Goal: Information Seeking & Learning: Learn about a topic

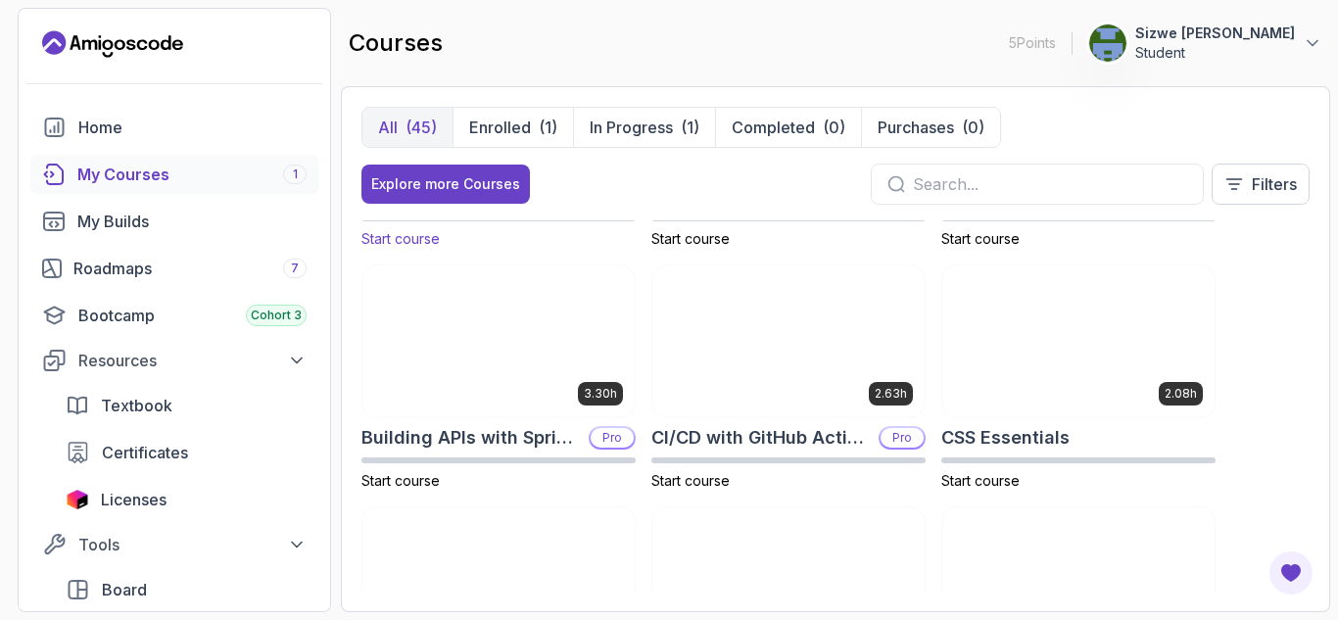
scroll to position [200, 0]
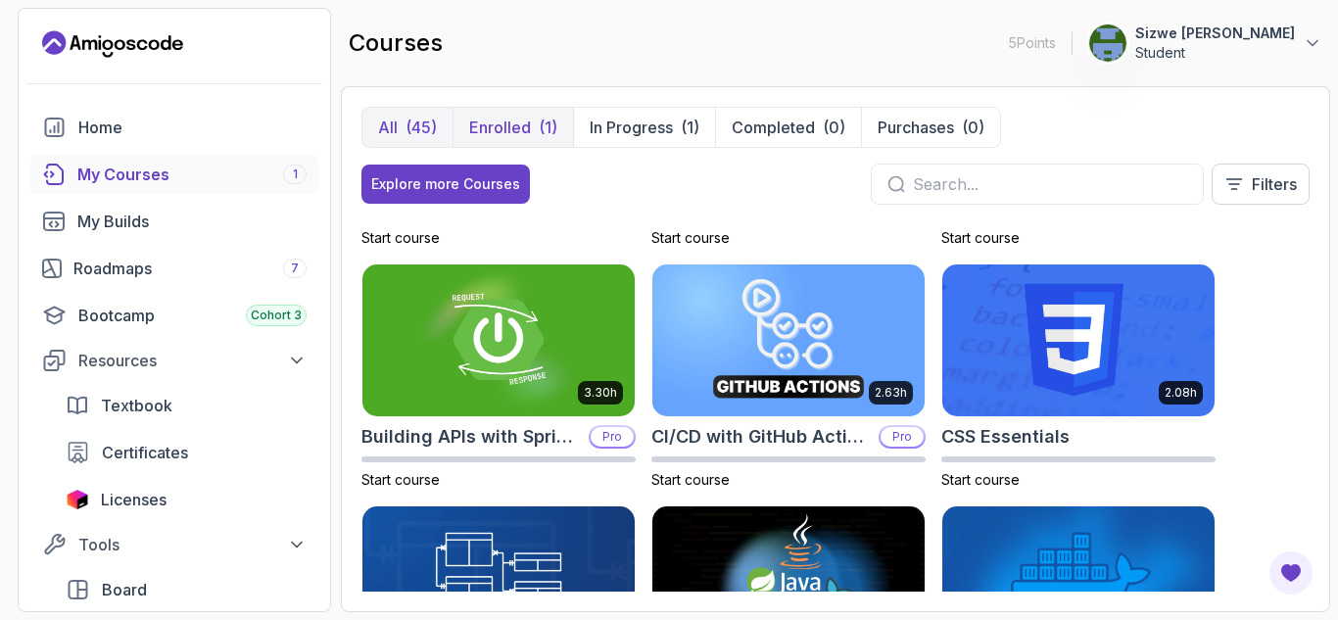
click at [493, 130] on p "Enrolled" at bounding box center [500, 128] width 62 height 24
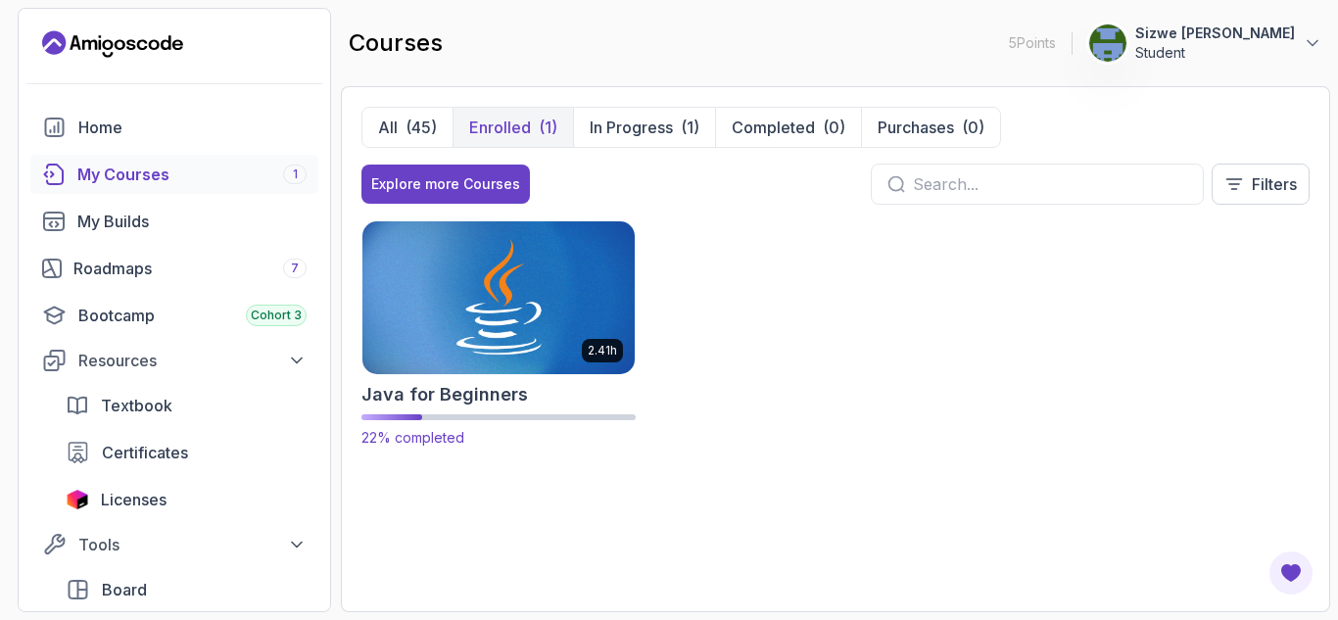
click at [527, 315] on img at bounding box center [499, 297] width 286 height 160
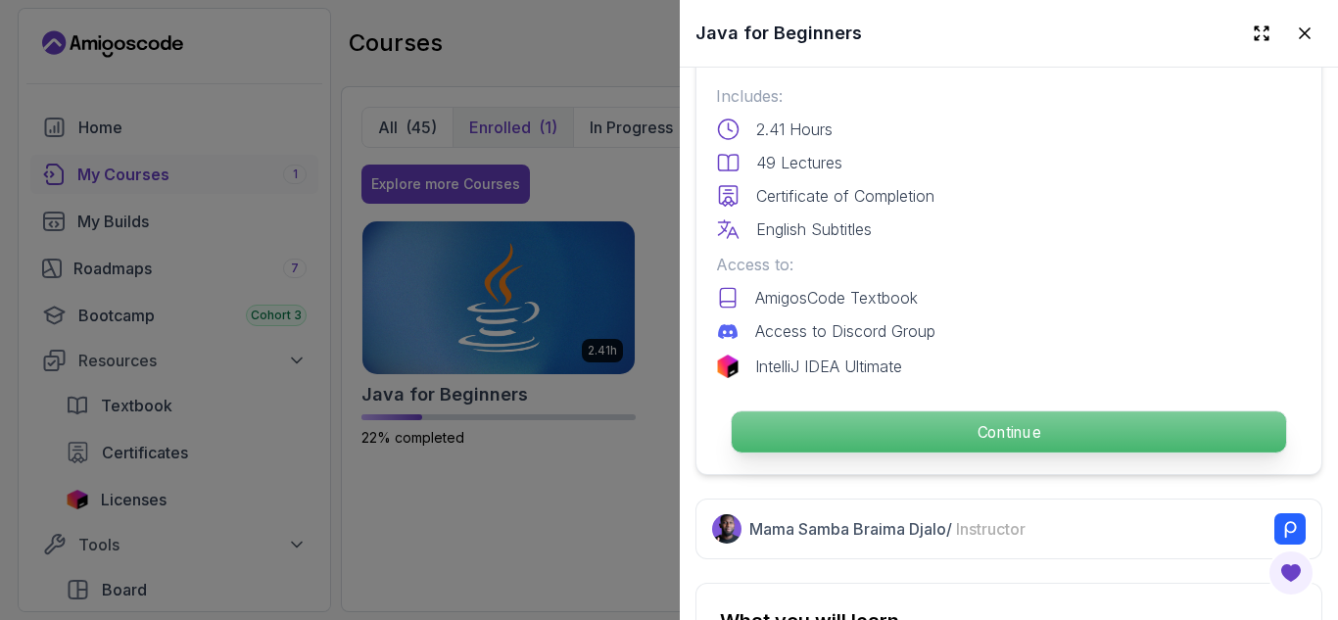
scroll to position [528, 0]
click at [859, 426] on p "Continue" at bounding box center [1009, 430] width 554 height 41
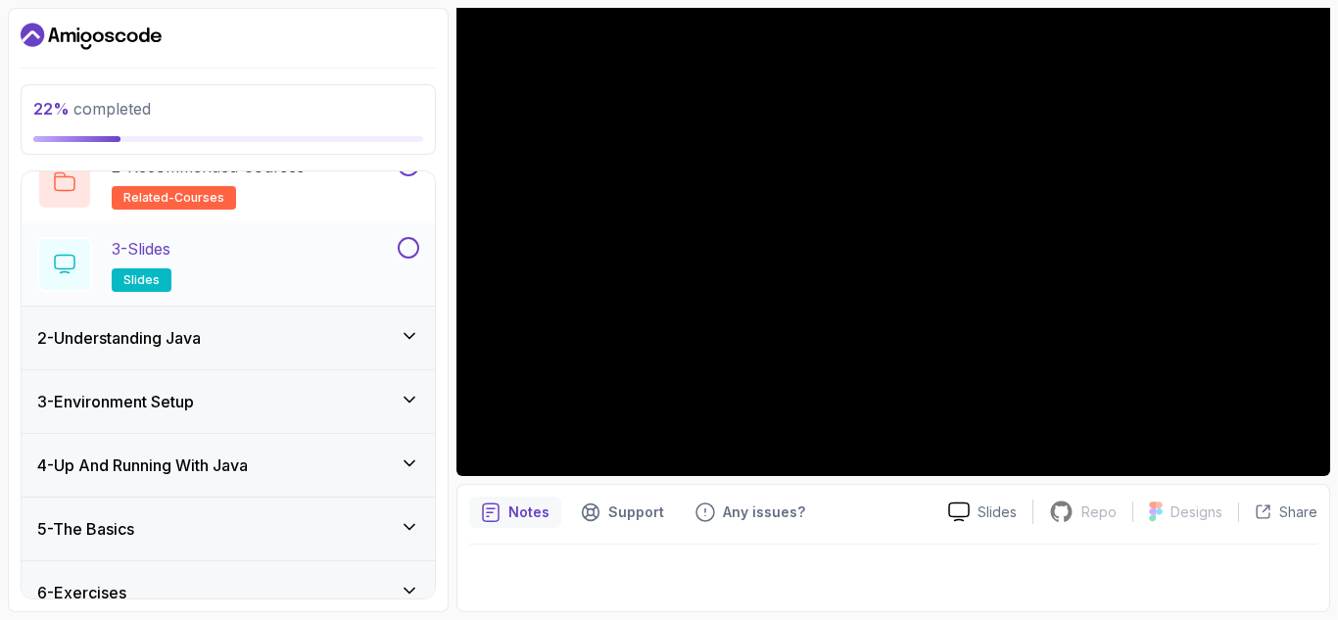
click at [281, 343] on div "2 - Understanding Java" at bounding box center [228, 338] width 382 height 24
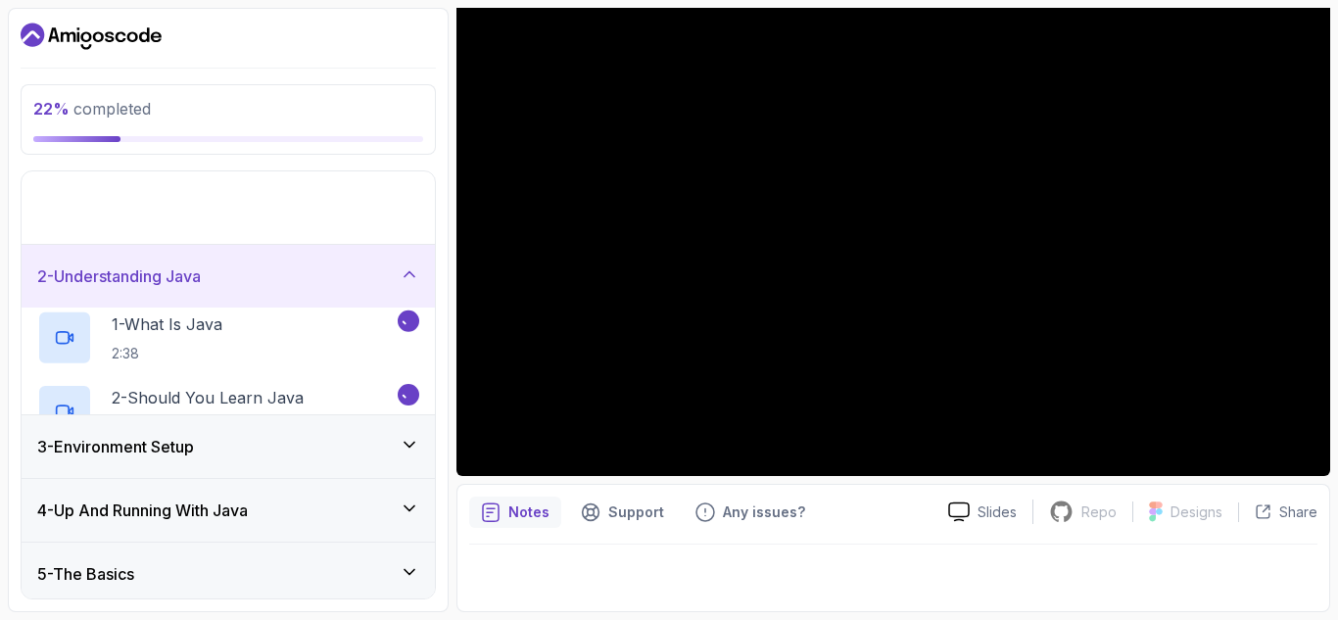
scroll to position [18, 0]
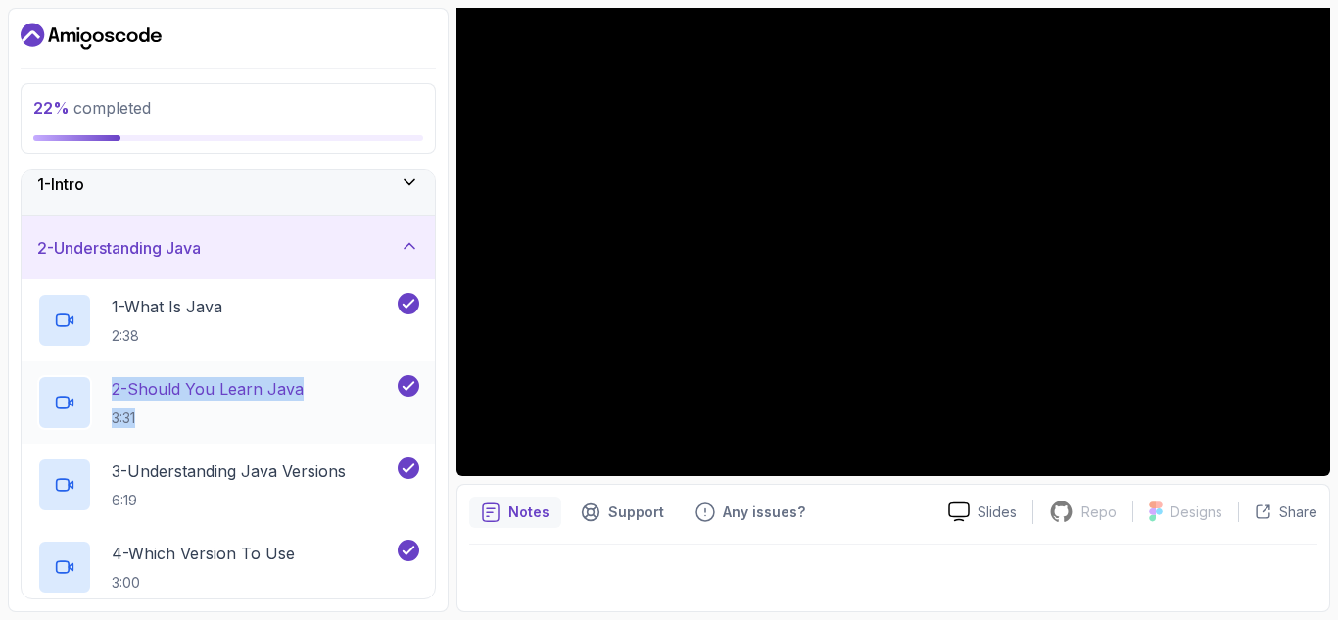
drag, startPoint x: 281, startPoint y: 343, endPoint x: 322, endPoint y: 437, distance: 102.6
click at [322, 437] on div "1 - What Is Java 2:38 2 - Should You Learn Java 3:31 3 - Understanding Java Ver…" at bounding box center [228, 526] width 413 height 494
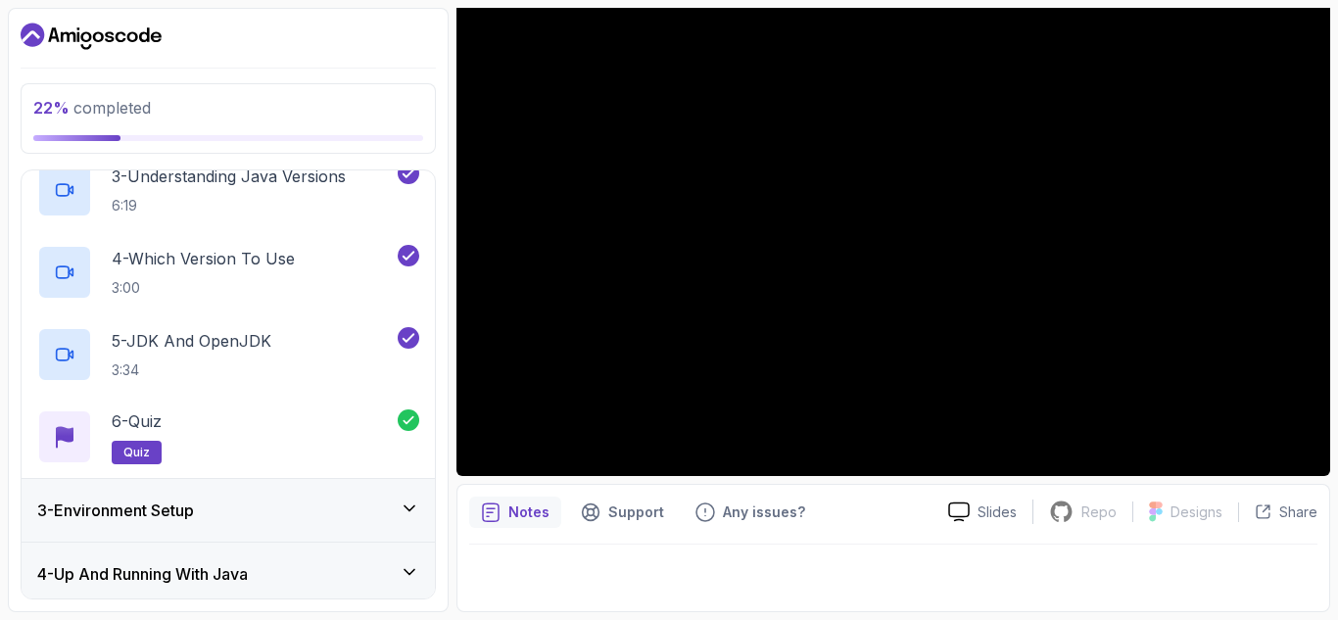
scroll to position [452, 0]
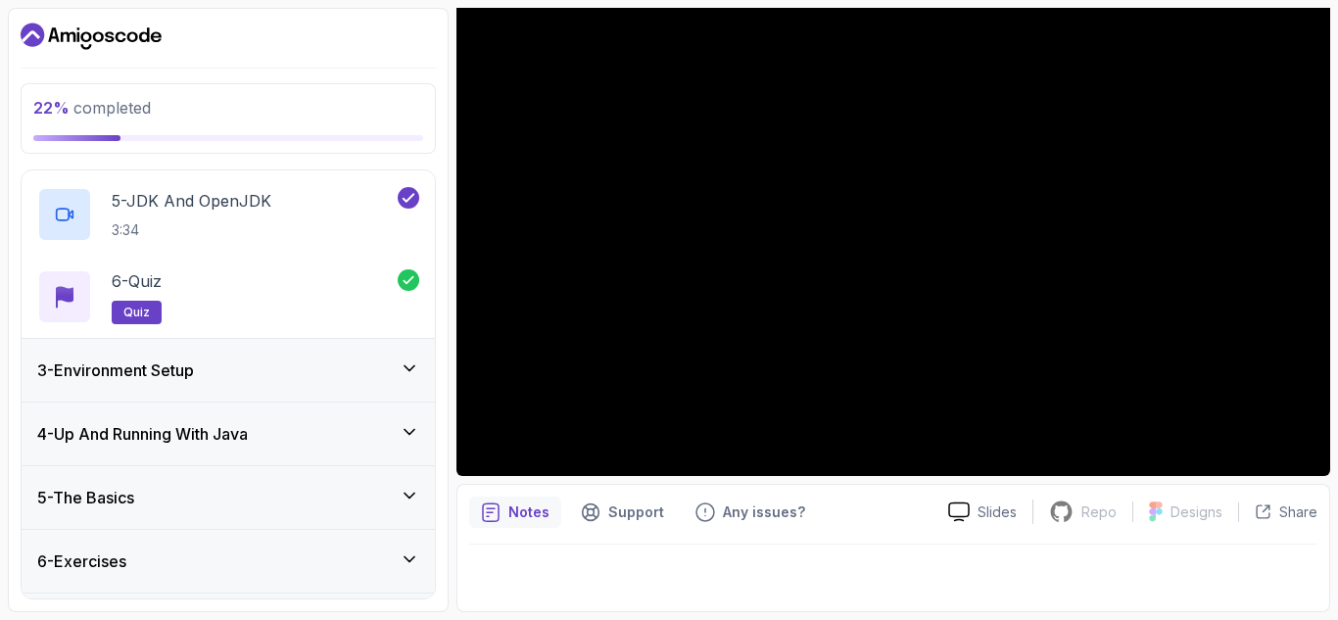
click at [320, 372] on div "3 - Environment Setup" at bounding box center [228, 370] width 382 height 24
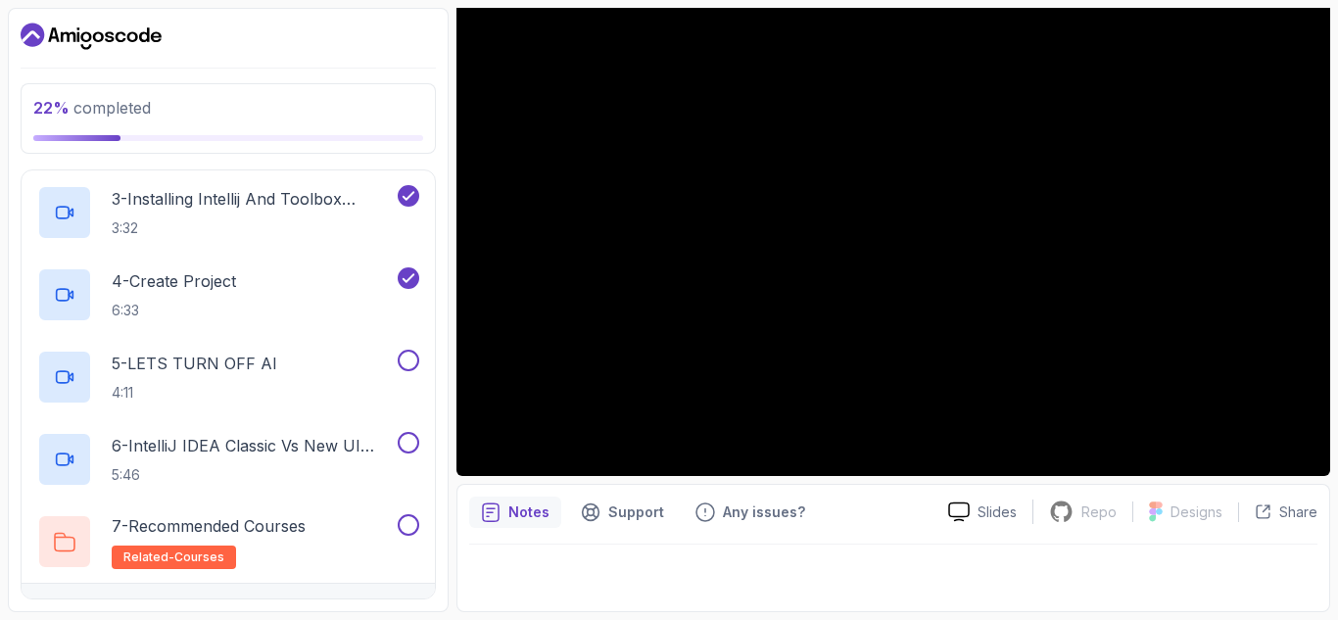
scroll to position [357, 0]
click at [244, 357] on p "5 - LETS TURN OFF AI" at bounding box center [195, 361] width 166 height 24
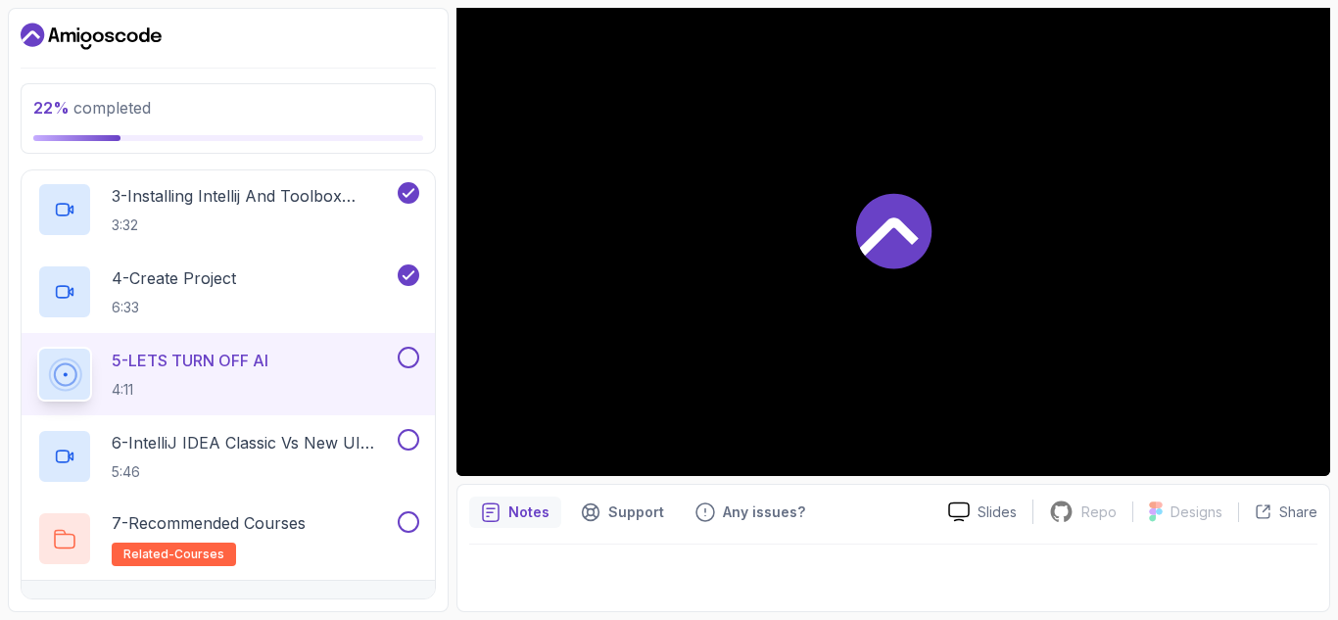
click at [244, 357] on p "5 - LETS TURN OFF AI" at bounding box center [190, 361] width 157 height 24
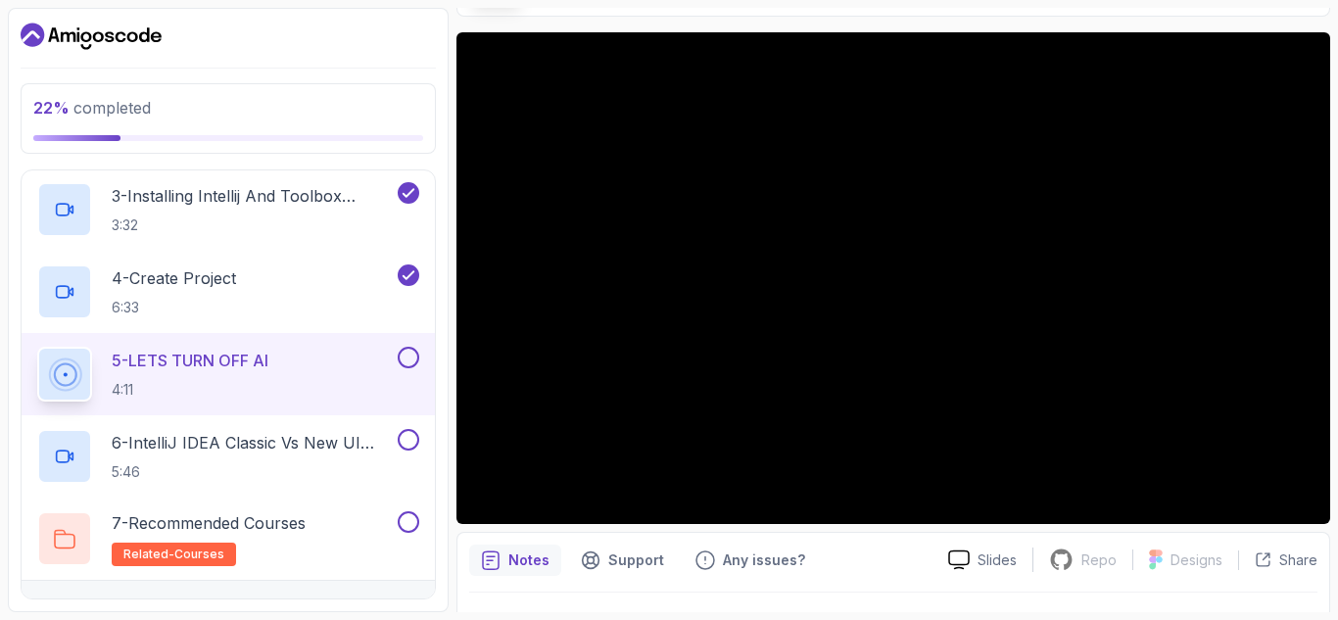
scroll to position [145, 0]
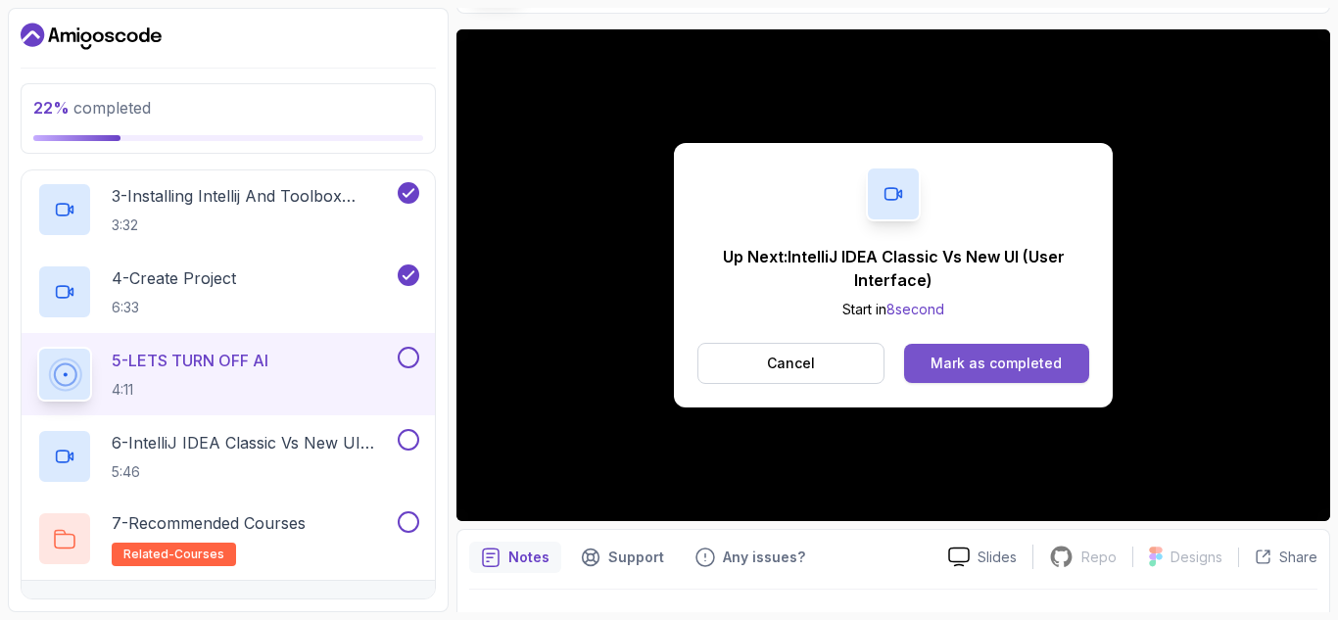
click at [990, 364] on div "Mark as completed" at bounding box center [995, 364] width 131 height 20
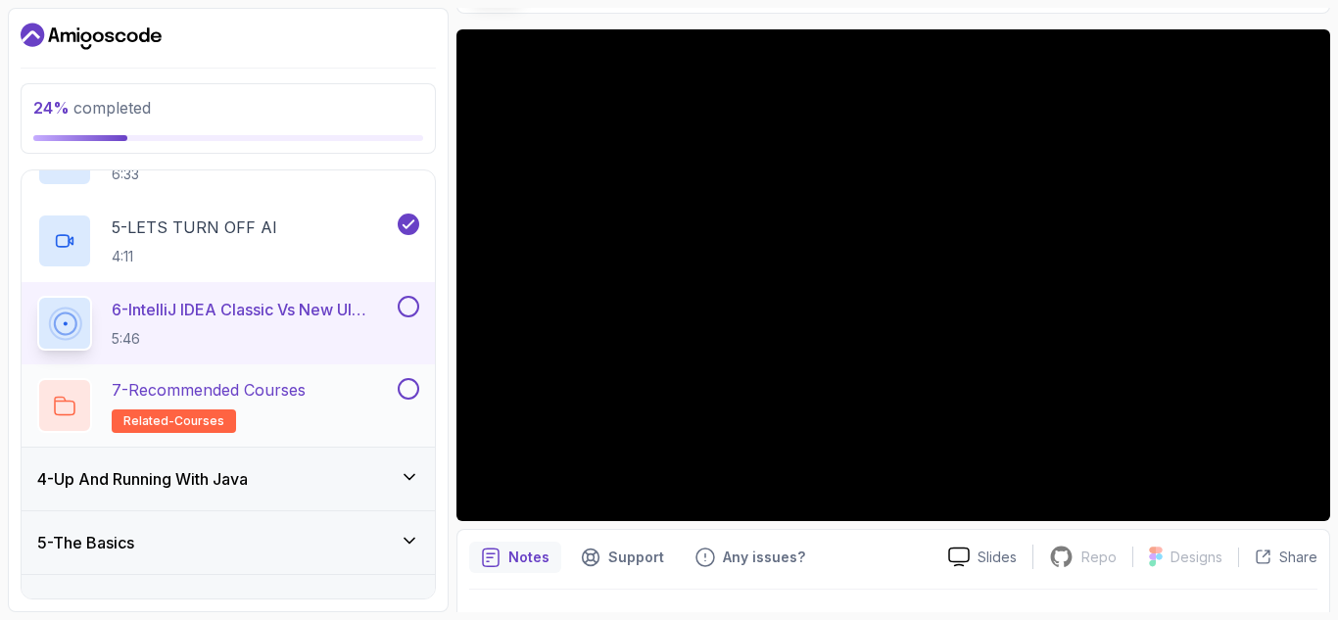
scroll to position [489, 0]
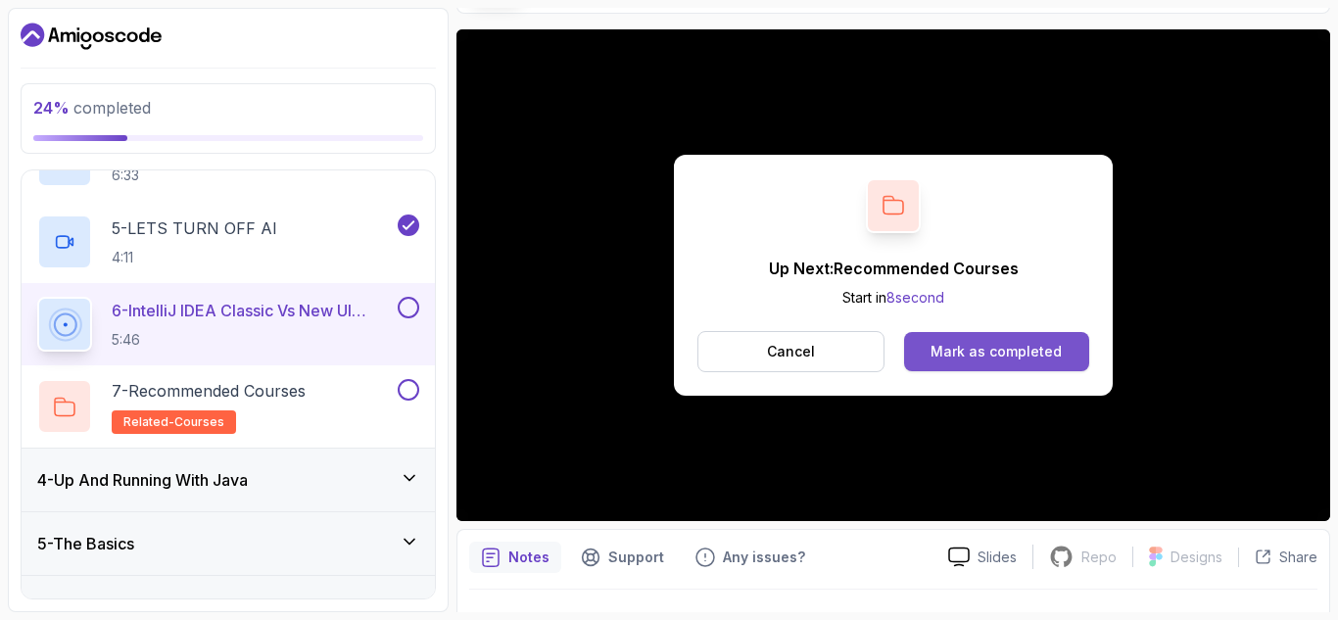
click at [992, 358] on div "Mark as completed" at bounding box center [995, 352] width 131 height 20
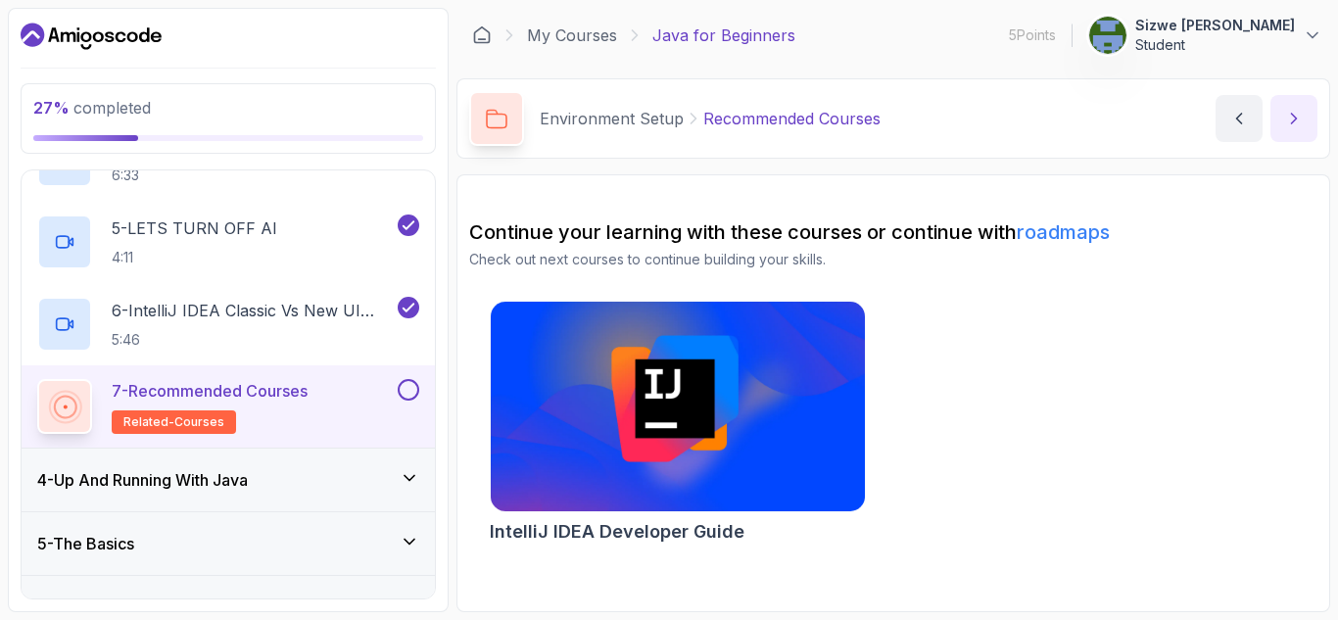
click at [1283, 119] on button "next content" at bounding box center [1293, 118] width 47 height 47
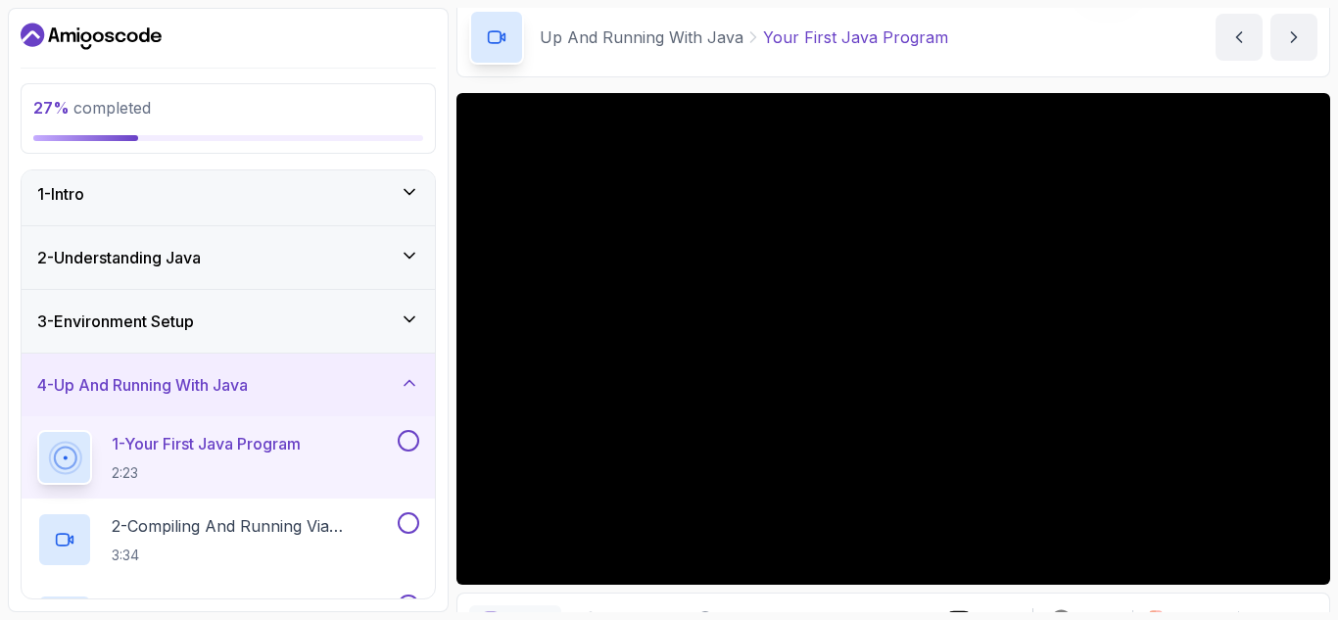
scroll to position [80, 0]
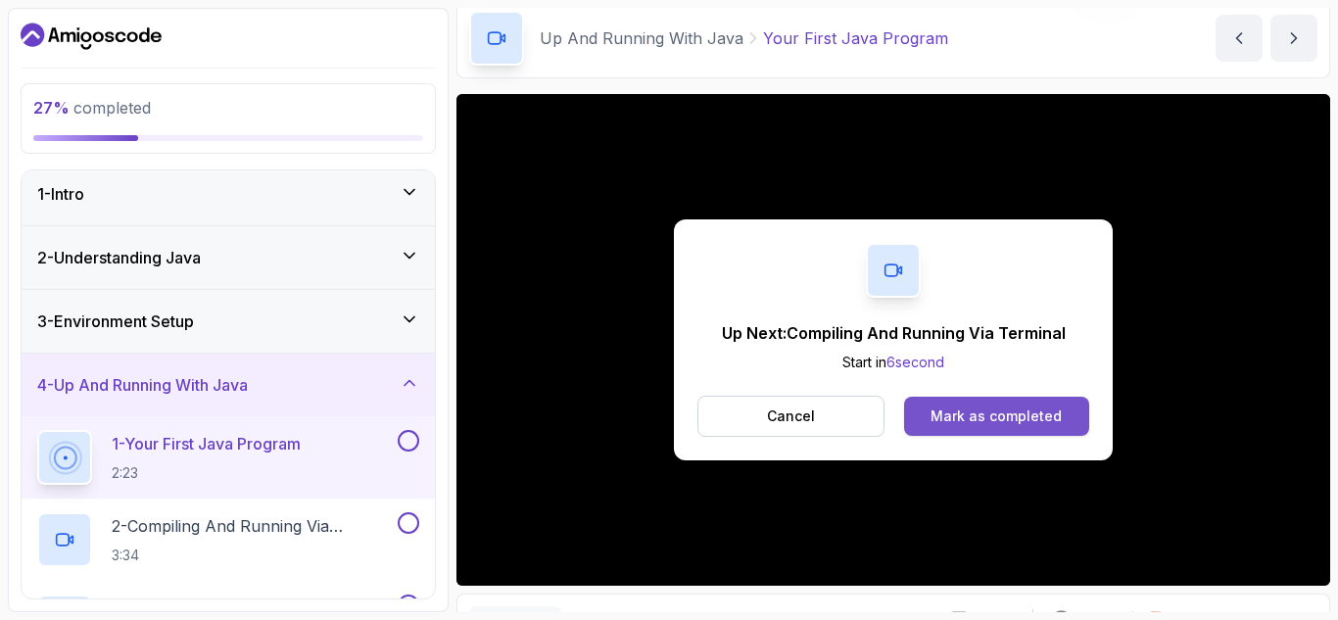
click at [1005, 409] on div "Mark as completed" at bounding box center [995, 416] width 131 height 20
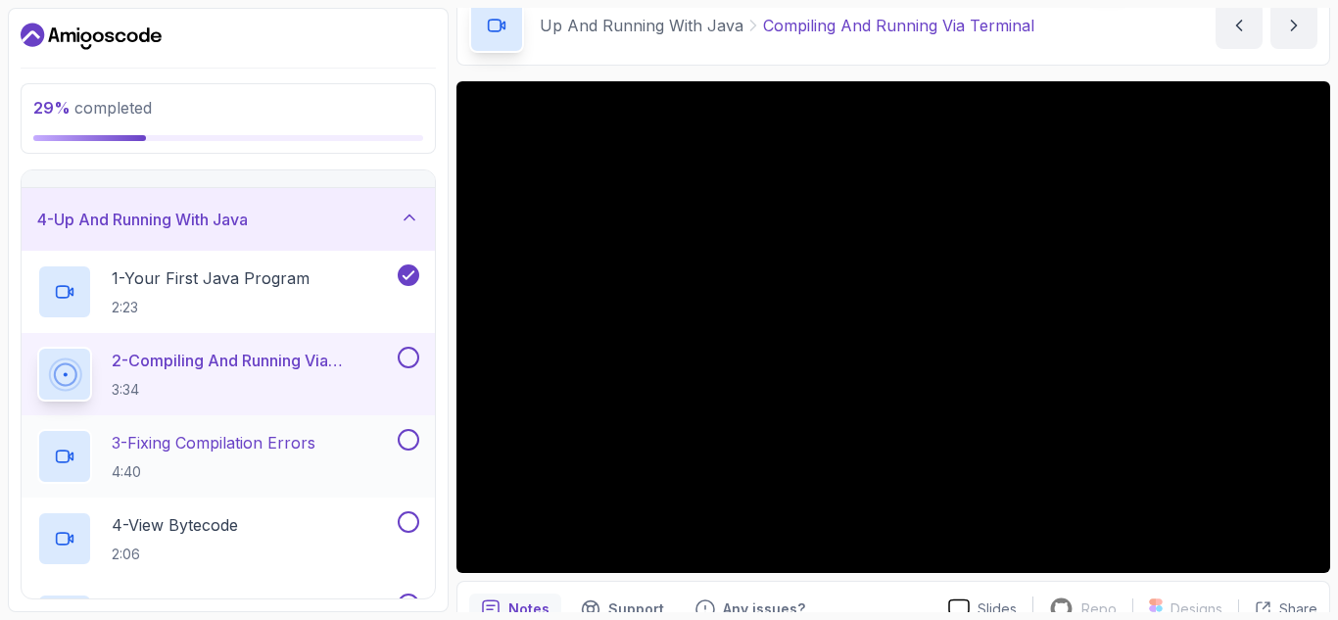
scroll to position [170, 0]
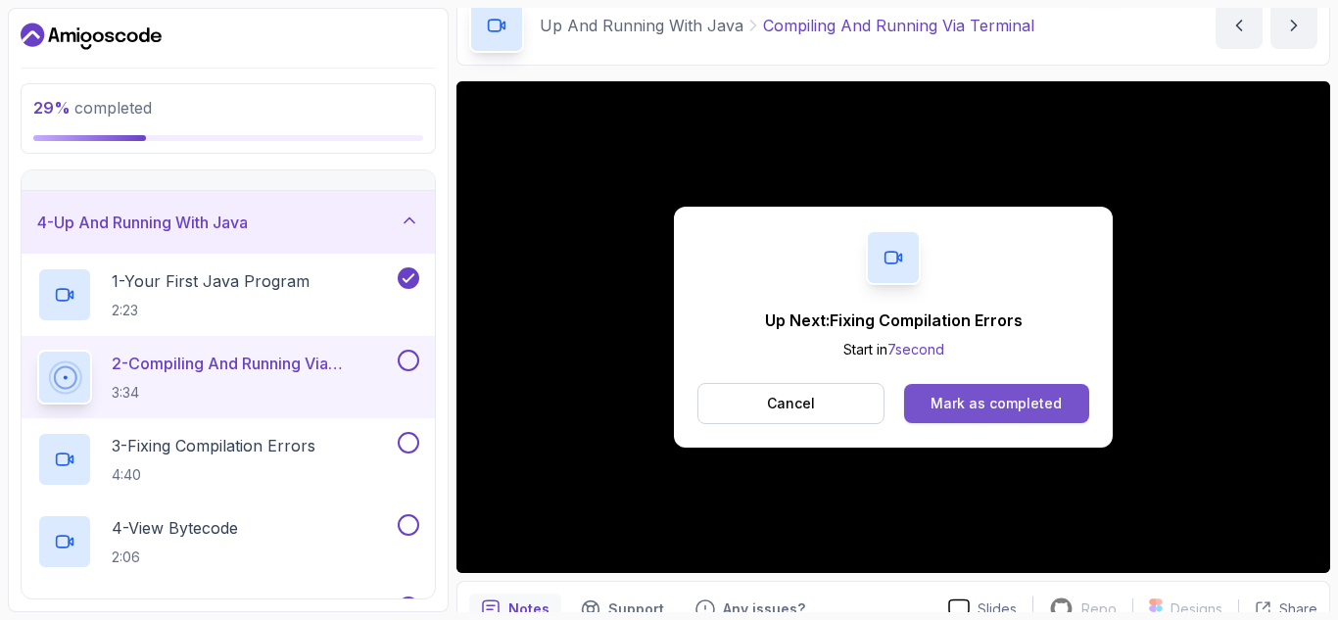
click at [963, 397] on div "Mark as completed" at bounding box center [995, 404] width 131 height 20
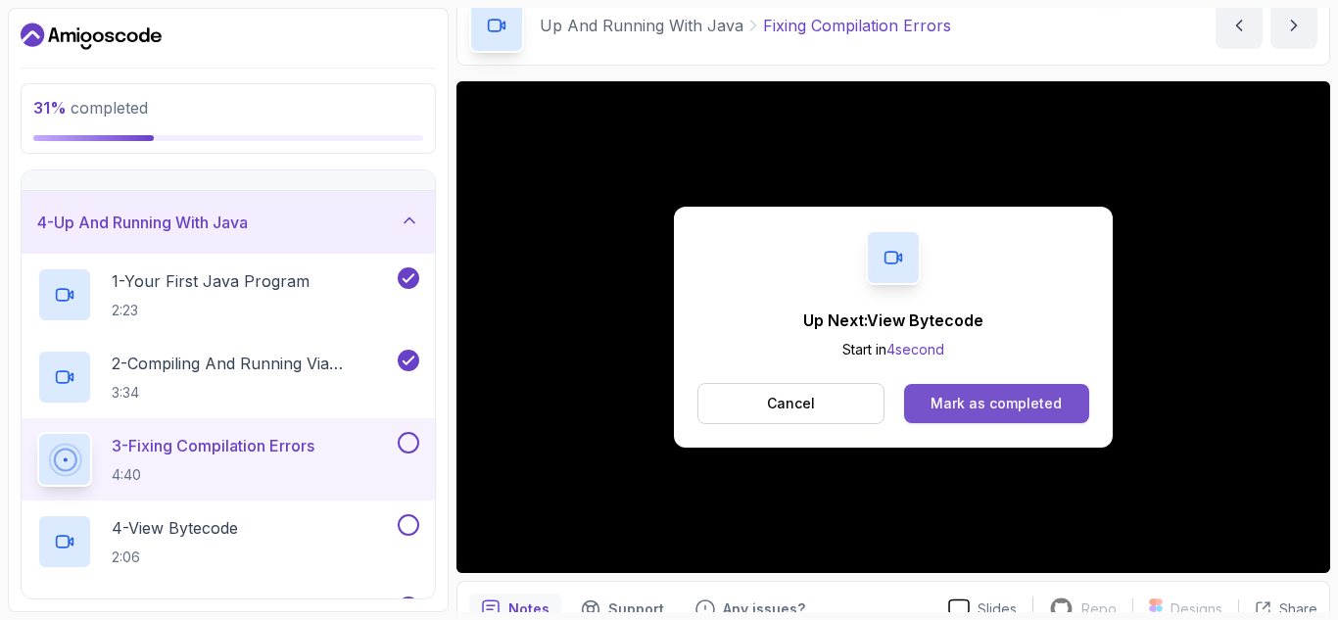
click at [1016, 405] on div "Mark as completed" at bounding box center [995, 404] width 131 height 20
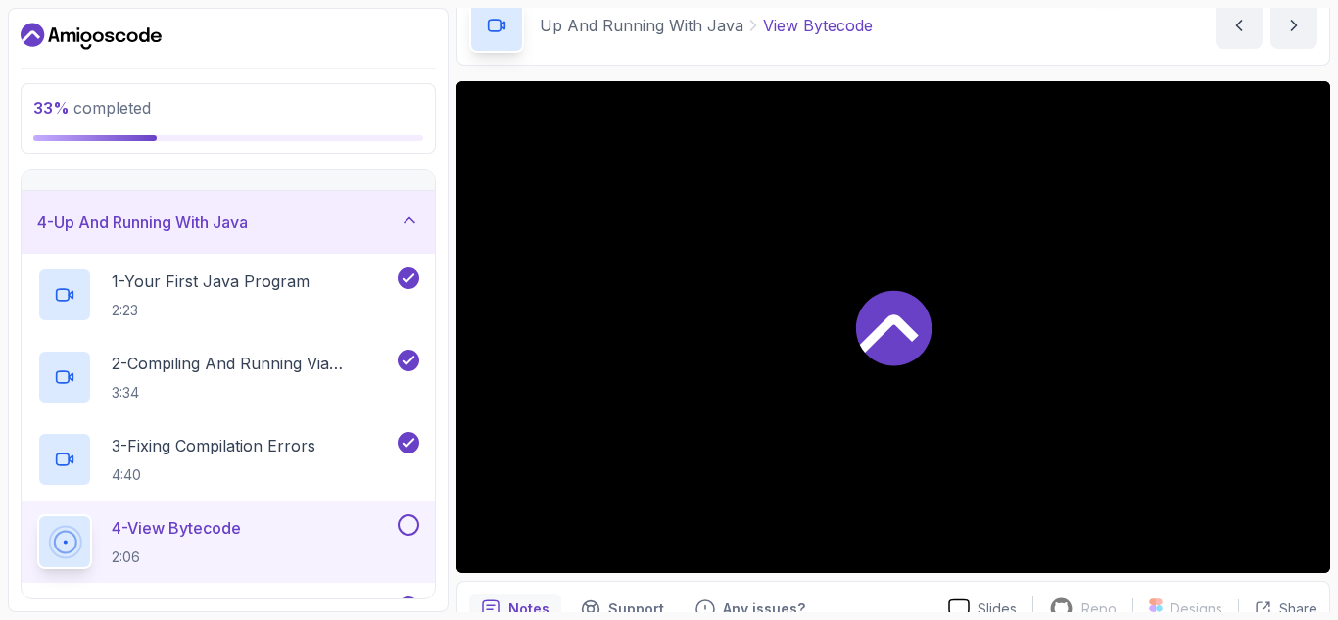
click at [698, 347] on div at bounding box center [893, 327] width 874 height 492
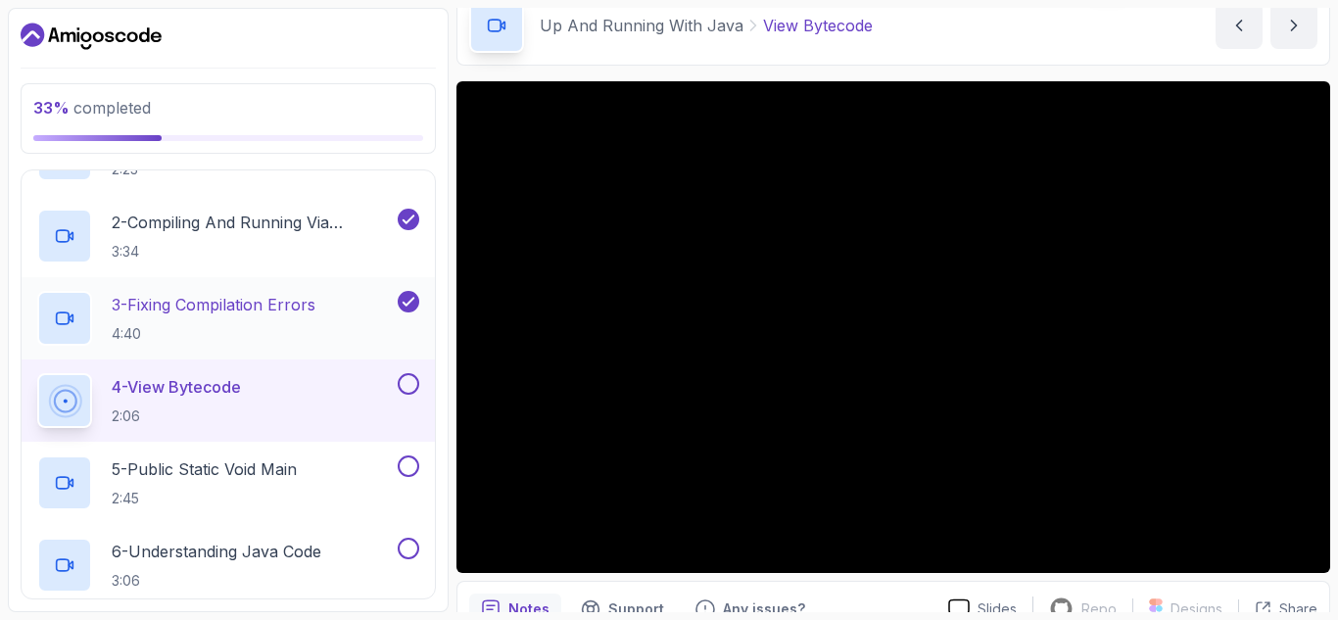
scroll to position [312, 0]
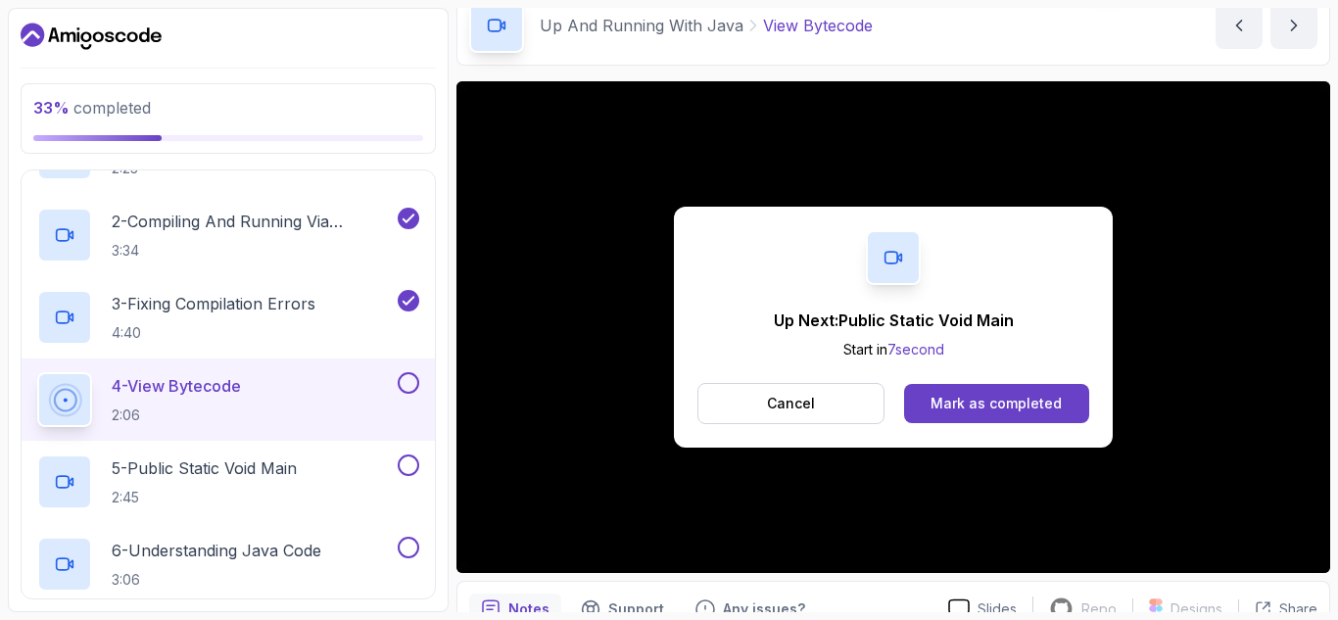
click at [754, 456] on div "Up Next: Public Static Void Main Start in 7 second Cancel Mark as completed" at bounding box center [893, 327] width 874 height 492
click at [1010, 402] on div "Mark as completed" at bounding box center [995, 404] width 131 height 20
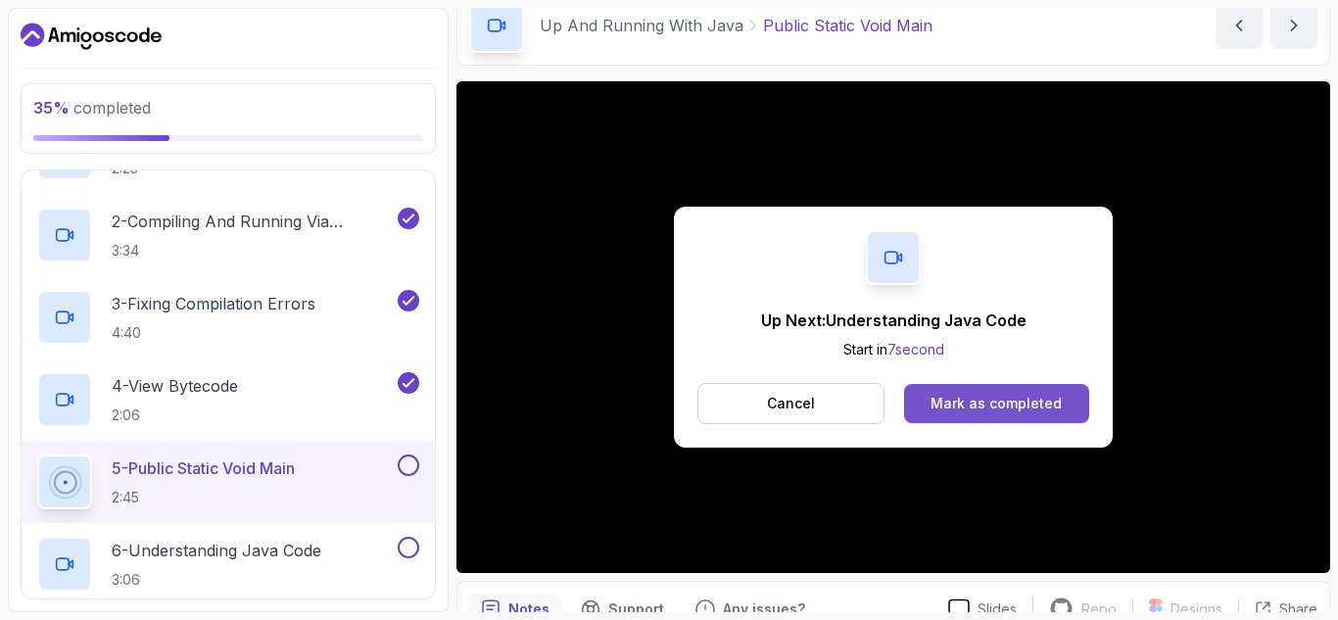
click at [1004, 395] on div "Mark as completed" at bounding box center [995, 404] width 131 height 20
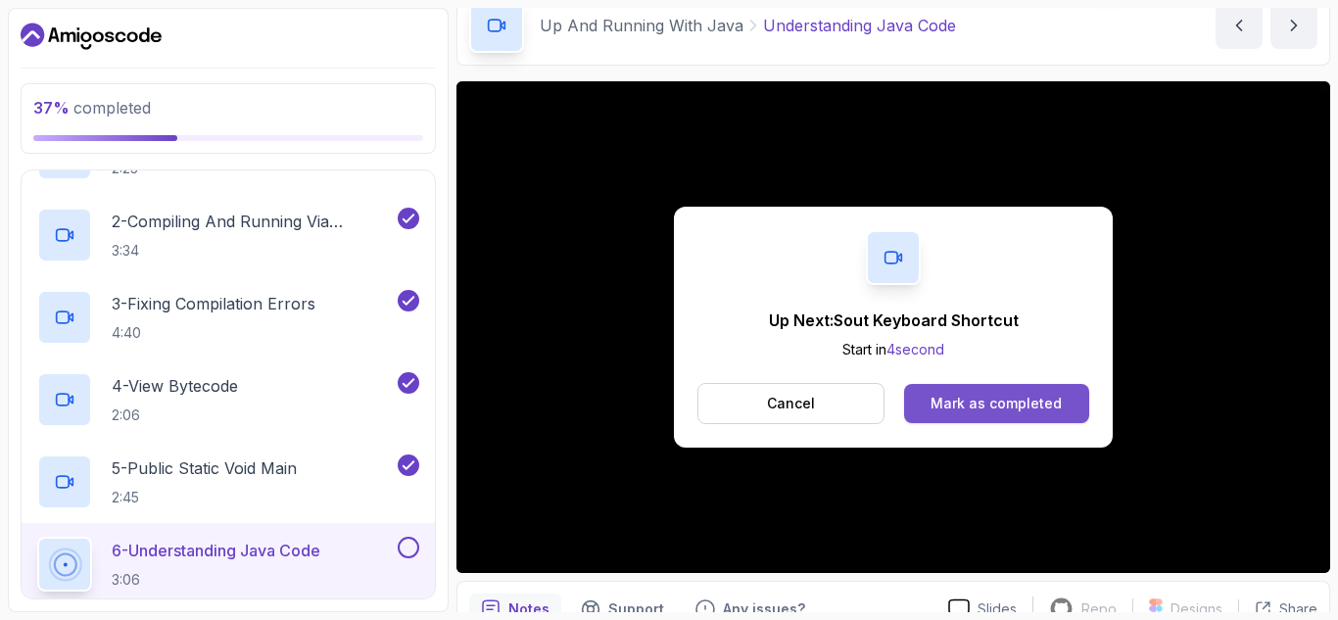
click at [1004, 405] on div "Mark as completed" at bounding box center [995, 404] width 131 height 20
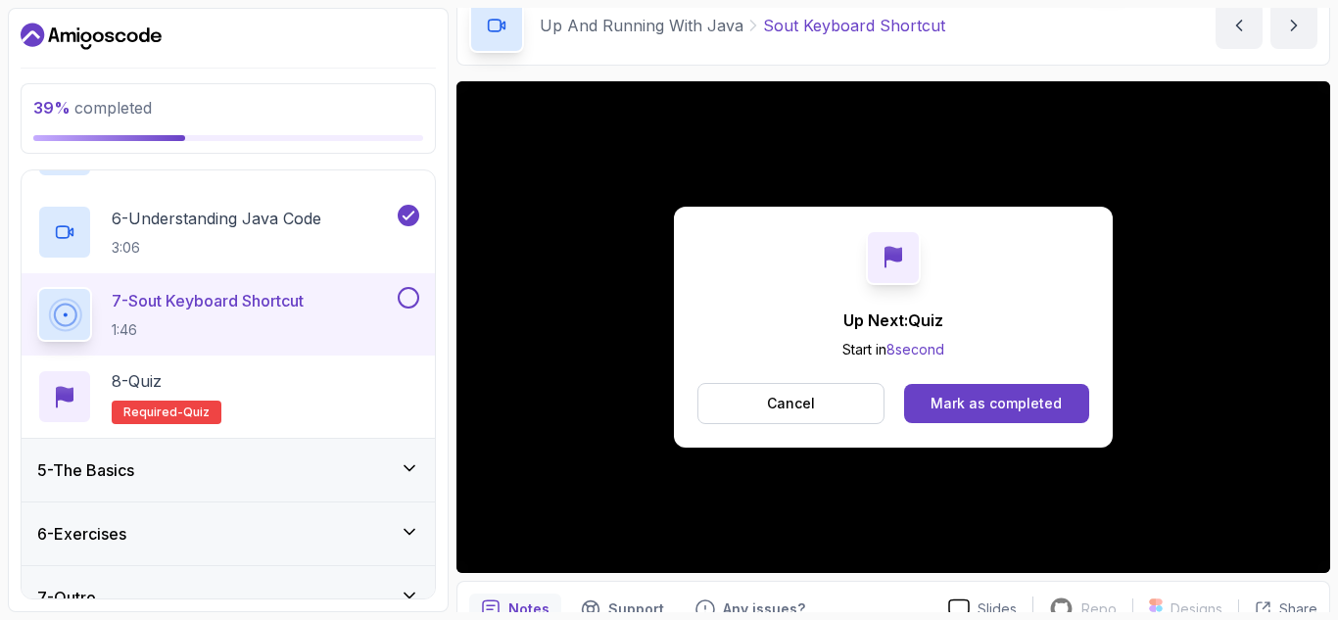
scroll to position [675, 0]
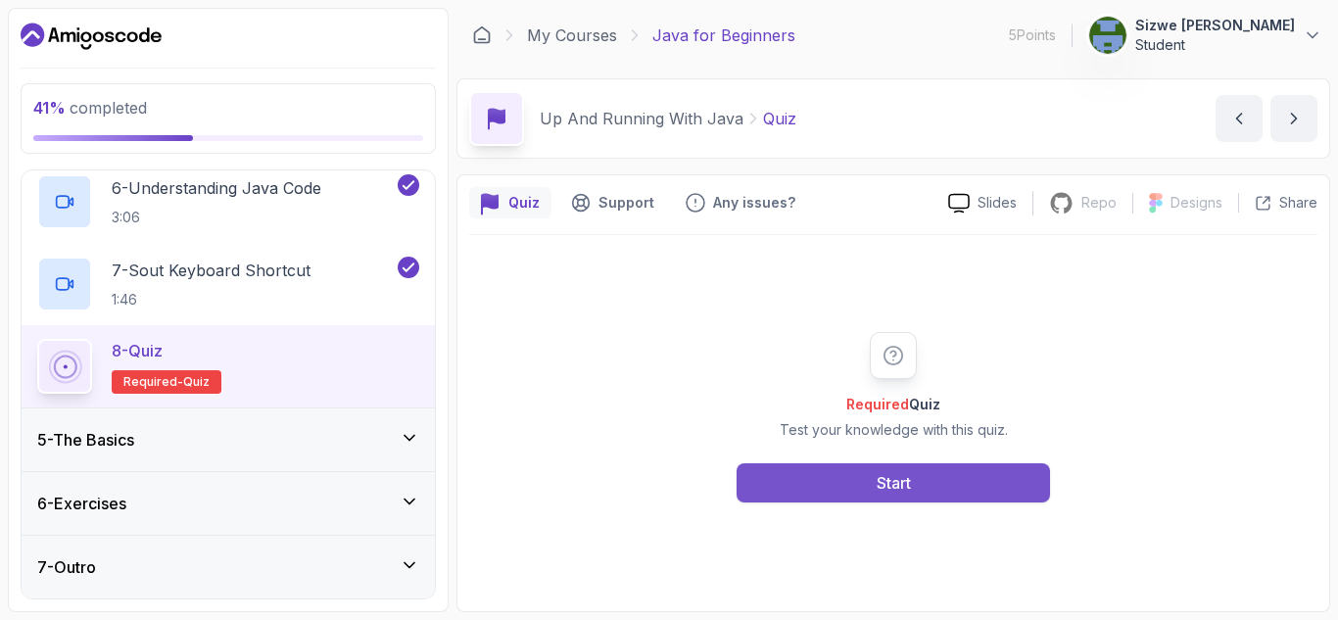
click at [862, 481] on button "Start" at bounding box center [893, 482] width 313 height 39
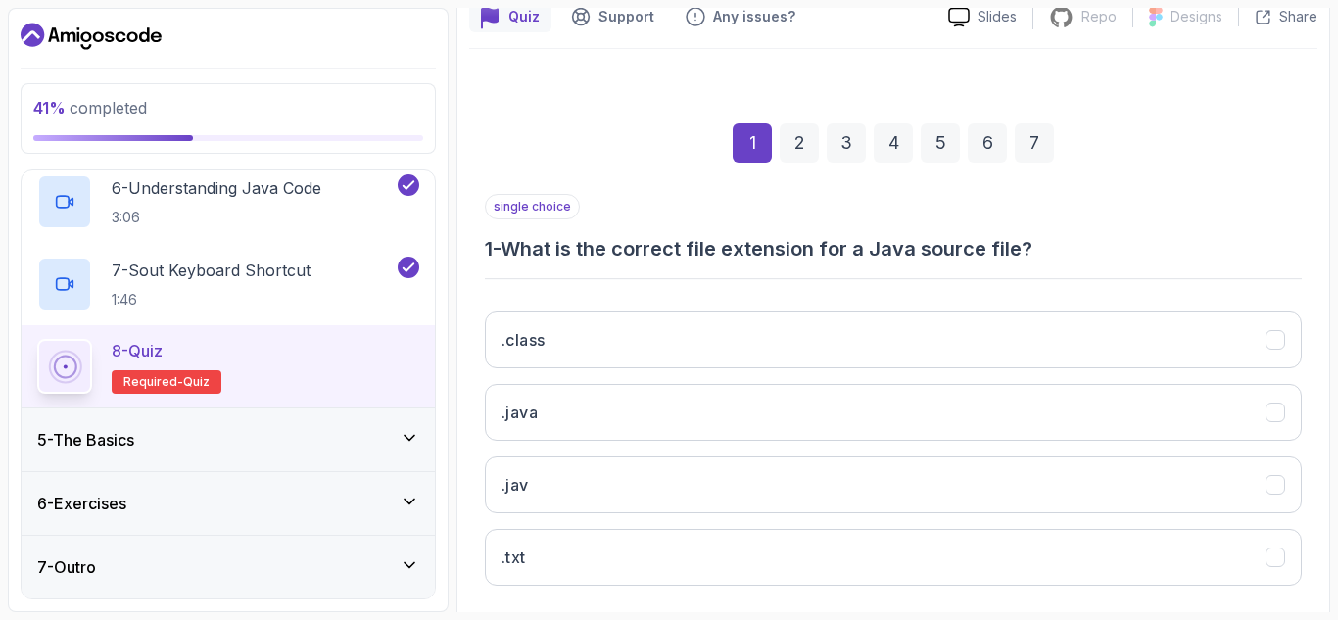
scroll to position [188, 0]
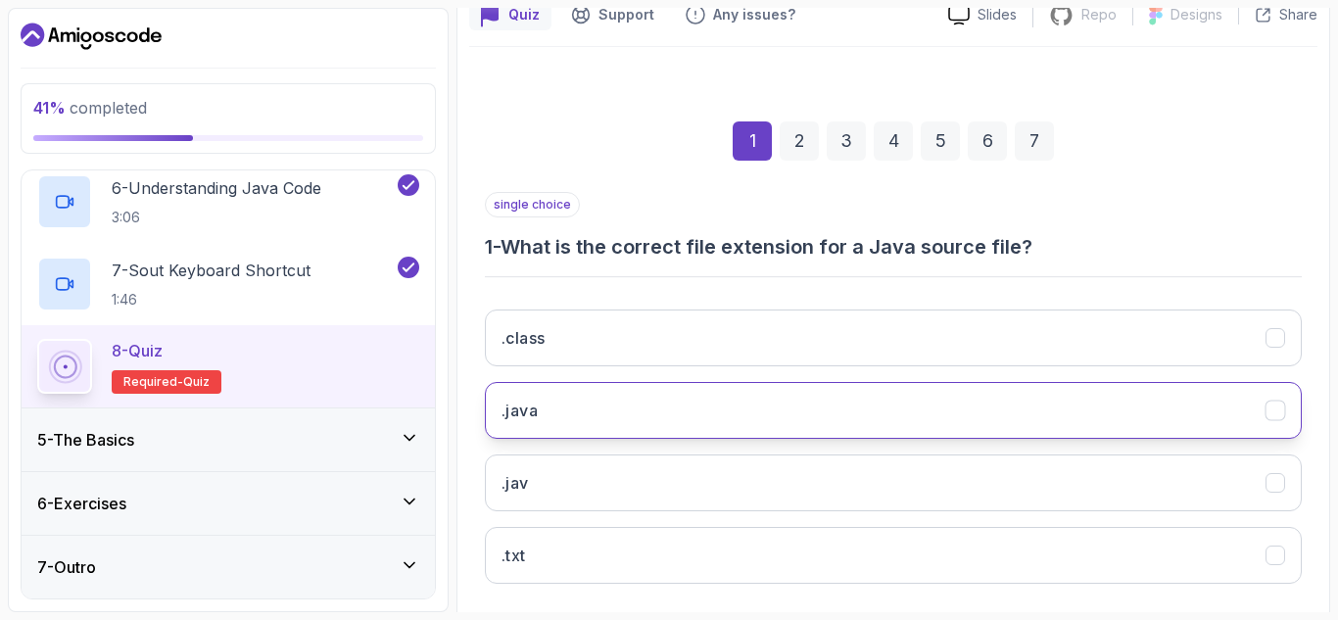
click at [772, 419] on button ".java" at bounding box center [893, 410] width 817 height 57
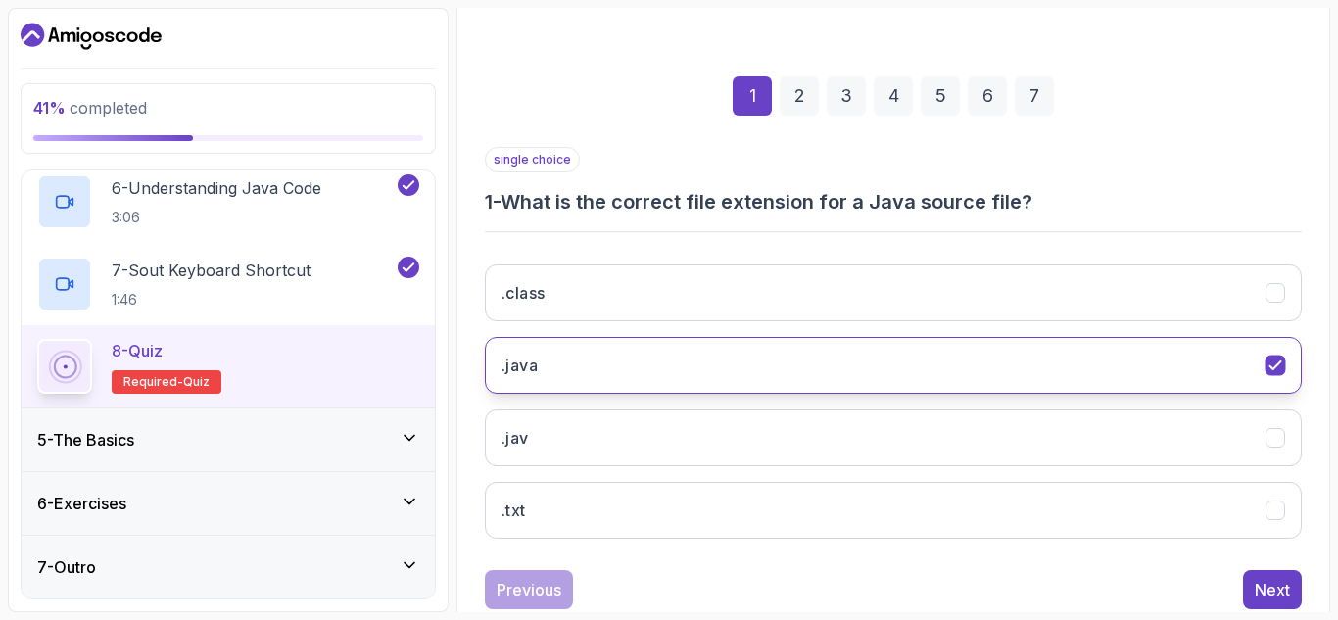
scroll to position [286, 0]
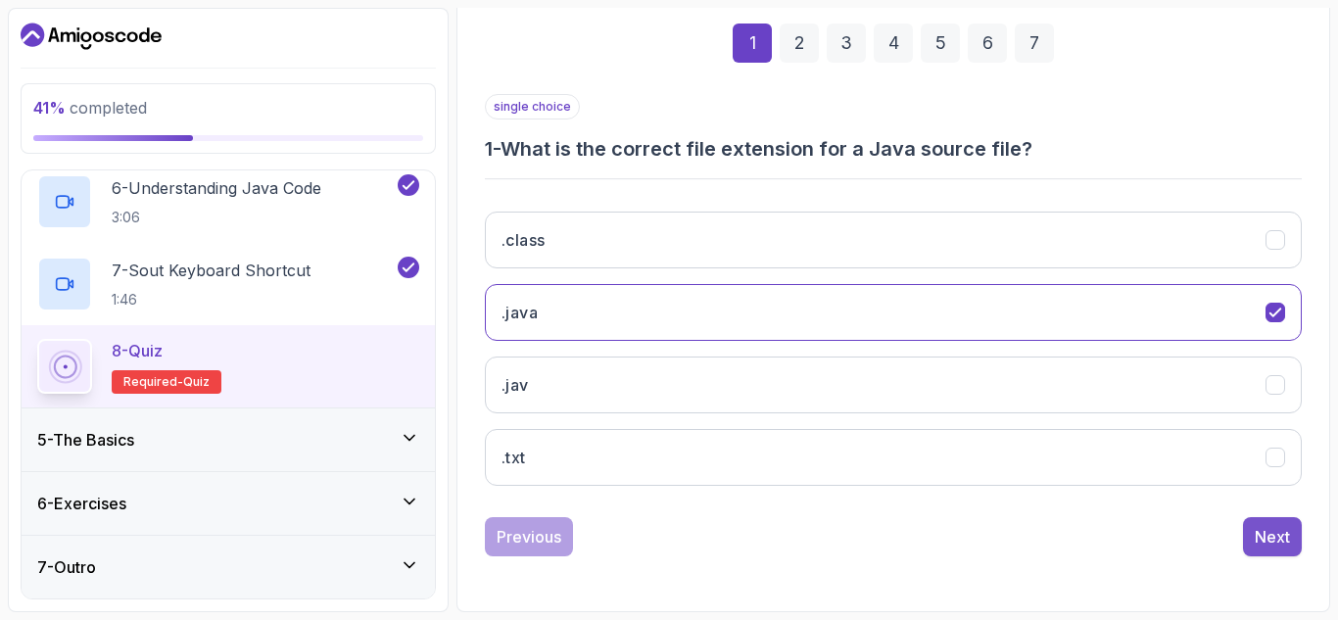
click at [1272, 539] on div "Next" at bounding box center [1272, 537] width 35 height 24
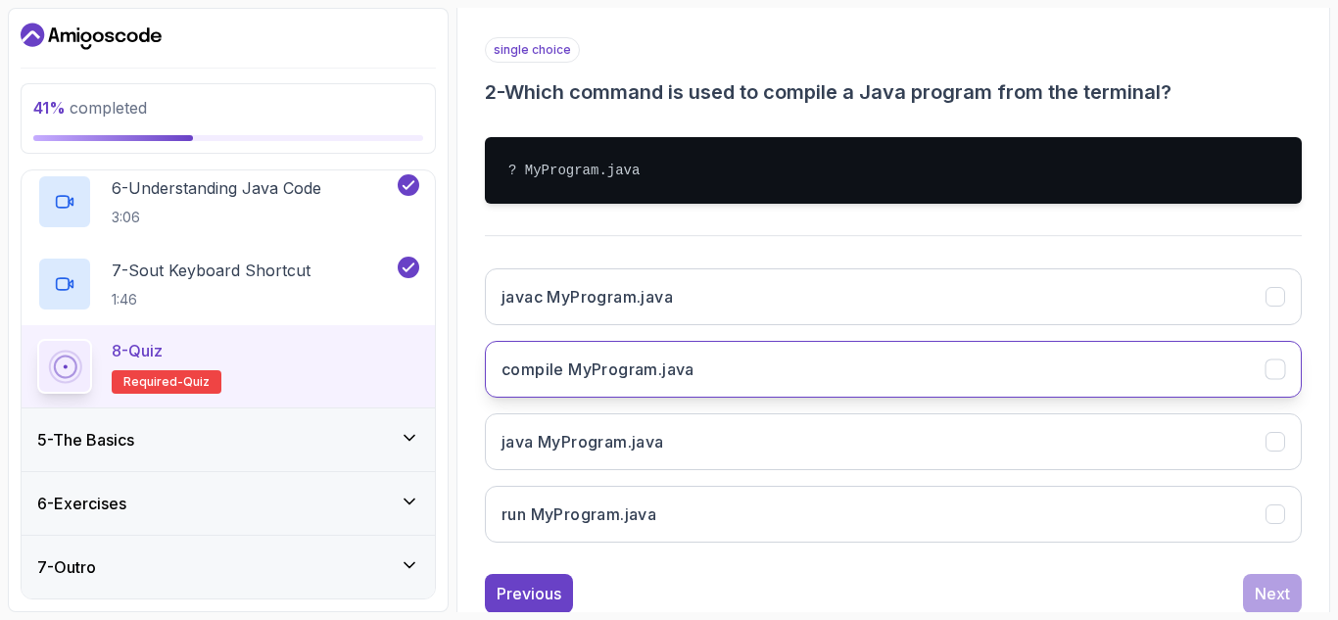
scroll to position [344, 0]
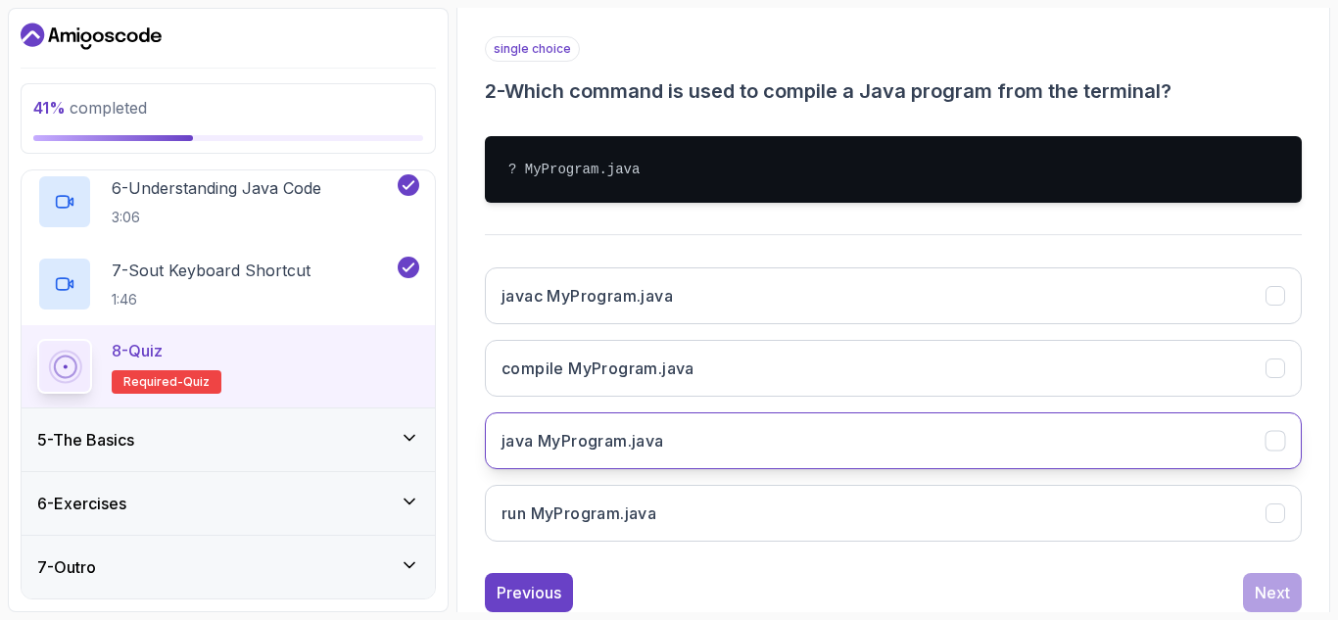
click at [834, 424] on button "java MyProgram.java" at bounding box center [893, 440] width 817 height 57
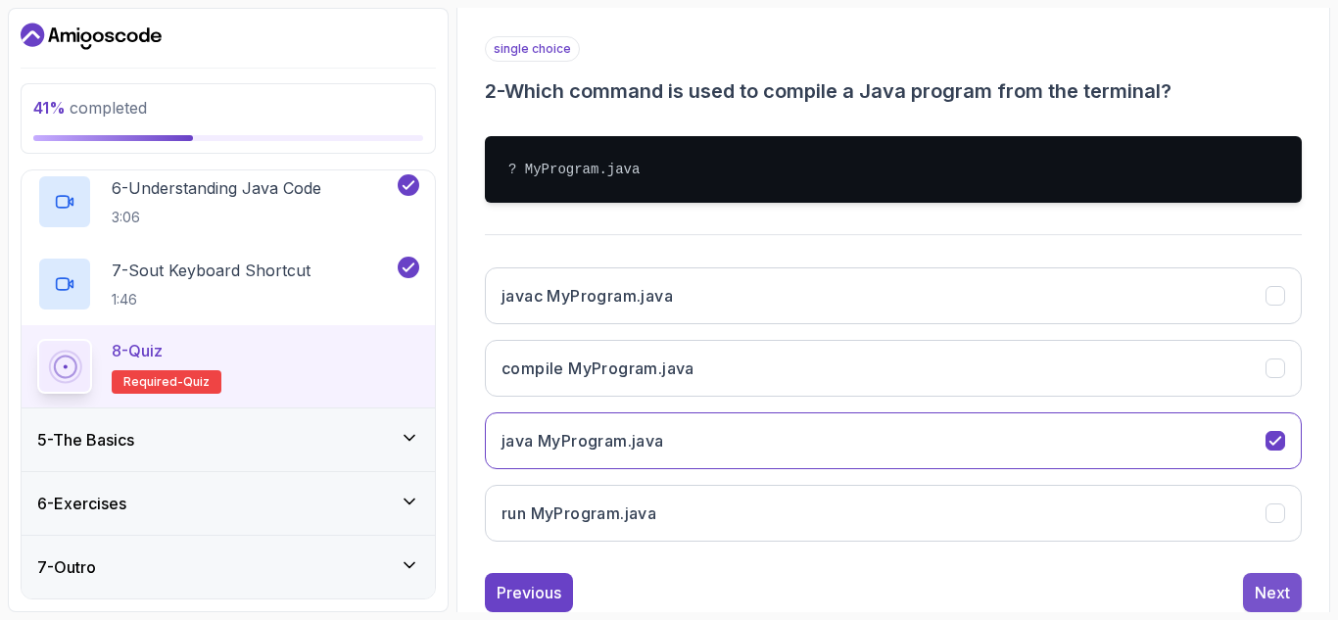
click at [1276, 592] on div "Next" at bounding box center [1272, 593] width 35 height 24
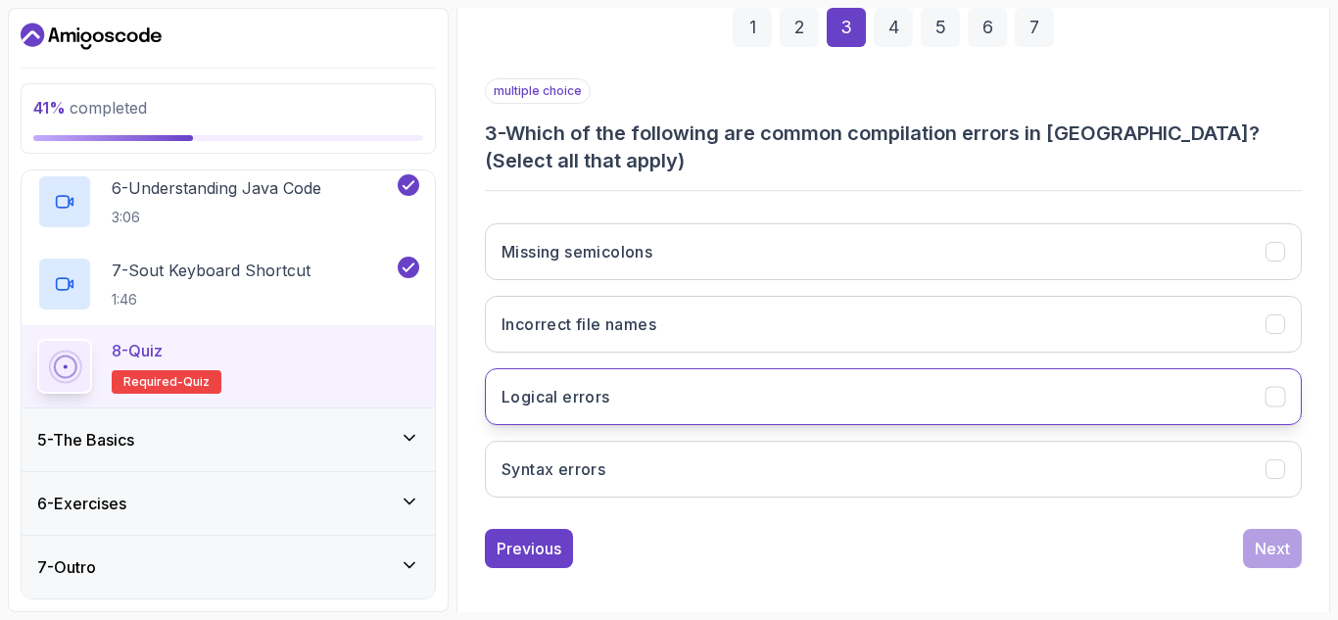
scroll to position [301, 0]
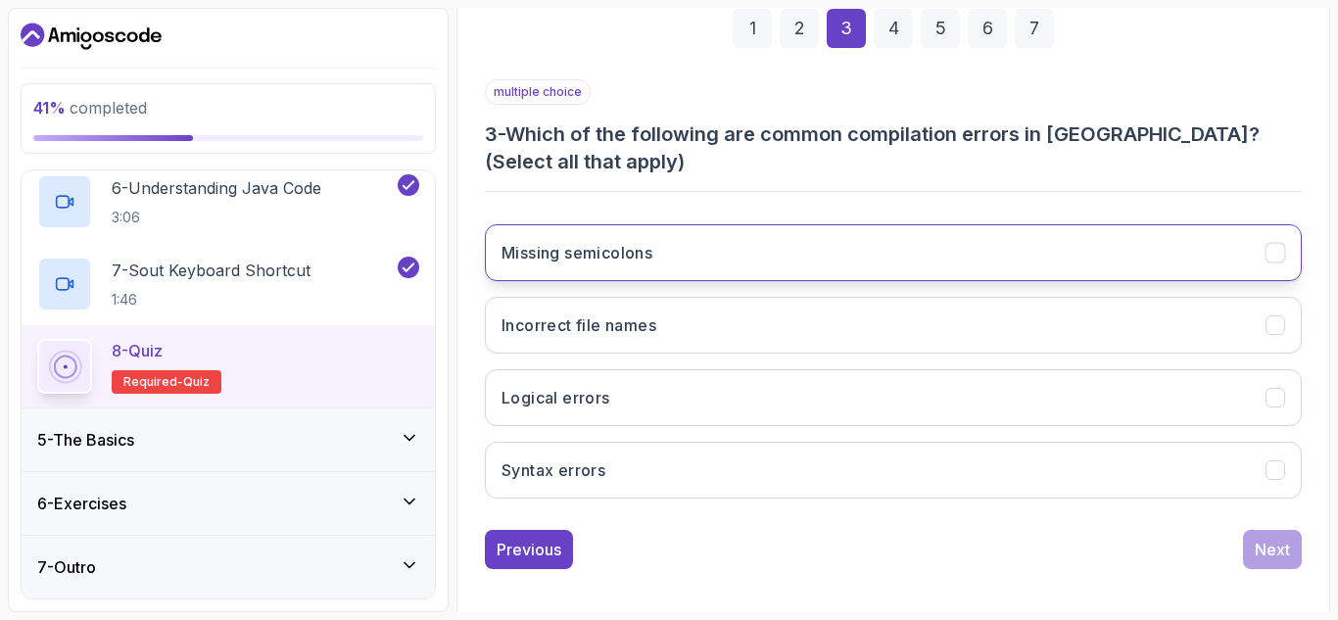
click at [1267, 248] on icon "Missing semicolons" at bounding box center [1275, 253] width 19 height 19
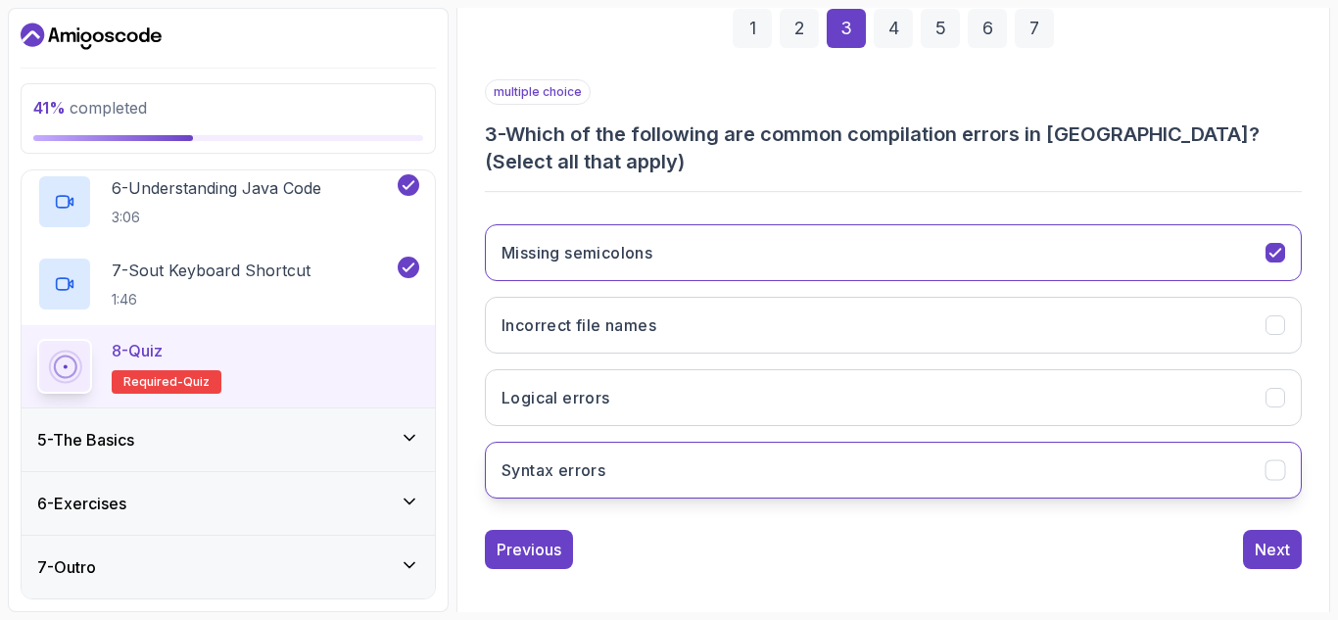
click at [1274, 479] on icon "Syntax errors" at bounding box center [1275, 470] width 19 height 19
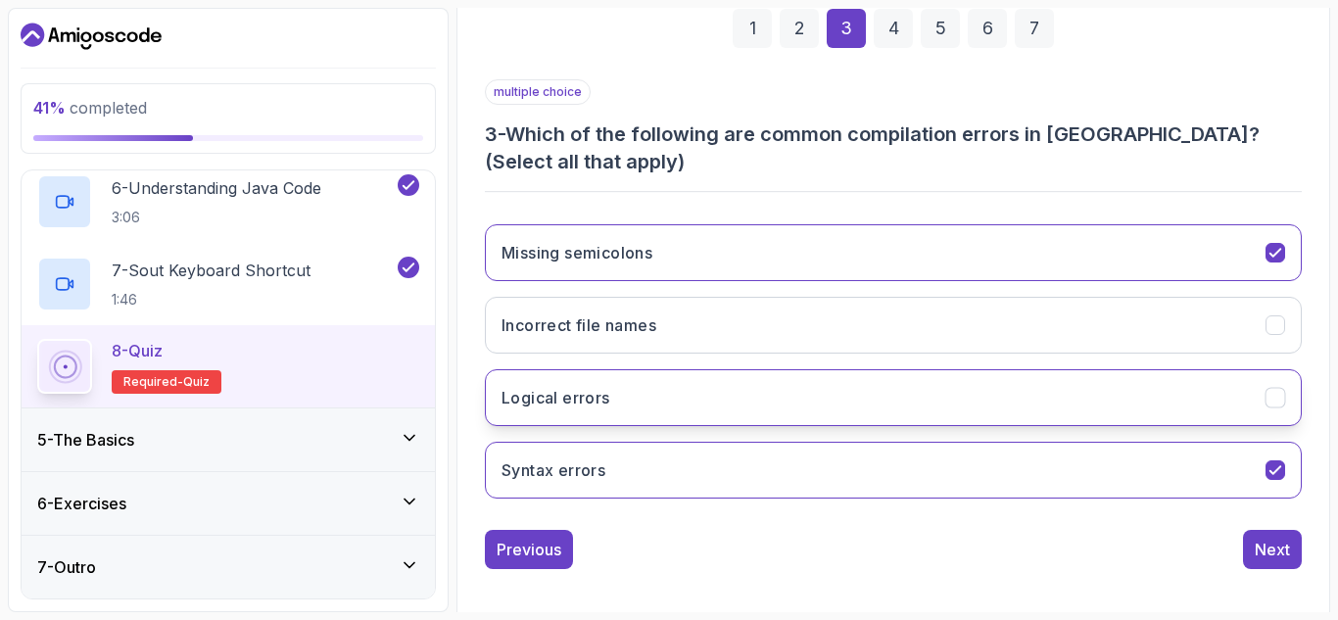
click at [1272, 401] on icon "Logical errors" at bounding box center [1274, 398] width 11 height 8
click at [1280, 396] on icon "Logical errors" at bounding box center [1275, 398] width 19 height 19
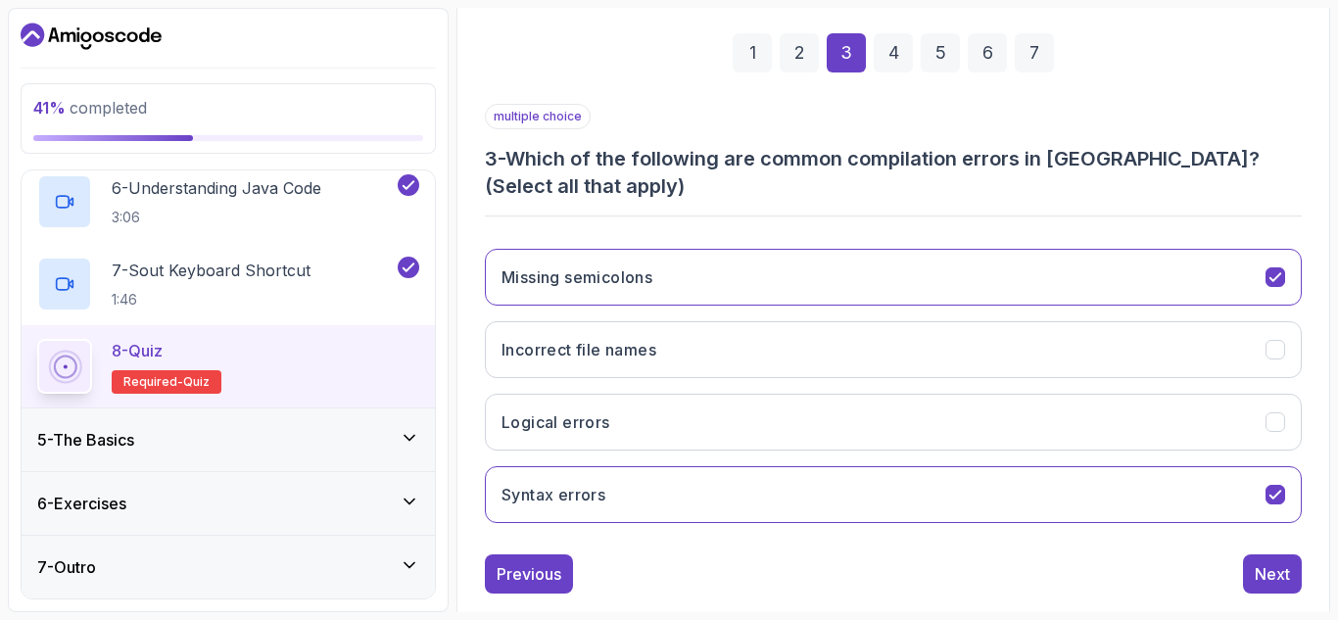
scroll to position [275, 0]
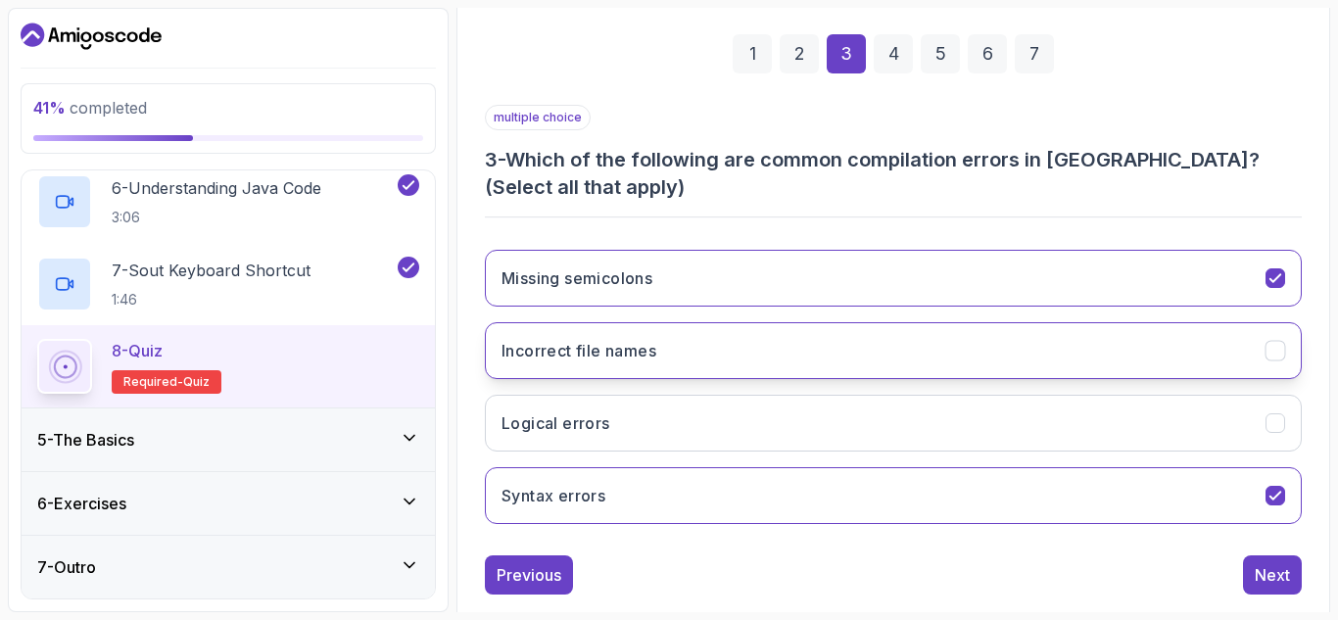
drag, startPoint x: 1148, startPoint y: 354, endPoint x: 1164, endPoint y: 371, distance: 23.6
click at [1164, 371] on button "Incorrect file names" at bounding box center [893, 350] width 817 height 57
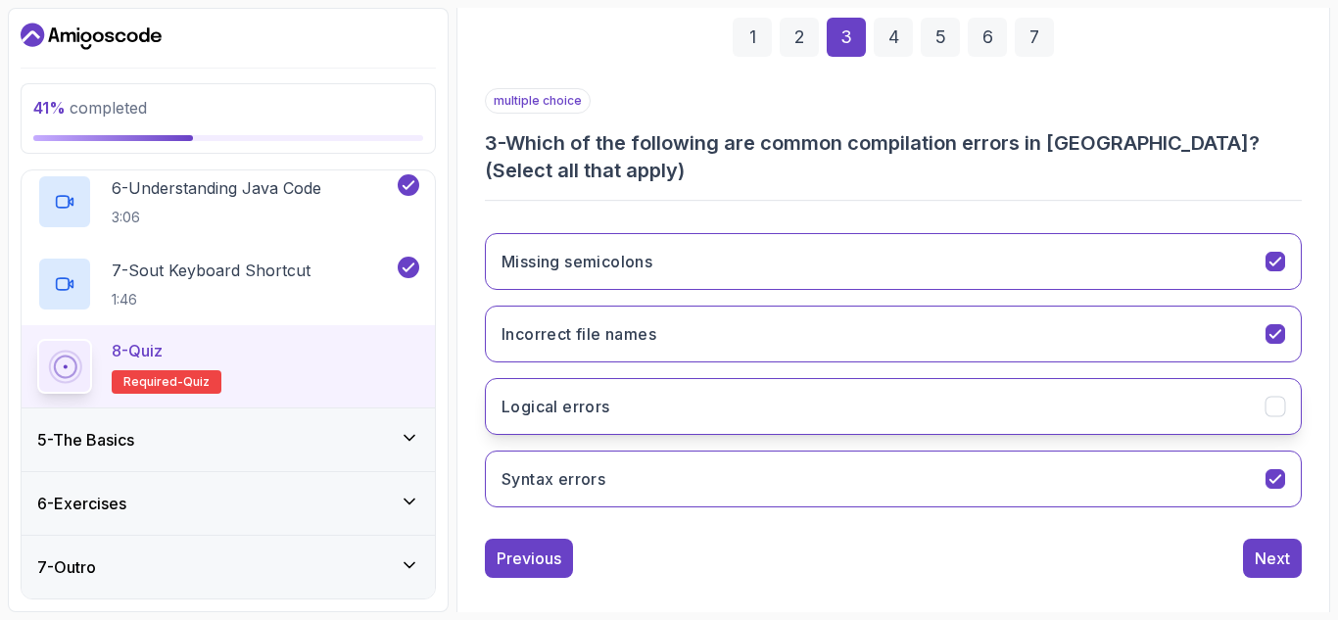
scroll to position [296, 0]
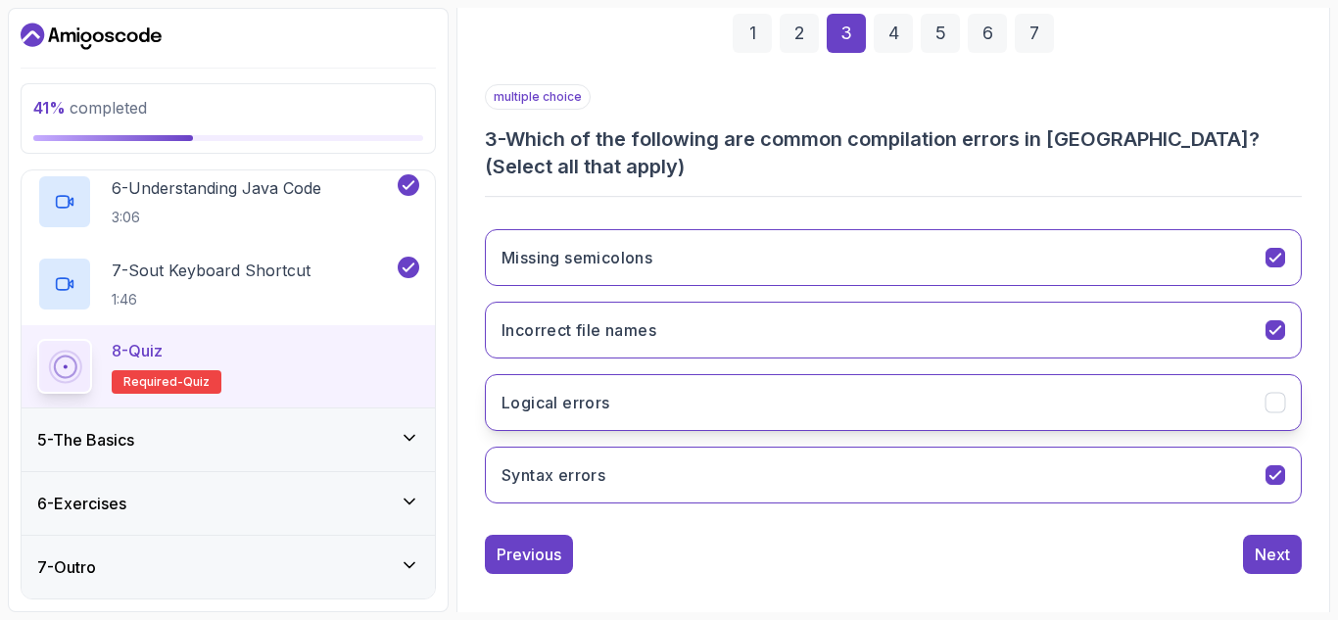
click at [1268, 412] on div "Logical errors" at bounding box center [1275, 403] width 21 height 21
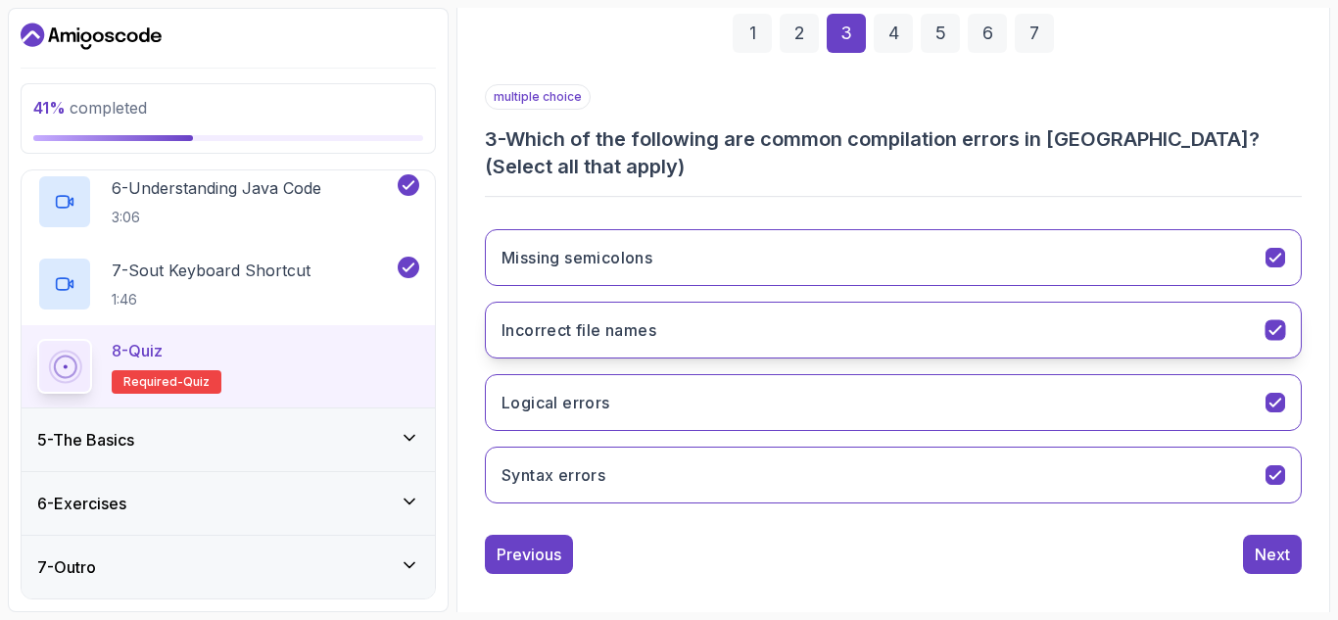
click at [1285, 330] on div "Incorrect file names" at bounding box center [1275, 330] width 21 height 21
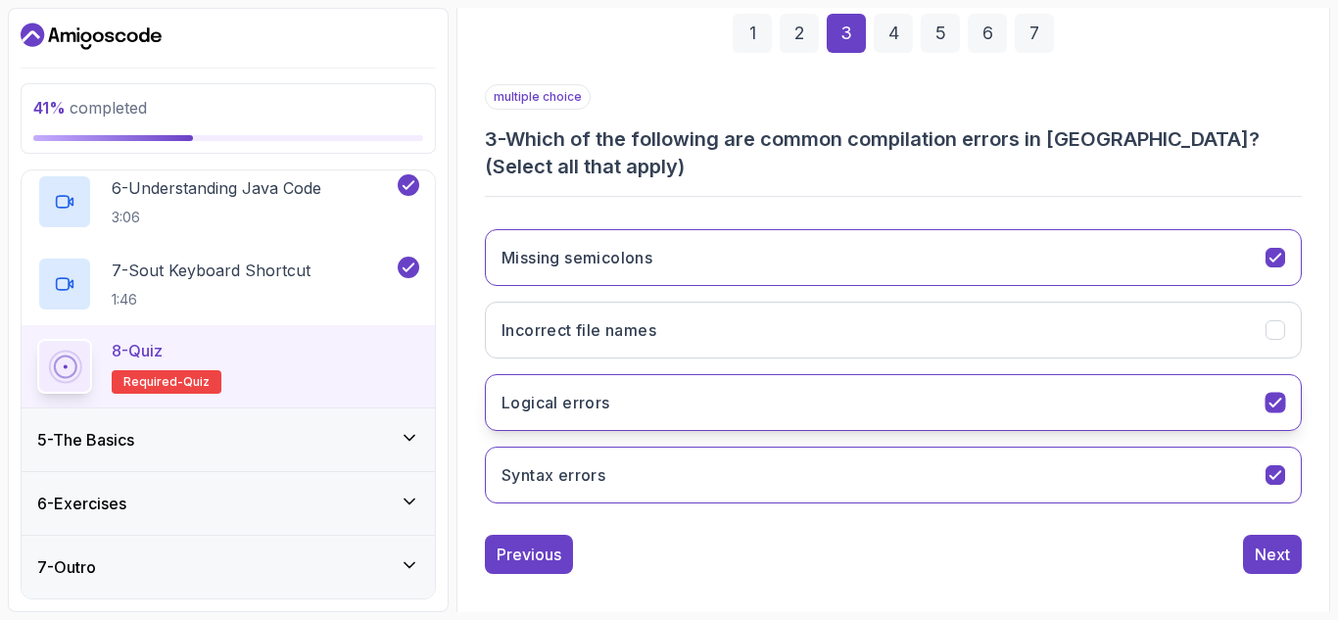
click at [1266, 409] on icon "Logical errors" at bounding box center [1275, 403] width 19 height 19
click at [1280, 403] on icon "Logical errors" at bounding box center [1275, 403] width 19 height 19
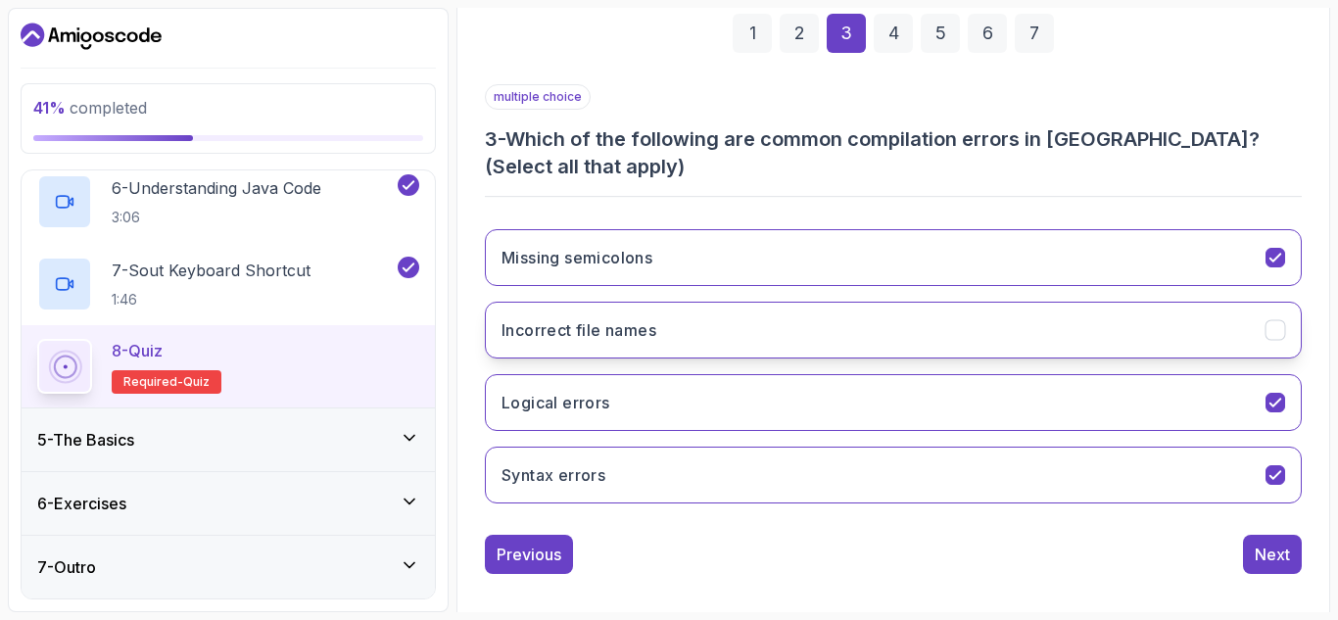
click at [1282, 319] on button "Incorrect file names" at bounding box center [893, 330] width 817 height 57
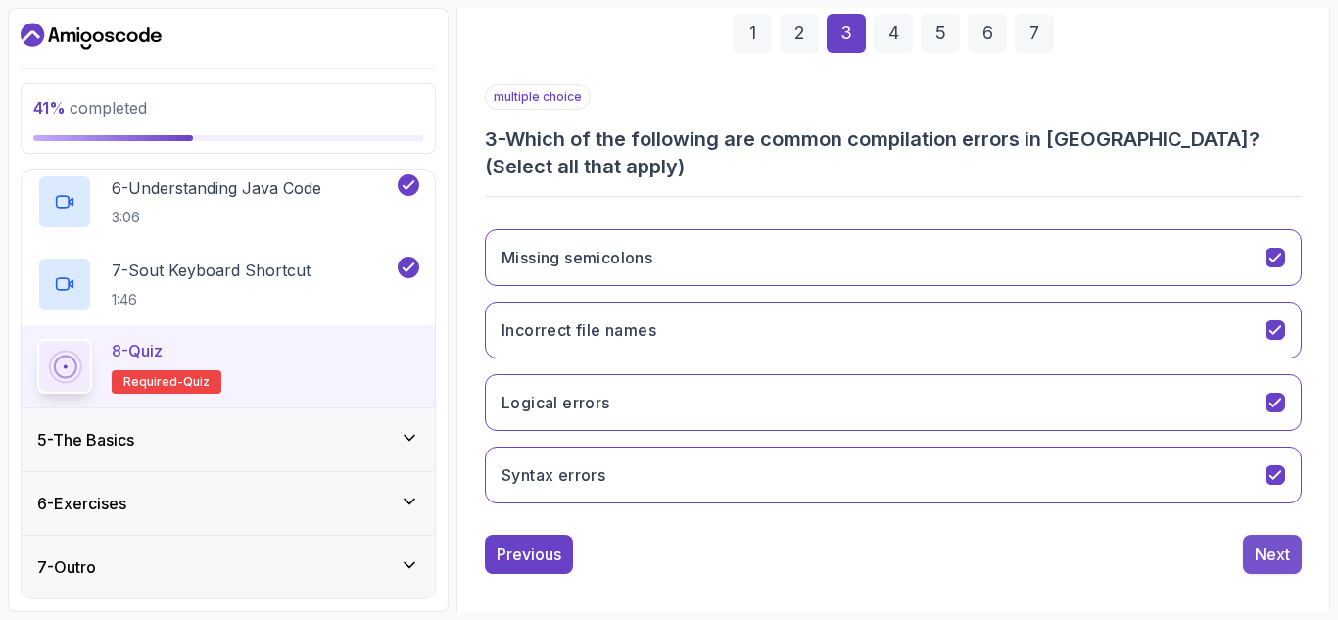
click at [1258, 550] on div "Next" at bounding box center [1272, 555] width 35 height 24
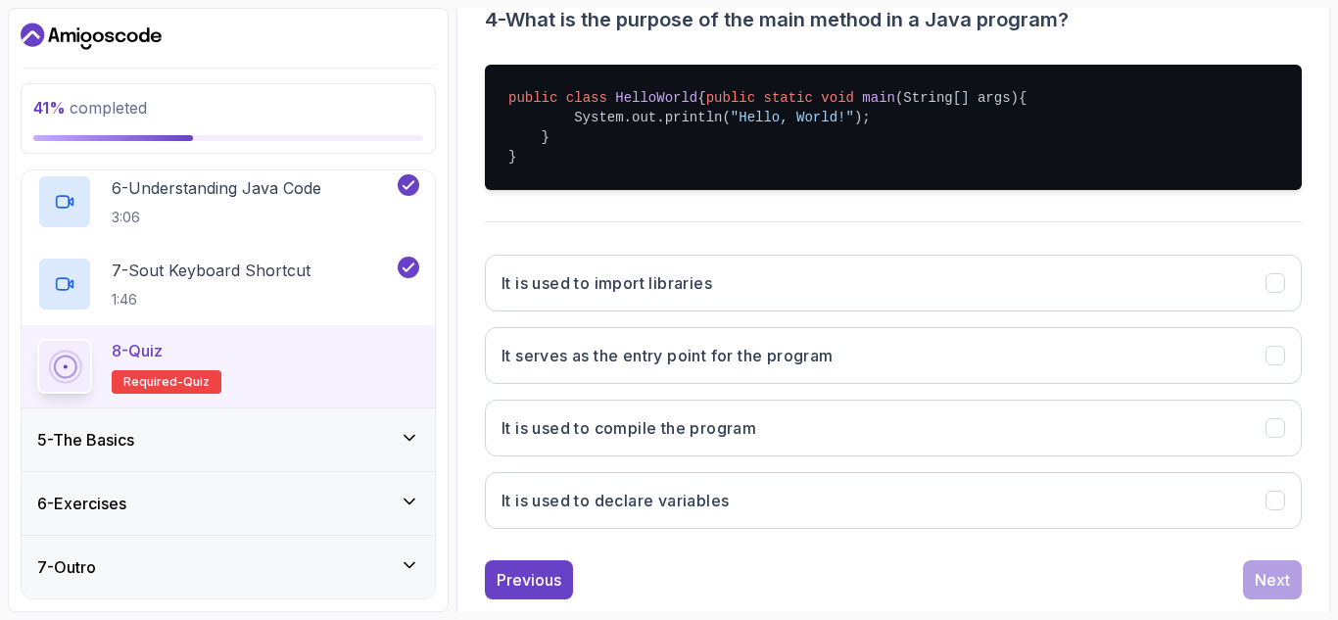
scroll to position [416, 0]
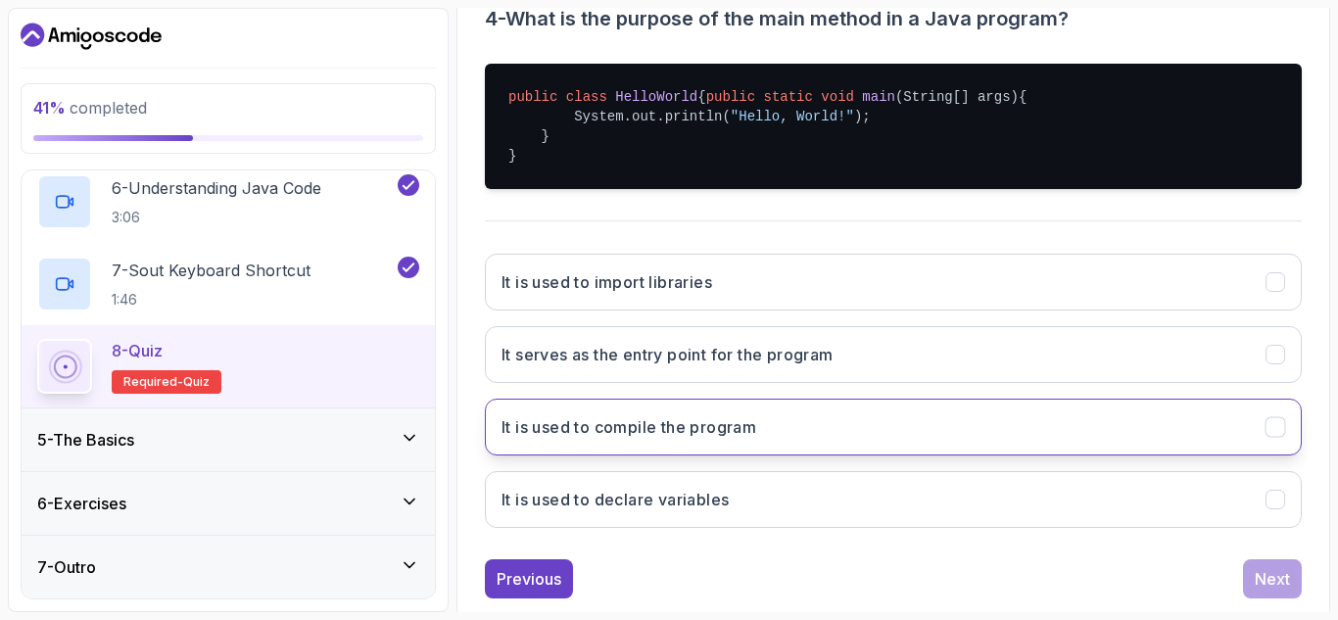
click at [903, 431] on button "It is used to compile the program" at bounding box center [893, 427] width 817 height 57
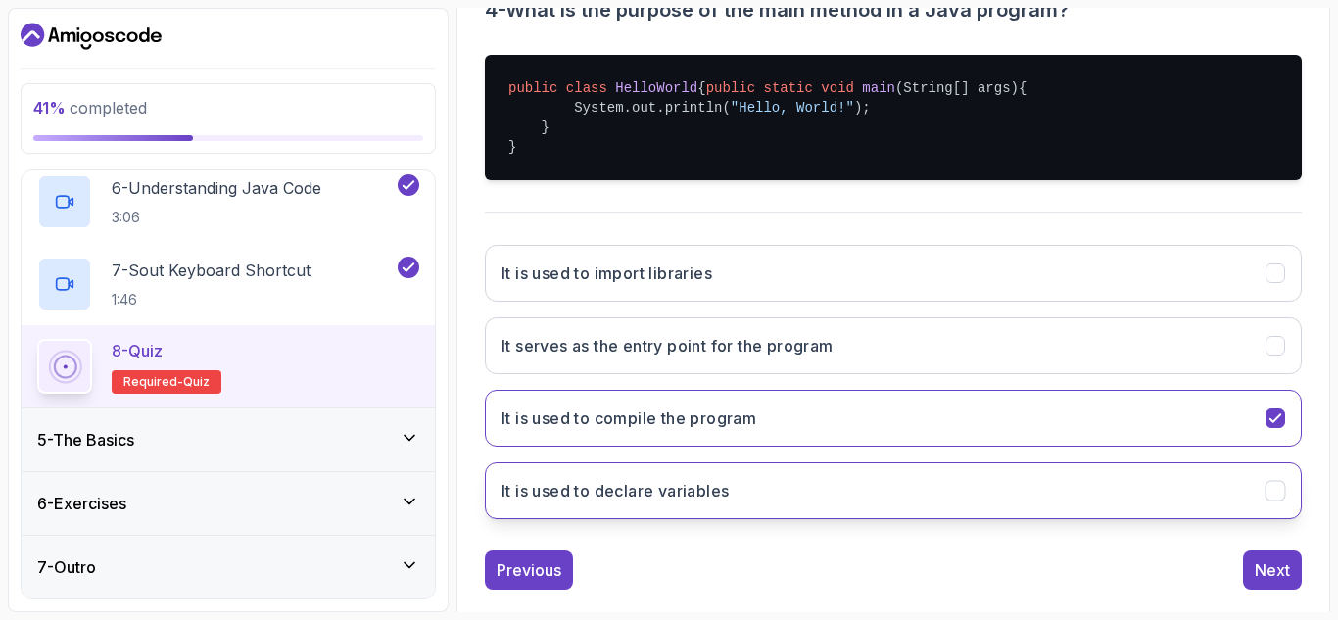
scroll to position [428, 0]
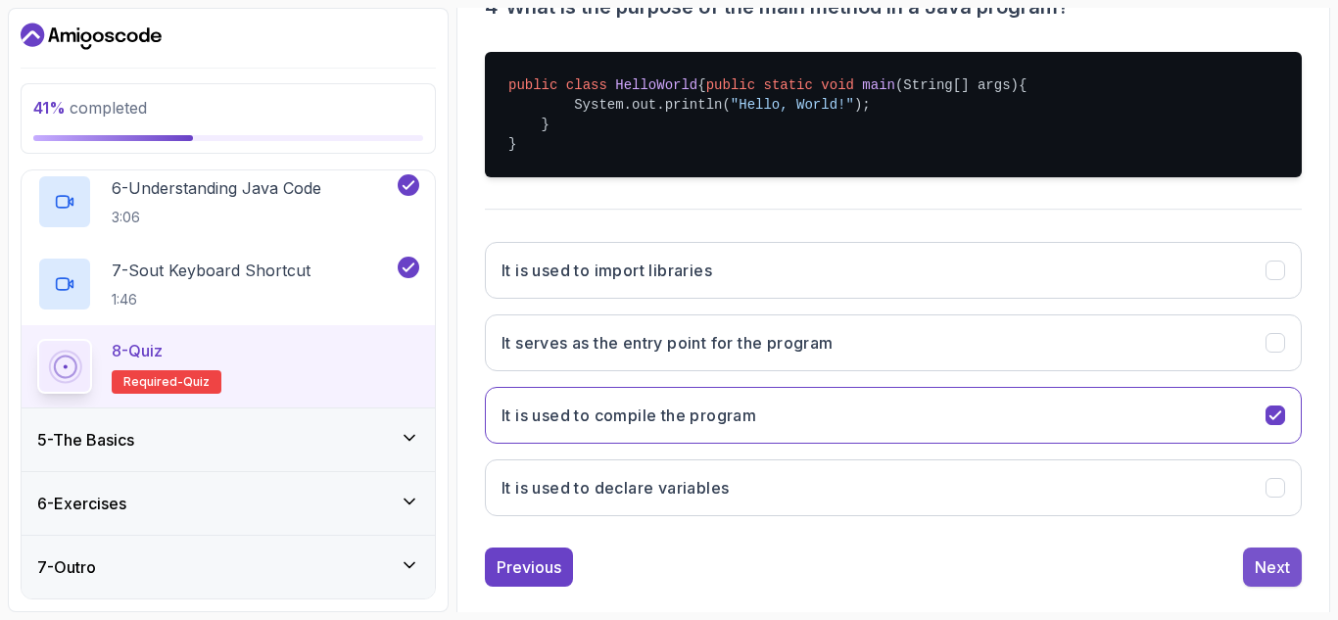
click at [1265, 574] on button "Next" at bounding box center [1272, 566] width 59 height 39
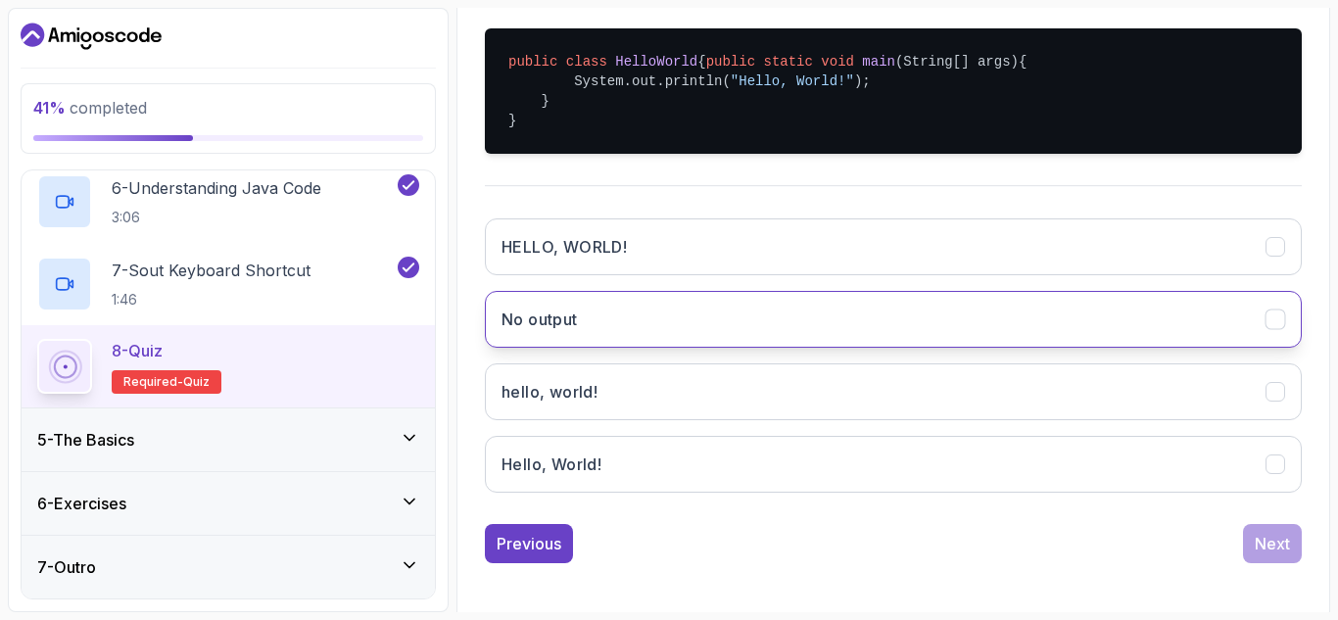
scroll to position [452, 0]
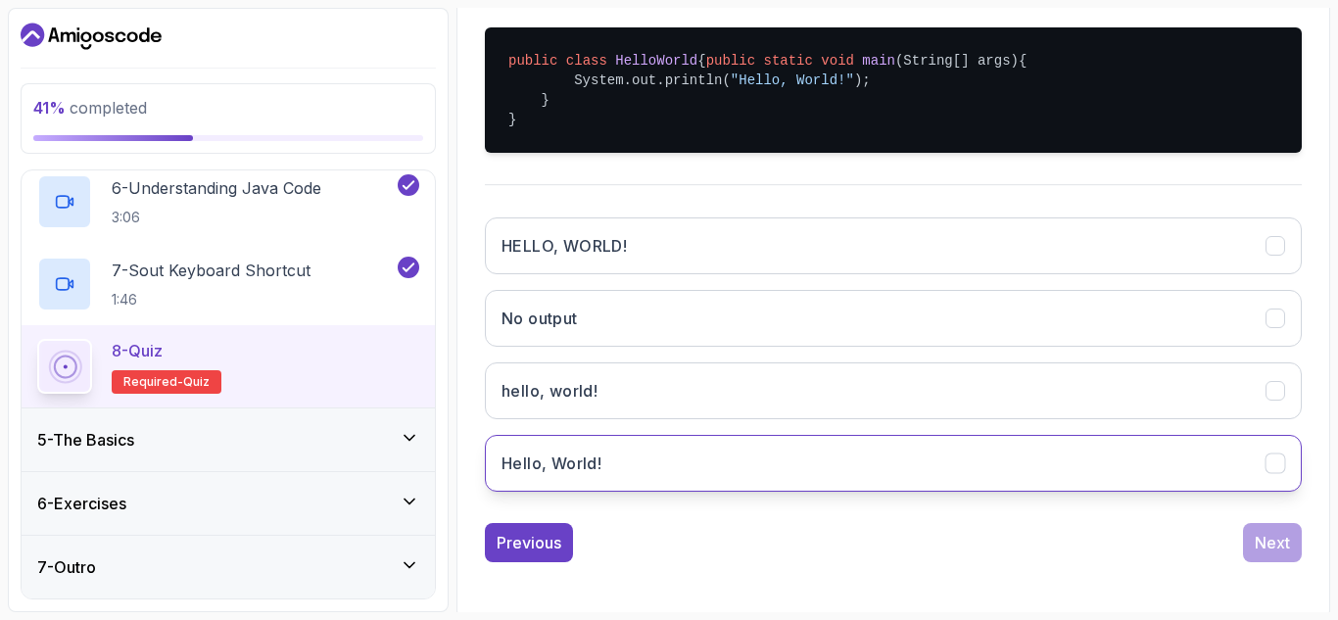
click at [862, 471] on button "Hello, World!" at bounding box center [893, 463] width 817 height 57
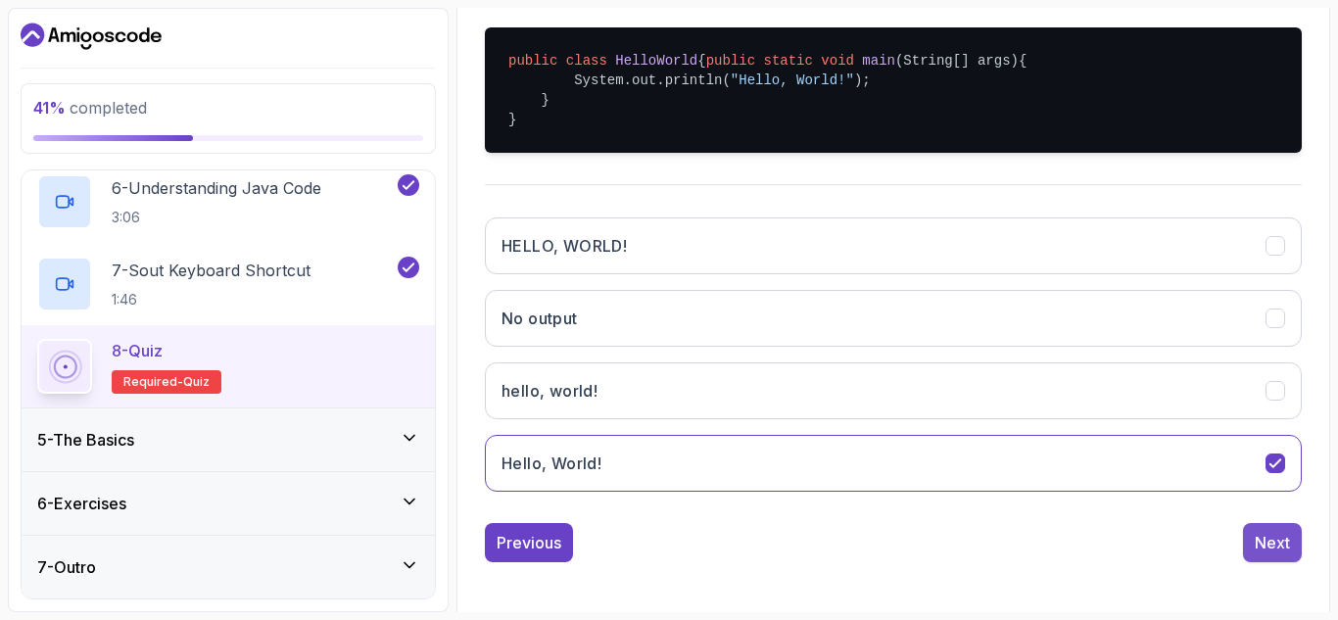
click at [1272, 554] on div "Next" at bounding box center [1272, 543] width 35 height 24
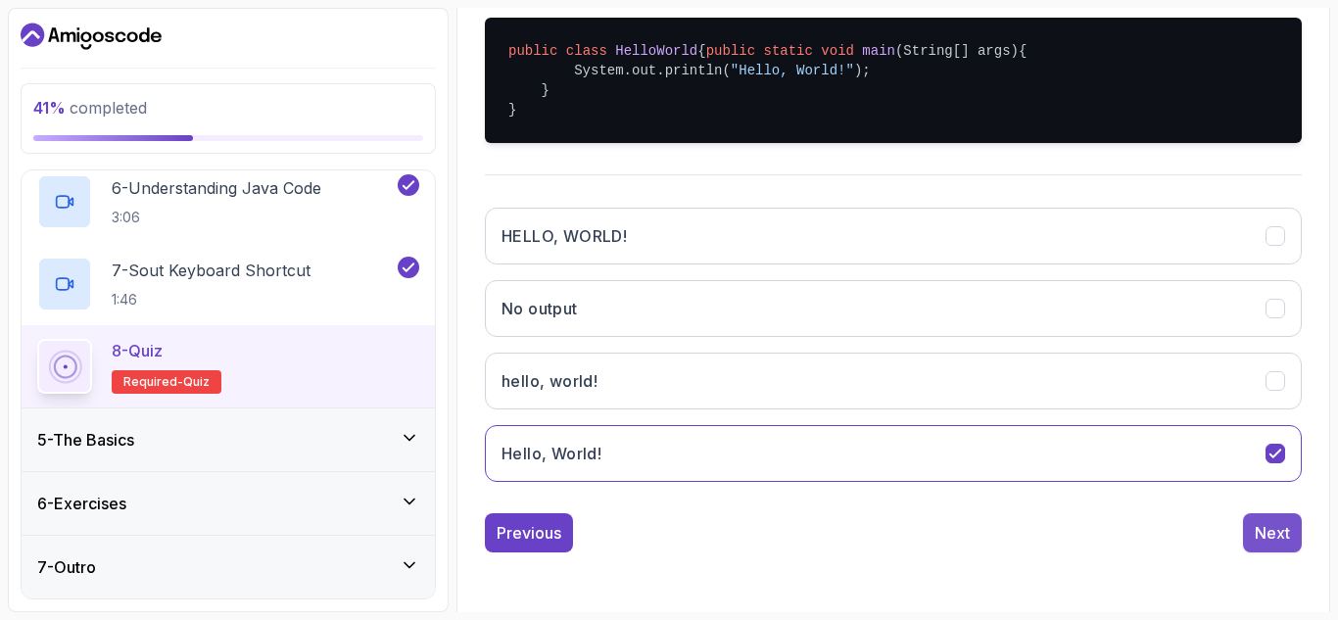
scroll to position [286, 0]
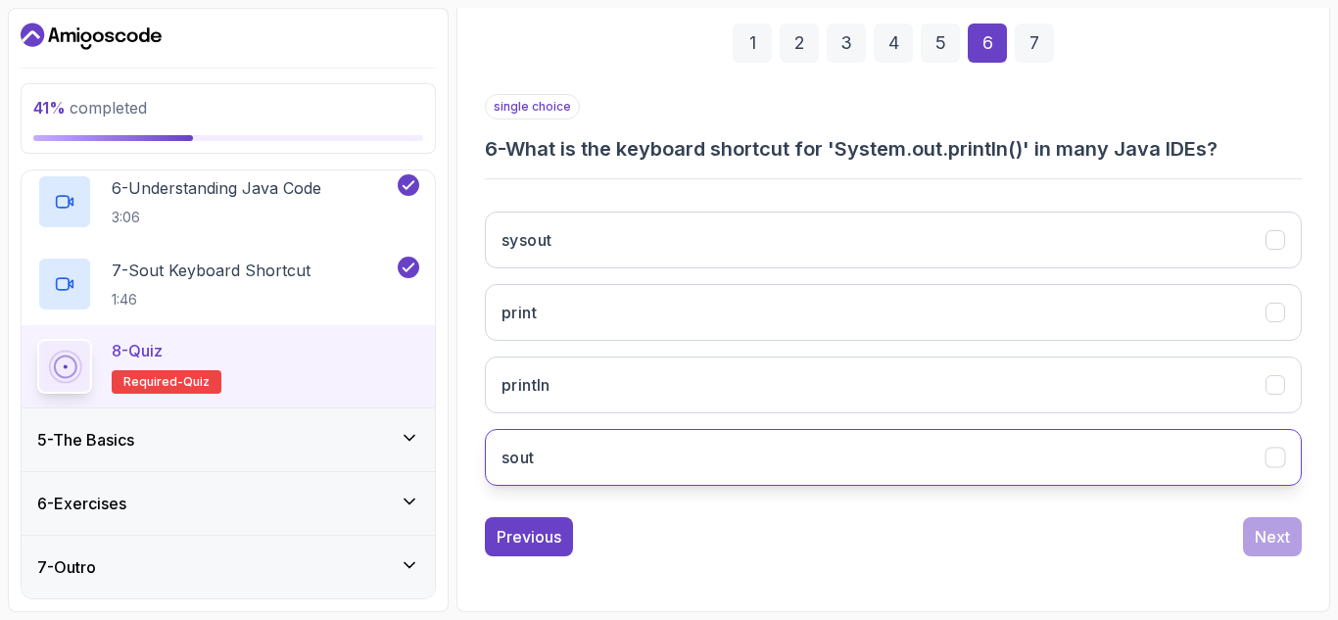
click at [926, 454] on button "sout" at bounding box center [893, 457] width 817 height 57
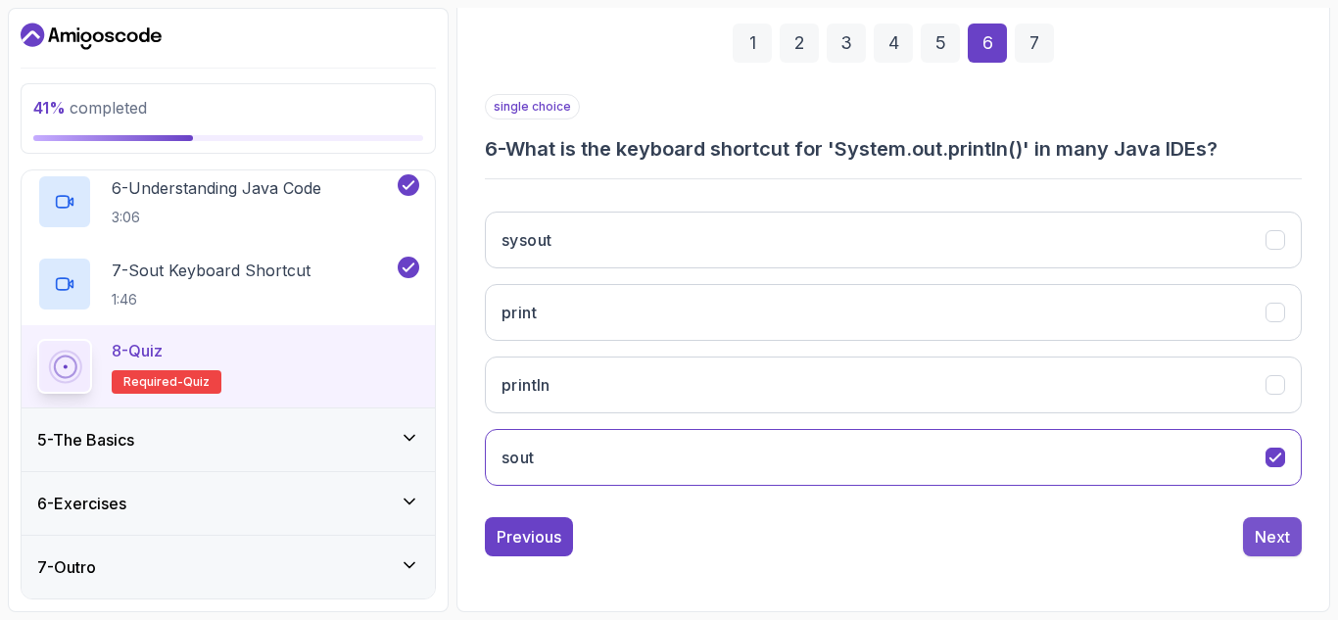
click at [1276, 521] on button "Next" at bounding box center [1272, 536] width 59 height 39
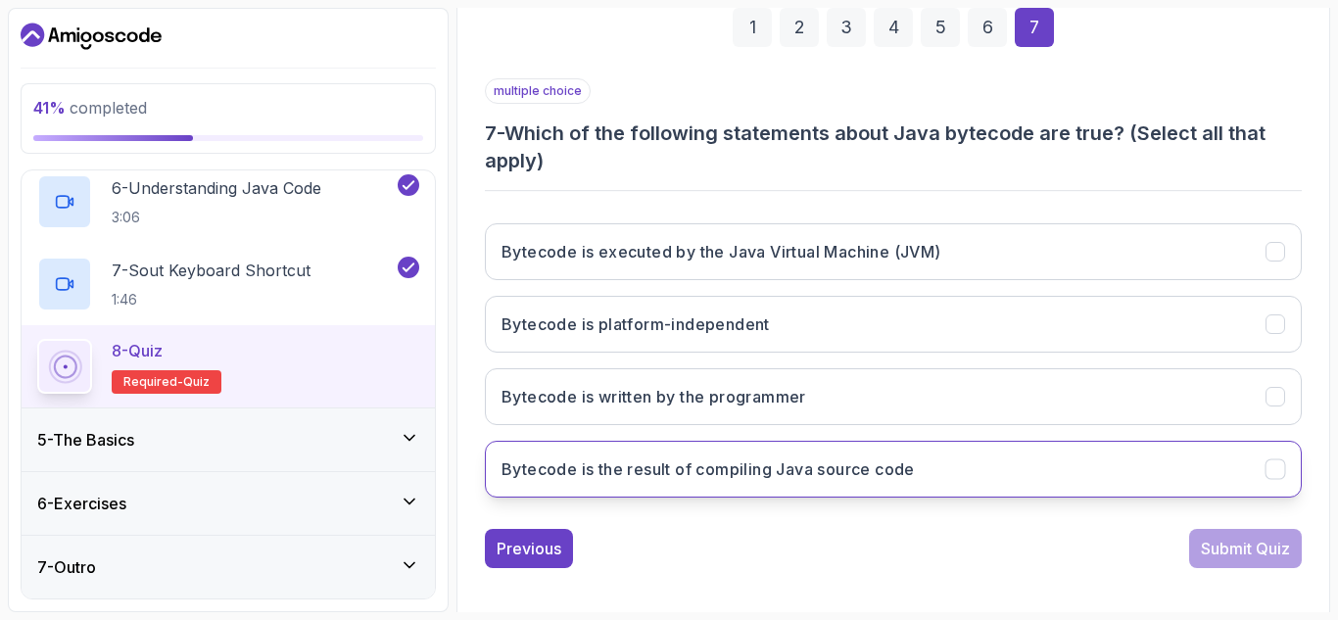
scroll to position [307, 0]
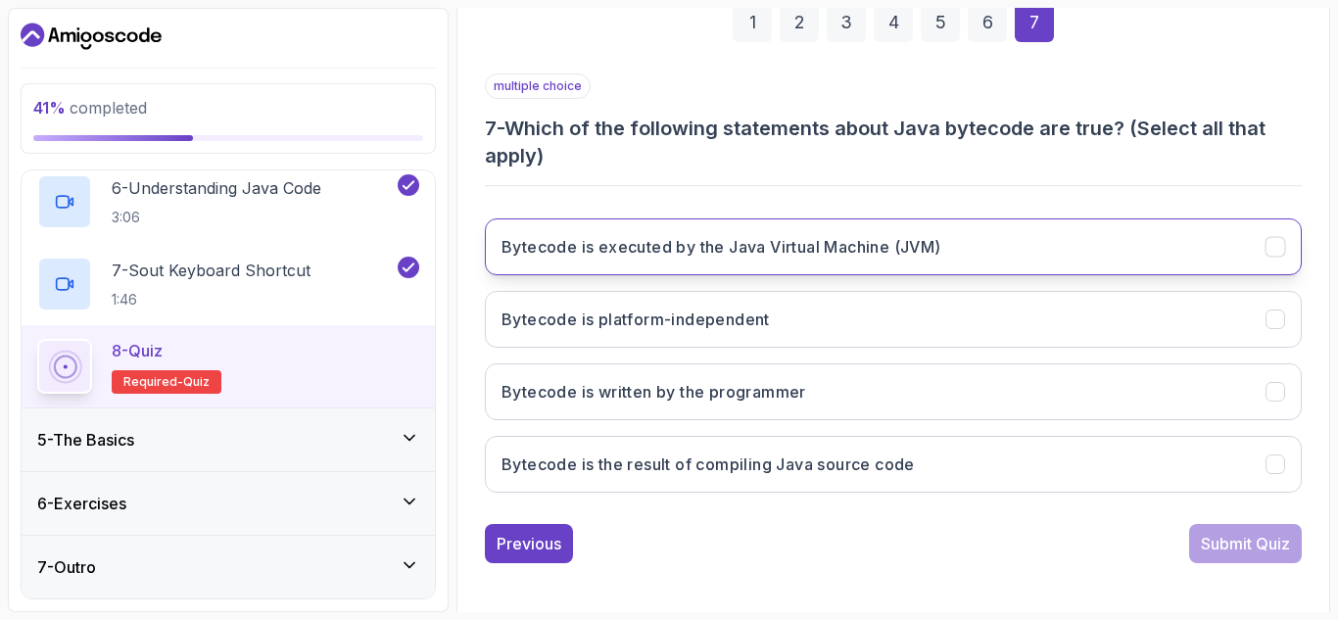
click at [886, 255] on h3 "Bytecode is executed by the Java Virtual Machine (JVM)" at bounding box center [721, 247] width 440 height 24
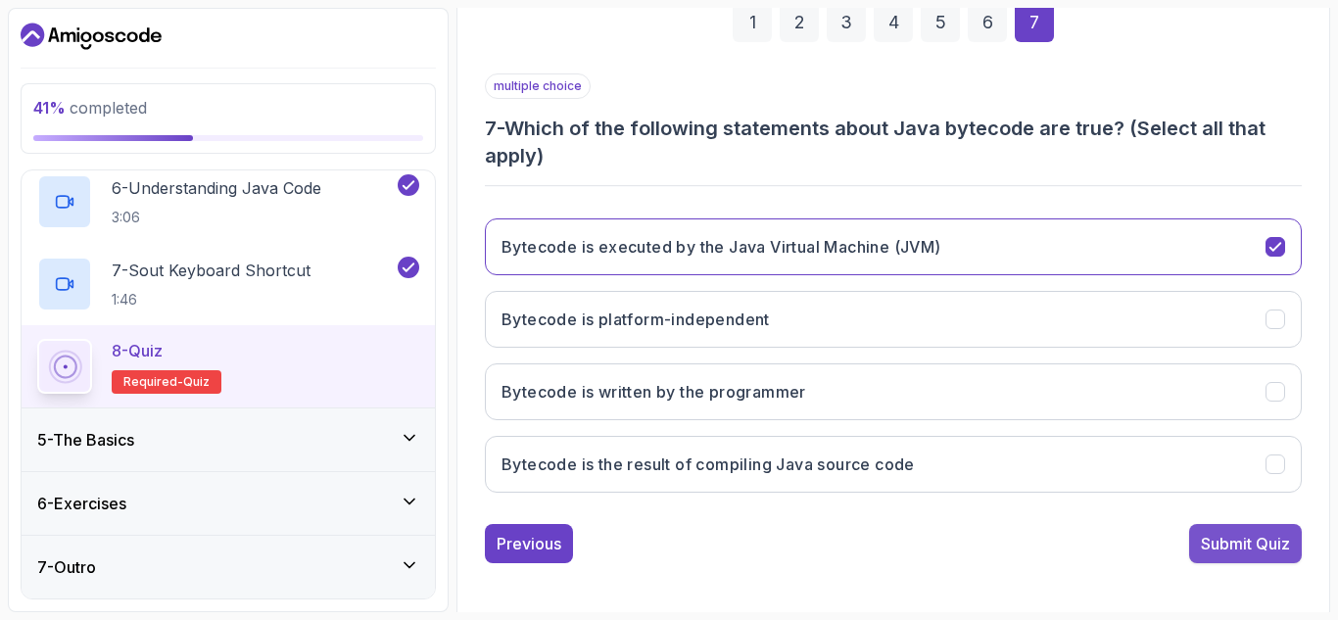
click at [1258, 536] on div "Submit Quiz" at bounding box center [1245, 544] width 89 height 24
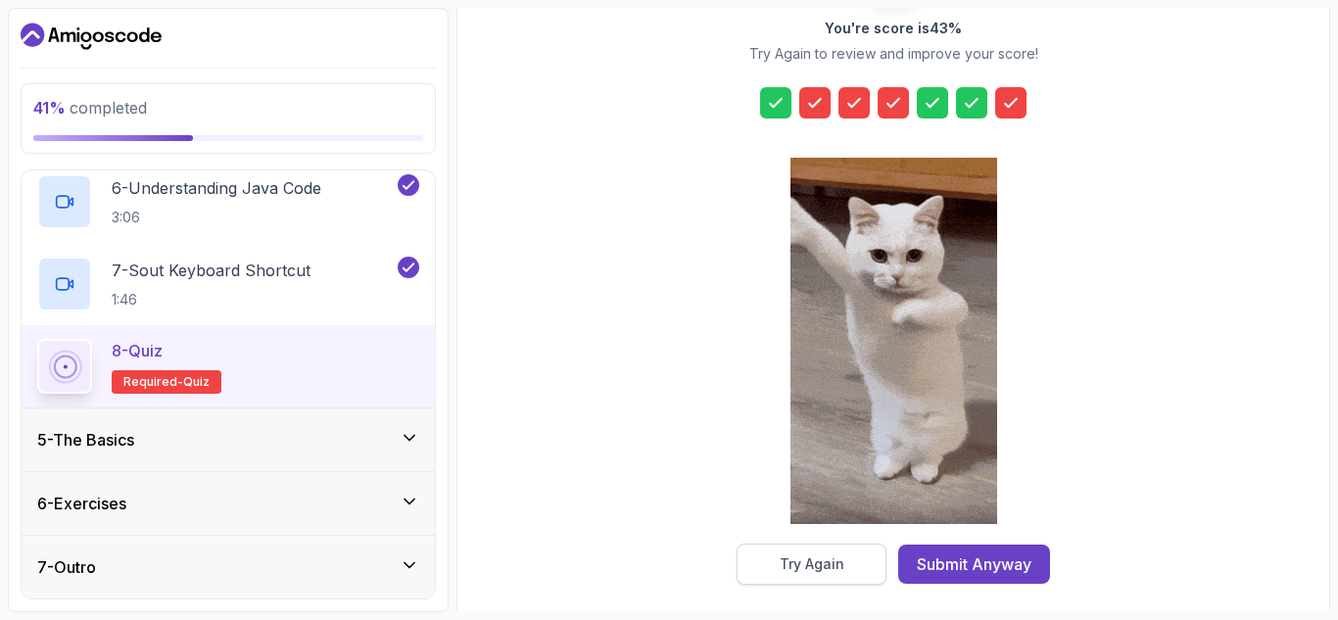
click at [834, 557] on div "Try Again" at bounding box center [812, 564] width 65 height 20
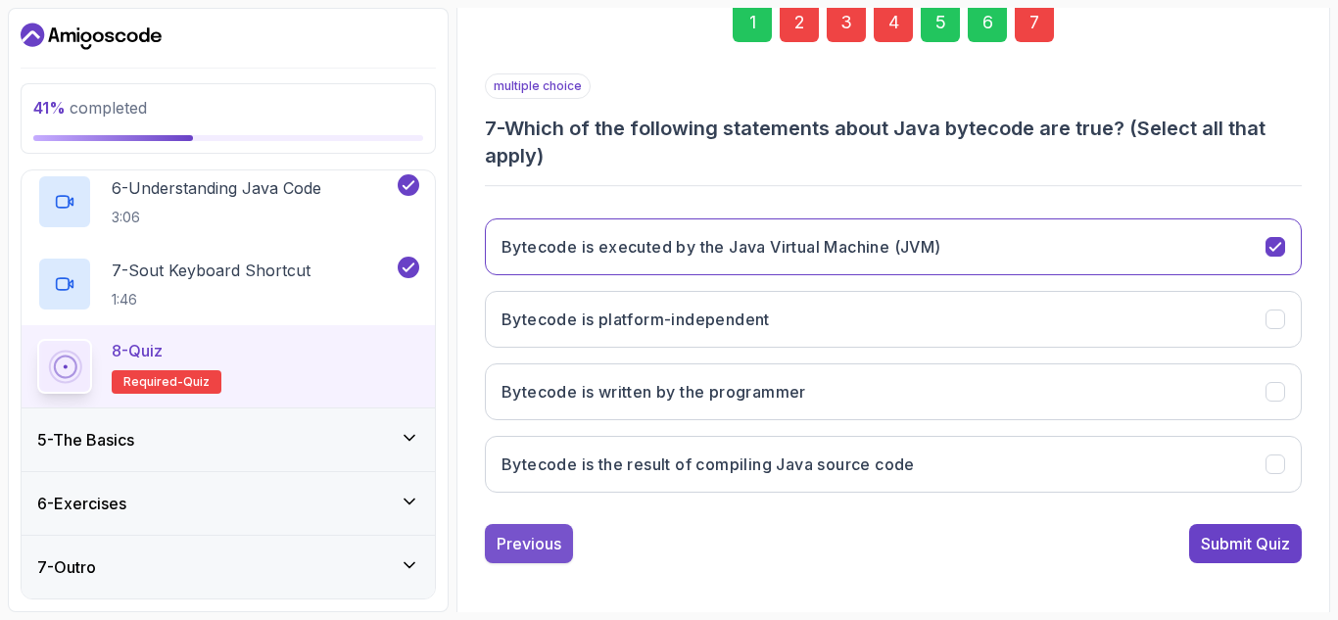
click at [535, 538] on div "Previous" at bounding box center [529, 544] width 65 height 24
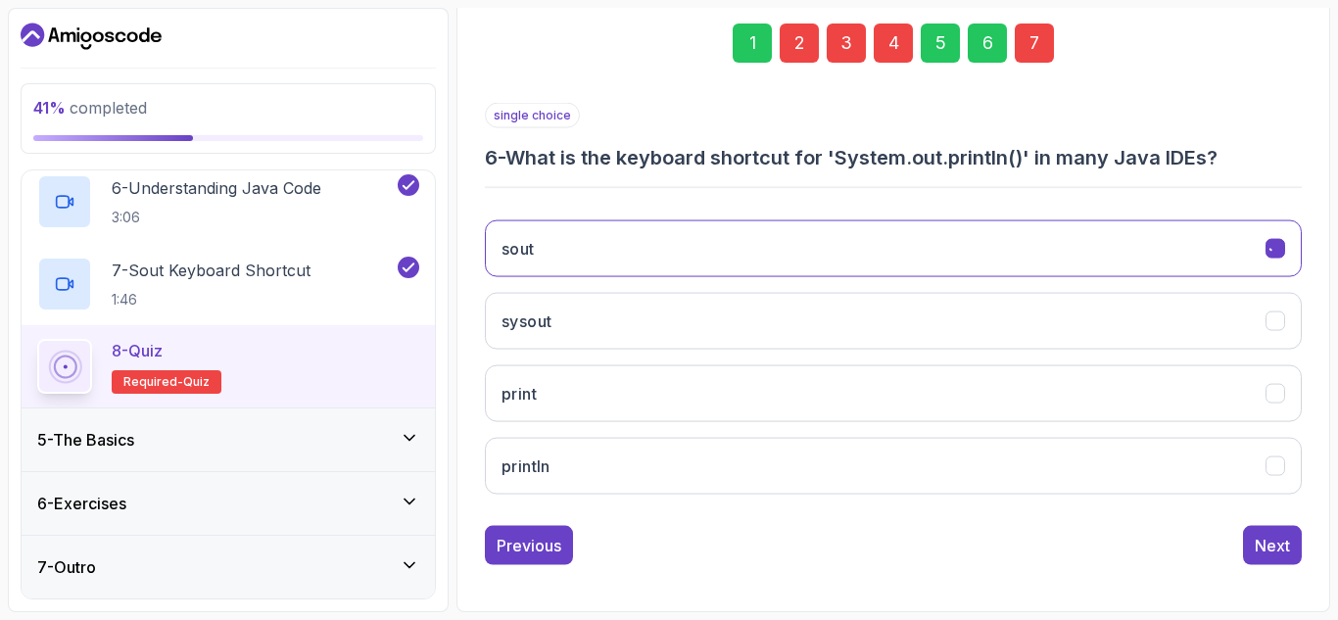
scroll to position [286, 0]
click at [535, 538] on div "Previous" at bounding box center [529, 546] width 65 height 24
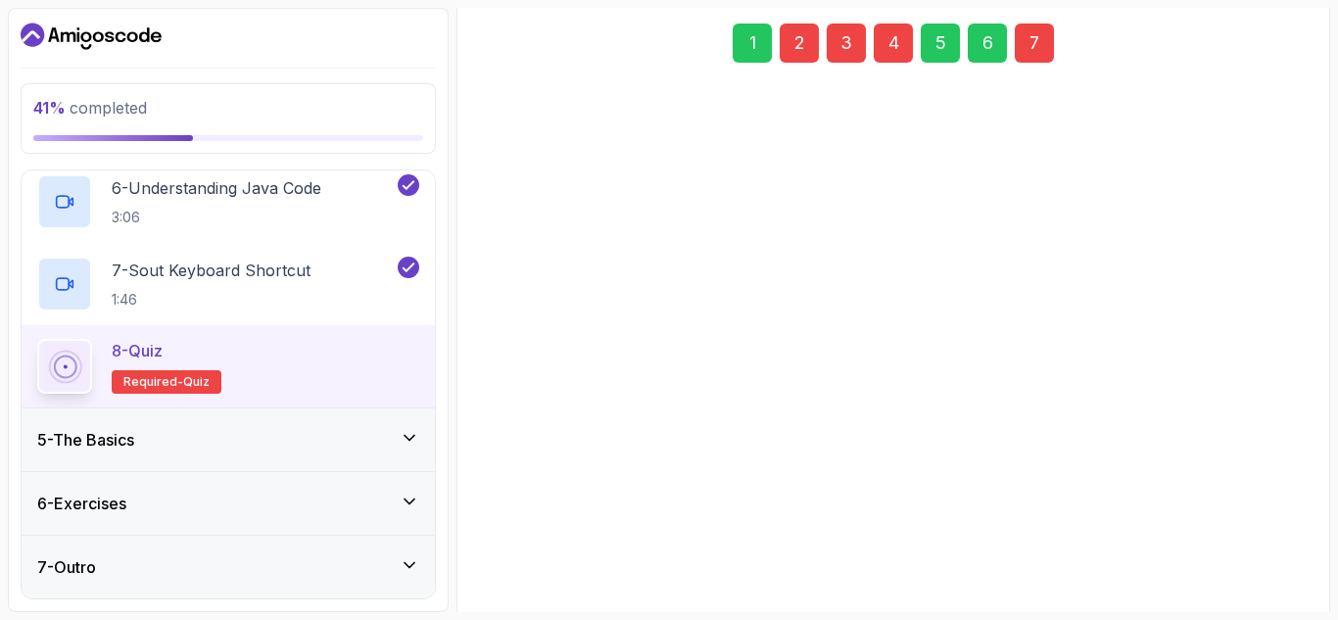
click at [535, 538] on div "HELLO, WORLD! No output Hello, World! hello, world!" at bounding box center [893, 520] width 817 height 306
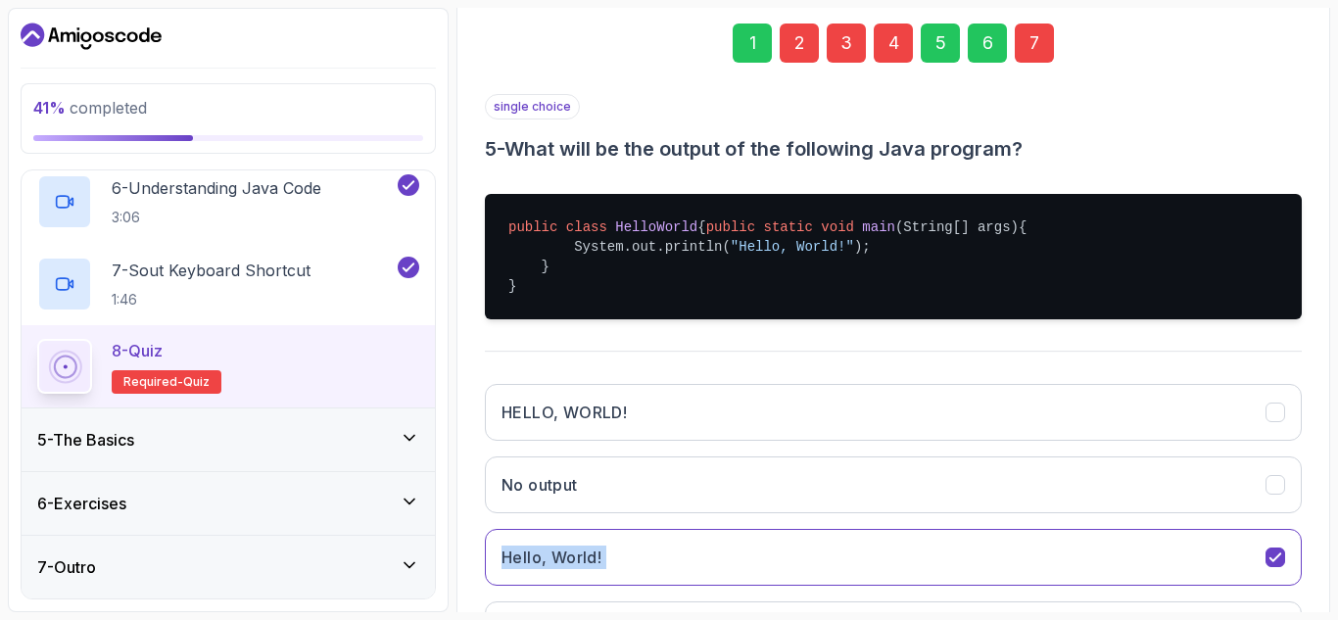
click at [535, 538] on div "HELLO, WORLD! No output Hello, World! hello, world!" at bounding box center [893, 521] width 817 height 306
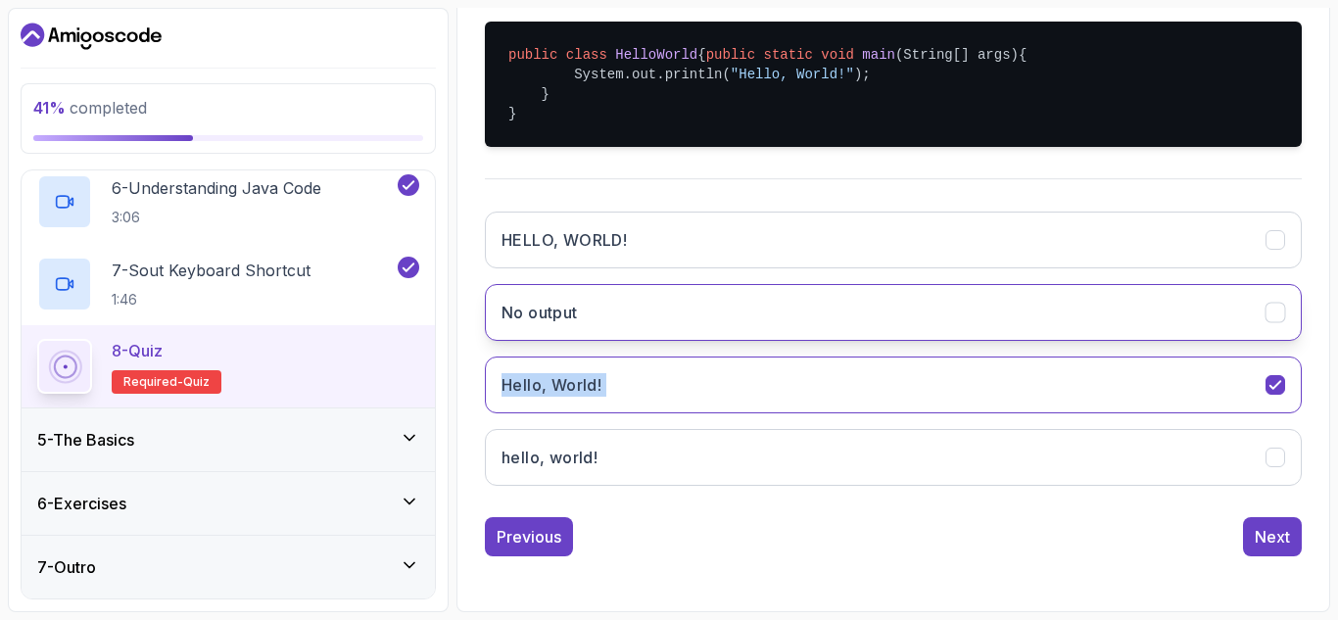
scroll to position [474, 0]
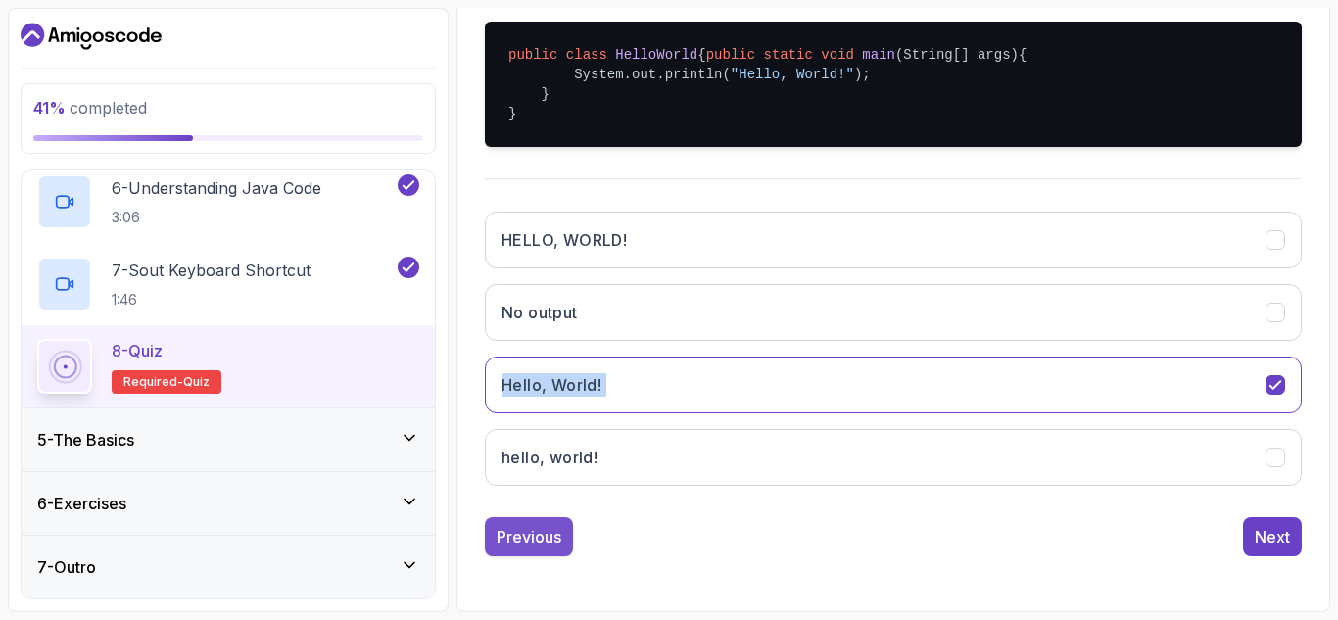
click at [526, 531] on div "Previous" at bounding box center [529, 537] width 65 height 24
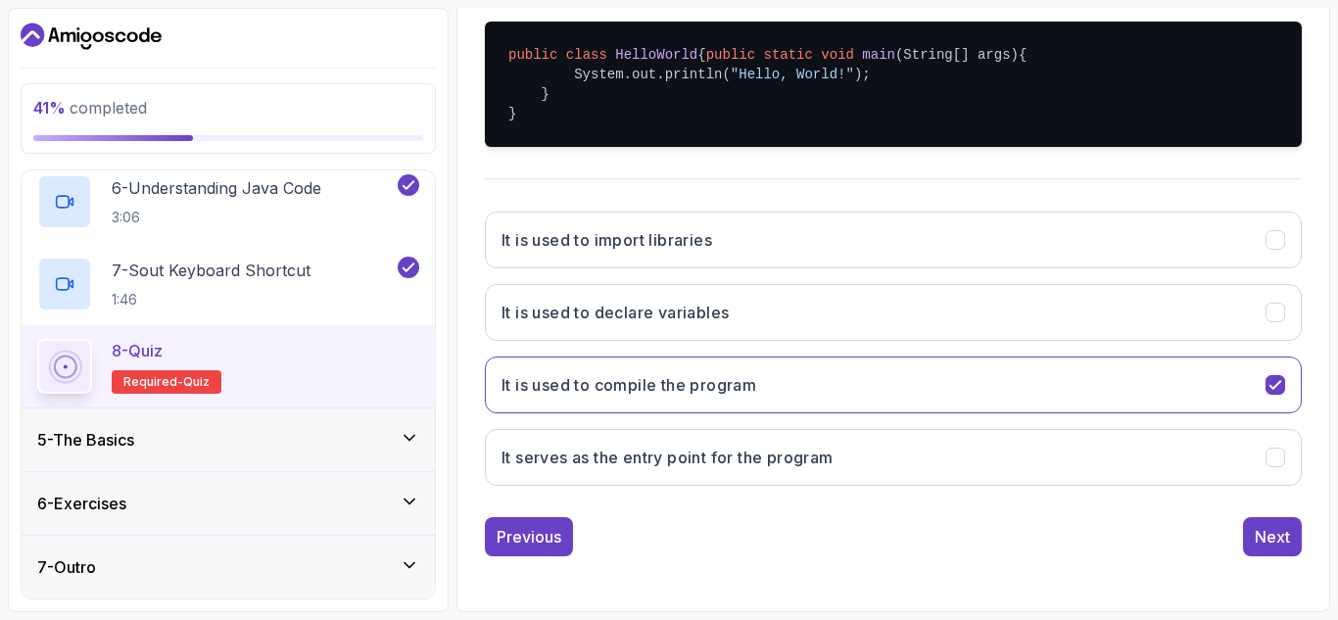
click at [526, 531] on div "Previous" at bounding box center [529, 537] width 65 height 24
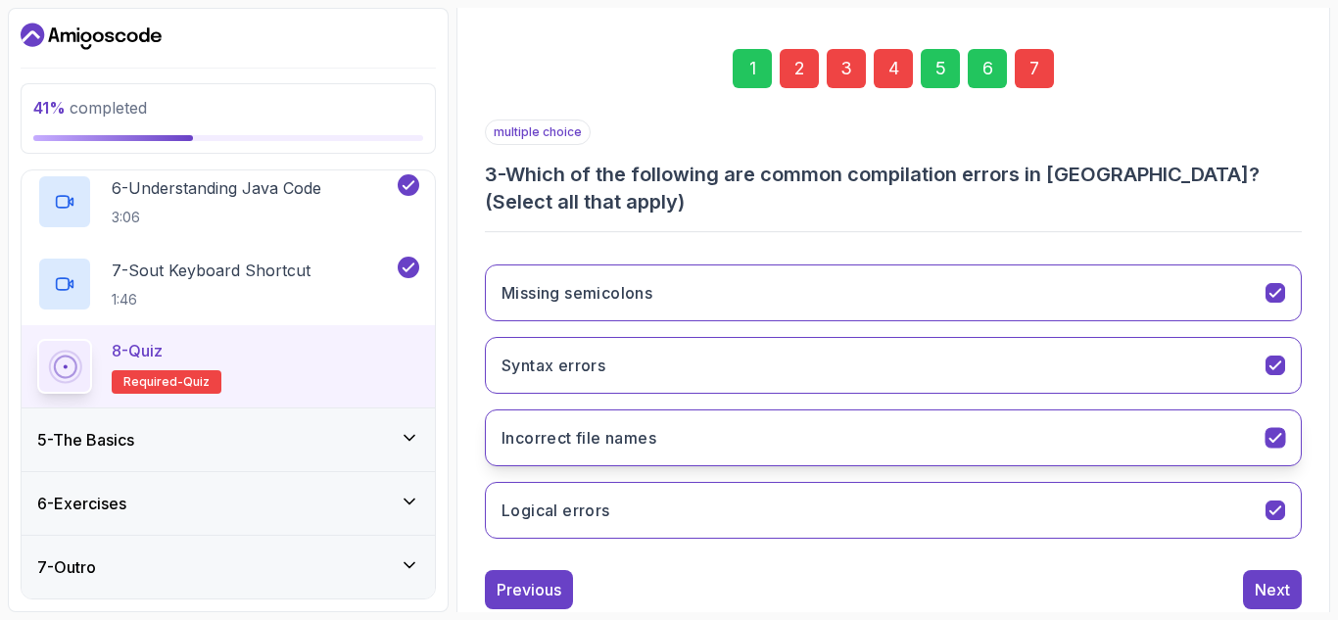
scroll to position [260, 0]
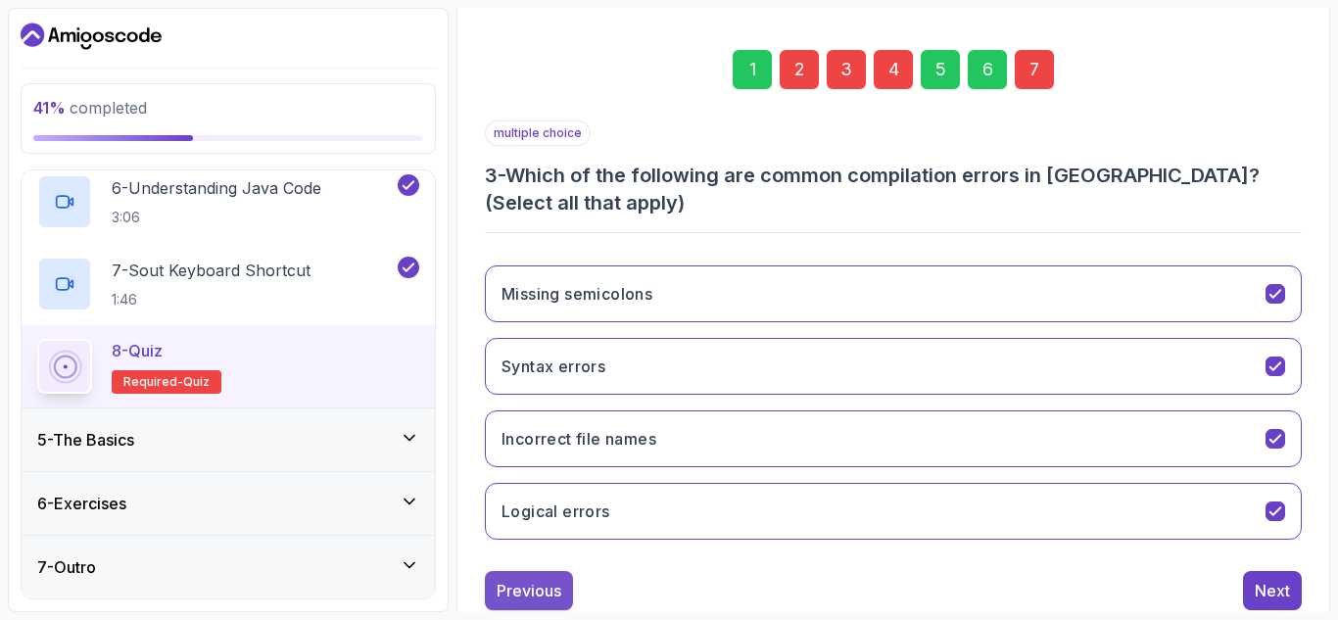
click at [555, 584] on div "Previous" at bounding box center [529, 591] width 65 height 24
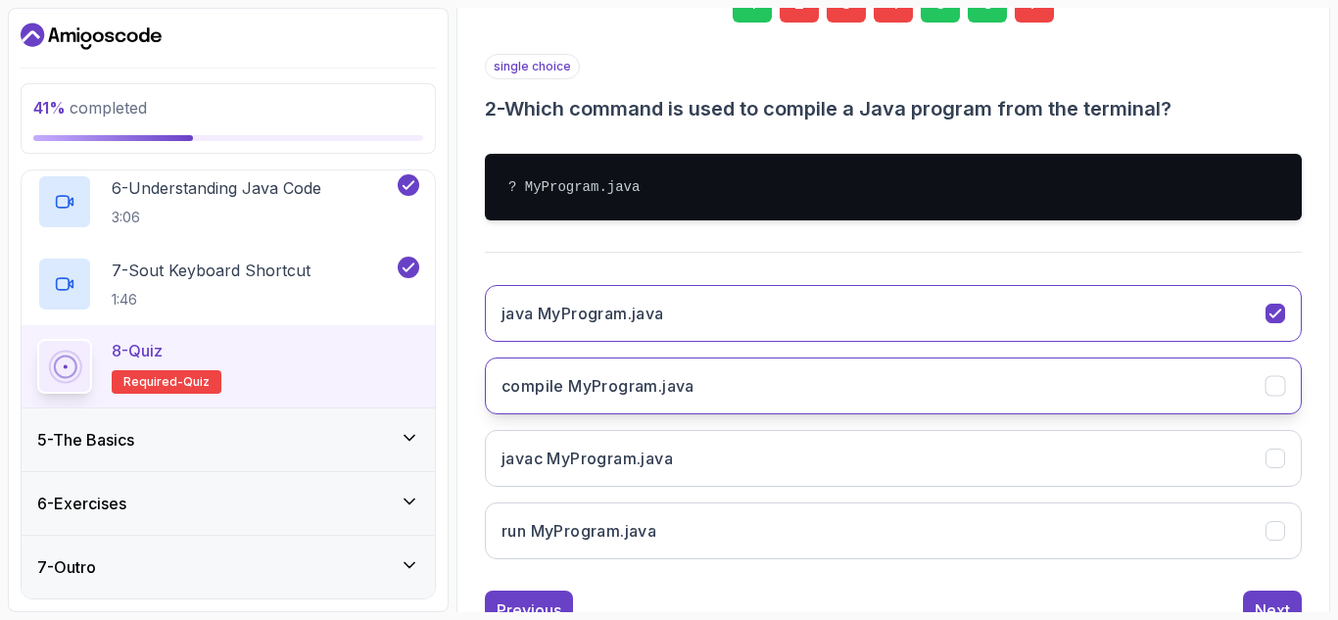
scroll to position [327, 0]
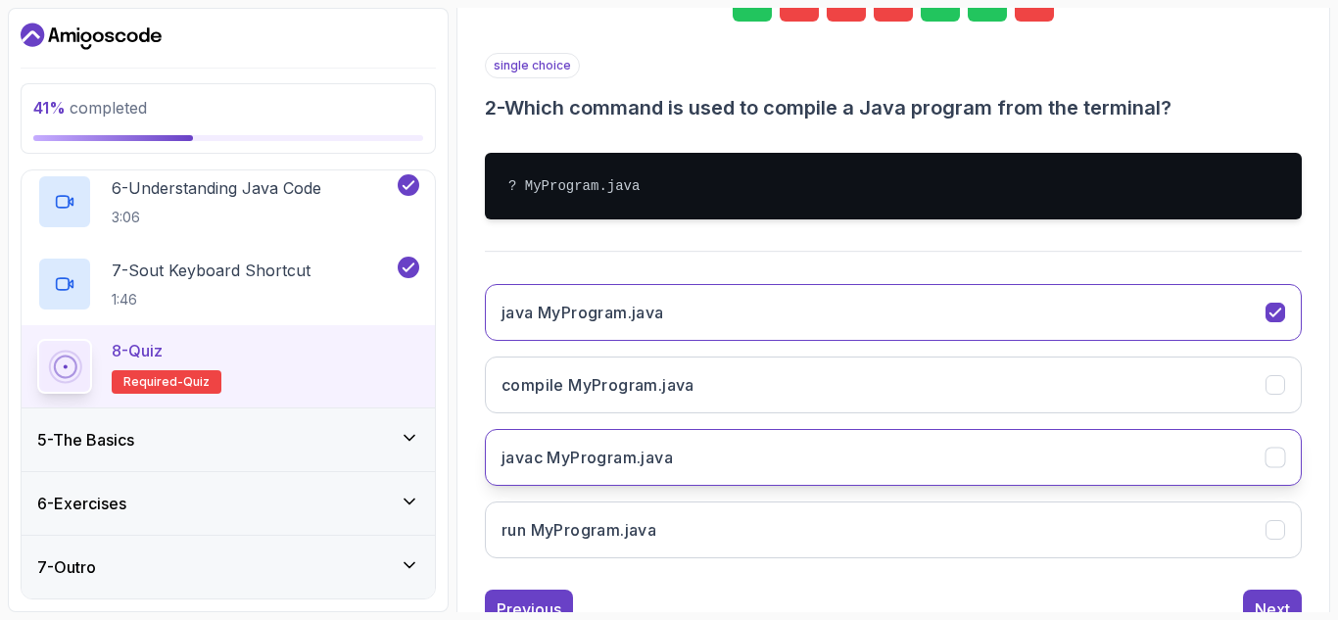
click at [749, 459] on button "javac MyProgram.java" at bounding box center [893, 457] width 817 height 57
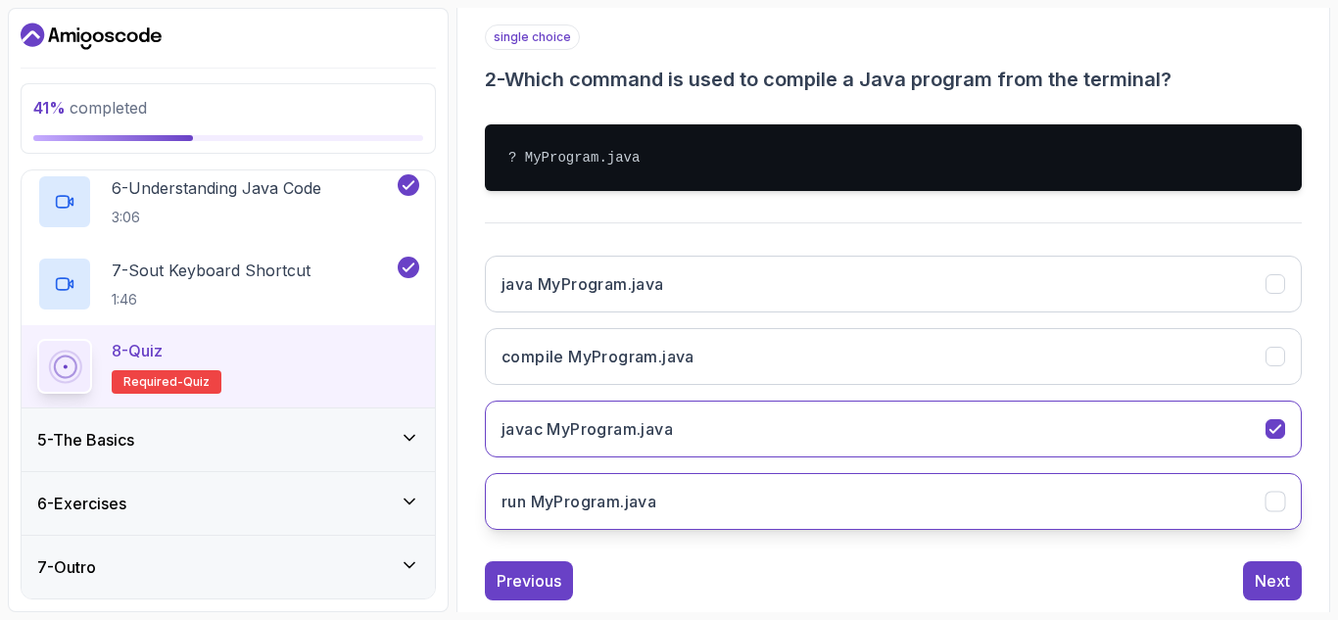
scroll to position [357, 0]
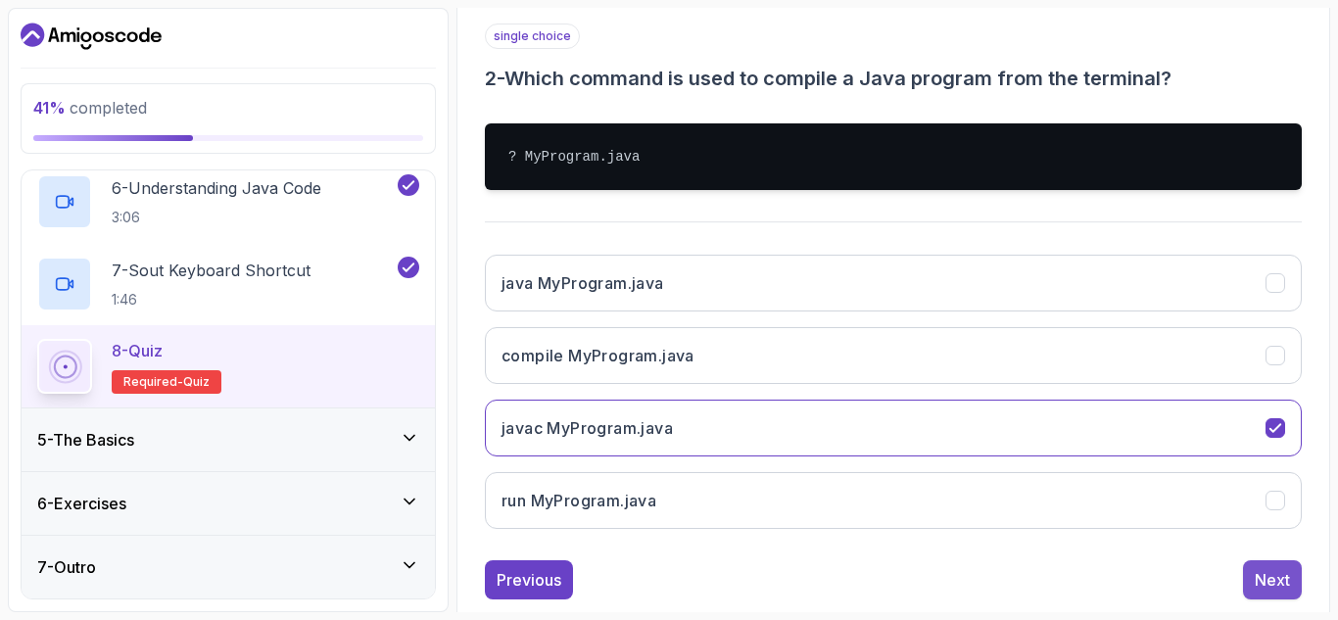
click at [1249, 581] on button "Next" at bounding box center [1272, 579] width 59 height 39
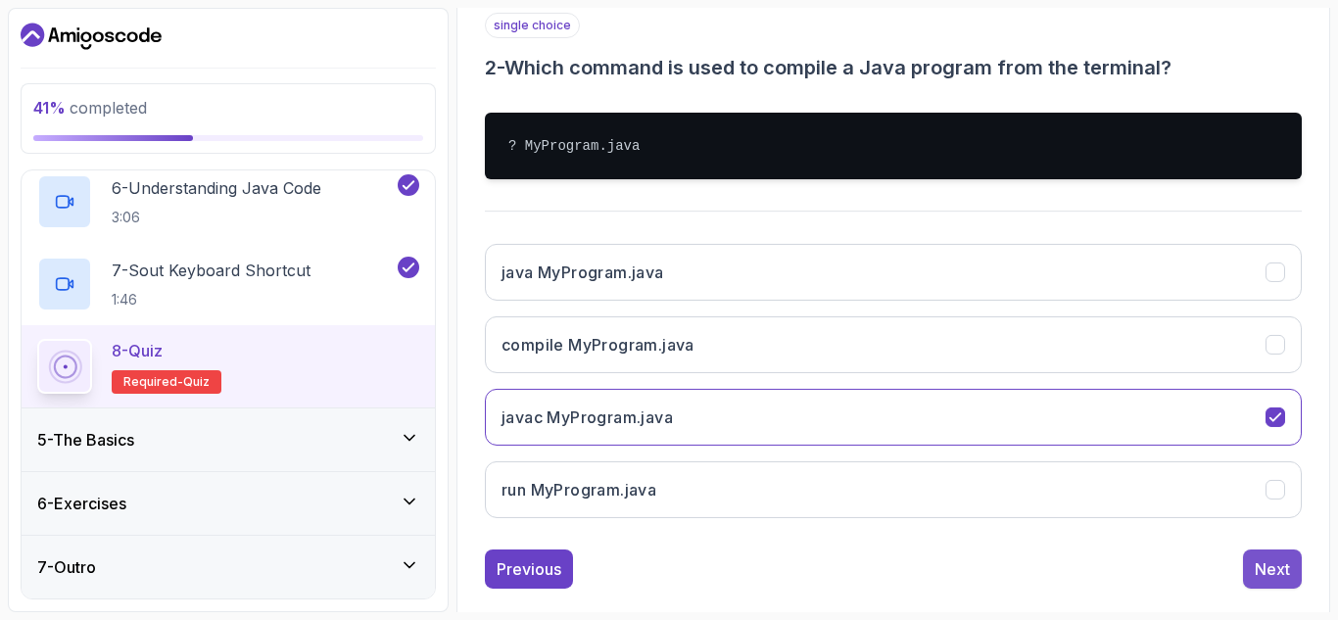
scroll to position [313, 0]
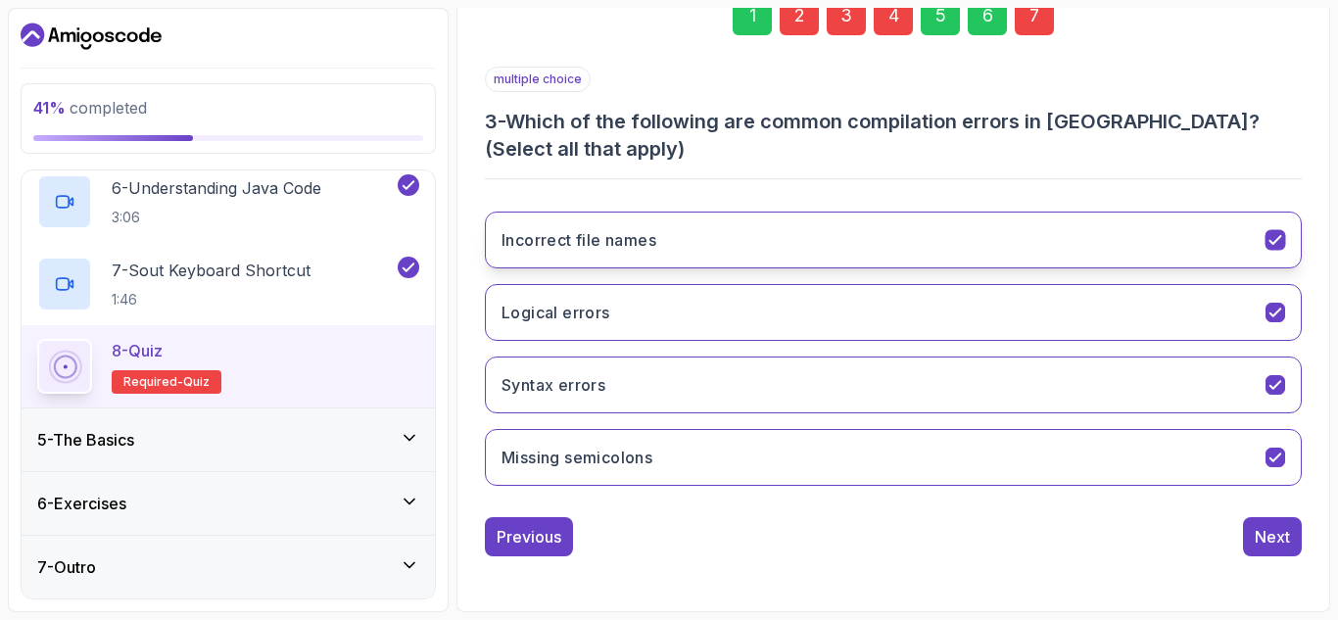
click at [1269, 246] on icon "Incorrect file names" at bounding box center [1275, 240] width 19 height 19
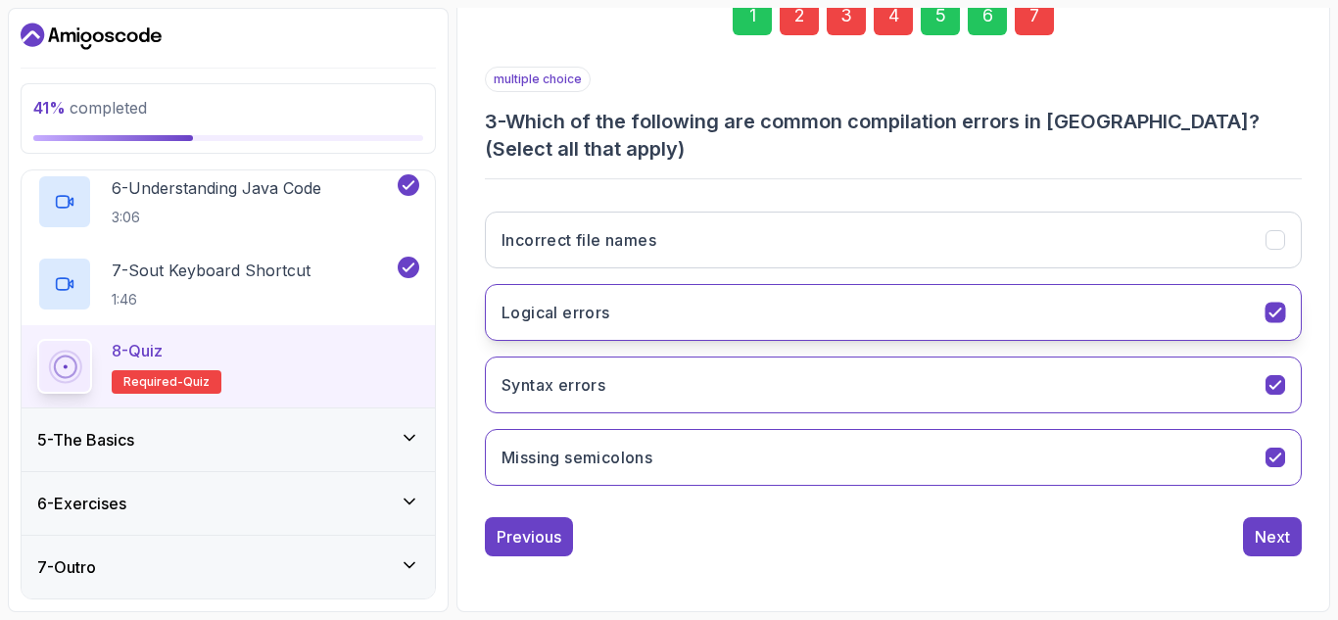
click at [1273, 298] on button "Logical errors" at bounding box center [893, 312] width 817 height 57
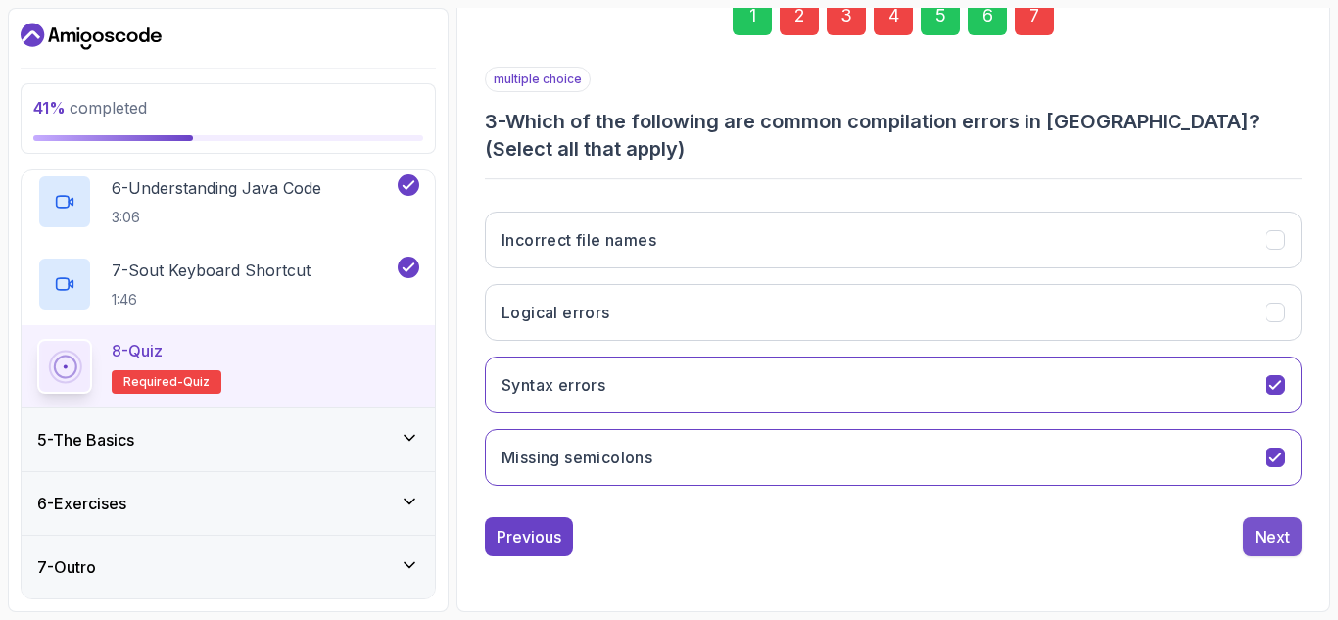
click at [1281, 533] on div "Next" at bounding box center [1272, 537] width 35 height 24
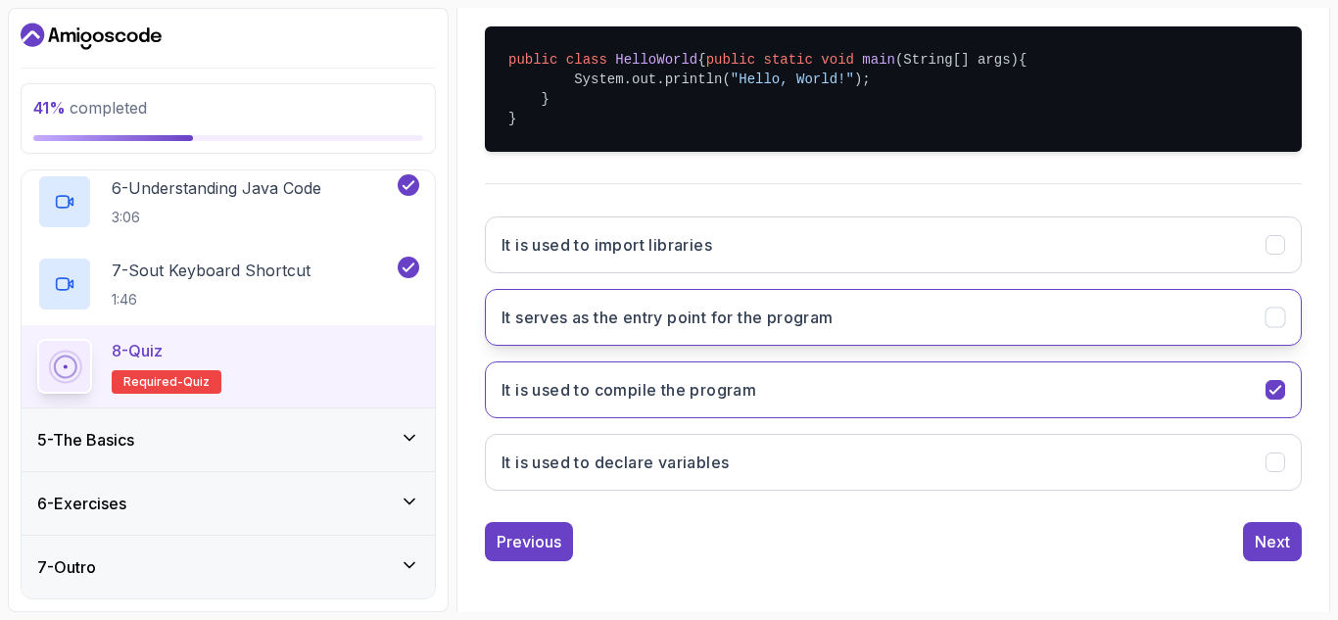
scroll to position [457, 0]
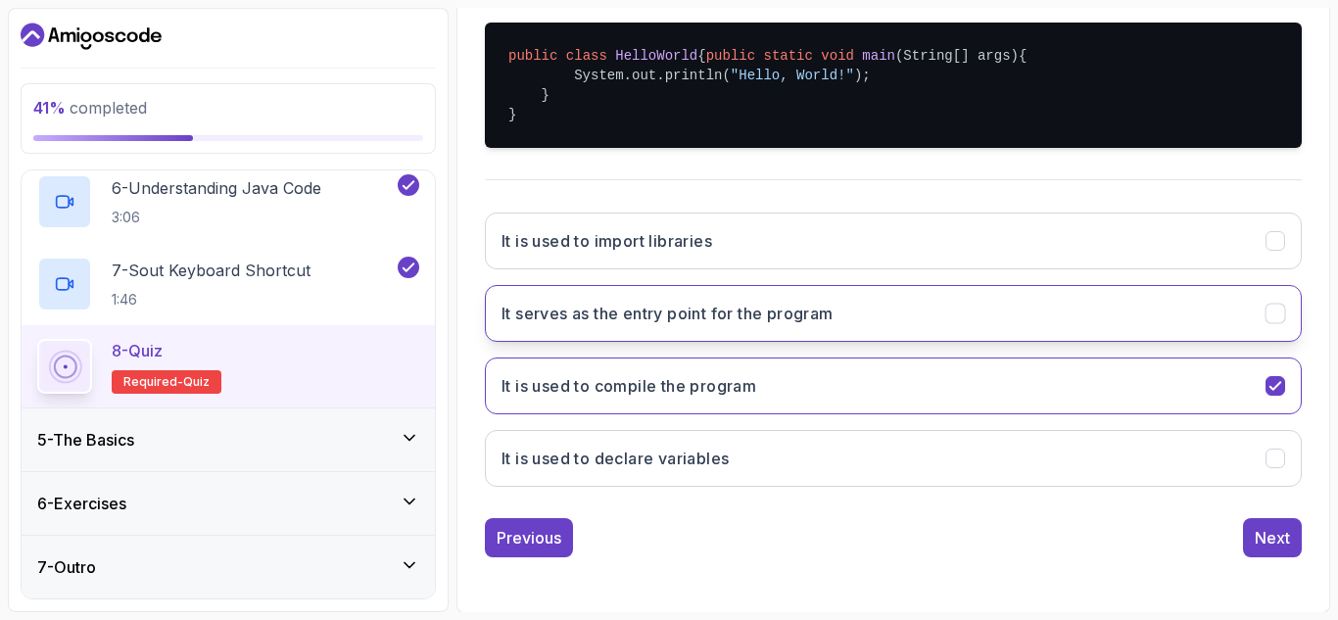
click at [803, 325] on h3 "It serves as the entry point for the program" at bounding box center [667, 314] width 332 height 24
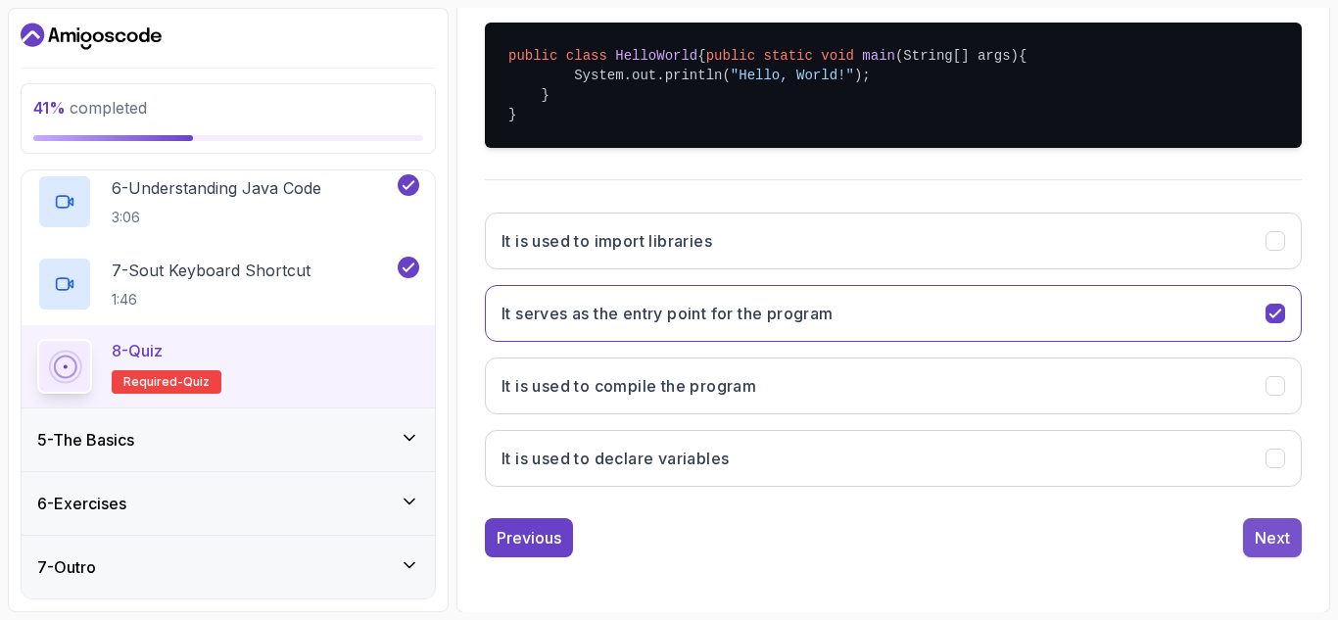
click at [1262, 549] on div "Next" at bounding box center [1272, 538] width 35 height 24
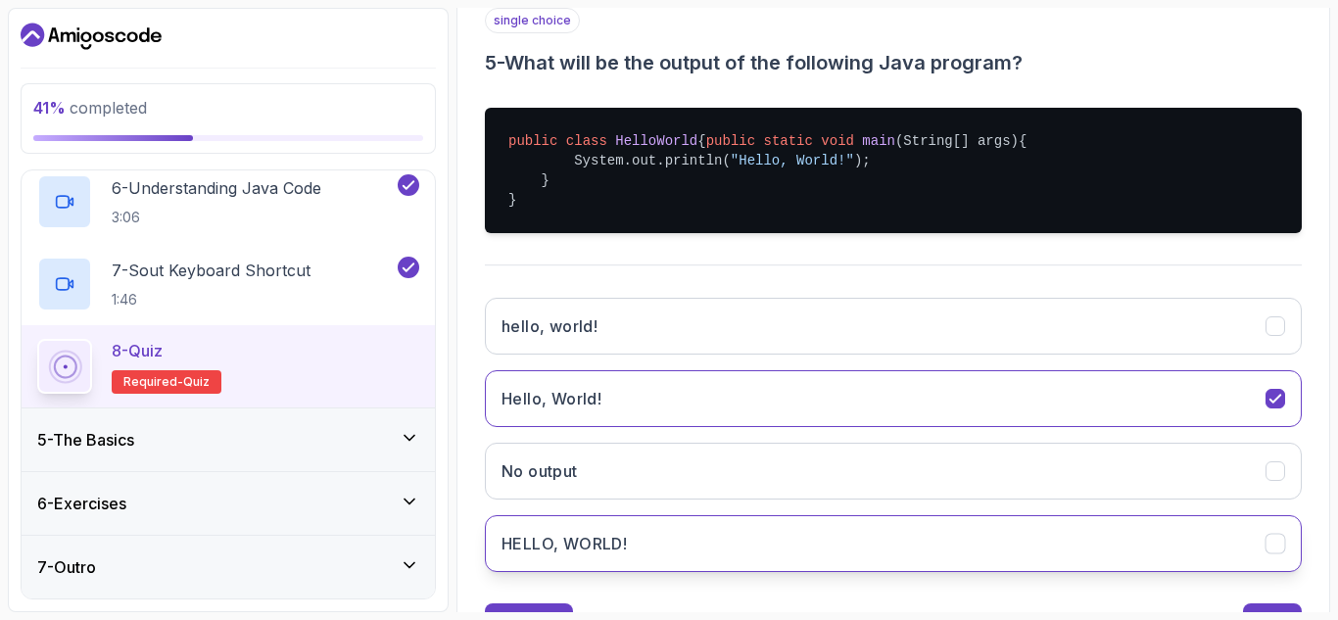
scroll to position [478, 0]
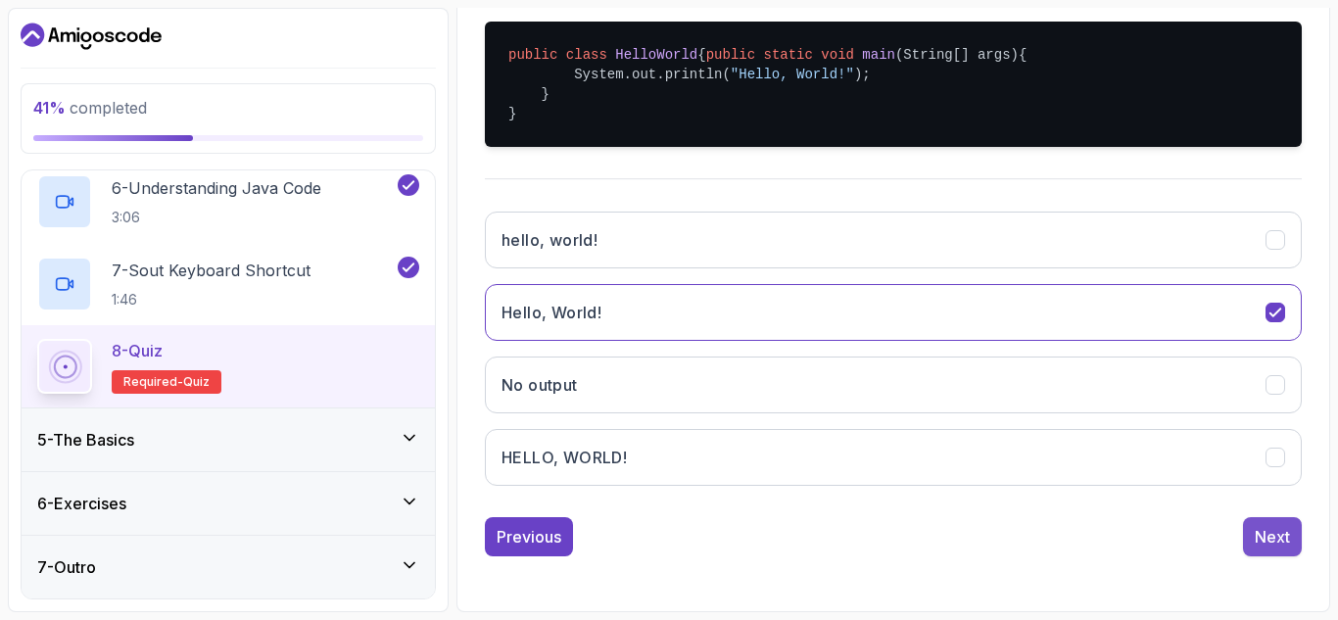
click at [1267, 530] on div "Next" at bounding box center [1272, 537] width 35 height 24
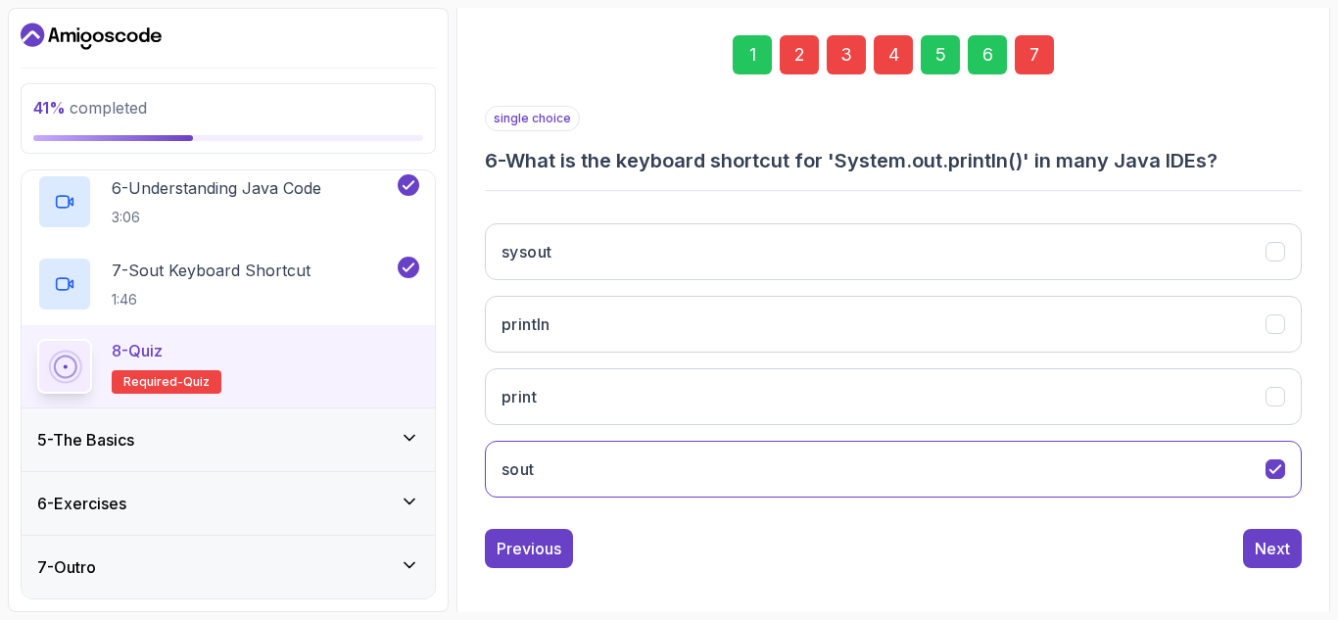
scroll to position [286, 0]
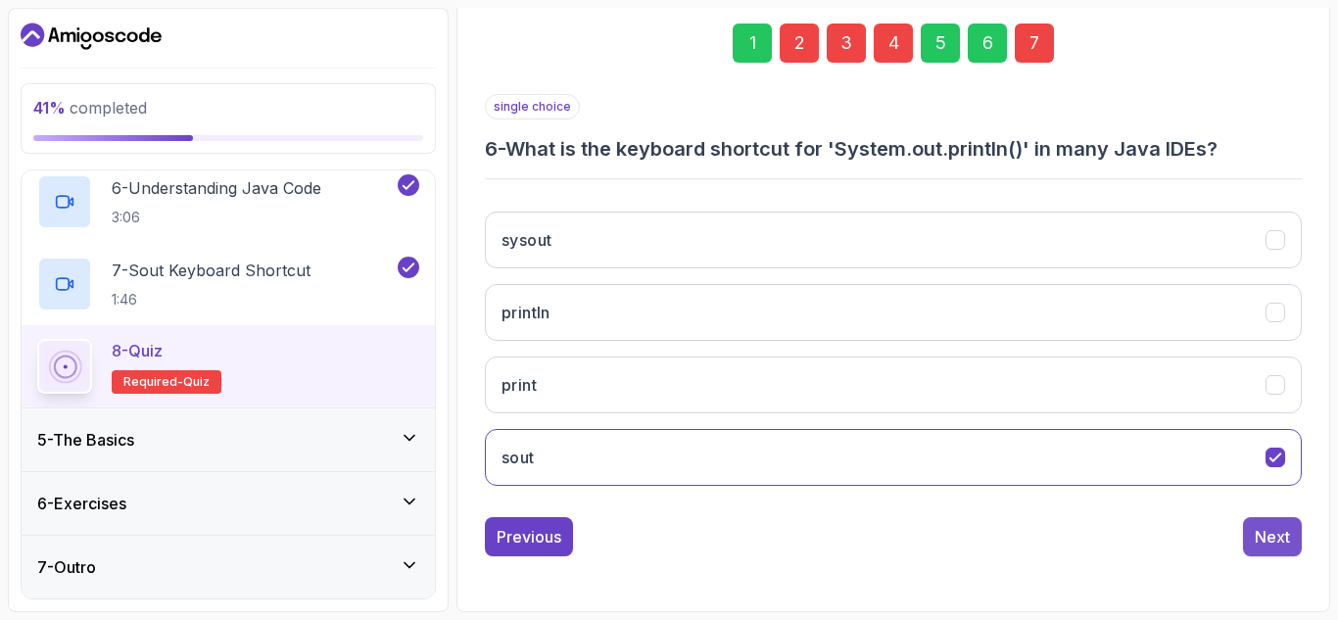
click at [1269, 531] on div "Next" at bounding box center [1272, 537] width 35 height 24
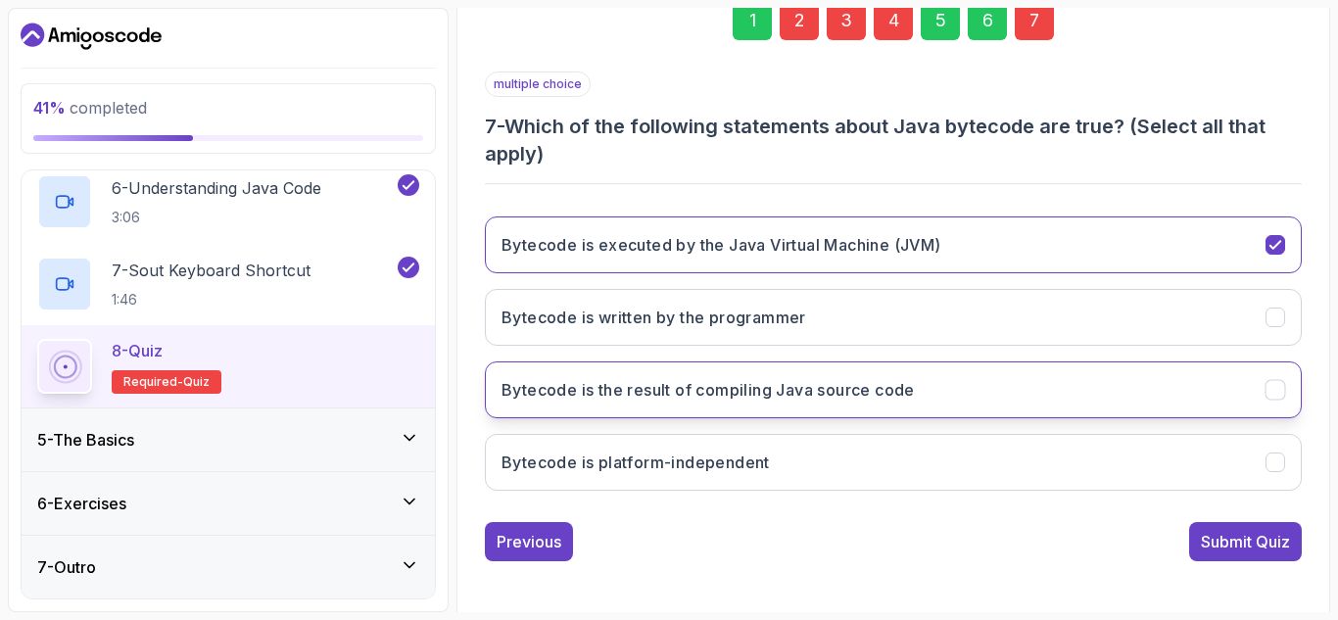
scroll to position [313, 0]
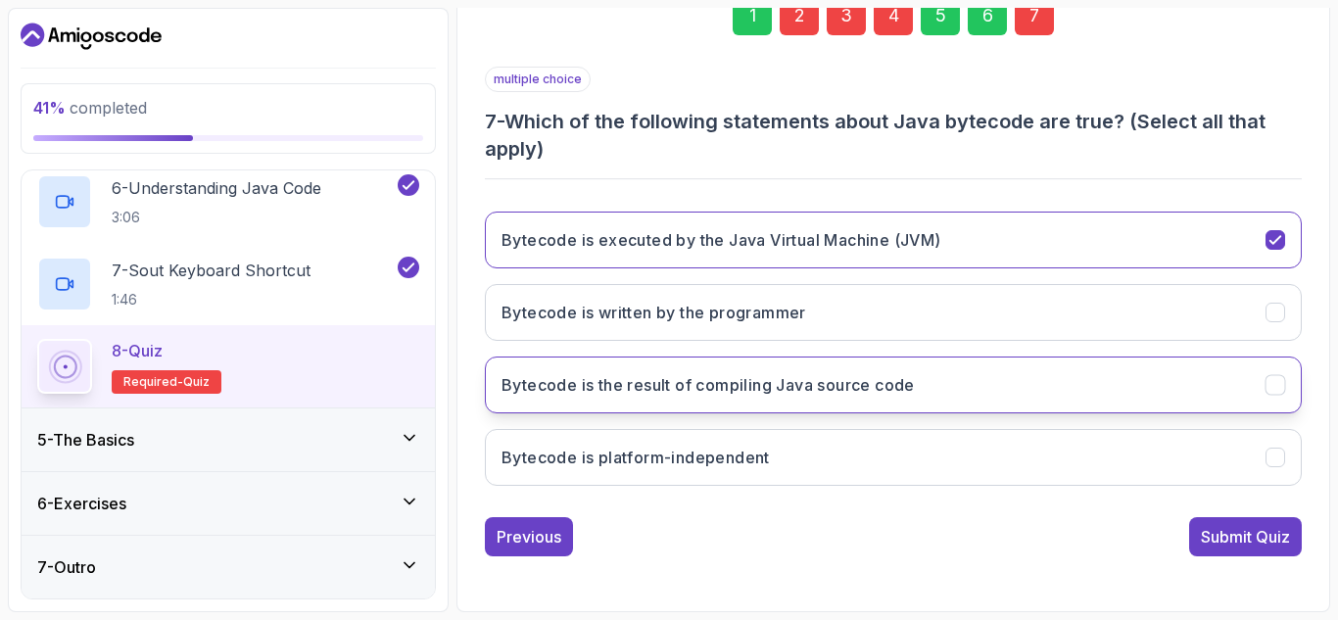
click at [929, 368] on button "Bytecode is the result of compiling Java source code" at bounding box center [893, 385] width 817 height 57
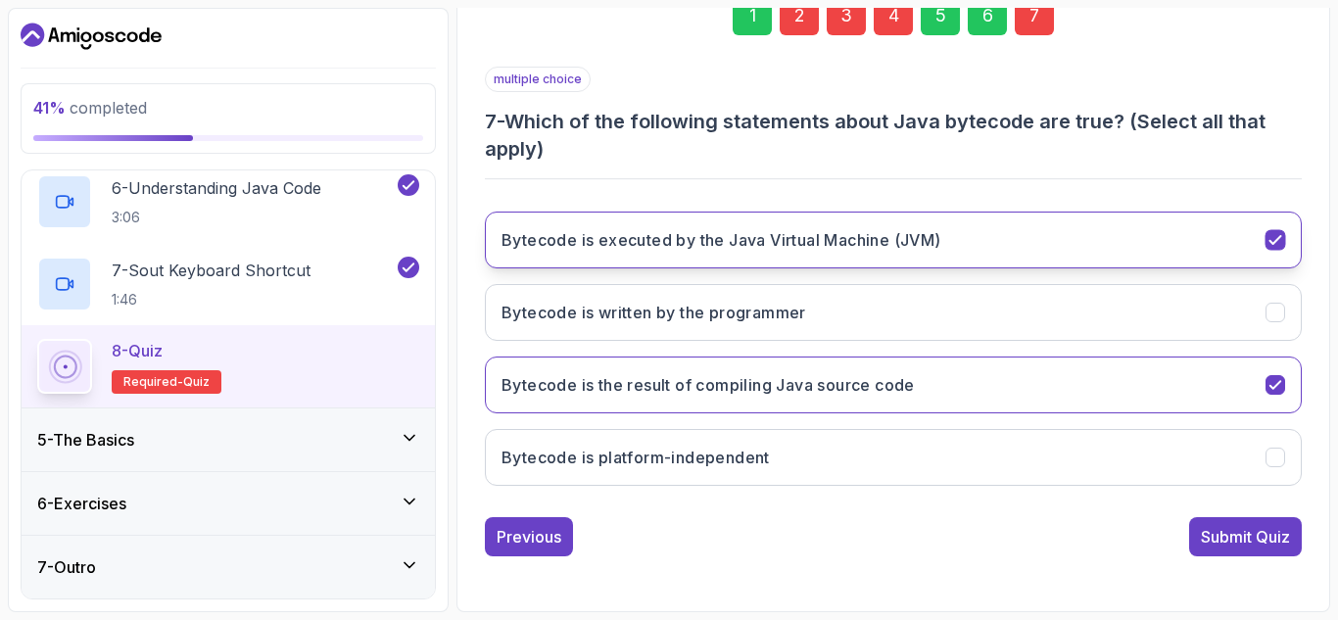
click at [1275, 249] on icon "Bytecode is executed by the Java Virtual Machine (JVM)" at bounding box center [1275, 240] width 19 height 19
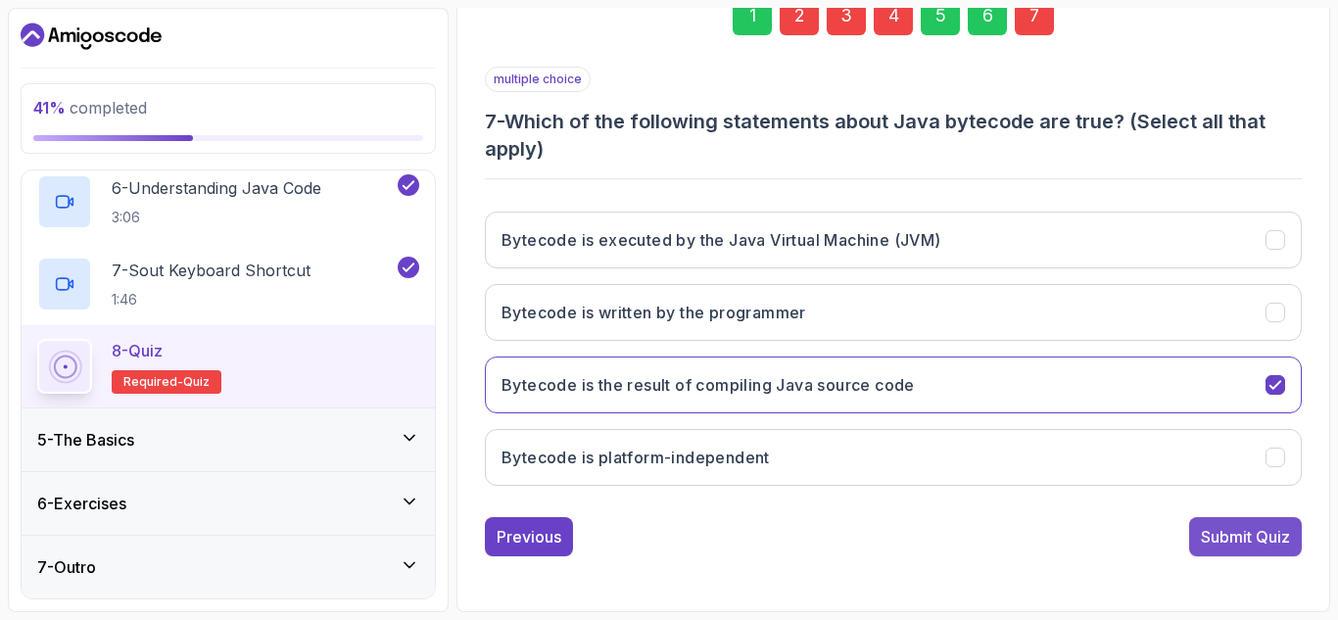
click at [1223, 543] on div "Submit Quiz" at bounding box center [1245, 537] width 89 height 24
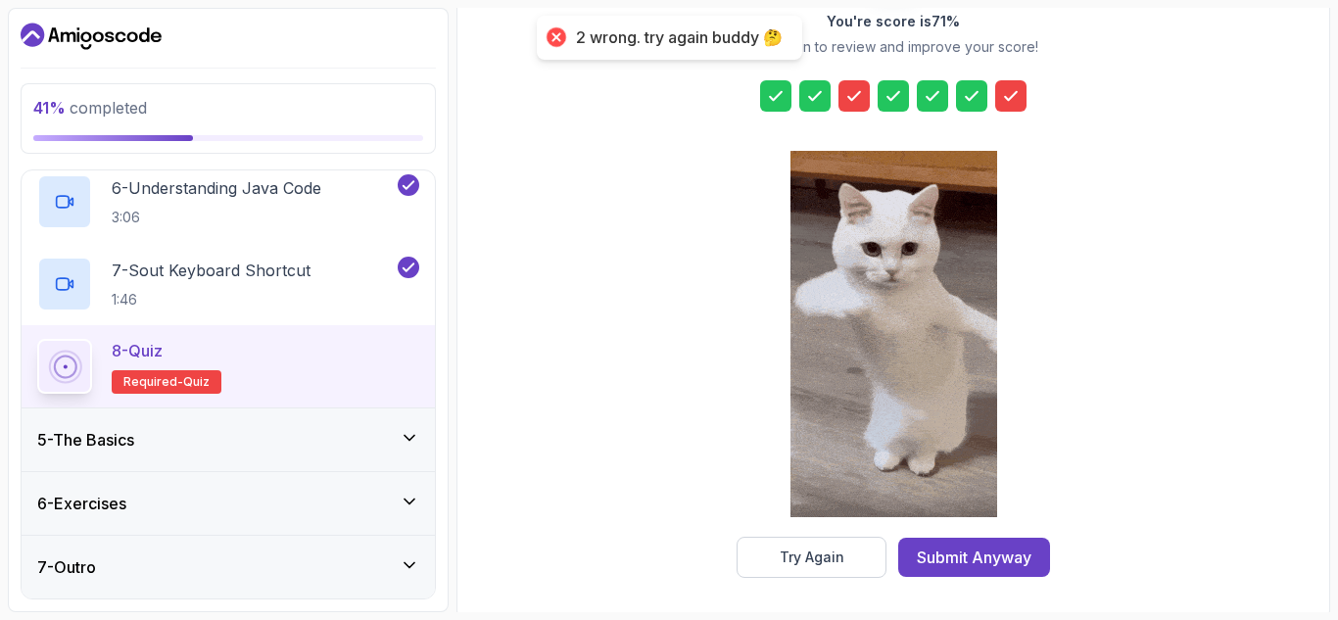
scroll to position [319, 0]
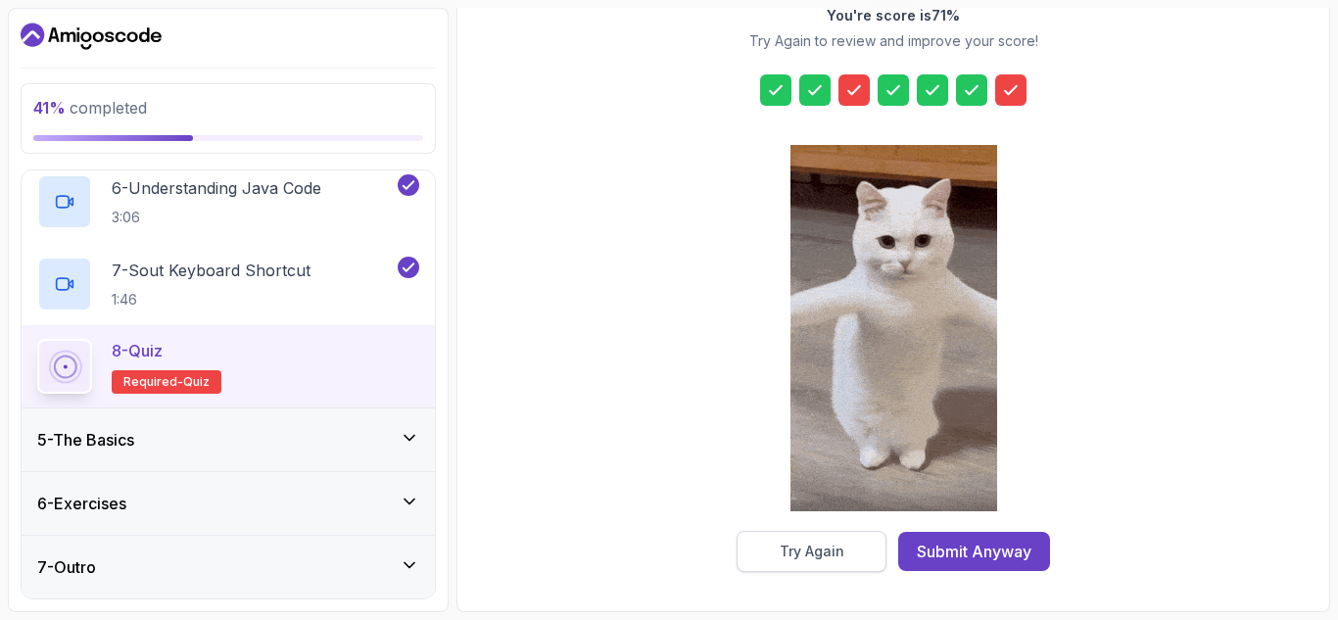
click at [805, 552] on div "Try Again" at bounding box center [812, 552] width 65 height 20
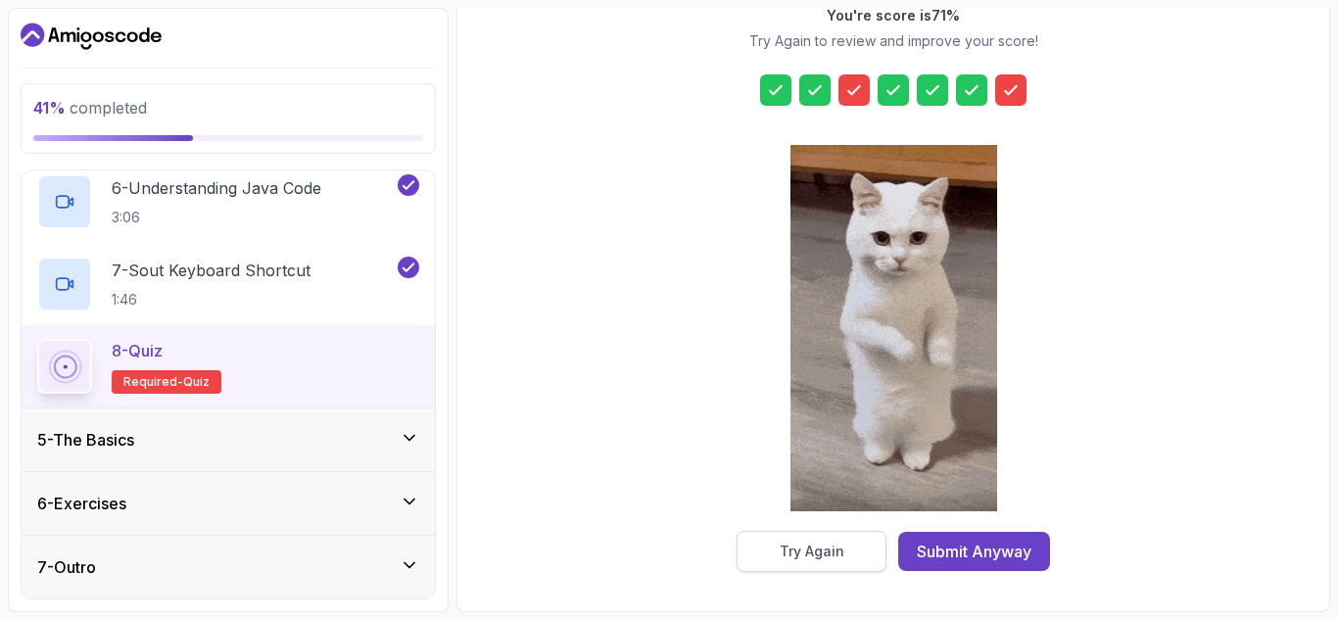
scroll to position [313, 0]
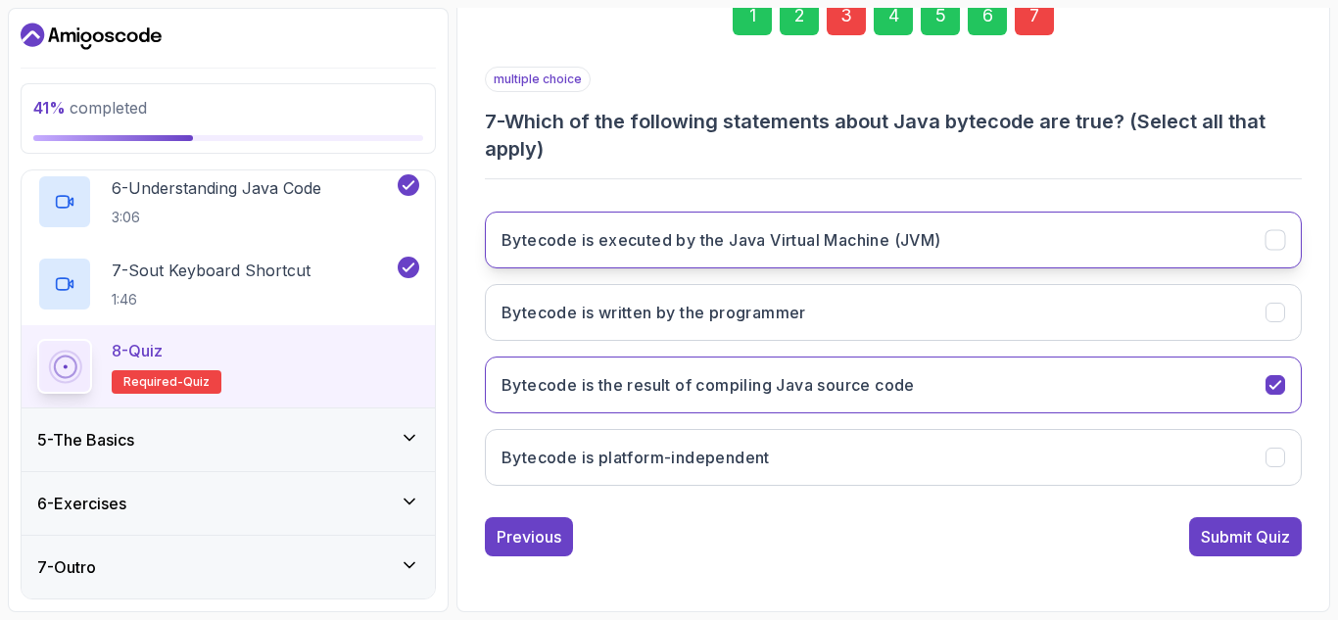
click at [1277, 238] on icon "Bytecode is executed by the Java Virtual Machine (JVM)" at bounding box center [1275, 240] width 19 height 19
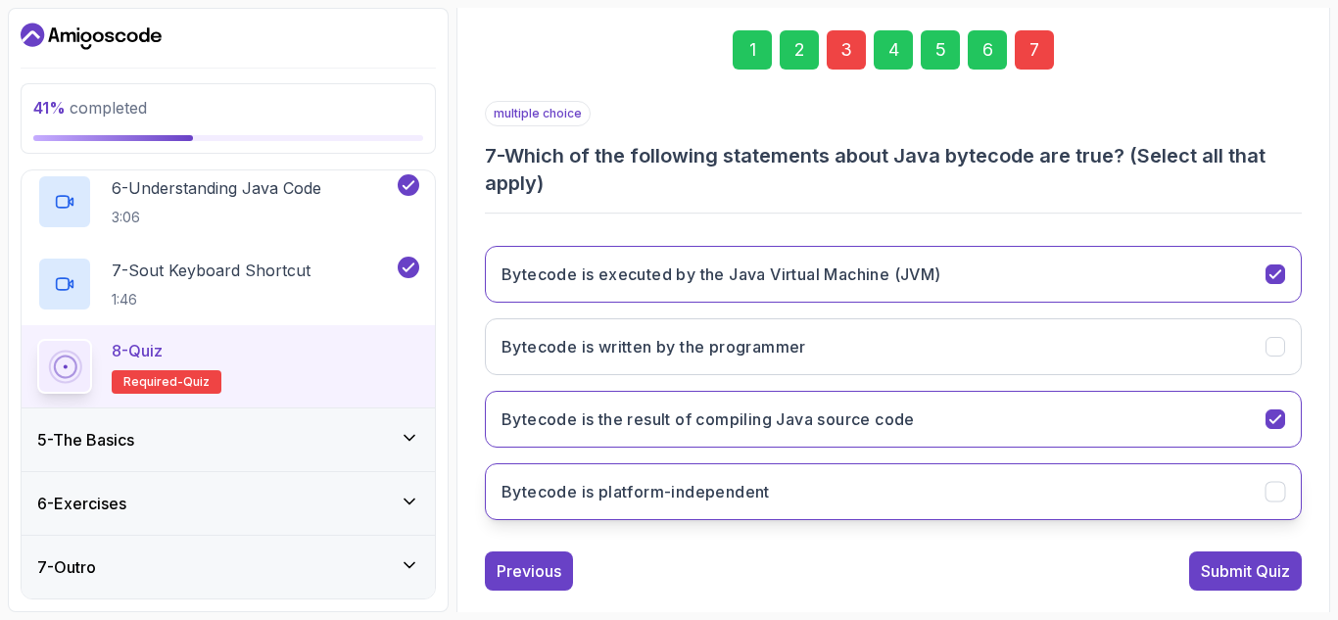
scroll to position [276, 0]
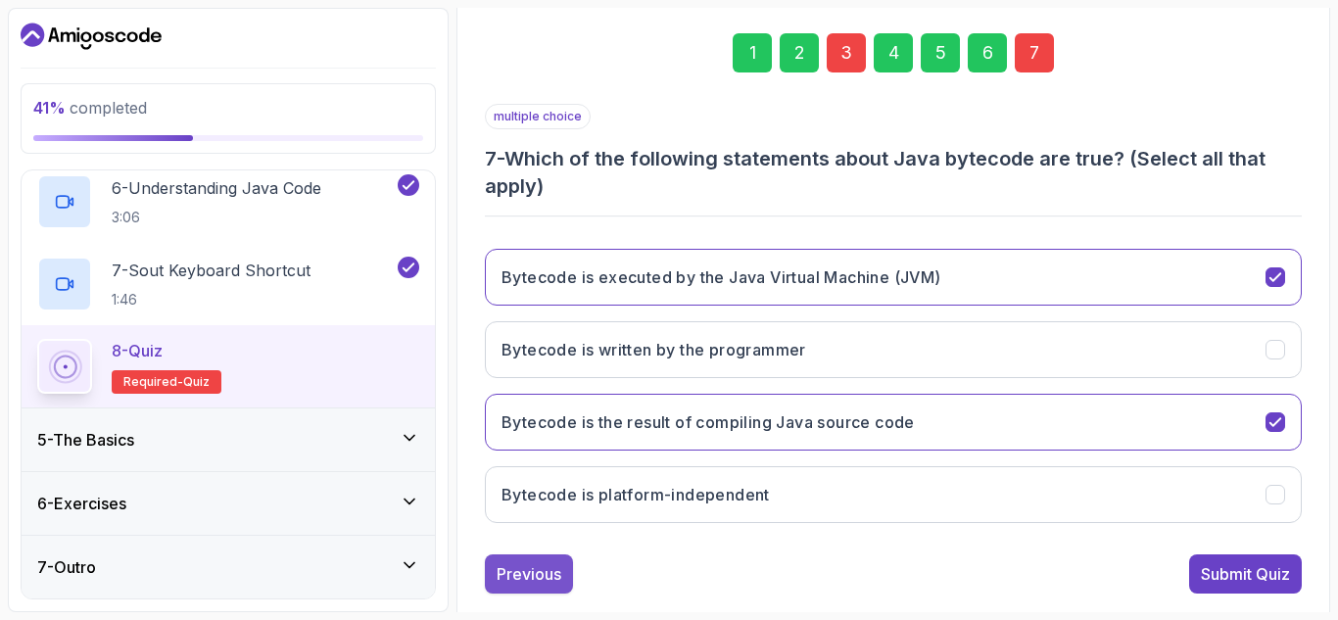
click at [525, 571] on div "Previous" at bounding box center [529, 574] width 65 height 24
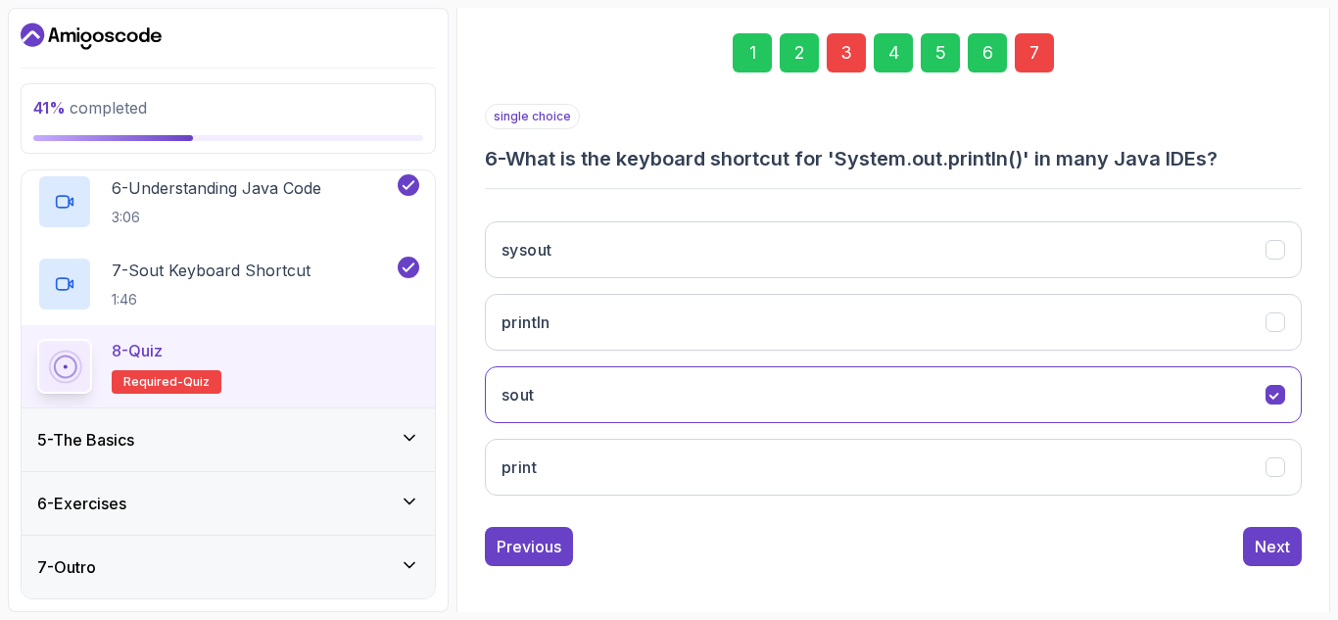
click at [525, 571] on div "1 2 3 4 5 6 7 single choice 6 - What is the keyboard shortcut for 'System.out.p…" at bounding box center [893, 283] width 848 height 595
click at [525, 561] on button "Previous" at bounding box center [529, 546] width 88 height 39
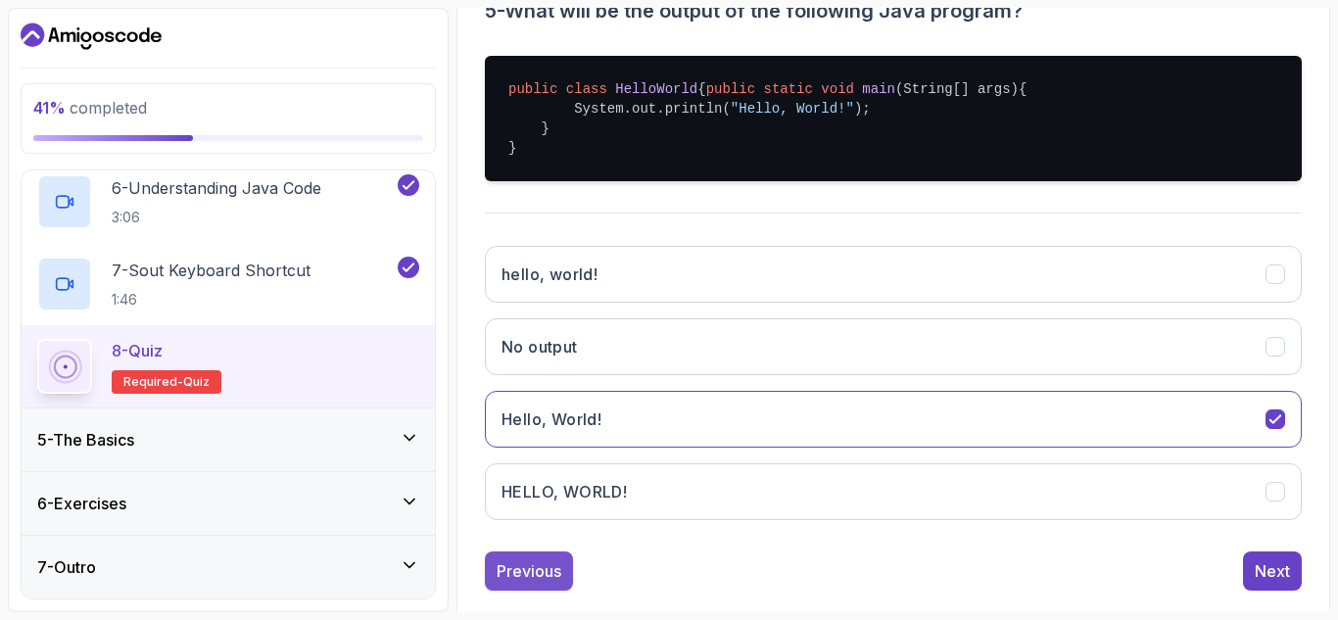
scroll to position [478, 0]
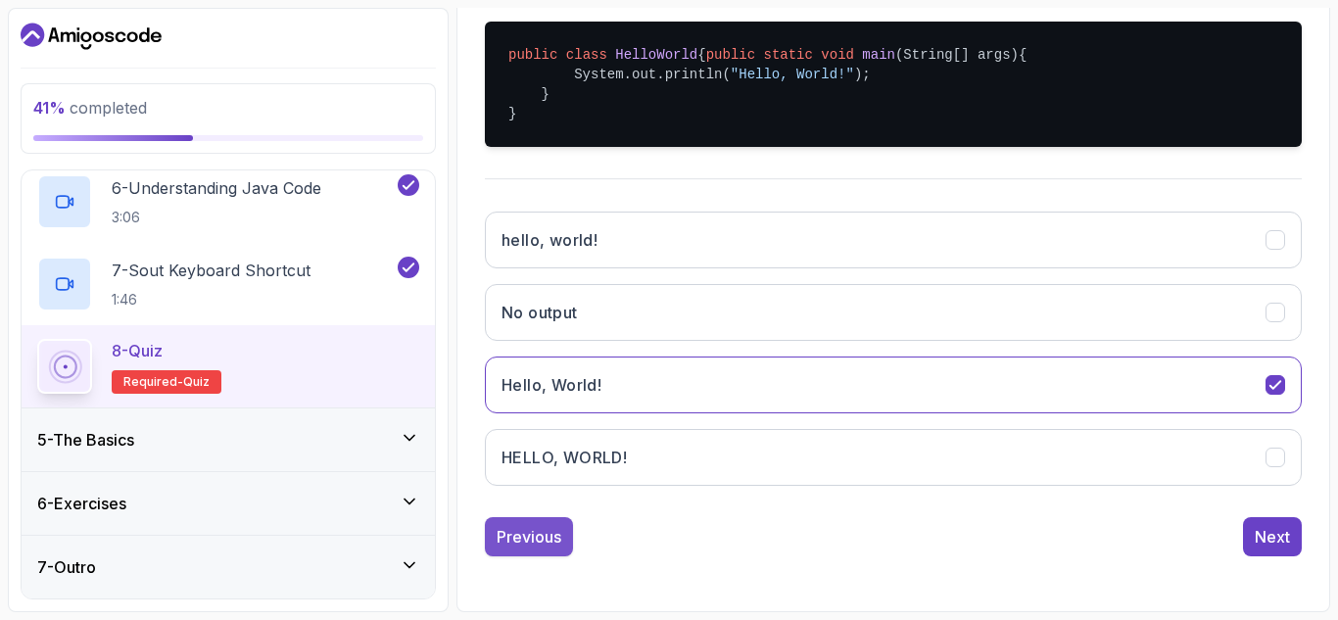
click at [520, 530] on div "Previous" at bounding box center [529, 537] width 65 height 24
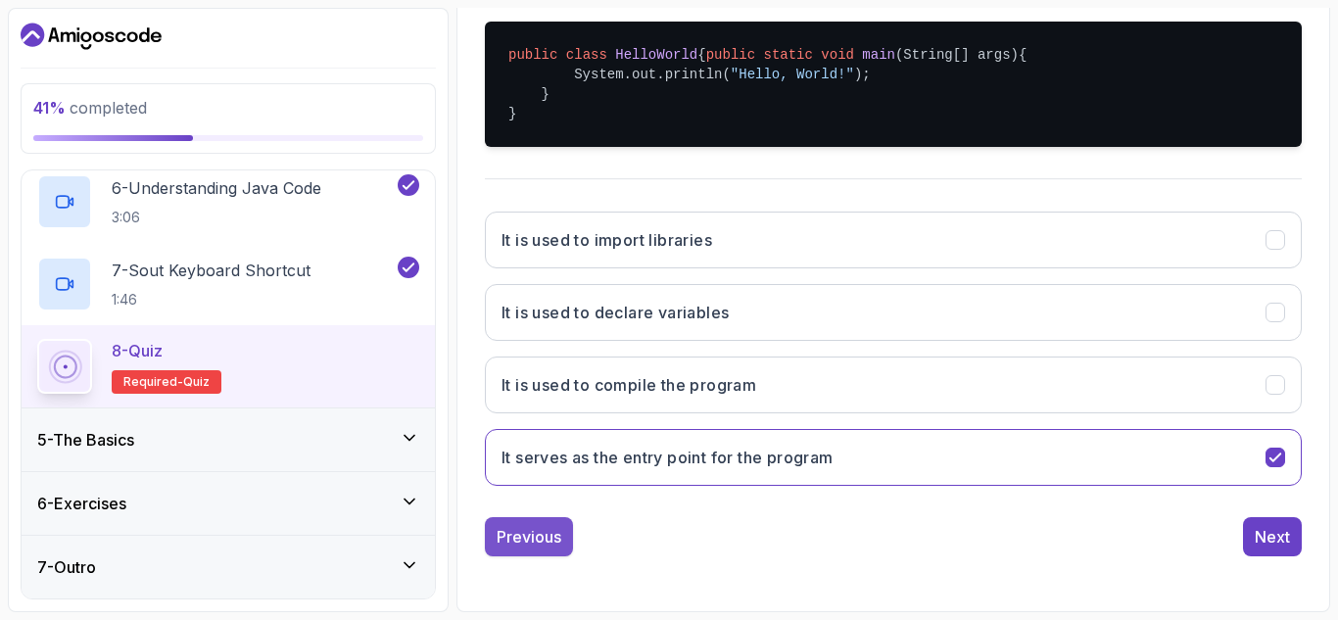
click at [545, 526] on div "Previous" at bounding box center [529, 537] width 65 height 24
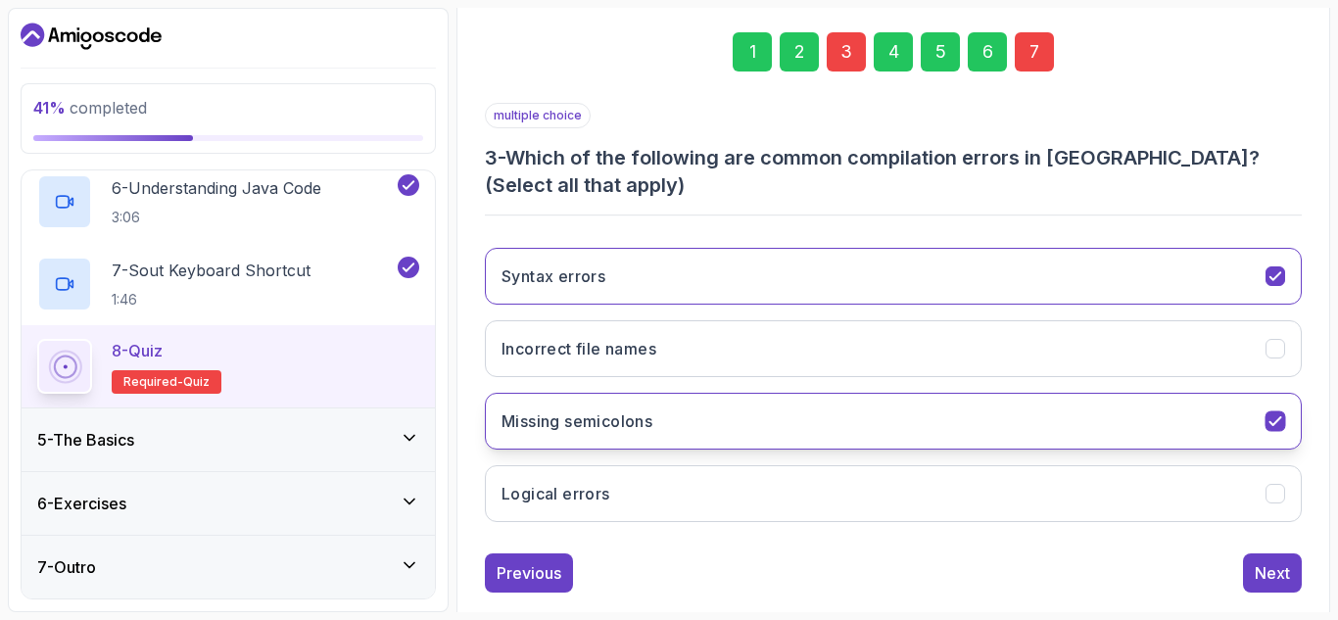
scroll to position [278, 0]
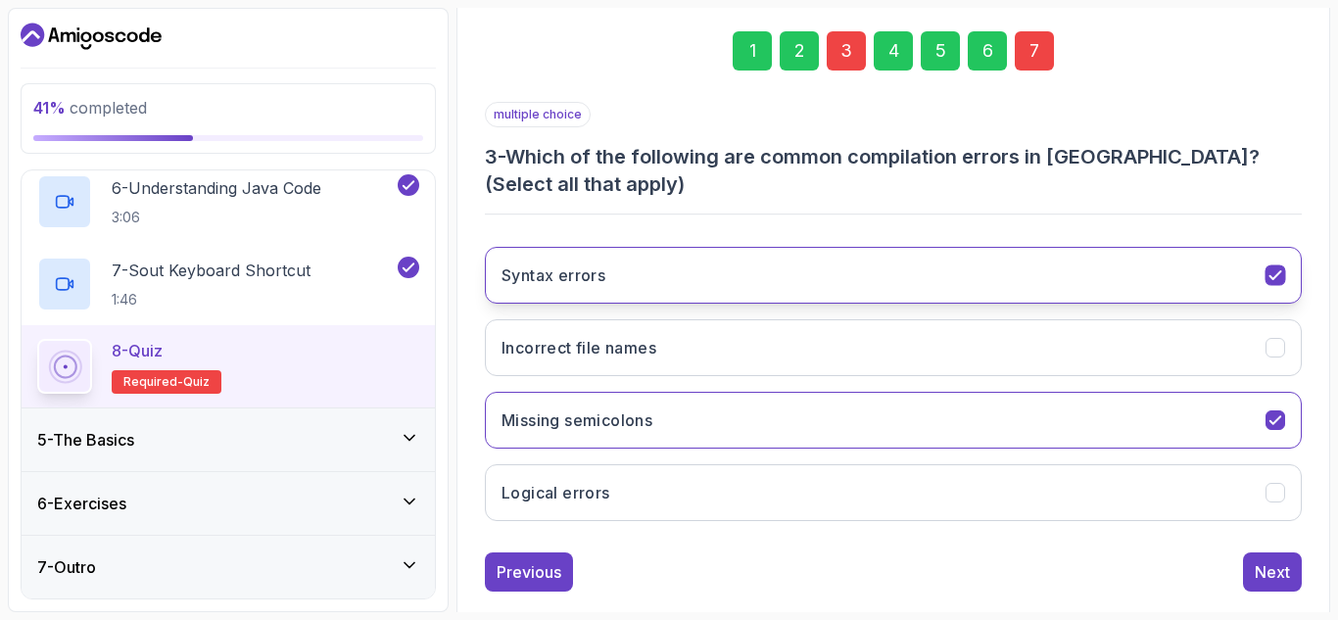
click at [1266, 273] on icon "Syntax errors" at bounding box center [1275, 275] width 19 height 19
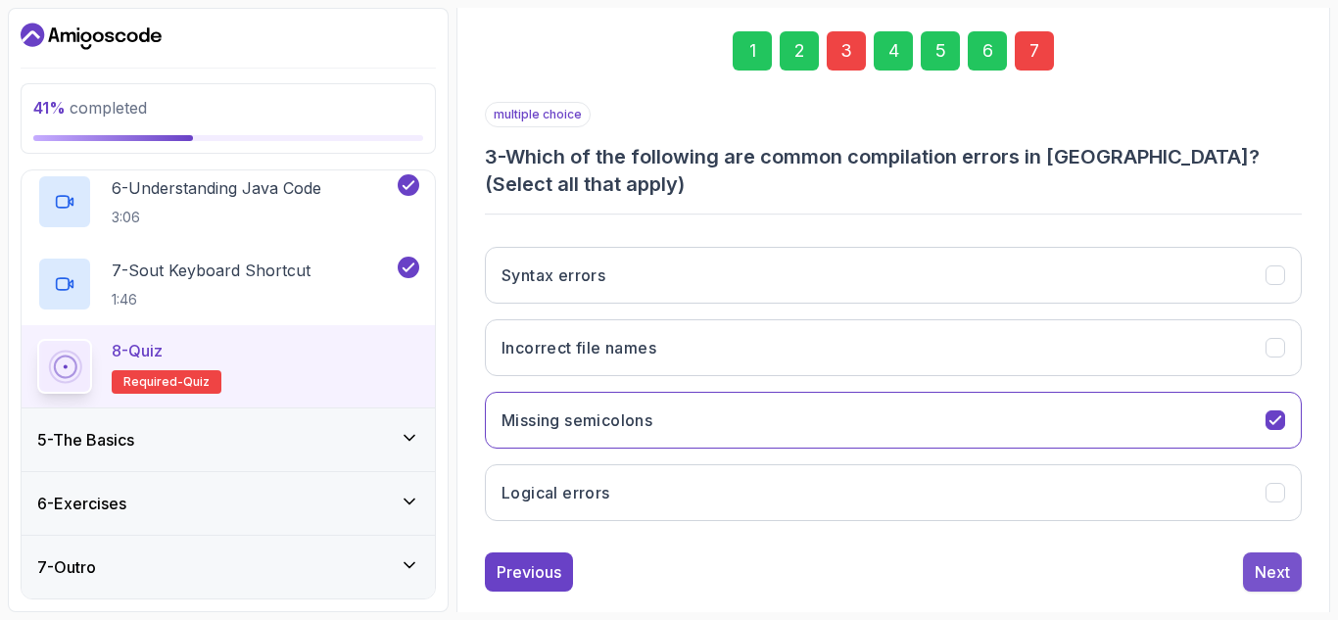
click at [1274, 579] on div "Next" at bounding box center [1272, 572] width 35 height 24
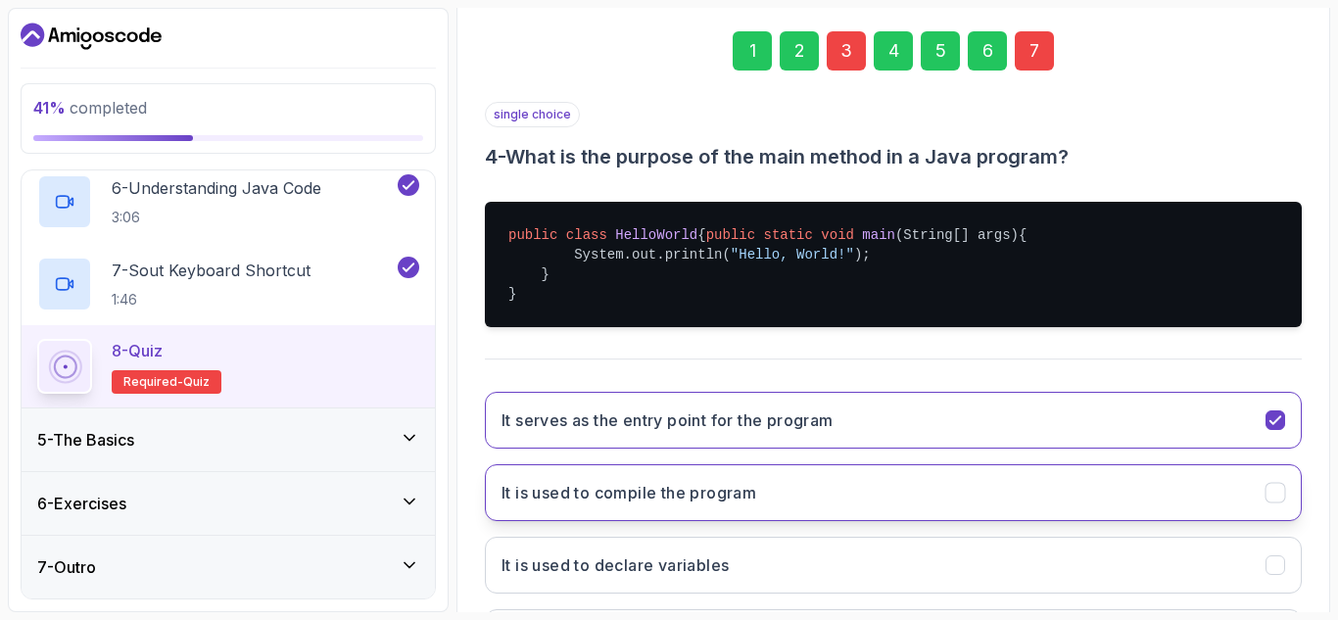
scroll to position [478, 0]
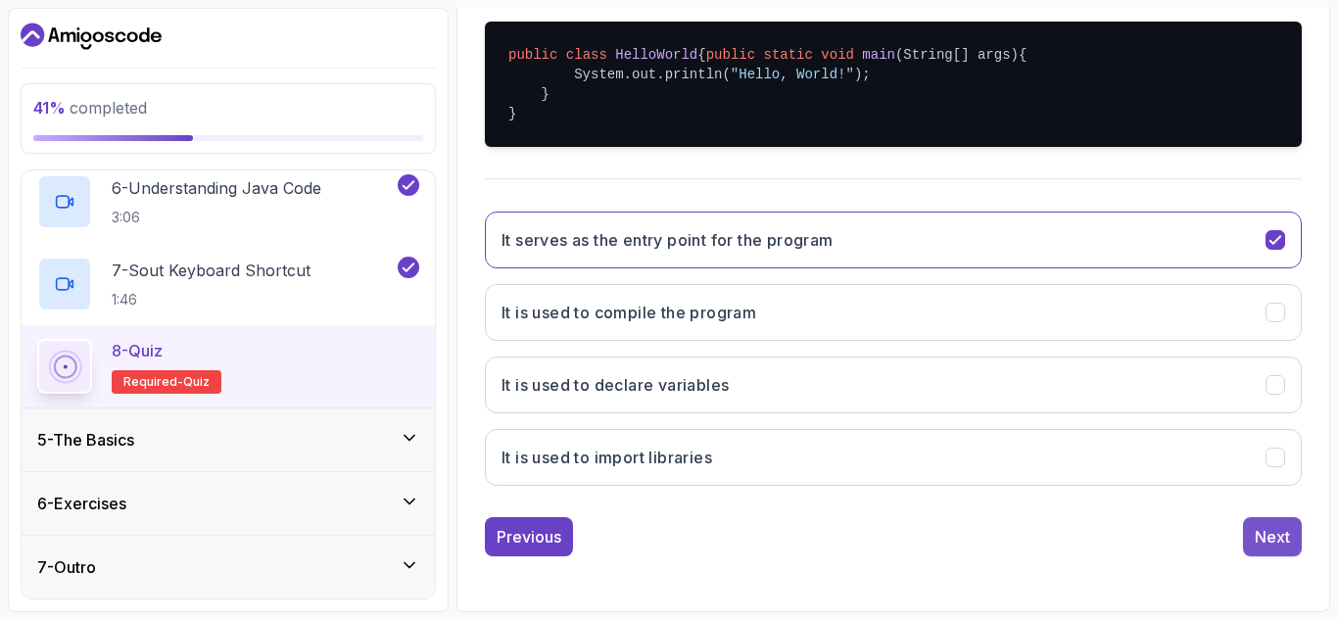
click at [1261, 531] on div "Next" at bounding box center [1272, 537] width 35 height 24
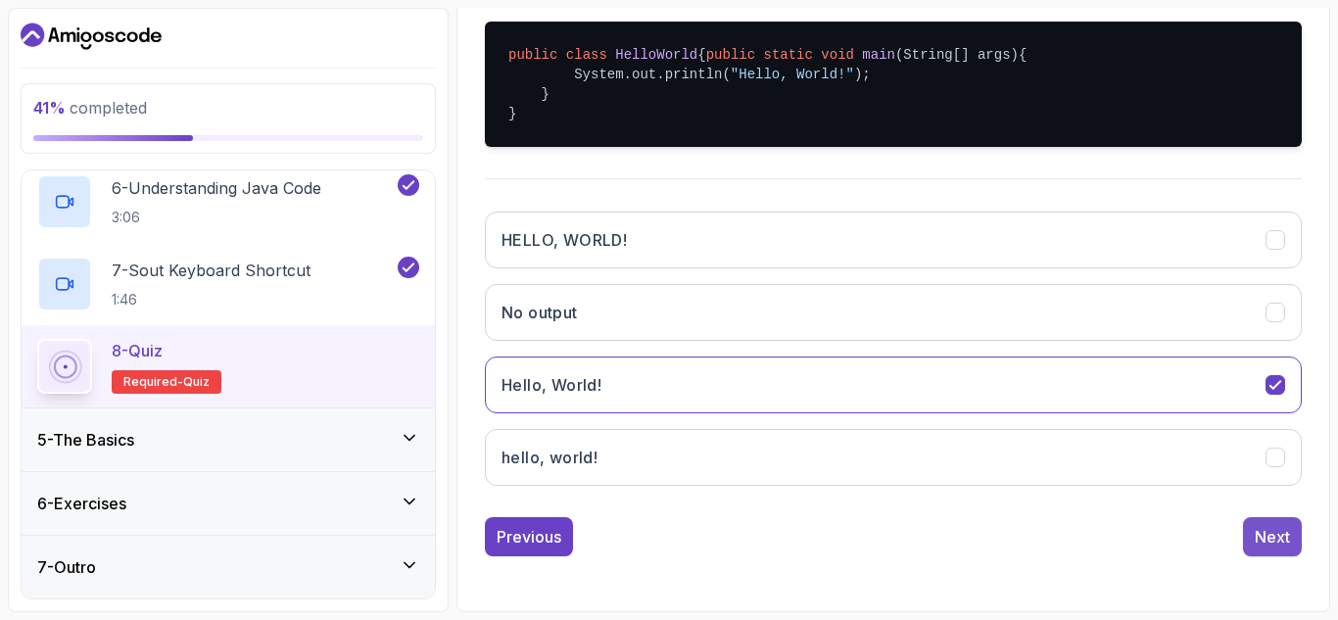
click at [1277, 532] on div "Next" at bounding box center [1272, 537] width 35 height 24
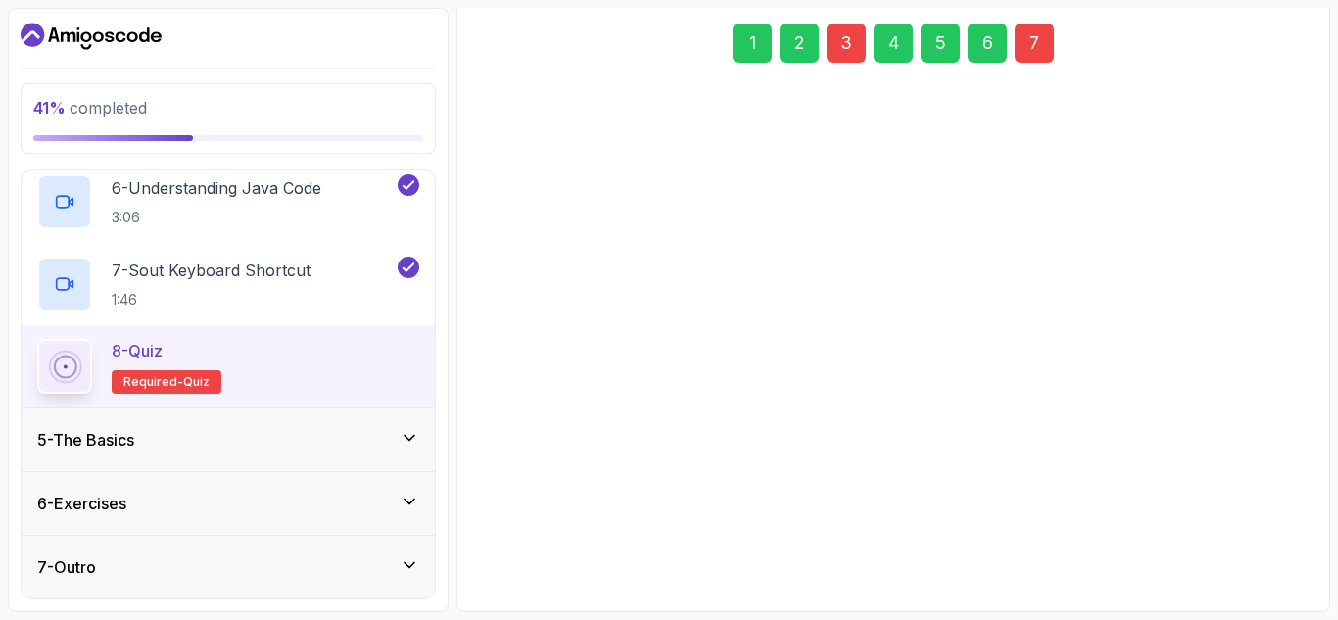
scroll to position [286, 0]
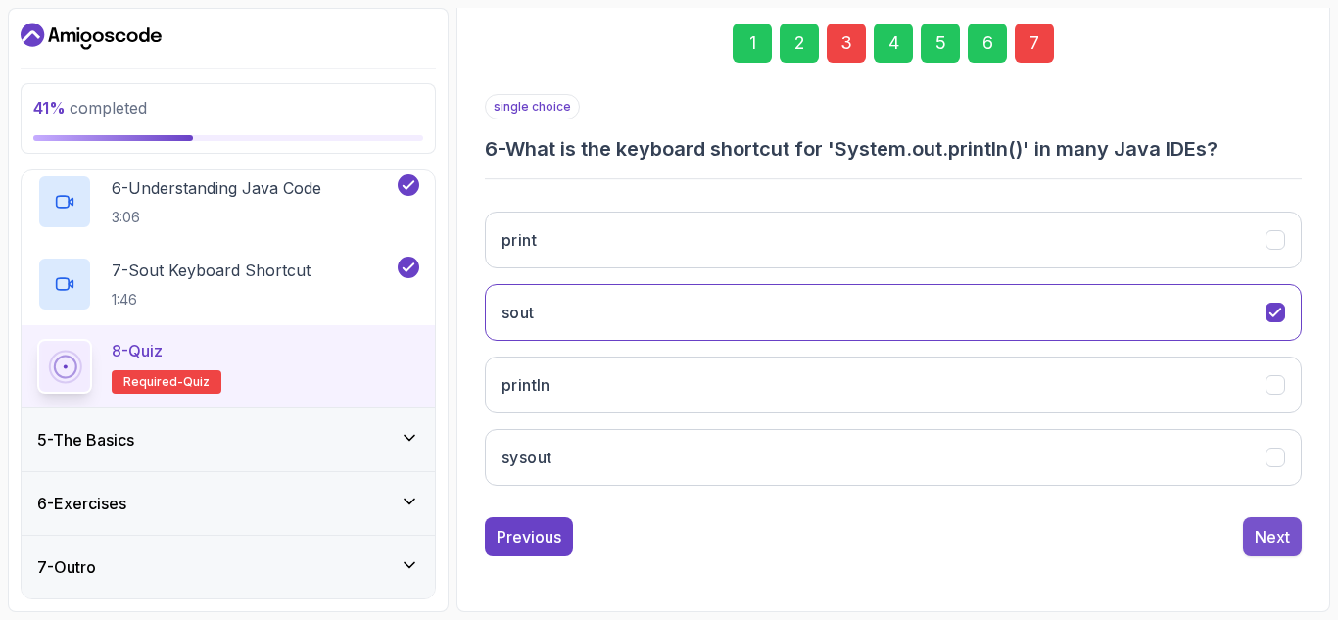
click at [1258, 535] on div "Next" at bounding box center [1272, 537] width 35 height 24
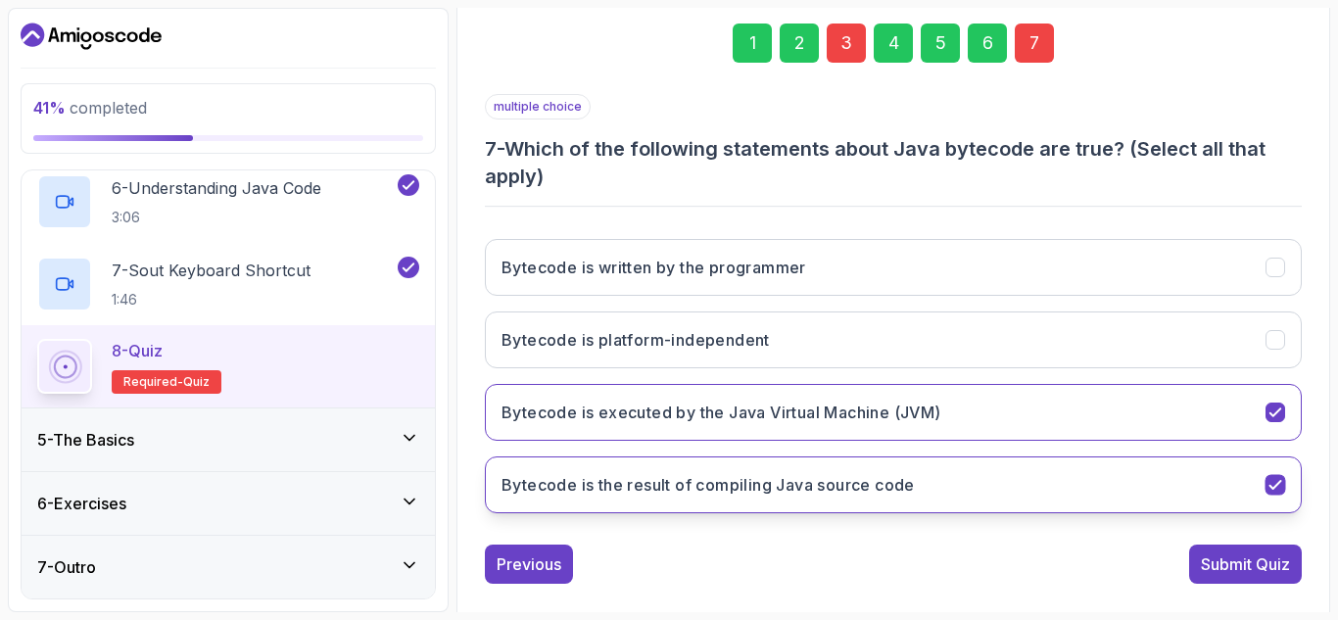
scroll to position [313, 0]
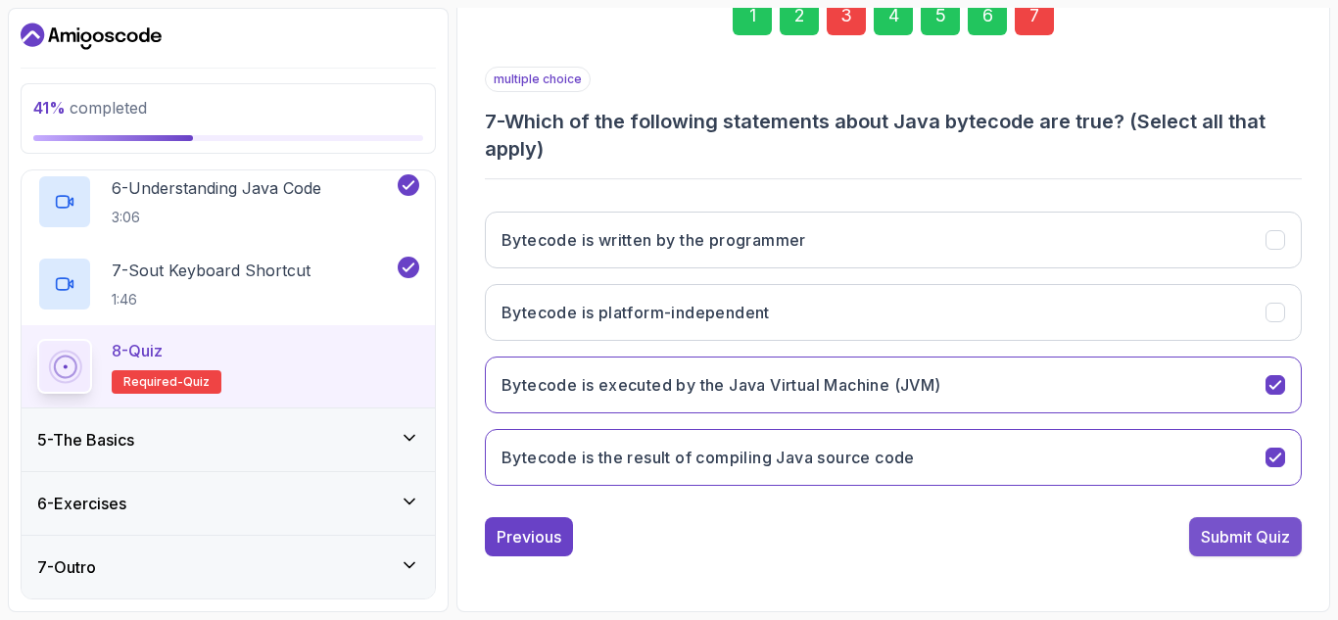
click at [1239, 527] on div "Submit Quiz" at bounding box center [1245, 537] width 89 height 24
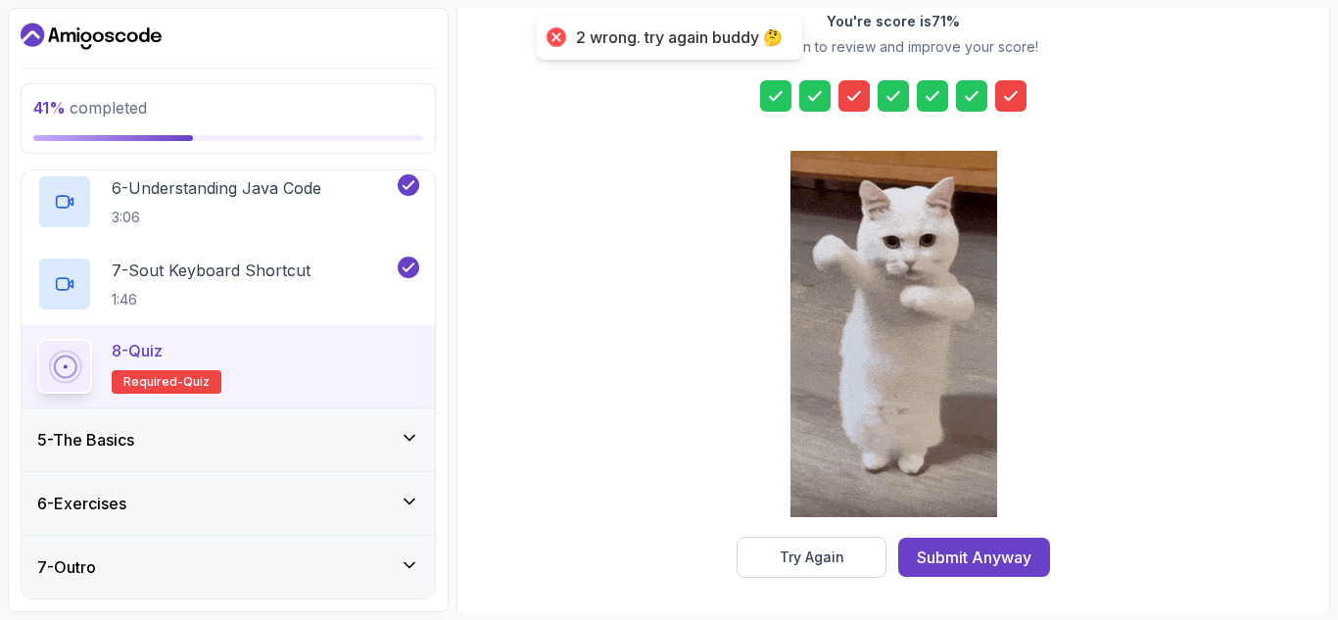
scroll to position [319, 0]
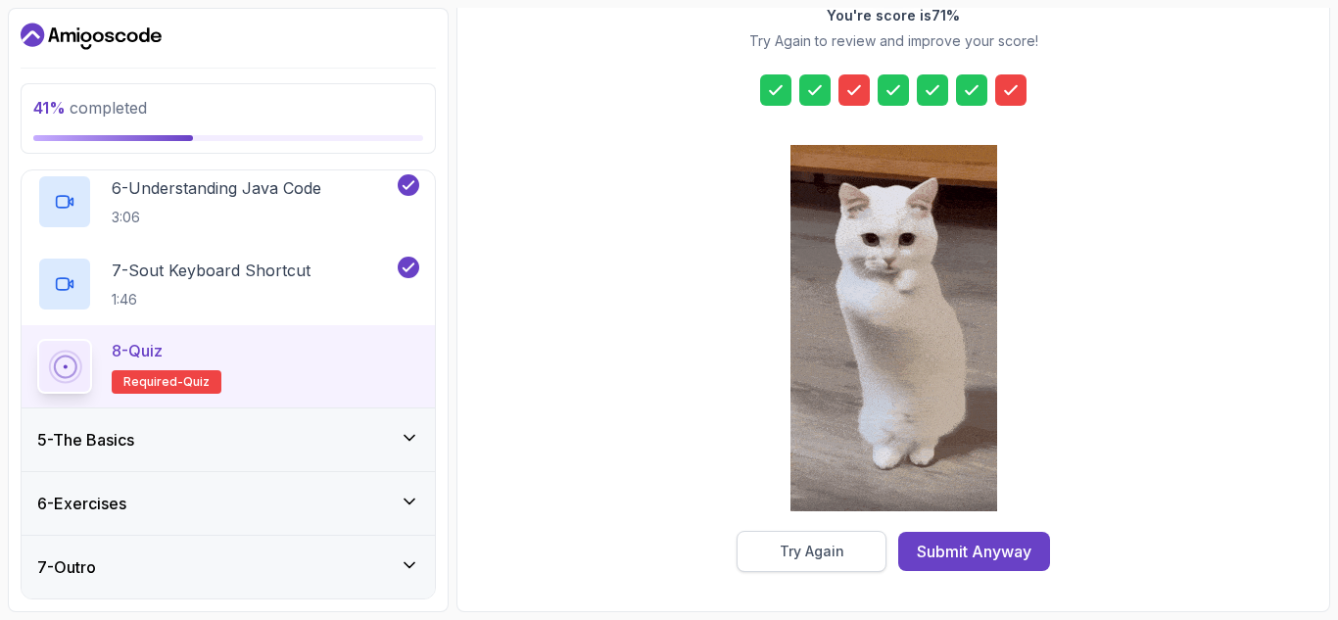
click at [811, 550] on div "Try Again" at bounding box center [812, 552] width 65 height 20
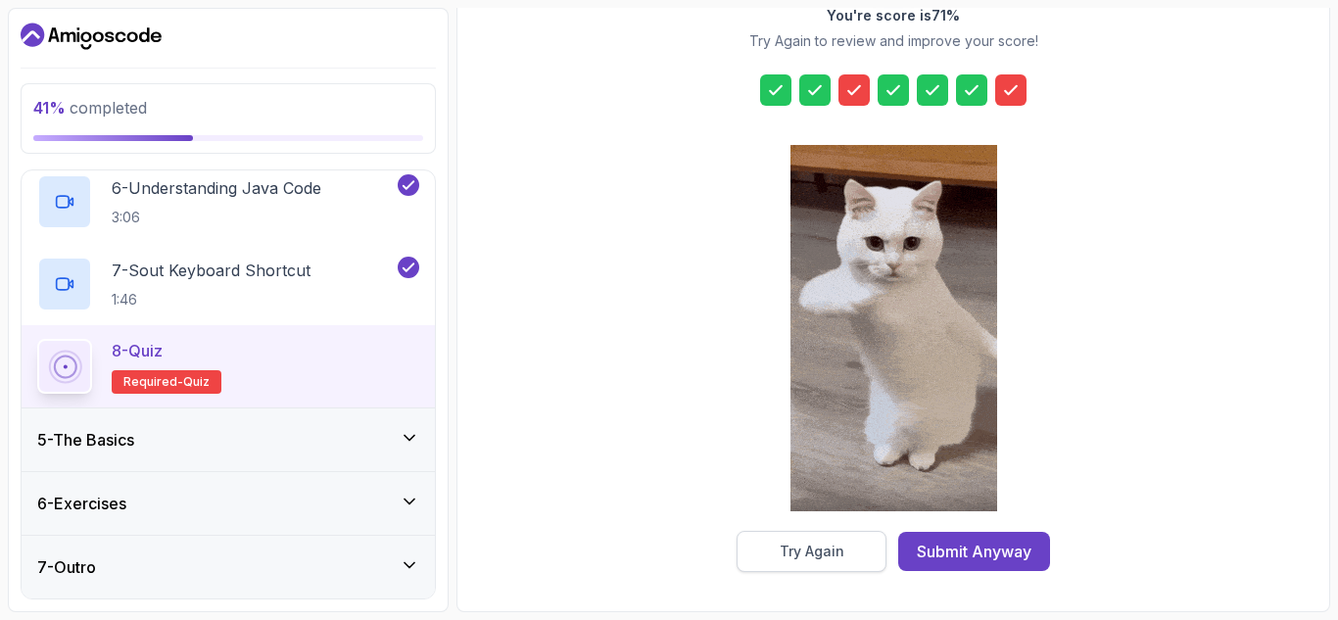
scroll to position [313, 0]
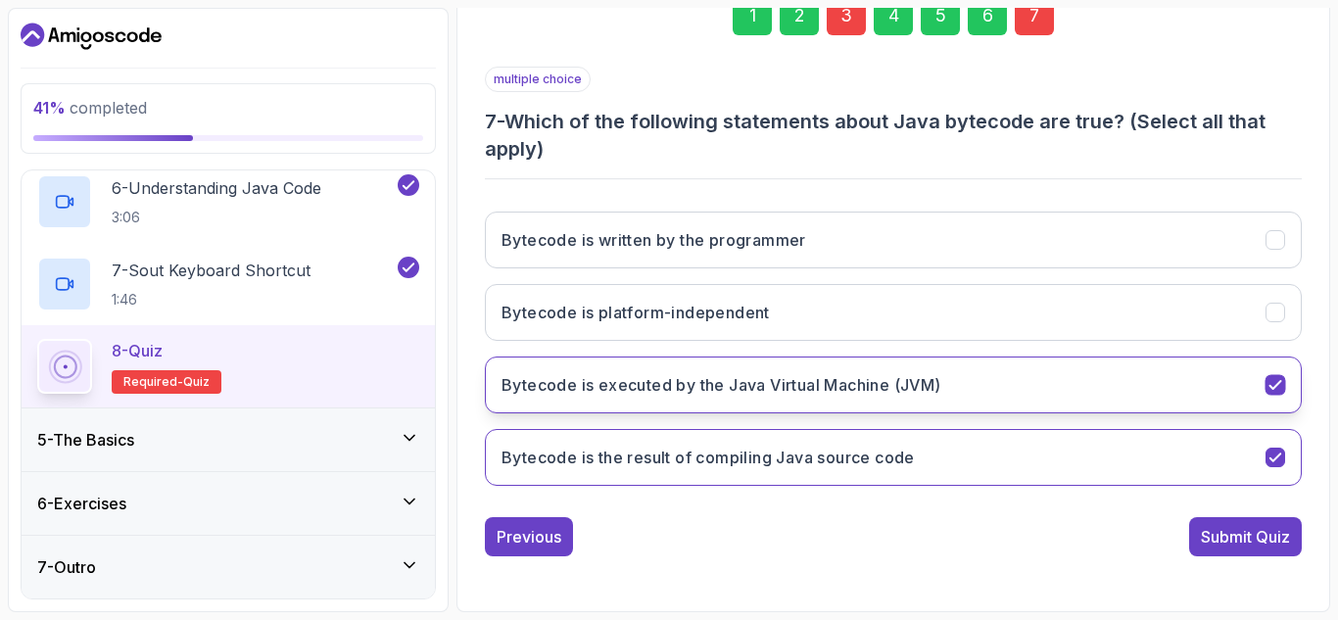
click at [1272, 375] on div "Bytecode is executed by the Java Virtual Machine (JVM)" at bounding box center [1275, 385] width 21 height 21
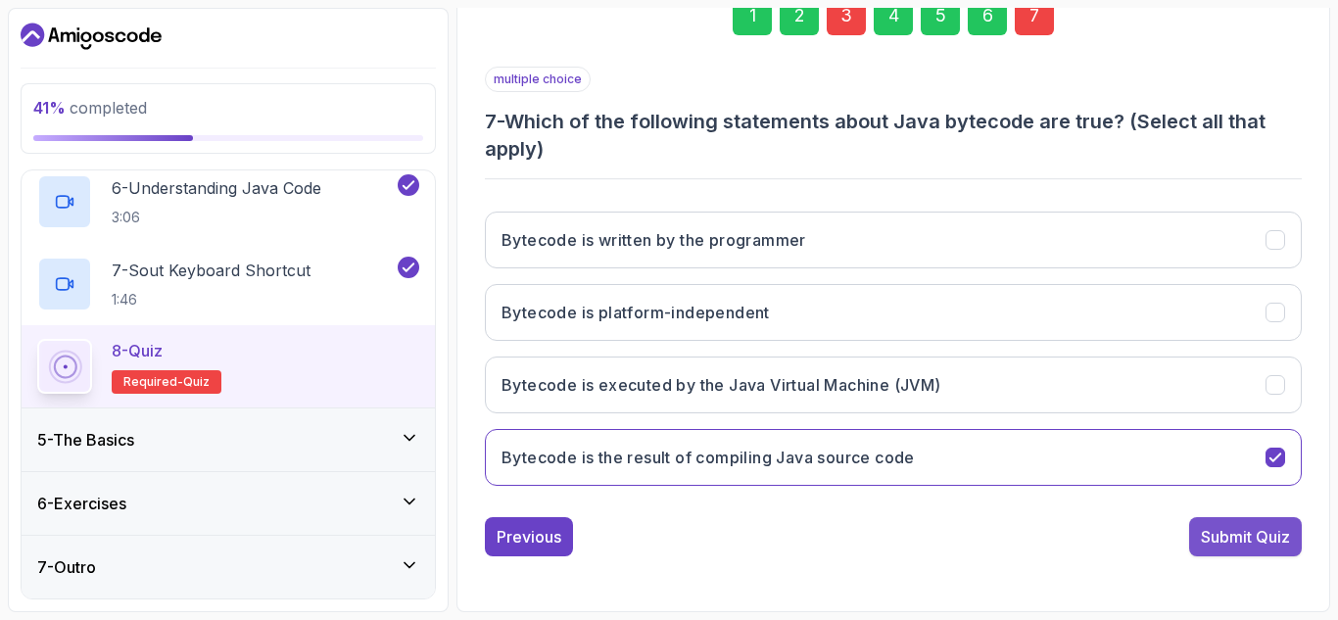
click at [1235, 536] on div "Submit Quiz" at bounding box center [1245, 537] width 89 height 24
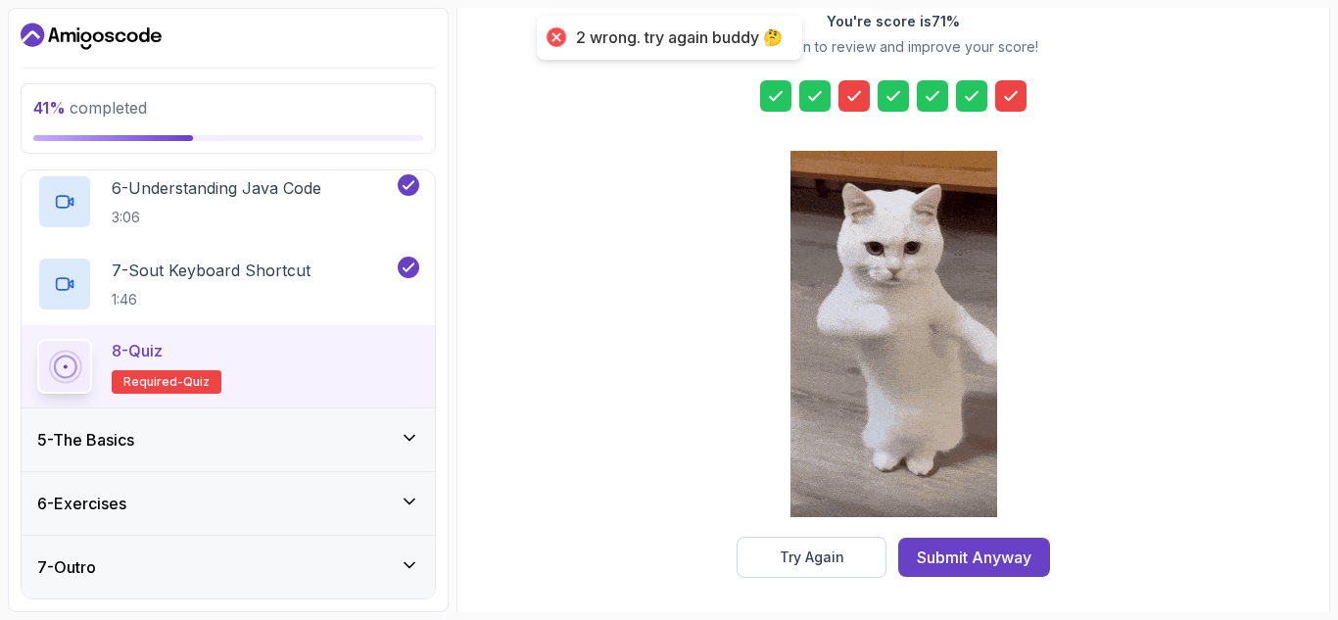
scroll to position [319, 0]
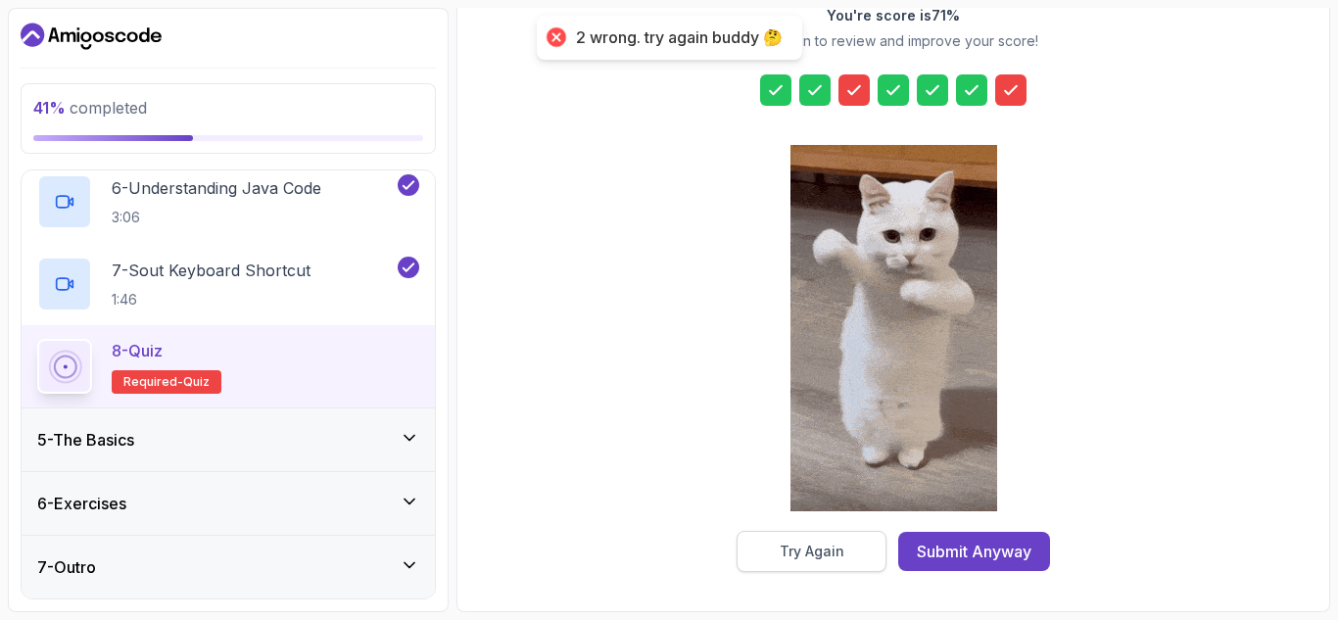
click at [807, 559] on div "Try Again" at bounding box center [812, 552] width 65 height 20
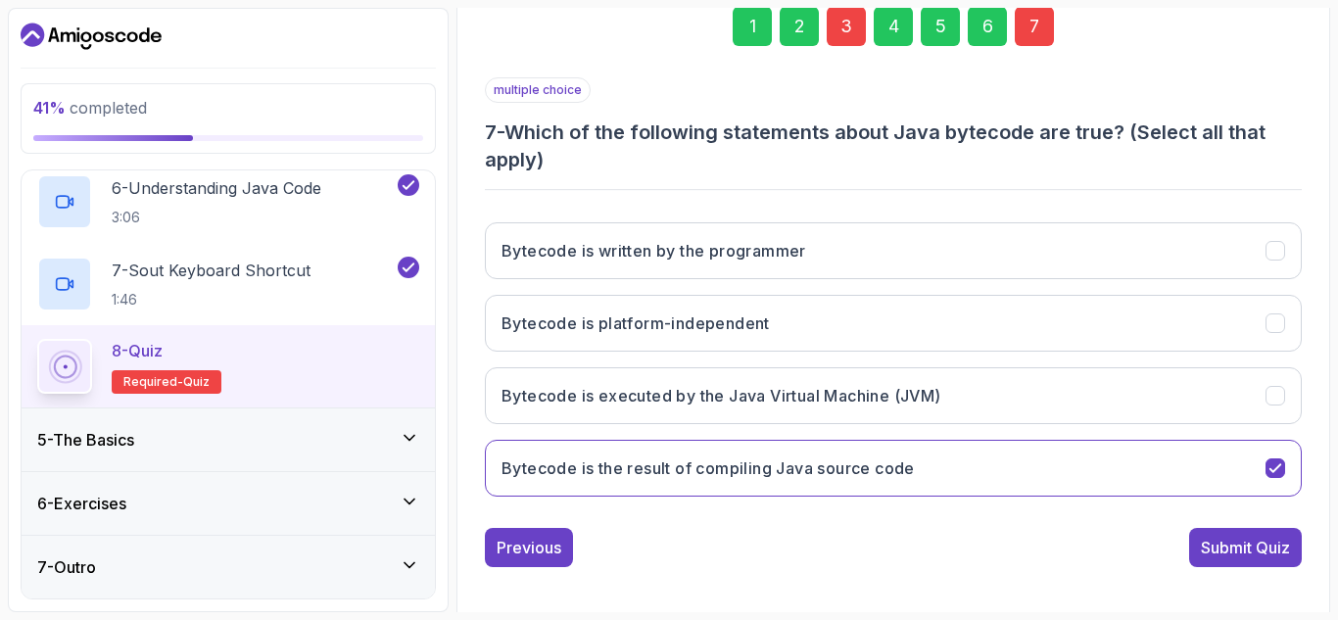
scroll to position [313, 0]
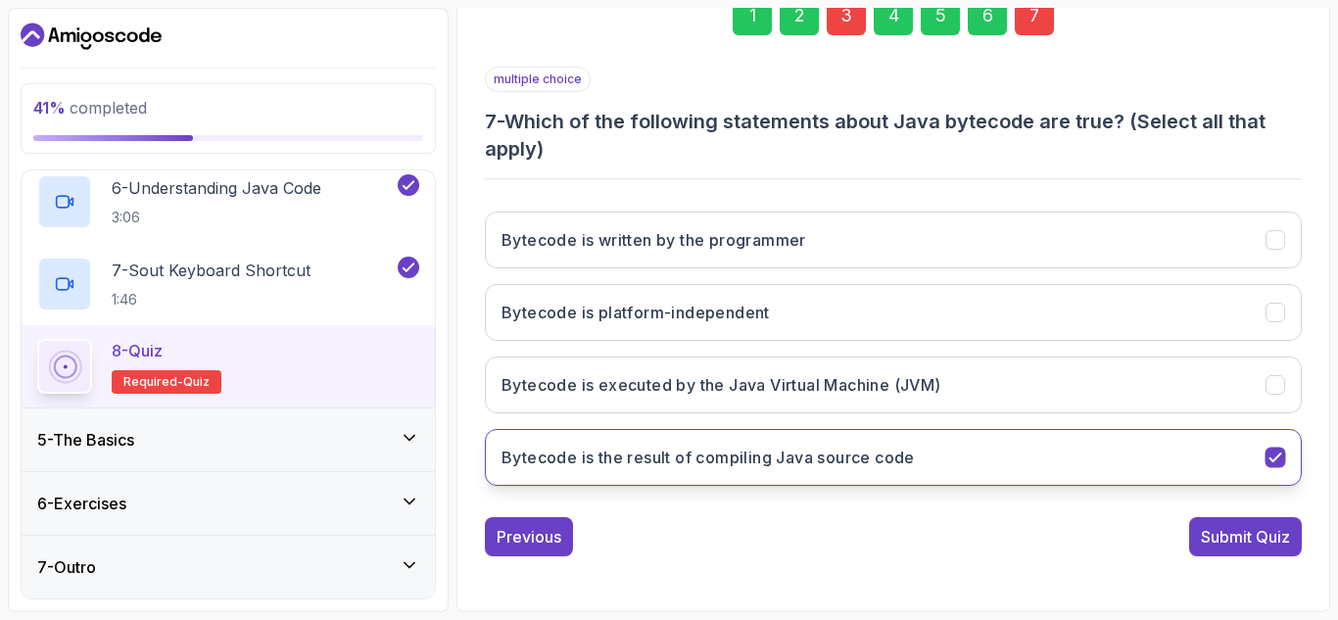
click at [1280, 458] on icon "Bytecode is the result of compiling Java source code" at bounding box center [1275, 458] width 19 height 19
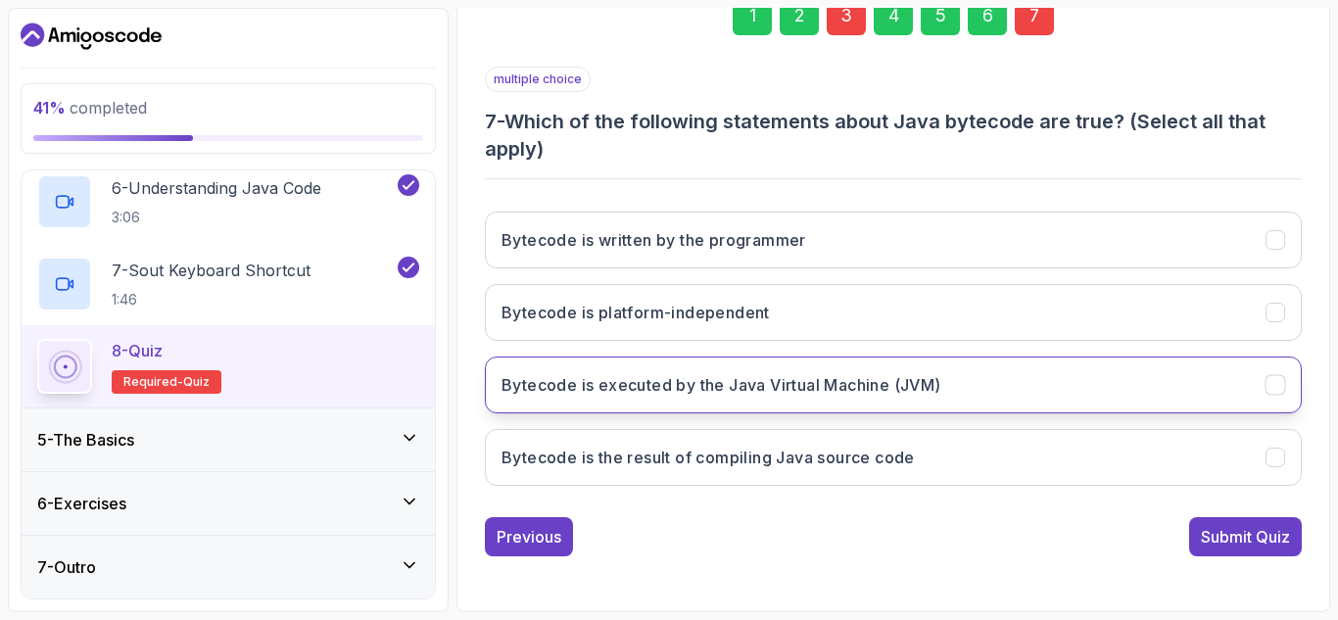
click at [1275, 376] on icon "Bytecode is executed by the Java Virtual Machine (JVM)" at bounding box center [1275, 385] width 19 height 19
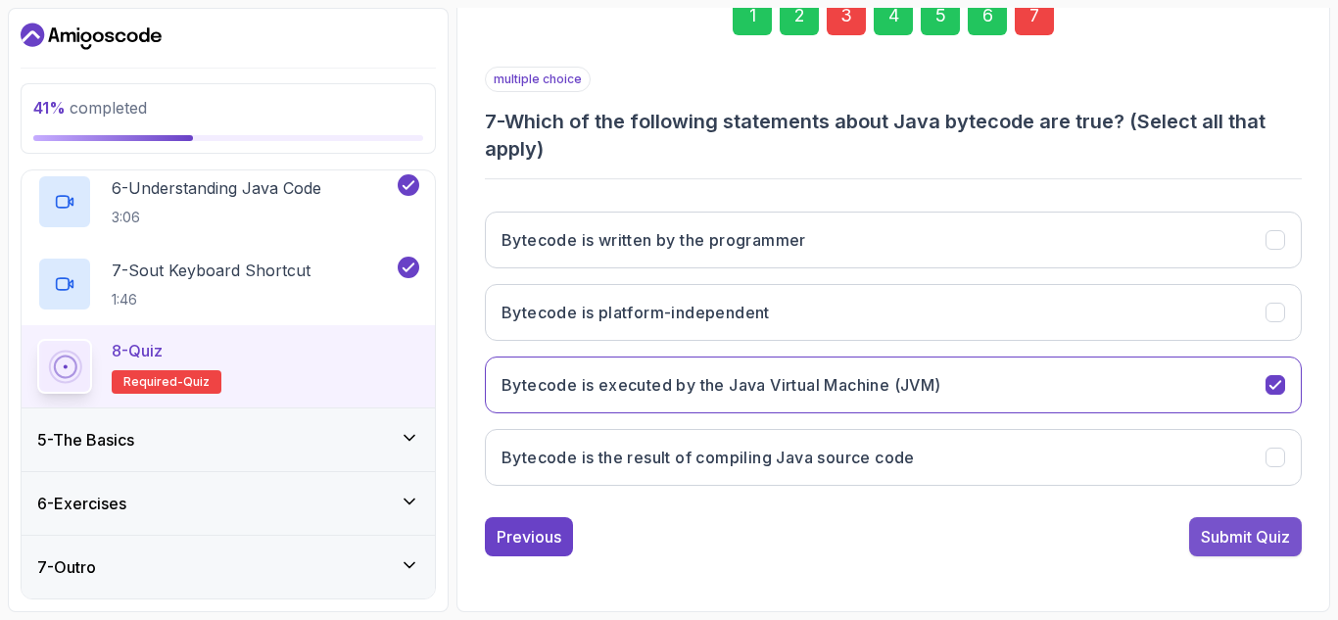
click at [1250, 531] on div "Submit Quiz" at bounding box center [1245, 537] width 89 height 24
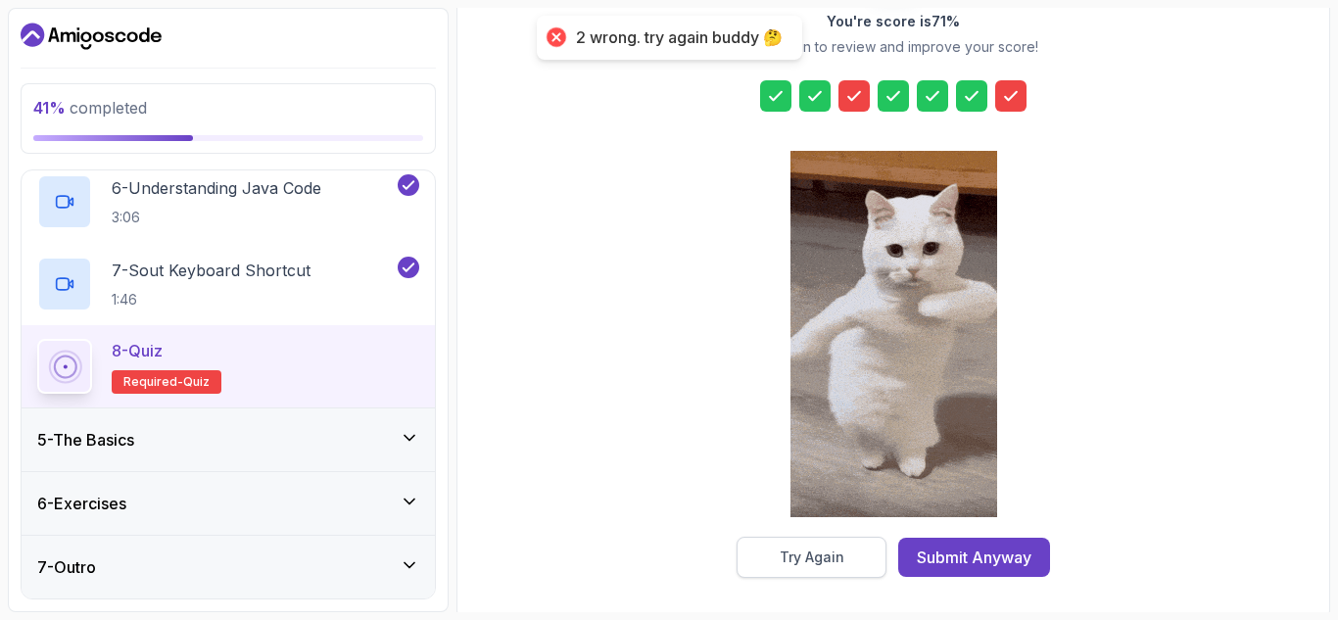
click at [829, 559] on div "Try Again" at bounding box center [812, 557] width 65 height 20
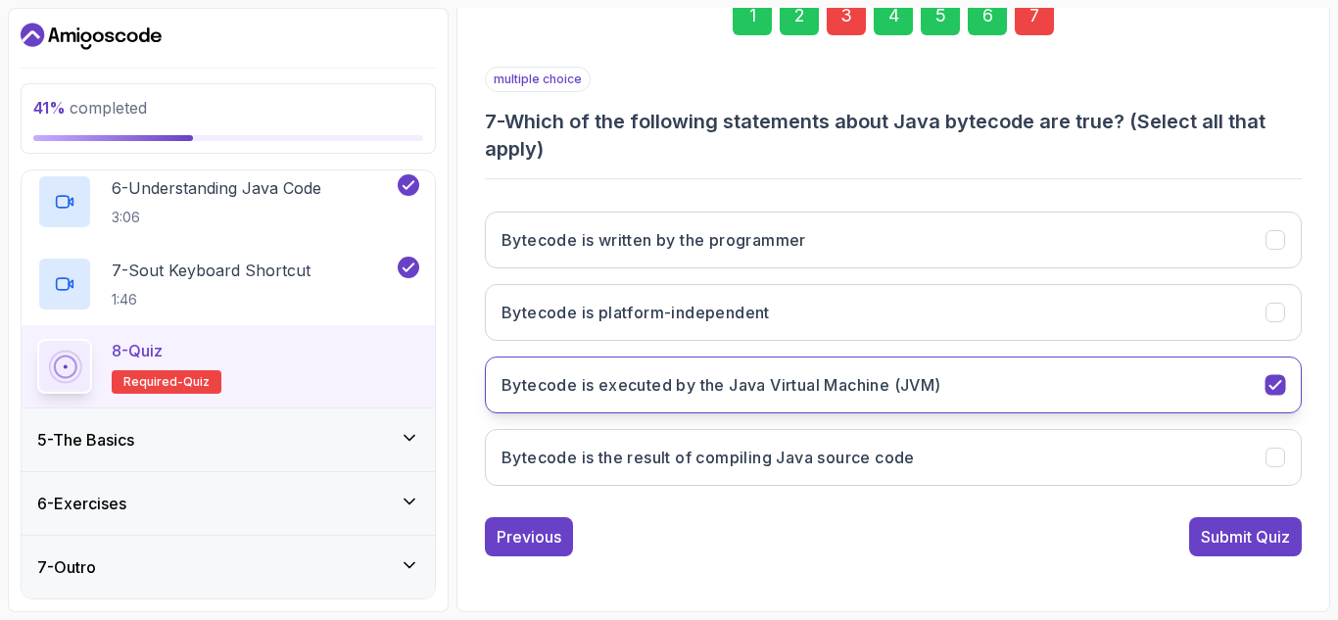
click at [1288, 383] on button "Bytecode is executed by the Java Virtual Machine (JVM)" at bounding box center [893, 385] width 817 height 57
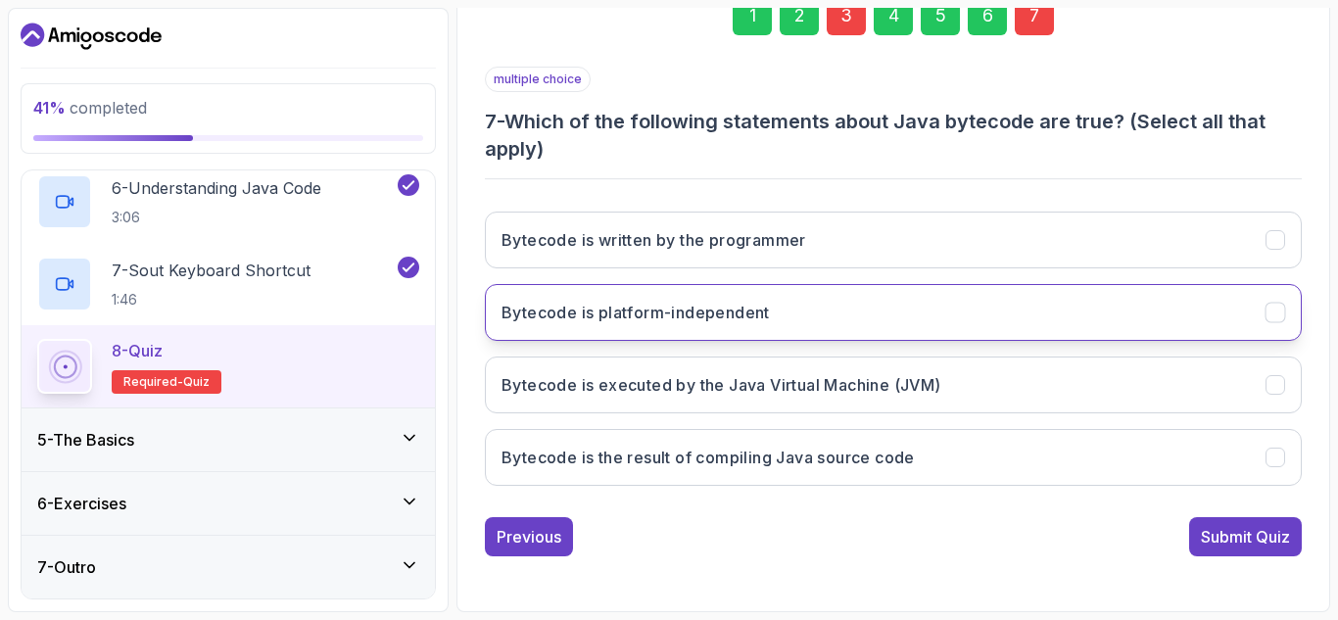
click at [1262, 320] on button "Bytecode is platform-independent" at bounding box center [893, 312] width 817 height 57
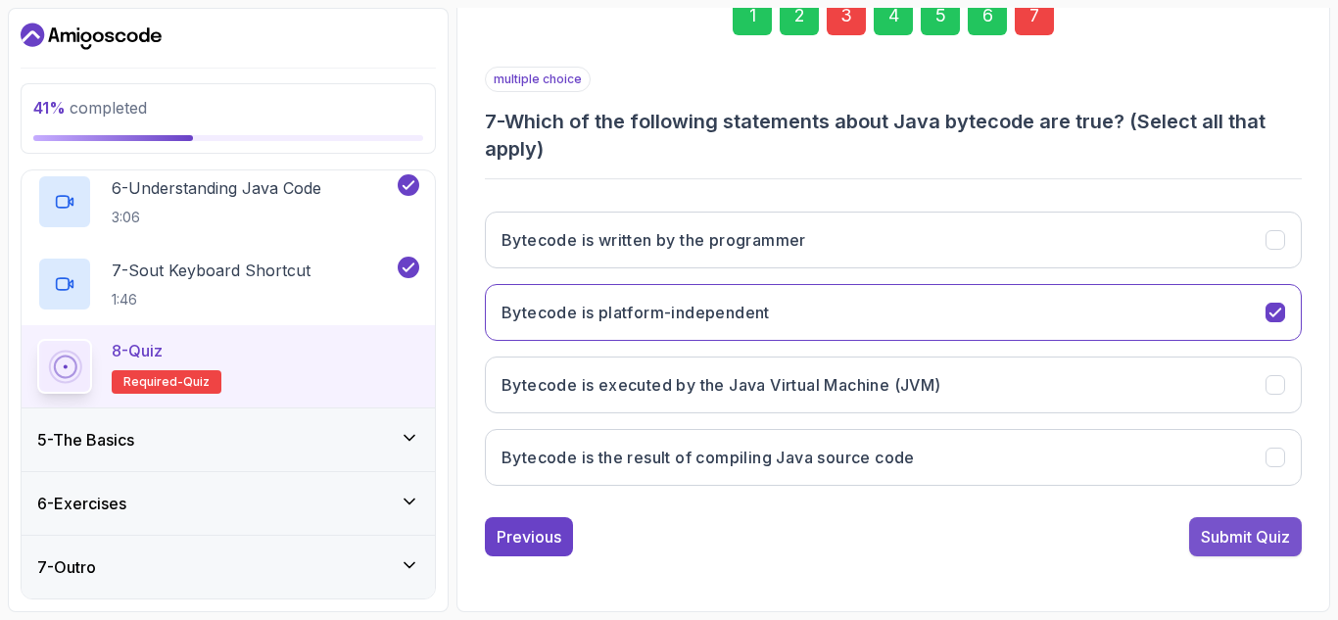
click at [1278, 530] on div "Submit Quiz" at bounding box center [1245, 537] width 89 height 24
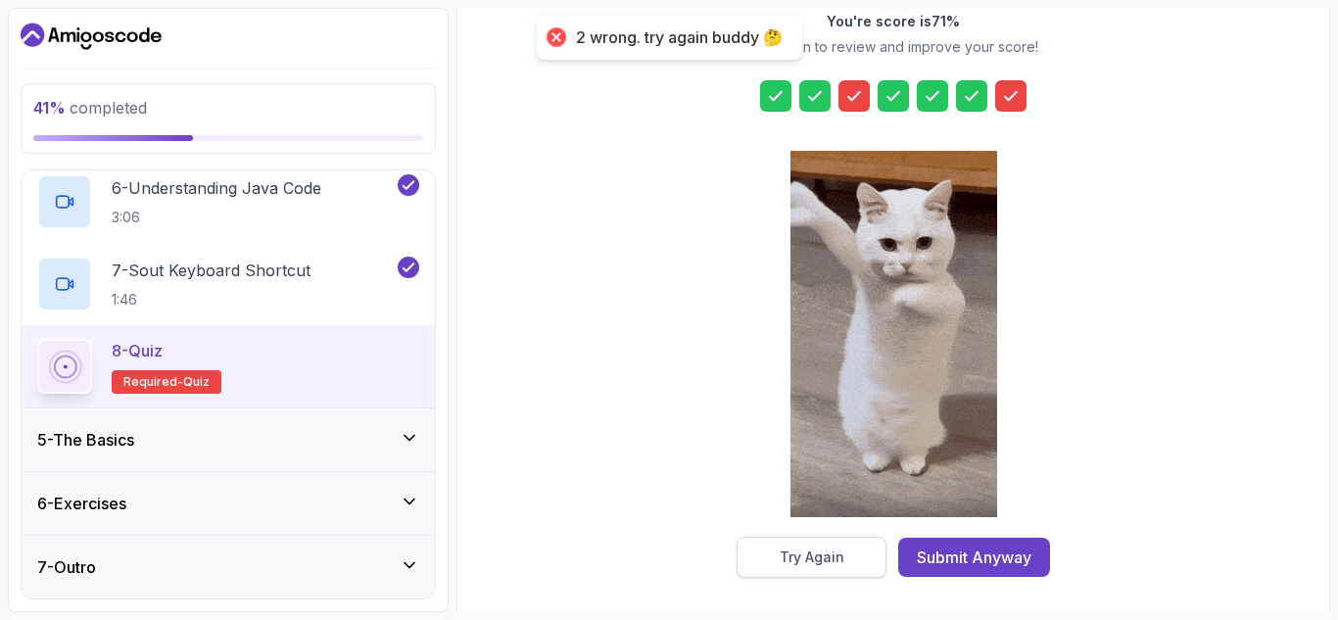
click at [819, 553] on div "Try Again" at bounding box center [812, 557] width 65 height 20
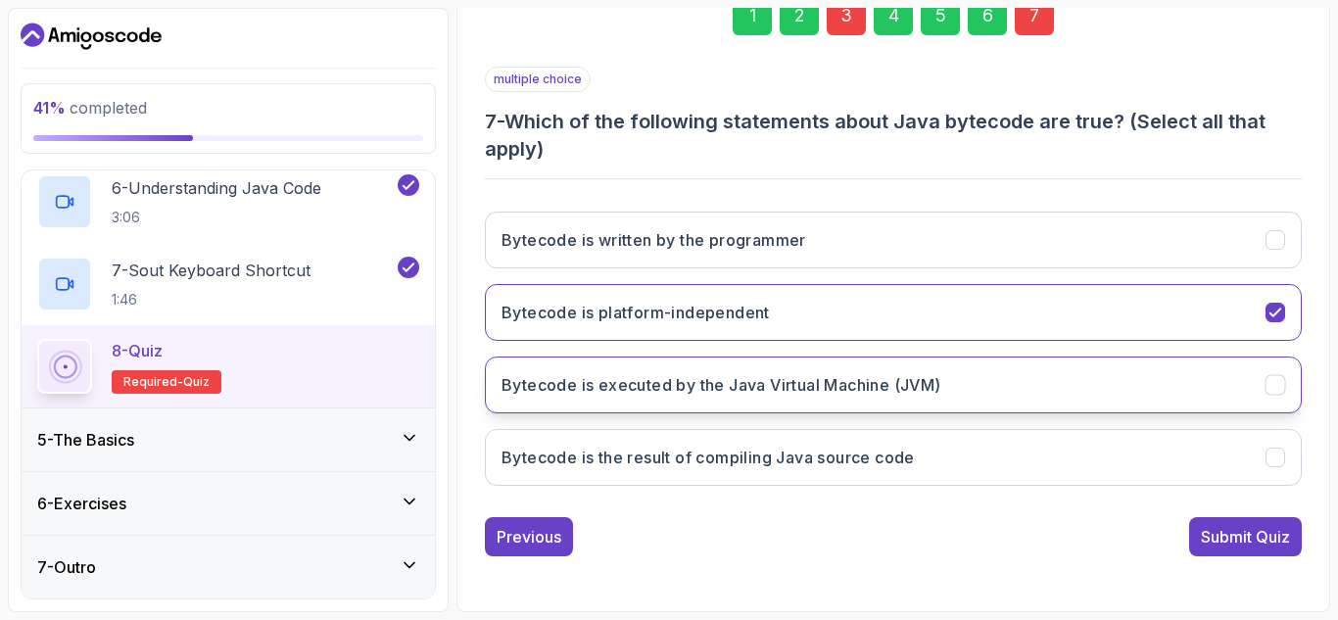
click at [1275, 376] on icon "Bytecode is executed by the Java Virtual Machine (JVM)" at bounding box center [1275, 385] width 19 height 19
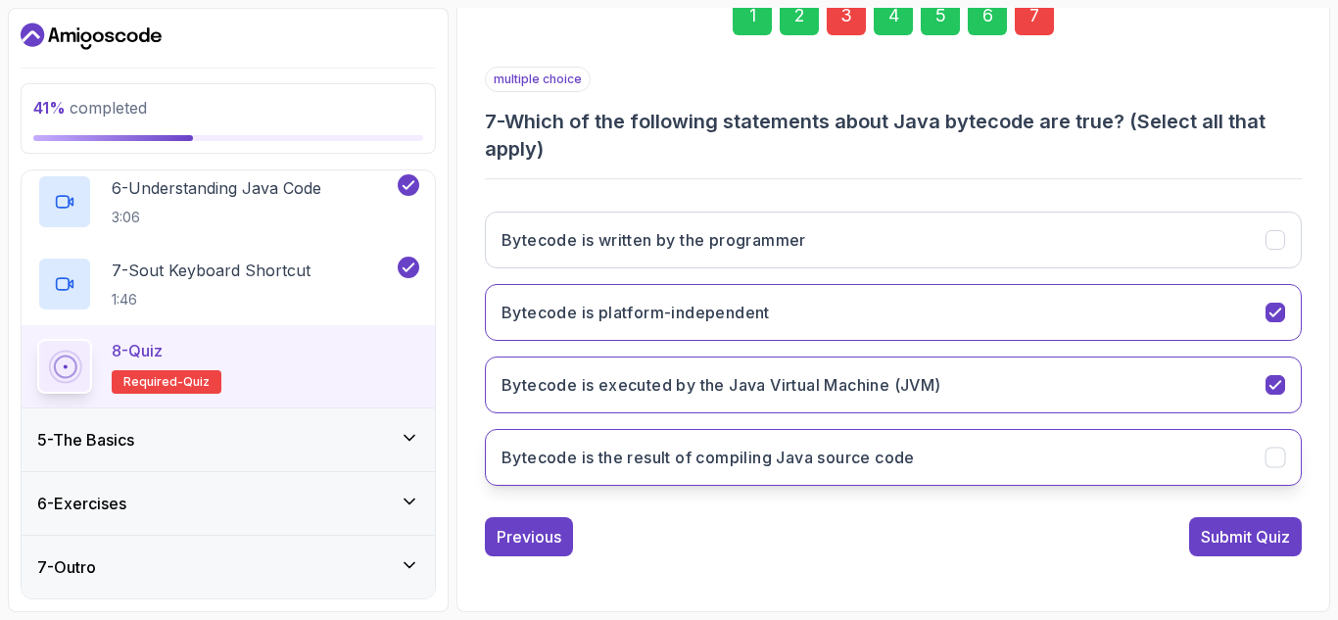
click at [1280, 450] on icon "Bytecode is the result of compiling Java source code" at bounding box center [1275, 458] width 19 height 19
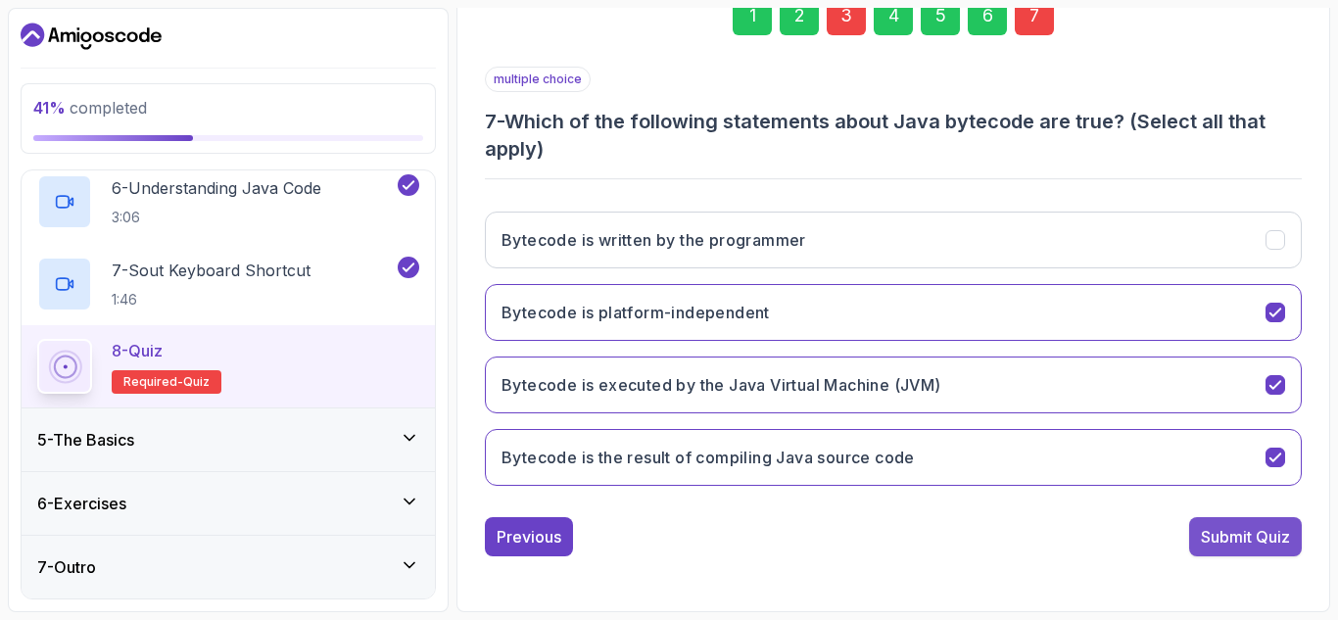
click at [1253, 524] on button "Submit Quiz" at bounding box center [1245, 536] width 113 height 39
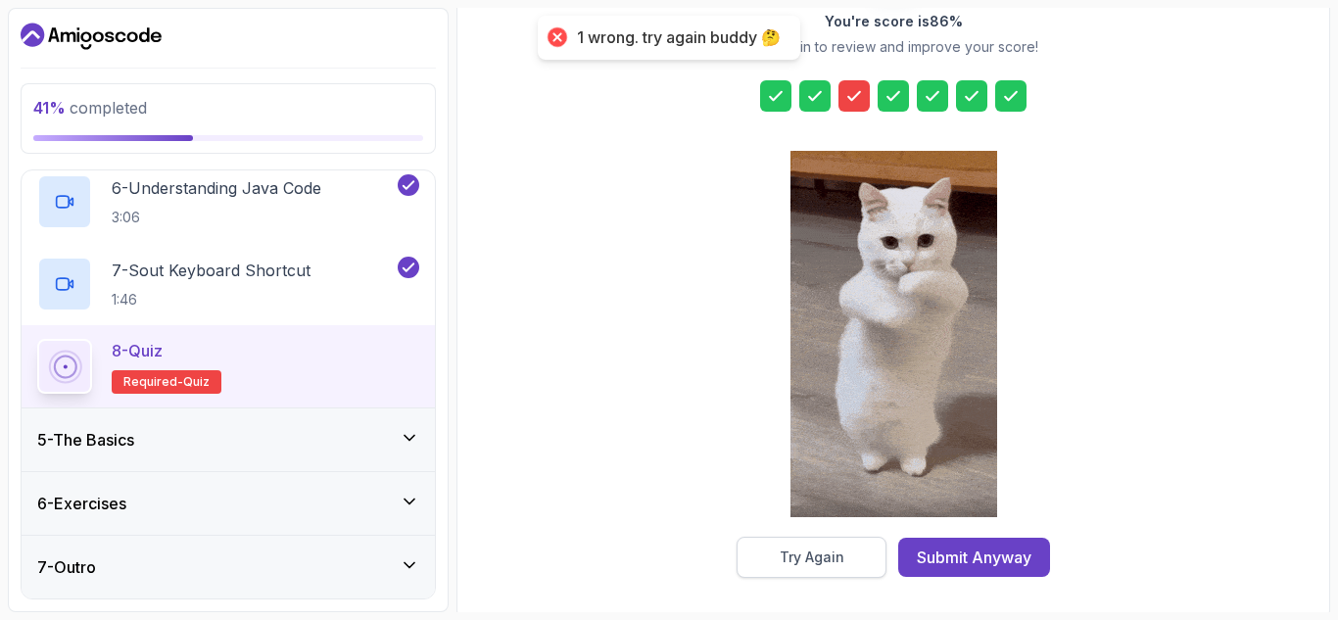
click at [832, 557] on div "Try Again" at bounding box center [812, 557] width 65 height 20
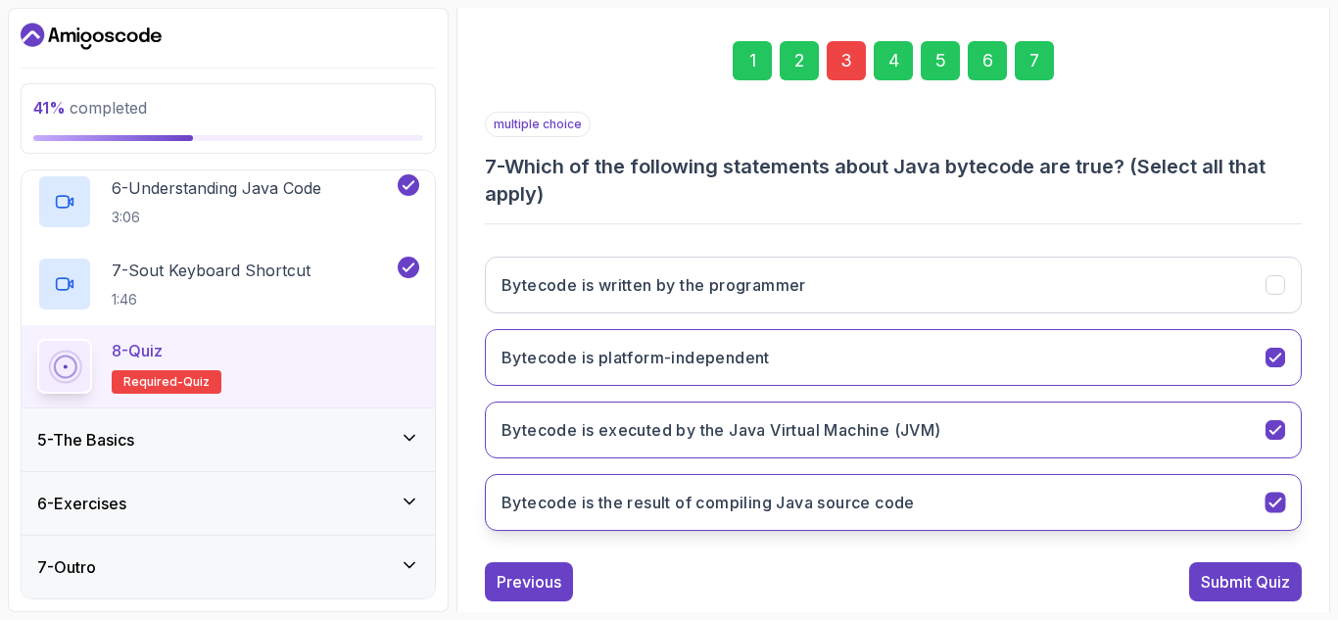
scroll to position [267, 0]
click at [533, 577] on div "Previous" at bounding box center [529, 583] width 65 height 24
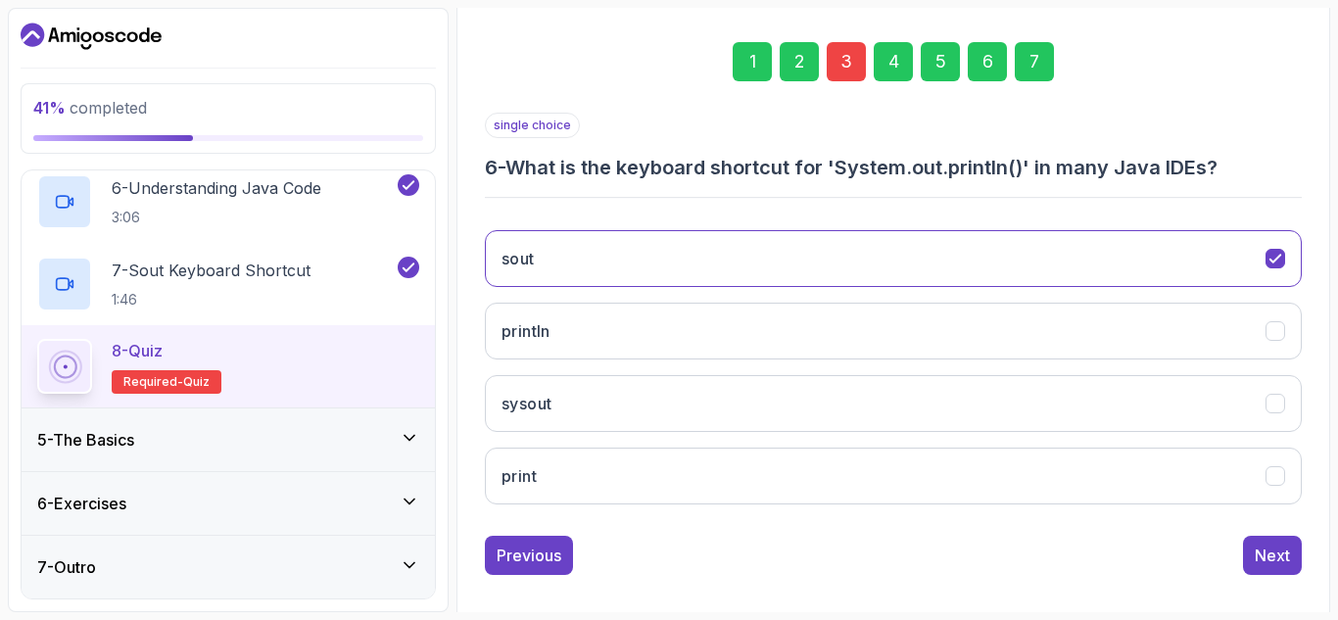
click at [533, 577] on div "1 2 3 4 5 6 7 single choice 6 - What is the keyboard shortcut for 'System.out.p…" at bounding box center [893, 292] width 848 height 595
click at [535, 566] on div "Previous" at bounding box center [529, 556] width 65 height 24
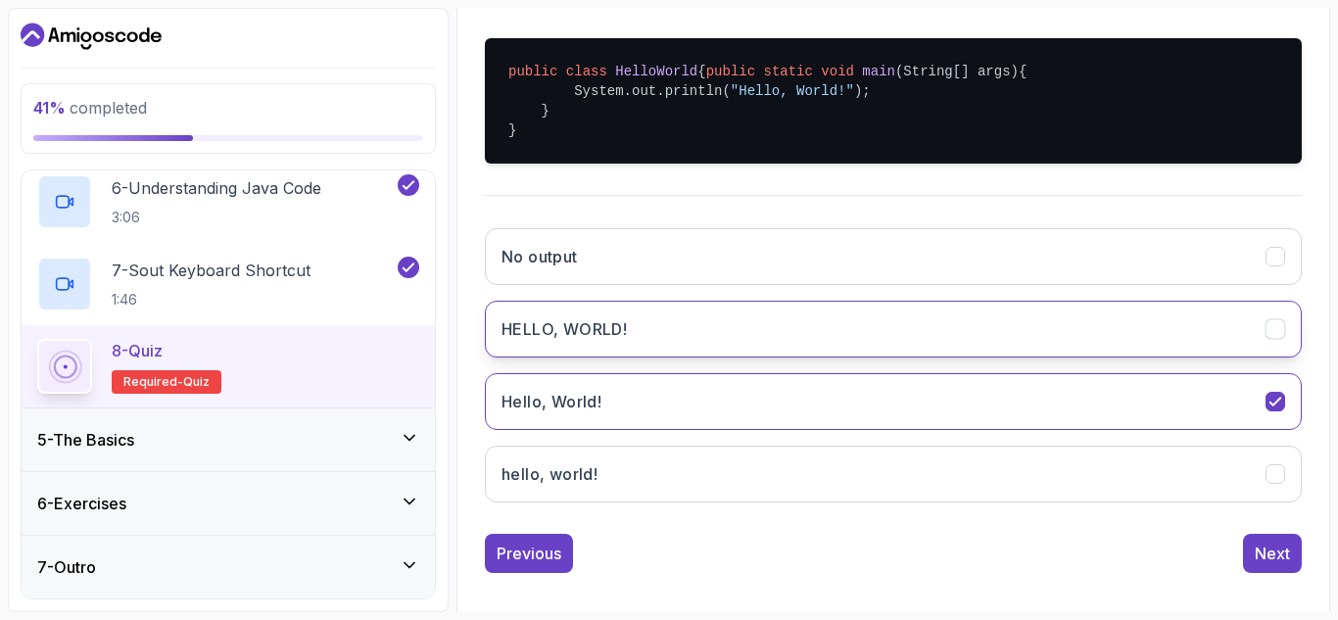
scroll to position [478, 0]
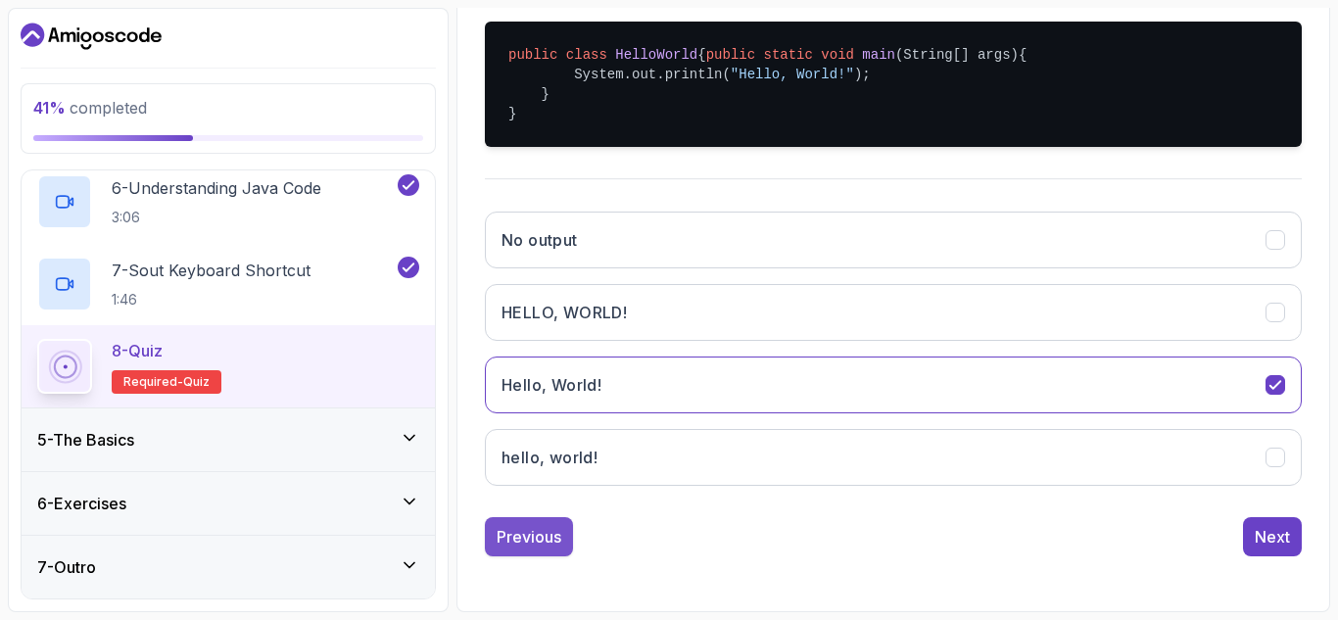
click at [533, 522] on button "Previous" at bounding box center [529, 536] width 88 height 39
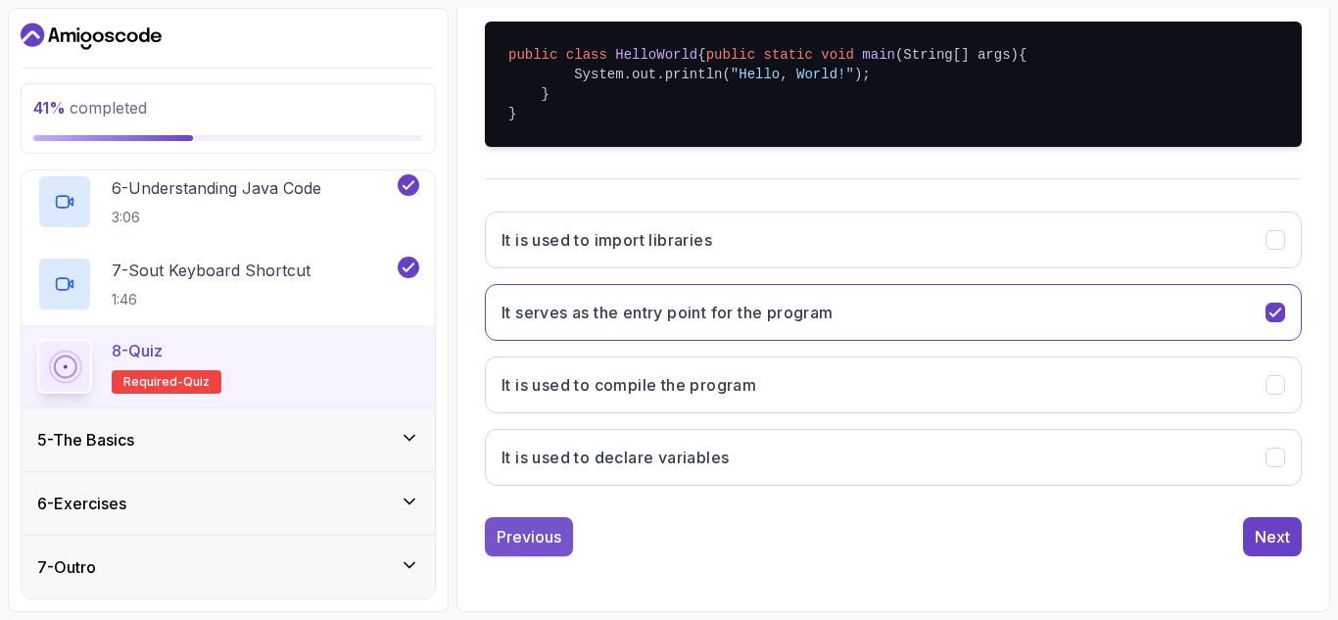
click at [544, 532] on div "Previous" at bounding box center [529, 537] width 65 height 24
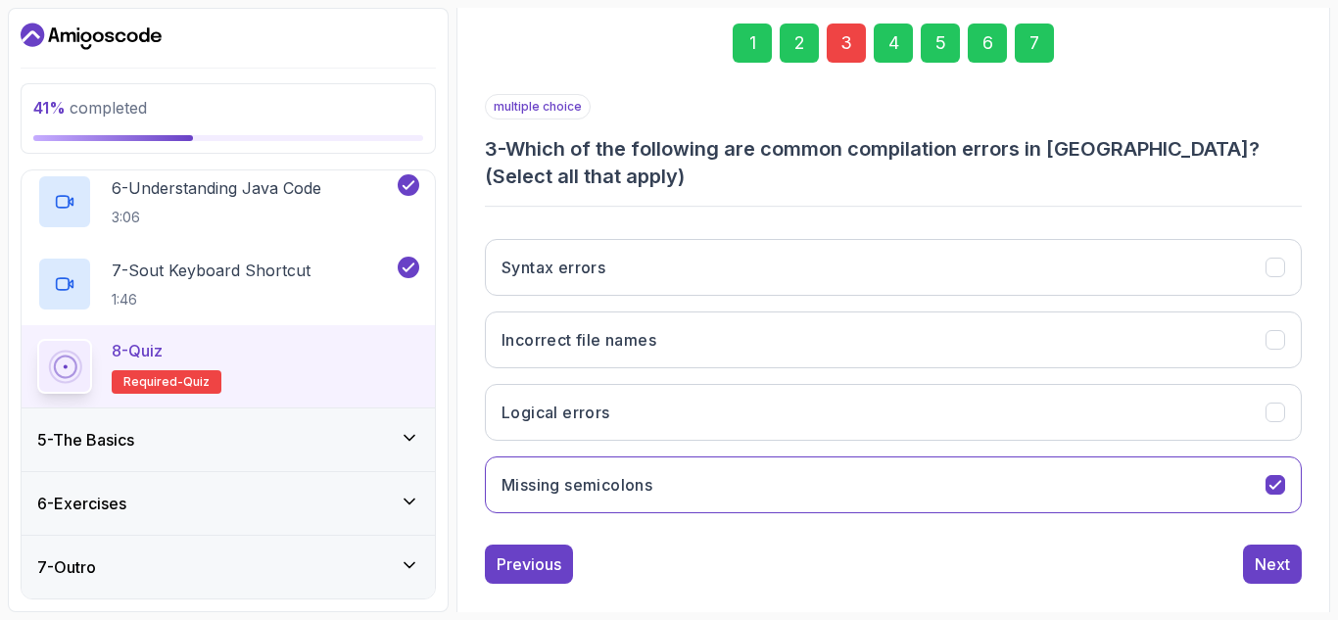
scroll to position [288, 0]
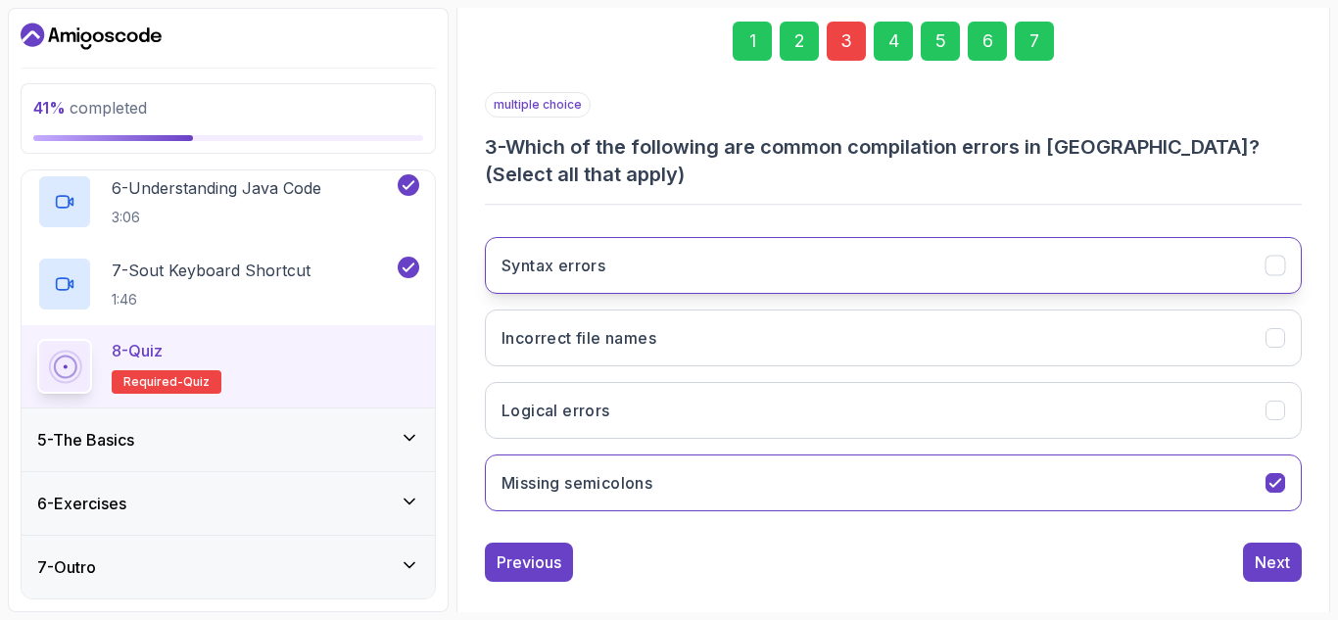
click at [1268, 270] on icon "Syntax errors" at bounding box center [1275, 266] width 19 height 19
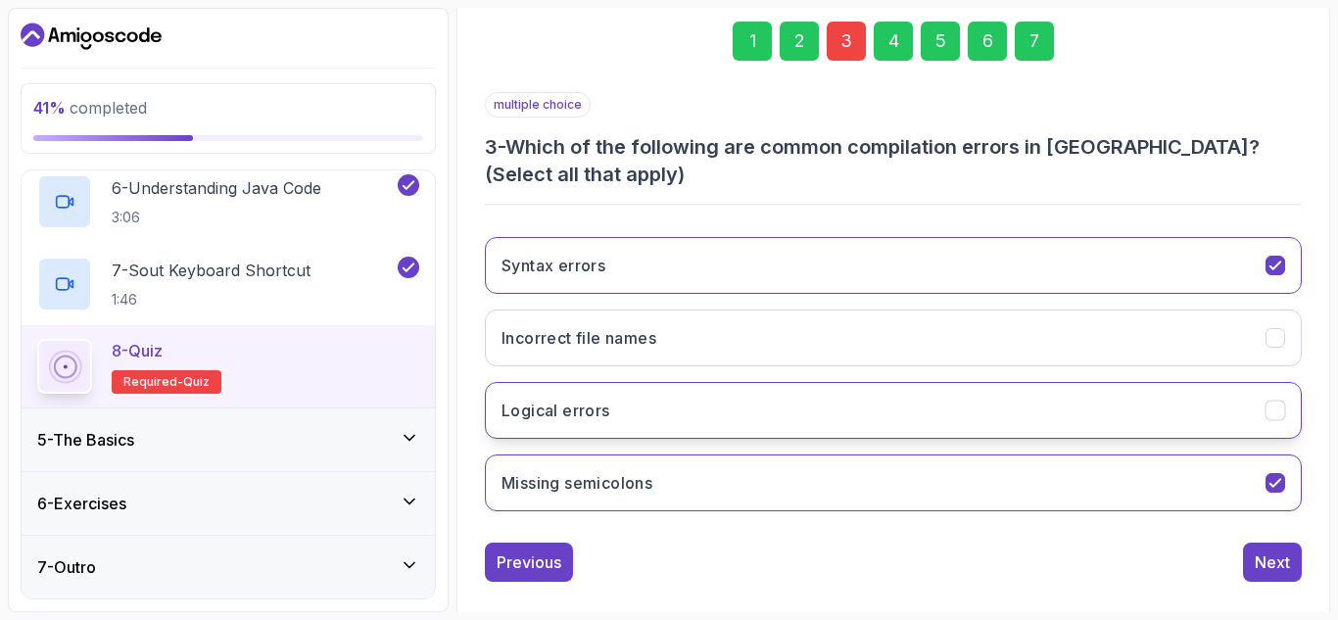
click at [1272, 413] on icon "Logical errors" at bounding box center [1274, 410] width 11 height 8
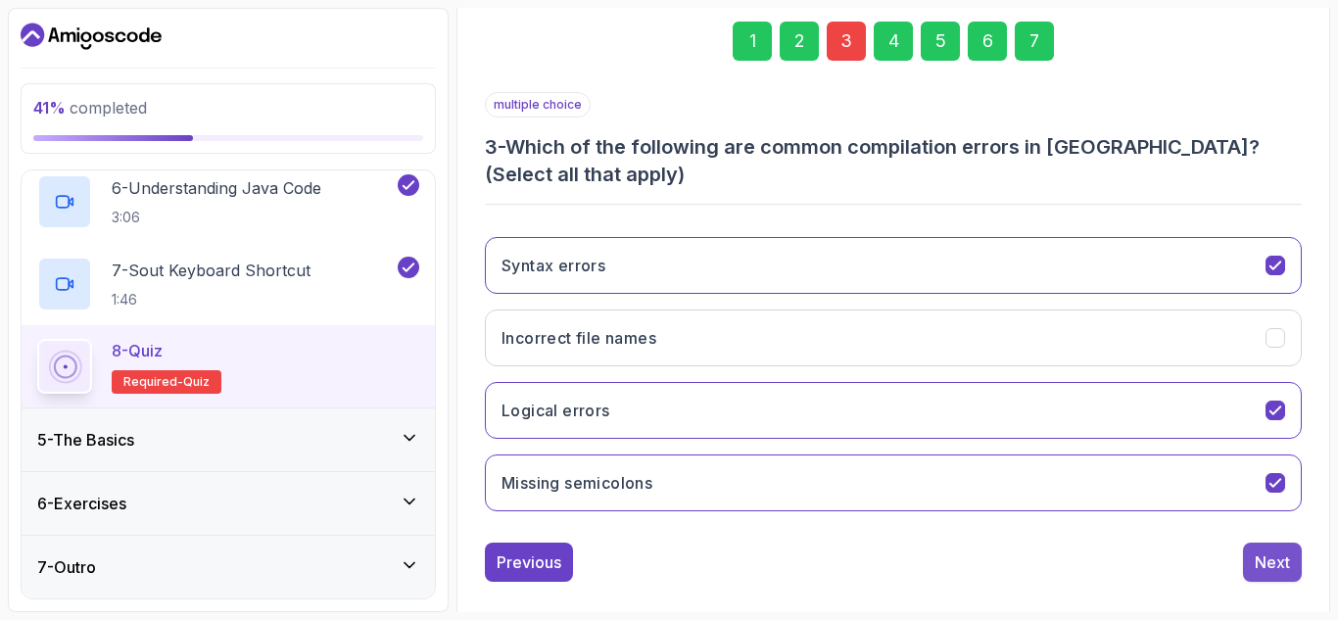
click at [1271, 573] on div "Next" at bounding box center [1272, 562] width 35 height 24
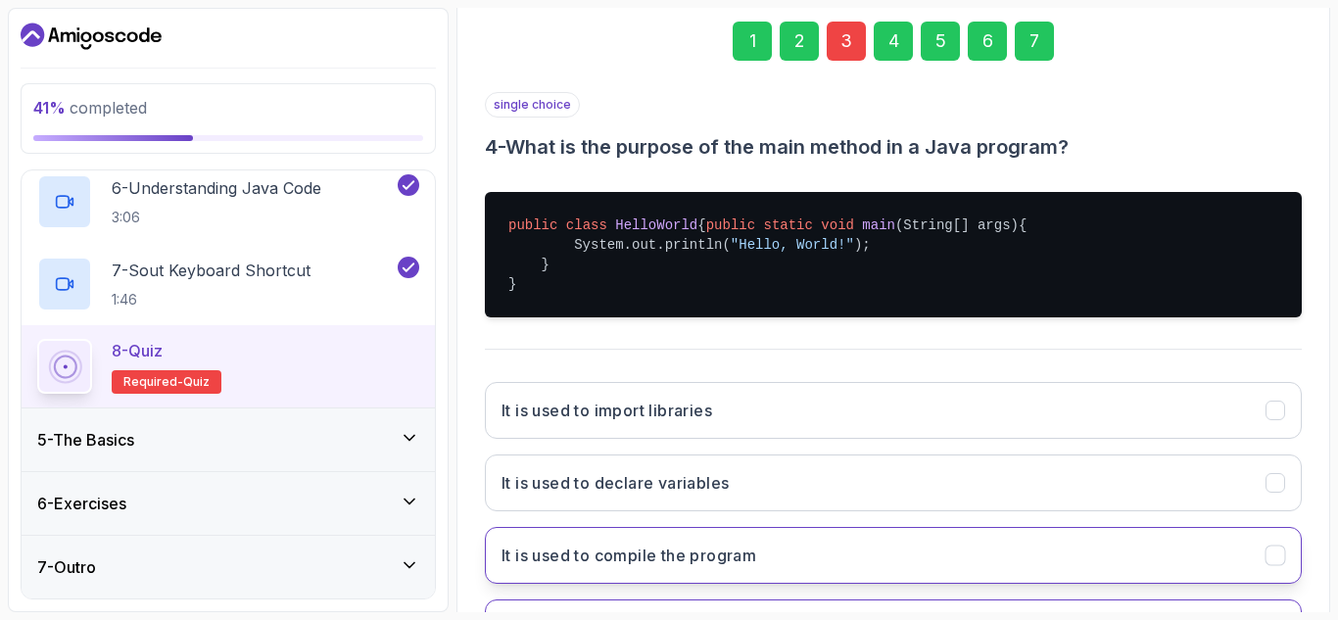
scroll to position [478, 0]
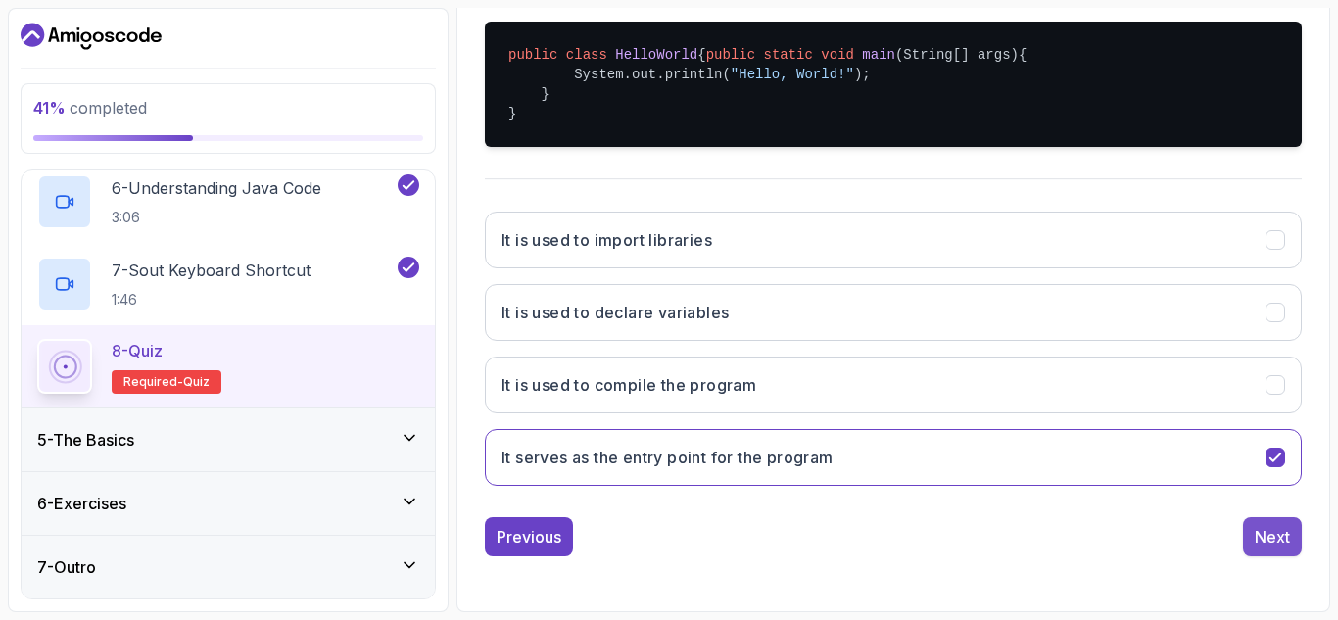
click at [1270, 535] on div "Next" at bounding box center [1272, 537] width 35 height 24
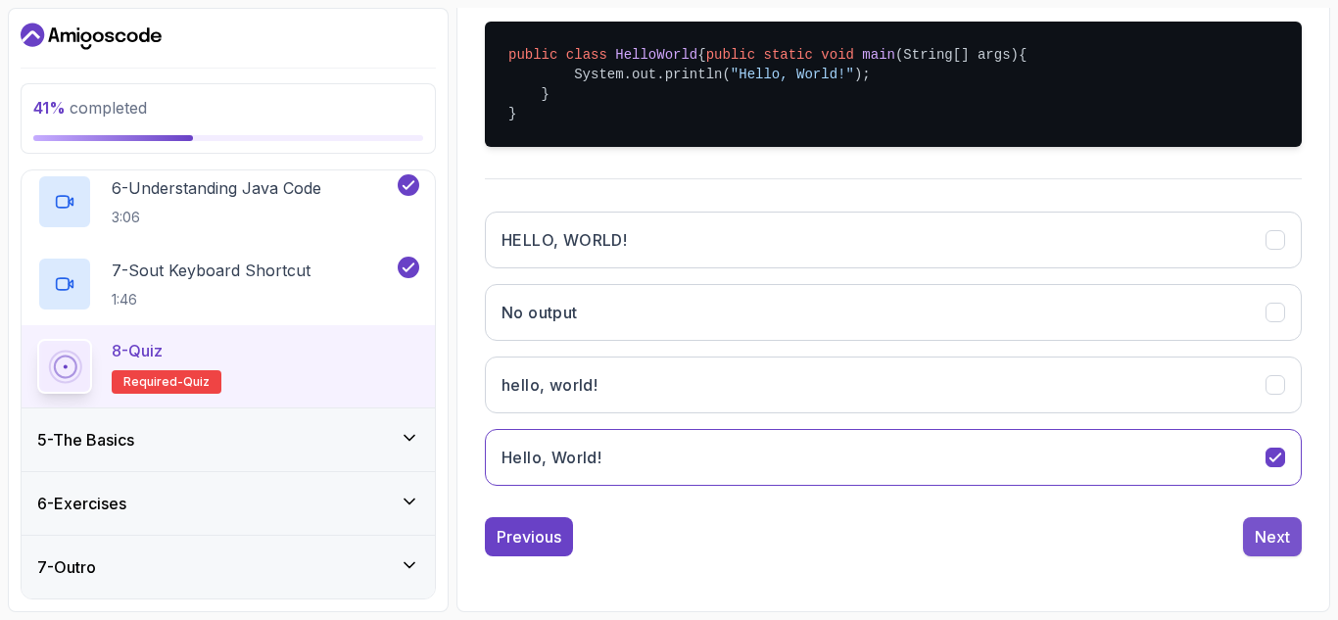
click at [1268, 535] on div "Next" at bounding box center [1272, 537] width 35 height 24
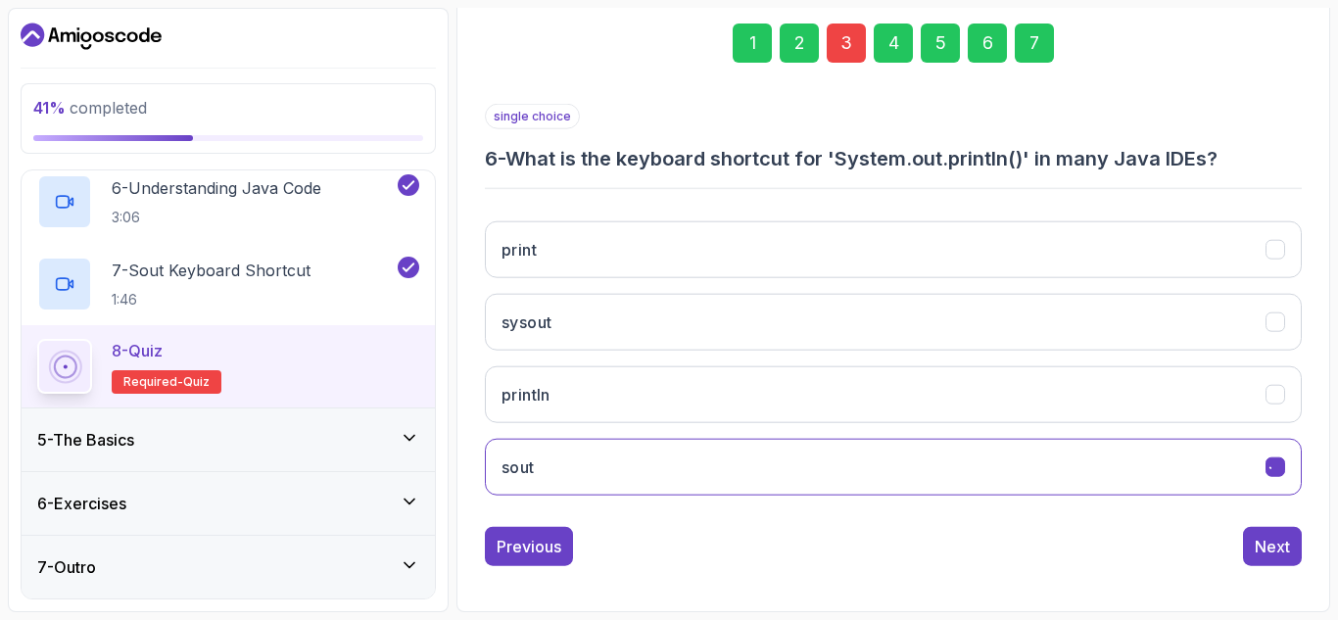
scroll to position [286, 0]
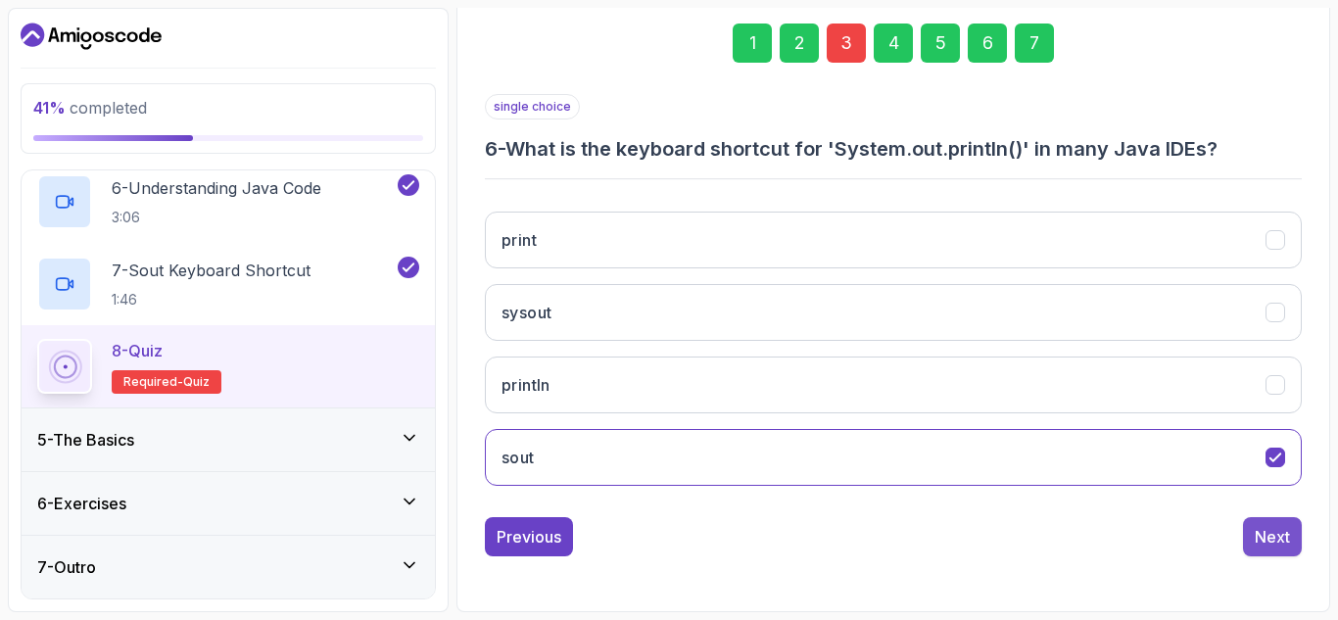
click at [1274, 535] on div "Next" at bounding box center [1272, 537] width 35 height 24
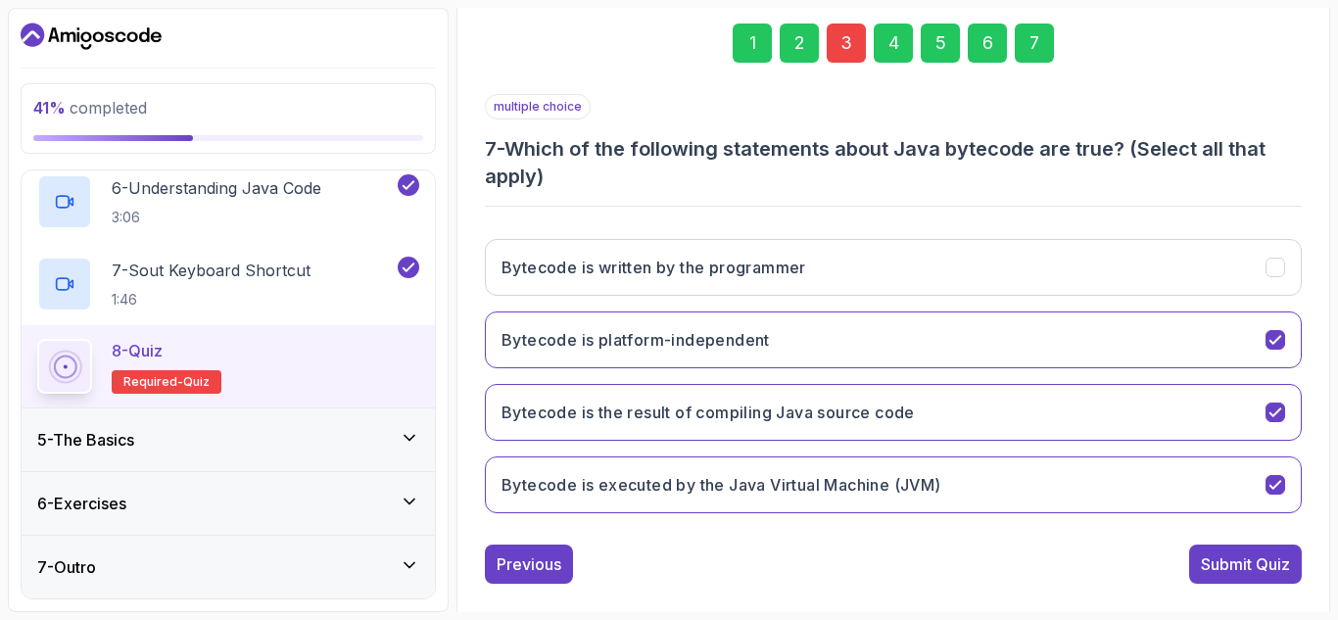
scroll to position [313, 0]
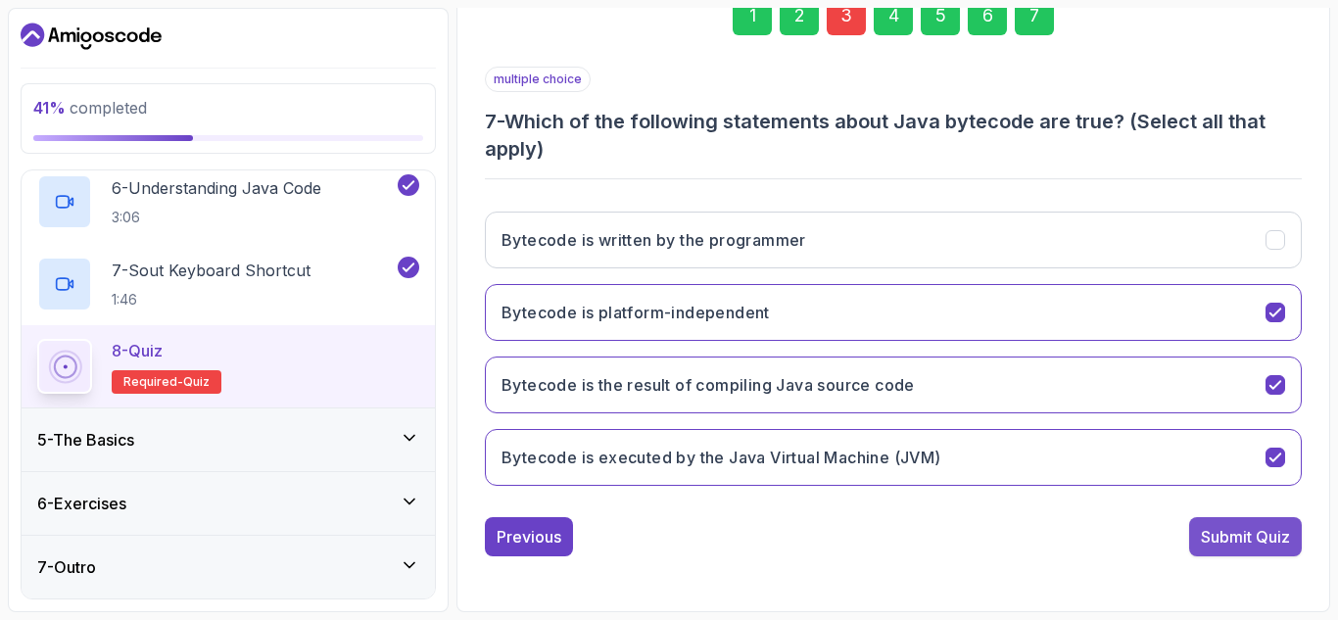
click at [1229, 529] on div "Submit Quiz" at bounding box center [1245, 537] width 89 height 24
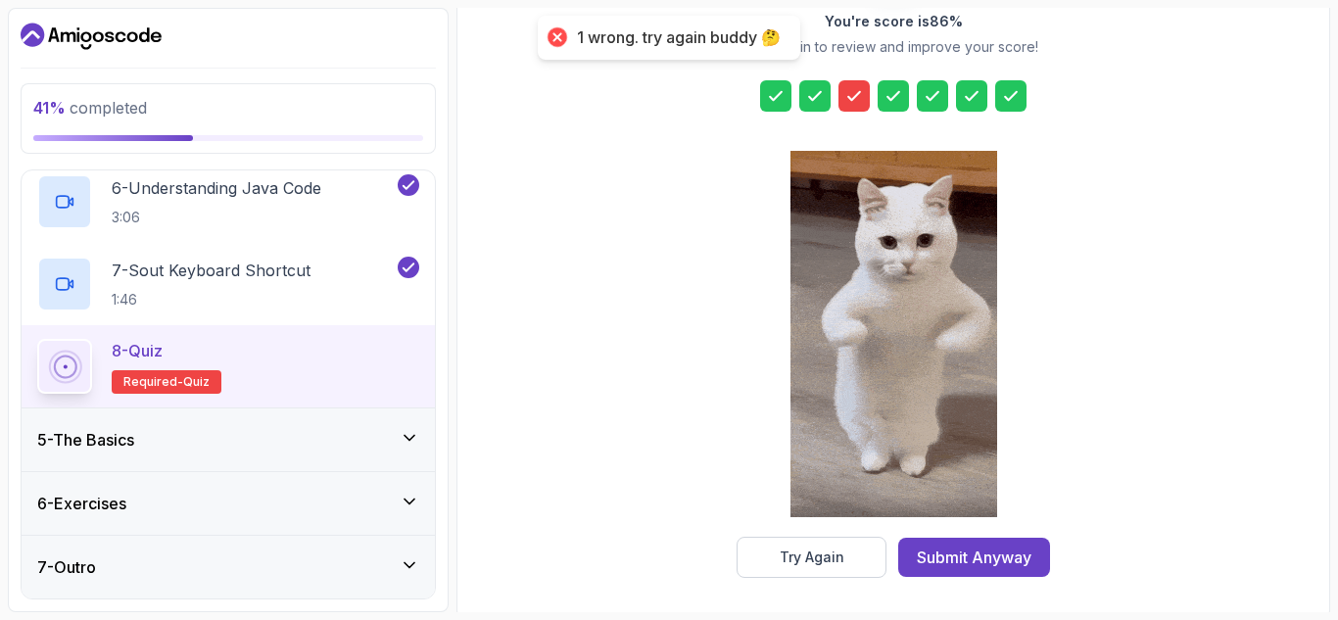
scroll to position [319, 0]
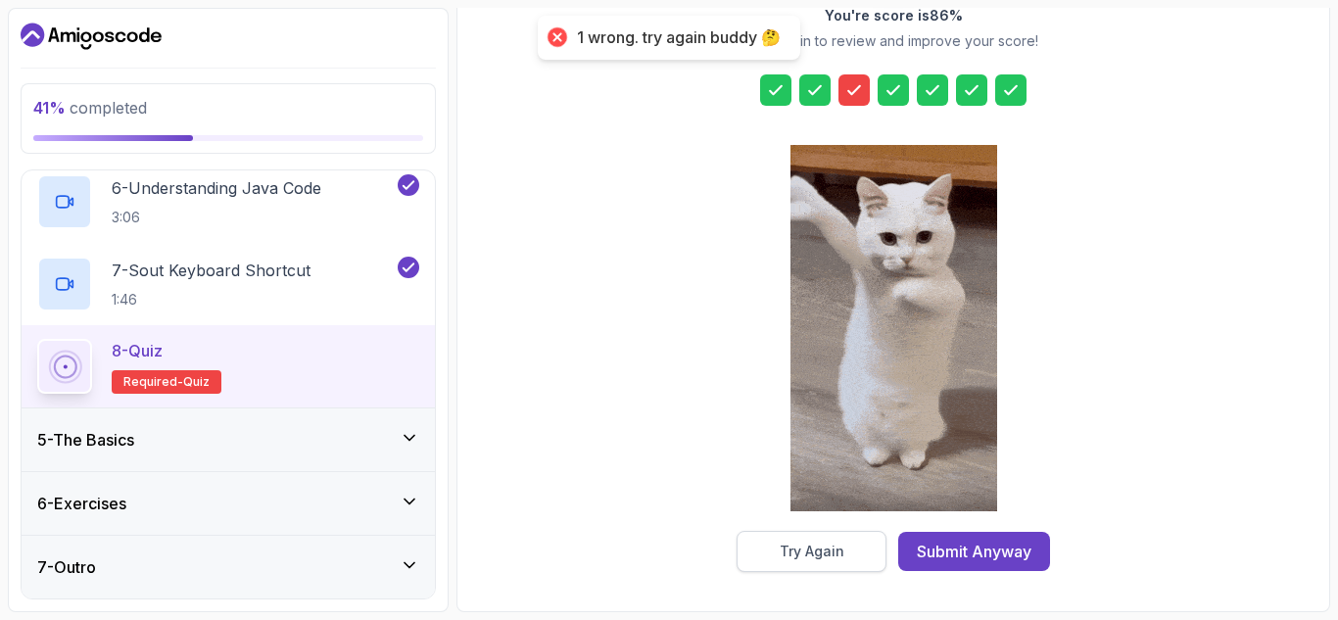
click at [805, 549] on div "Try Again" at bounding box center [812, 552] width 65 height 20
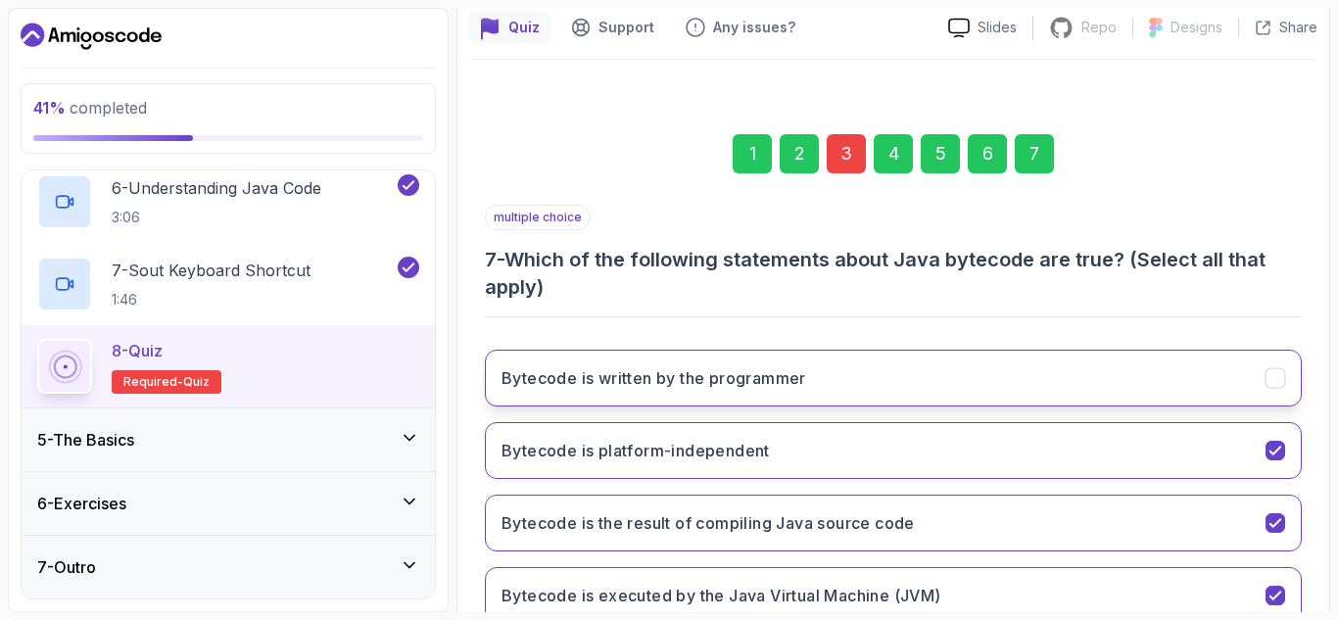
scroll to position [313, 0]
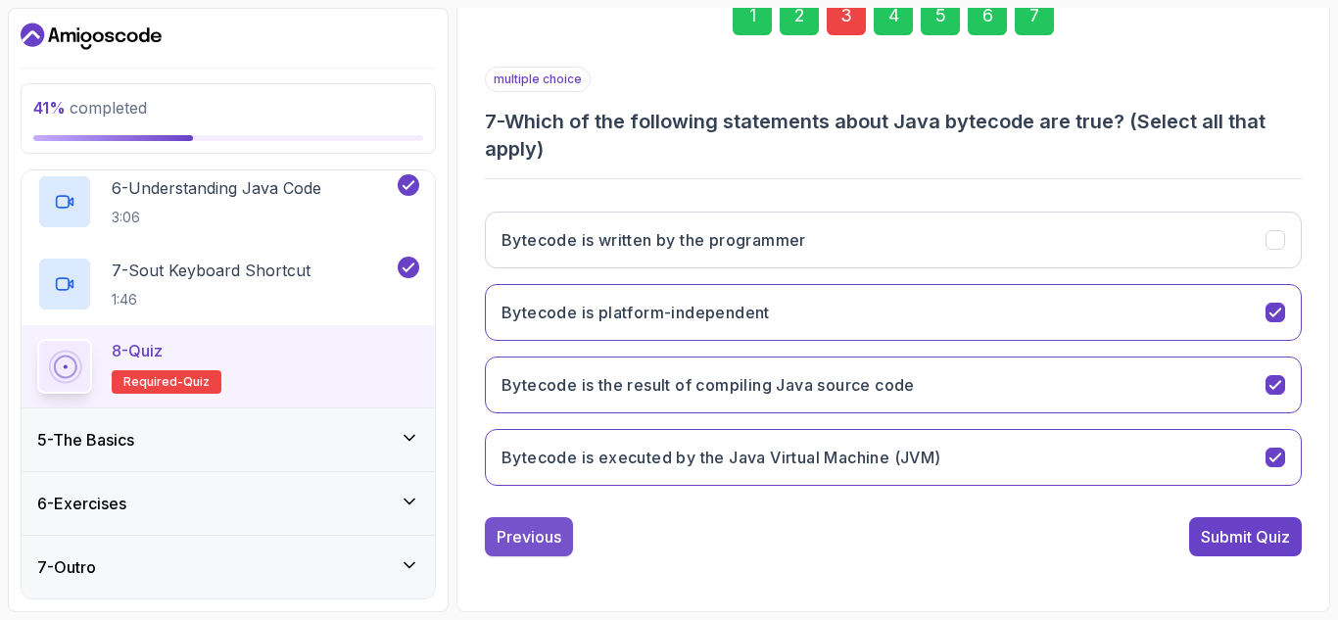
click at [547, 522] on button "Previous" at bounding box center [529, 536] width 88 height 39
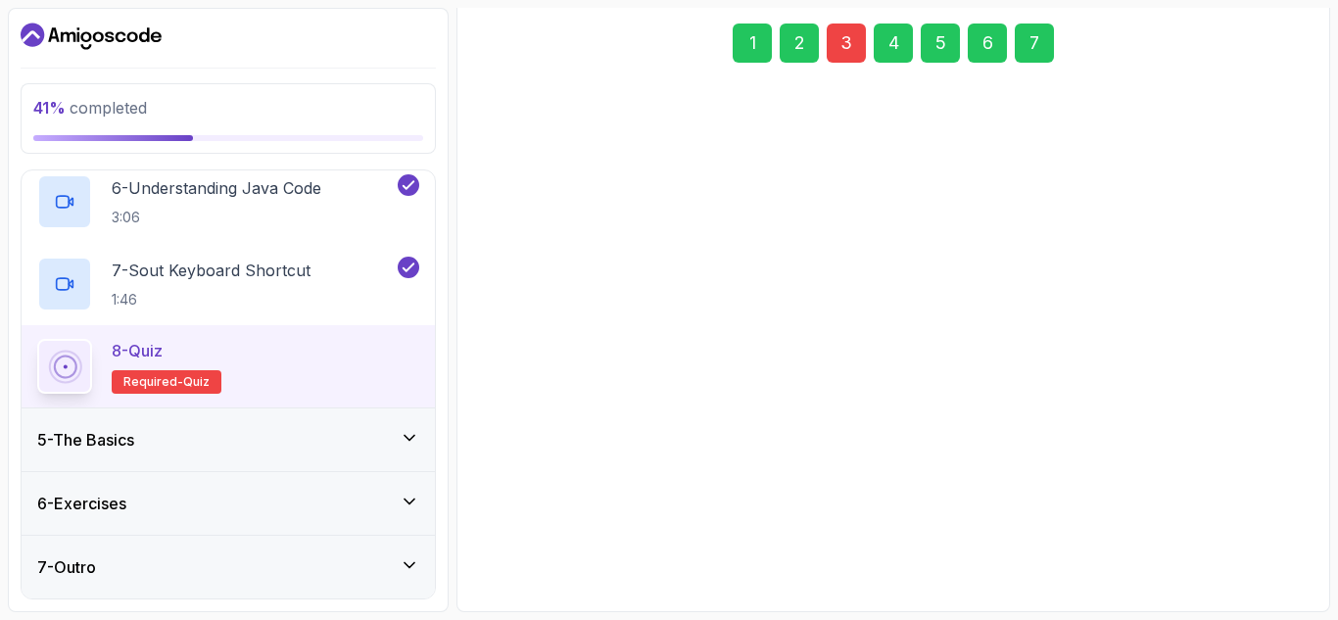
scroll to position [286, 0]
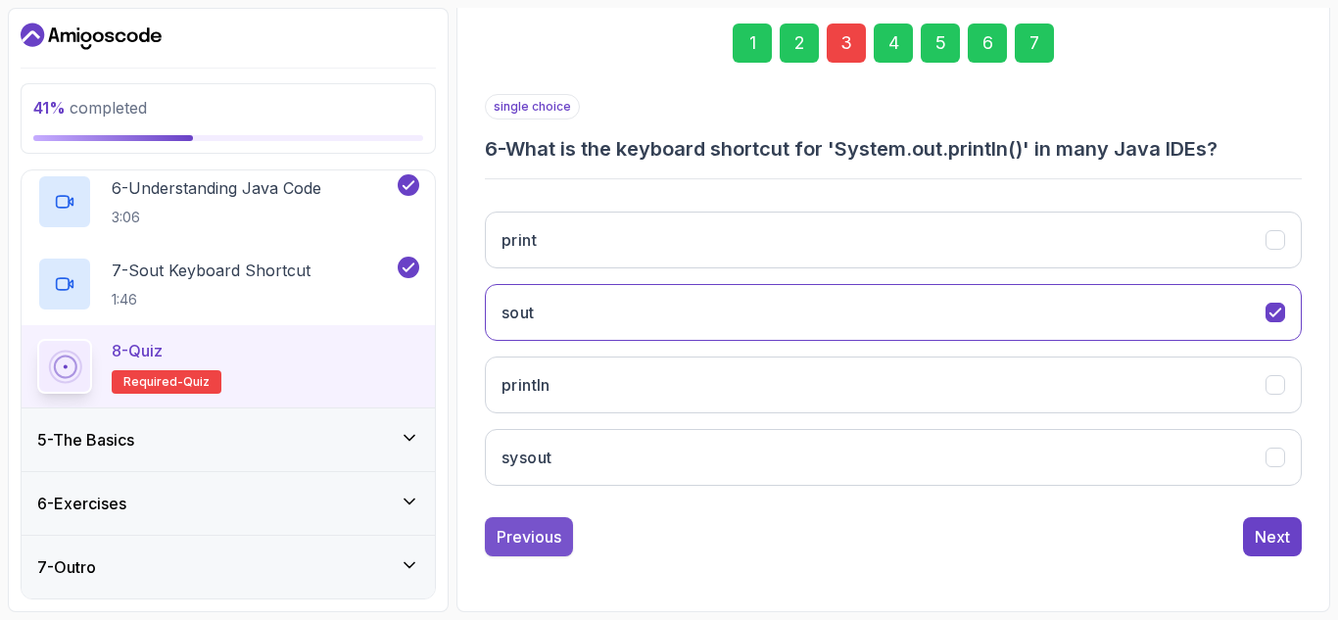
click at [535, 534] on div "Previous" at bounding box center [529, 537] width 65 height 24
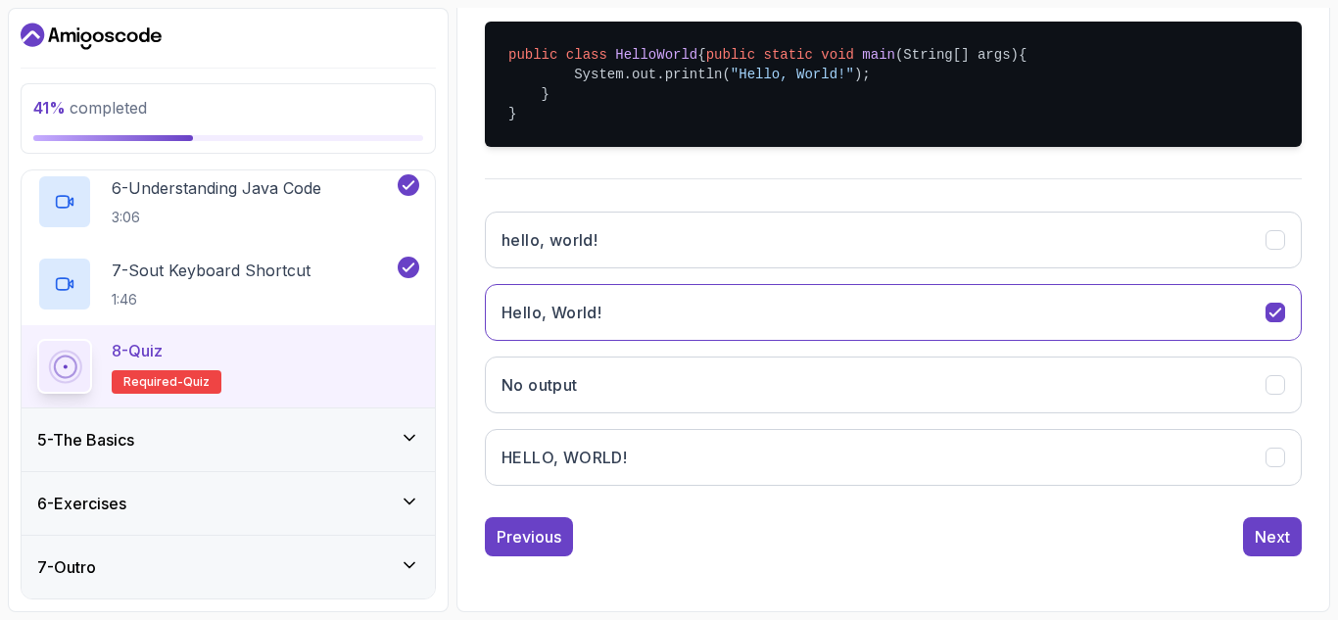
scroll to position [478, 0]
click at [518, 524] on button "Previous" at bounding box center [529, 536] width 88 height 39
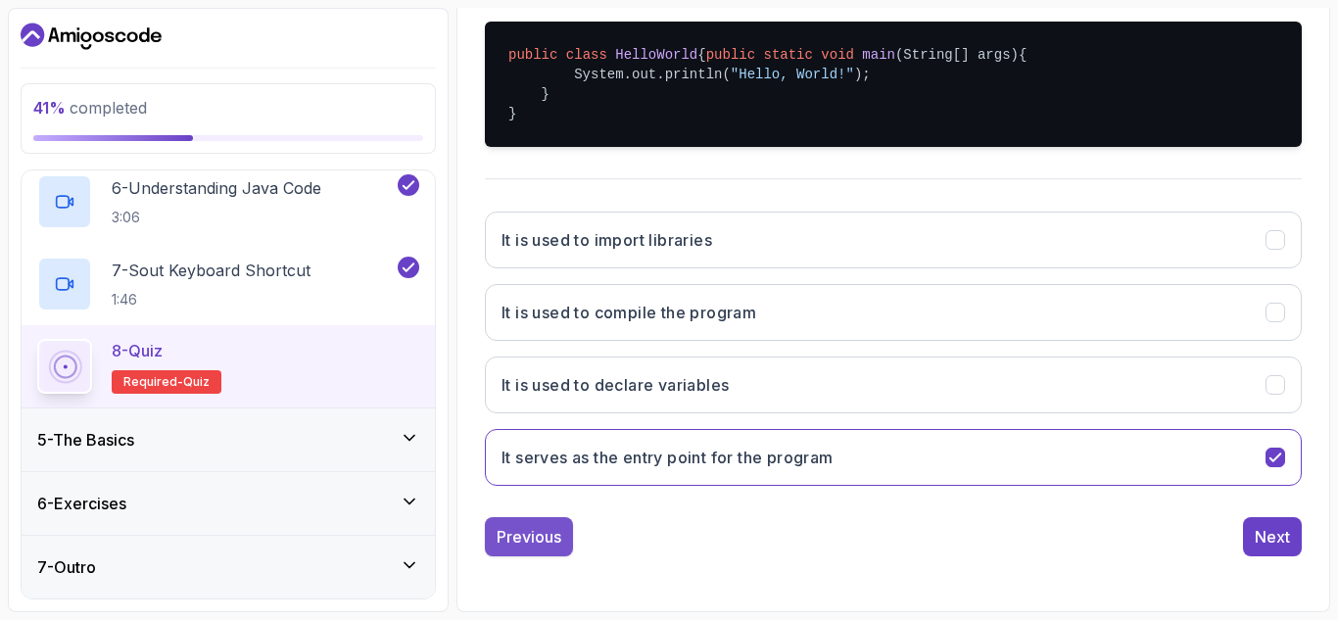
click at [516, 532] on div "Previous" at bounding box center [529, 537] width 65 height 24
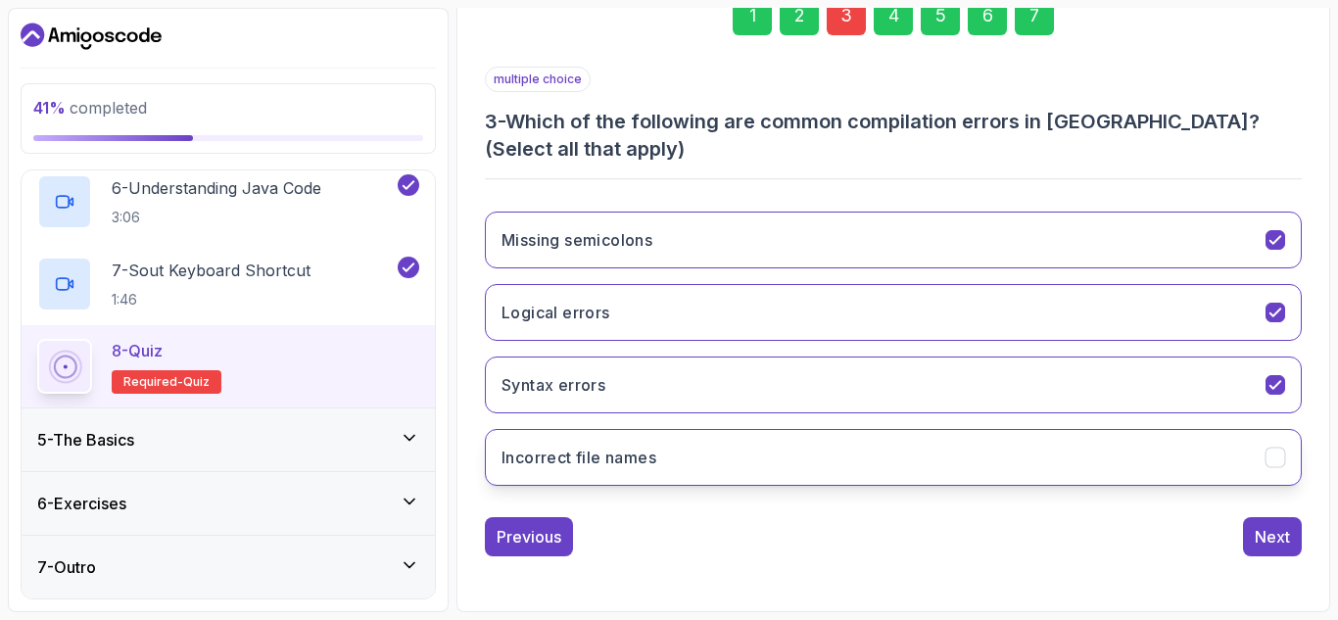
scroll to position [300, 0]
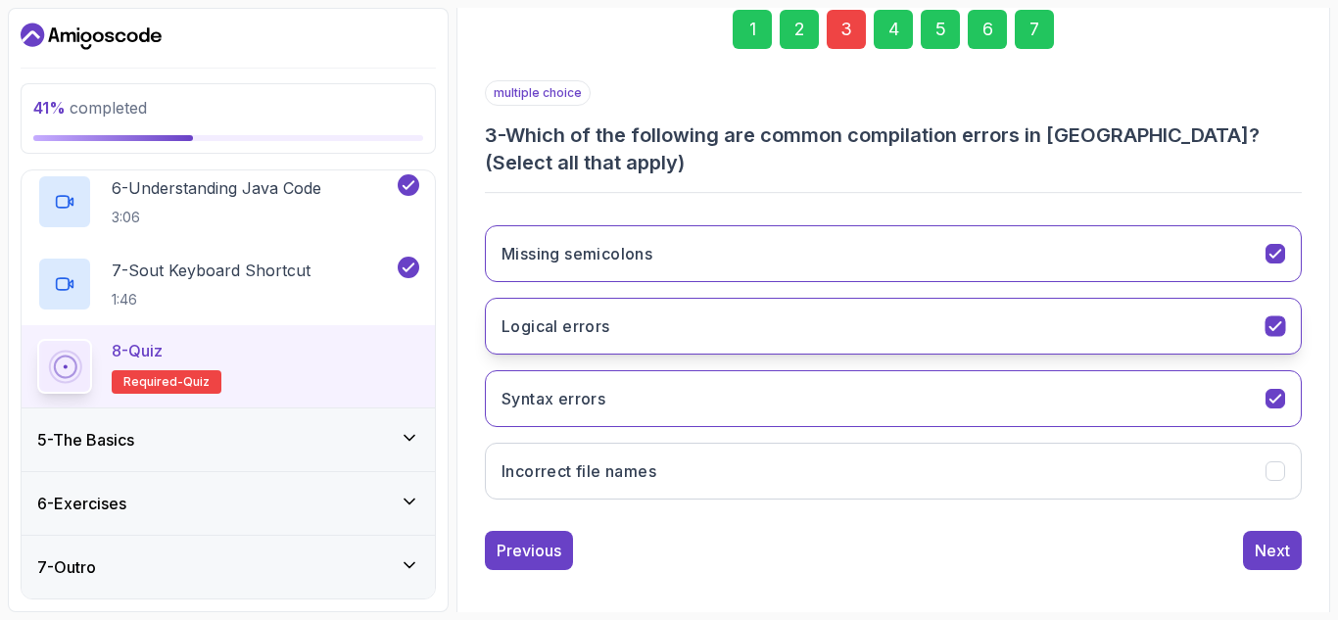
click at [1266, 321] on icon "Logical errors" at bounding box center [1275, 326] width 19 height 19
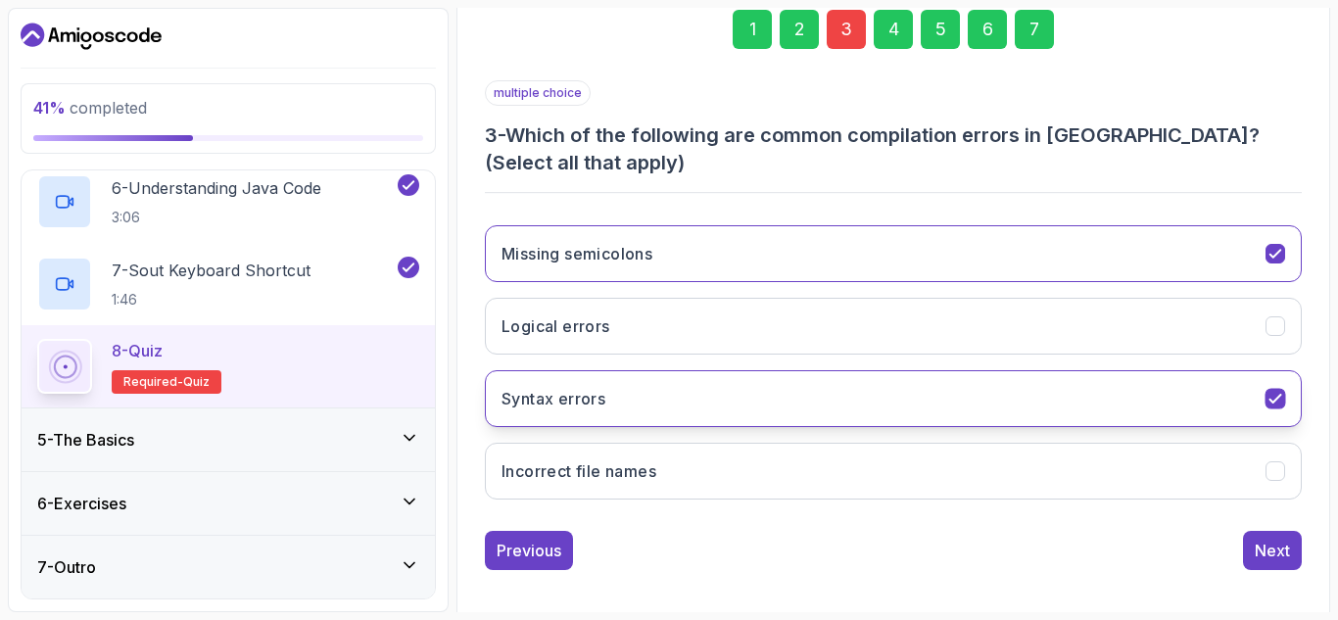
click at [1276, 381] on button "Syntax errors" at bounding box center [893, 398] width 817 height 57
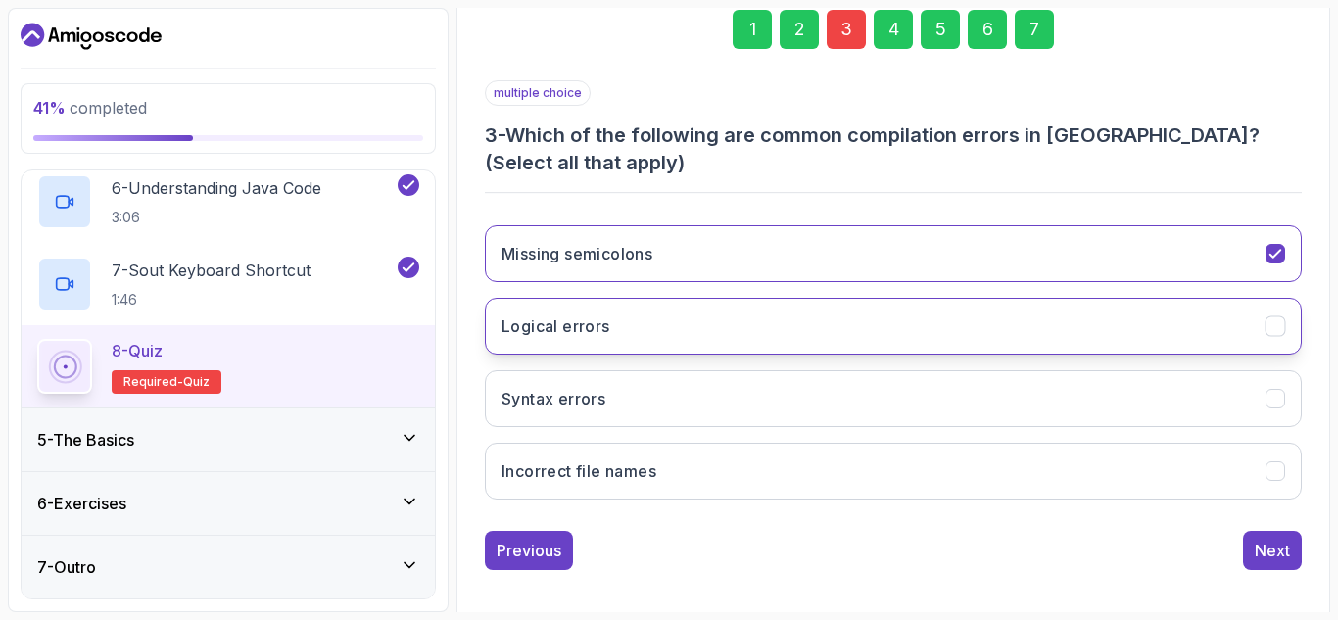
click at [1276, 342] on button "Logical errors" at bounding box center [893, 326] width 817 height 57
click at [1276, 341] on button "Logical errors" at bounding box center [893, 326] width 817 height 57
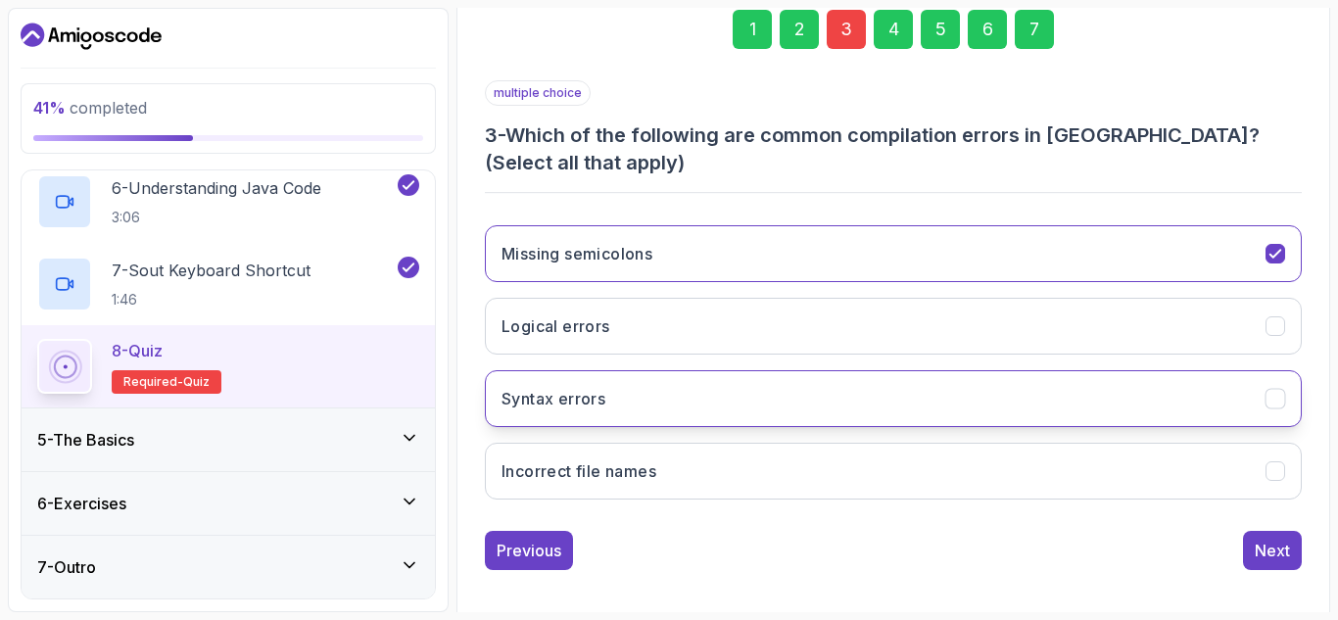
click at [1276, 374] on button "Syntax errors" at bounding box center [893, 398] width 817 height 57
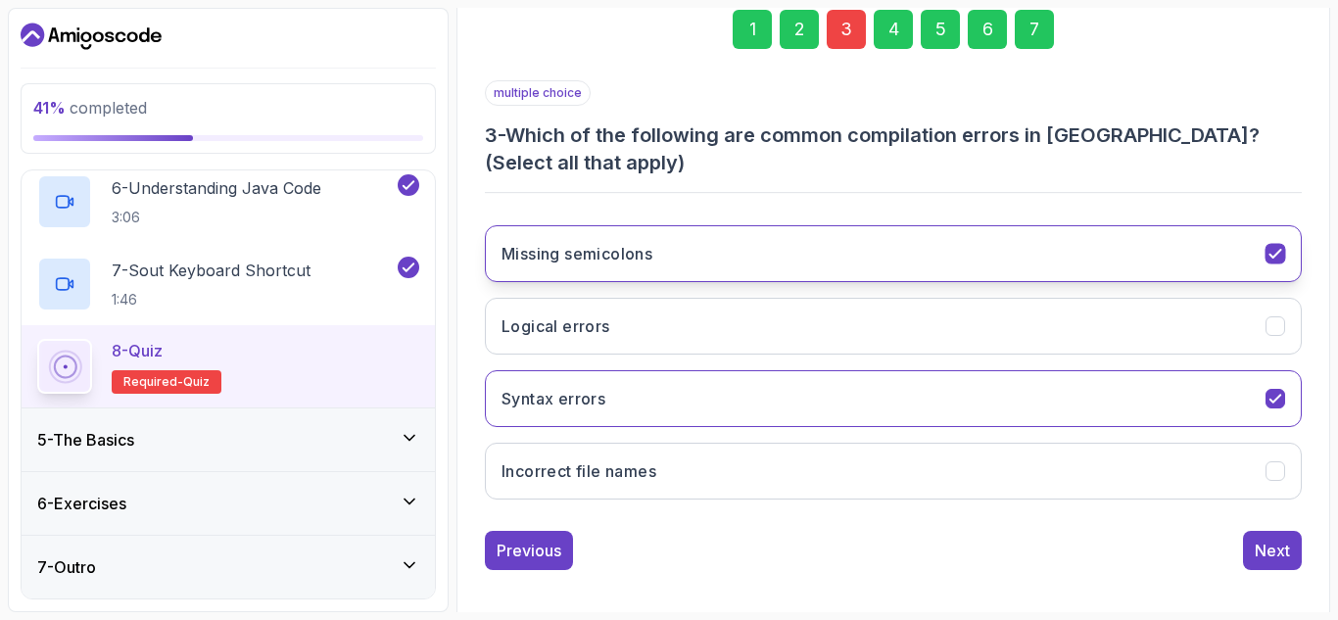
click at [1281, 260] on icon "Missing semicolons" at bounding box center [1275, 254] width 19 height 19
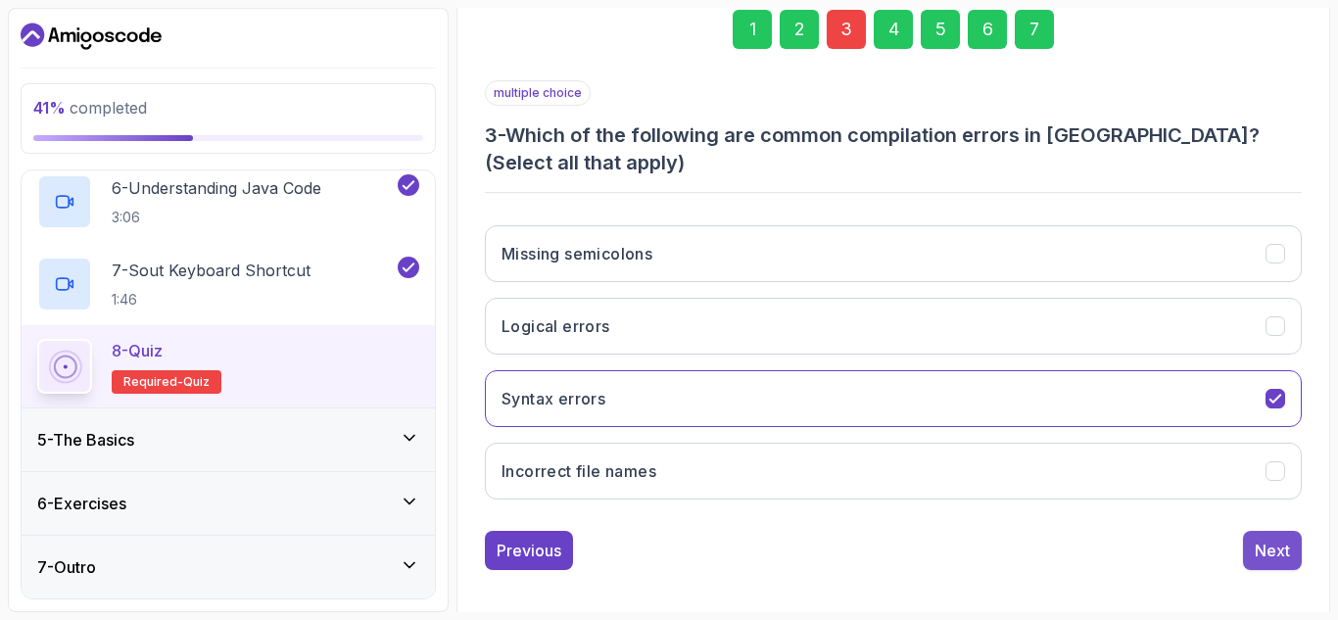
click at [1280, 548] on div "Next" at bounding box center [1272, 551] width 35 height 24
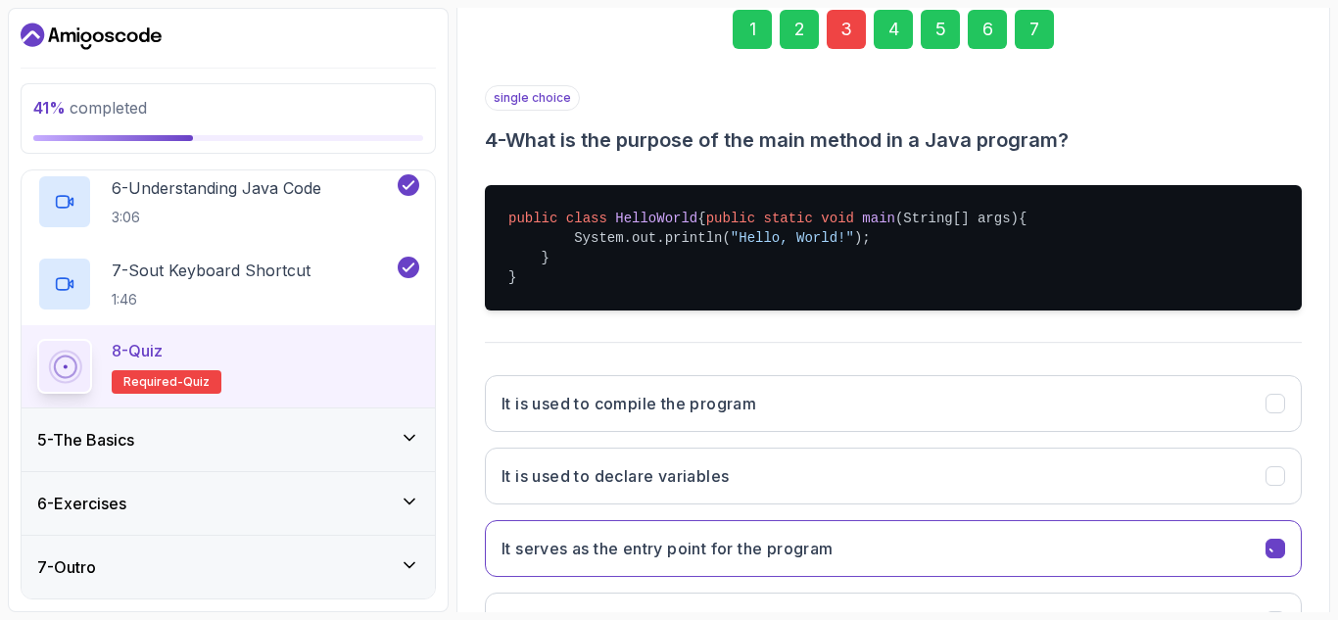
click at [1280, 548] on button "It serves as the entry point for the program" at bounding box center [893, 548] width 817 height 57
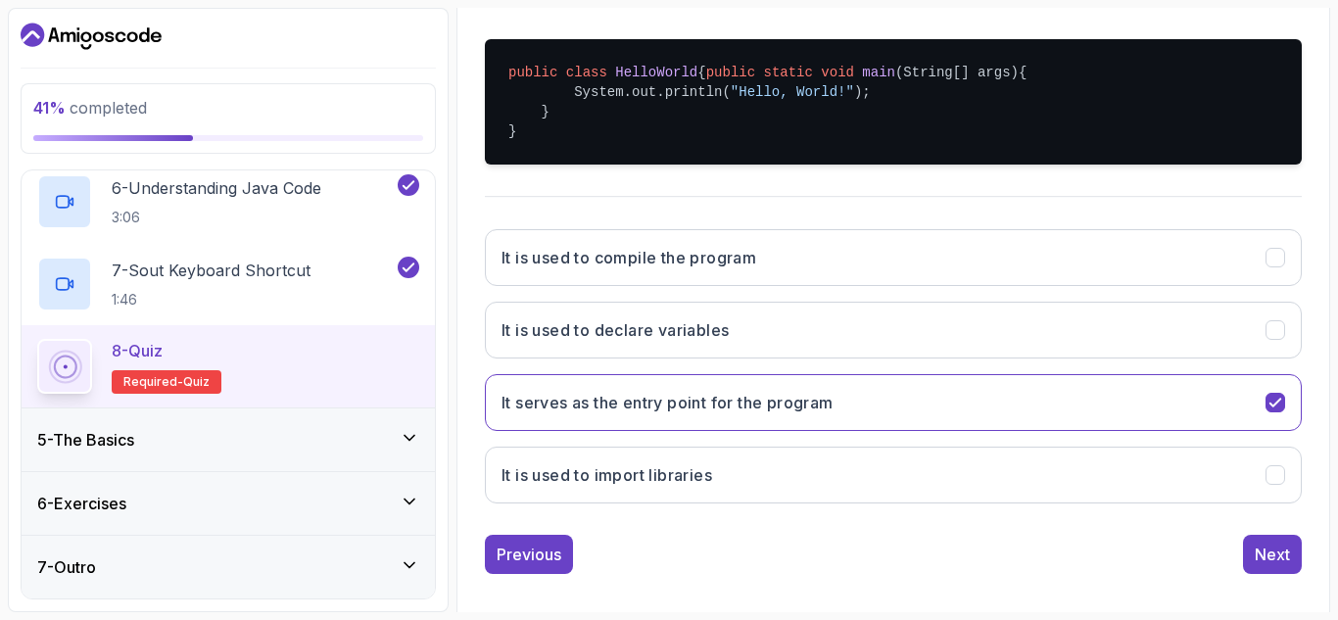
scroll to position [443, 0]
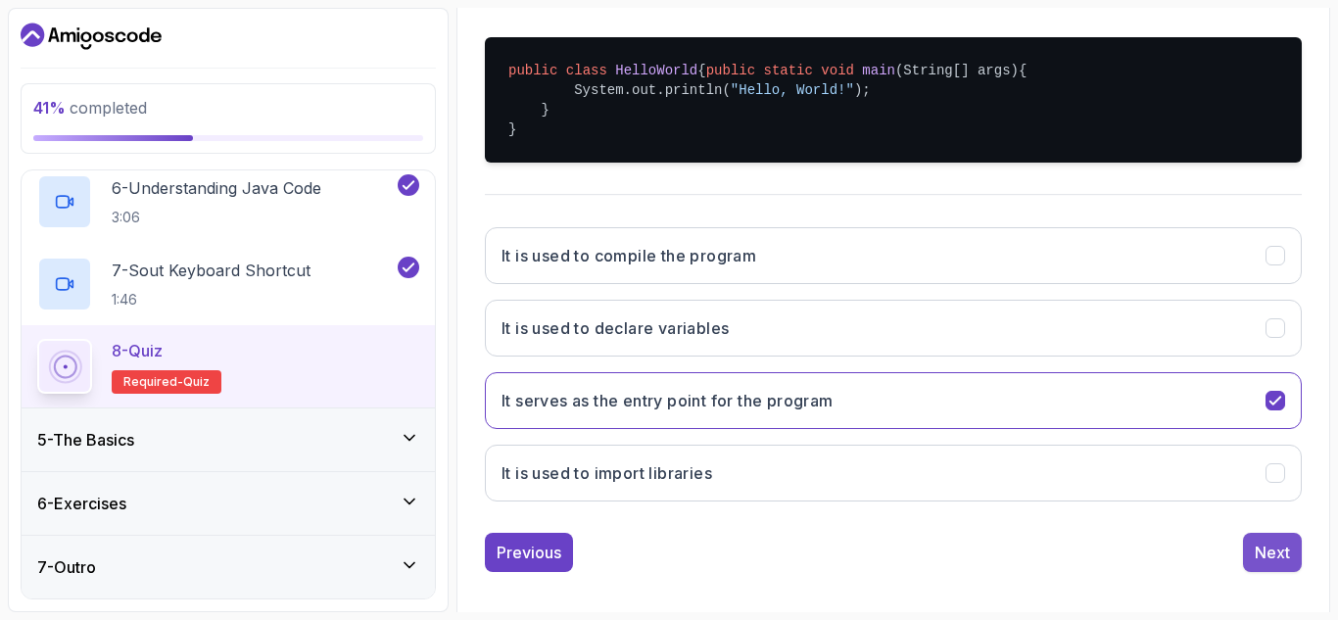
click at [1269, 564] on div "Next" at bounding box center [1272, 553] width 35 height 24
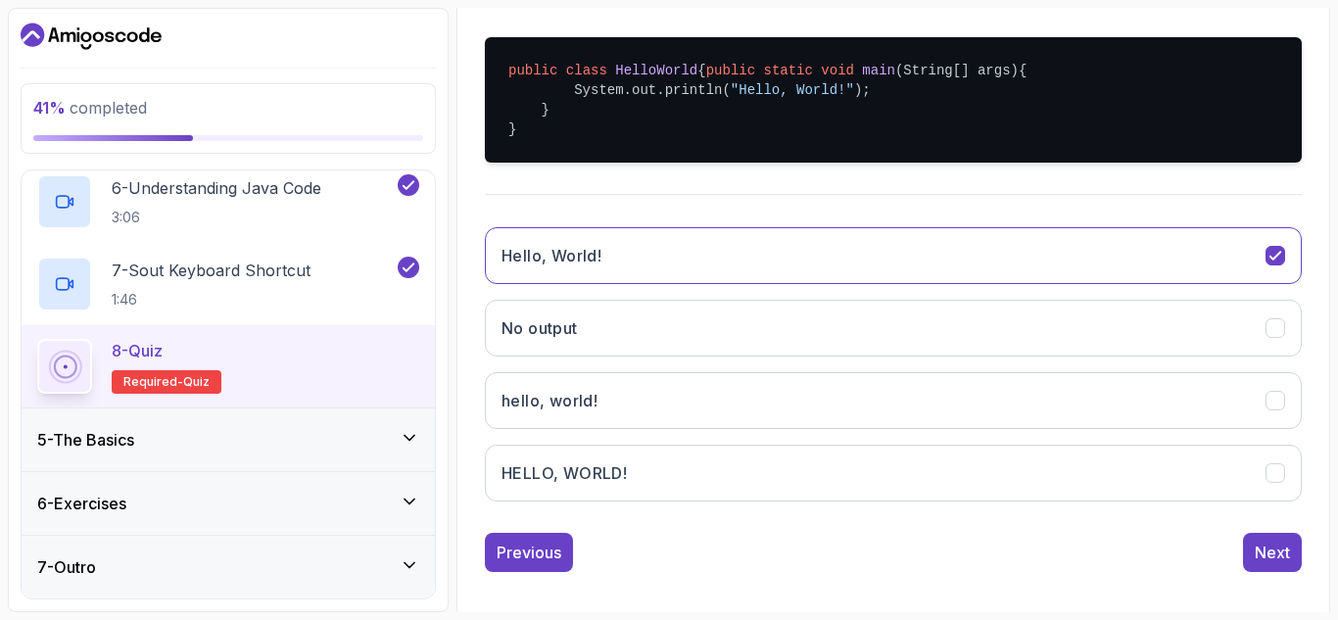
scroll to position [478, 0]
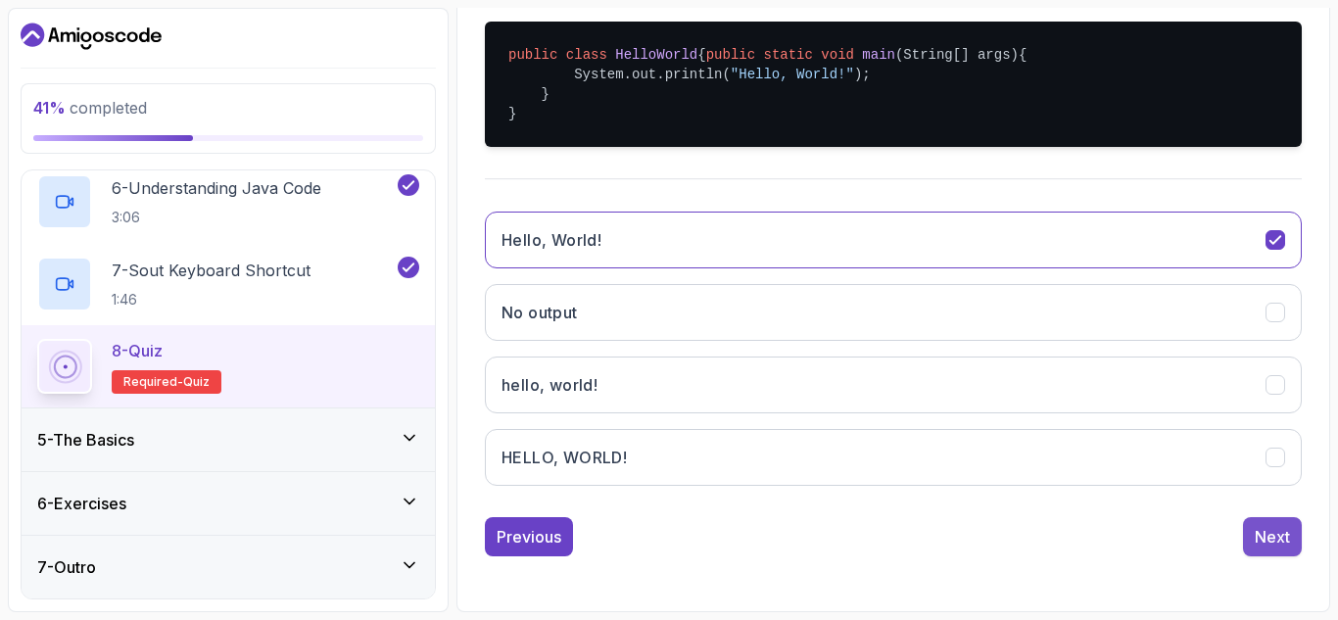
click at [1280, 530] on div "Next" at bounding box center [1272, 537] width 35 height 24
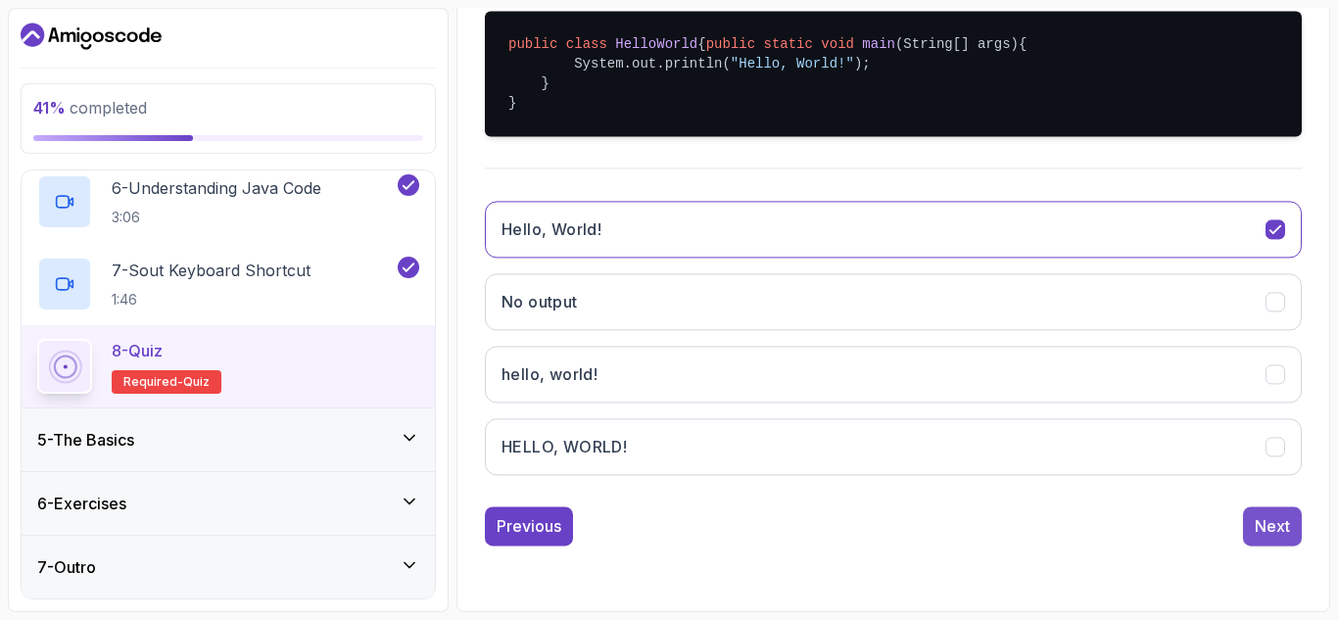
scroll to position [286, 0]
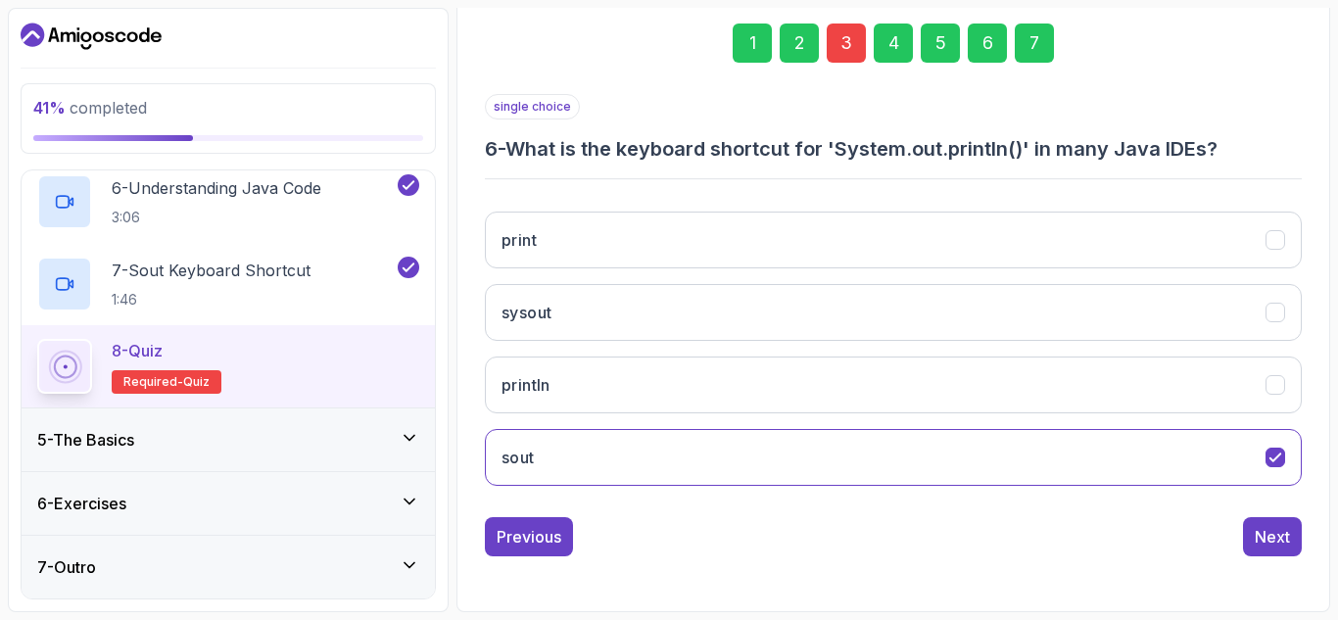
click at [1280, 530] on div "Next" at bounding box center [1272, 537] width 35 height 24
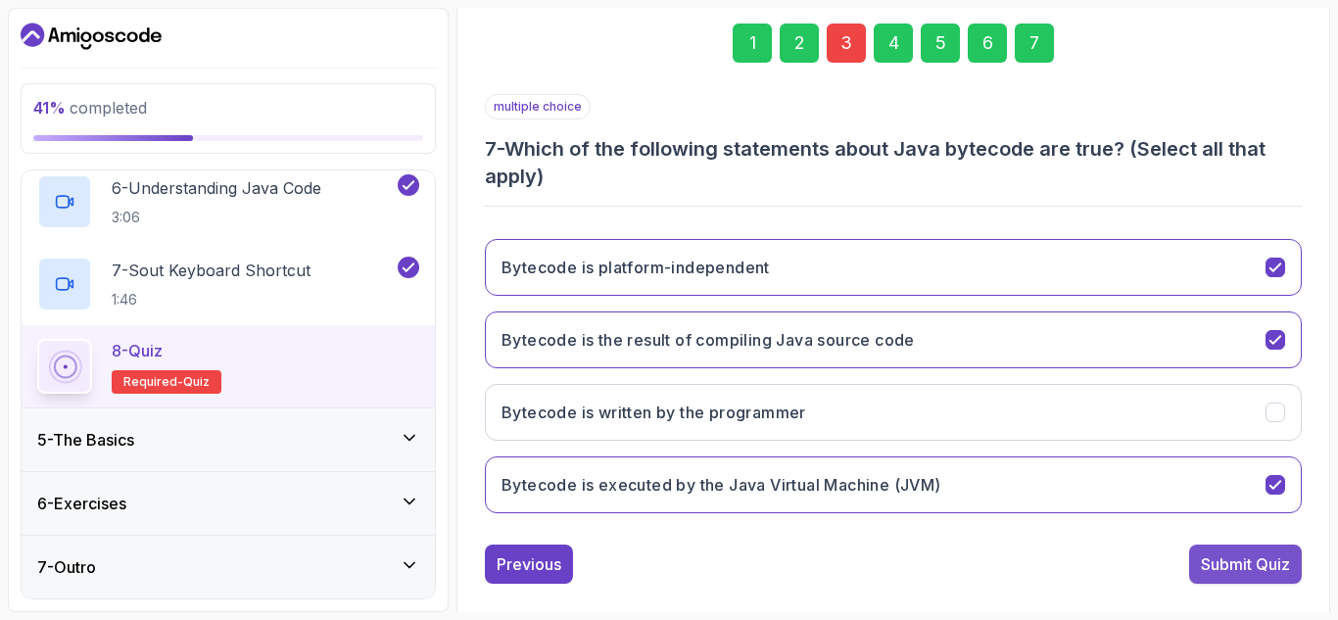
click at [1259, 563] on div "Submit Quiz" at bounding box center [1245, 564] width 89 height 24
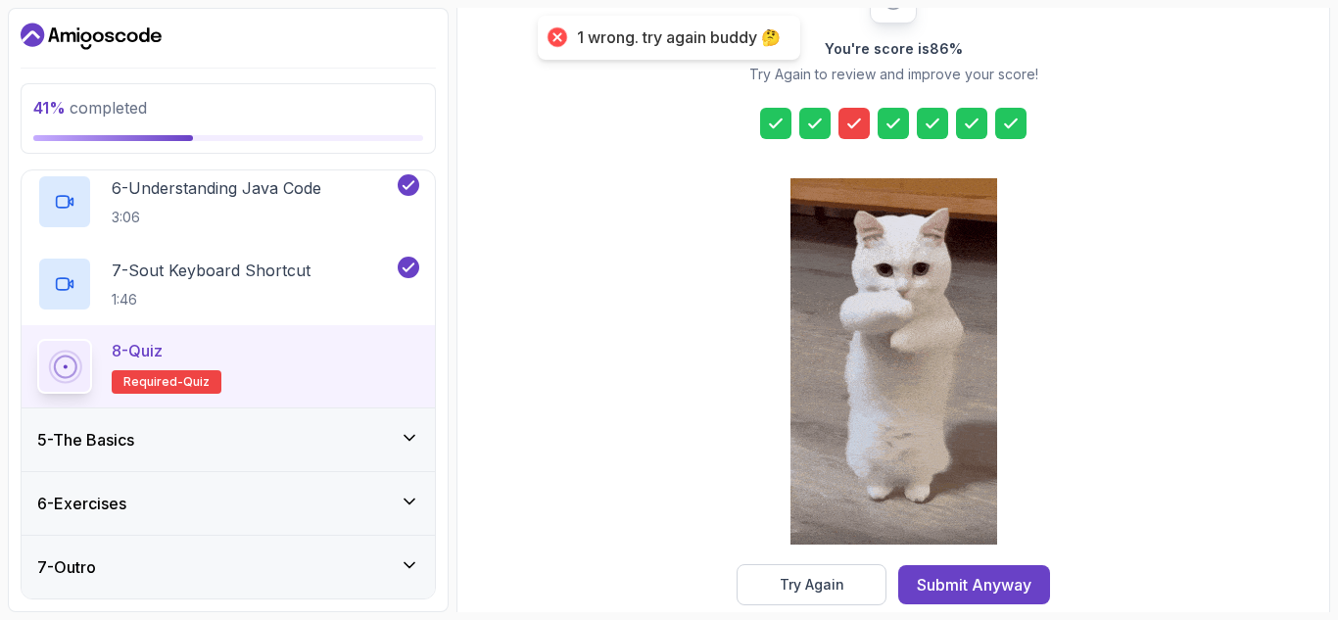
scroll to position [319, 0]
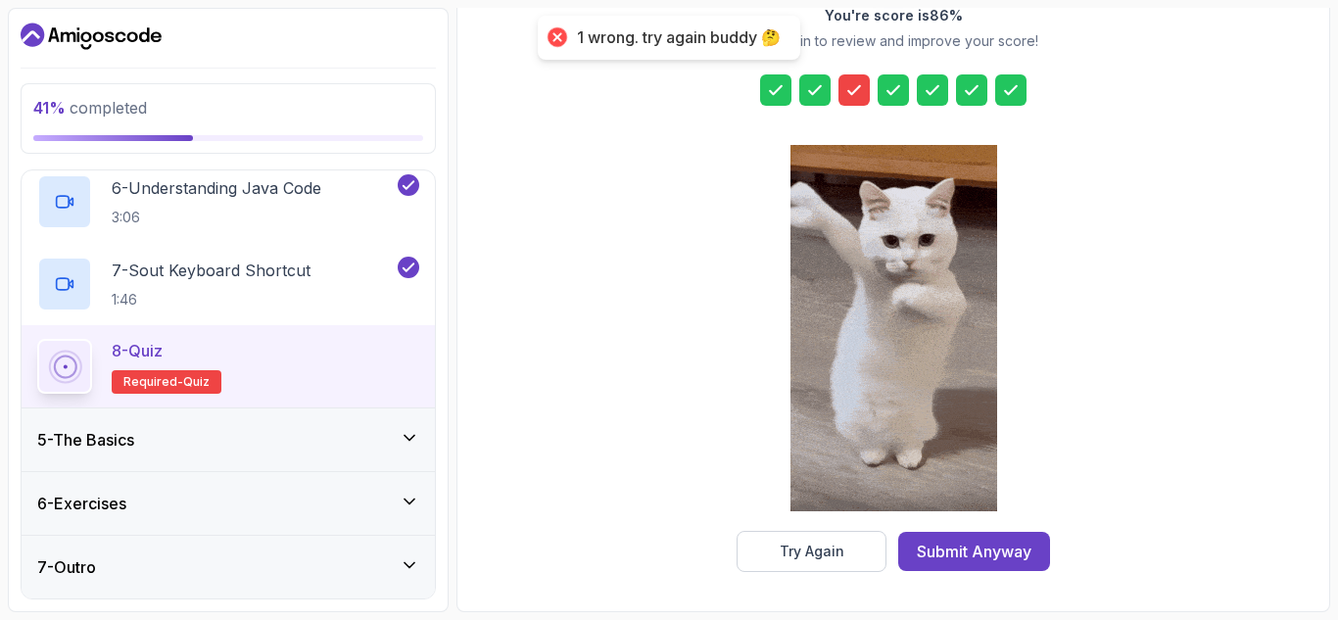
click at [809, 574] on div "You're score is 86 % Try Again to review and improve your score! Try Again Subm…" at bounding box center [893, 258] width 848 height 684
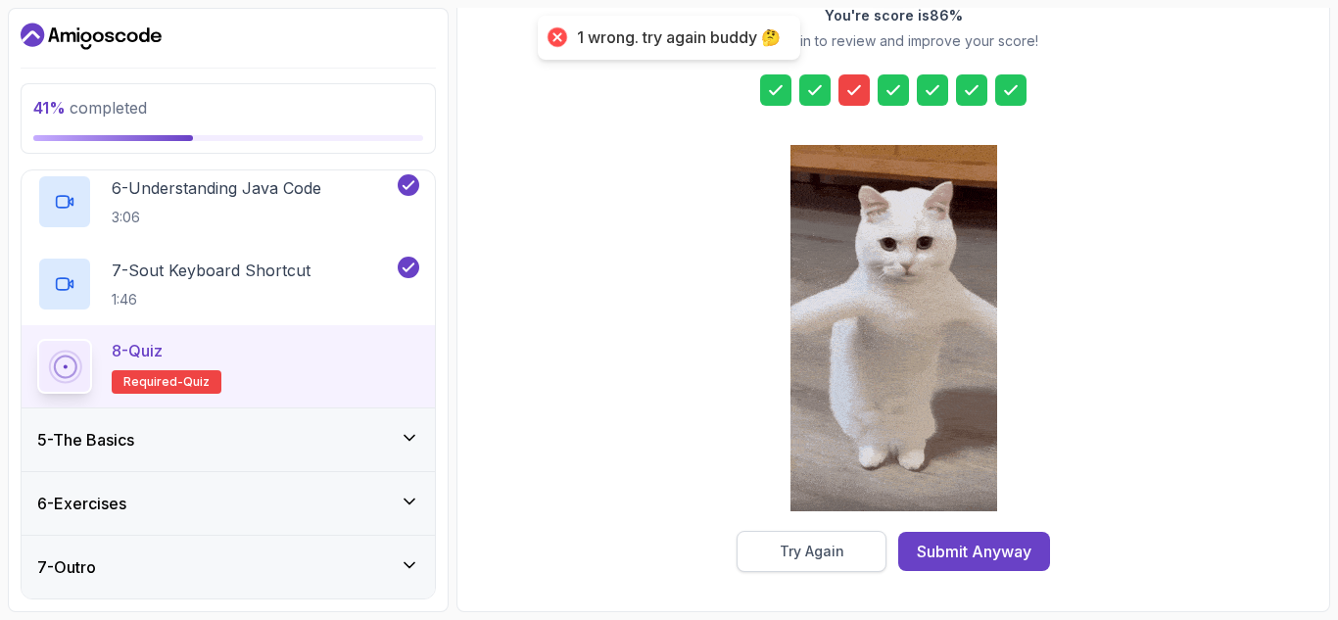
click at [811, 555] on div "Try Again" at bounding box center [812, 552] width 65 height 20
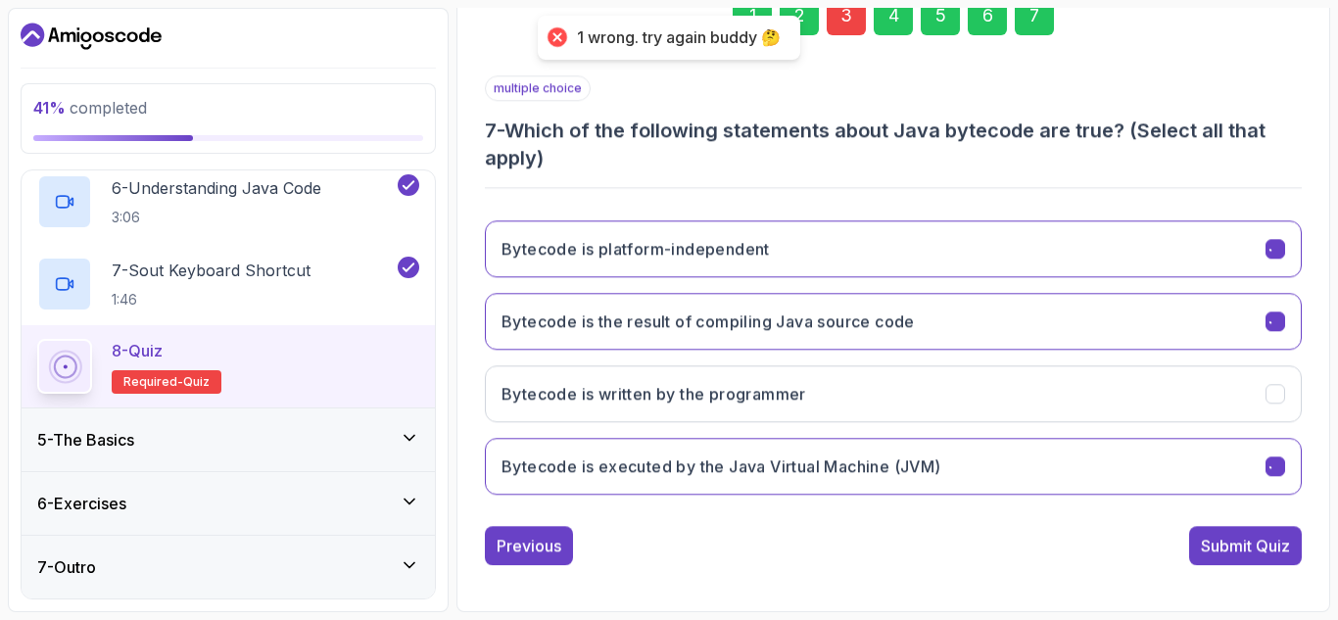
scroll to position [313, 0]
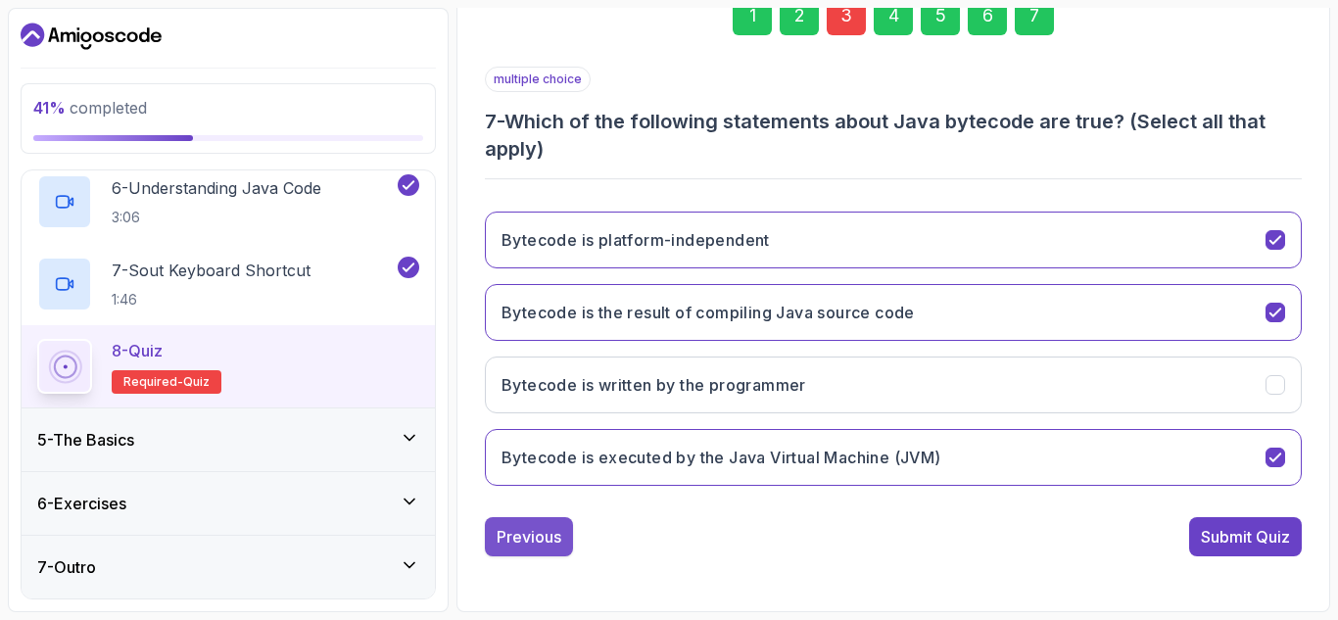
click at [532, 522] on button "Previous" at bounding box center [529, 536] width 88 height 39
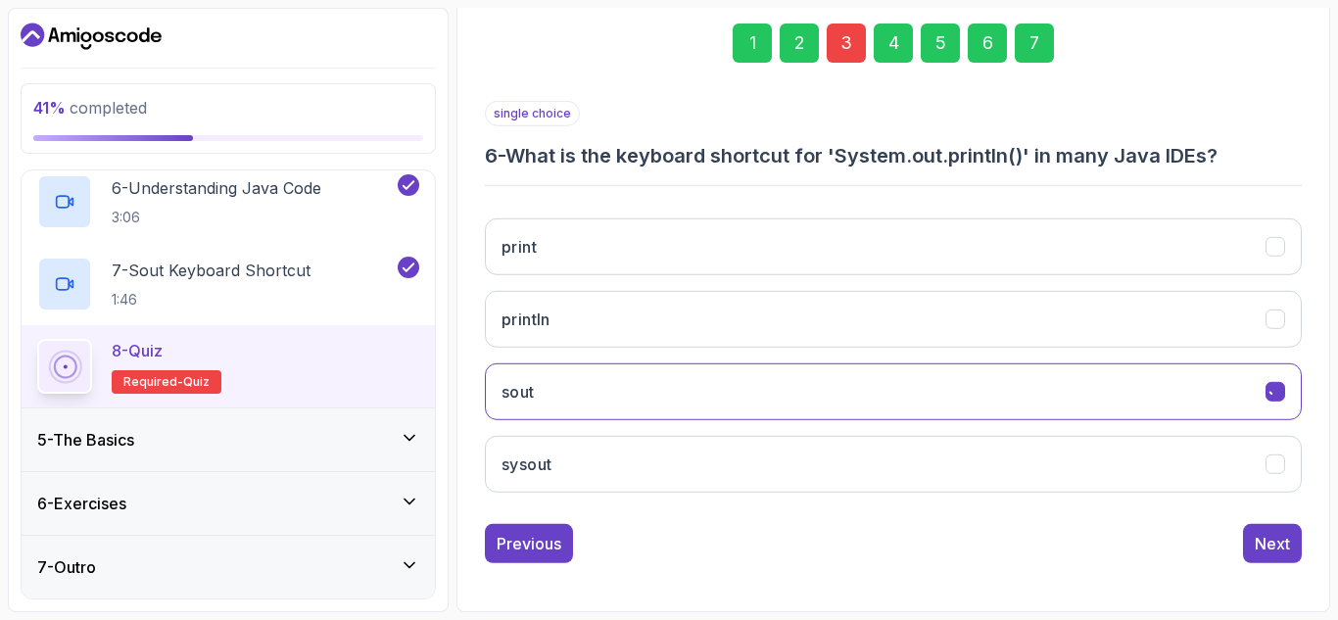
scroll to position [286, 0]
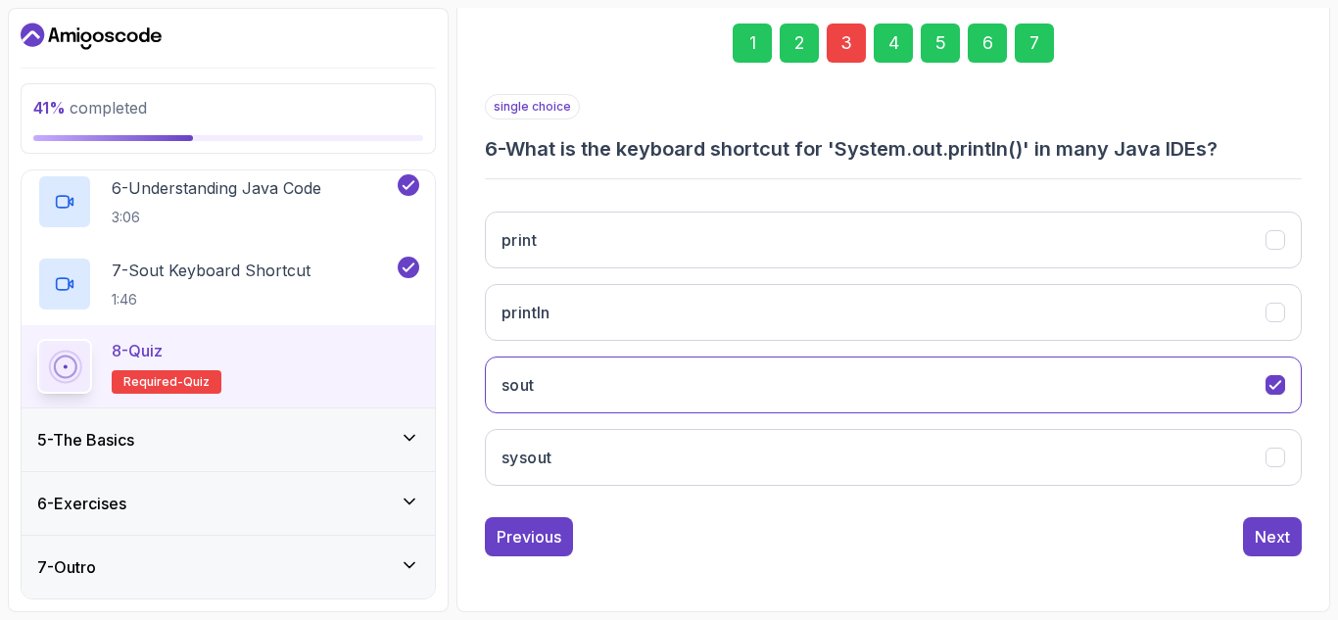
click at [532, 522] on button "Previous" at bounding box center [529, 536] width 88 height 39
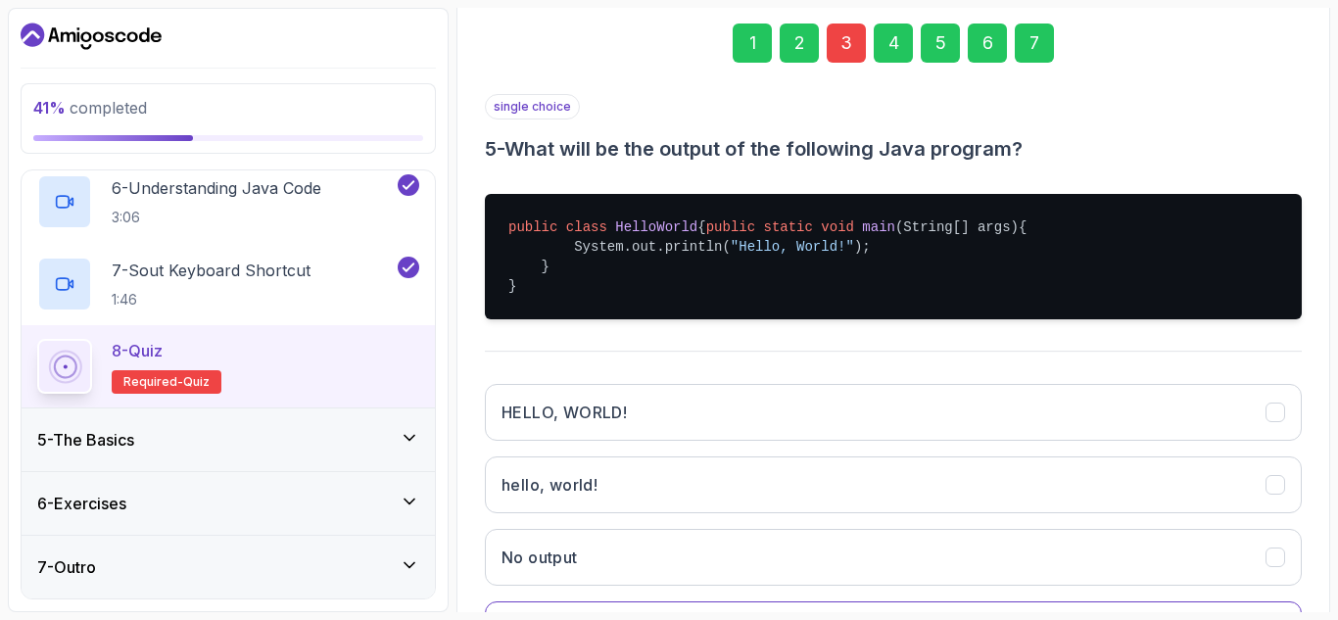
scroll to position [478, 0]
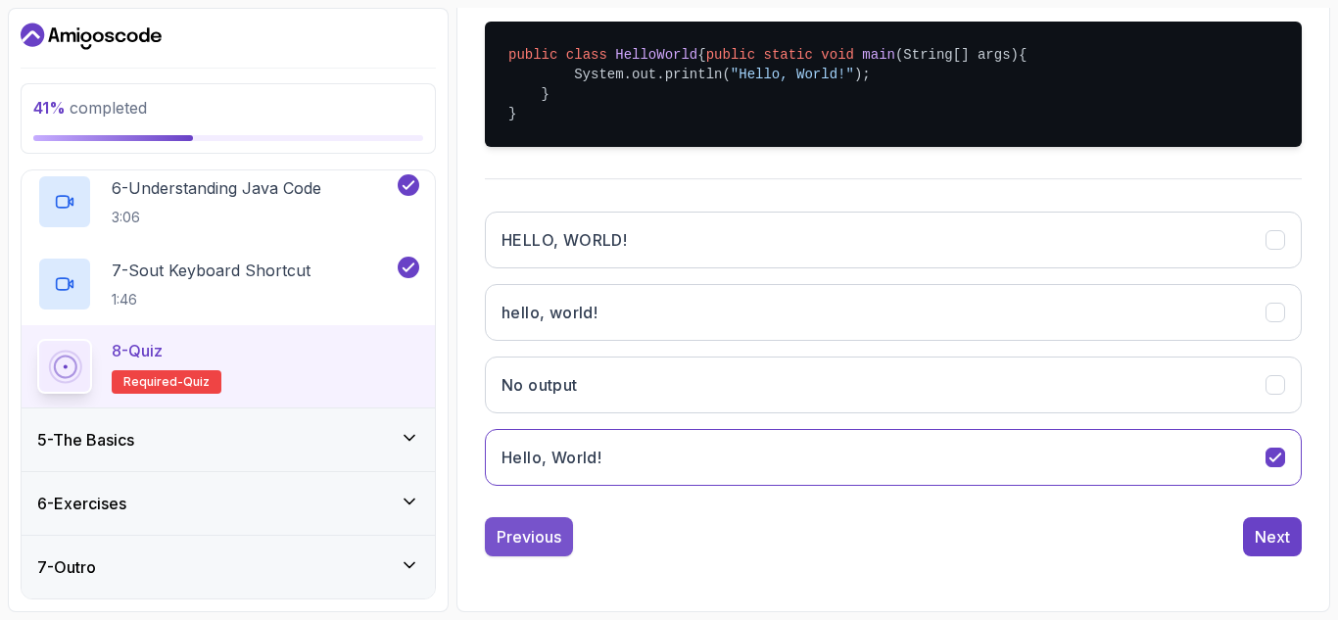
click at [520, 541] on div "Previous" at bounding box center [529, 537] width 65 height 24
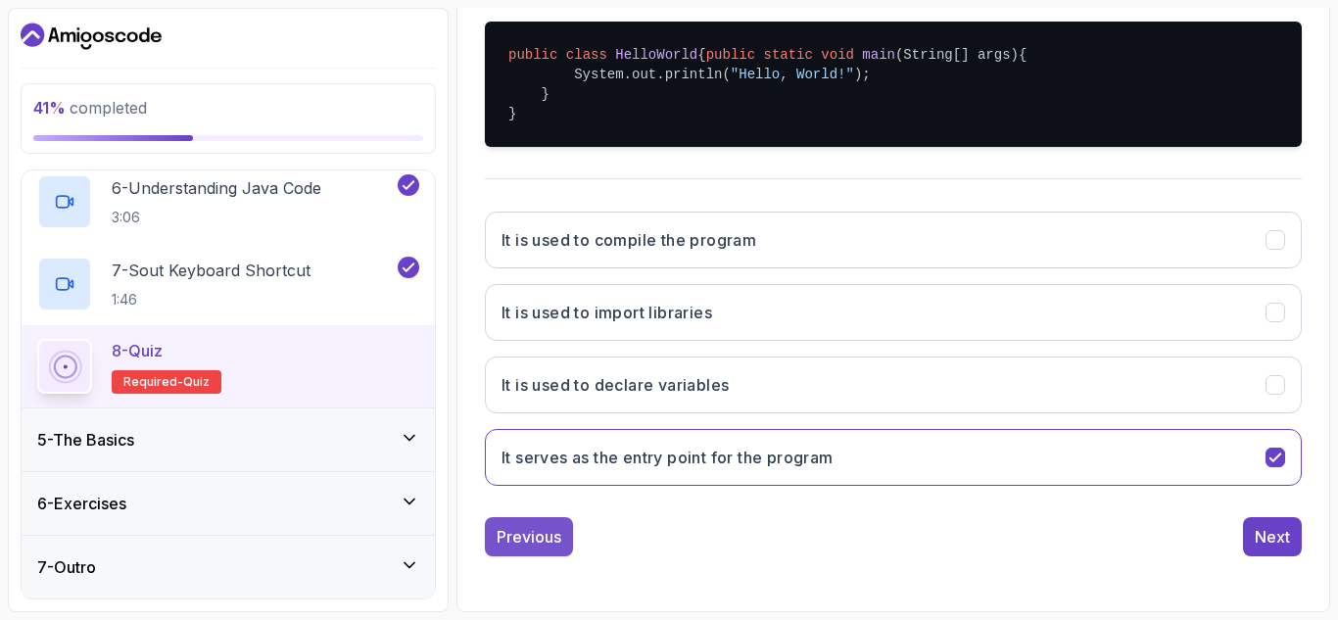
click at [520, 536] on div "Previous" at bounding box center [529, 537] width 65 height 24
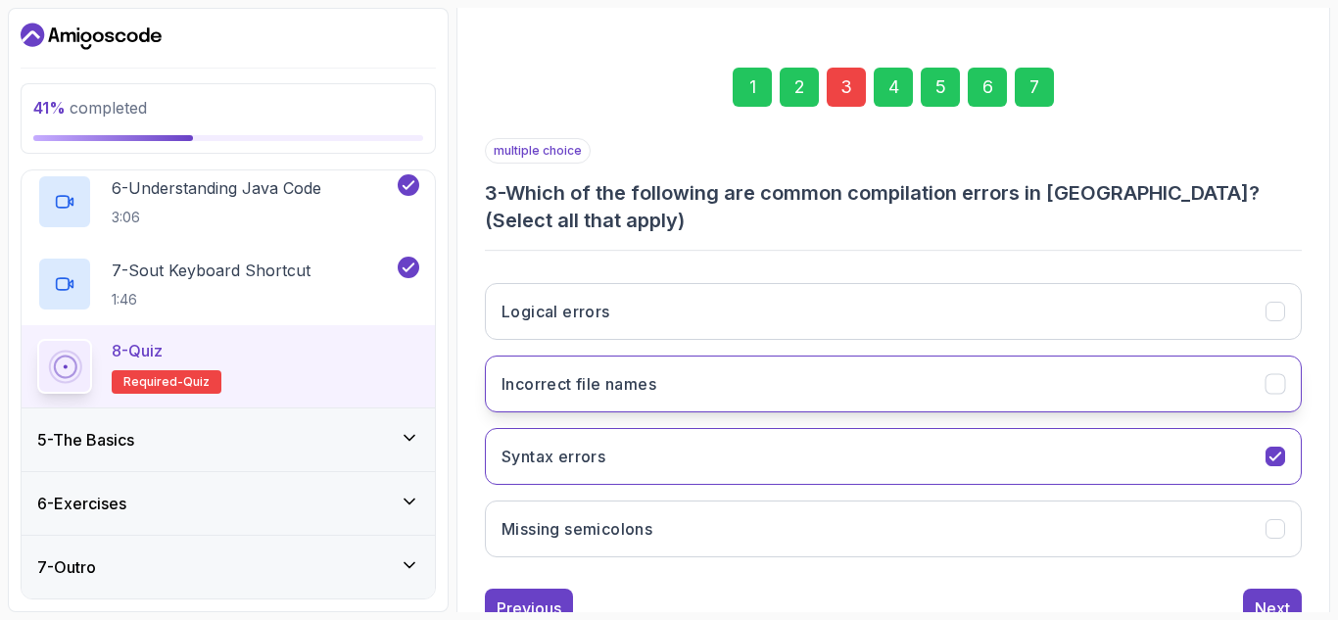
scroll to position [313, 0]
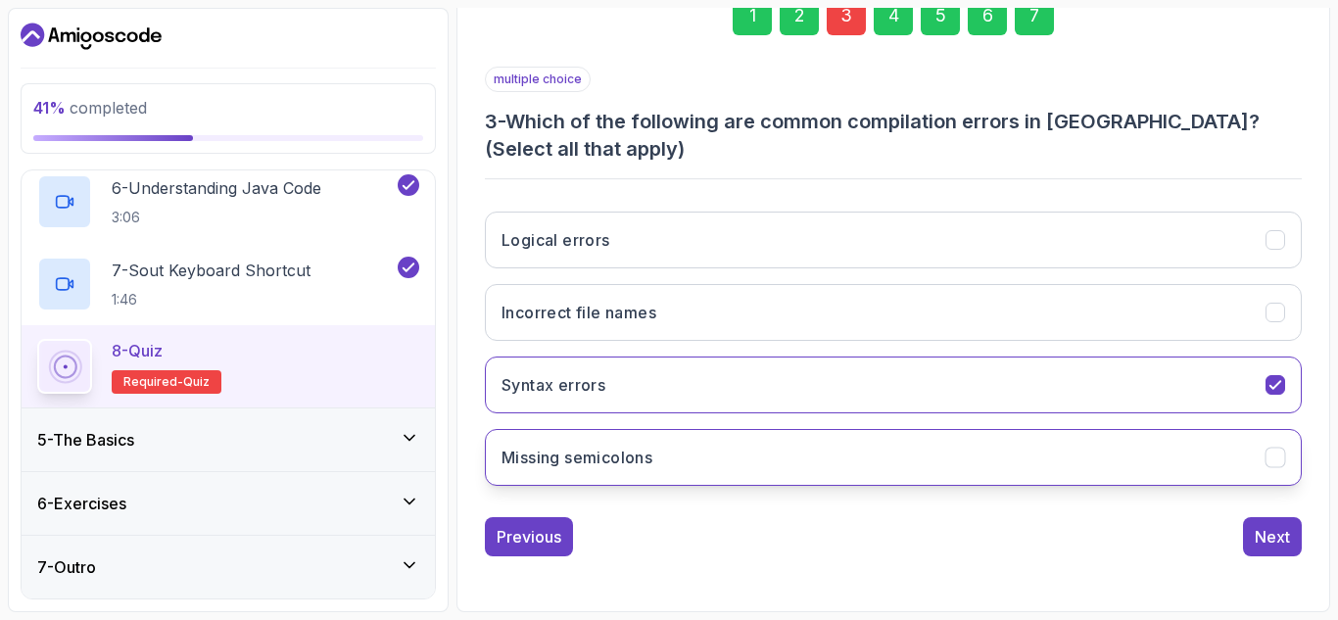
click at [1283, 459] on icon "Missing semicolons" at bounding box center [1275, 458] width 19 height 19
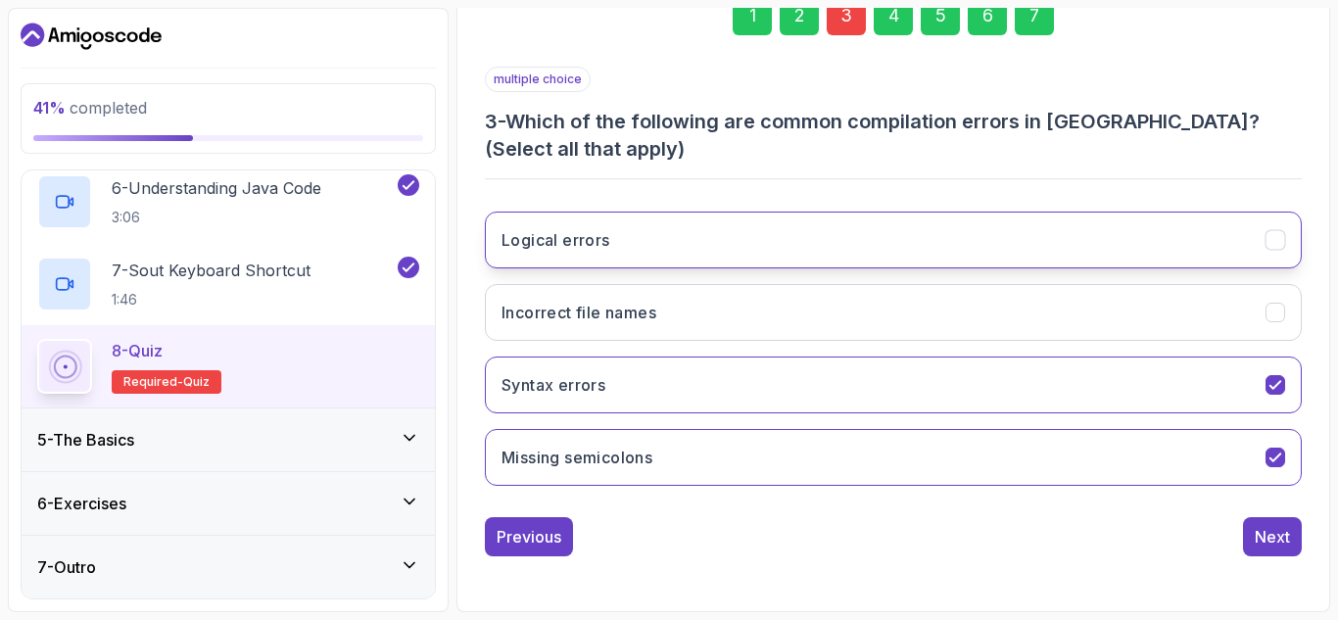
click at [1277, 252] on button "Logical errors" at bounding box center [893, 240] width 817 height 57
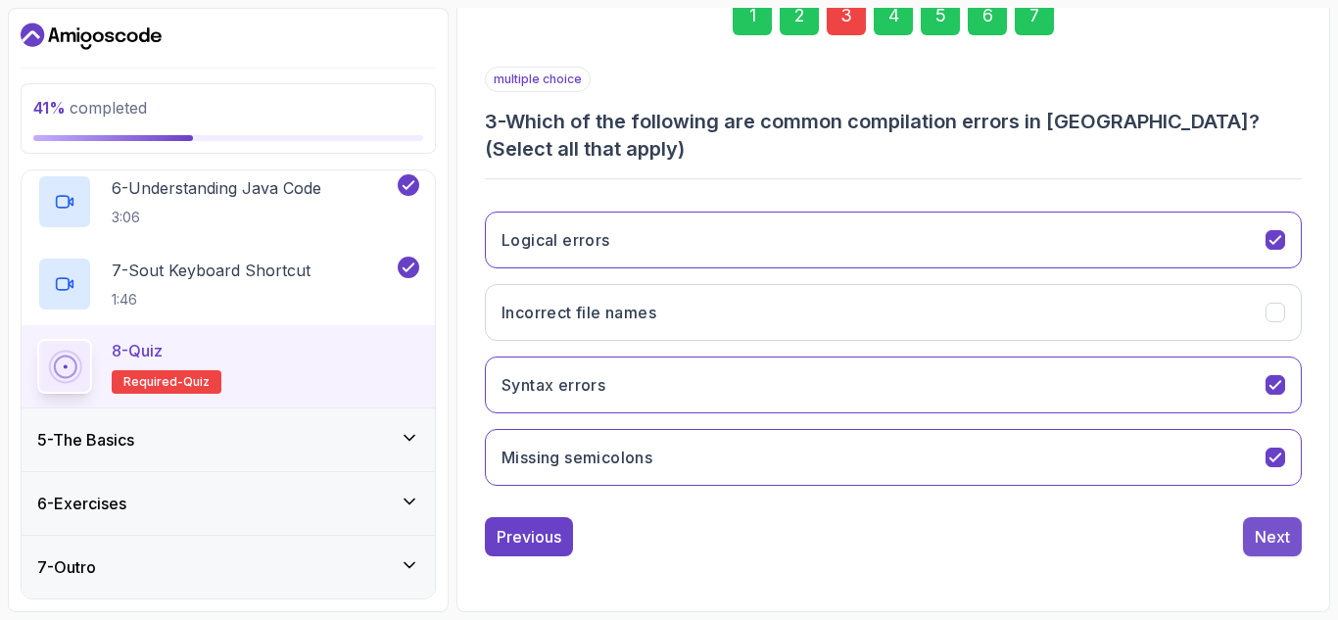
click at [1290, 526] on button "Next" at bounding box center [1272, 536] width 59 height 39
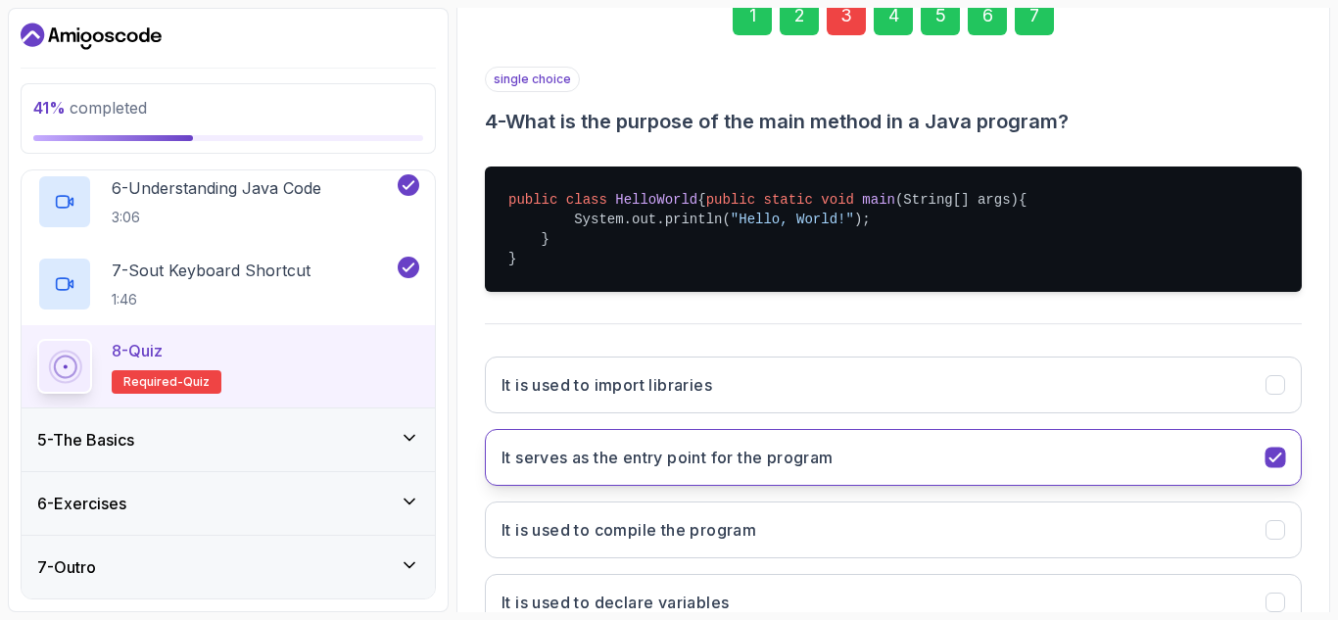
scroll to position [478, 0]
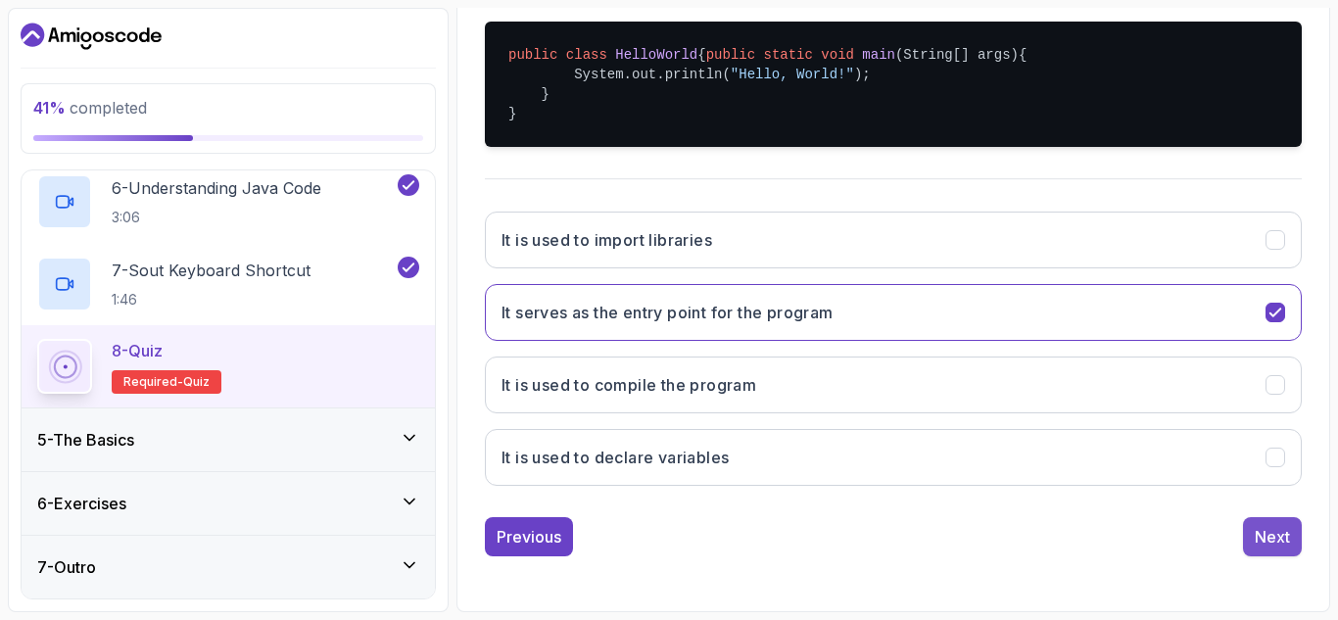
click at [1283, 538] on div "Next" at bounding box center [1272, 537] width 35 height 24
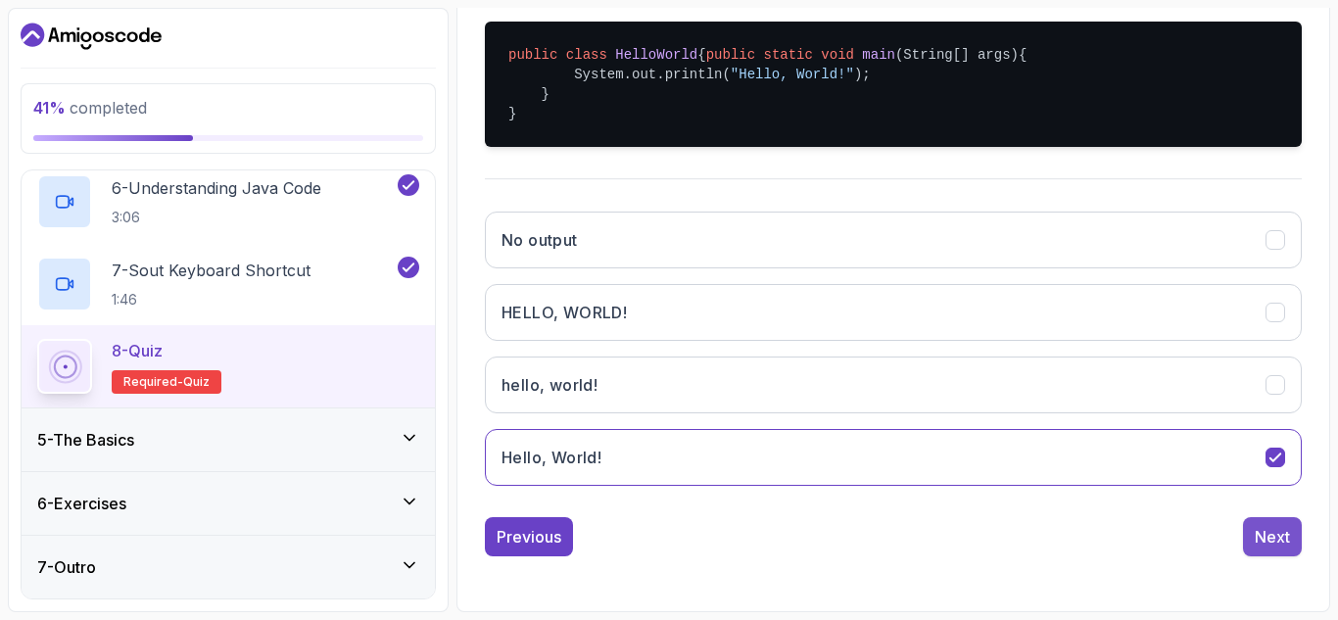
click at [1261, 524] on button "Next" at bounding box center [1272, 536] width 59 height 39
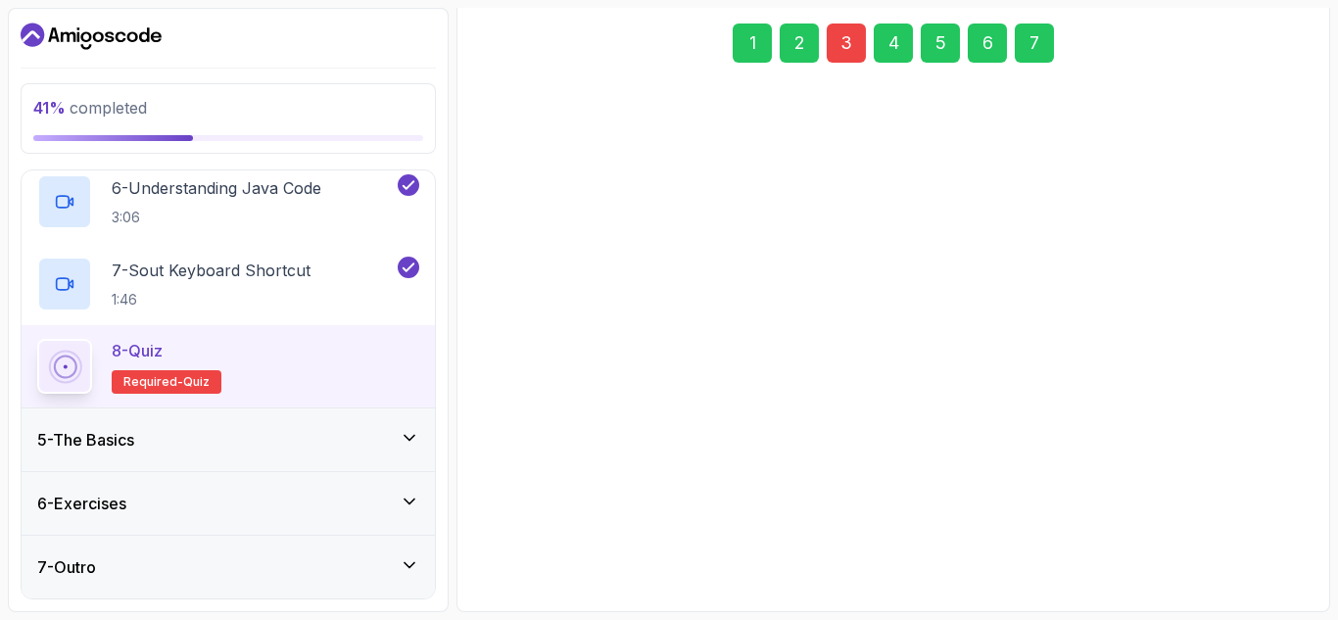
scroll to position [286, 0]
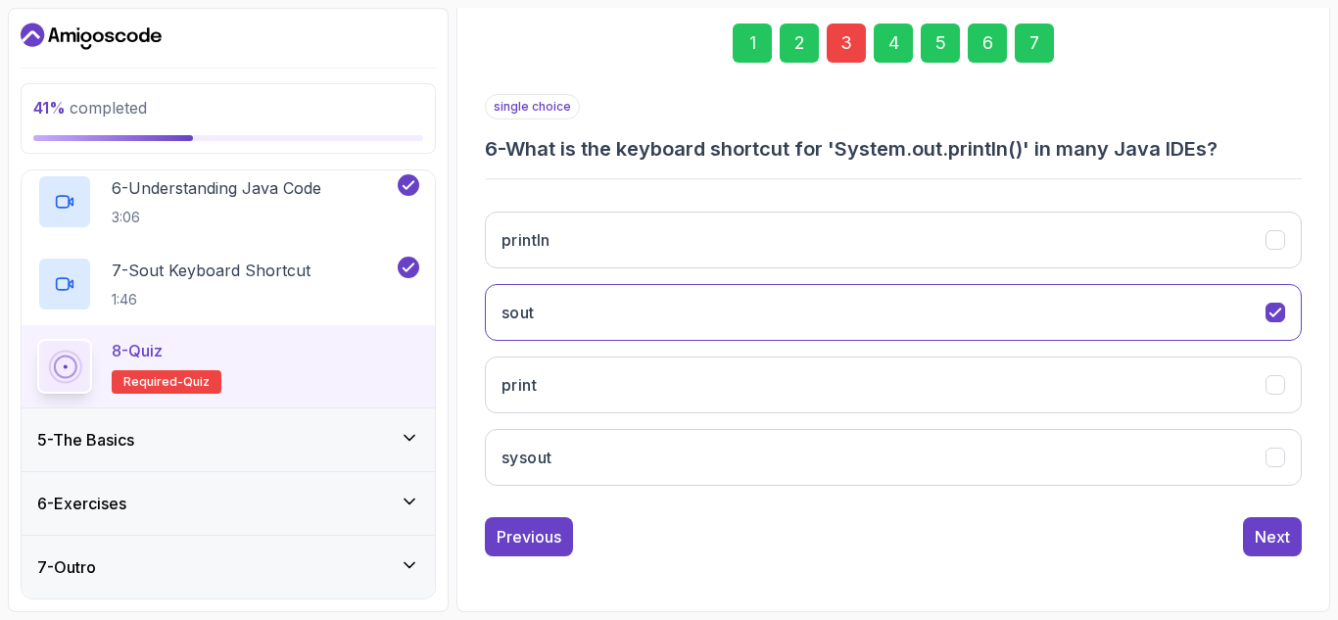
click at [1261, 524] on button "Next" at bounding box center [1272, 536] width 59 height 39
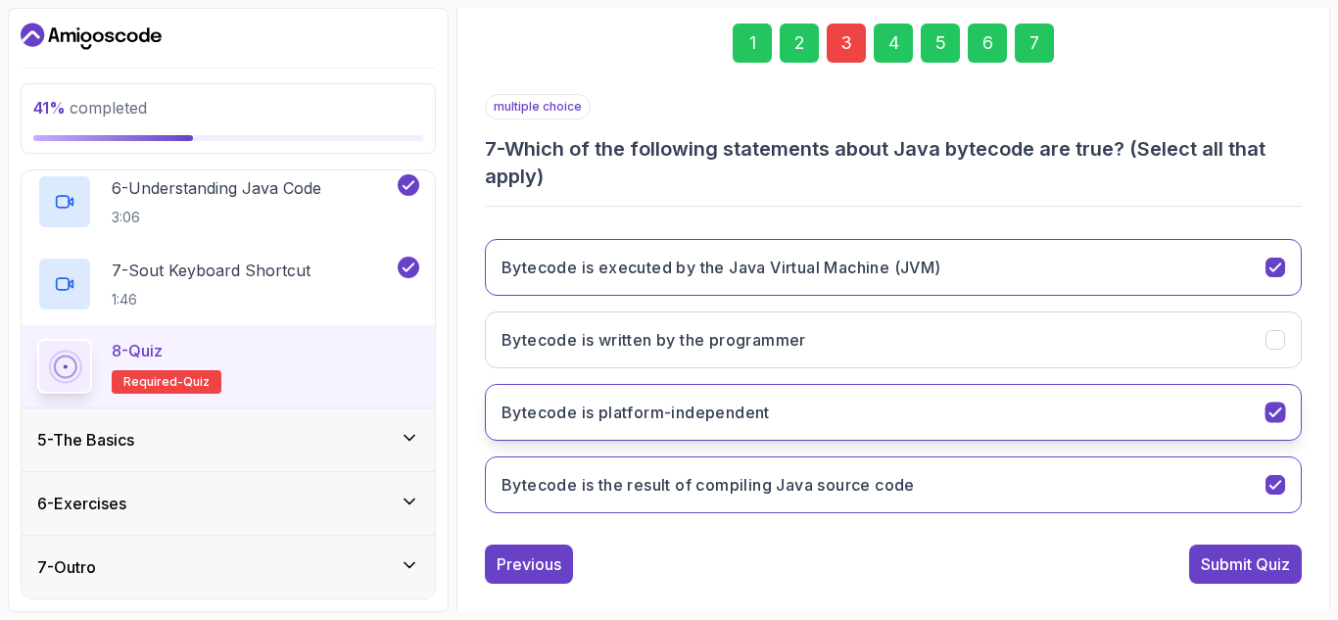
scroll to position [313, 0]
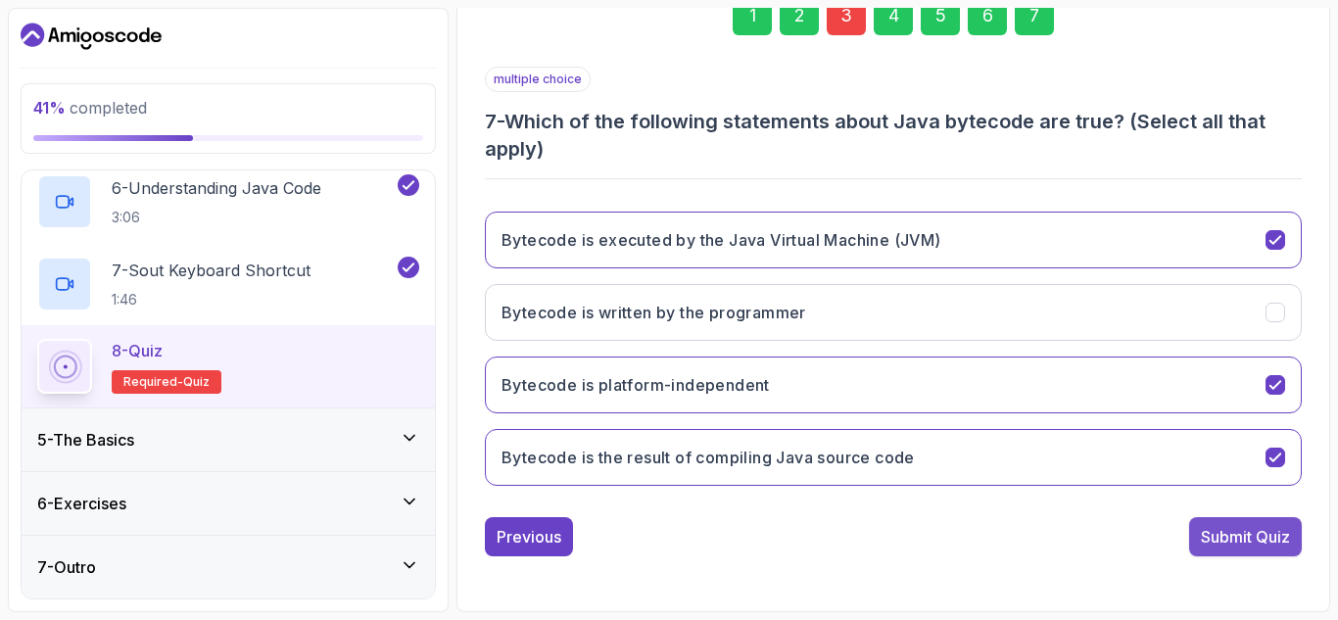
click at [1226, 528] on div "Submit Quiz" at bounding box center [1245, 537] width 89 height 24
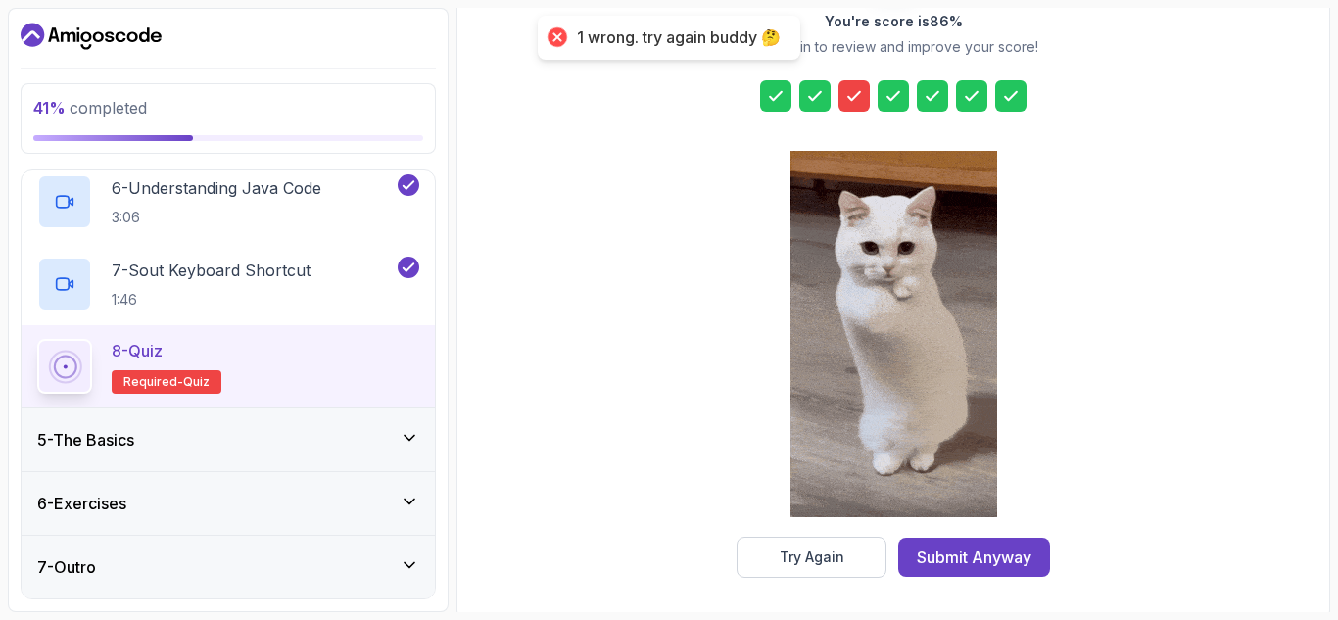
scroll to position [319, 0]
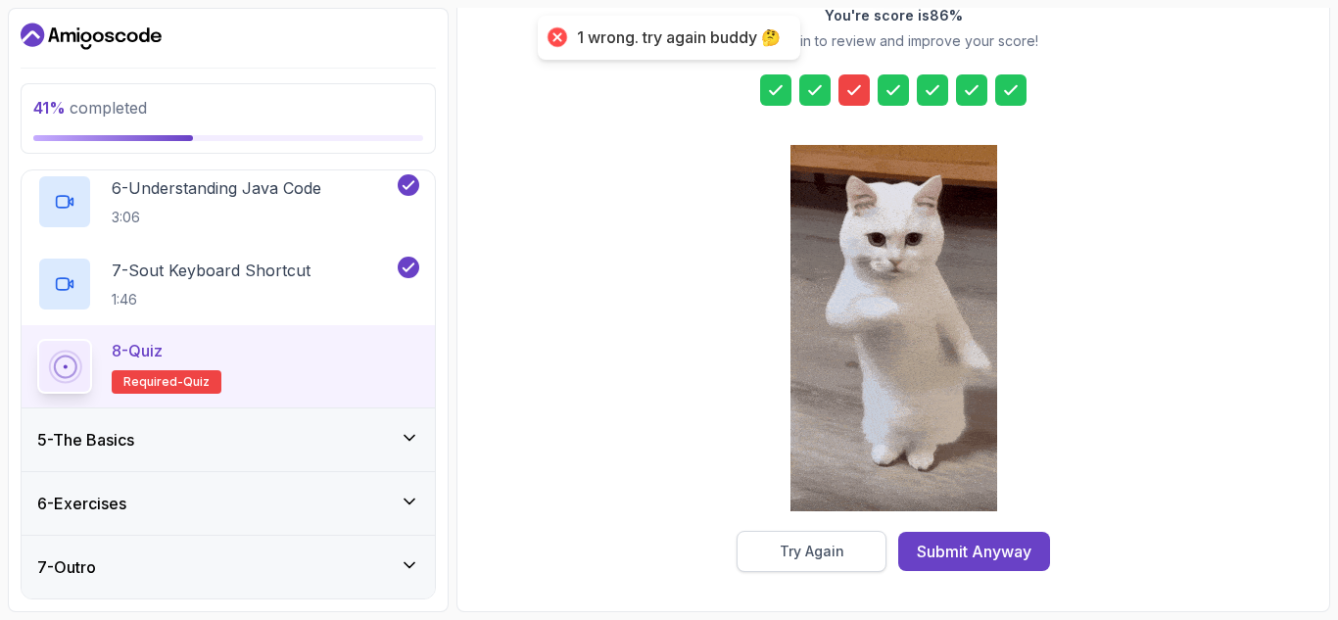
click at [803, 547] on div "Try Again" at bounding box center [812, 552] width 65 height 20
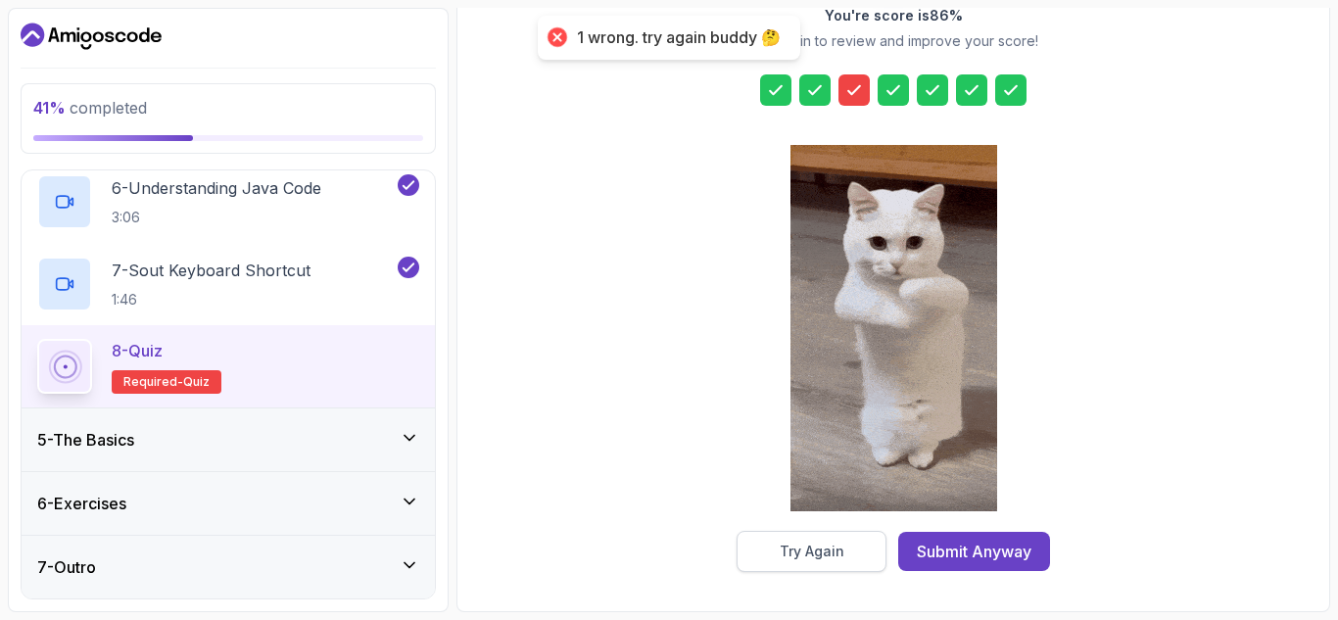
scroll to position [313, 0]
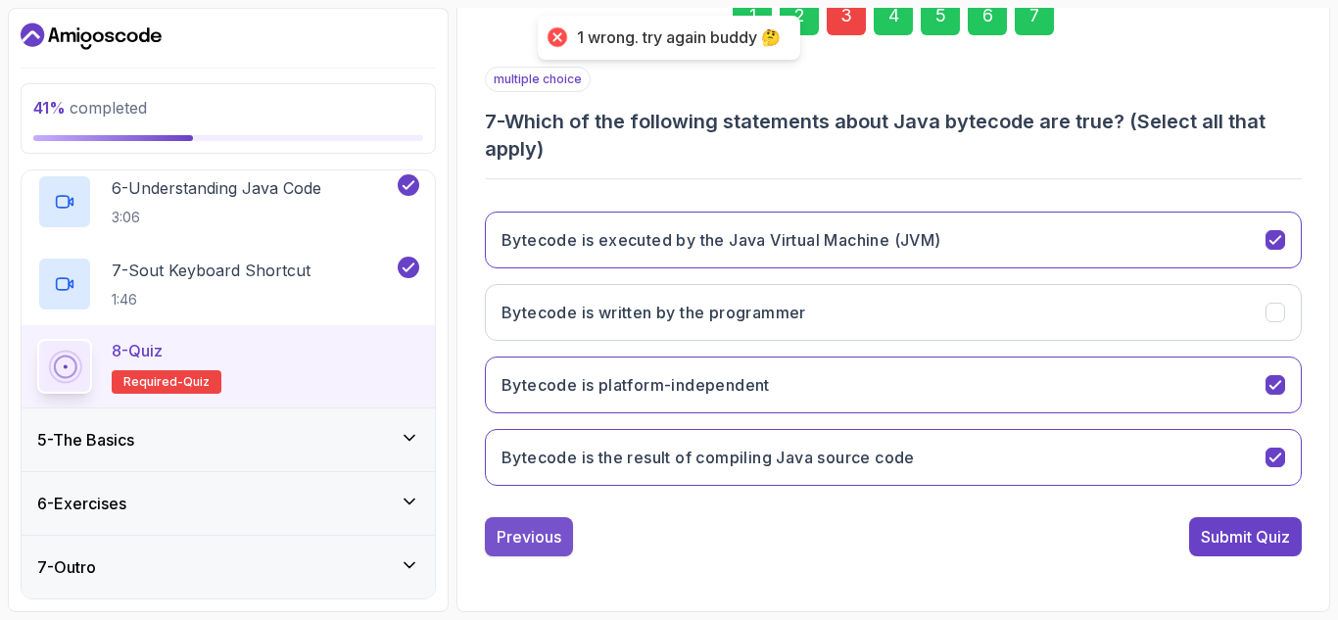
click at [516, 540] on div "Previous" at bounding box center [529, 537] width 65 height 24
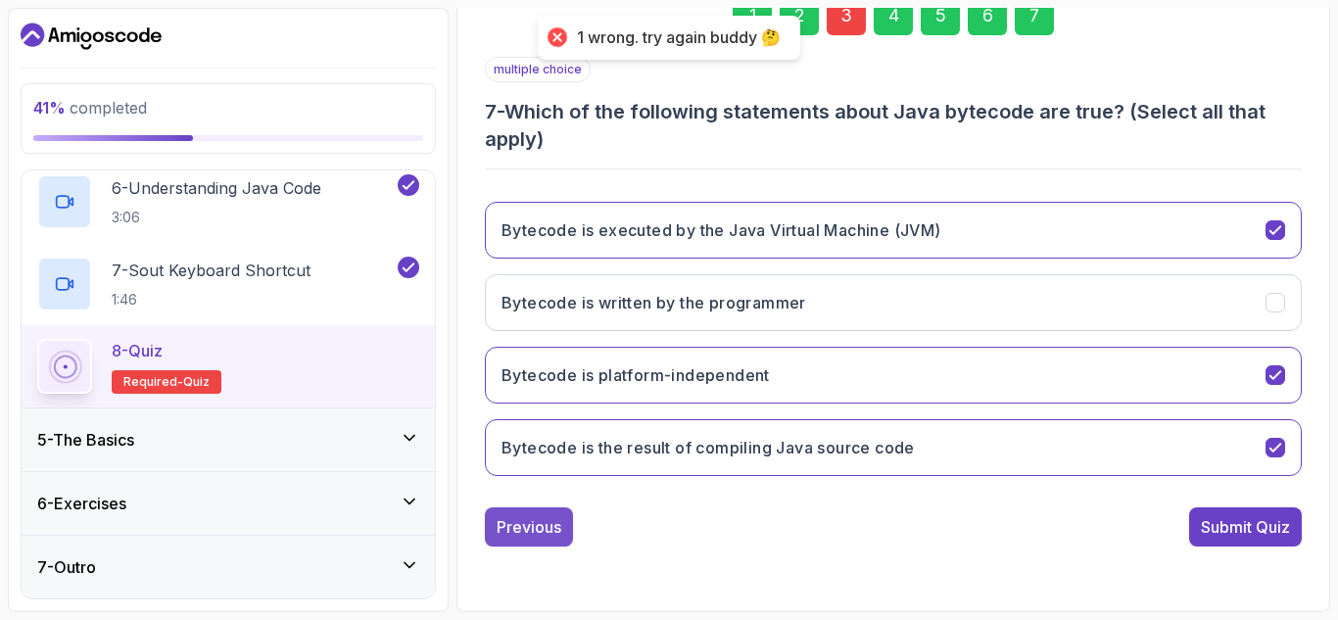
scroll to position [286, 0]
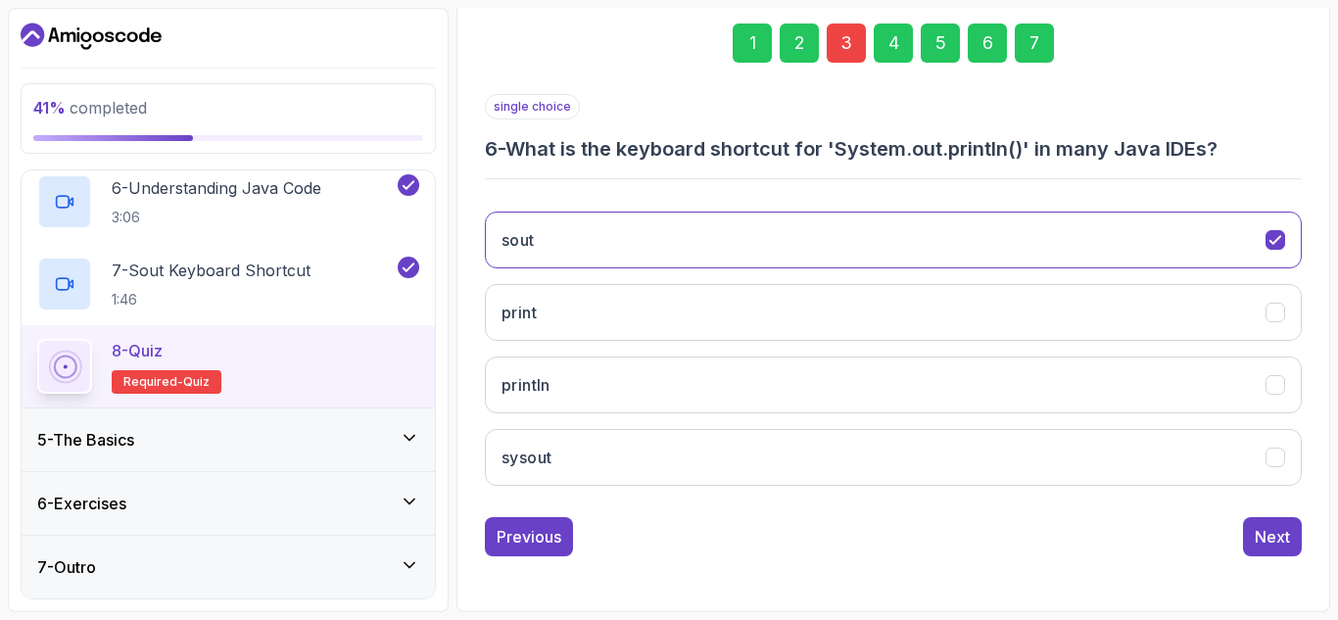
click at [516, 540] on div "Previous" at bounding box center [529, 537] width 65 height 24
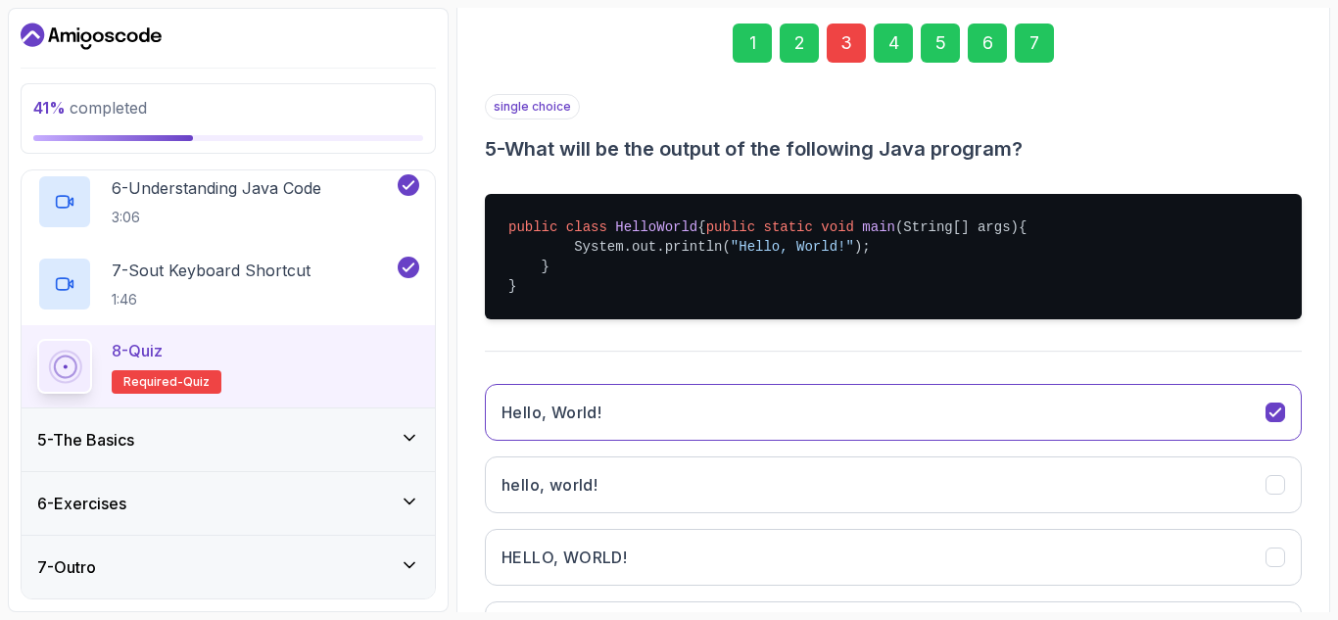
scroll to position [478, 0]
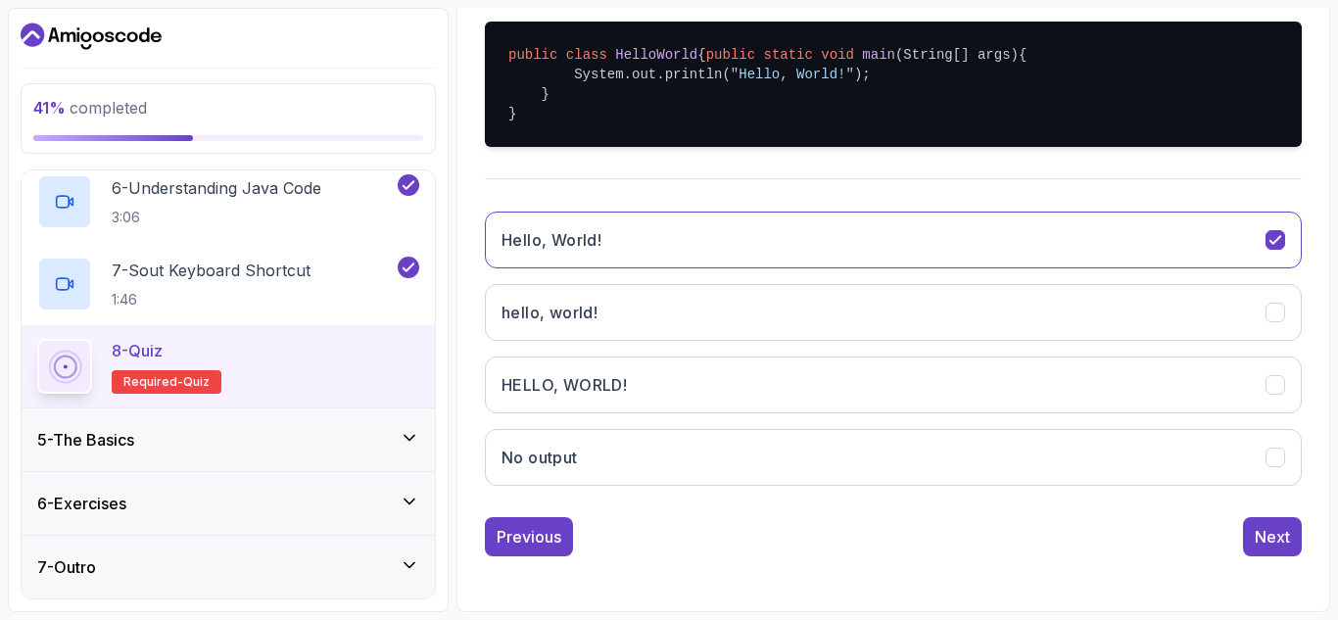
click at [516, 540] on div "Previous" at bounding box center [529, 537] width 65 height 24
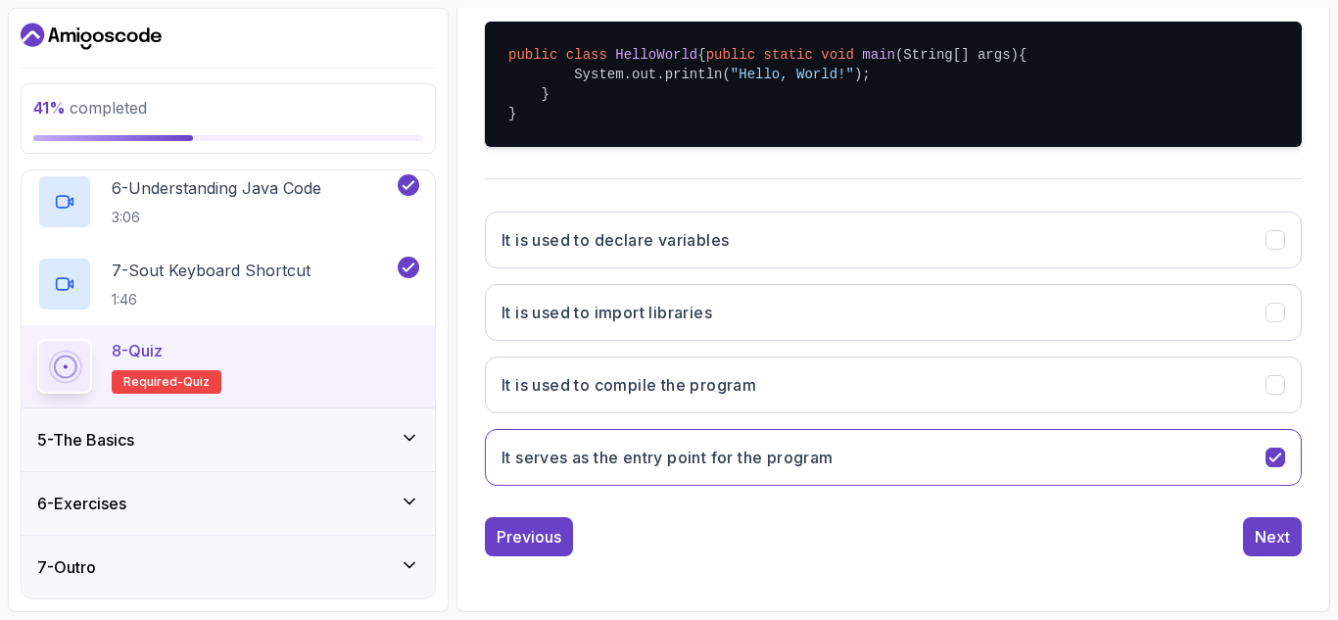
click at [516, 540] on div "Previous" at bounding box center [529, 537] width 65 height 24
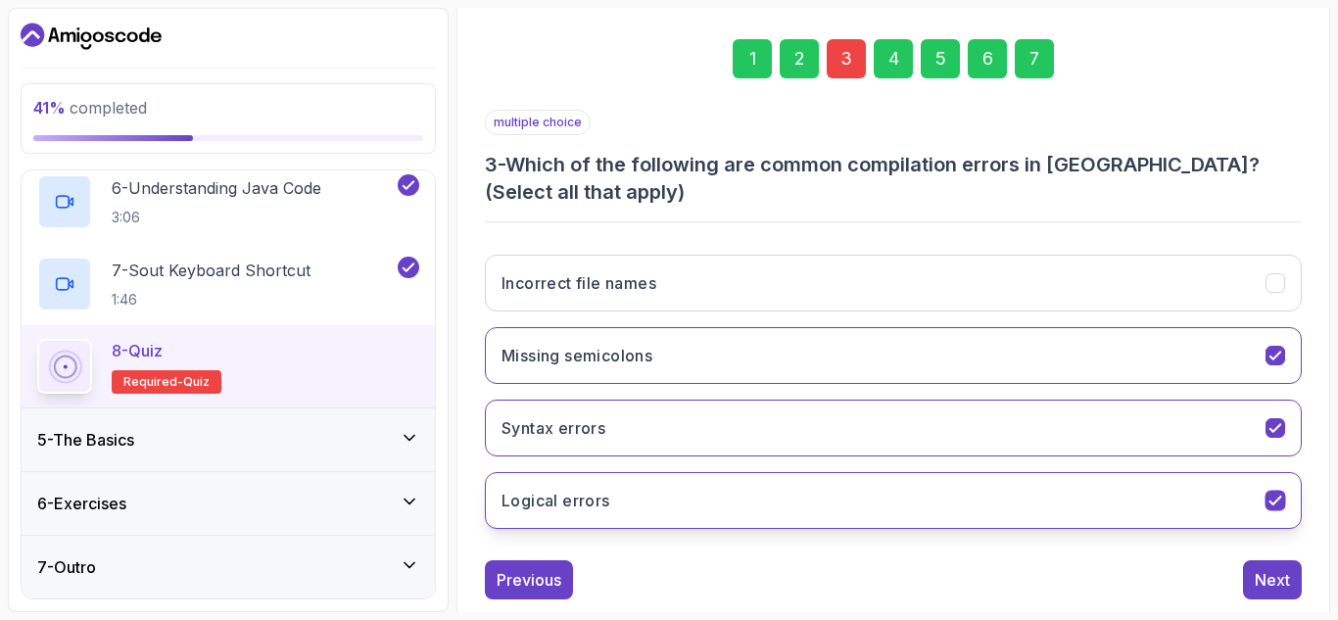
scroll to position [313, 0]
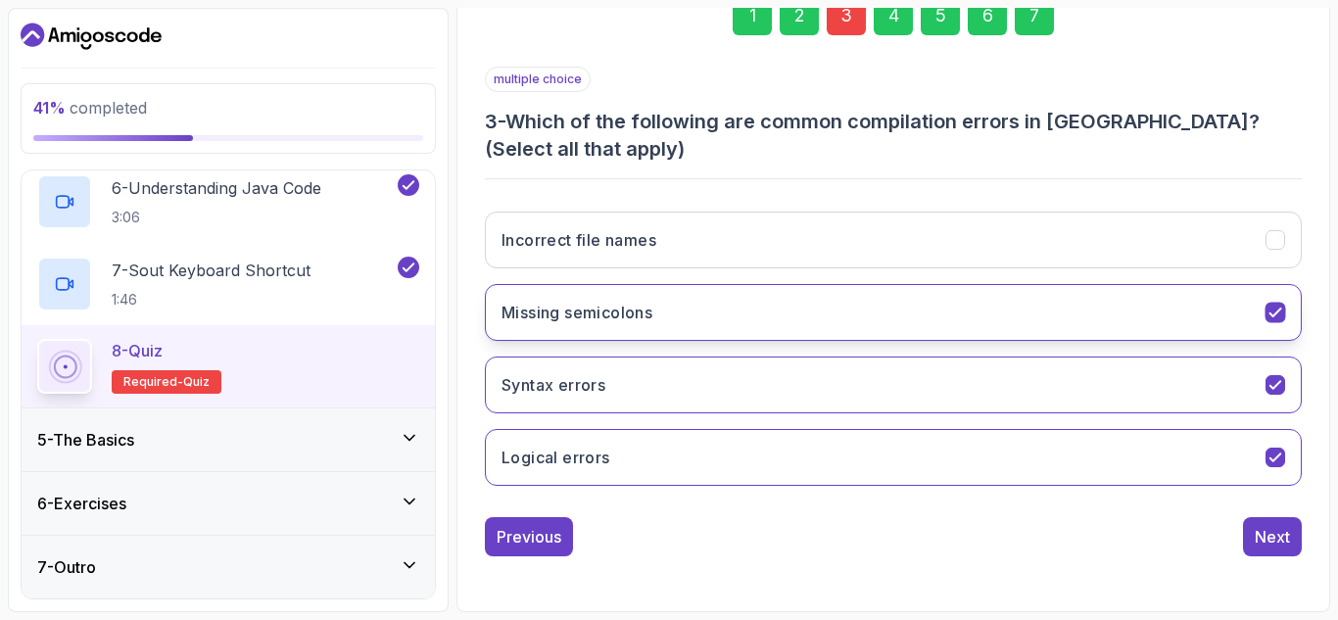
click at [1275, 317] on icon "Missing semicolons" at bounding box center [1275, 313] width 19 height 19
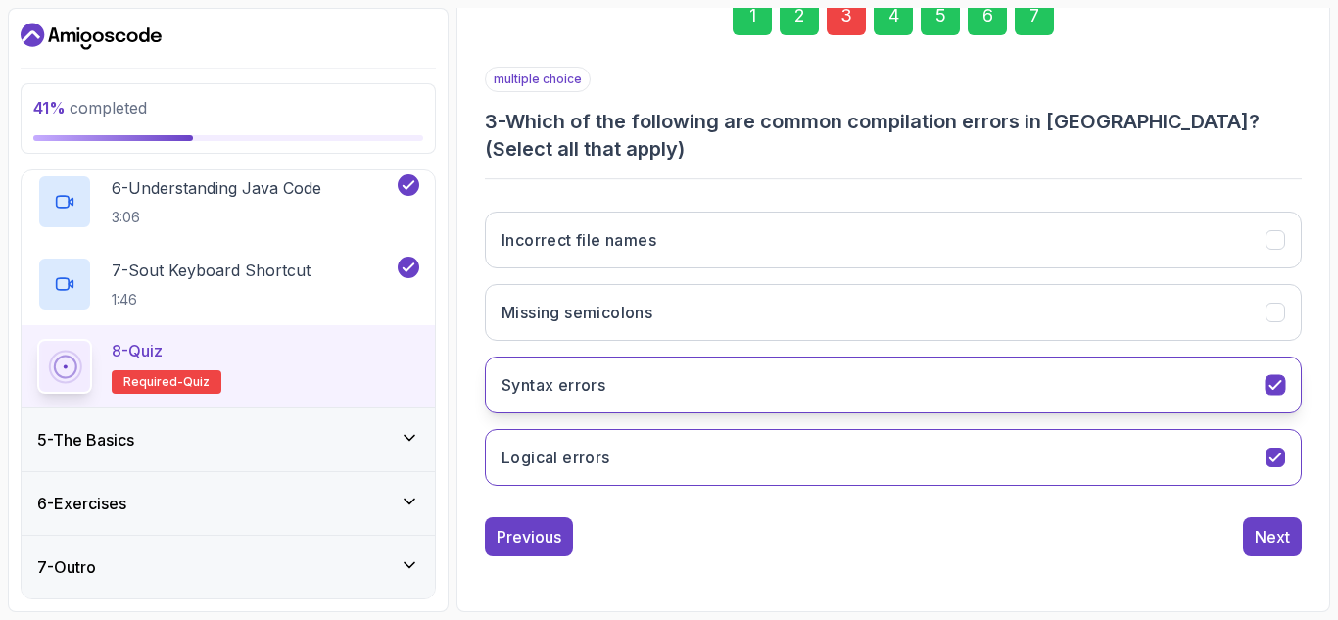
click at [1275, 376] on icon "Syntax errors" at bounding box center [1275, 385] width 19 height 19
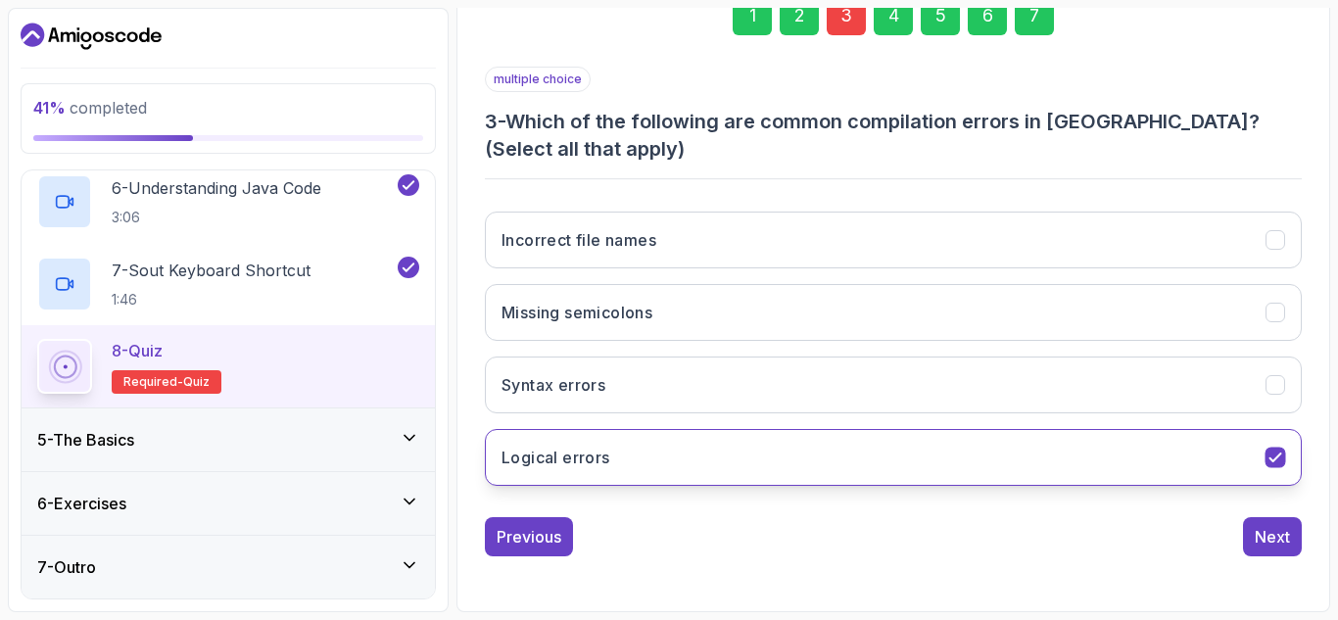
click at [1283, 437] on button "Logical errors" at bounding box center [893, 457] width 817 height 57
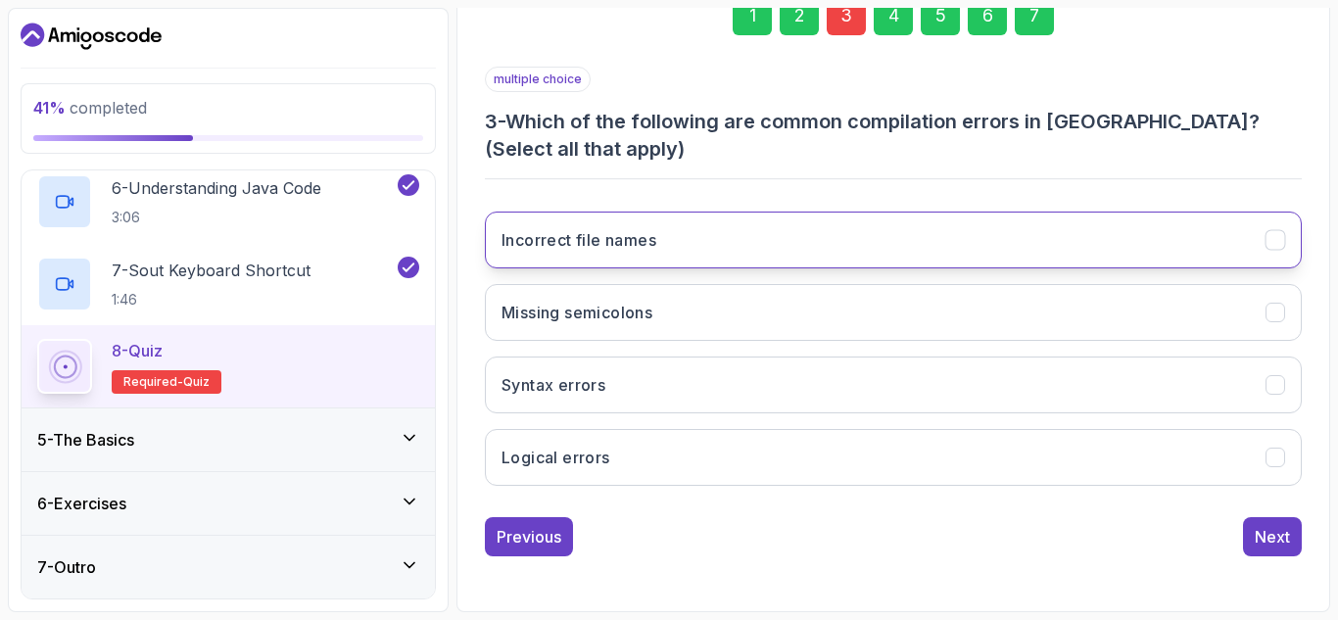
click at [1268, 245] on icon "Incorrect file names" at bounding box center [1275, 240] width 19 height 19
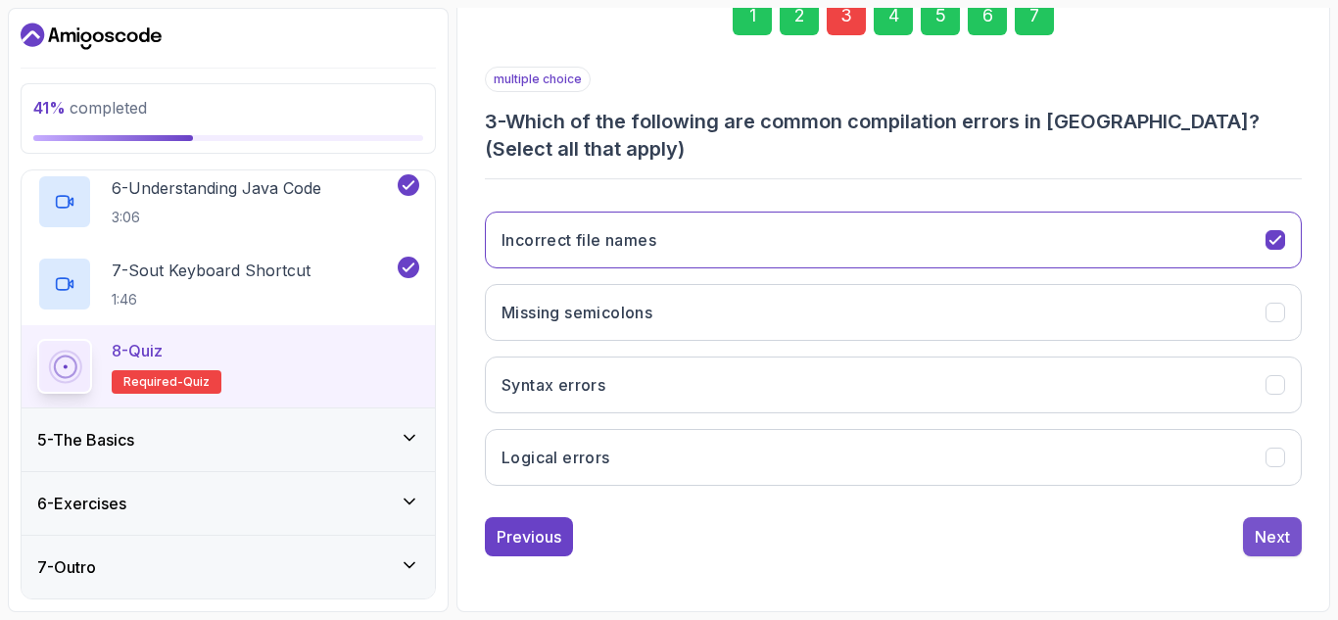
click at [1267, 526] on div "Next" at bounding box center [1272, 537] width 35 height 24
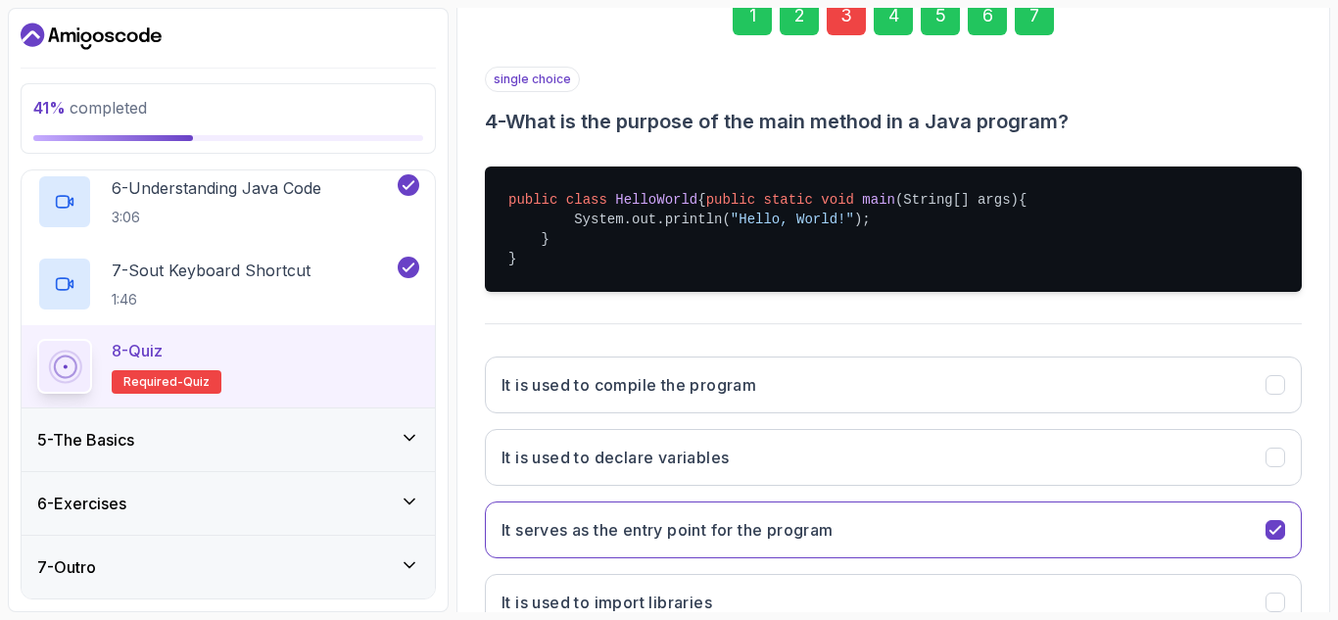
scroll to position [478, 0]
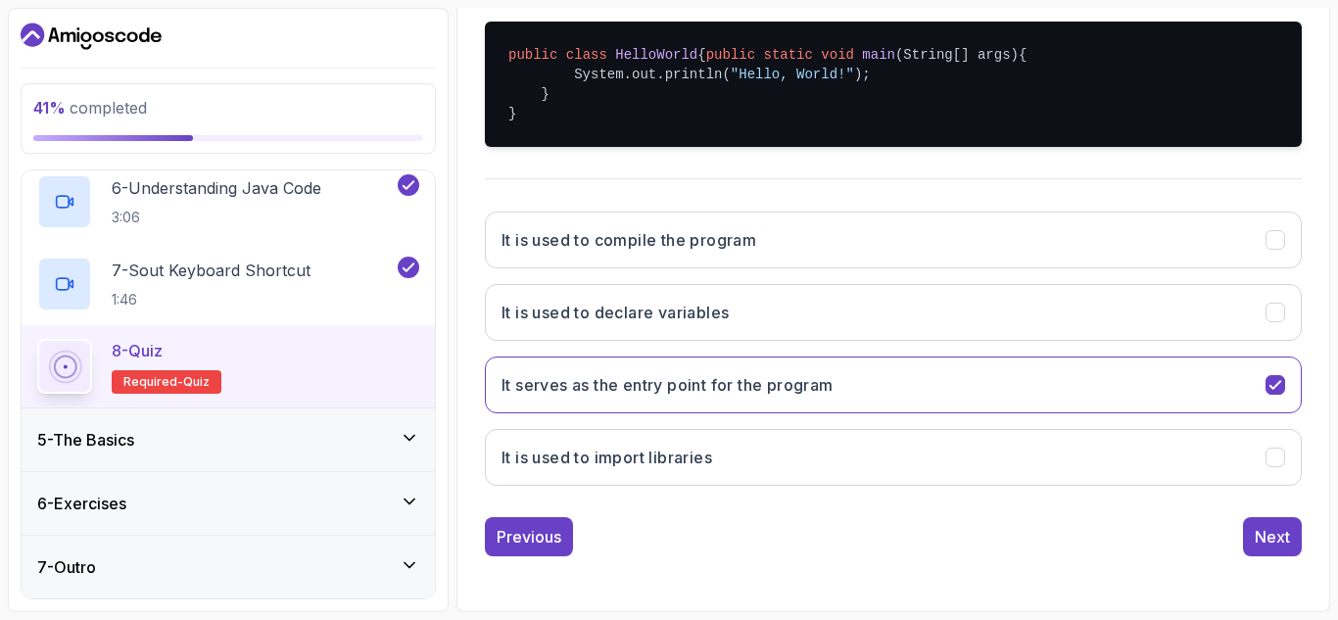
click at [1267, 526] on div "Next" at bounding box center [1272, 537] width 35 height 24
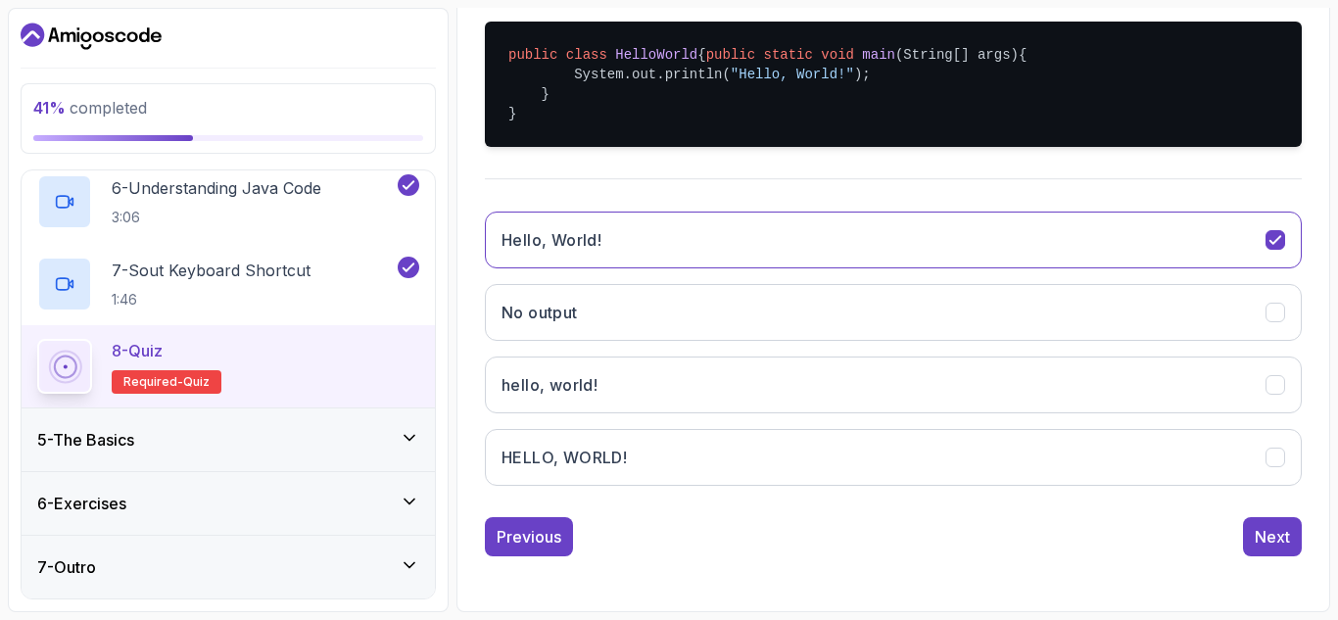
click at [1267, 526] on div "Next" at bounding box center [1272, 537] width 35 height 24
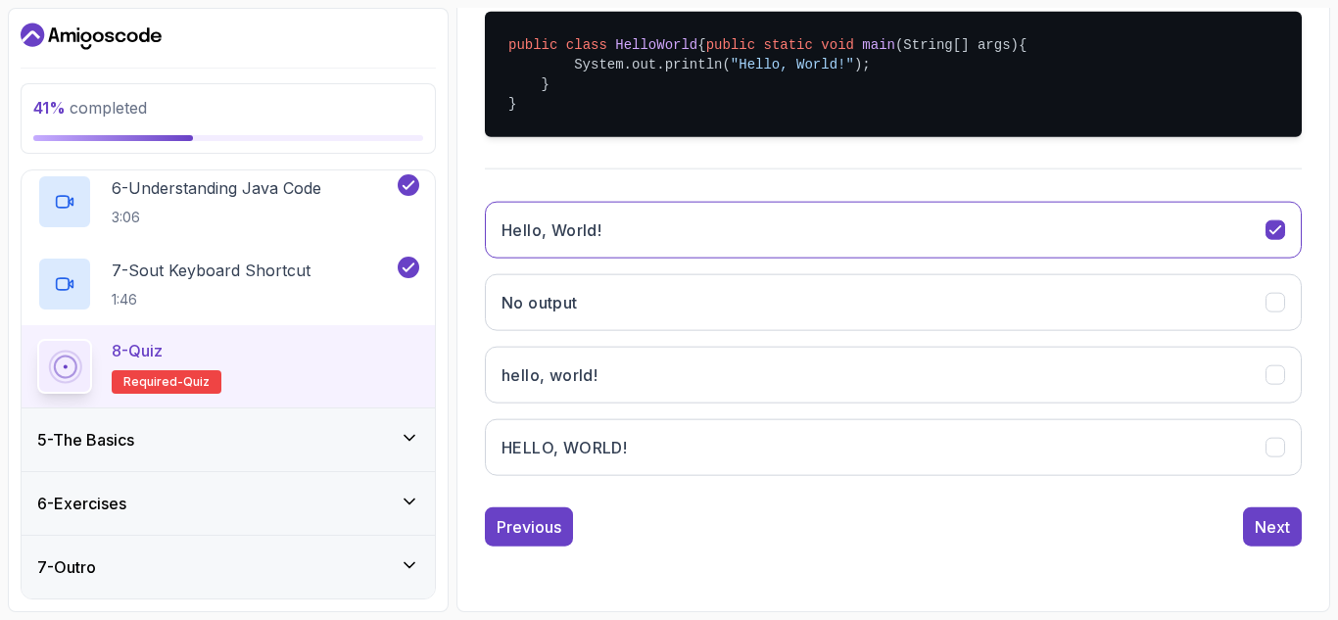
scroll to position [286, 0]
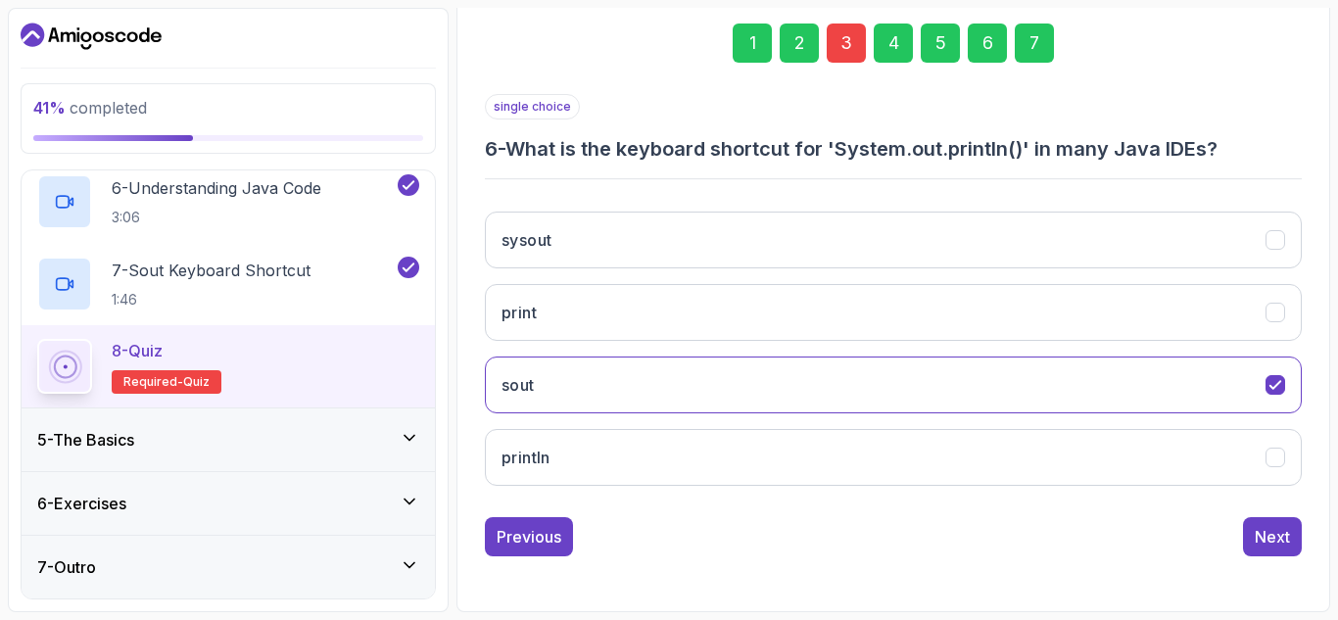
click at [1267, 526] on div "Next" at bounding box center [1272, 537] width 35 height 24
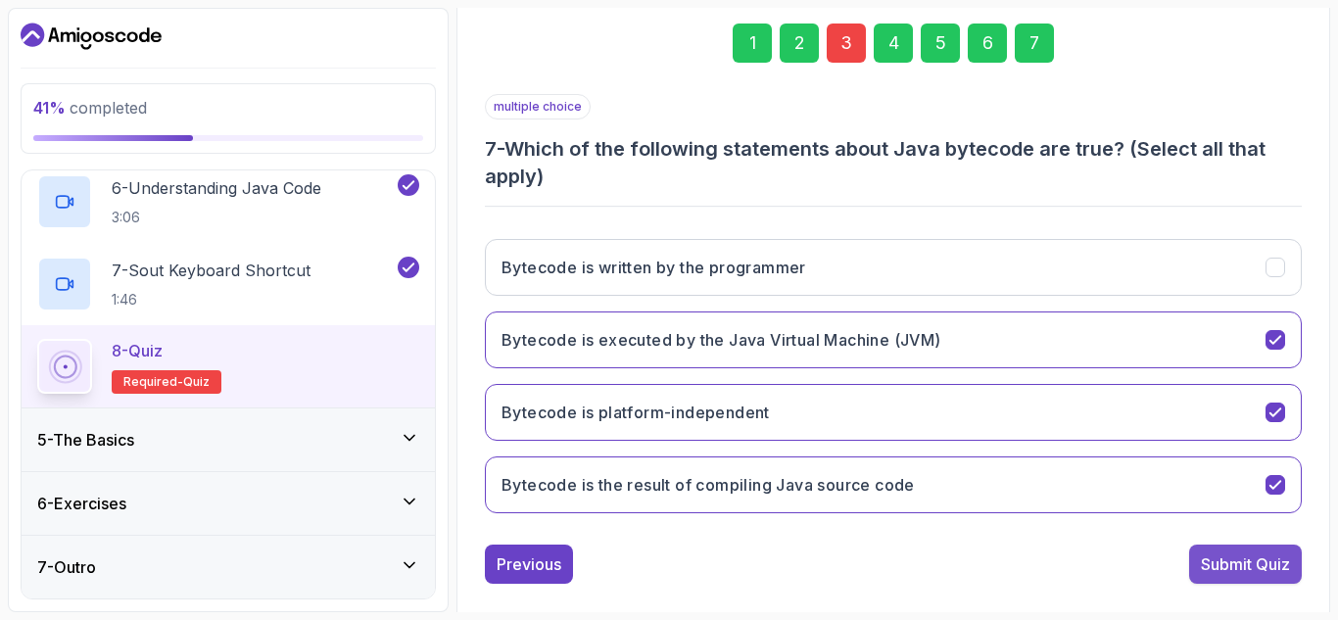
click at [1256, 549] on button "Submit Quiz" at bounding box center [1245, 564] width 113 height 39
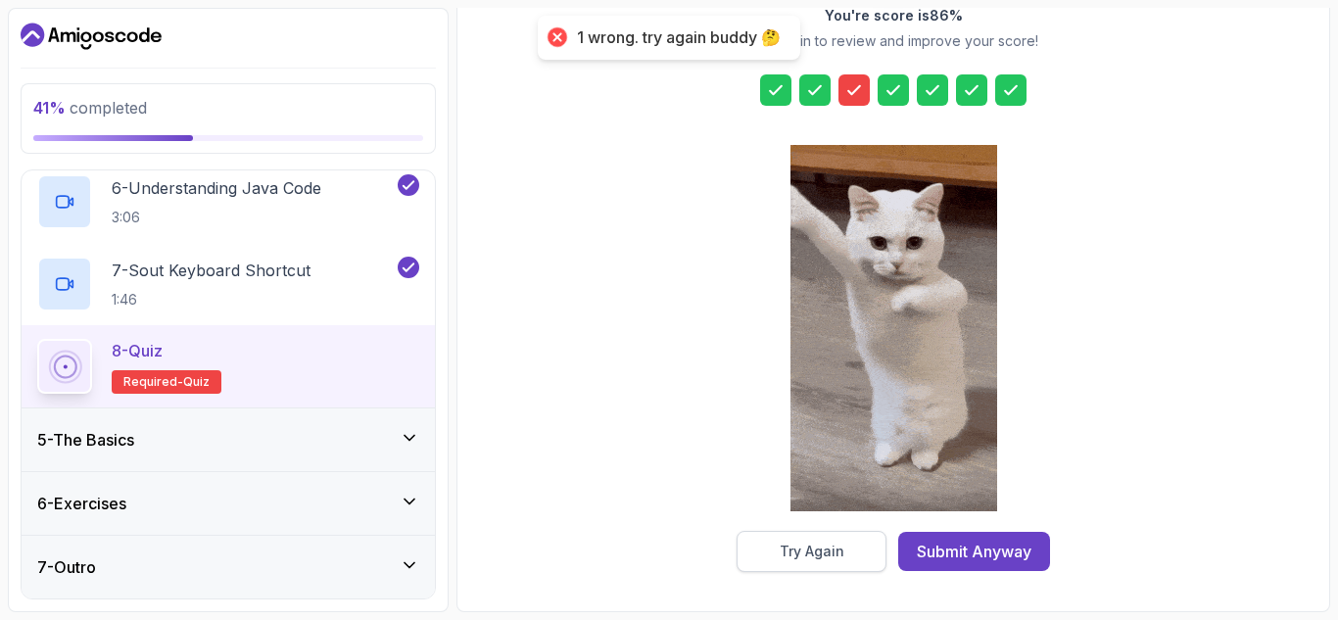
click at [805, 558] on div "Try Again" at bounding box center [812, 552] width 65 height 20
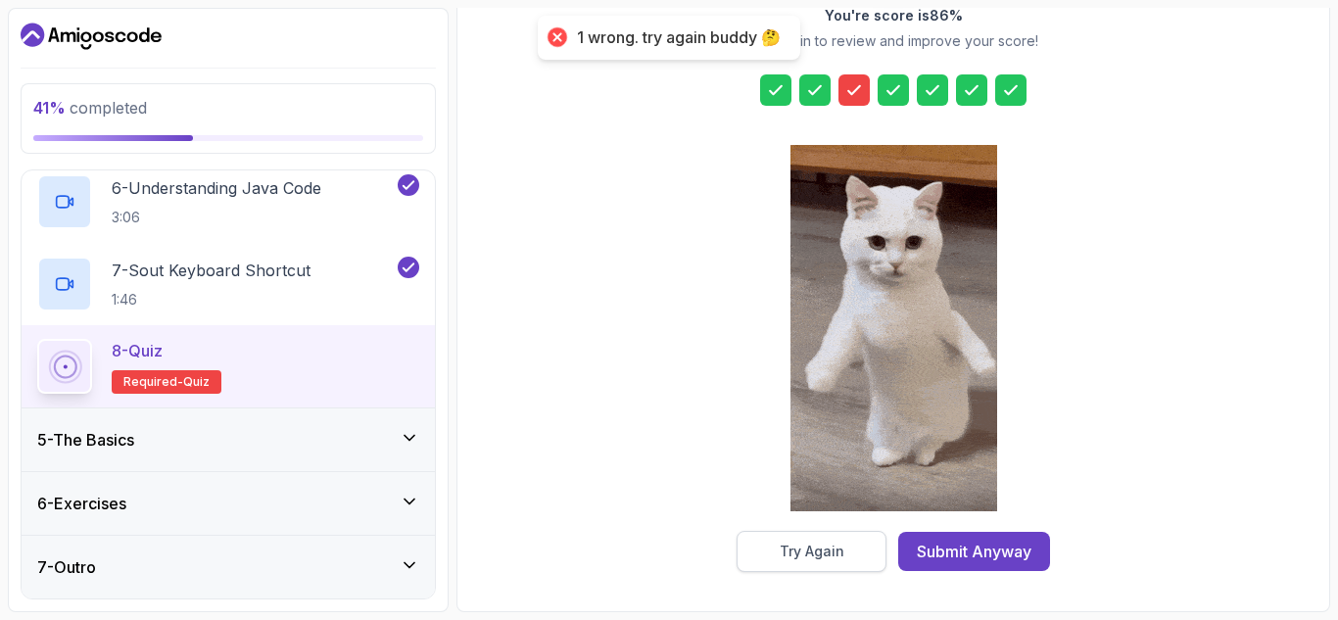
scroll to position [313, 0]
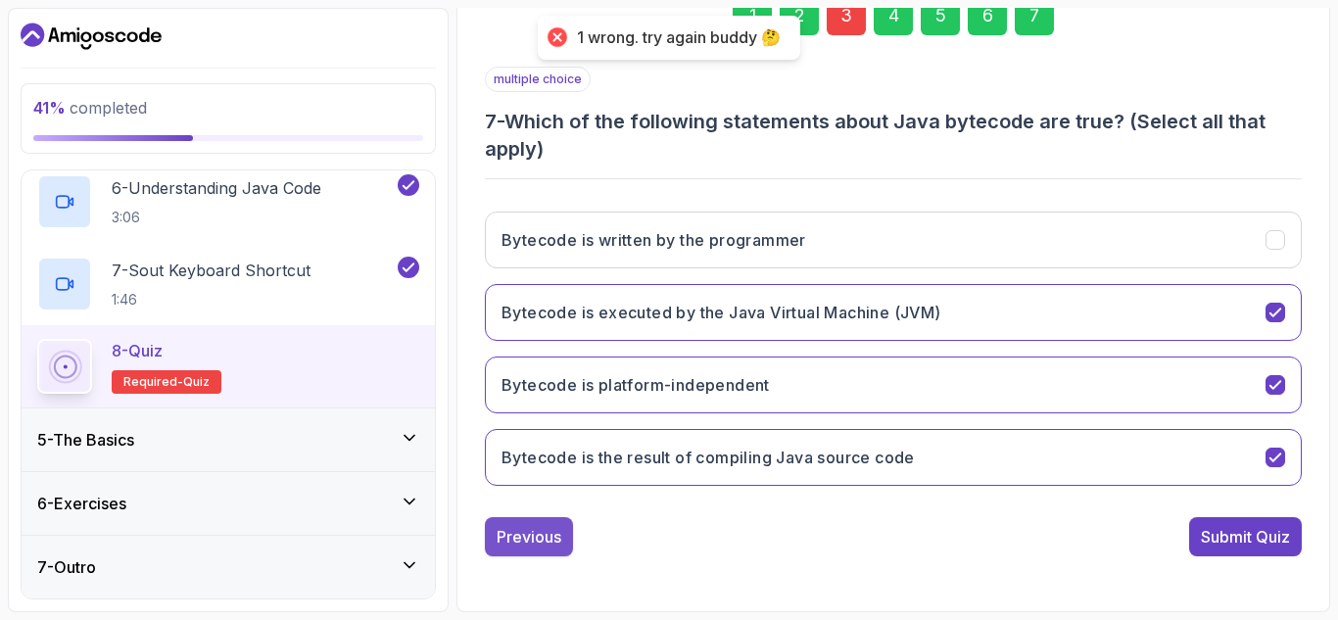
click at [527, 555] on button "Previous" at bounding box center [529, 536] width 88 height 39
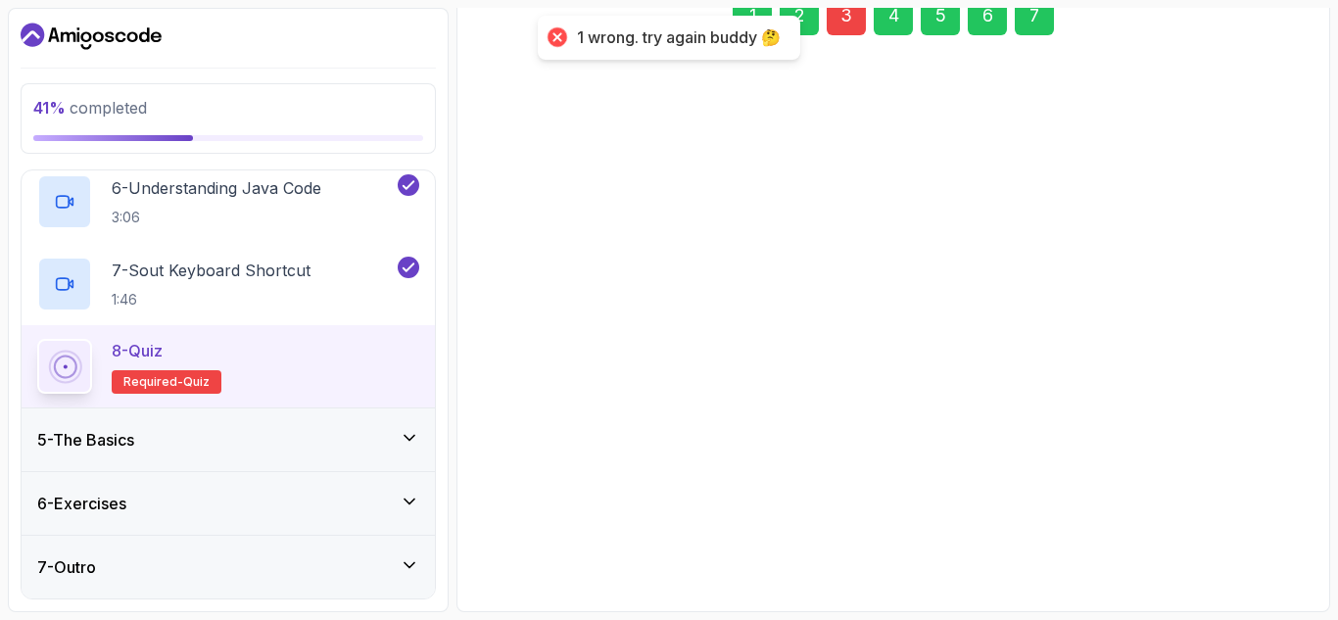
click at [527, 555] on div "1 2 3 4 5 6 7 multiple choice 7 - Which of the following statements about Java …" at bounding box center [893, 261] width 817 height 592
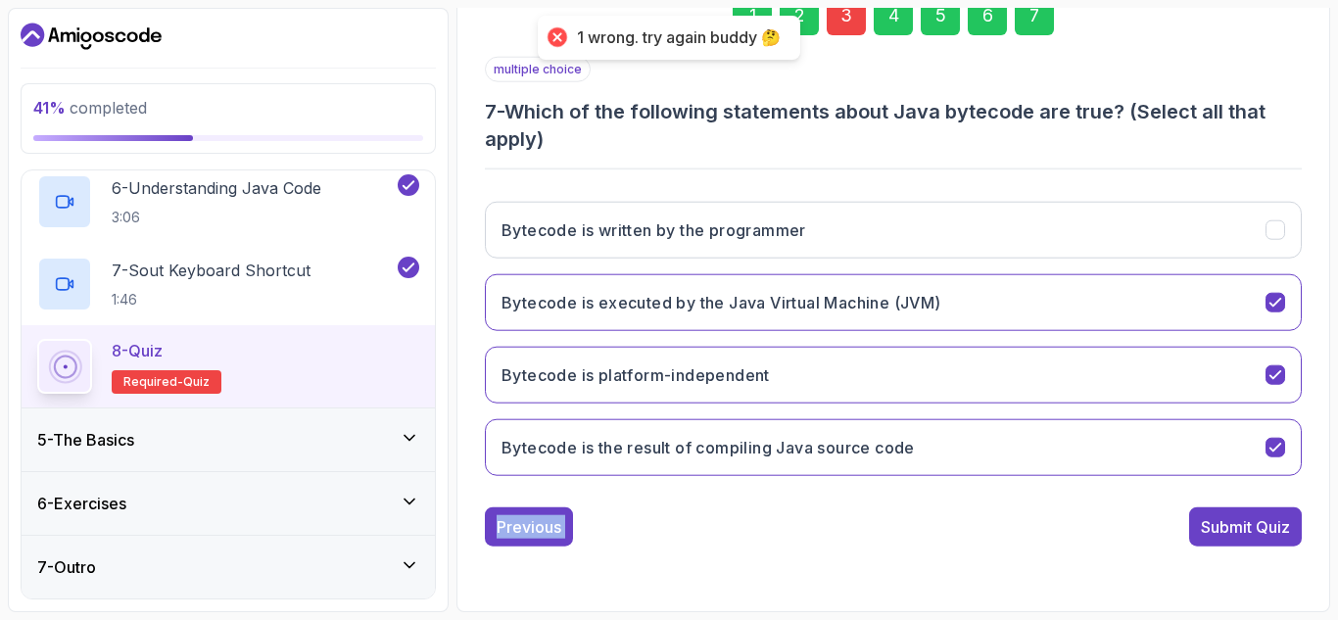
click at [527, 555] on div "1 2 3 4 5 6 7 multiple choice 7 - Which of the following statements about Java …" at bounding box center [893, 261] width 817 height 592
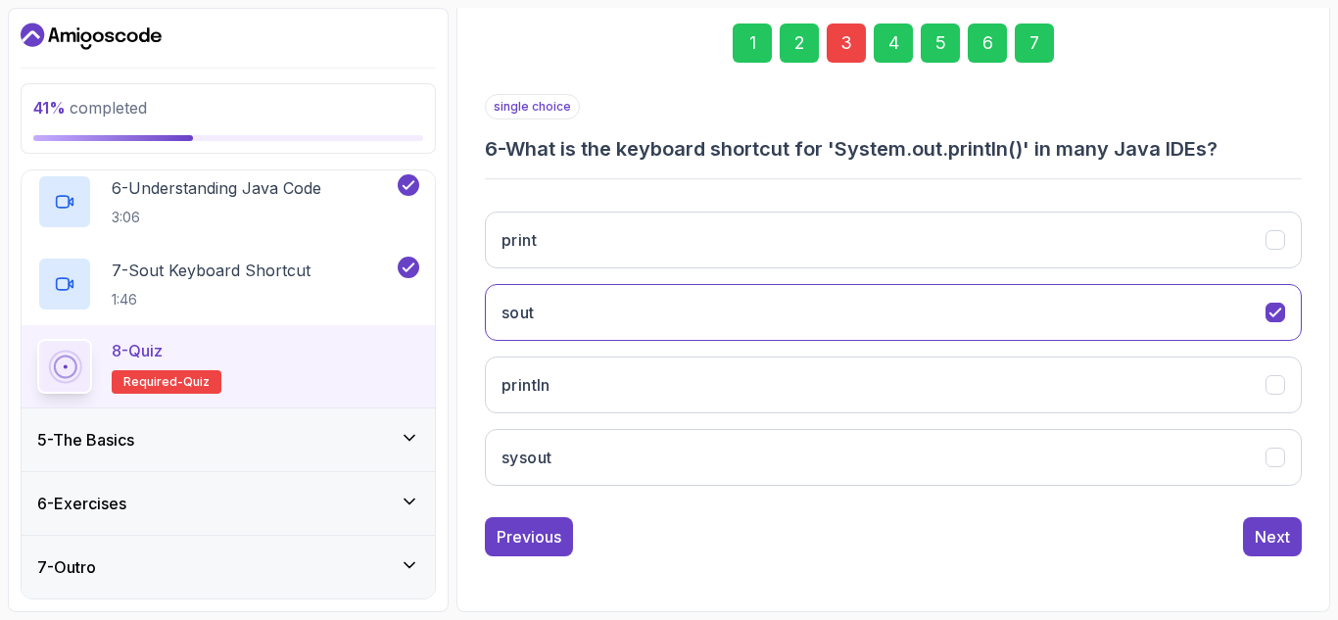
click at [527, 555] on button "Previous" at bounding box center [529, 536] width 88 height 39
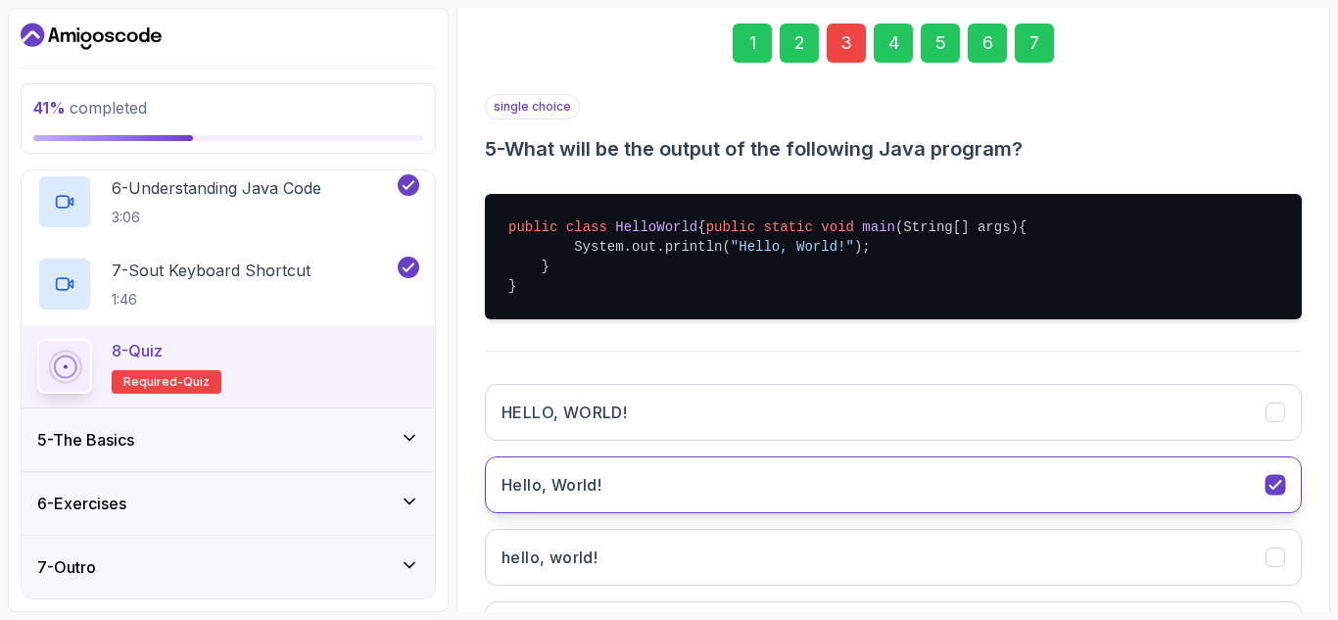
scroll to position [478, 0]
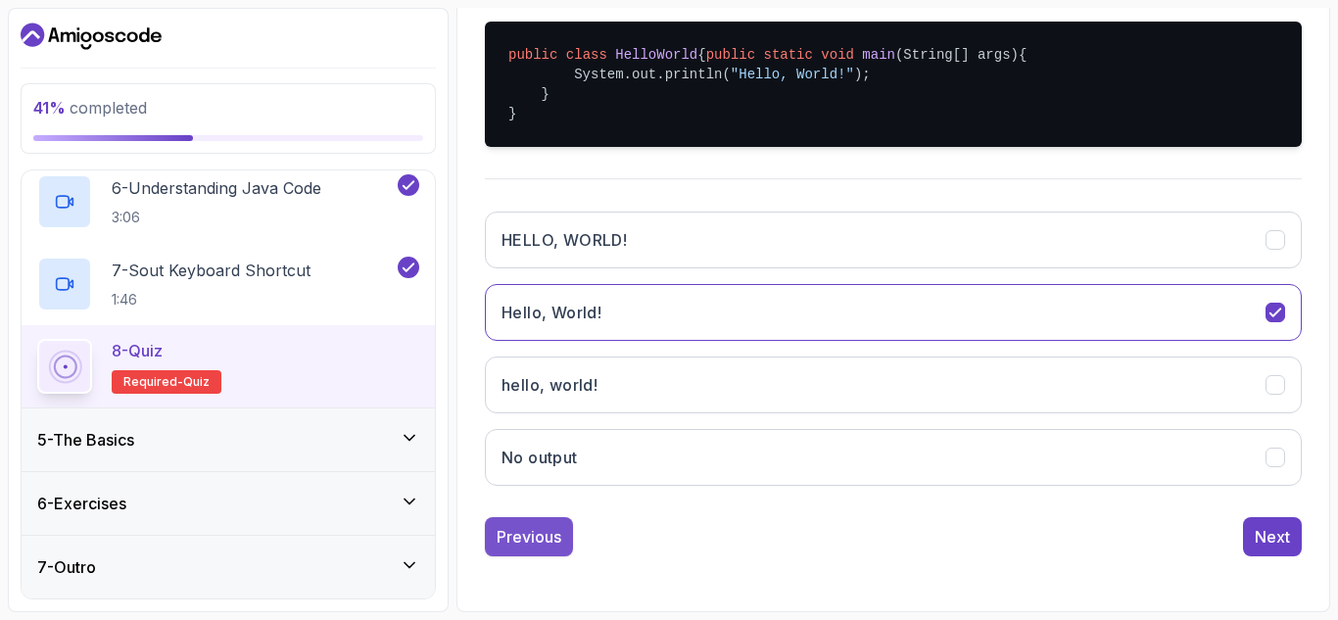
click at [531, 535] on div "Previous" at bounding box center [529, 537] width 65 height 24
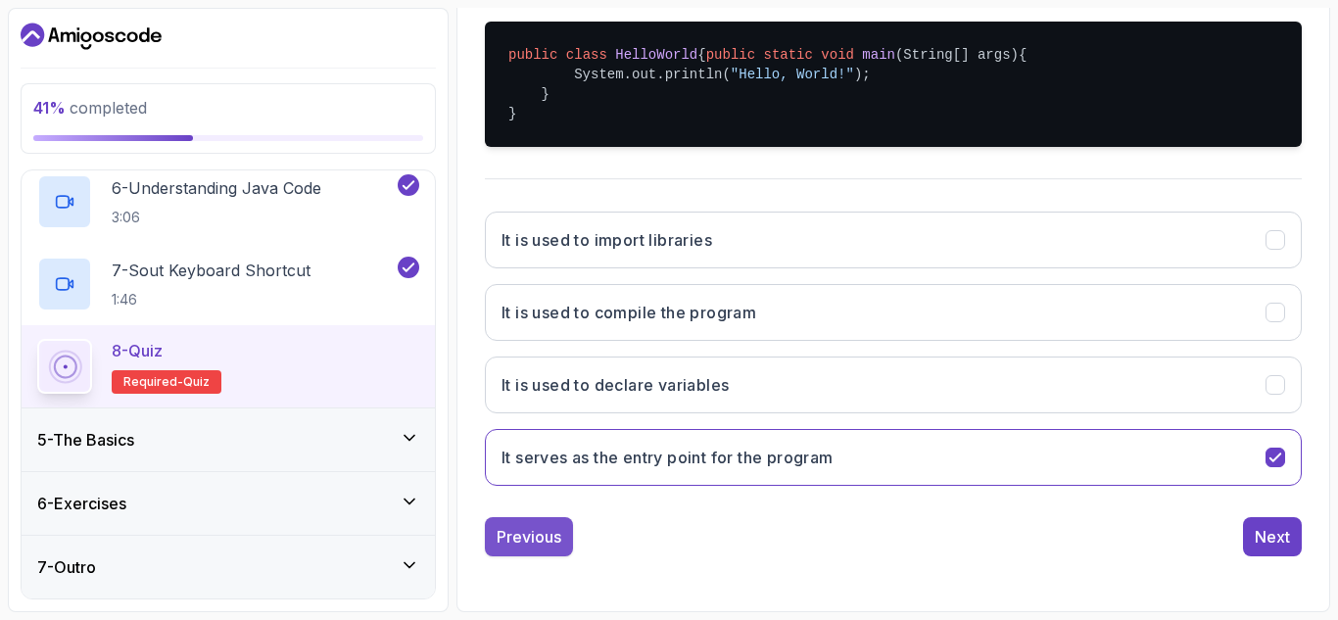
click at [543, 530] on div "Previous" at bounding box center [529, 537] width 65 height 24
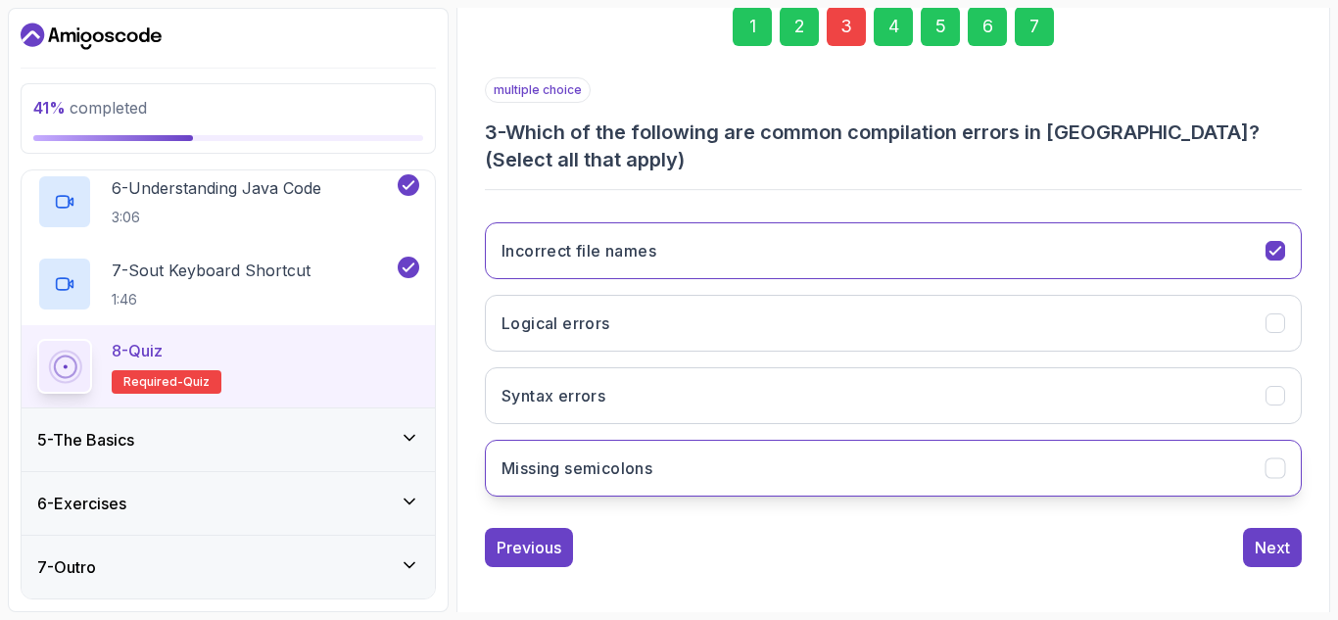
scroll to position [306, 0]
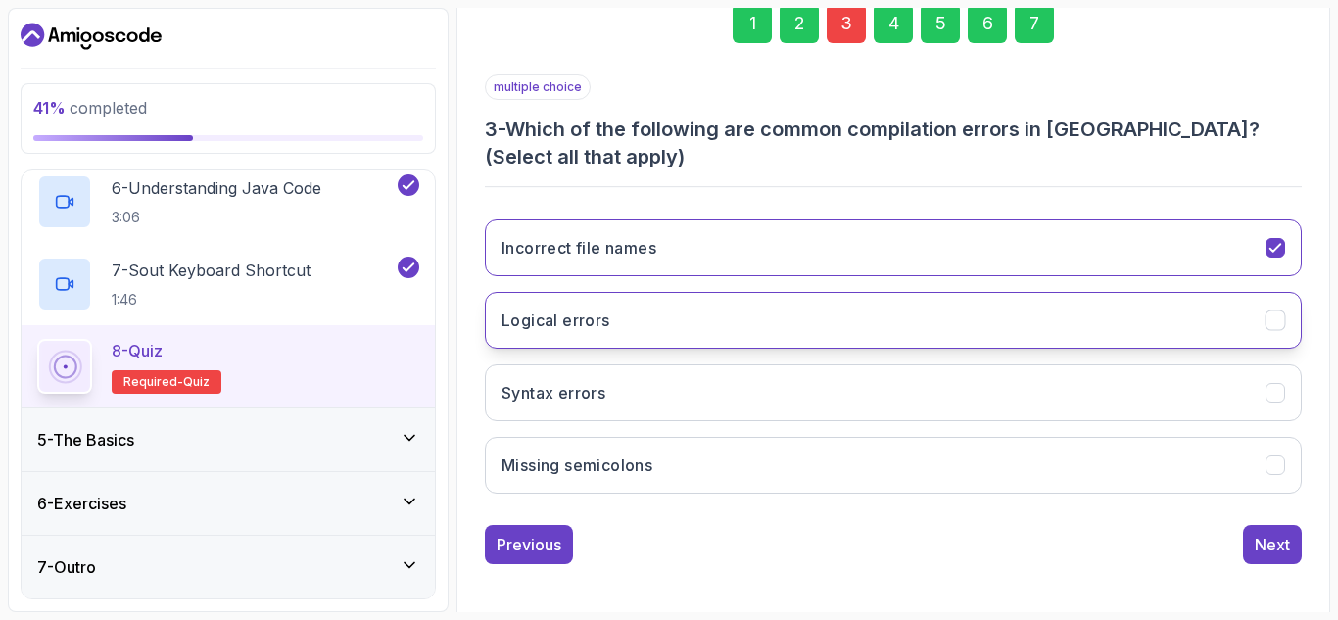
click at [1282, 322] on icon "Logical errors" at bounding box center [1275, 320] width 19 height 19
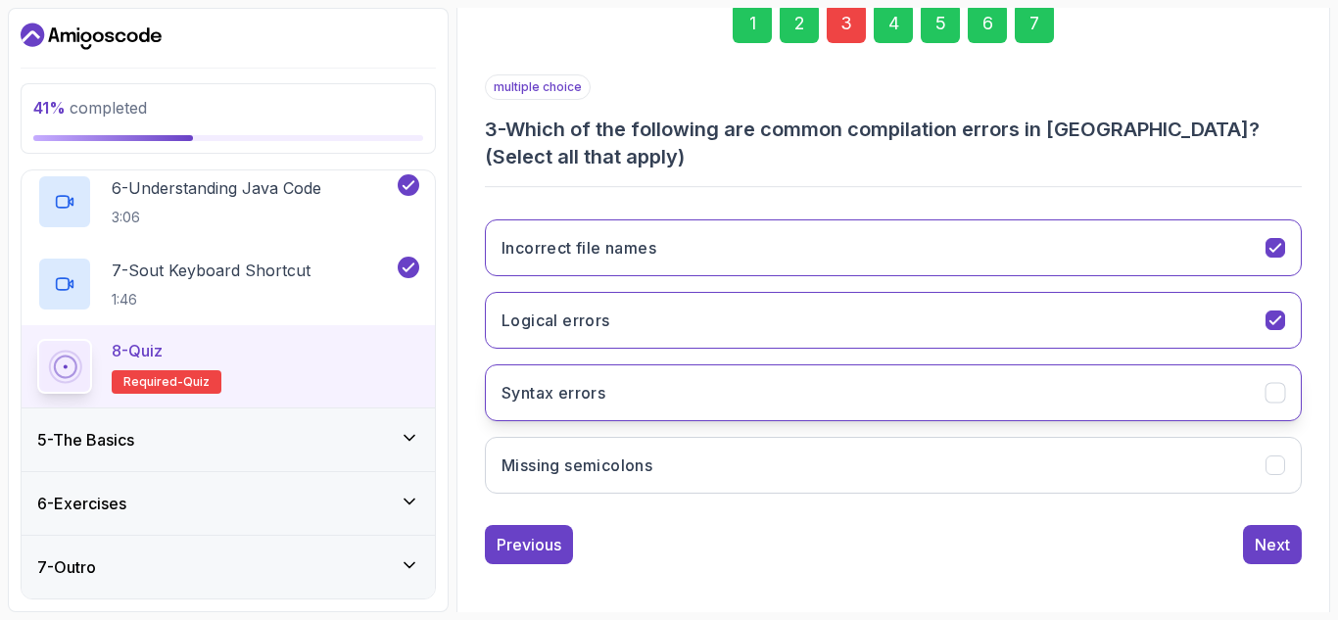
click at [1276, 389] on icon "Syntax errors" at bounding box center [1275, 393] width 19 height 19
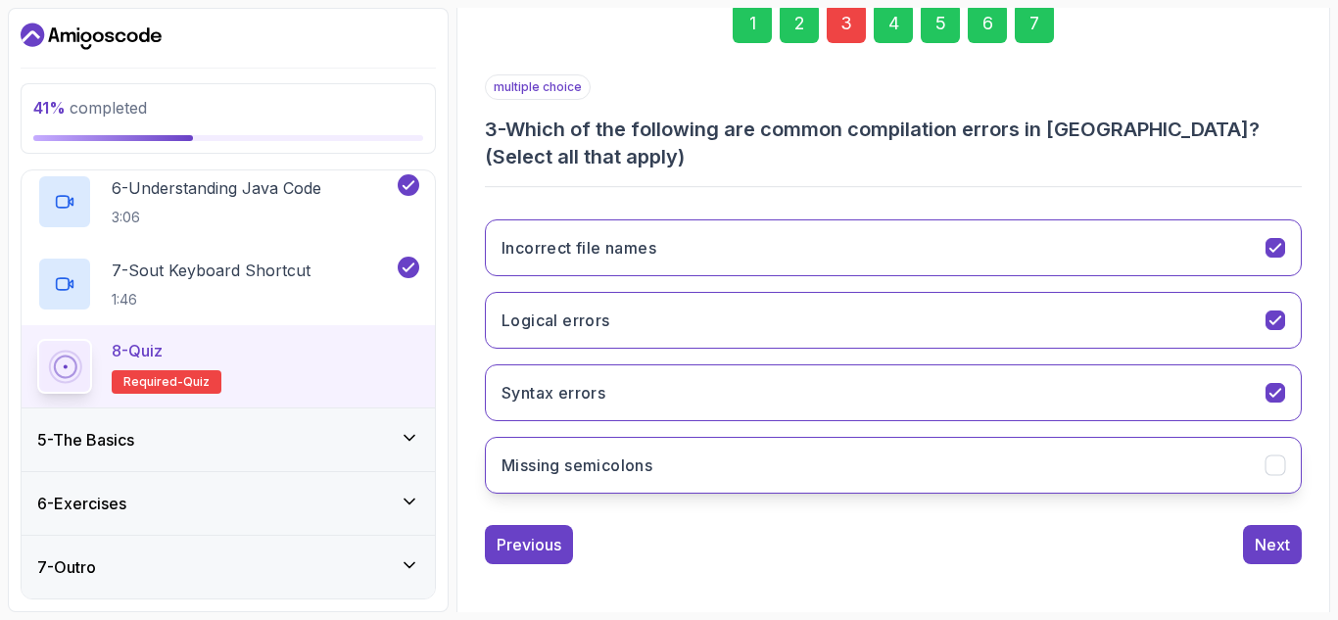
click at [1284, 456] on icon "Missing semicolons" at bounding box center [1275, 465] width 19 height 19
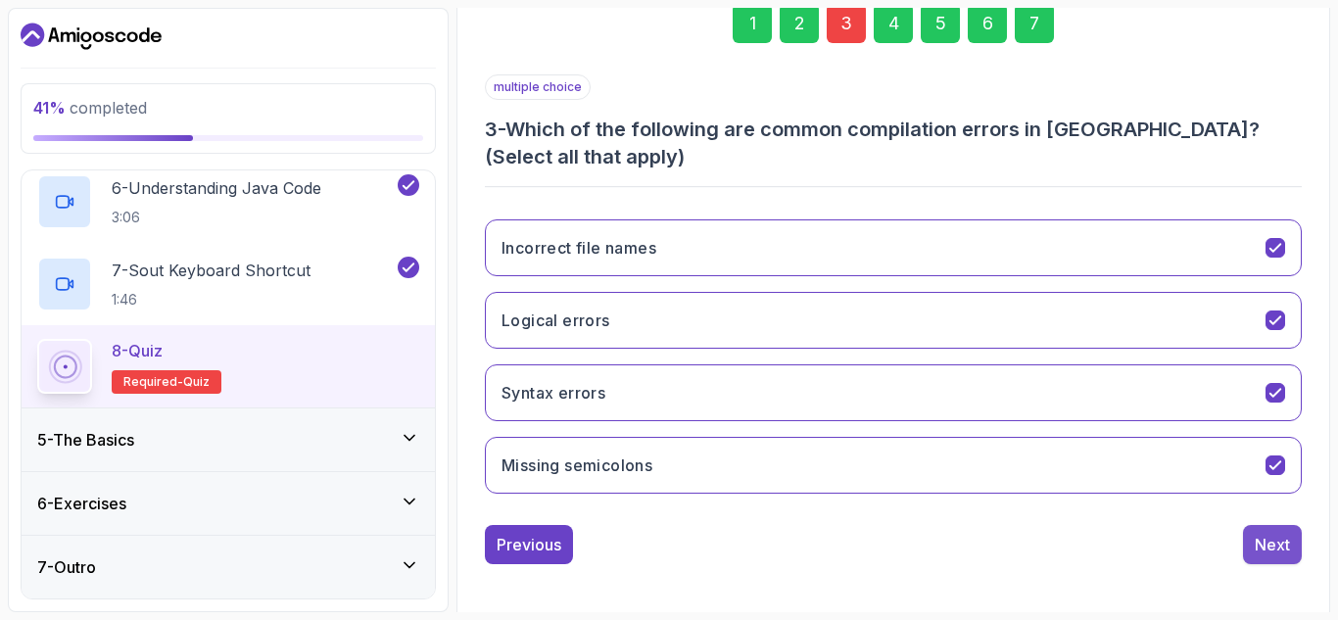
click at [1281, 534] on div "Next" at bounding box center [1272, 545] width 35 height 24
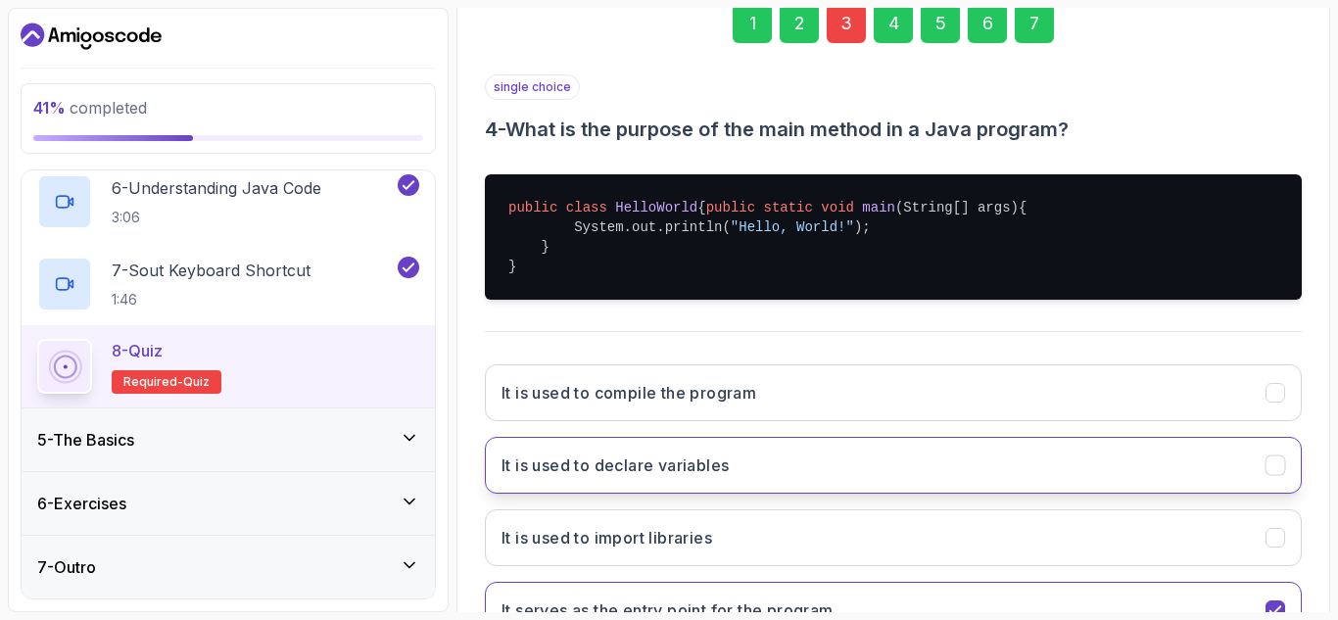
scroll to position [478, 0]
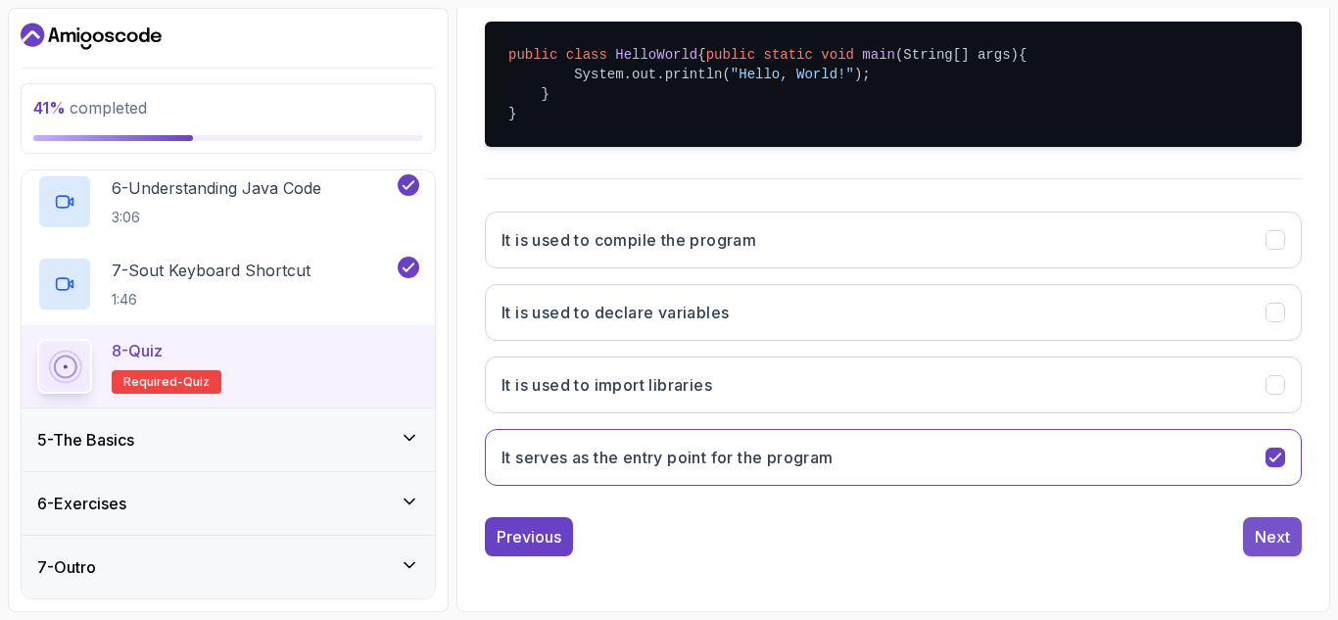
click at [1270, 538] on div "Next" at bounding box center [1272, 537] width 35 height 24
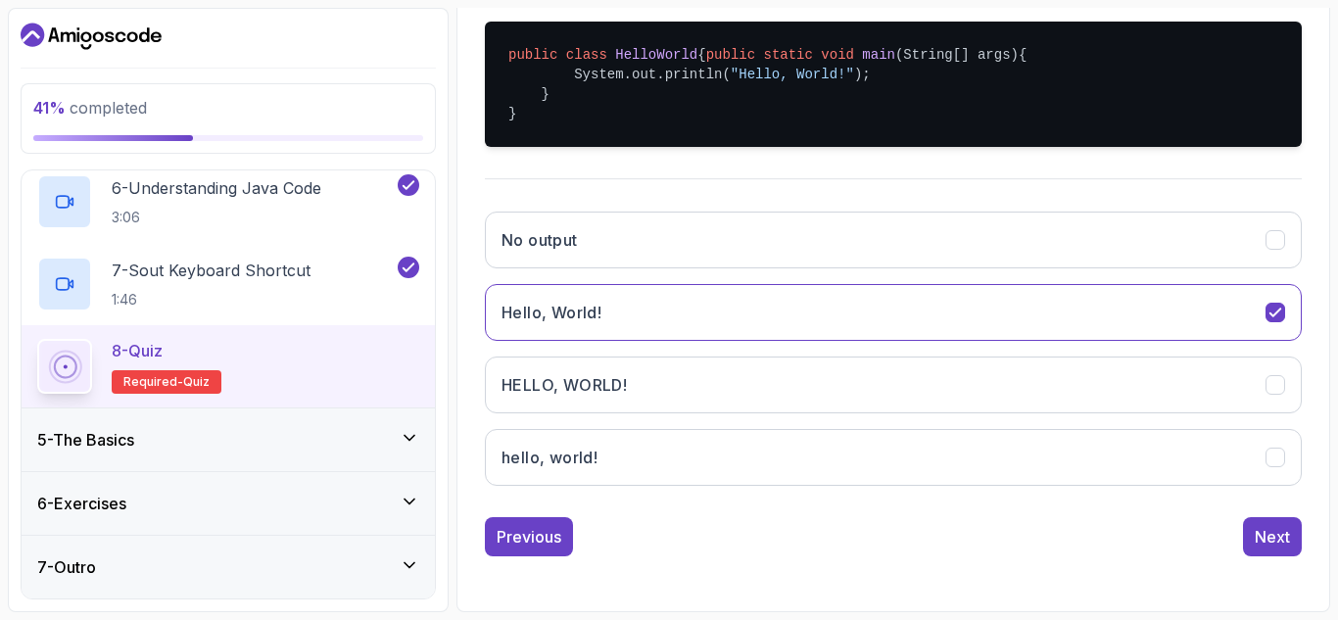
click at [1270, 538] on div "Next" at bounding box center [1272, 537] width 35 height 24
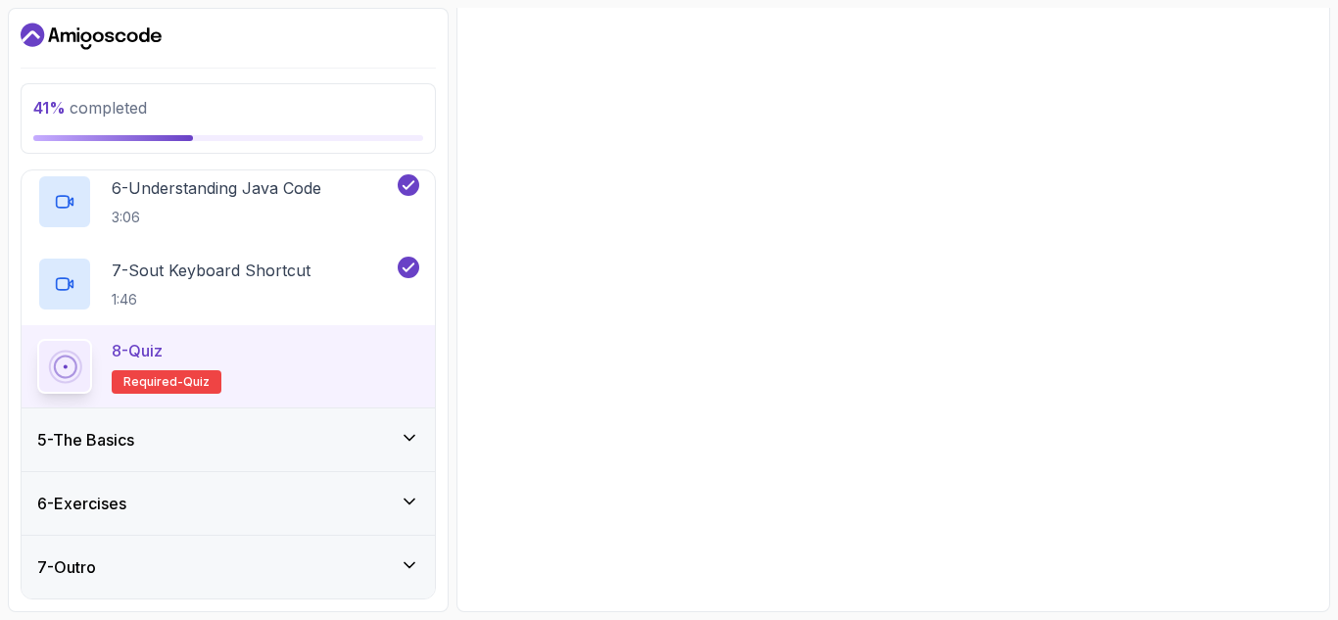
click at [1270, 538] on button "Next" at bounding box center [1272, 531] width 59 height 39
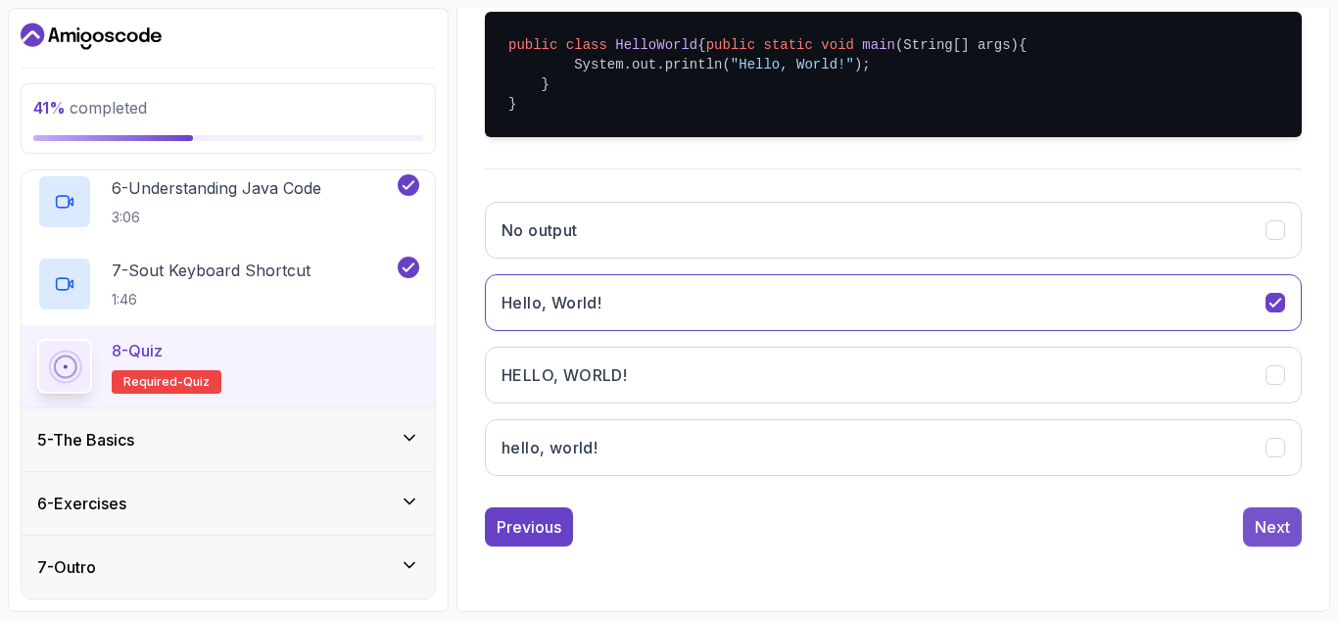
scroll to position [313, 0]
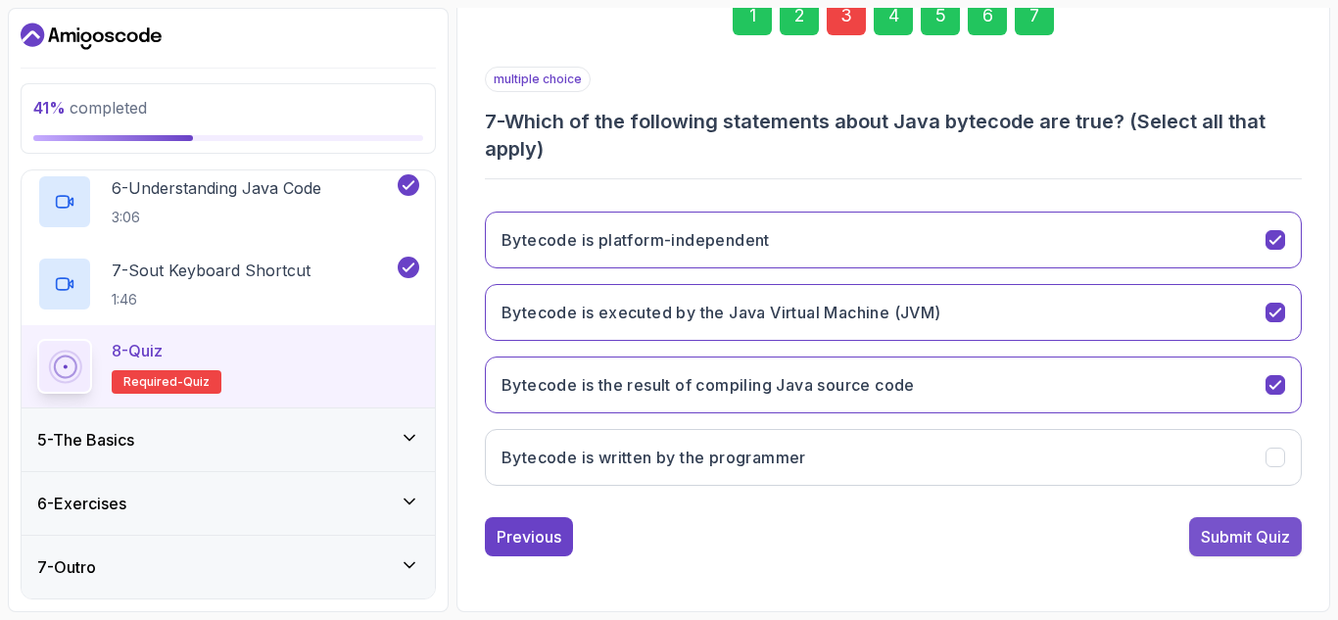
click at [1256, 536] on div "Submit Quiz" at bounding box center [1245, 537] width 89 height 24
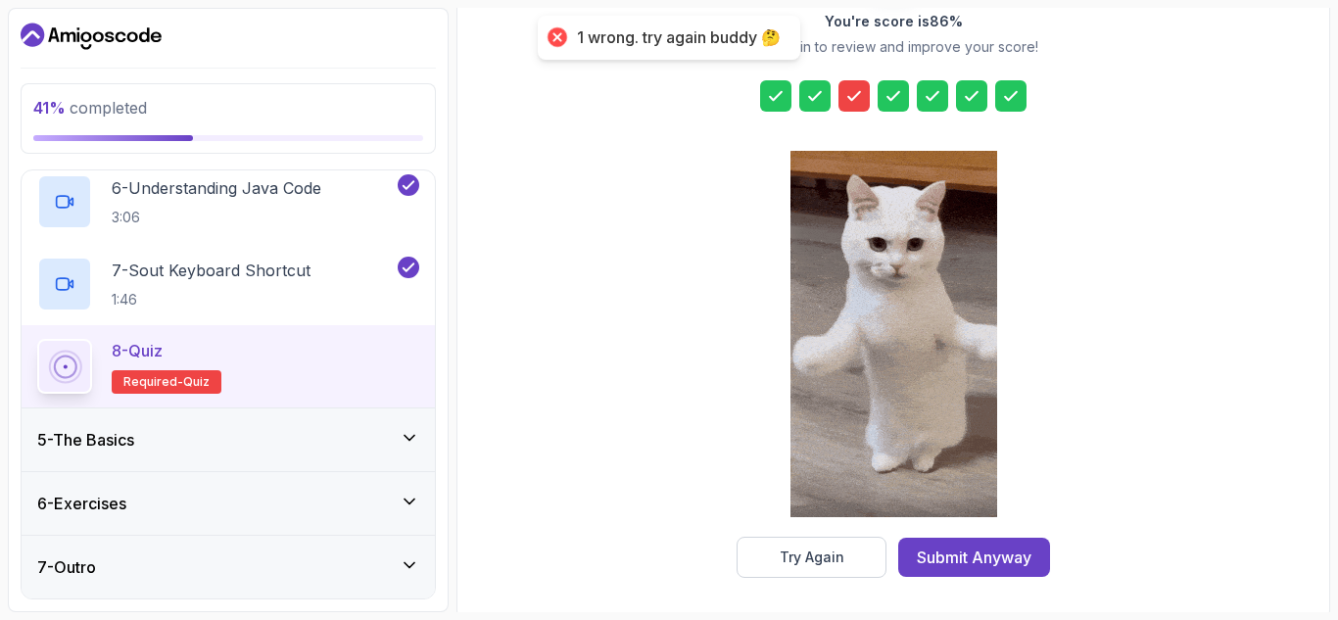
scroll to position [319, 0]
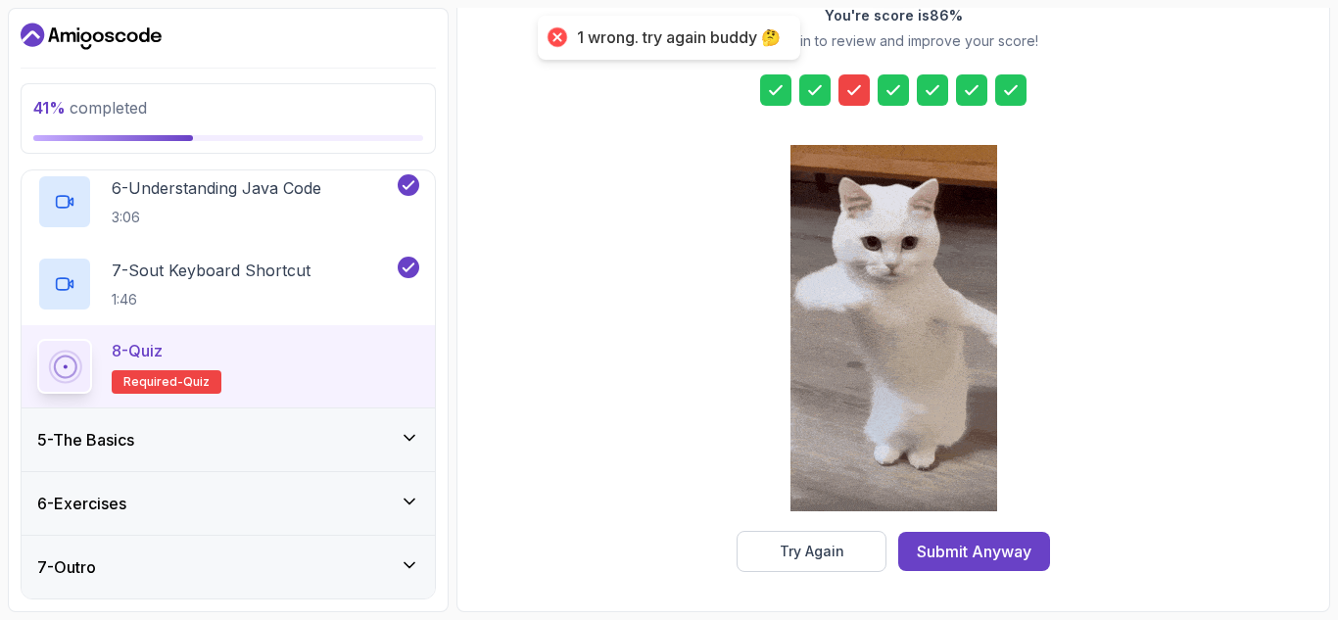
click at [794, 530] on div at bounding box center [893, 330] width 207 height 402
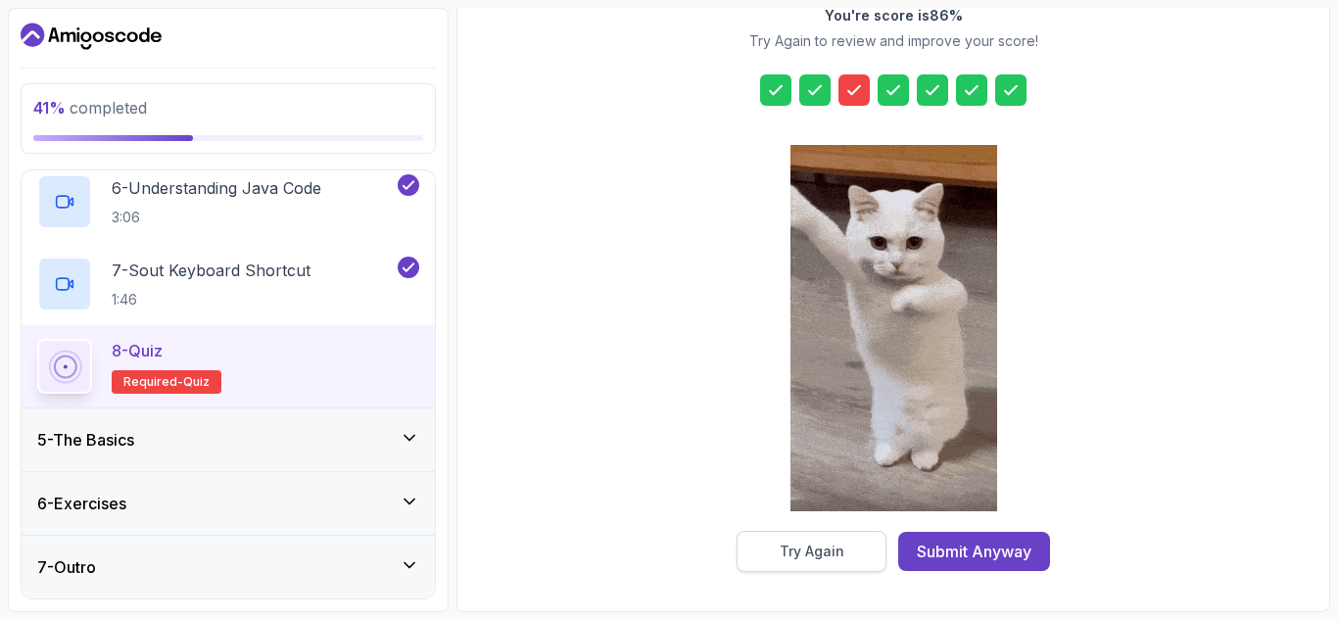
click at [794, 532] on button "Try Again" at bounding box center [812, 551] width 150 height 41
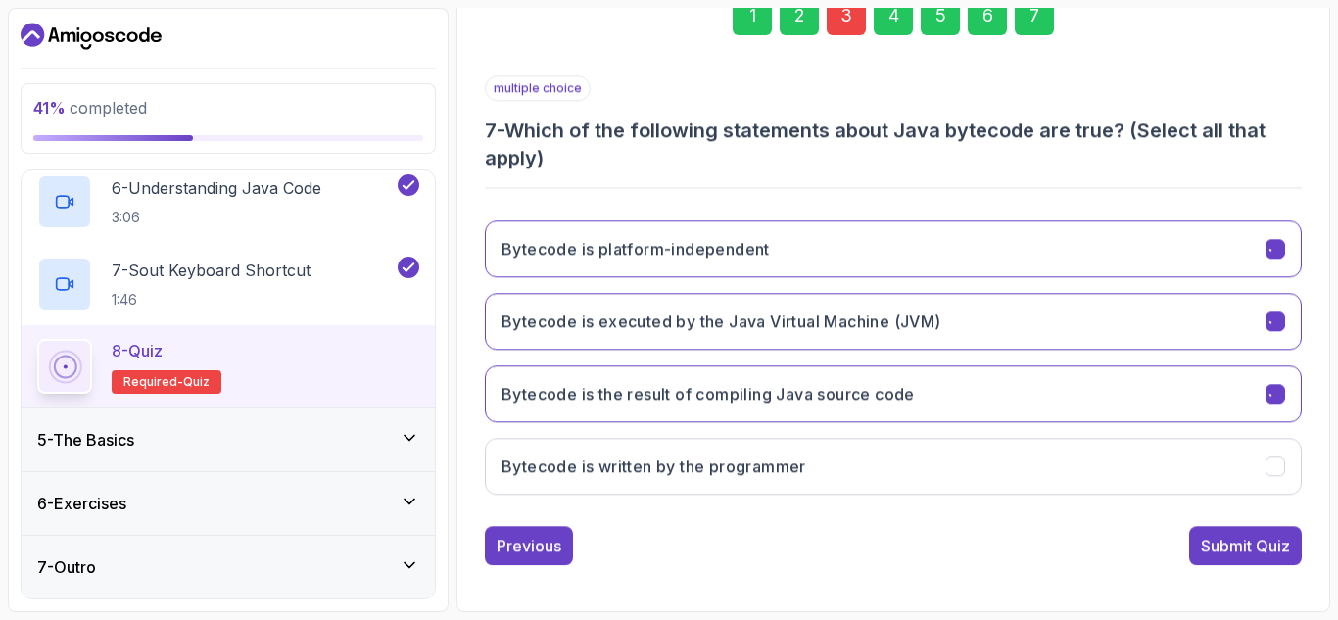
scroll to position [313, 0]
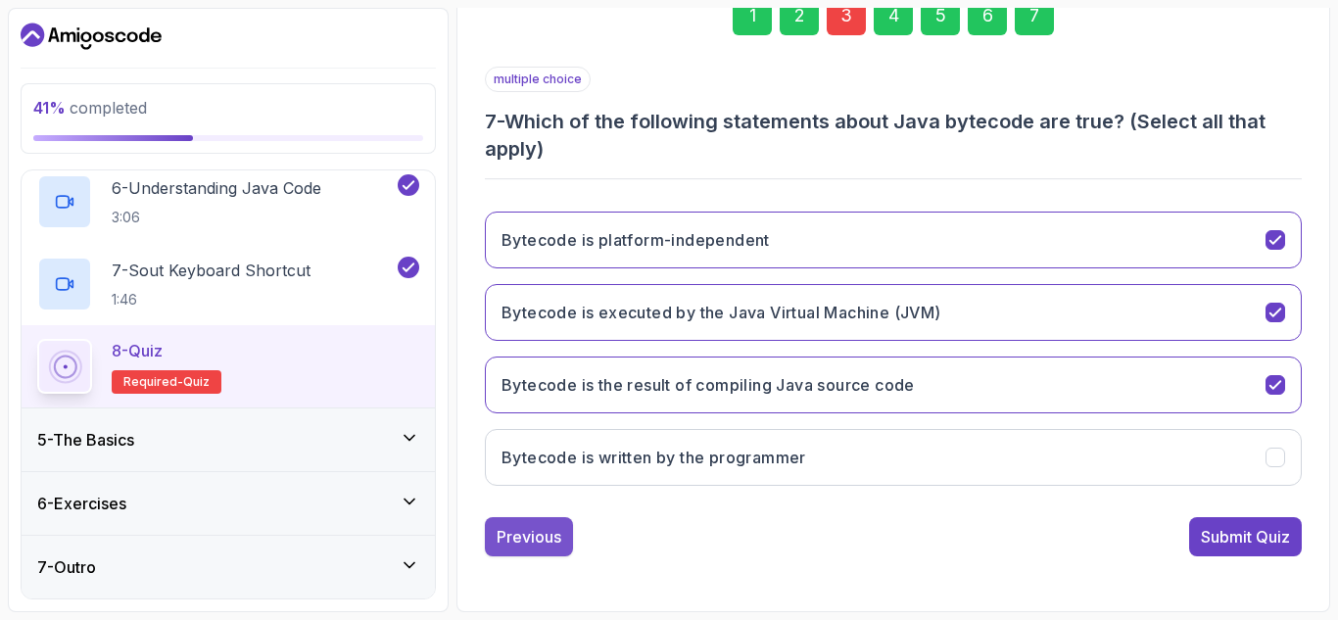
click at [536, 529] on div "Previous" at bounding box center [529, 537] width 65 height 24
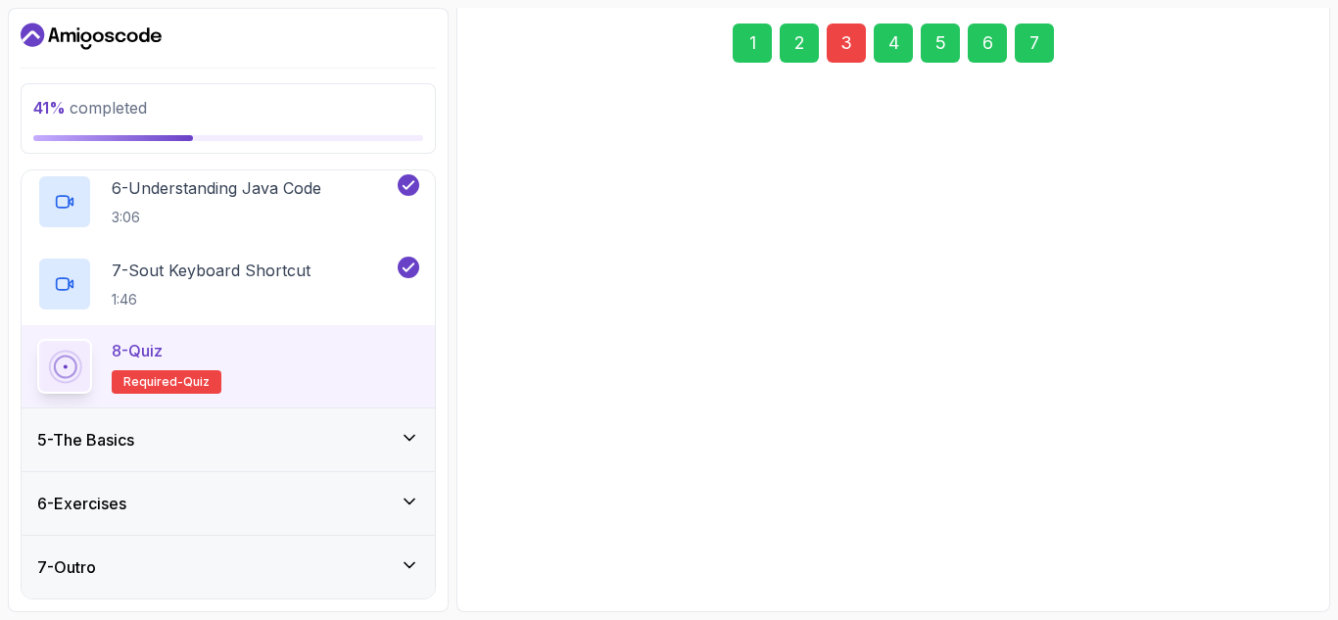
scroll to position [286, 0]
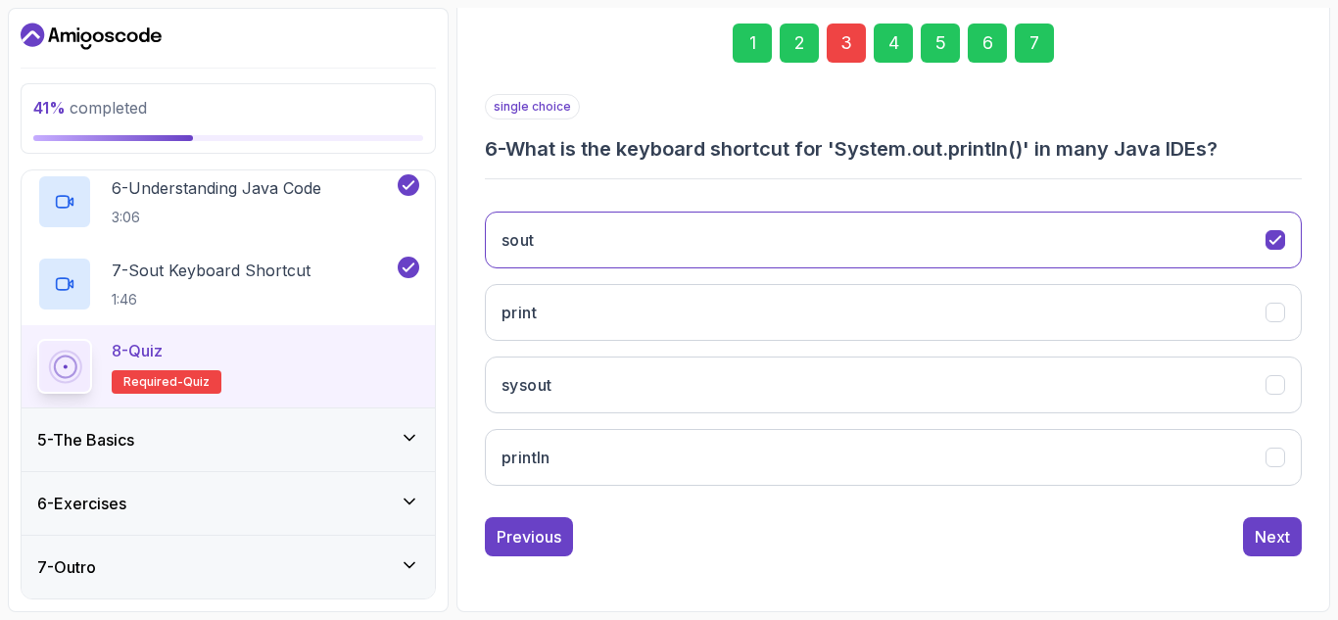
click at [536, 529] on div "Previous" at bounding box center [529, 537] width 65 height 24
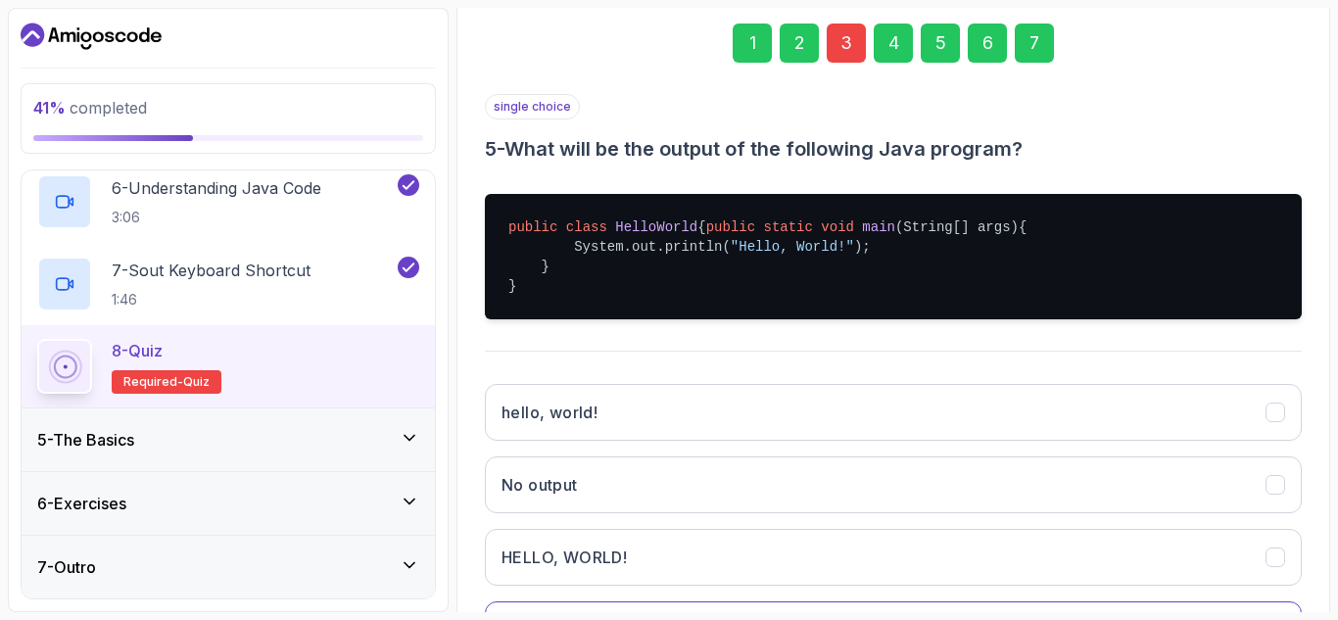
scroll to position [478, 0]
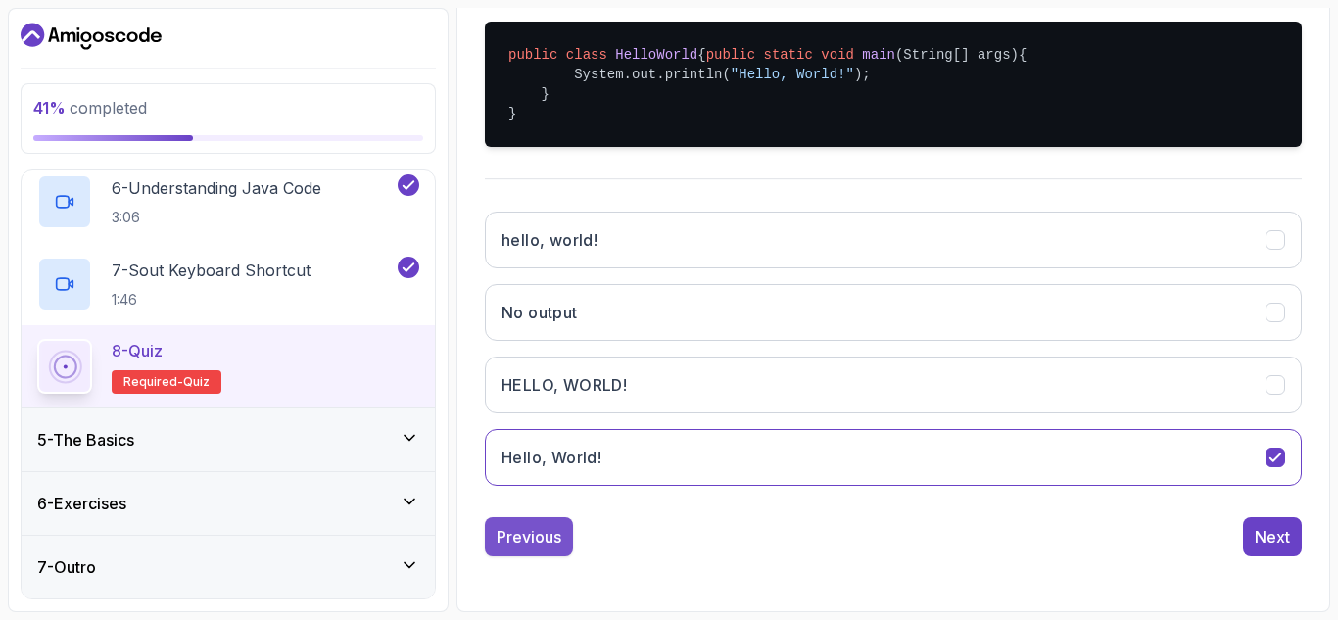
click at [529, 546] on div "Previous" at bounding box center [529, 537] width 65 height 24
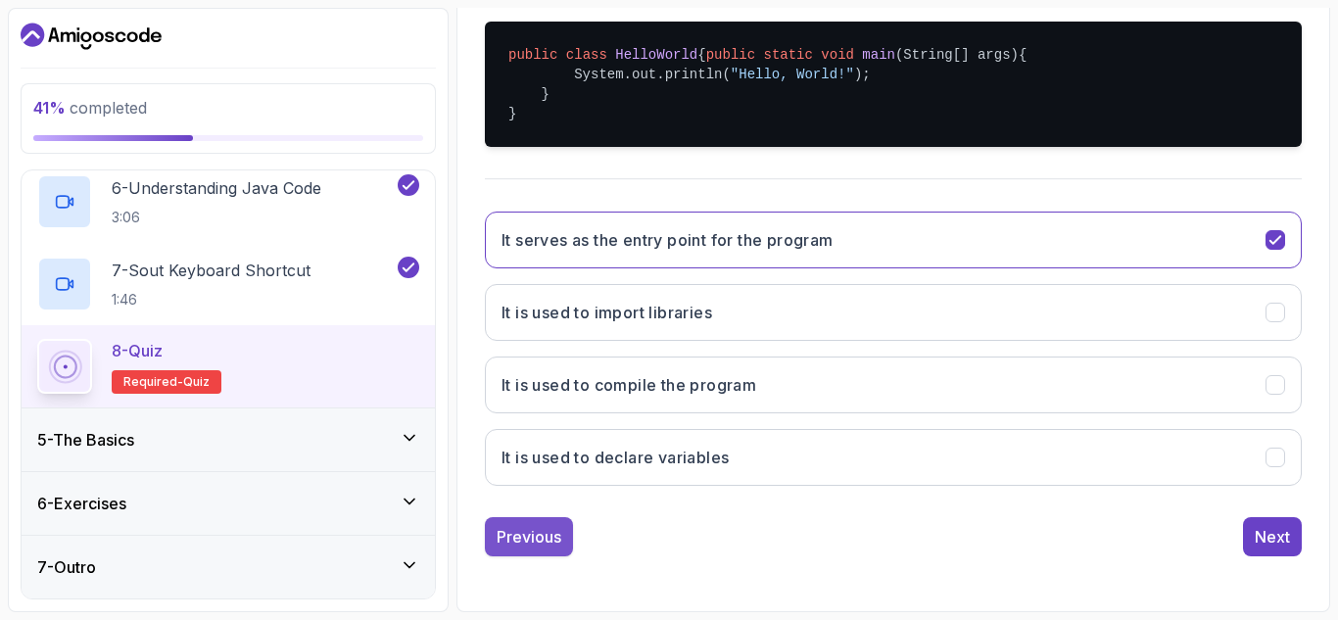
click at [508, 541] on div "Previous" at bounding box center [529, 537] width 65 height 24
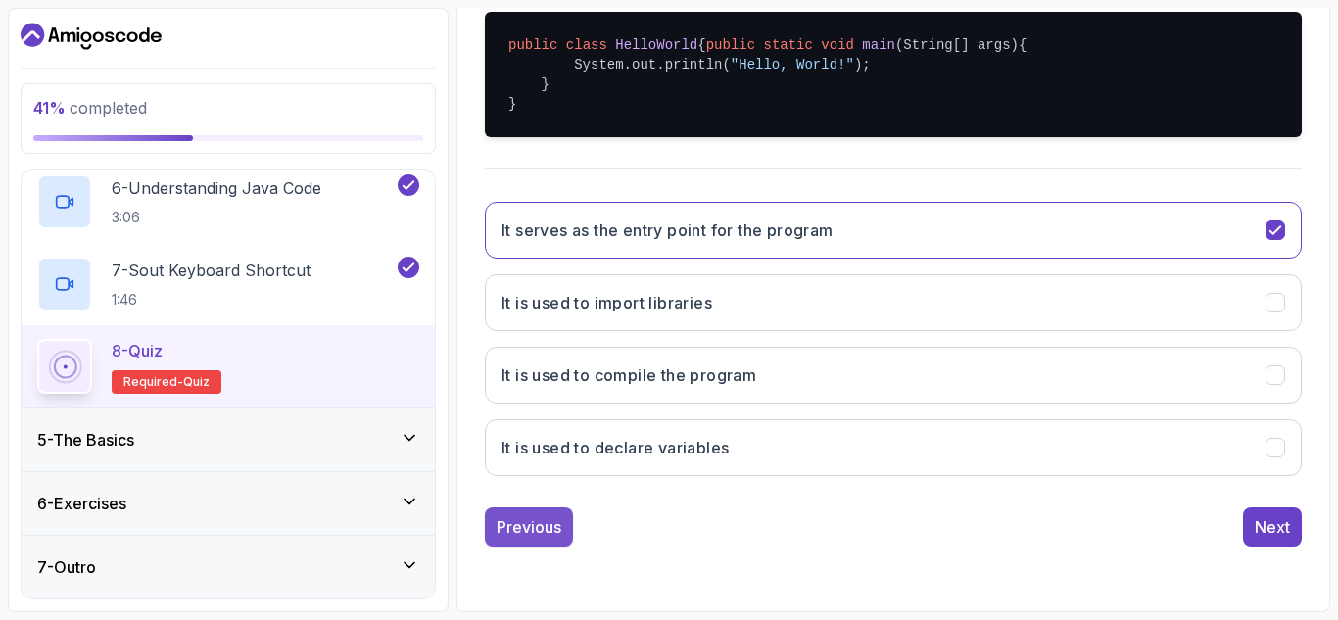
scroll to position [313, 0]
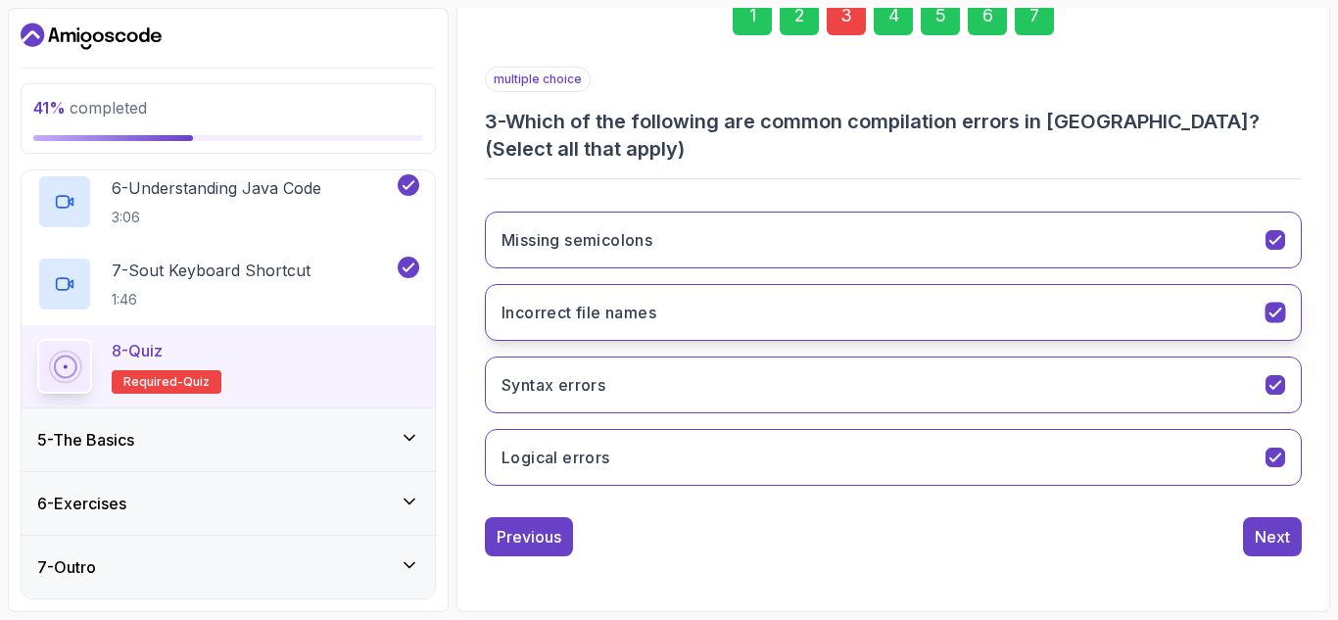
click at [1289, 312] on button "Incorrect file names" at bounding box center [893, 312] width 817 height 57
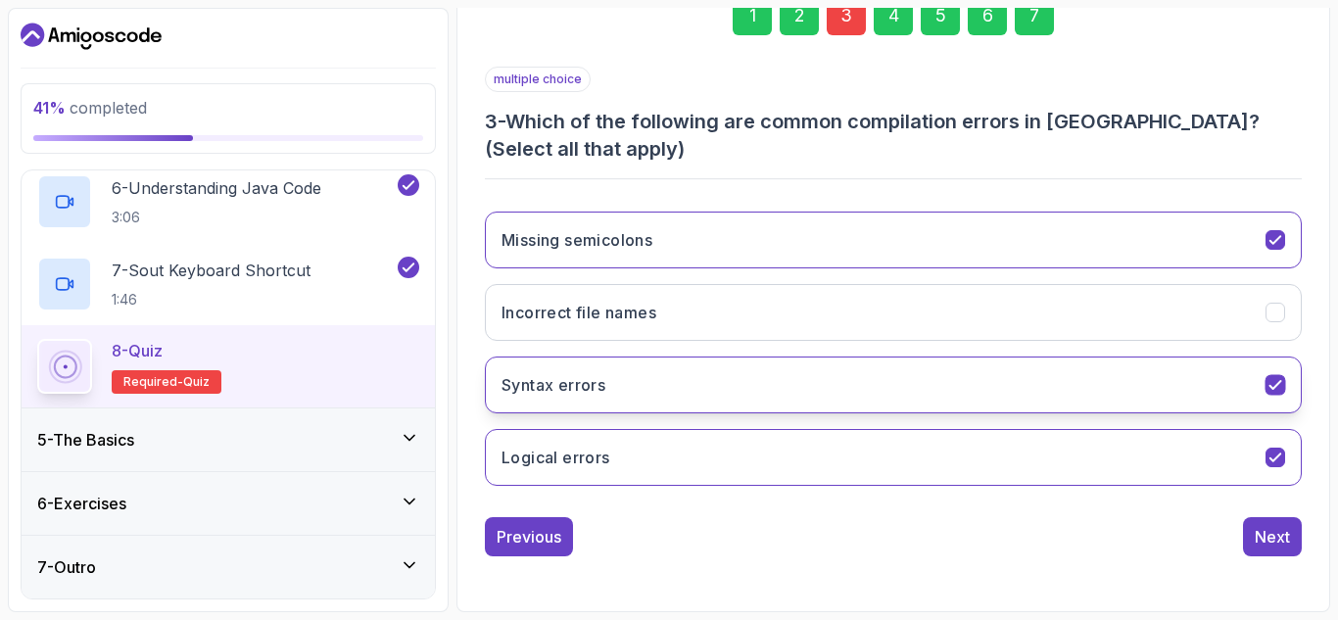
click at [1275, 370] on button "Syntax errors" at bounding box center [893, 385] width 817 height 57
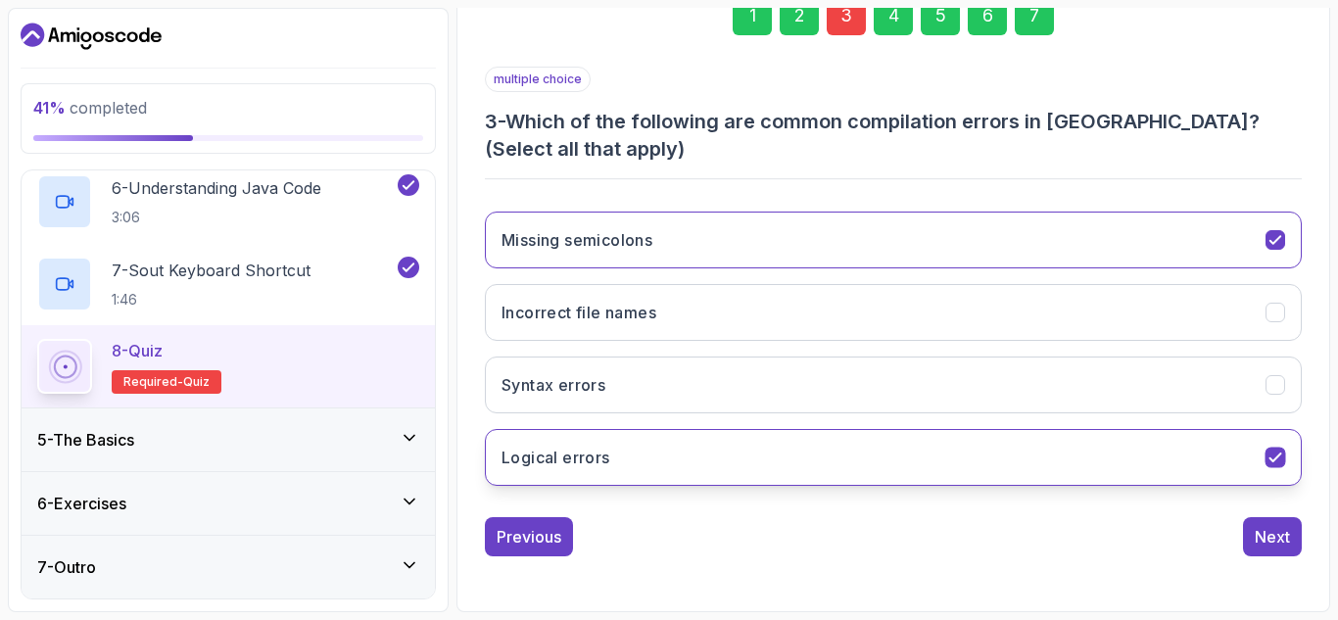
click at [1288, 460] on button "Logical errors" at bounding box center [893, 457] width 817 height 57
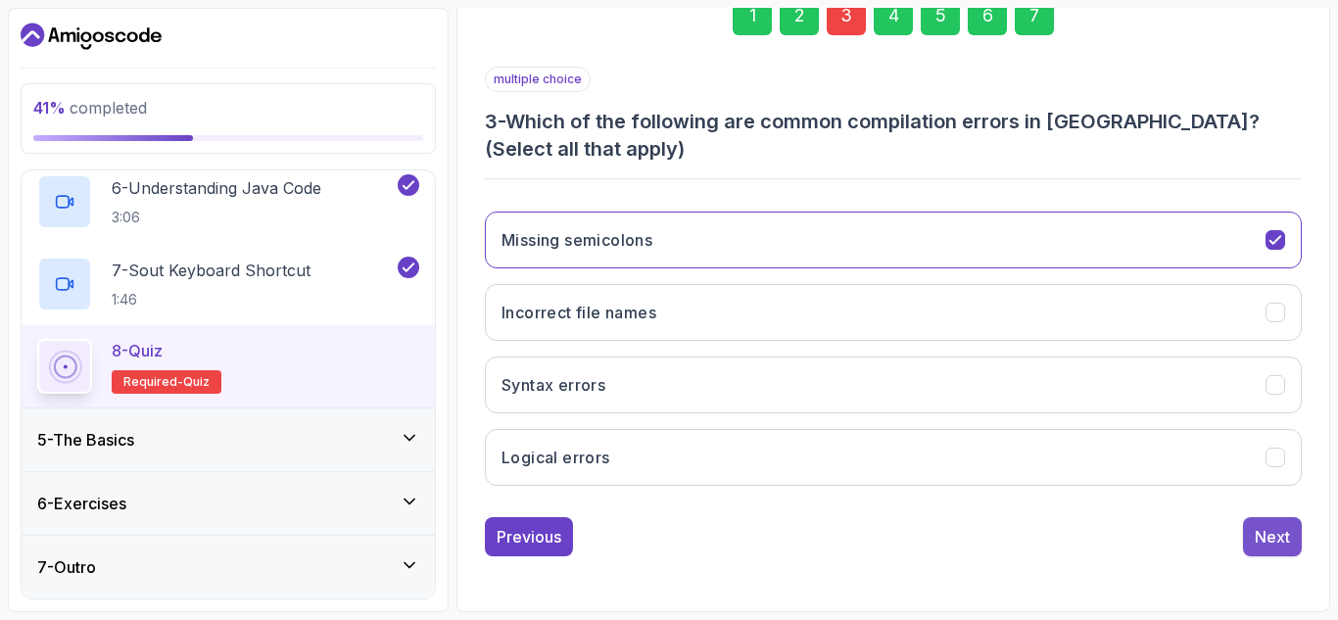
click at [1265, 528] on div "Next" at bounding box center [1272, 537] width 35 height 24
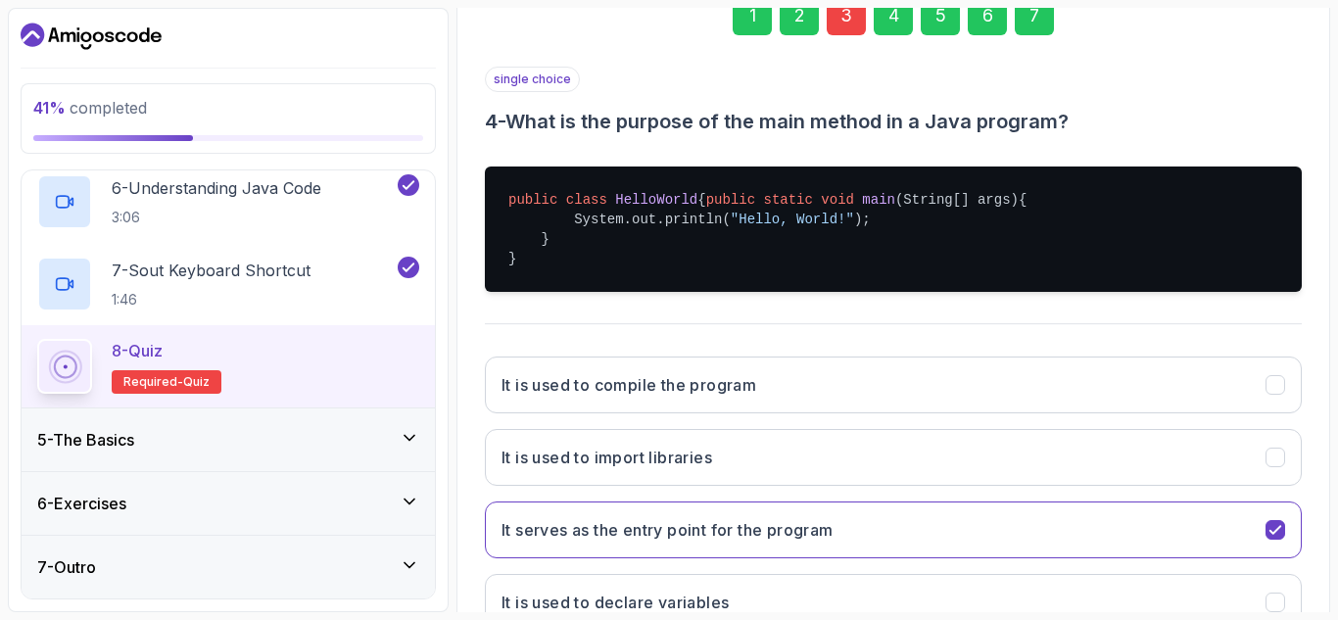
scroll to position [478, 0]
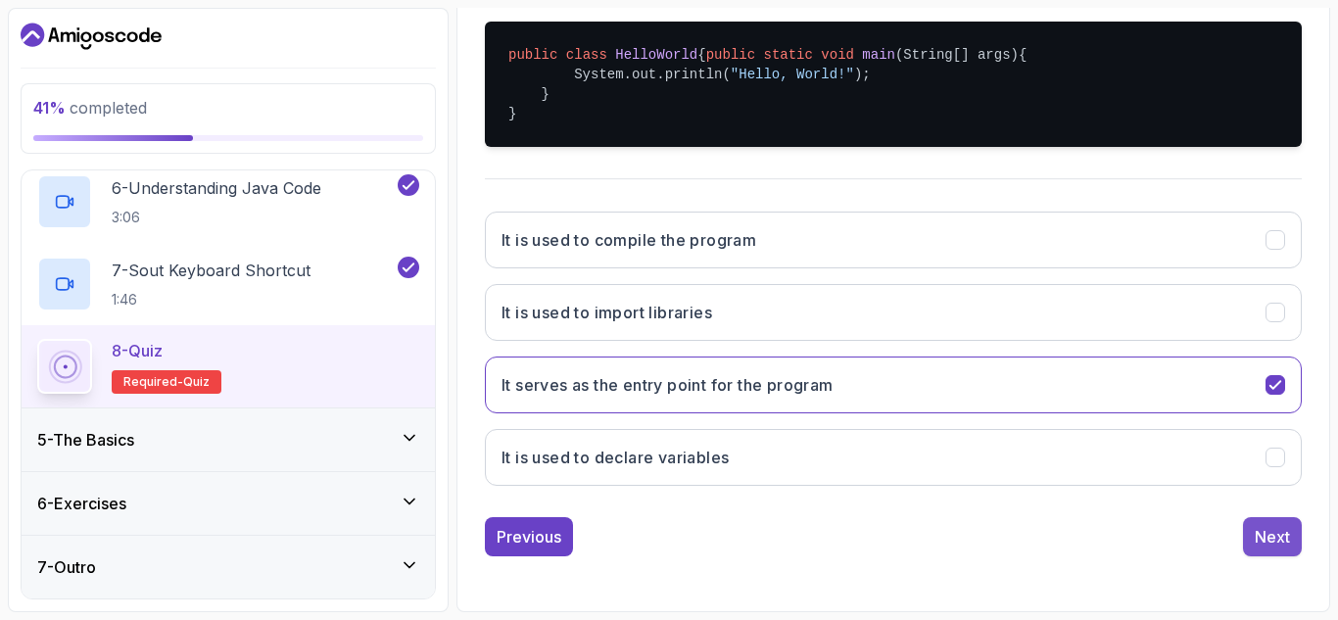
click at [1272, 532] on div "Next" at bounding box center [1272, 537] width 35 height 24
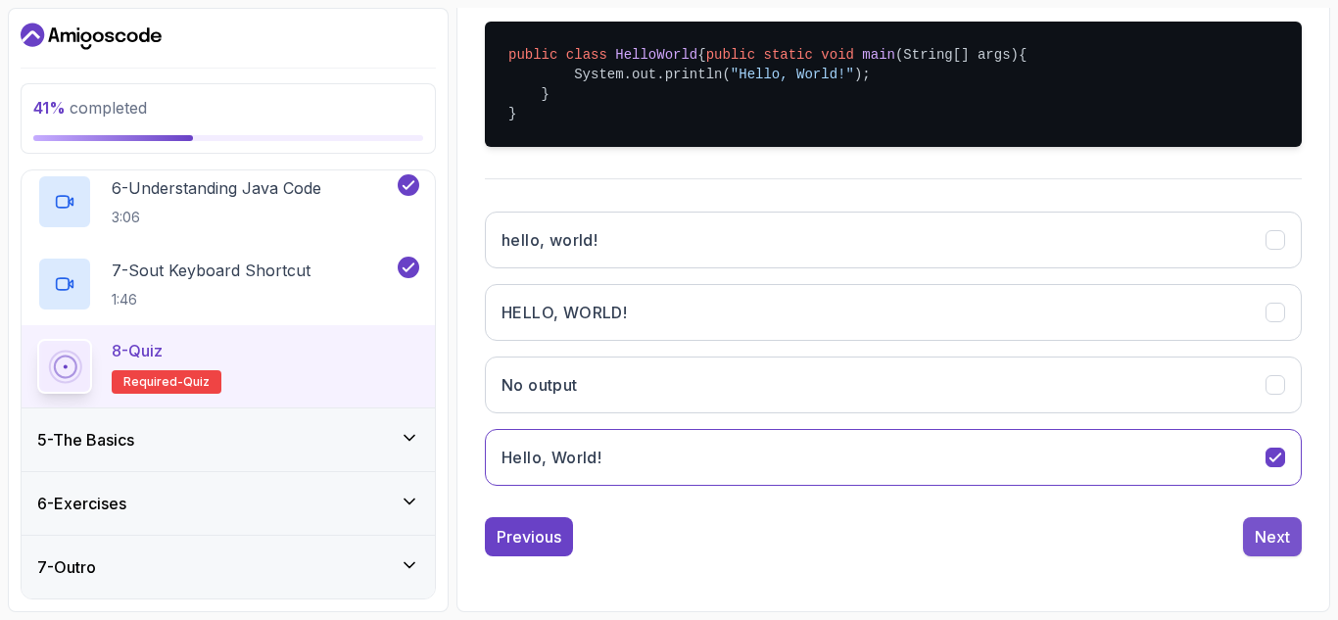
click at [1257, 535] on div "Next" at bounding box center [1272, 537] width 35 height 24
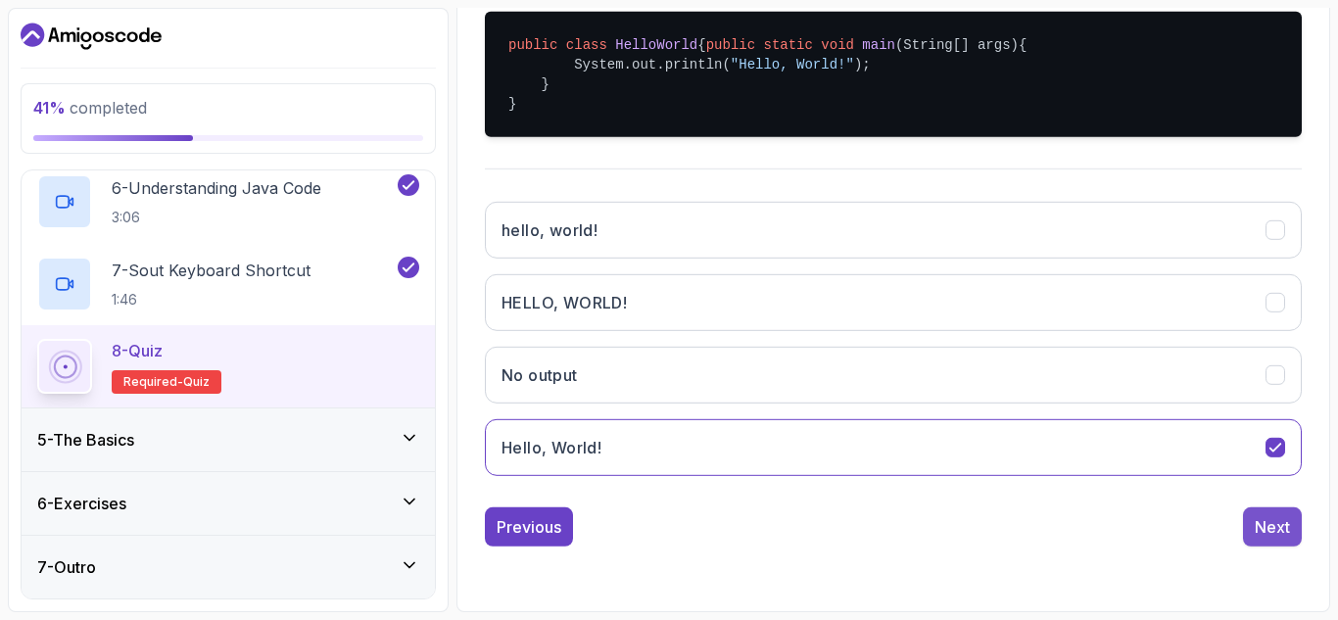
scroll to position [286, 0]
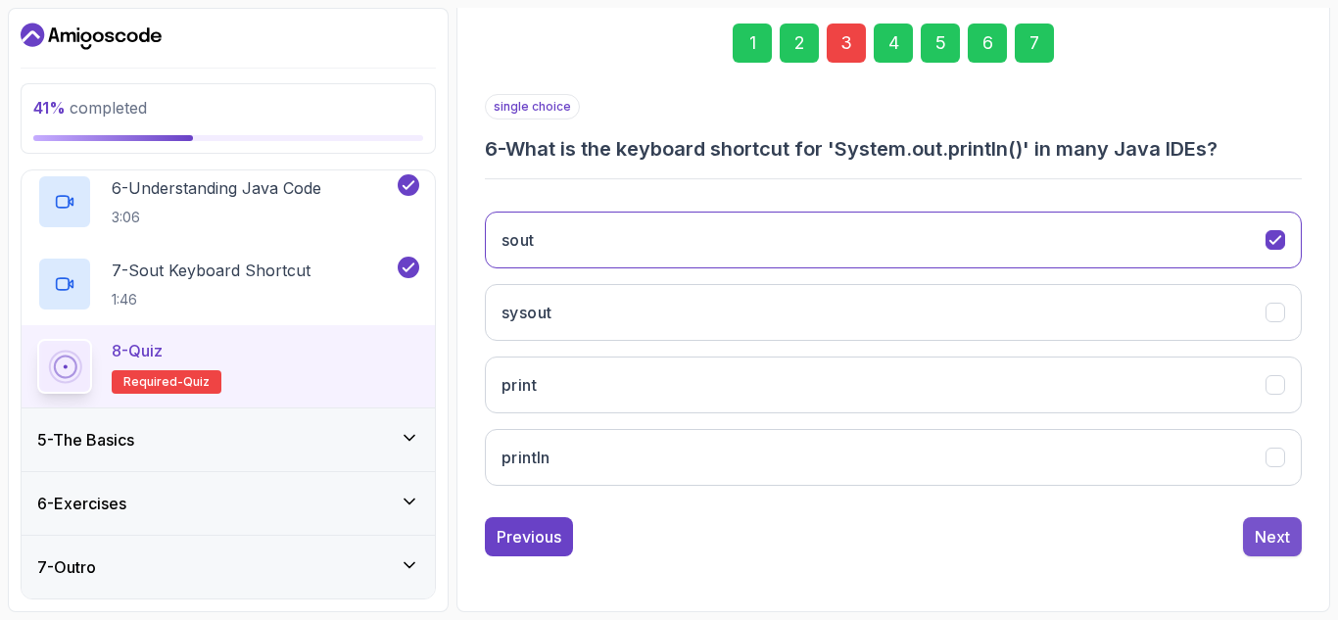
click at [1289, 534] on div "Next" at bounding box center [1272, 537] width 35 height 24
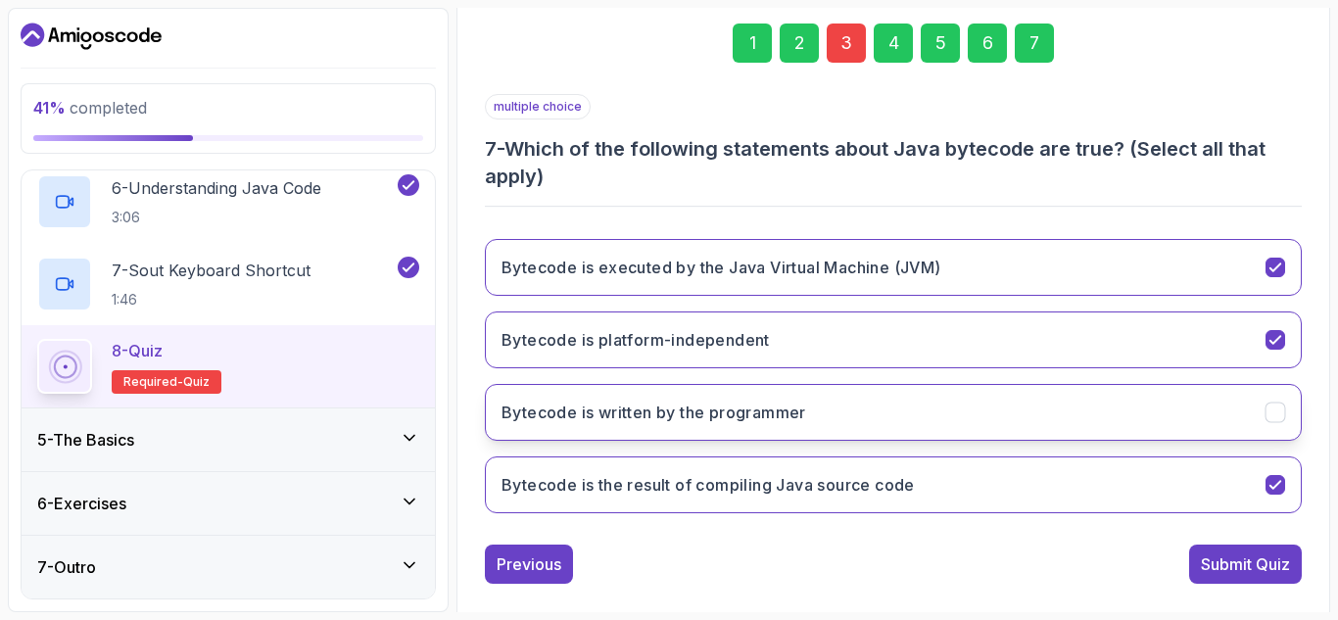
scroll to position [313, 0]
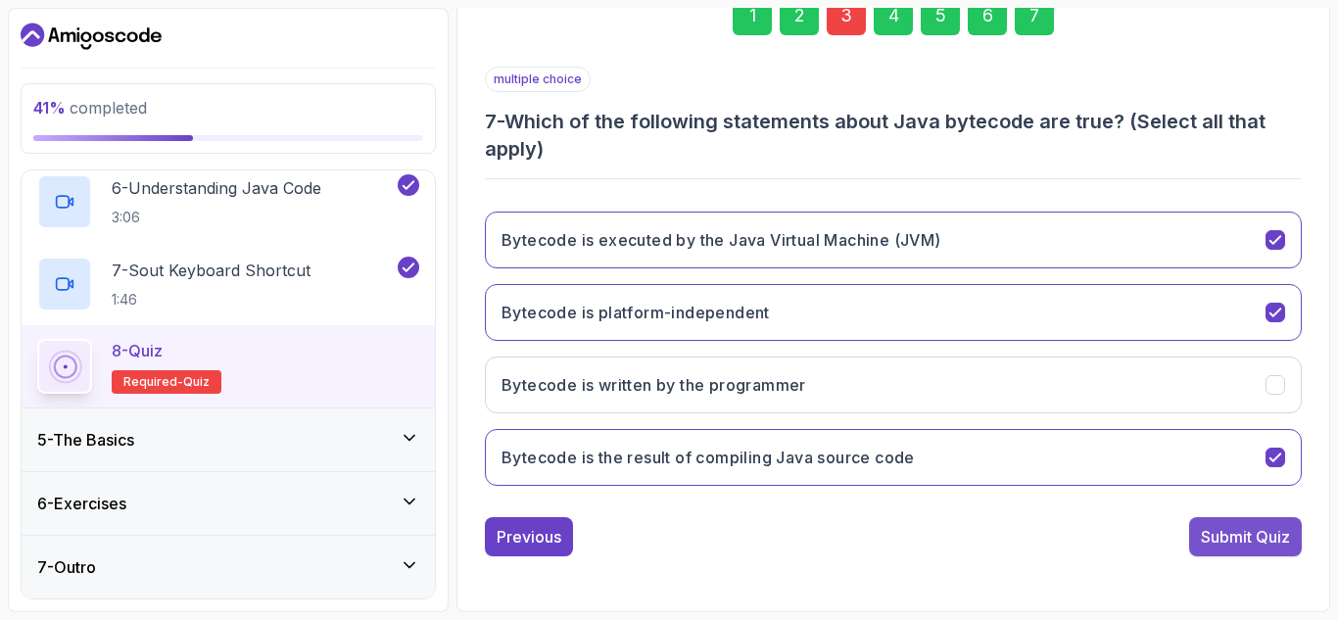
click at [1212, 536] on div "Submit Quiz" at bounding box center [1245, 537] width 89 height 24
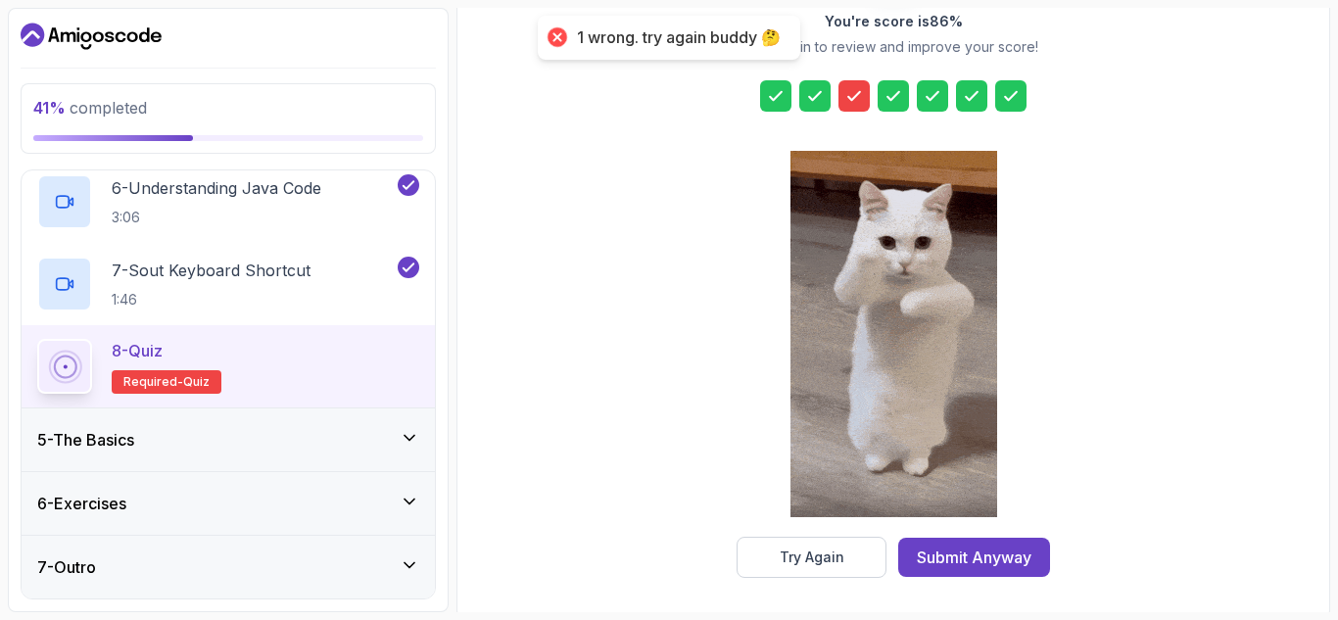
scroll to position [319, 0]
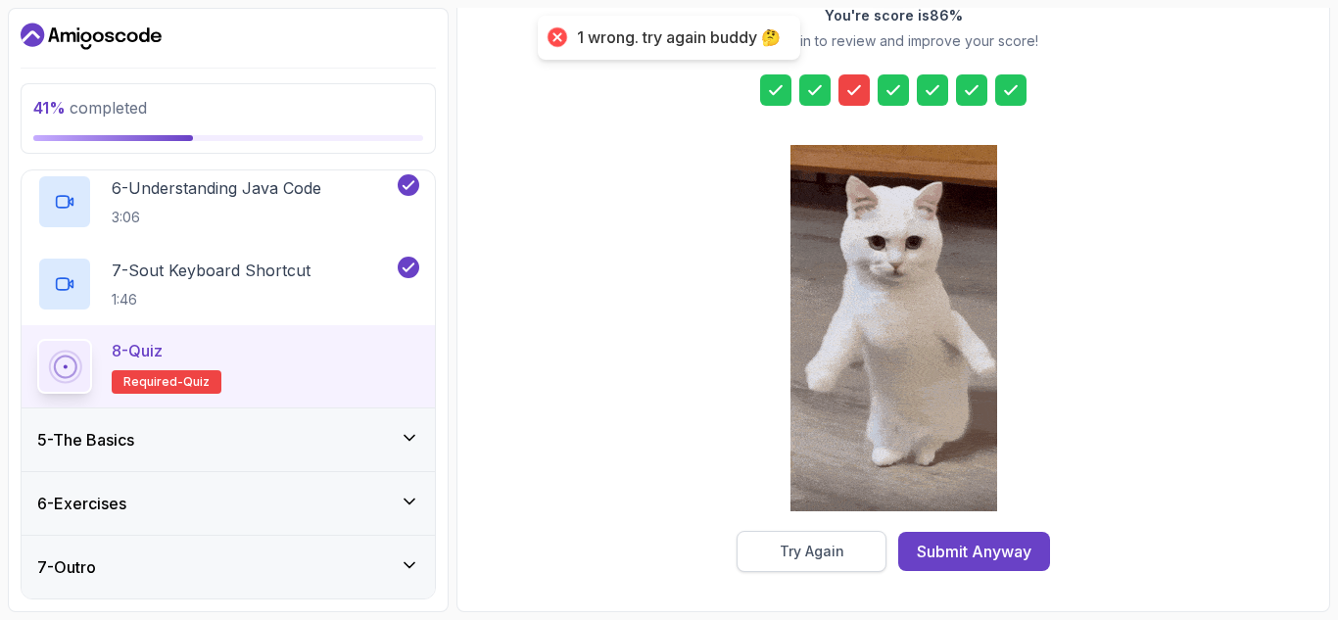
click at [810, 537] on button "Try Again" at bounding box center [812, 551] width 150 height 41
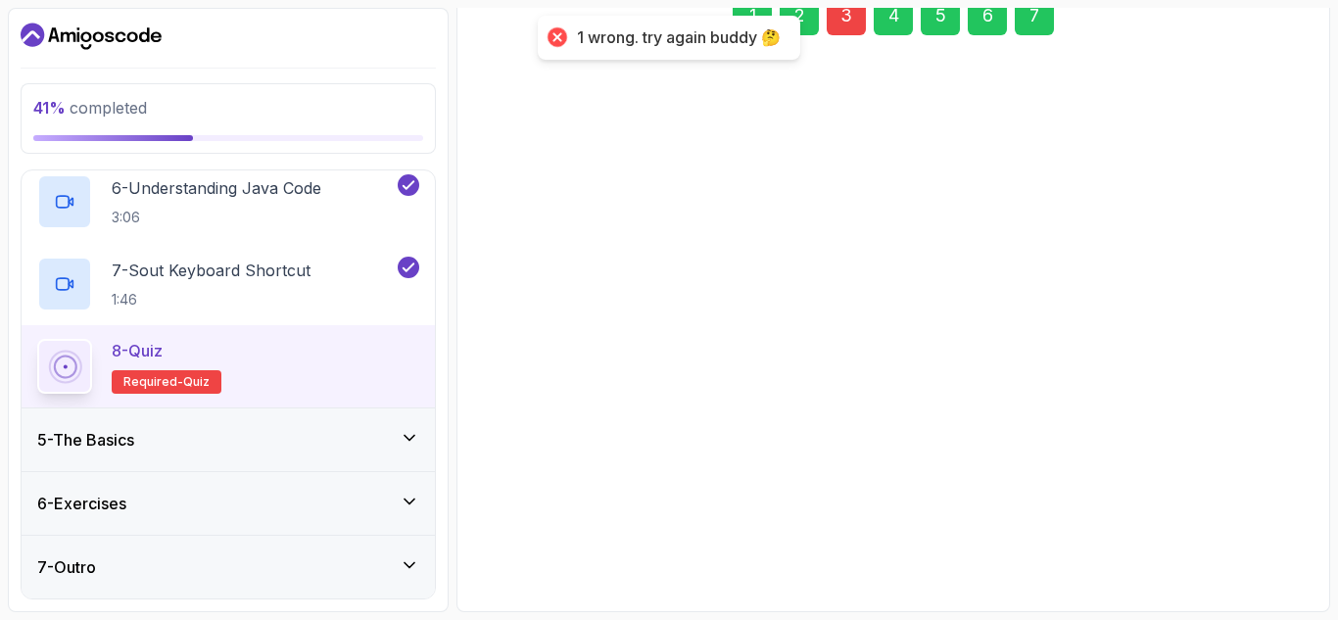
scroll to position [313, 0]
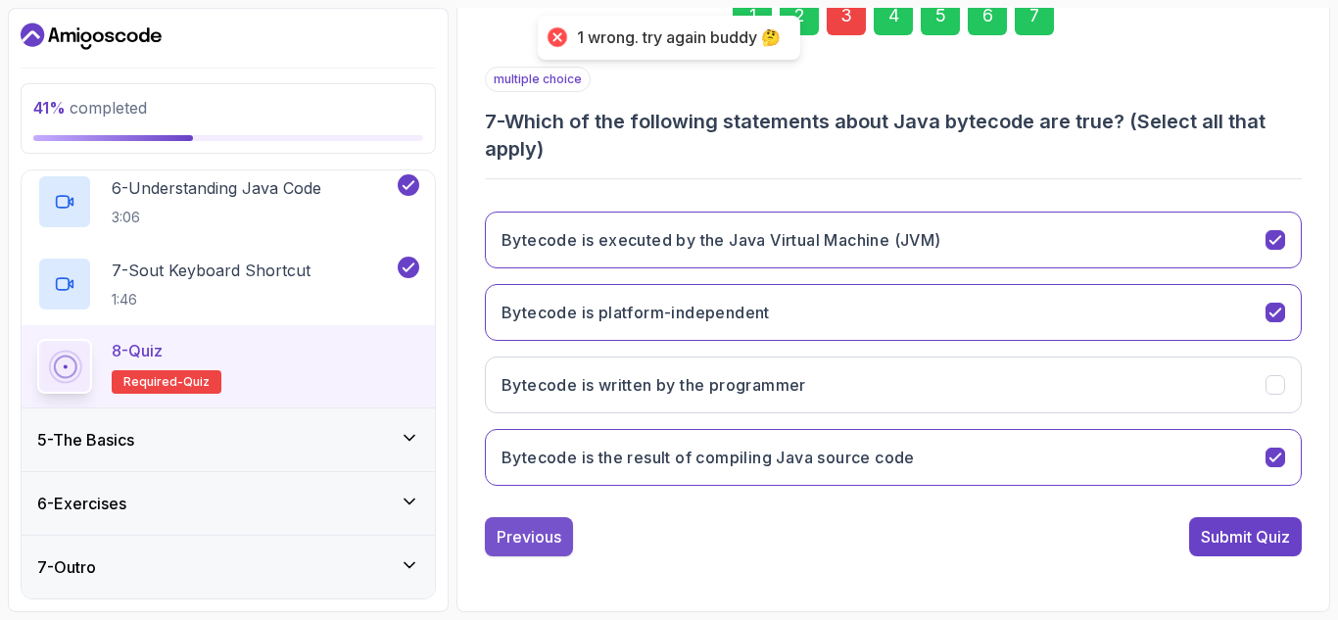
click at [533, 550] on button "Previous" at bounding box center [529, 536] width 88 height 39
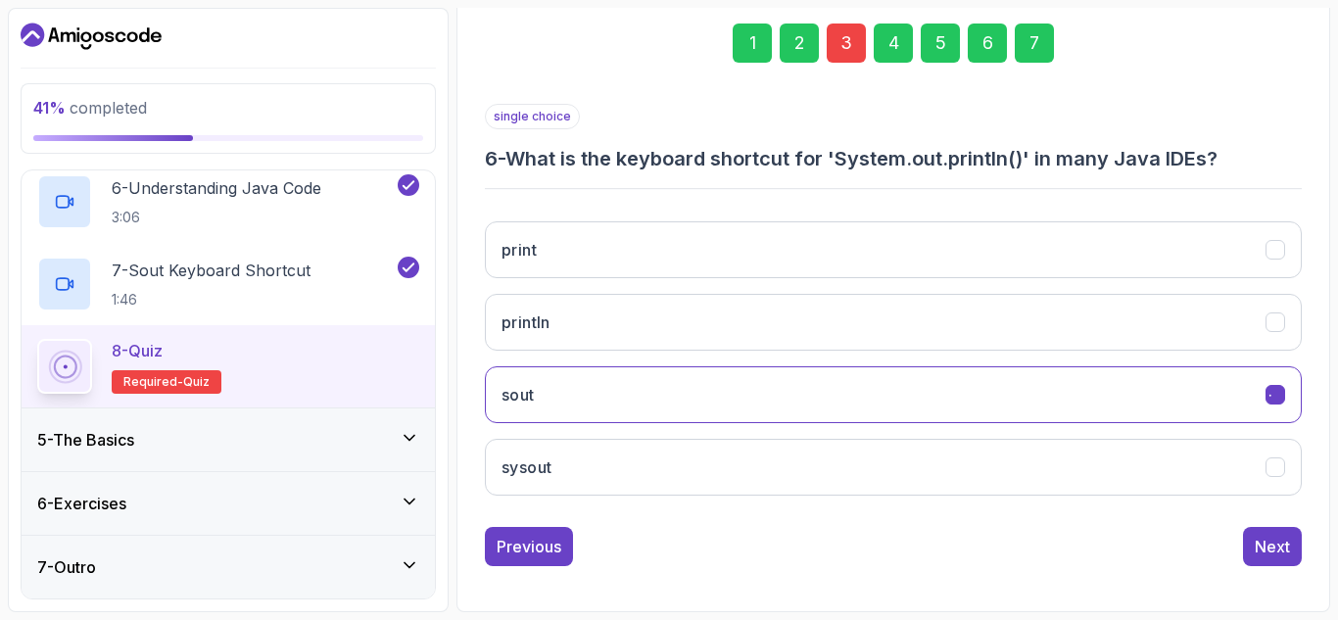
scroll to position [286, 0]
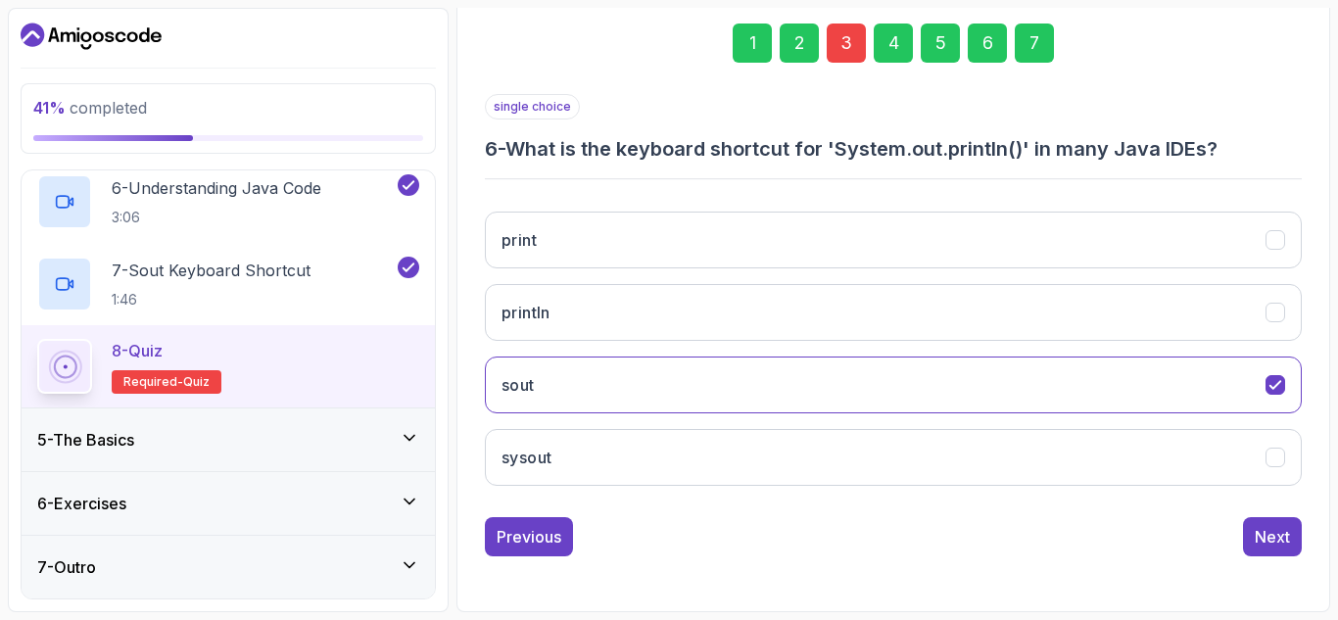
click at [533, 550] on button "Previous" at bounding box center [529, 536] width 88 height 39
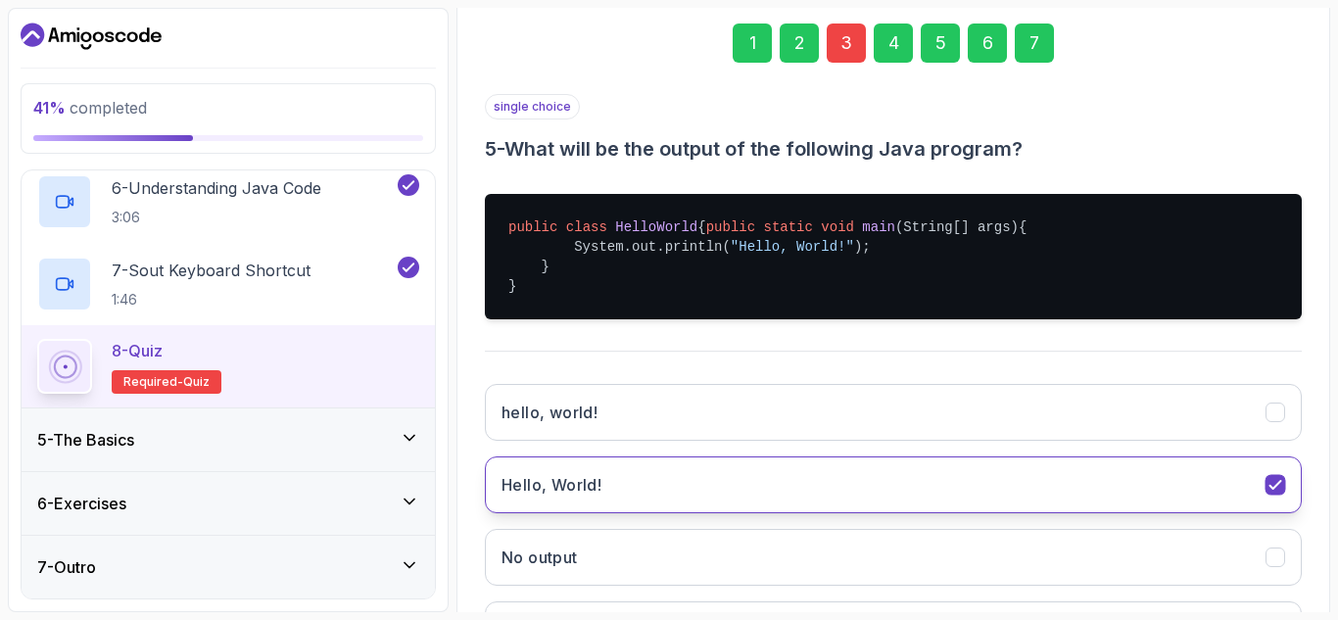
scroll to position [478, 0]
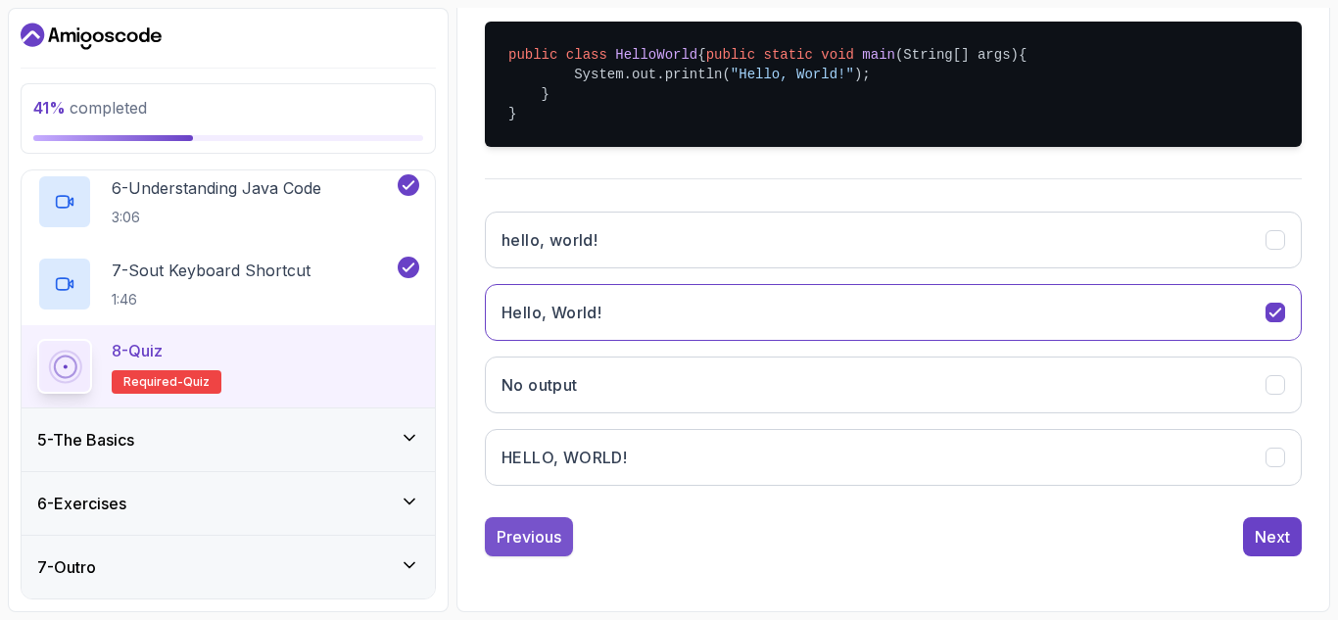
click at [509, 546] on div "Previous" at bounding box center [529, 537] width 65 height 24
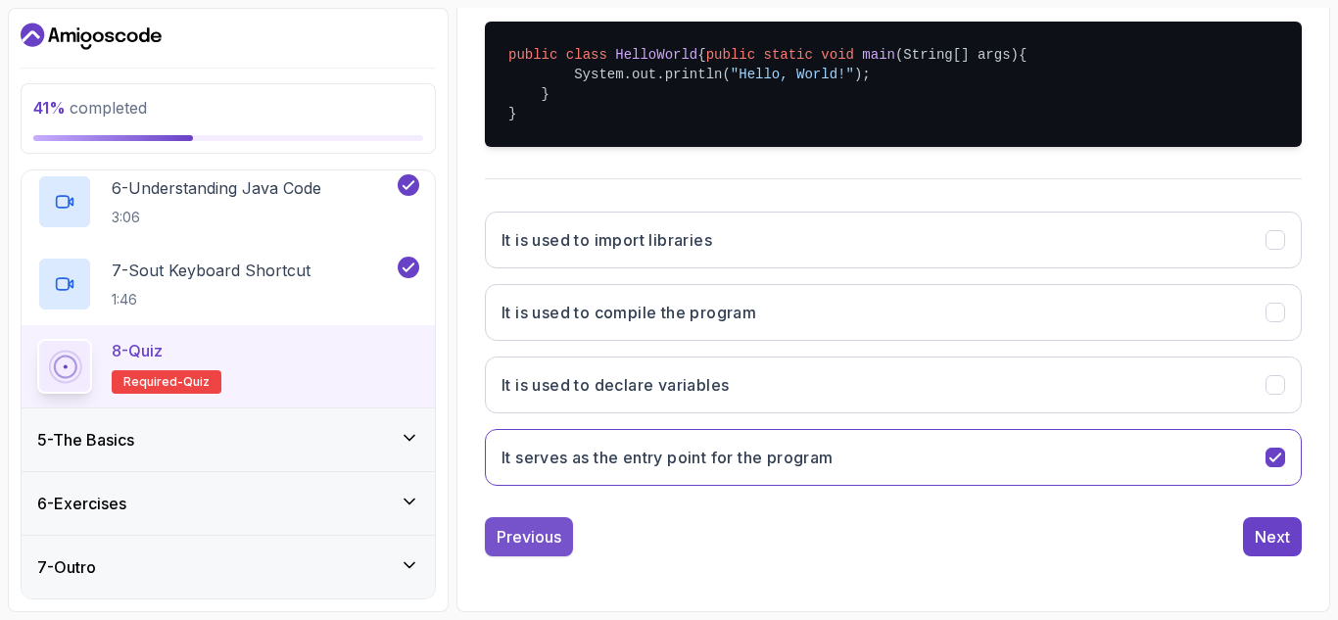
click at [545, 531] on div "Previous" at bounding box center [529, 537] width 65 height 24
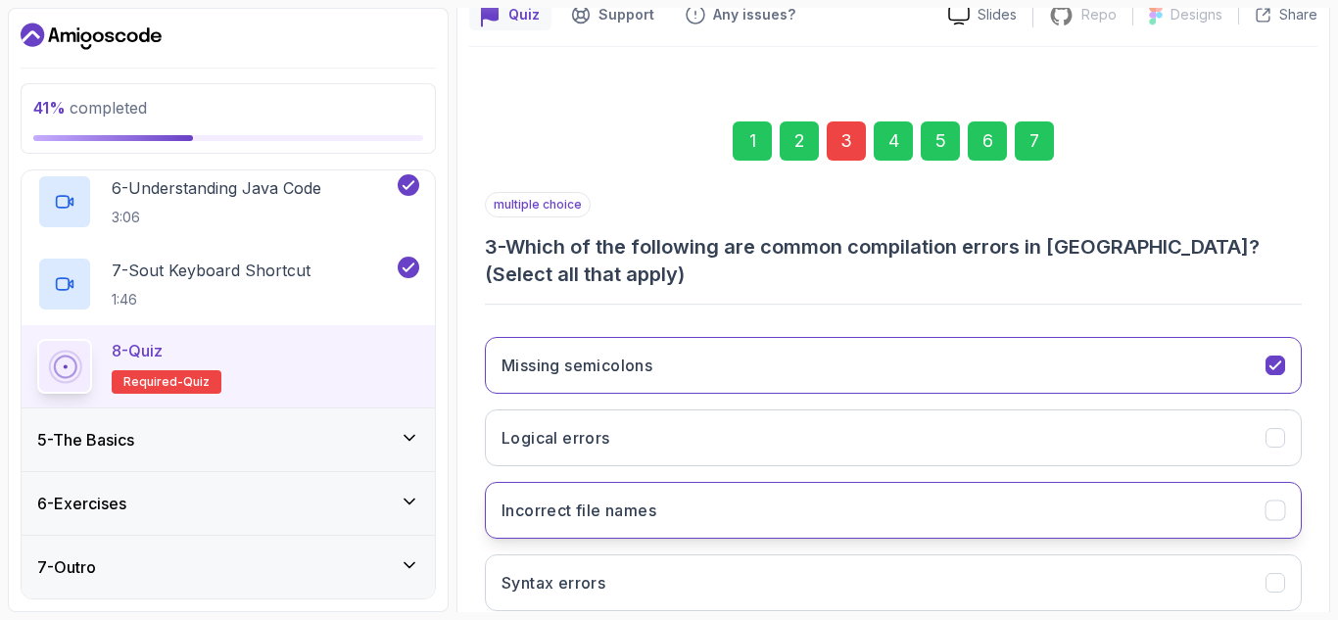
scroll to position [313, 0]
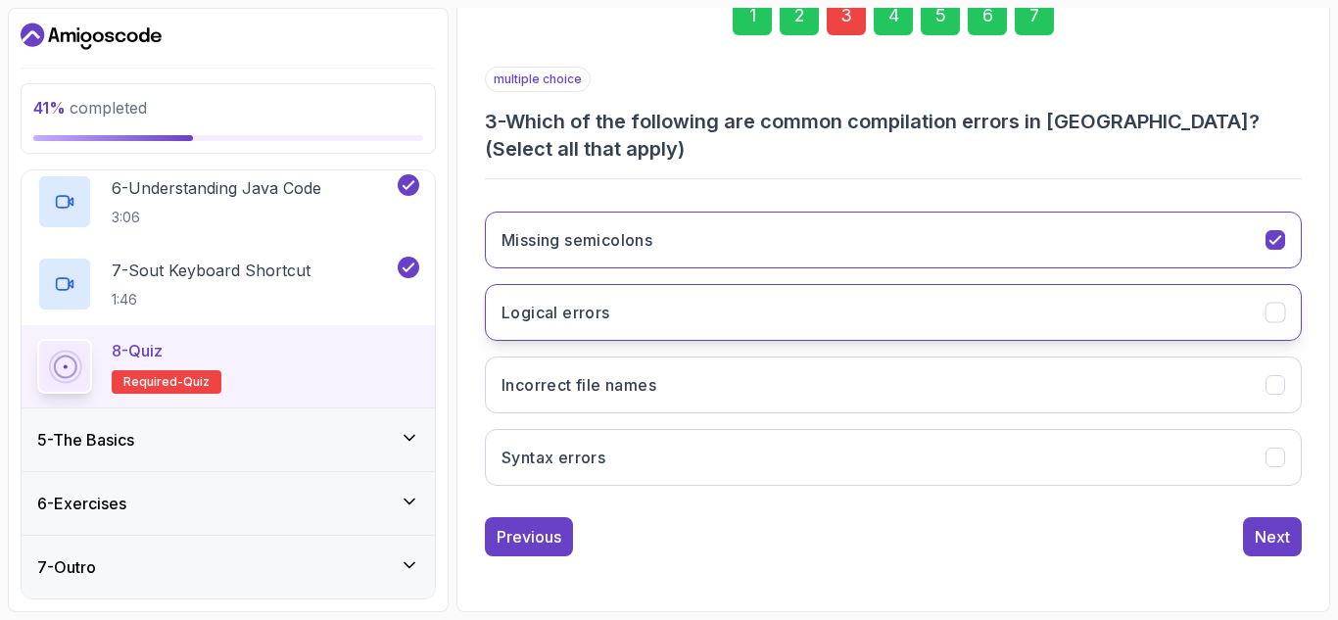
click at [1271, 313] on icon "Logical errors" at bounding box center [1274, 313] width 11 height 8
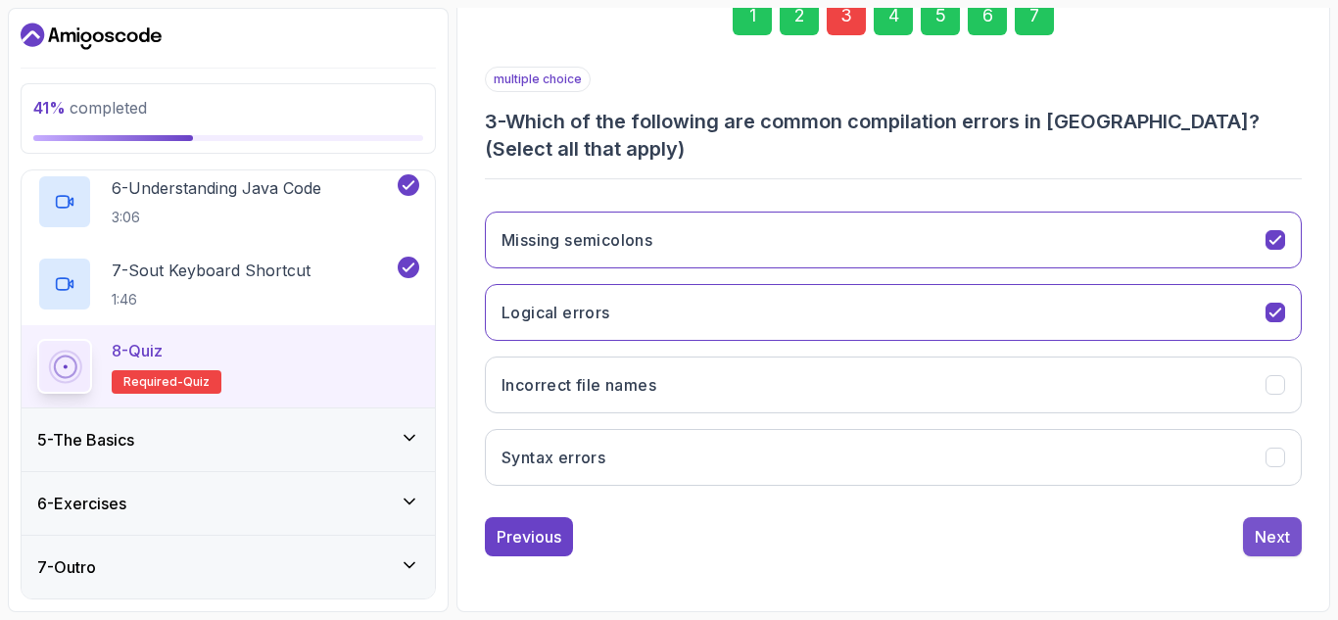
click at [1277, 546] on div "Next" at bounding box center [1272, 537] width 35 height 24
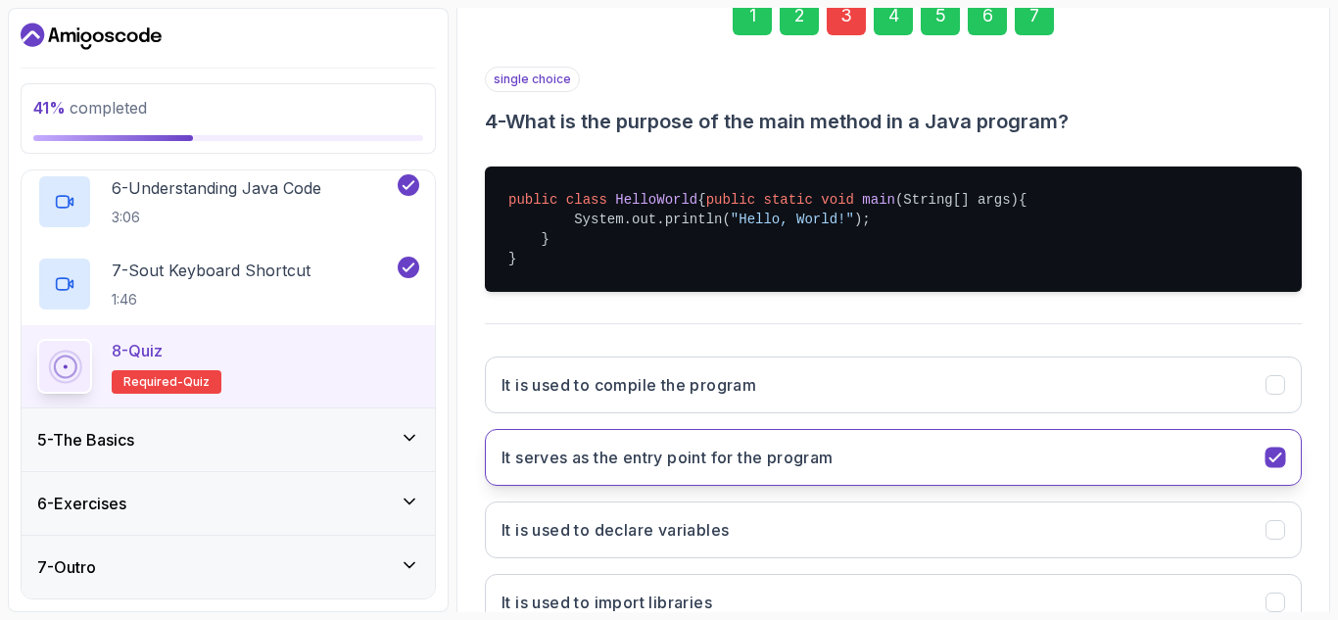
scroll to position [478, 0]
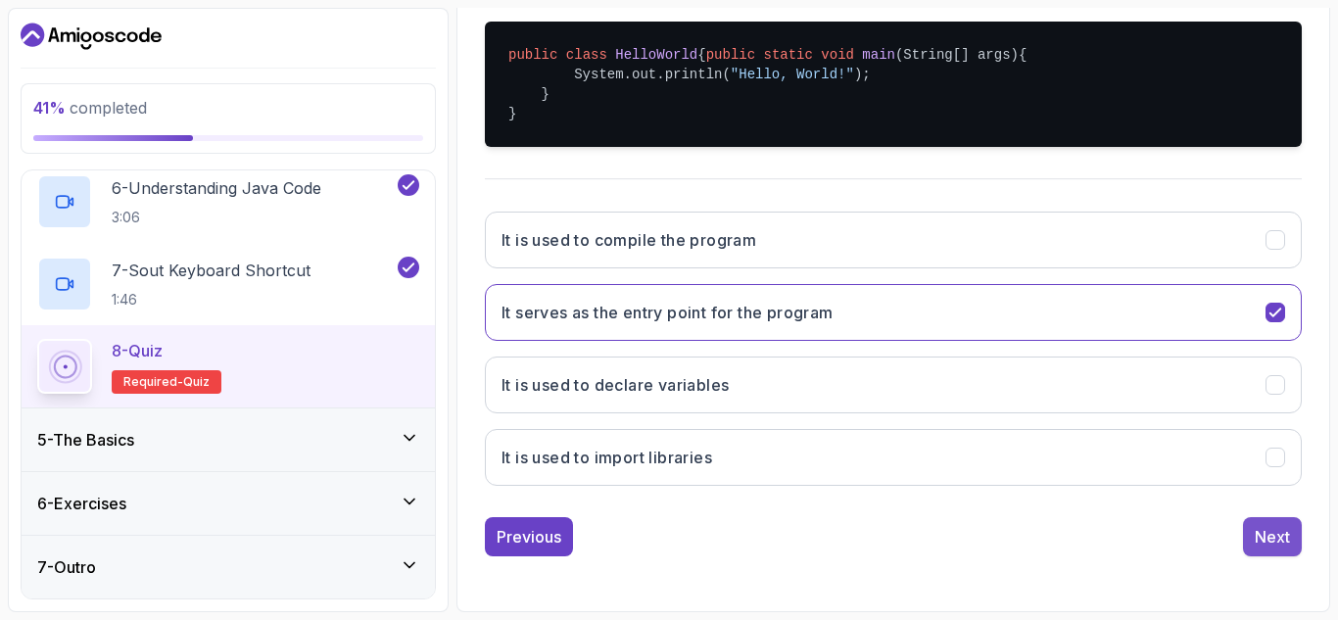
click at [1252, 544] on button "Next" at bounding box center [1272, 536] width 59 height 39
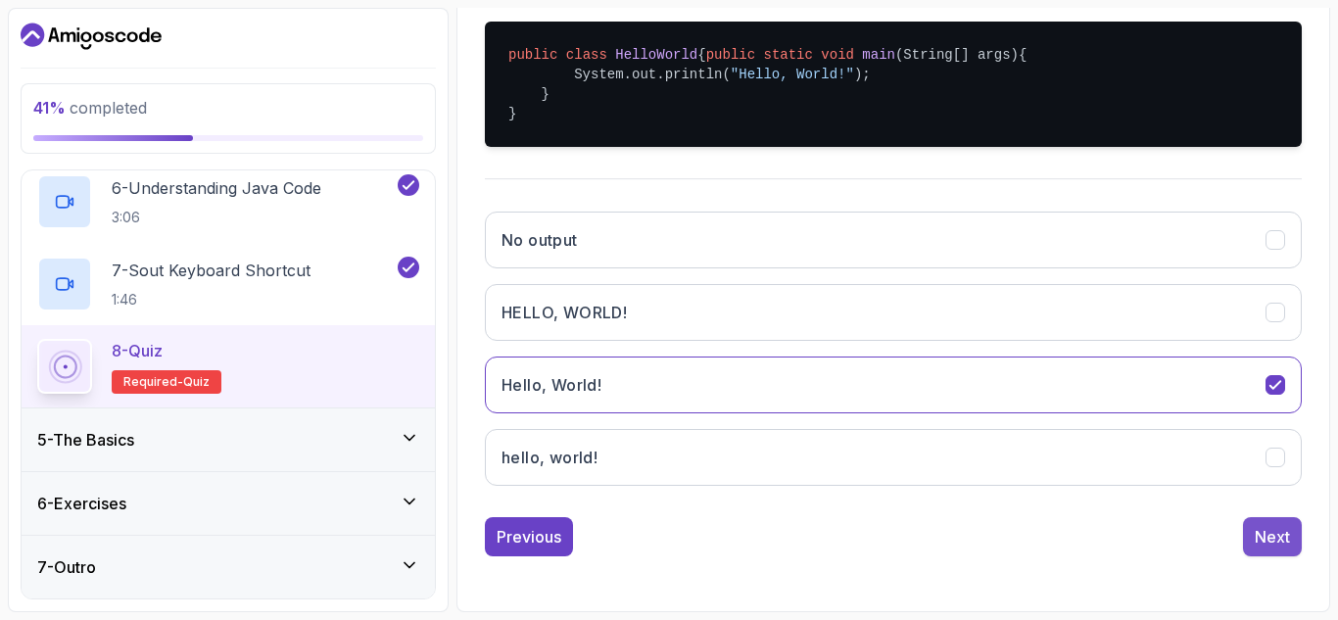
click at [1270, 541] on div "Next" at bounding box center [1272, 537] width 35 height 24
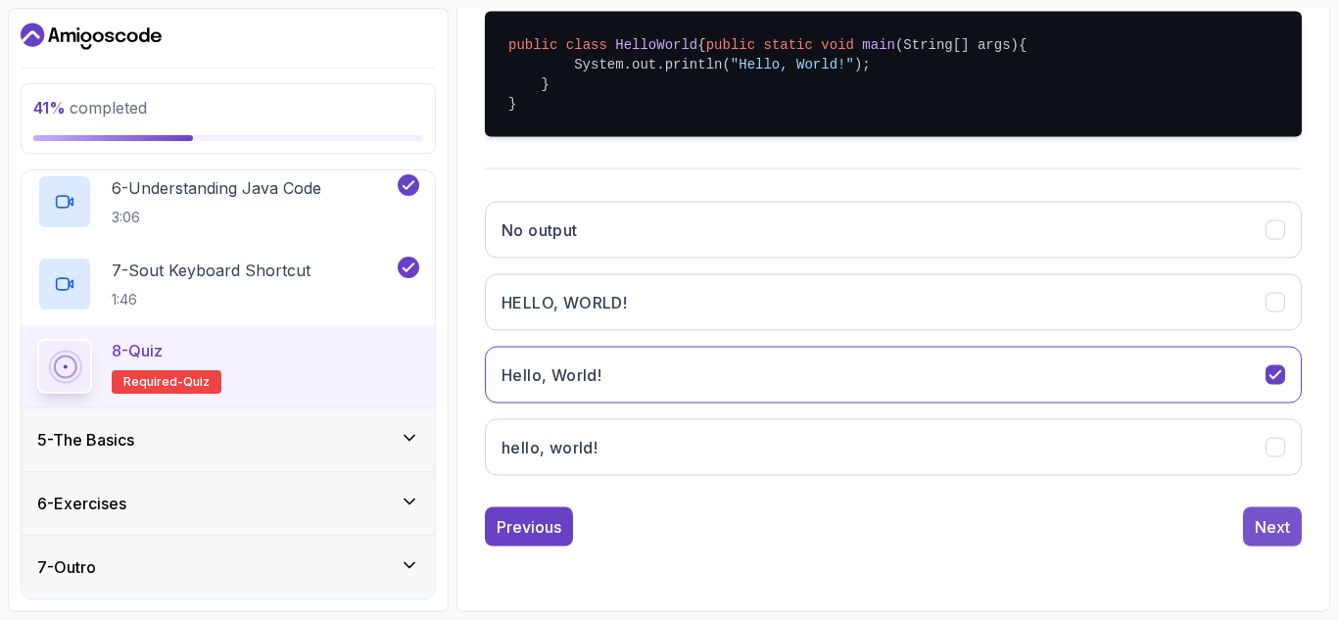
scroll to position [286, 0]
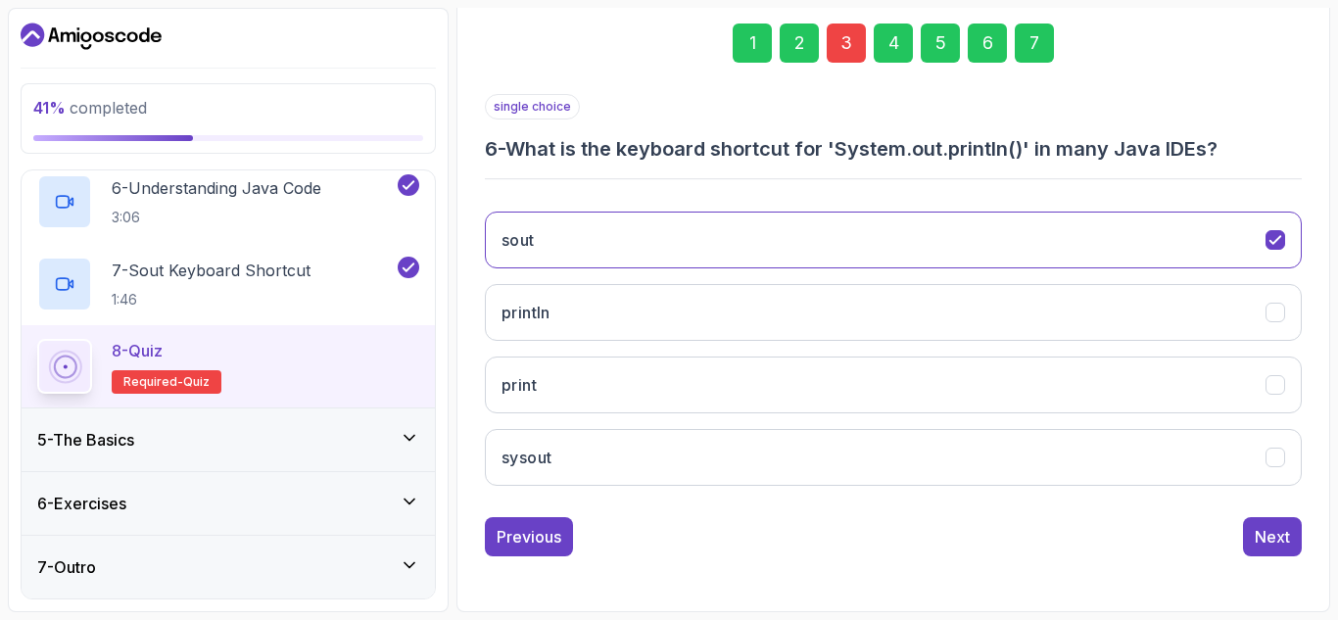
click at [1270, 541] on div "Next" at bounding box center [1272, 537] width 35 height 24
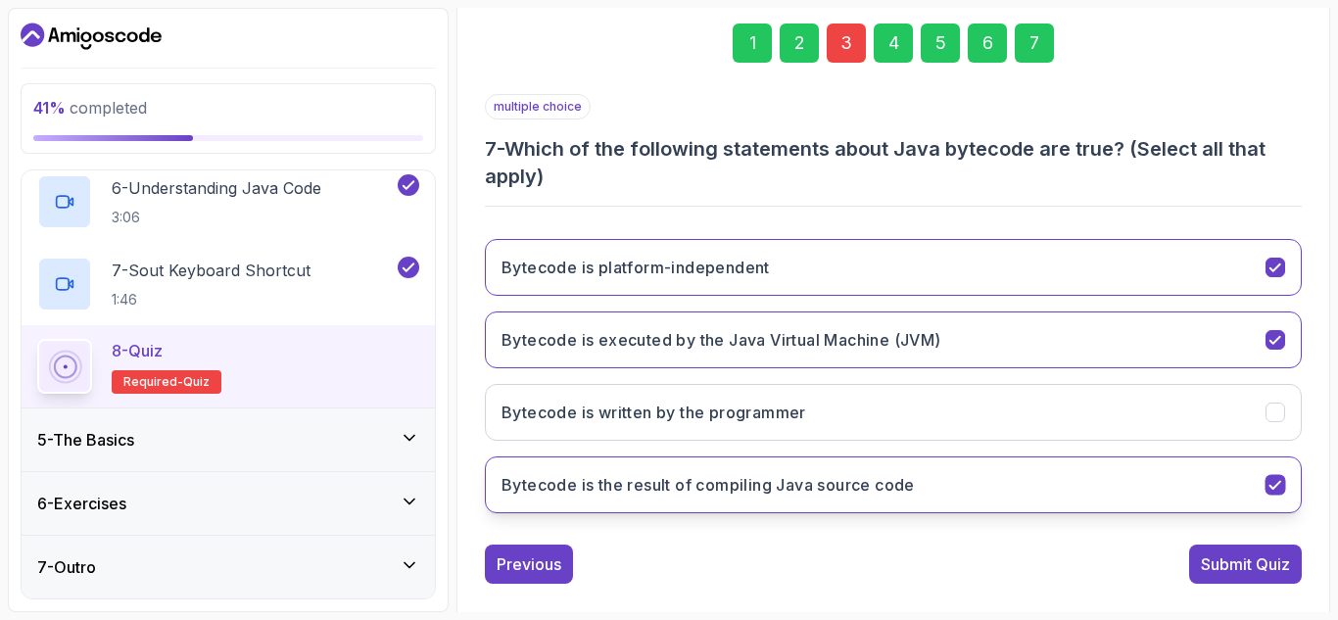
scroll to position [313, 0]
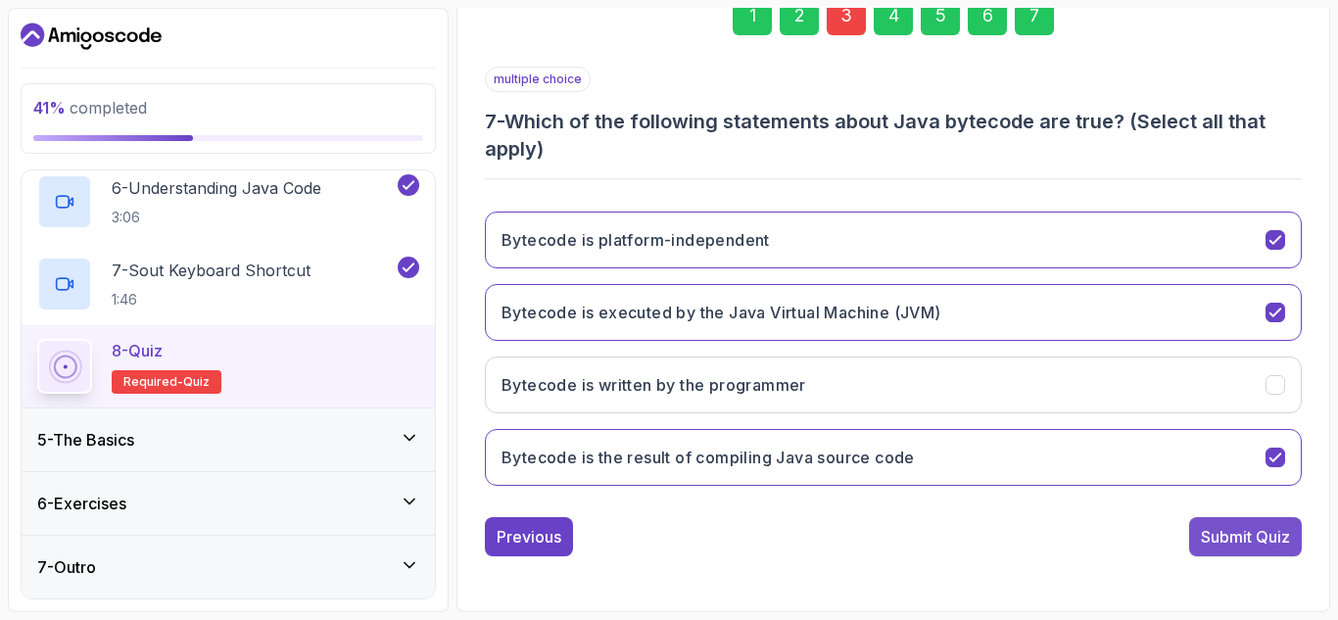
click at [1231, 528] on div "Submit Quiz" at bounding box center [1245, 537] width 89 height 24
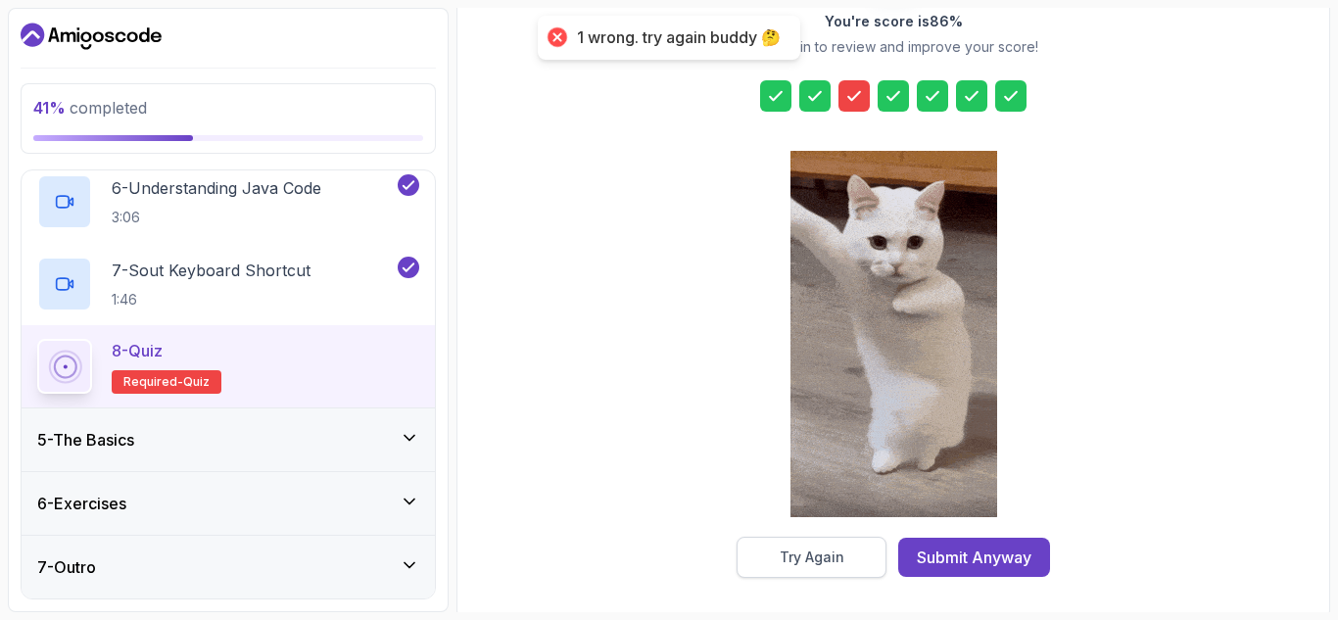
click at [831, 546] on button "Try Again" at bounding box center [812, 557] width 150 height 41
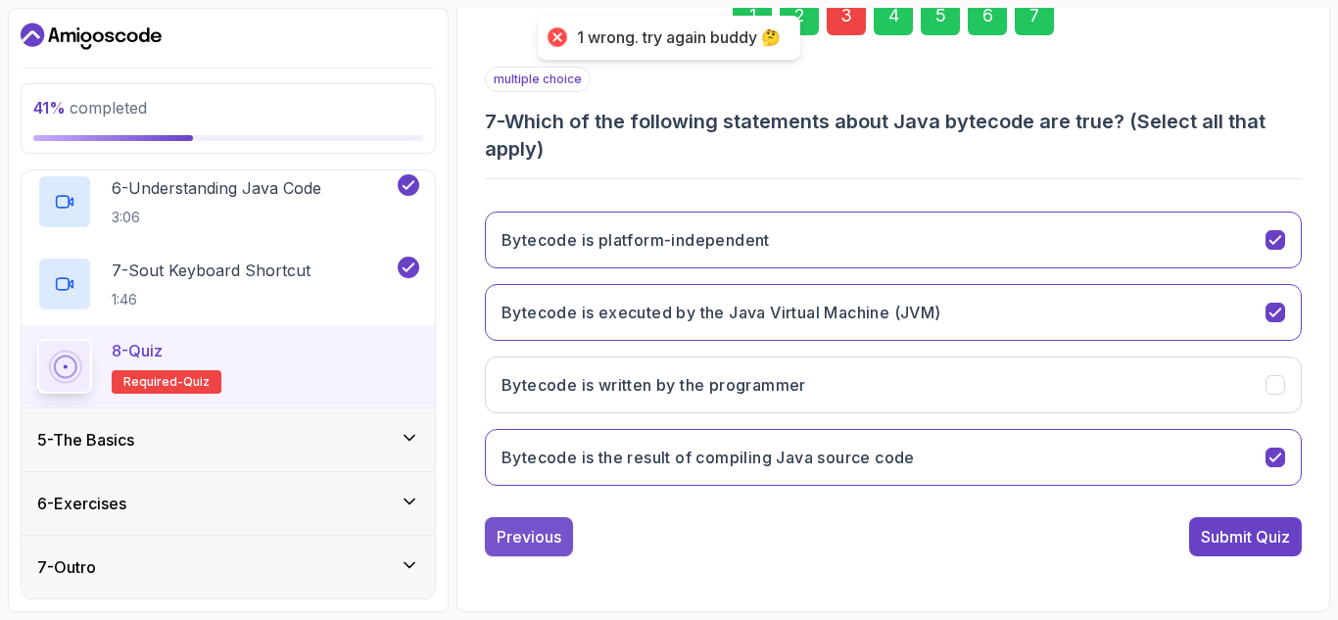
click at [567, 533] on button "Previous" at bounding box center [529, 536] width 88 height 39
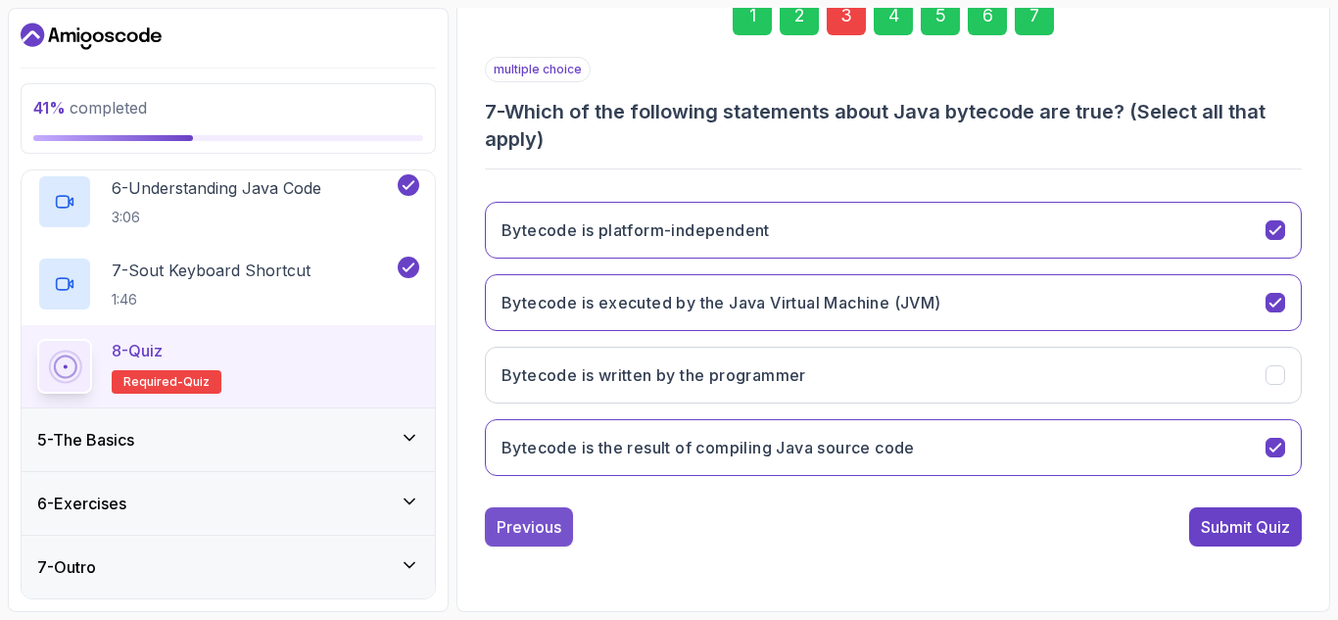
scroll to position [286, 0]
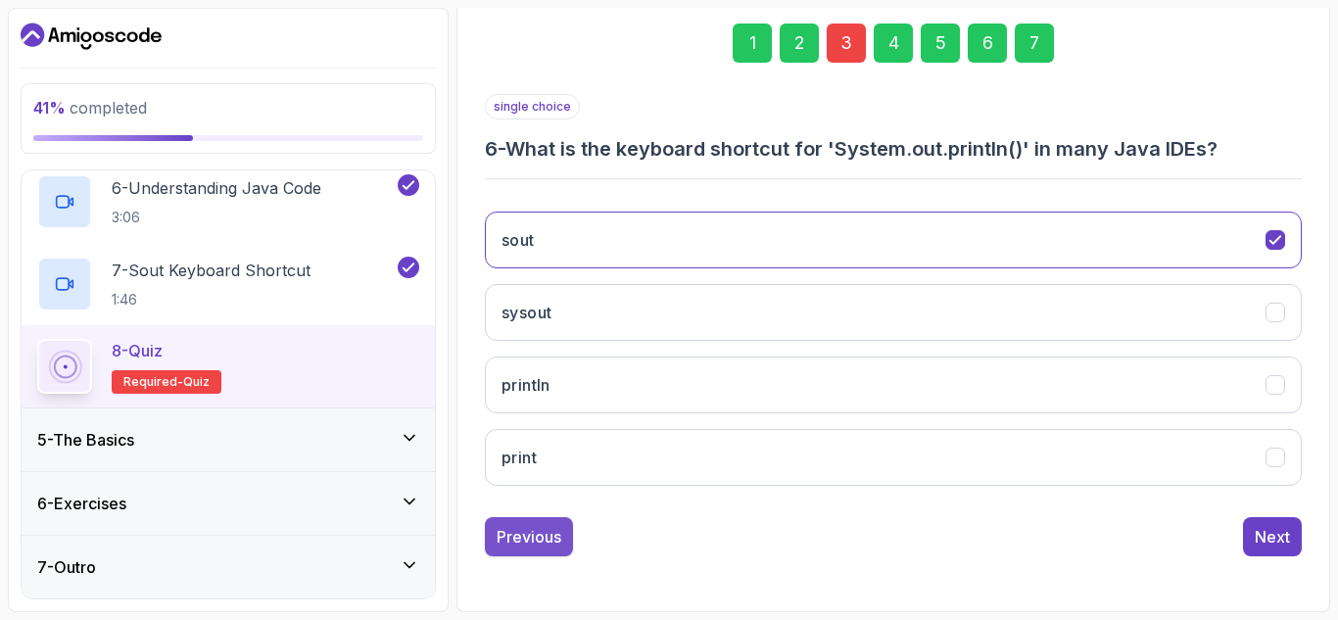
click at [566, 540] on button "Previous" at bounding box center [529, 536] width 88 height 39
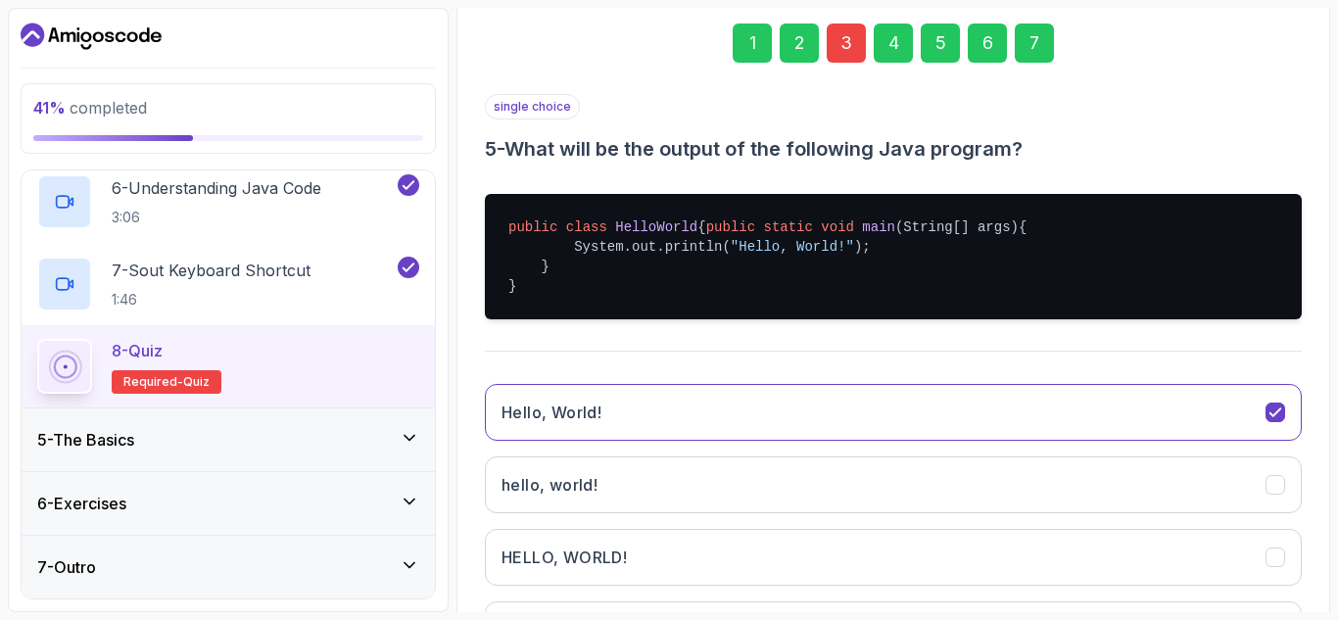
scroll to position [478, 0]
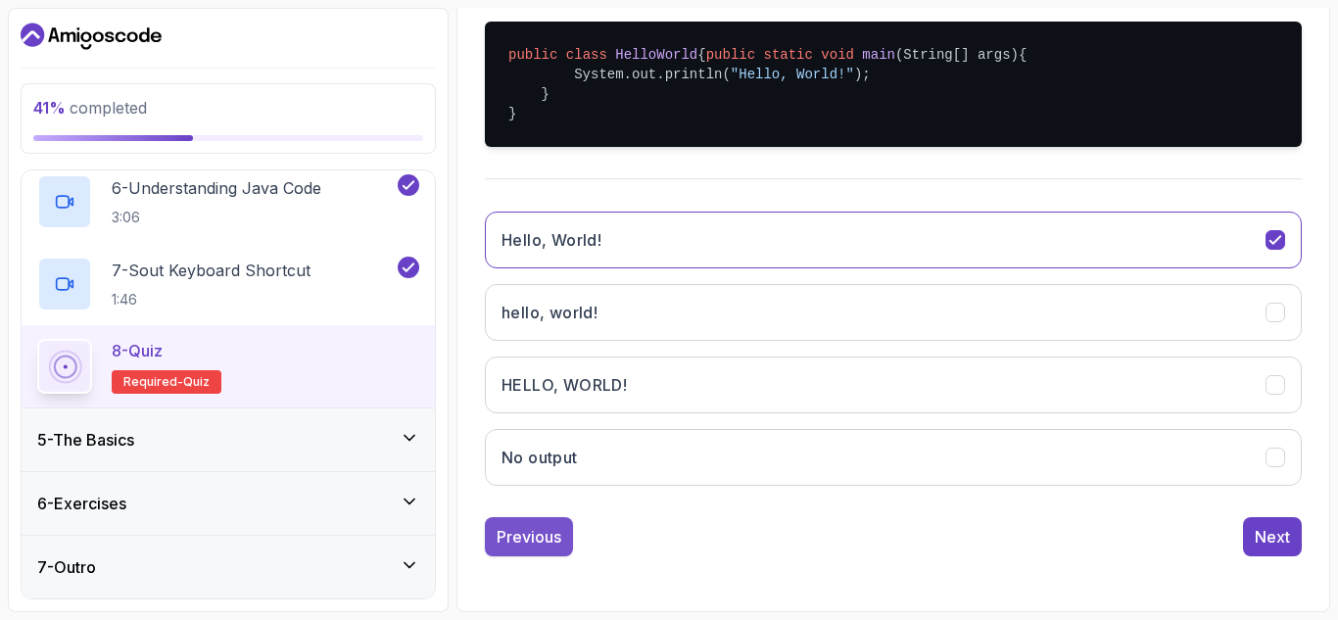
click at [523, 545] on div "Previous" at bounding box center [529, 537] width 65 height 24
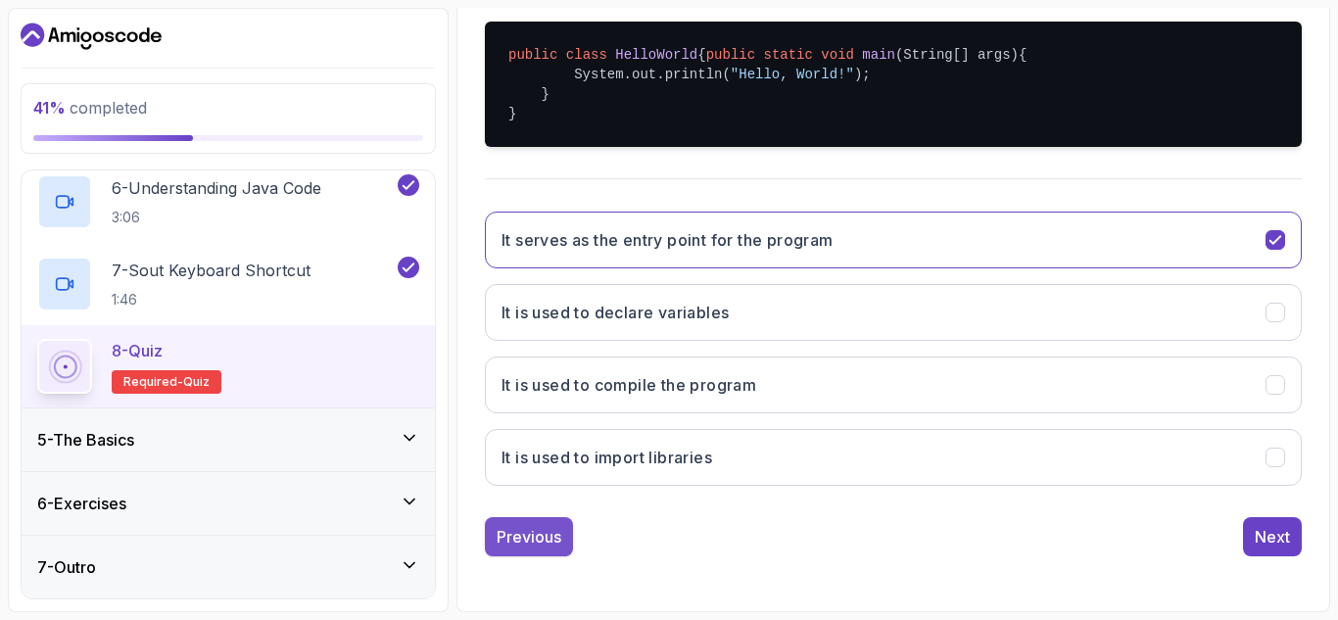
click at [544, 542] on div "Previous" at bounding box center [529, 537] width 65 height 24
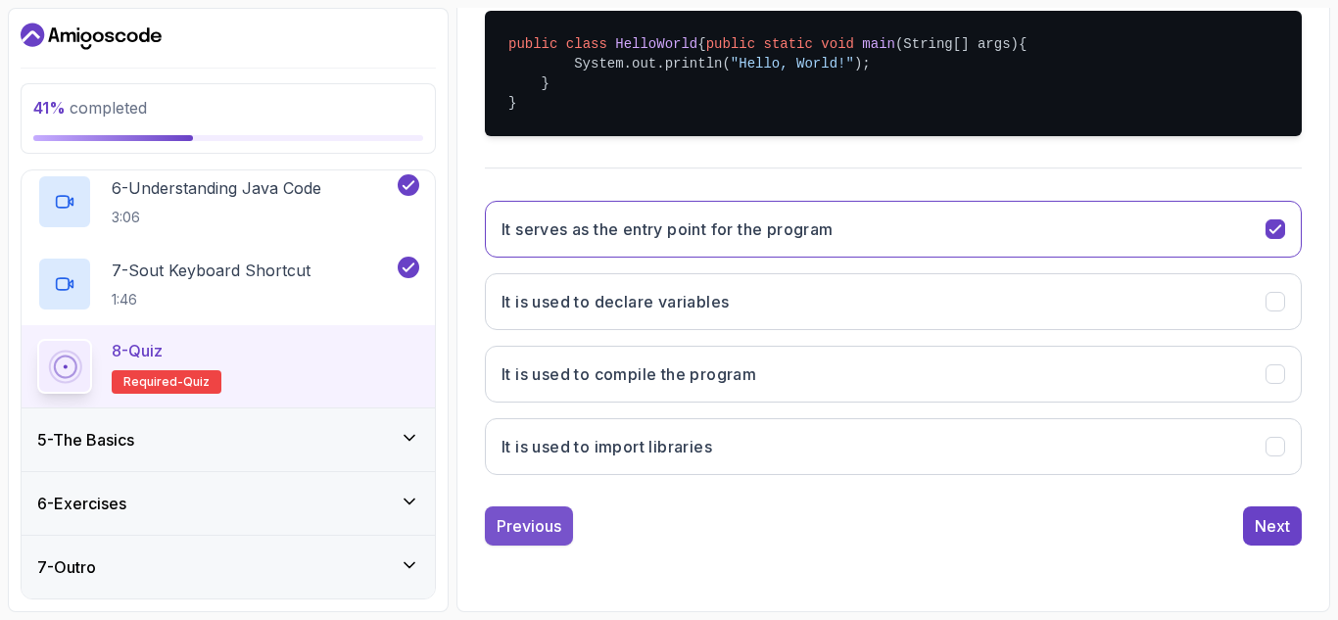
scroll to position [313, 0]
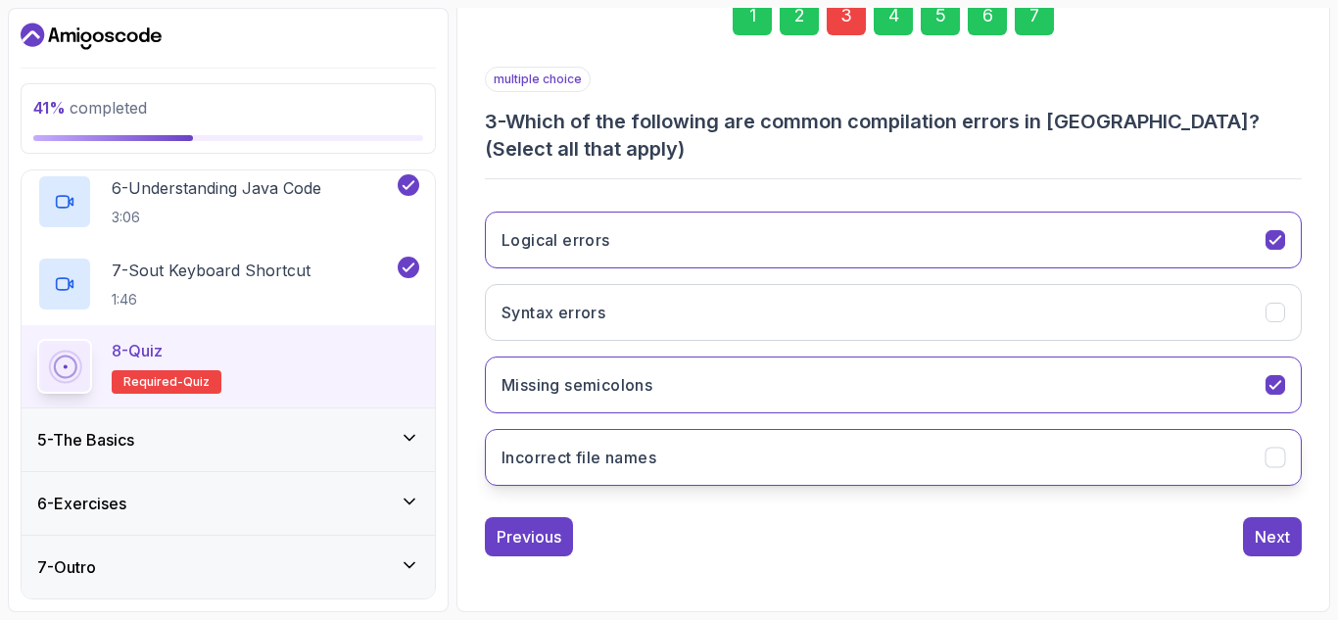
click at [1281, 456] on icon "Incorrect file names" at bounding box center [1275, 458] width 19 height 19
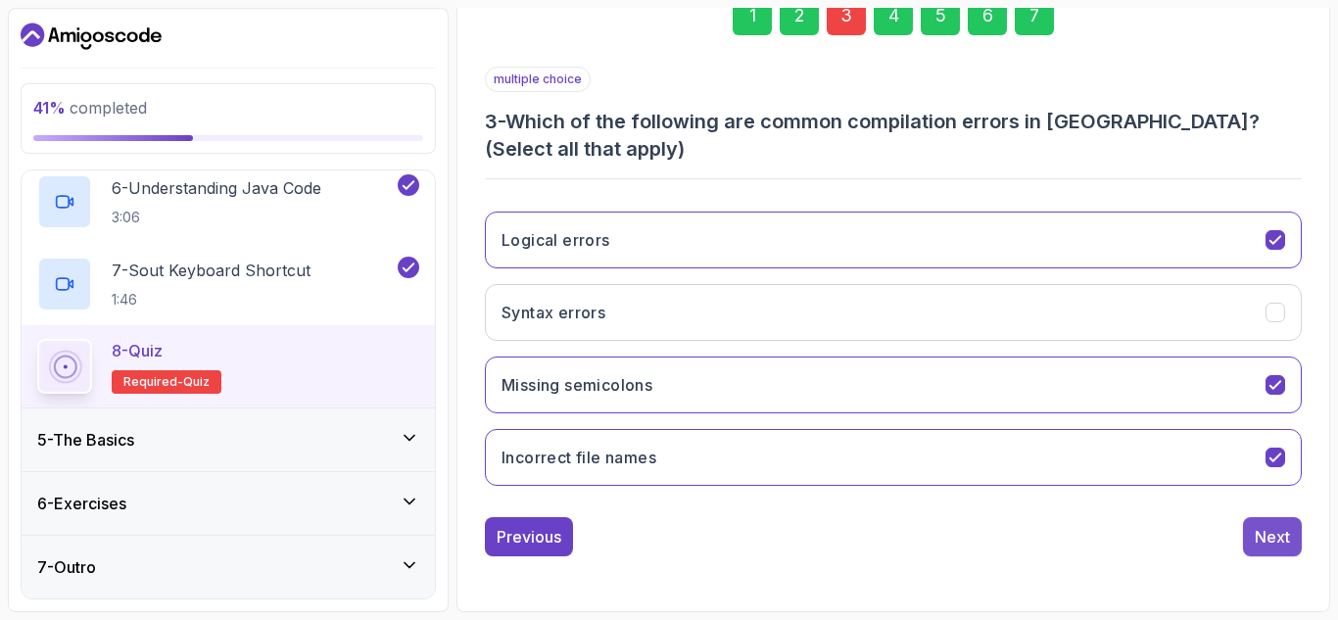
click at [1278, 525] on div "Next" at bounding box center [1272, 537] width 35 height 24
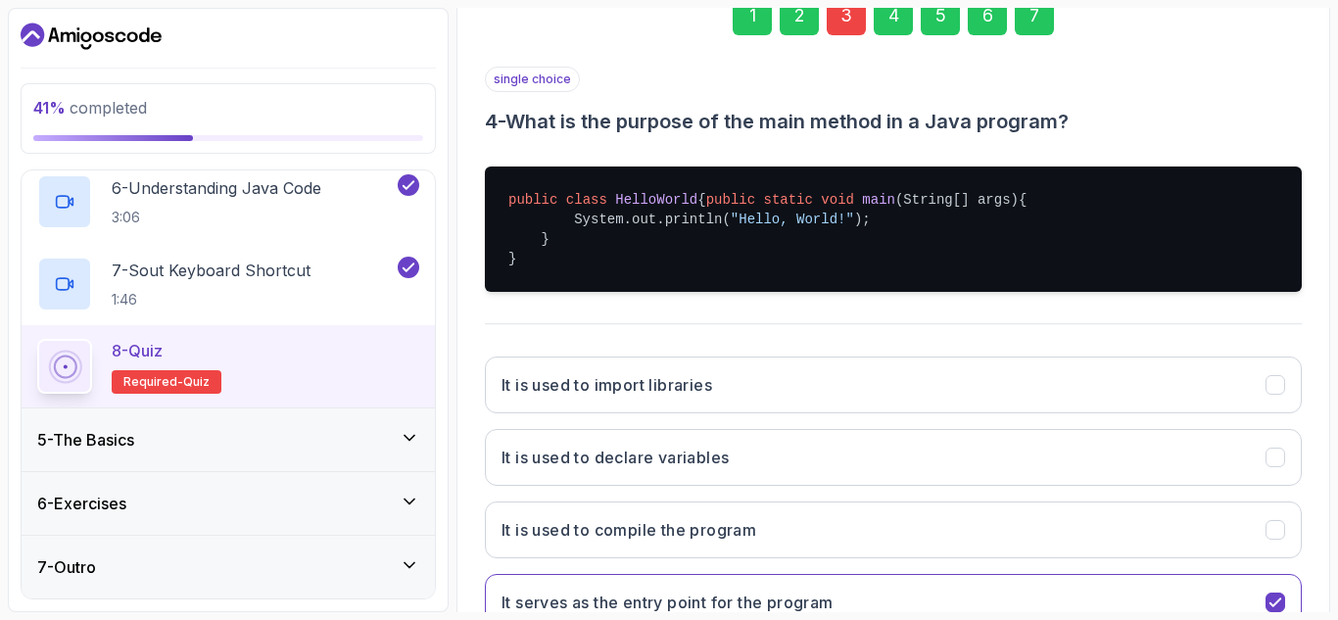
scroll to position [478, 0]
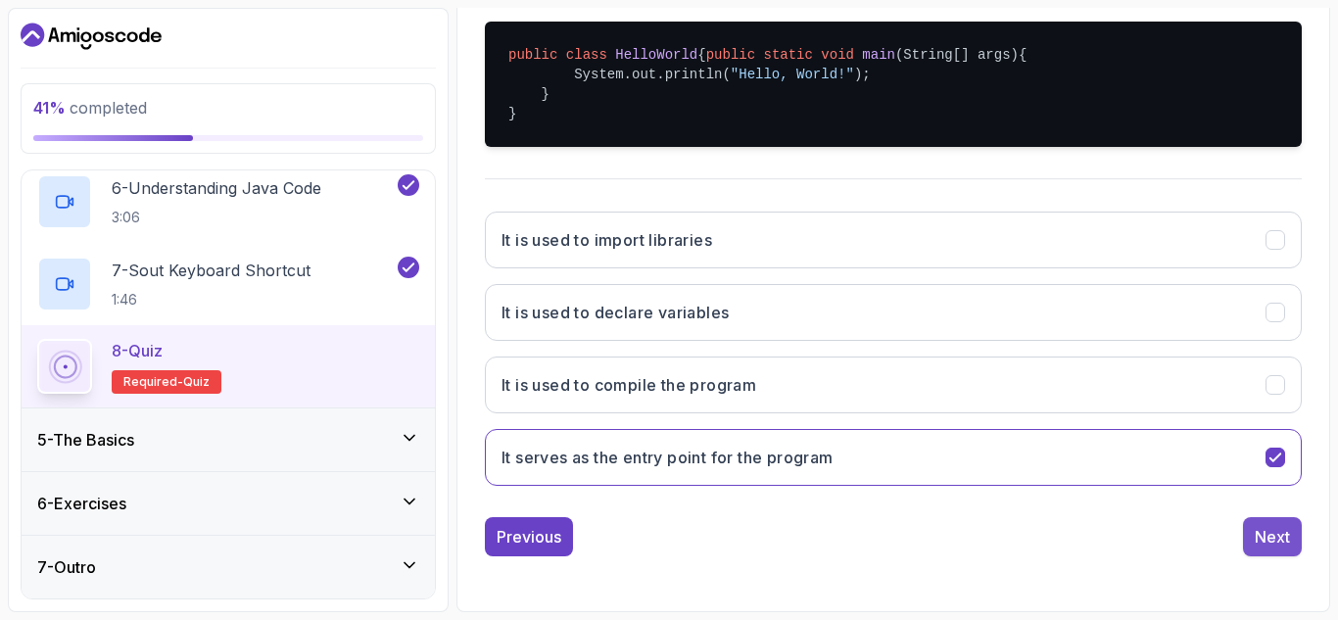
click at [1299, 535] on button "Next" at bounding box center [1272, 536] width 59 height 39
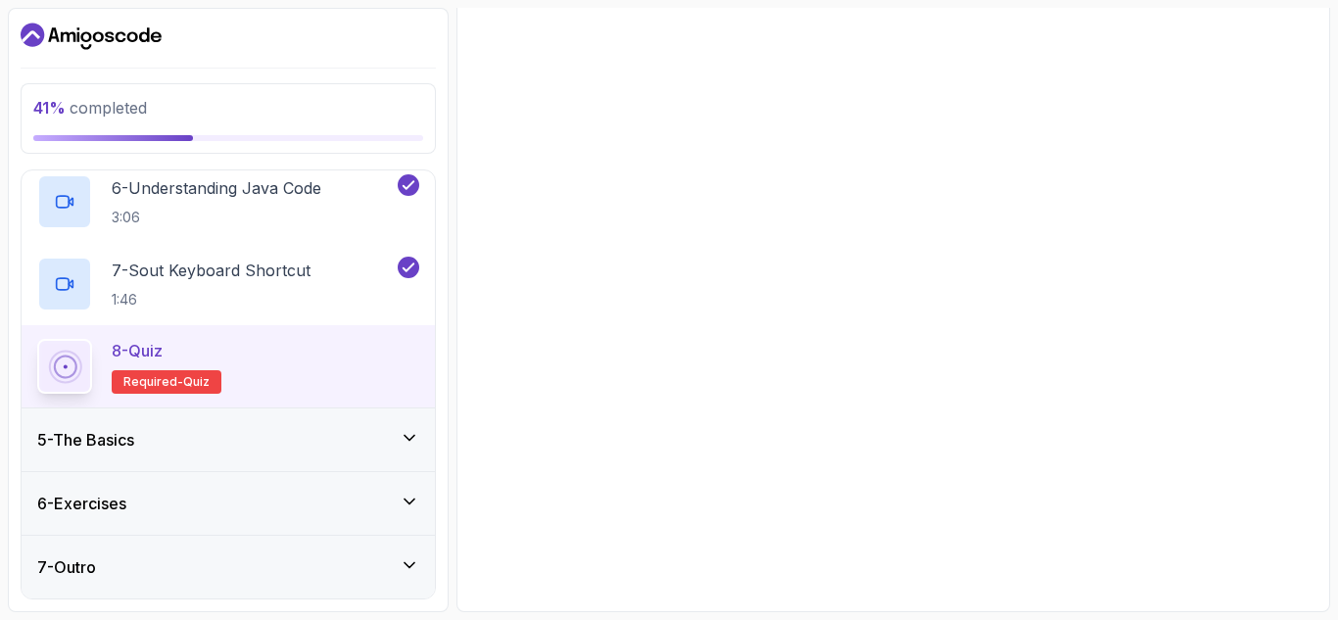
click at [1299, 535] on button "Next" at bounding box center [1272, 535] width 59 height 39
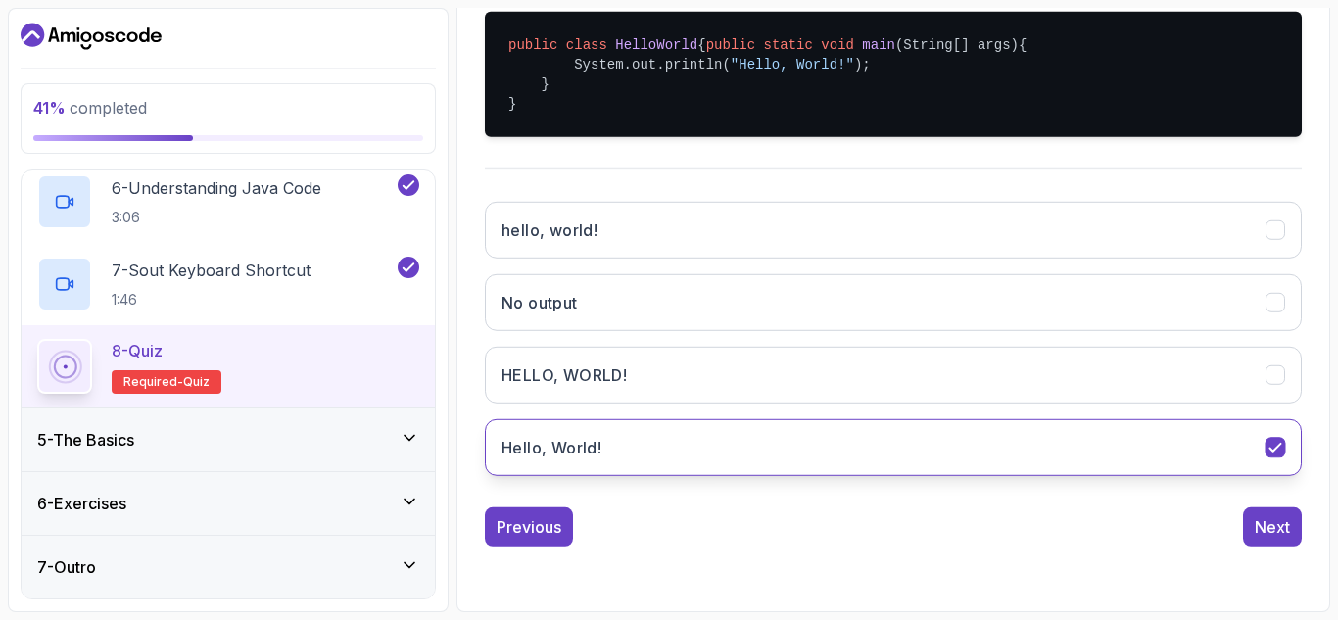
scroll to position [286, 0]
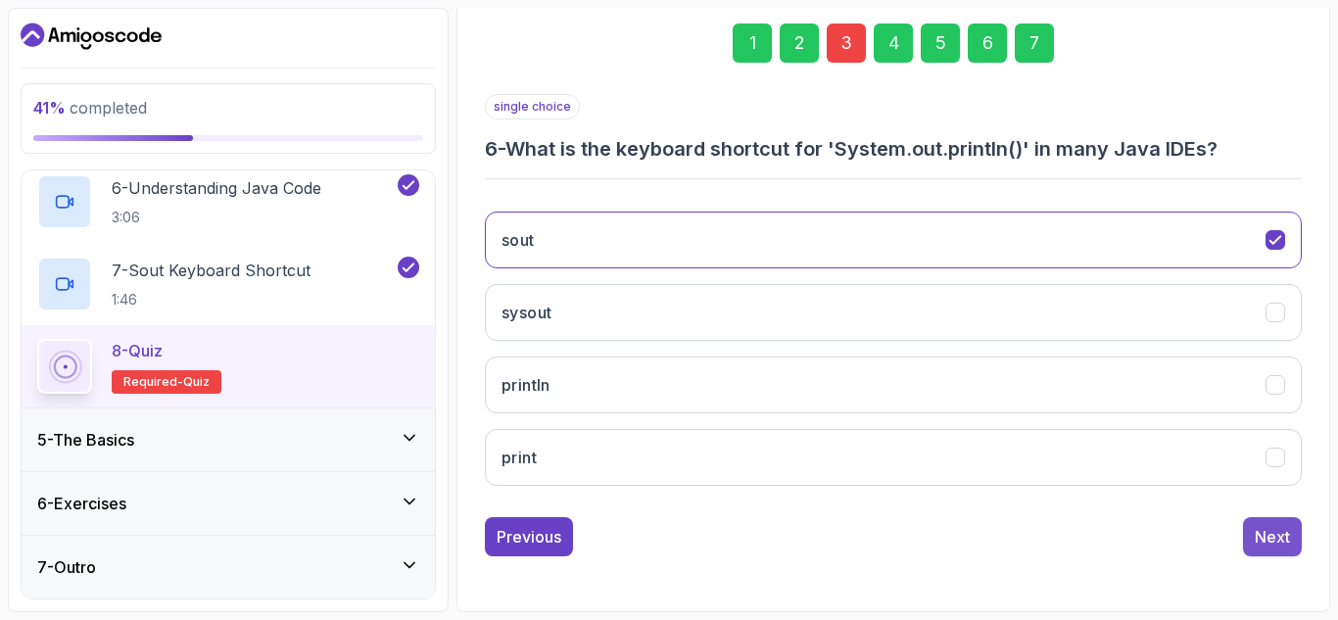
click at [1270, 525] on div "Next" at bounding box center [1272, 537] width 35 height 24
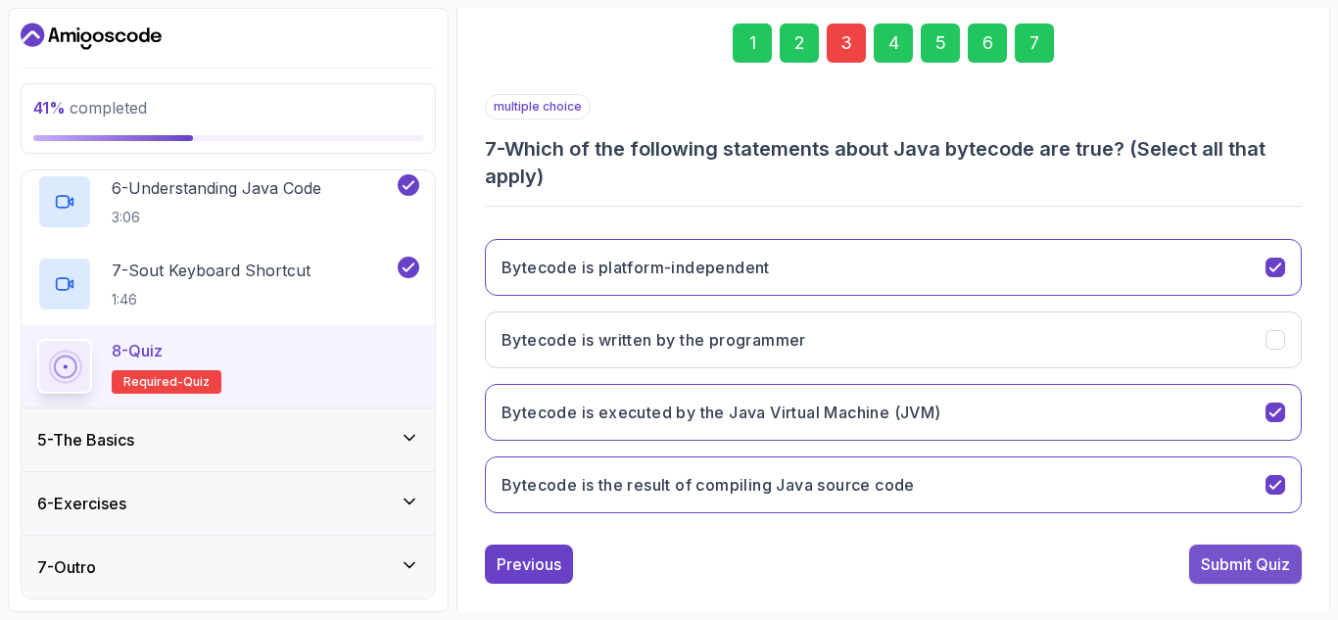
click at [1253, 555] on div "Submit Quiz" at bounding box center [1245, 564] width 89 height 24
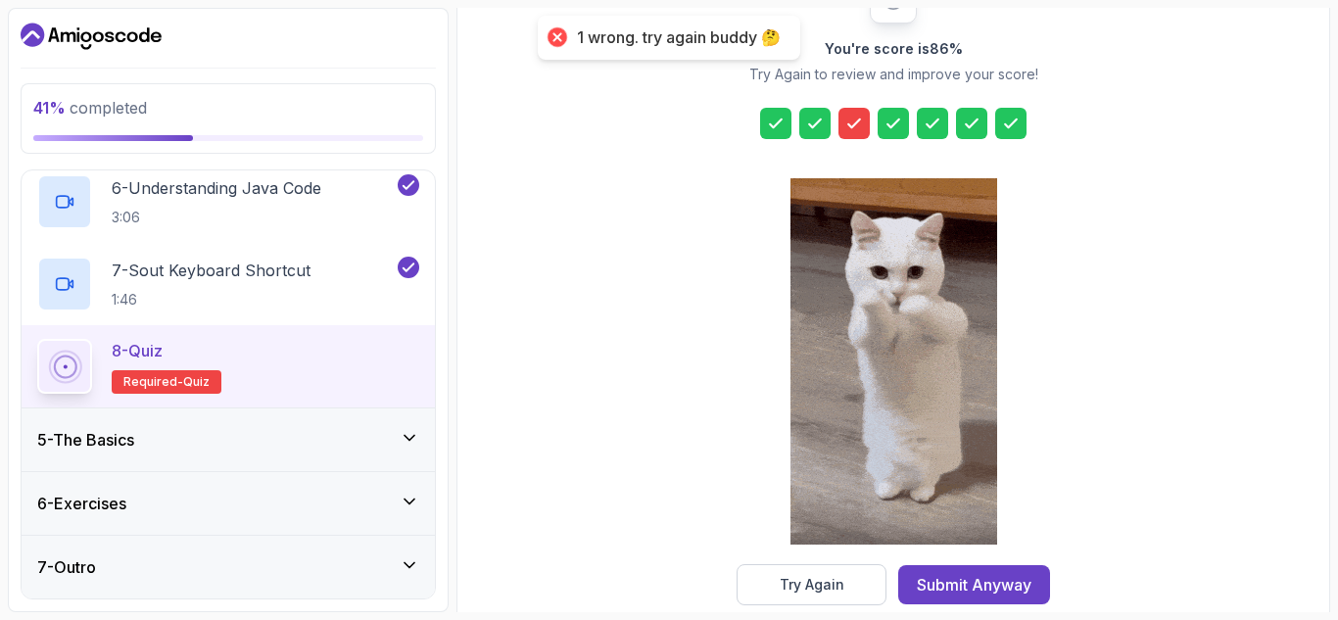
scroll to position [319, 0]
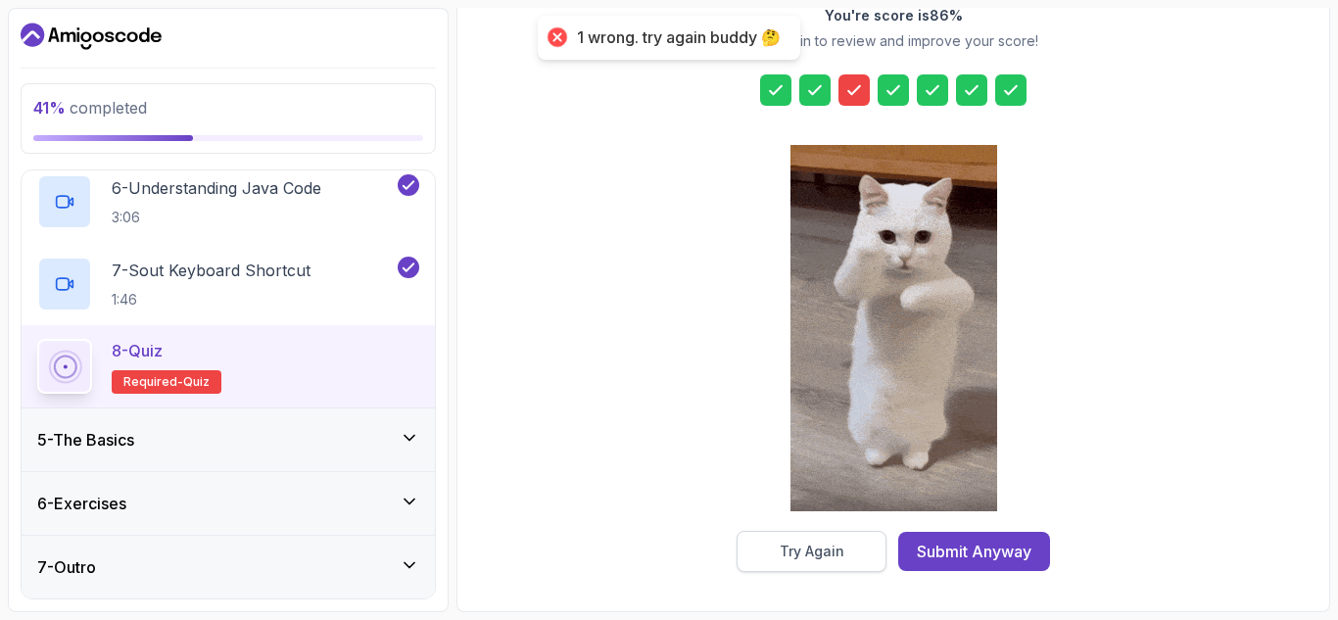
click at [814, 534] on button "Try Again" at bounding box center [812, 551] width 150 height 41
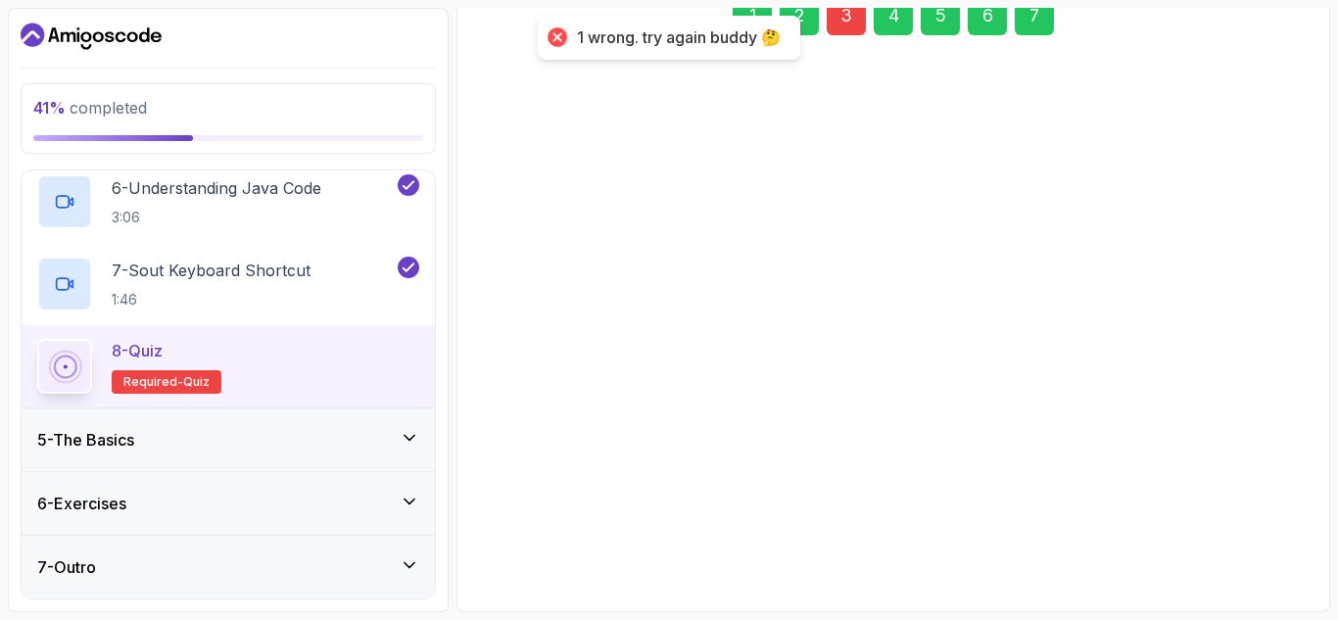
scroll to position [313, 0]
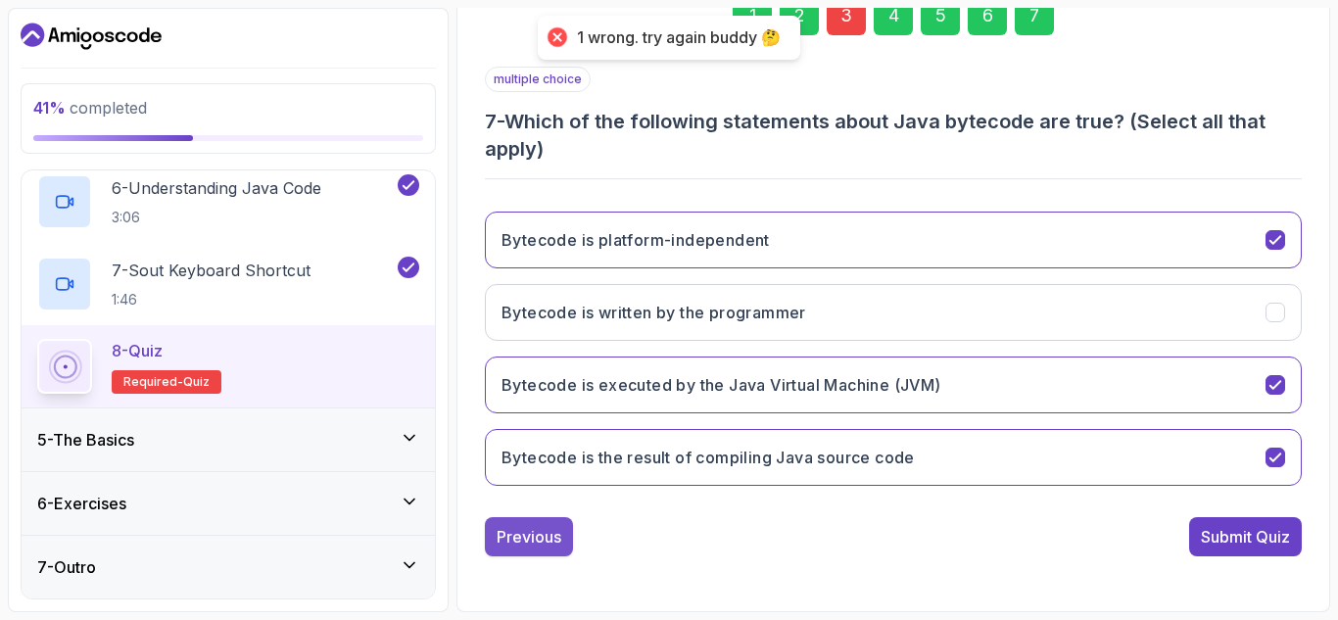
click at [527, 545] on div "Previous" at bounding box center [529, 537] width 65 height 24
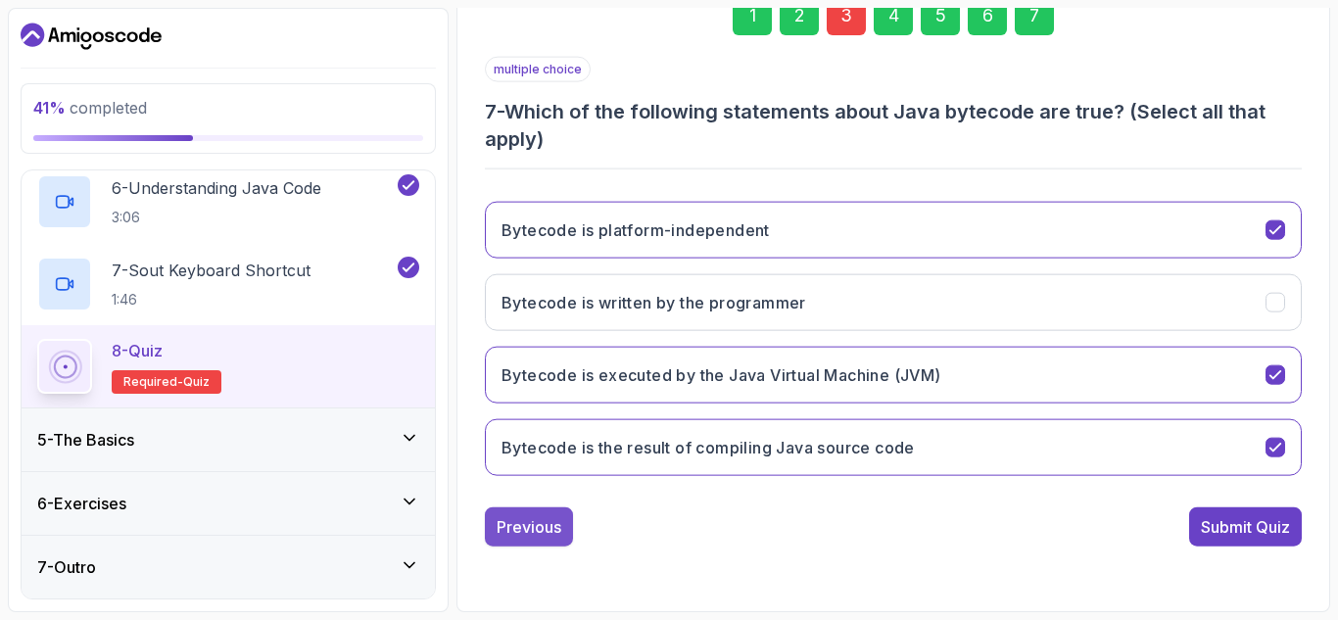
scroll to position [286, 0]
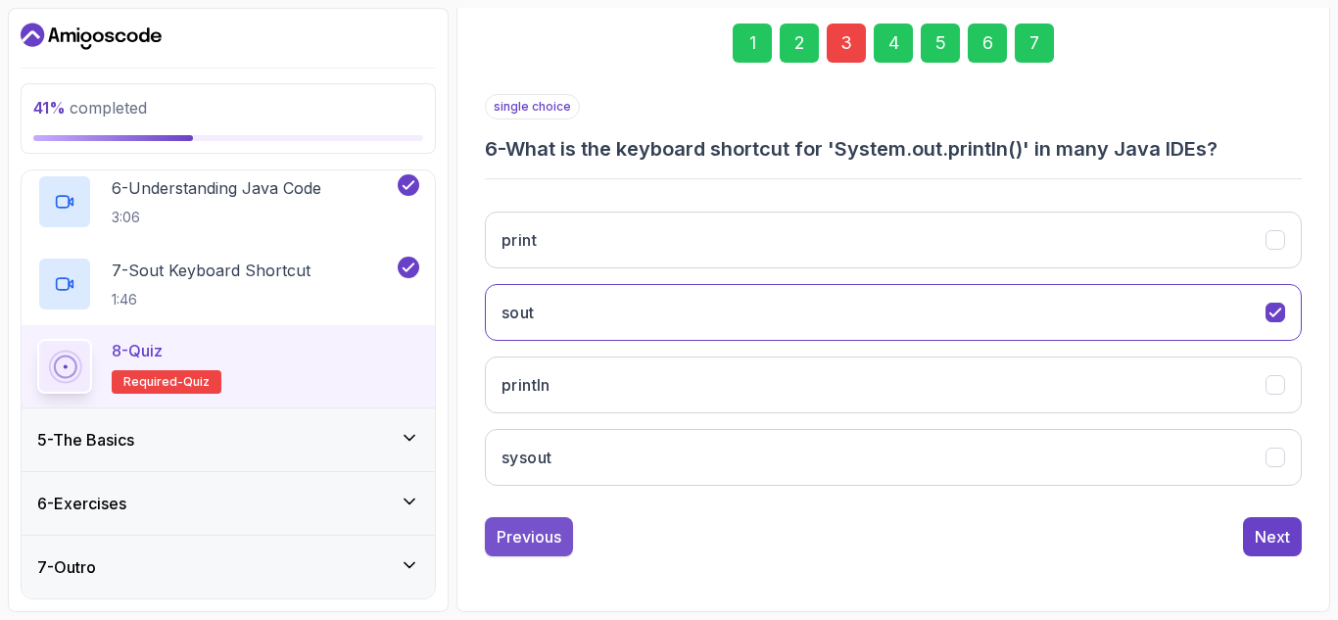
click at [542, 518] on button "Previous" at bounding box center [529, 536] width 88 height 39
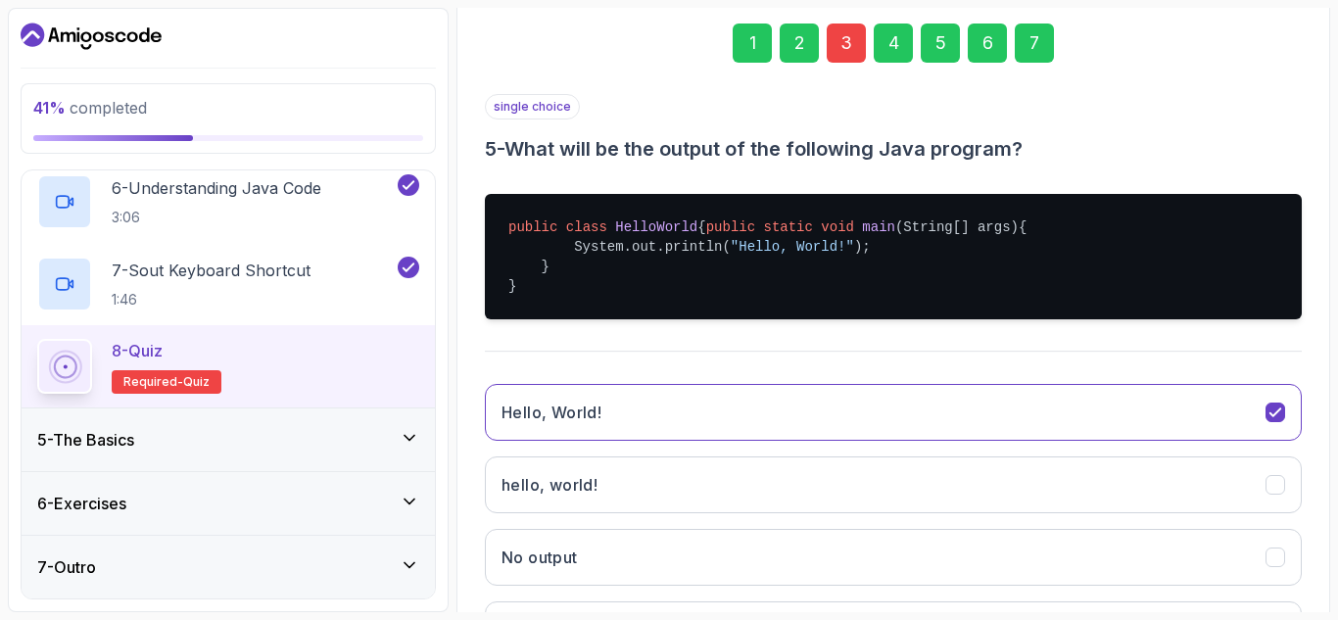
scroll to position [478, 0]
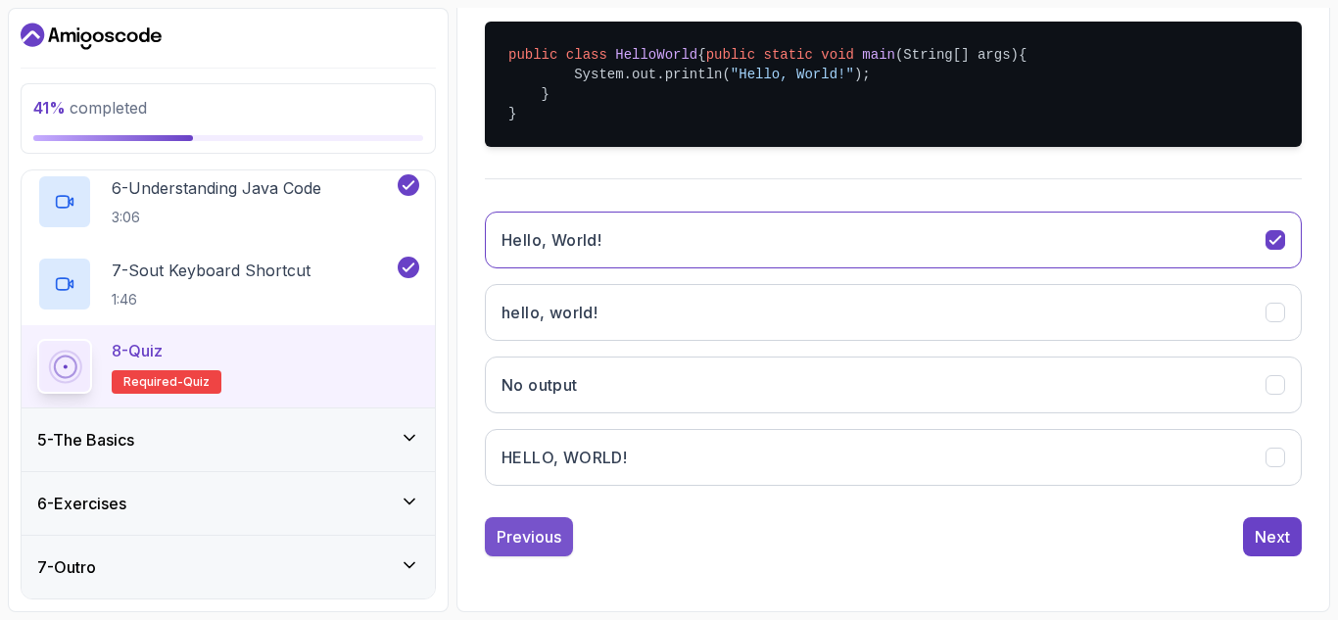
click at [530, 533] on div "Previous" at bounding box center [529, 537] width 65 height 24
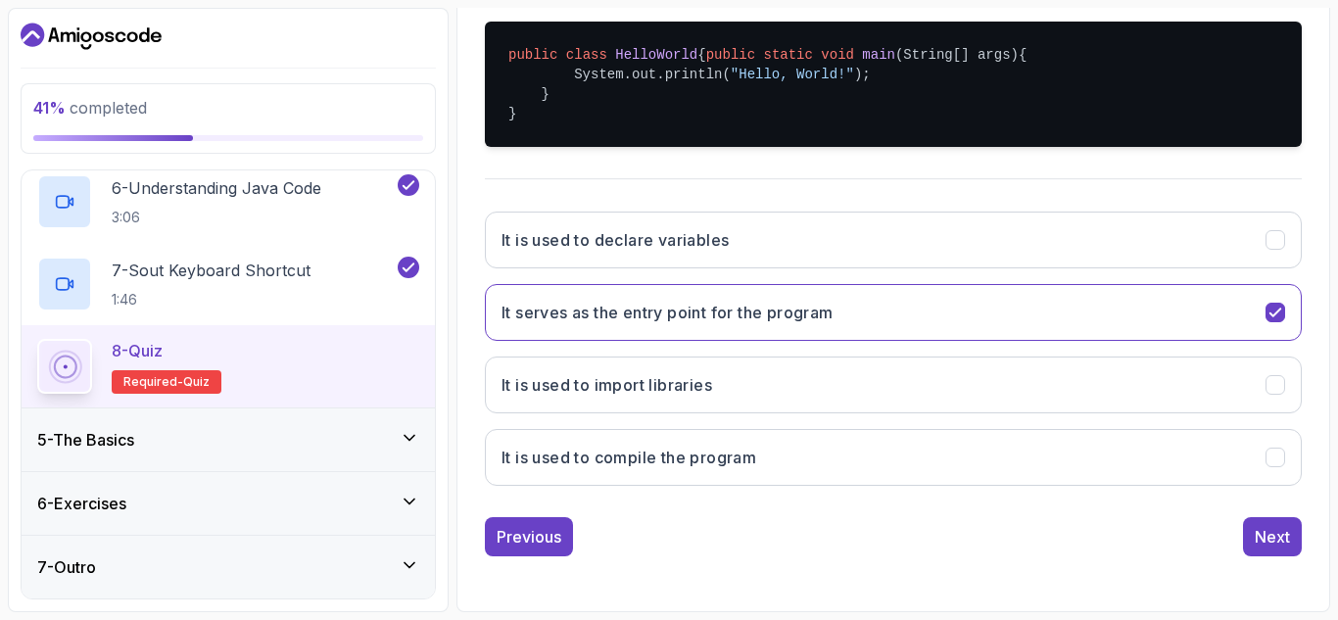
click at [530, 533] on div "Previous" at bounding box center [529, 537] width 65 height 24
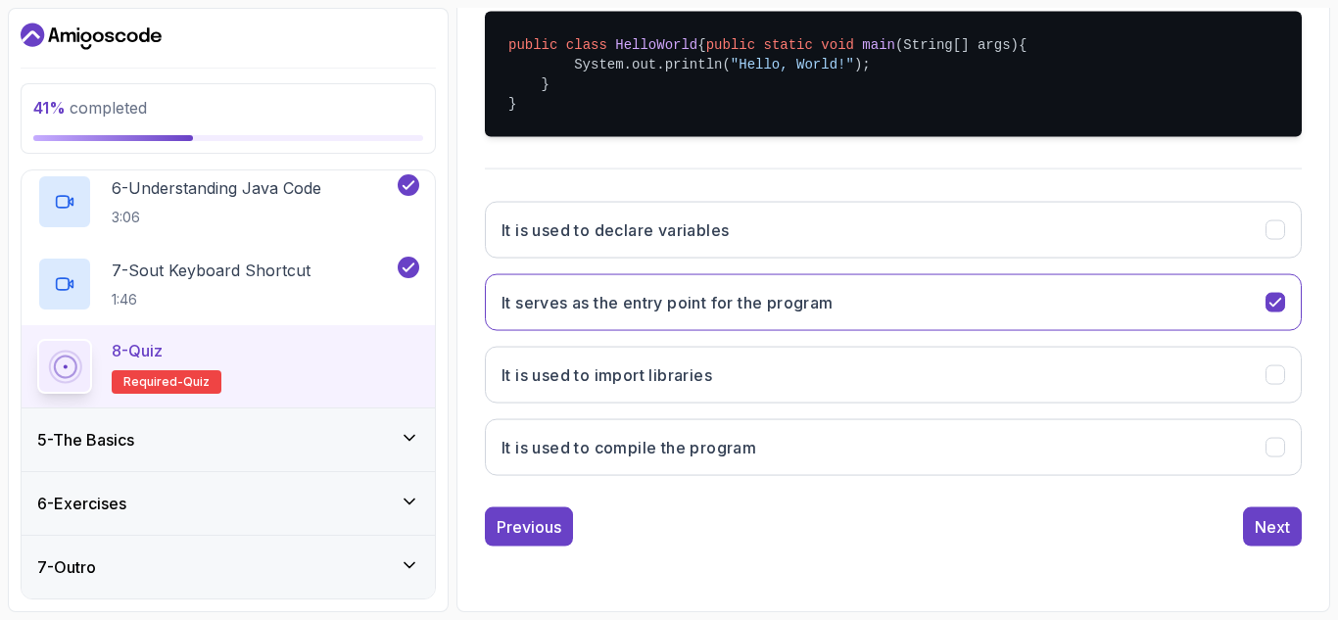
scroll to position [313, 0]
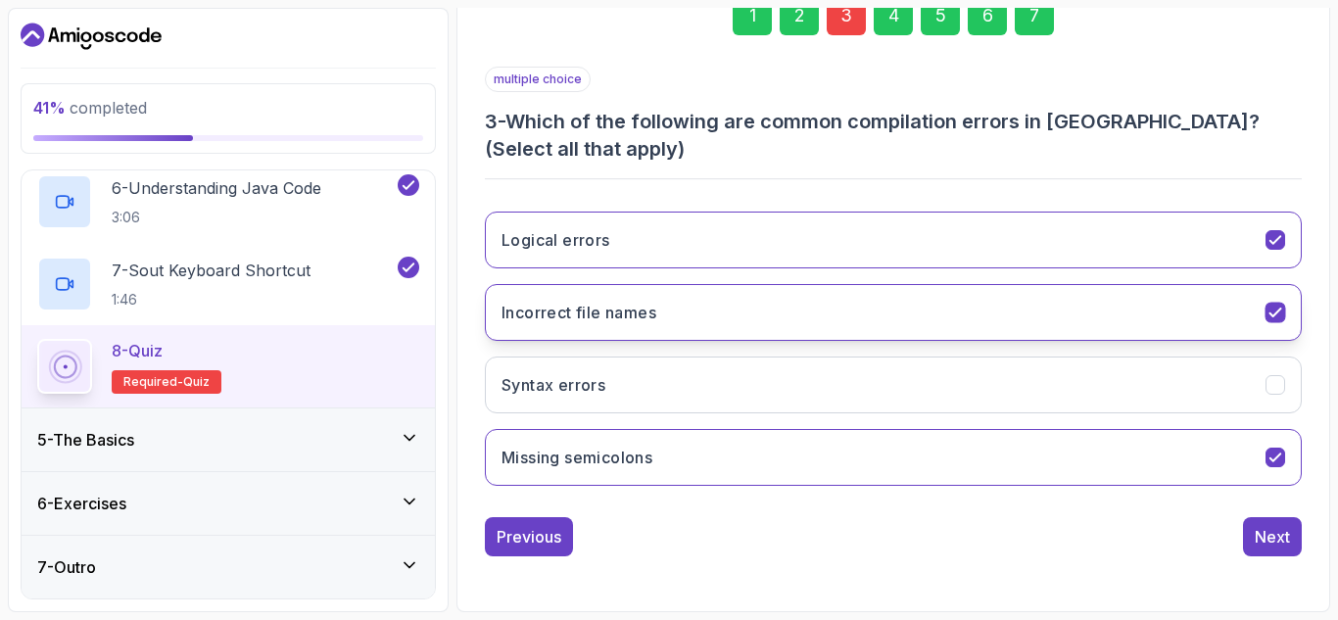
click at [1276, 307] on icon "Incorrect file names" at bounding box center [1275, 313] width 19 height 19
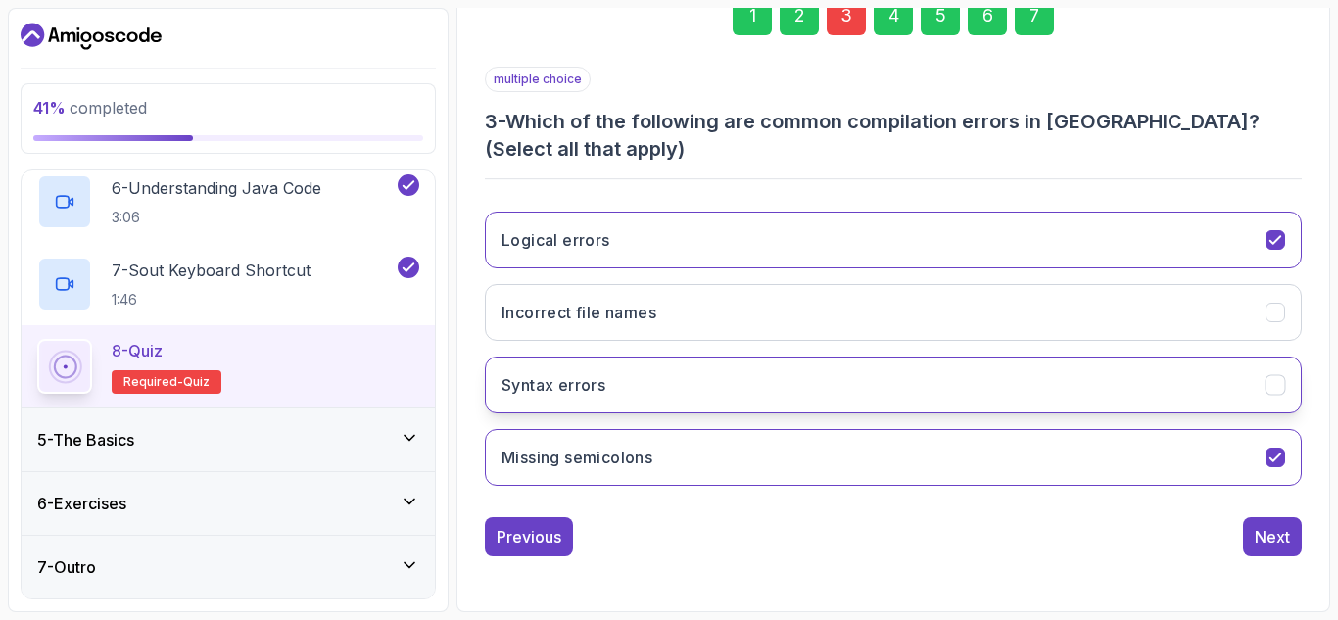
click at [1266, 384] on icon "Syntax errors" at bounding box center [1275, 385] width 19 height 19
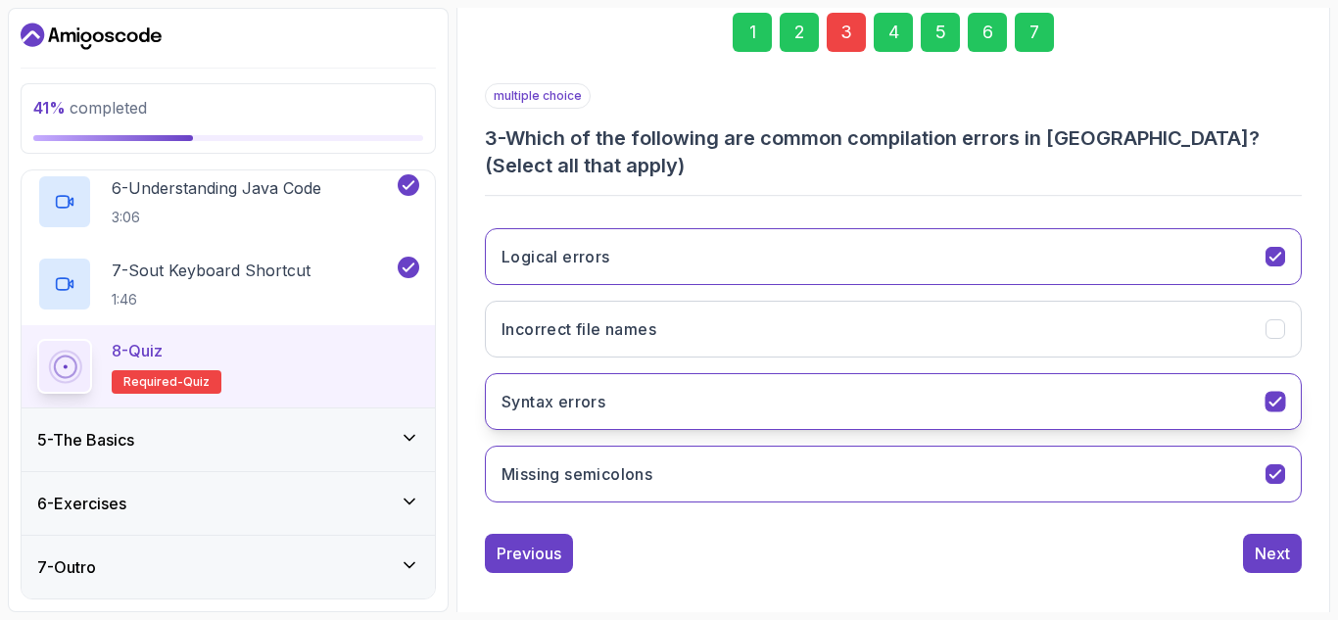
scroll to position [290, 0]
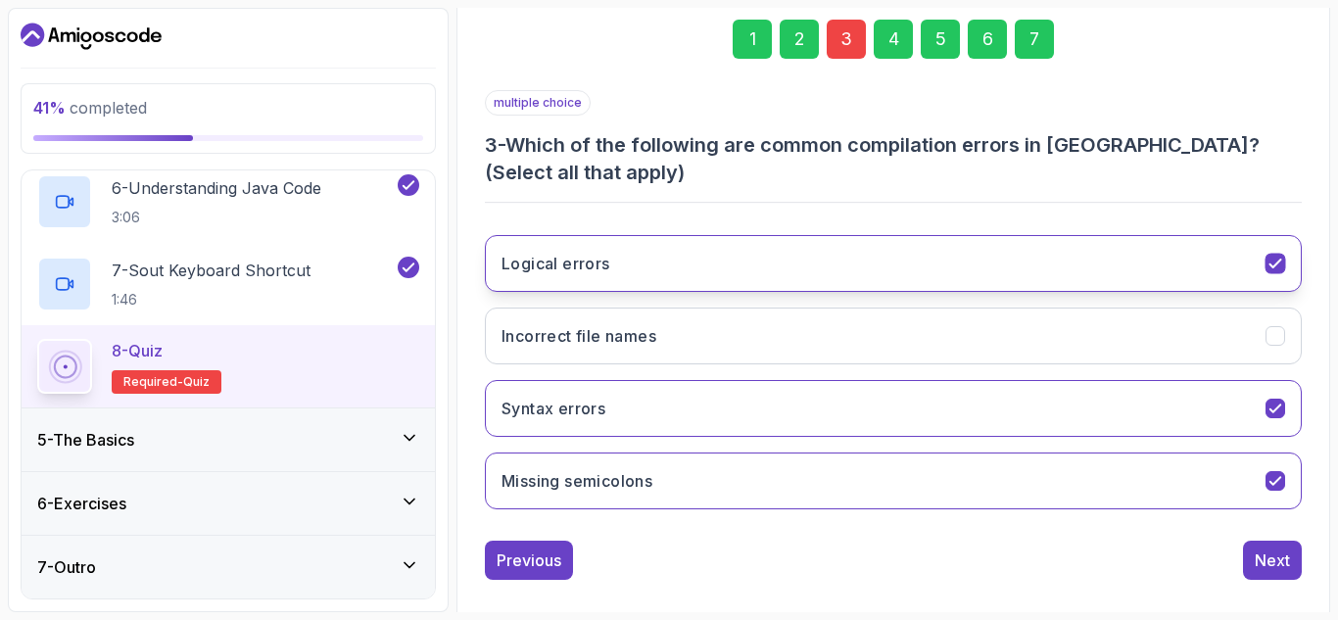
click at [1273, 264] on icon "Logical errors" at bounding box center [1275, 264] width 19 height 19
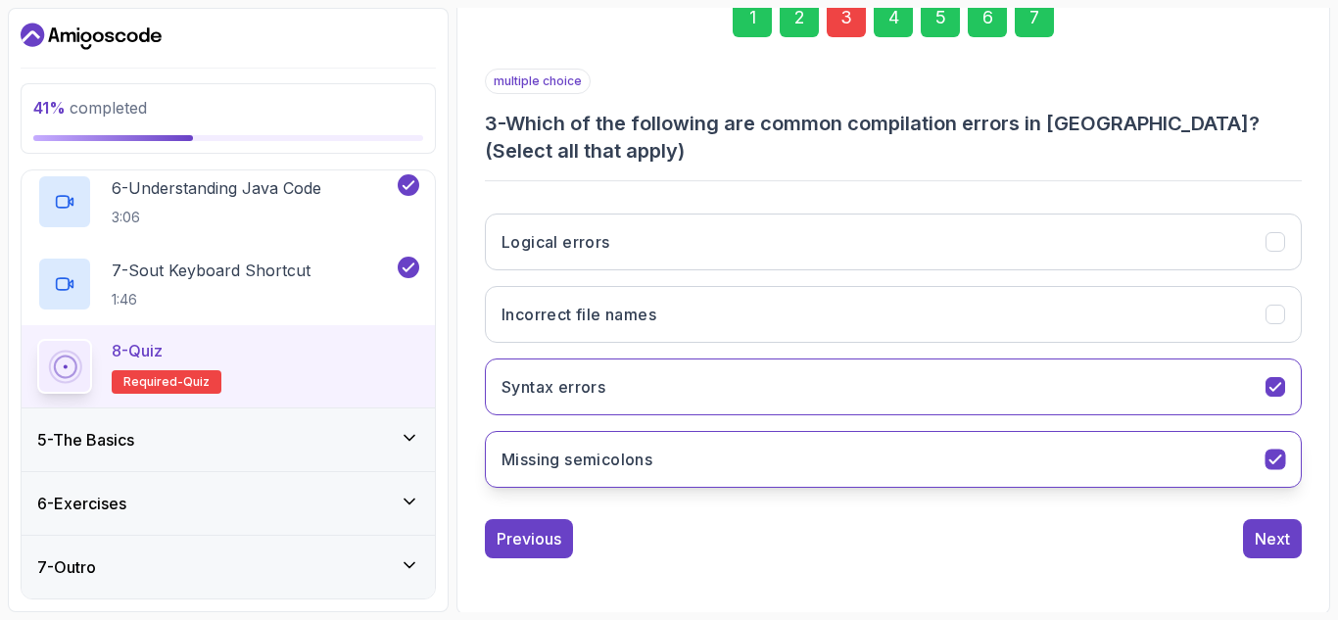
scroll to position [313, 0]
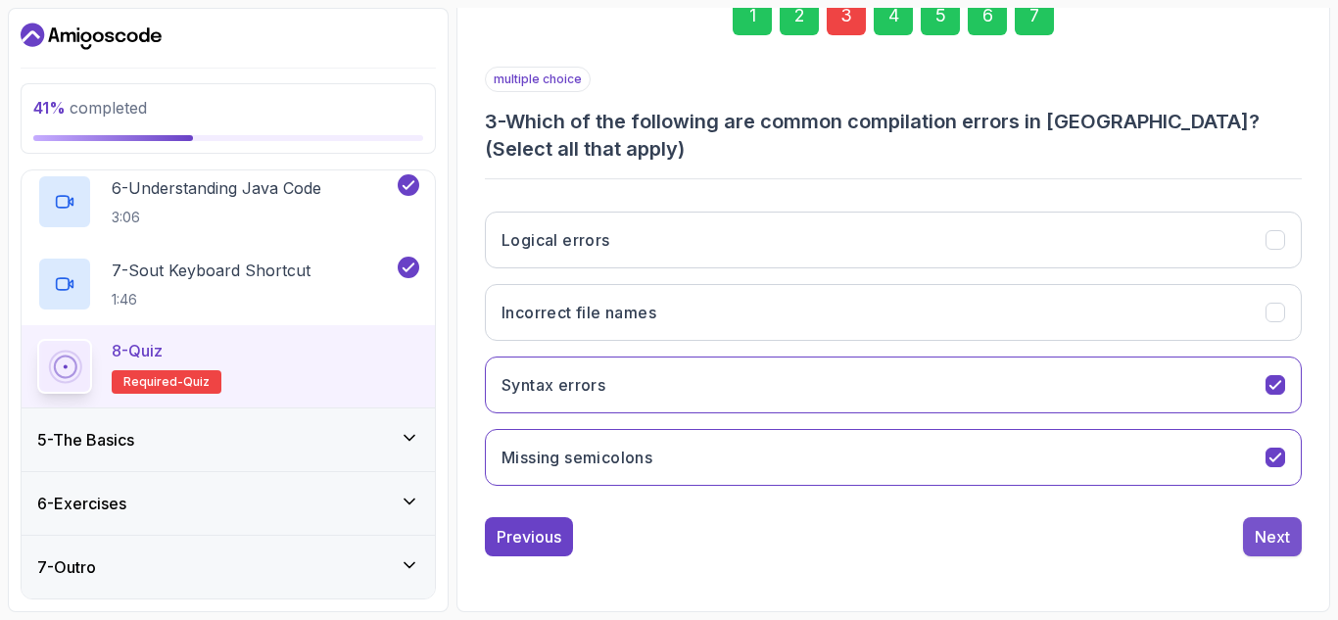
click at [1259, 540] on div "Next" at bounding box center [1272, 537] width 35 height 24
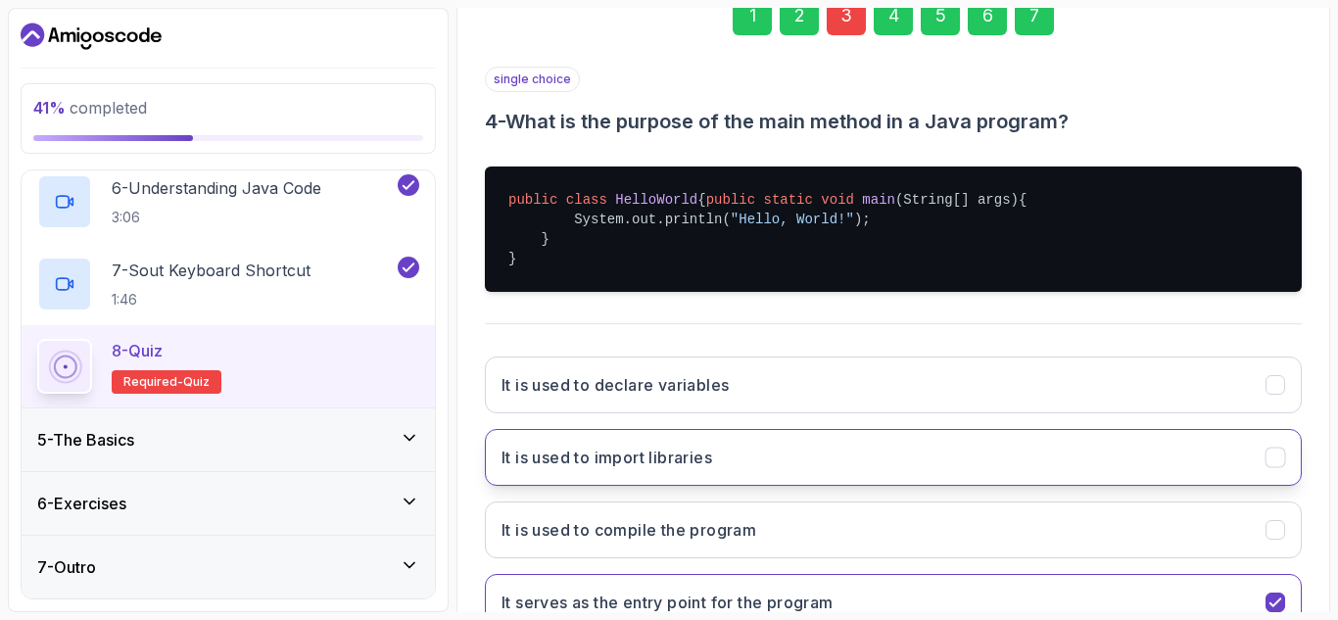
scroll to position [478, 0]
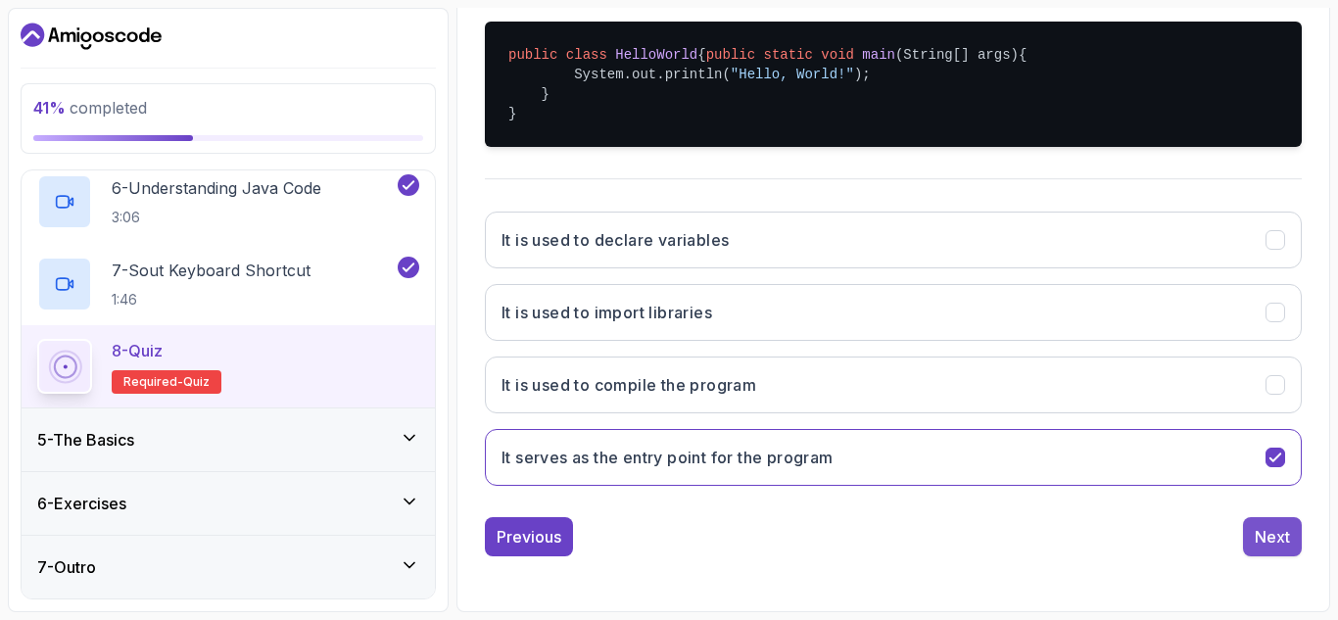
click at [1261, 532] on div "Next" at bounding box center [1272, 537] width 35 height 24
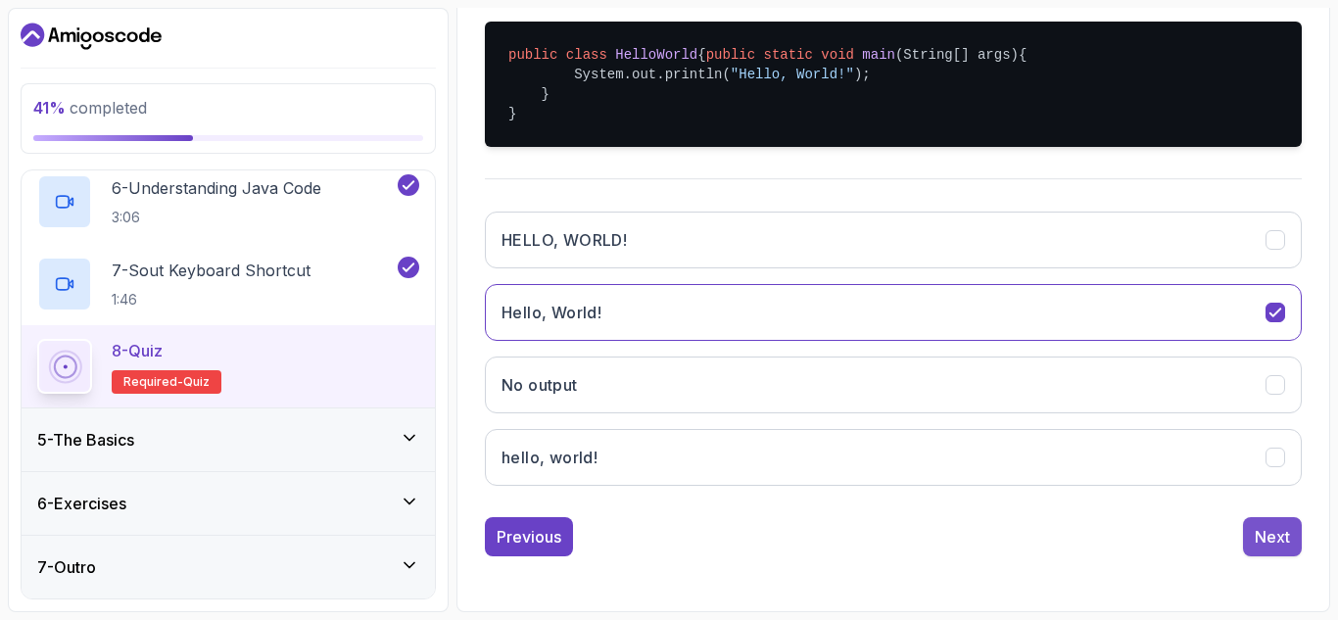
click at [1253, 526] on button "Next" at bounding box center [1272, 536] width 59 height 39
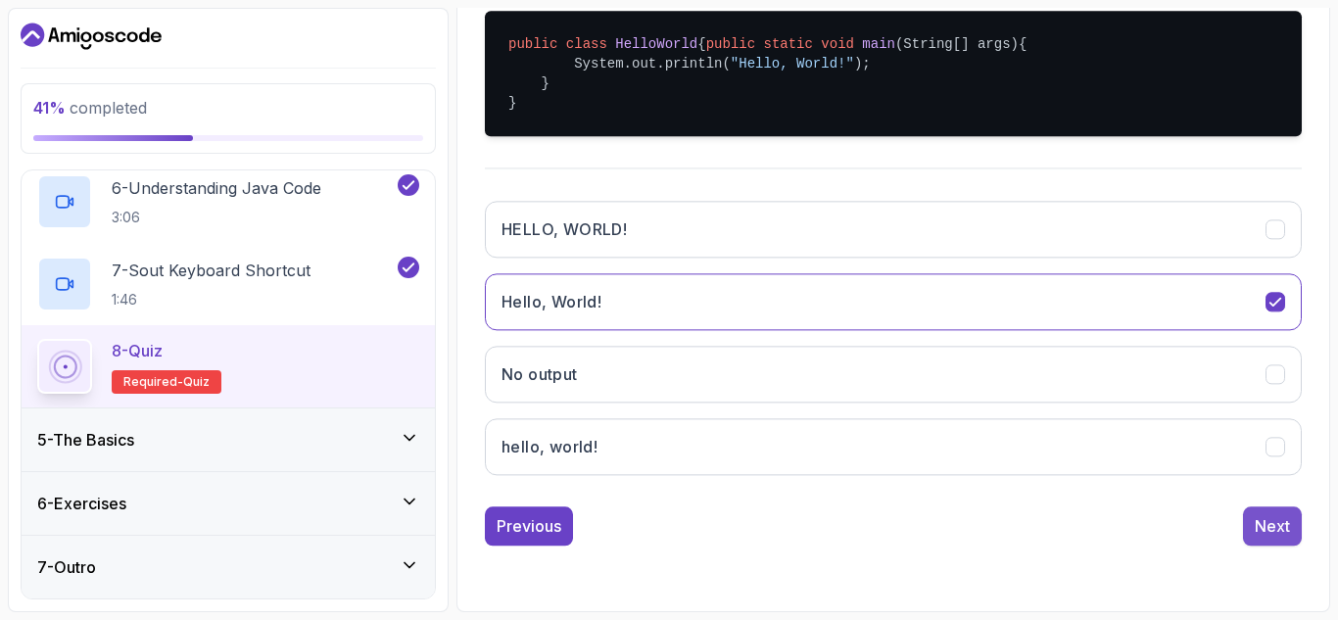
scroll to position [286, 0]
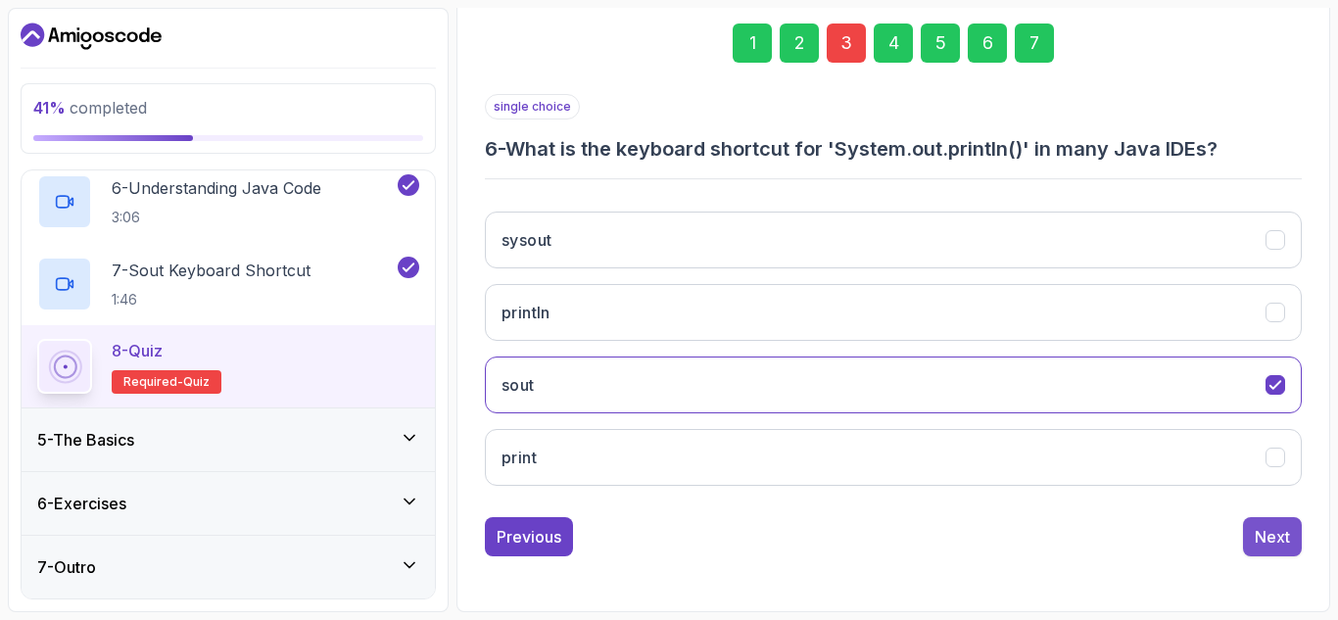
click at [1263, 533] on div "Next" at bounding box center [1272, 537] width 35 height 24
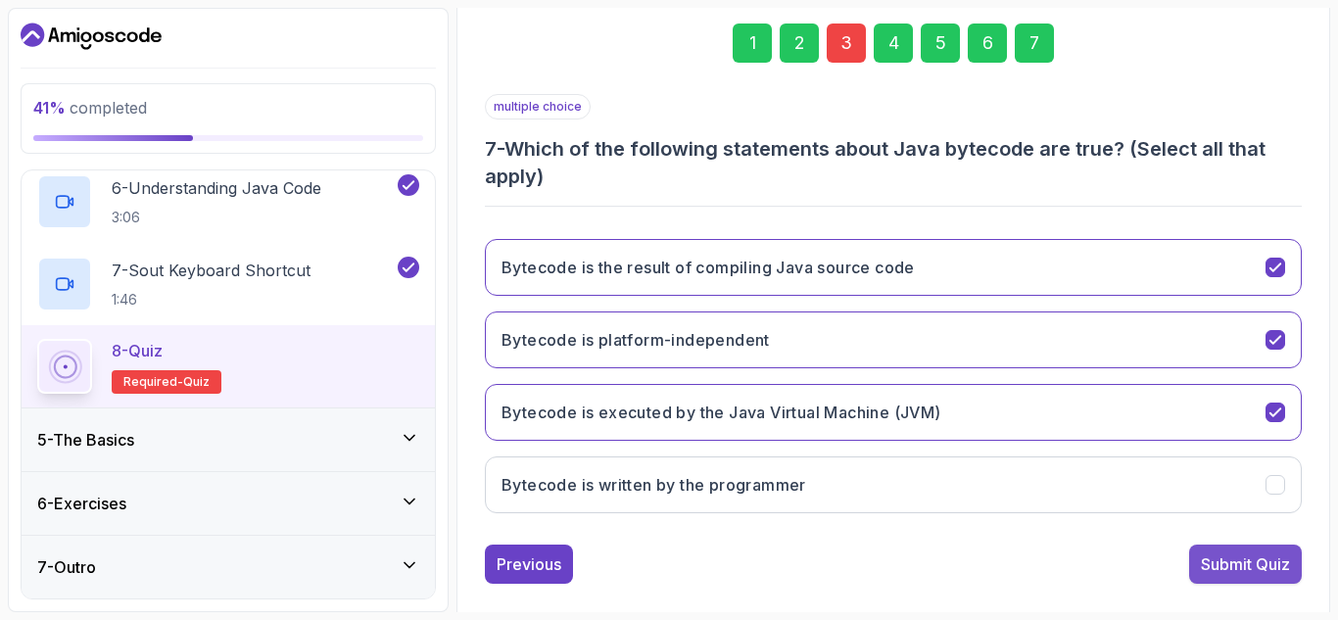
click at [1224, 555] on div "Submit Quiz" at bounding box center [1245, 564] width 89 height 24
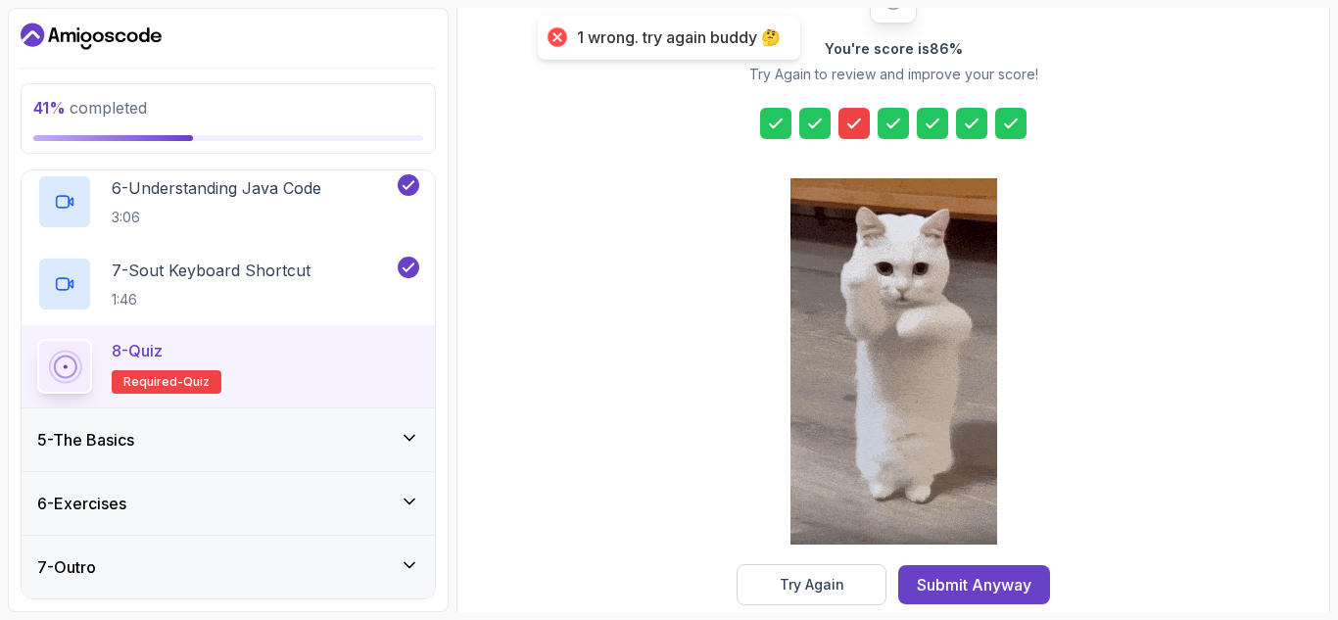
scroll to position [319, 0]
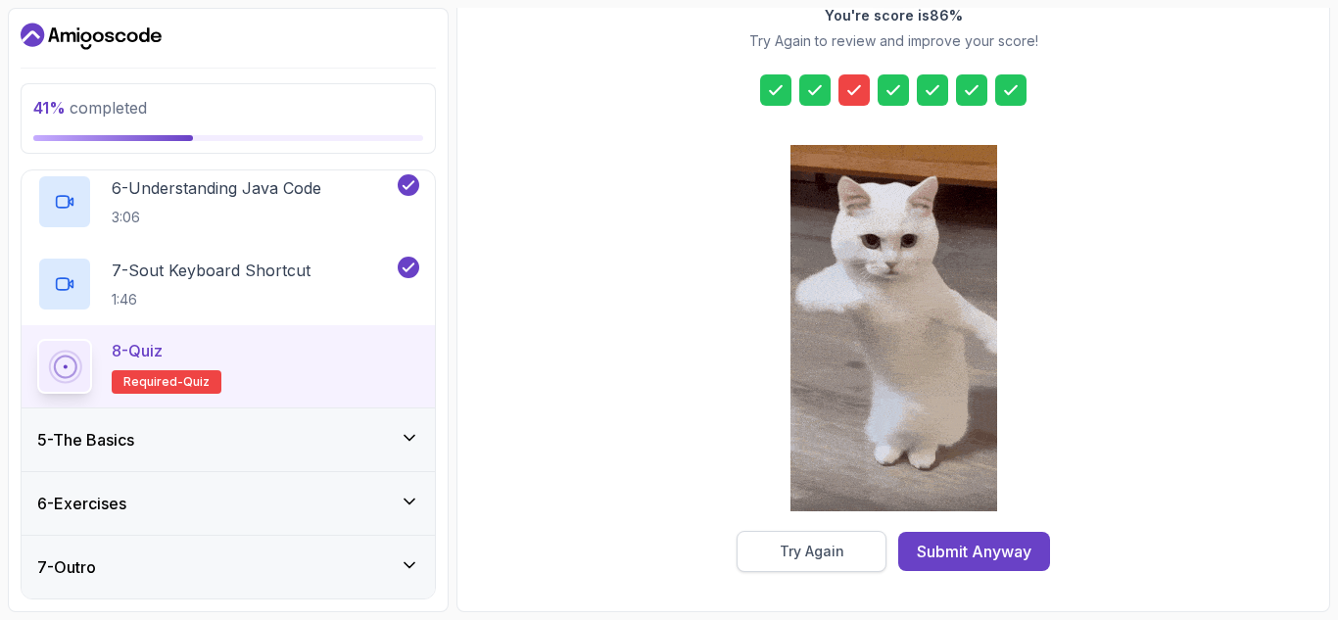
click at [781, 539] on button "Try Again" at bounding box center [812, 551] width 150 height 41
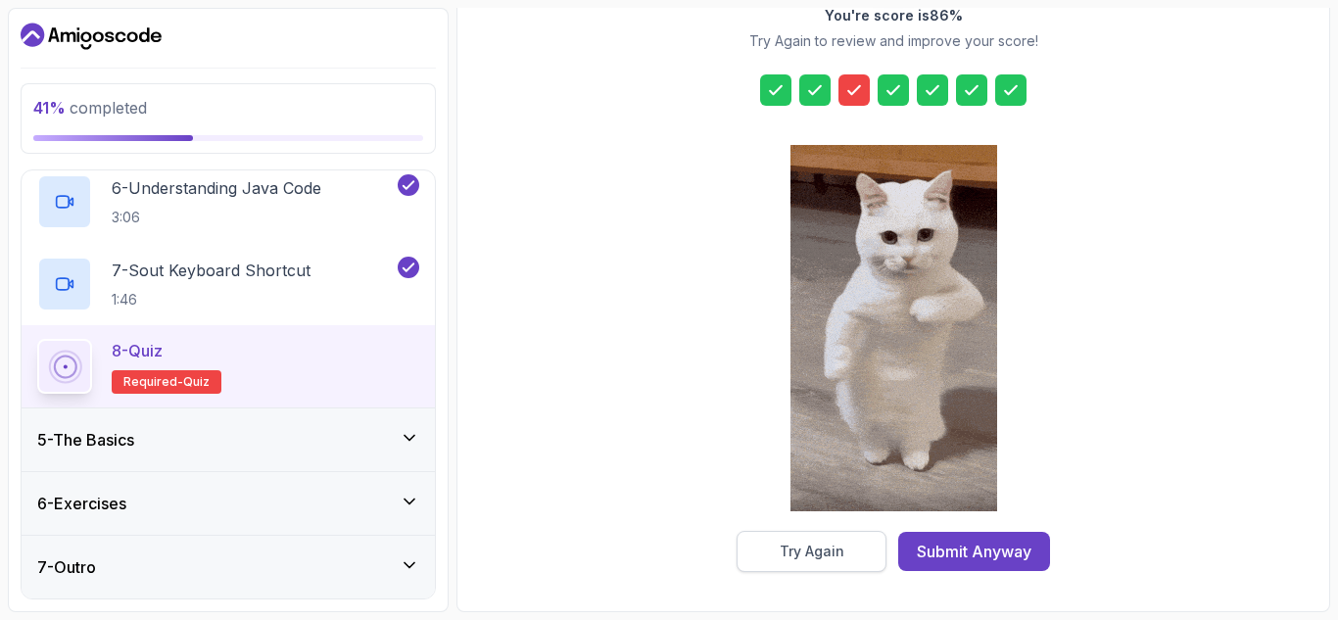
scroll to position [313, 0]
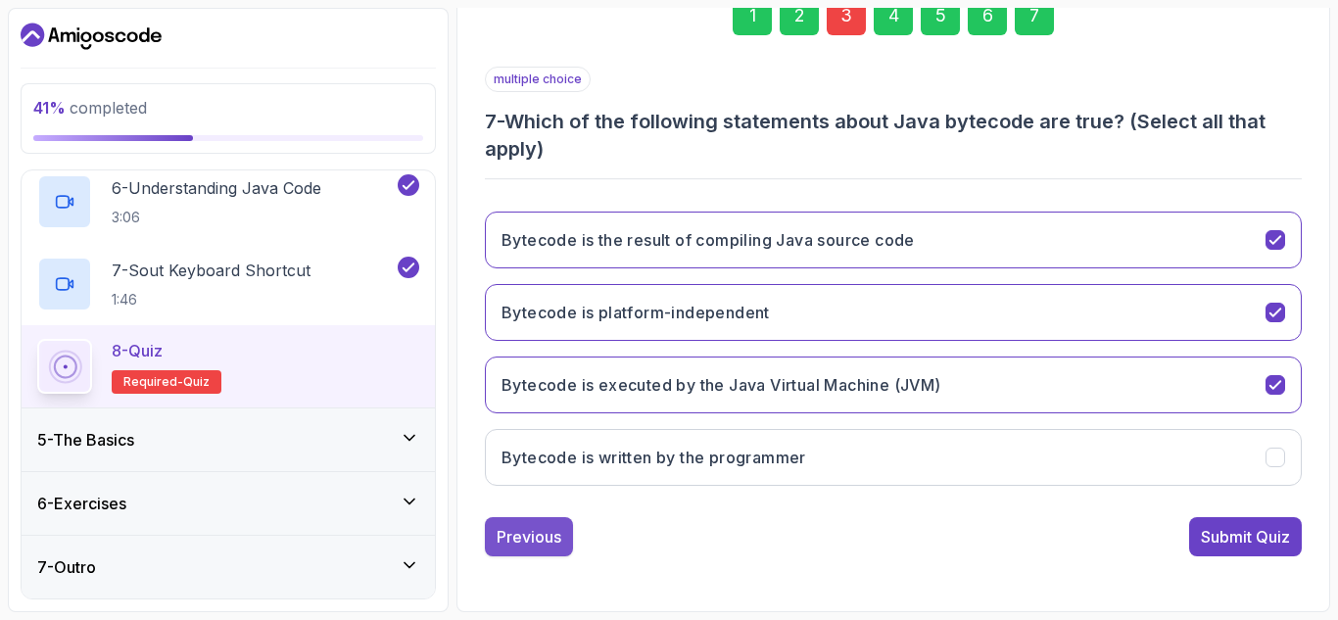
click at [529, 545] on div "Previous" at bounding box center [529, 537] width 65 height 24
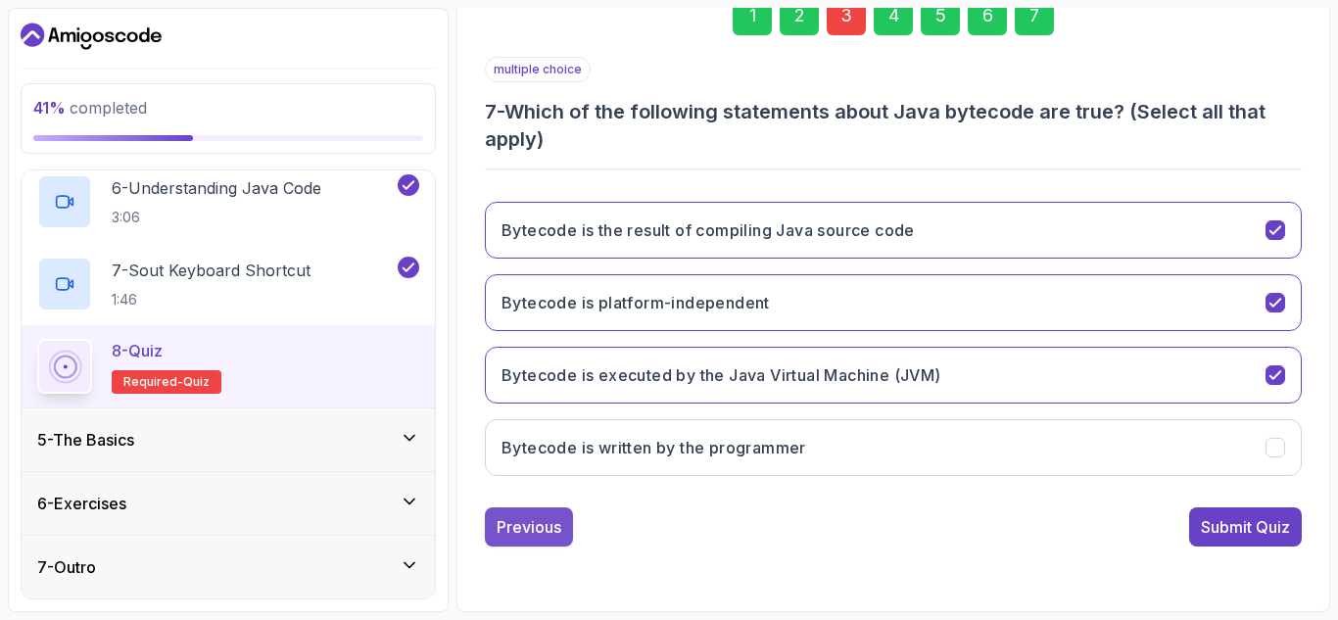
scroll to position [286, 0]
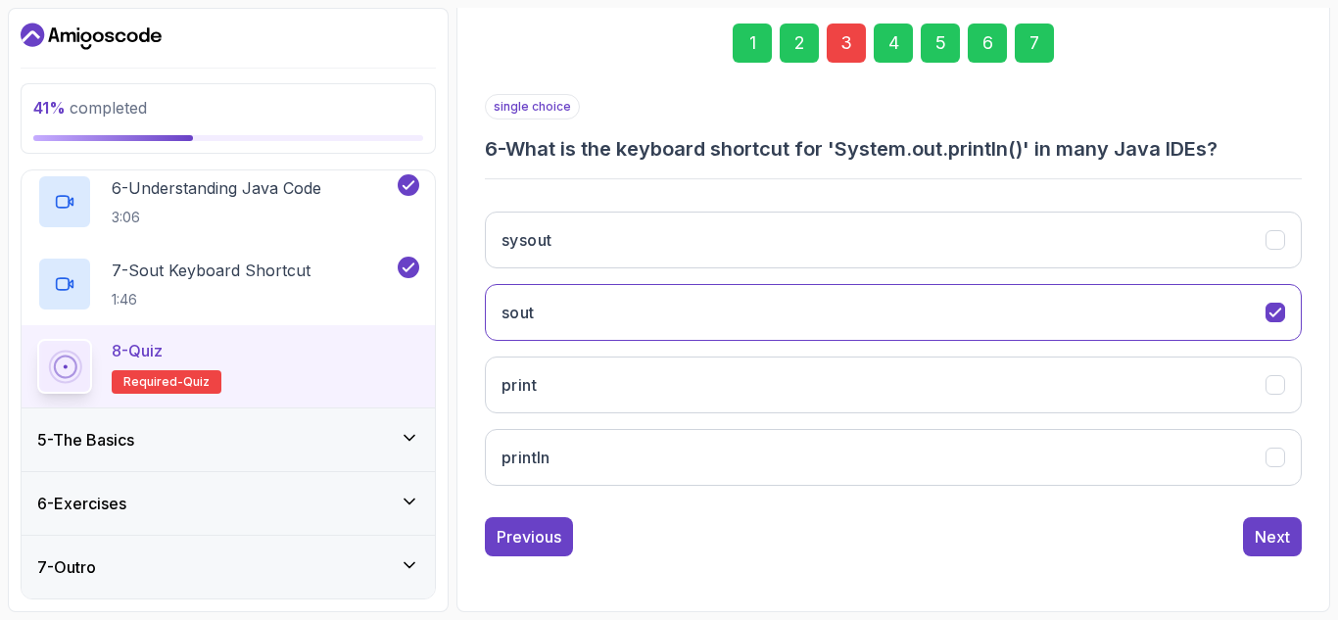
click at [529, 545] on div "Previous" at bounding box center [529, 537] width 65 height 24
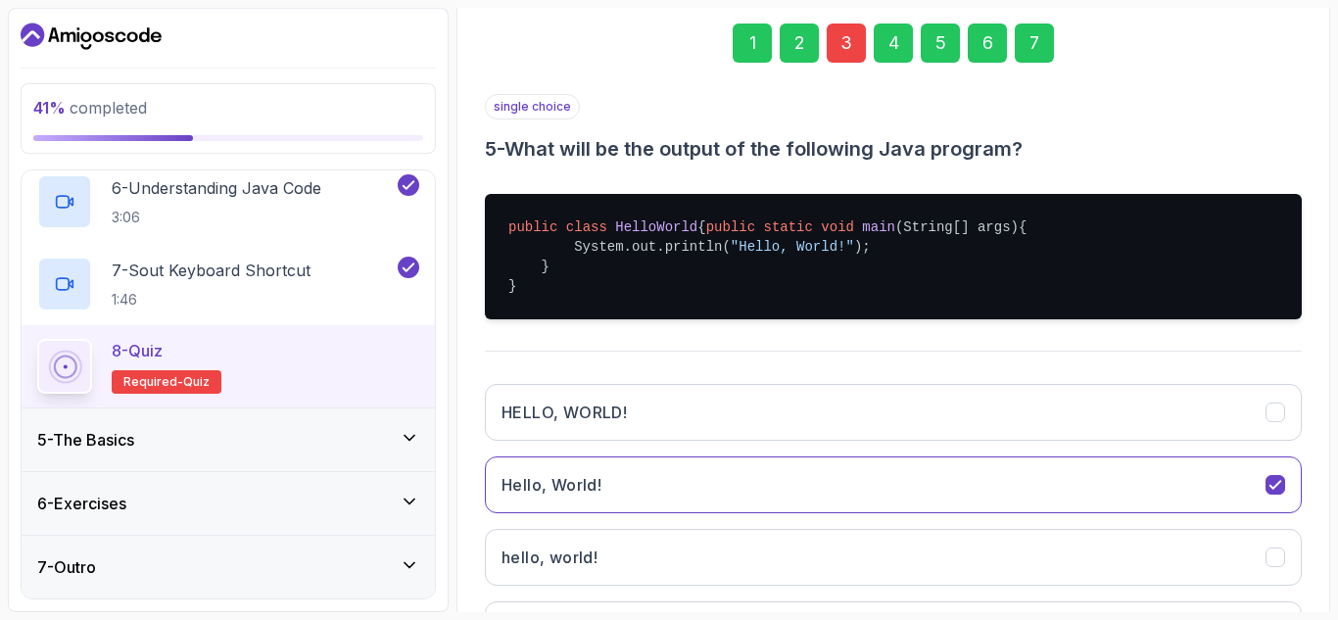
scroll to position [478, 0]
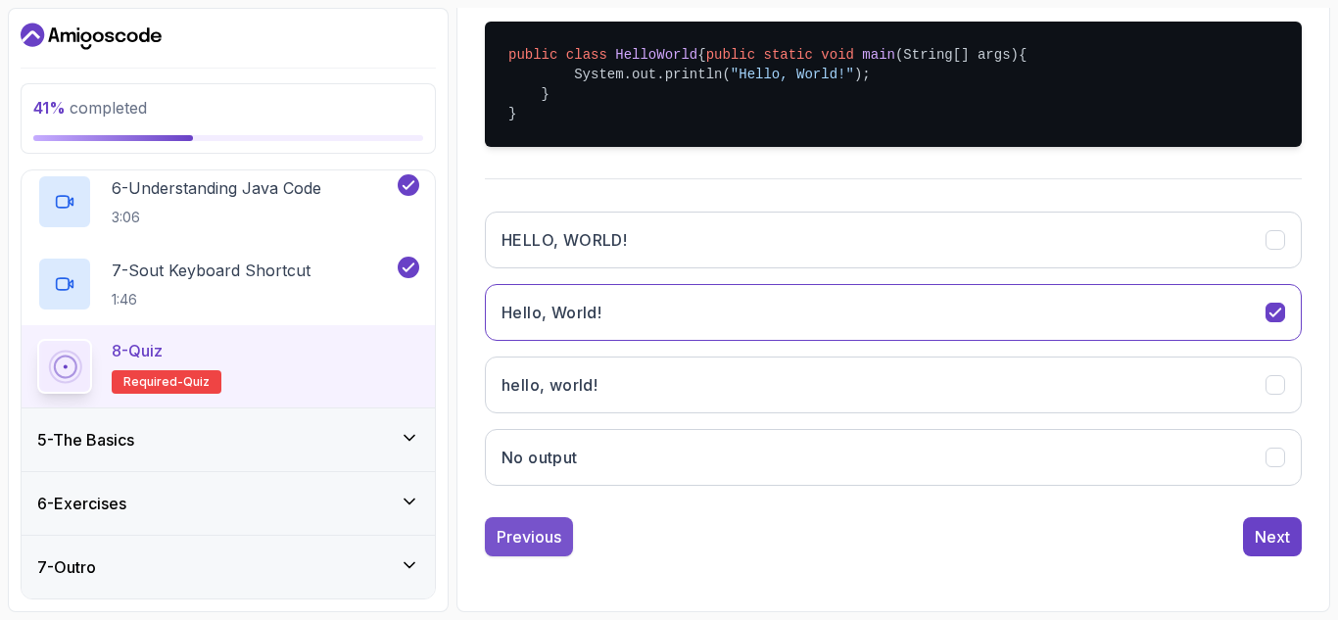
click at [530, 541] on div "Previous" at bounding box center [529, 537] width 65 height 24
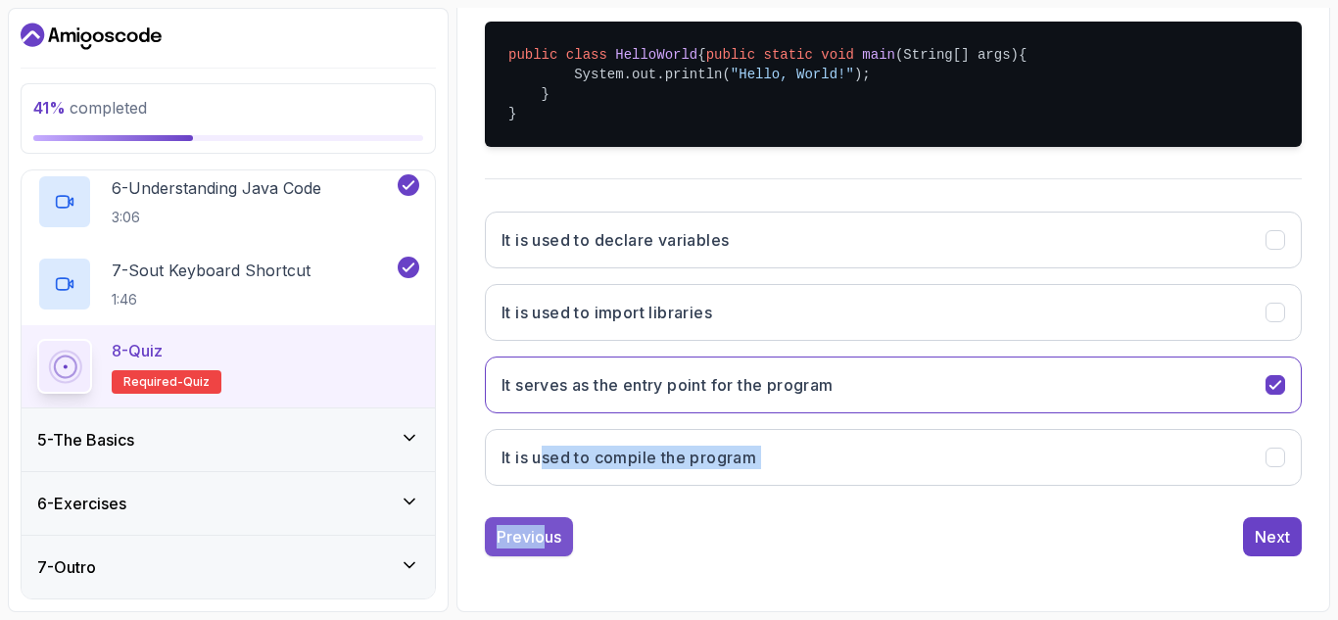
drag, startPoint x: 542, startPoint y: 498, endPoint x: 542, endPoint y: 532, distance: 34.3
click at [542, 532] on div "single choice 4 - What is the purpose of the main method in a Java program? pub…" at bounding box center [893, 239] width 817 height 635
click at [542, 532] on div "Previous" at bounding box center [529, 537] width 65 height 24
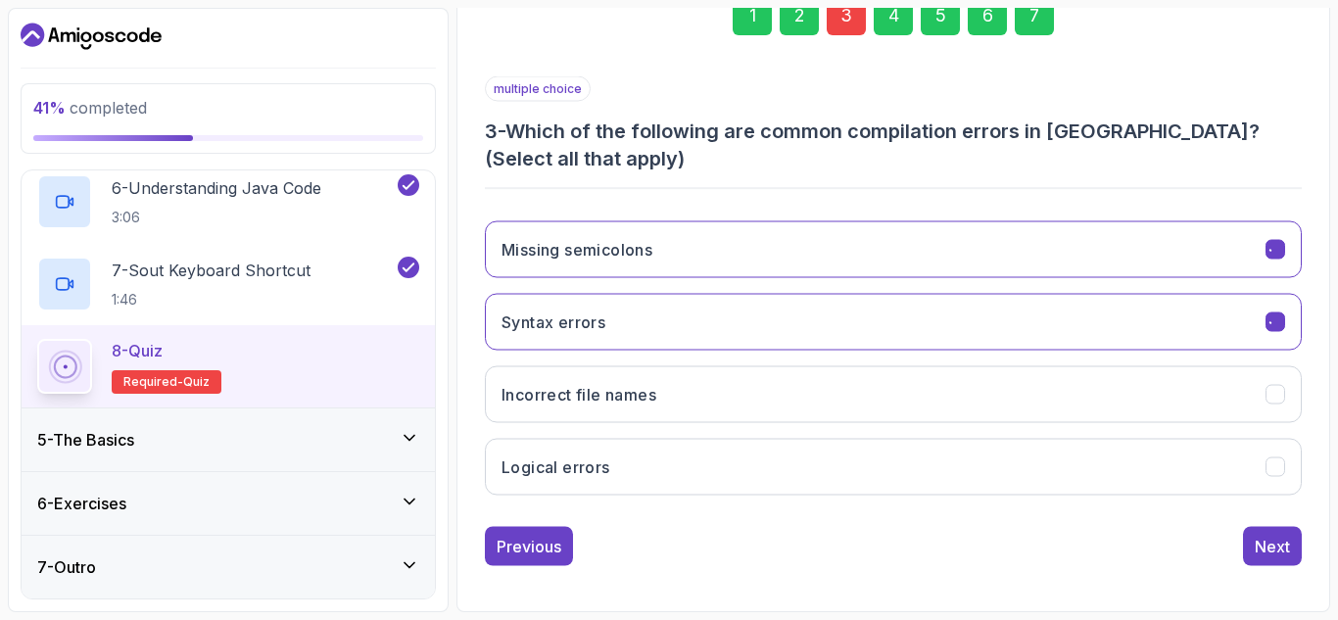
scroll to position [313, 0]
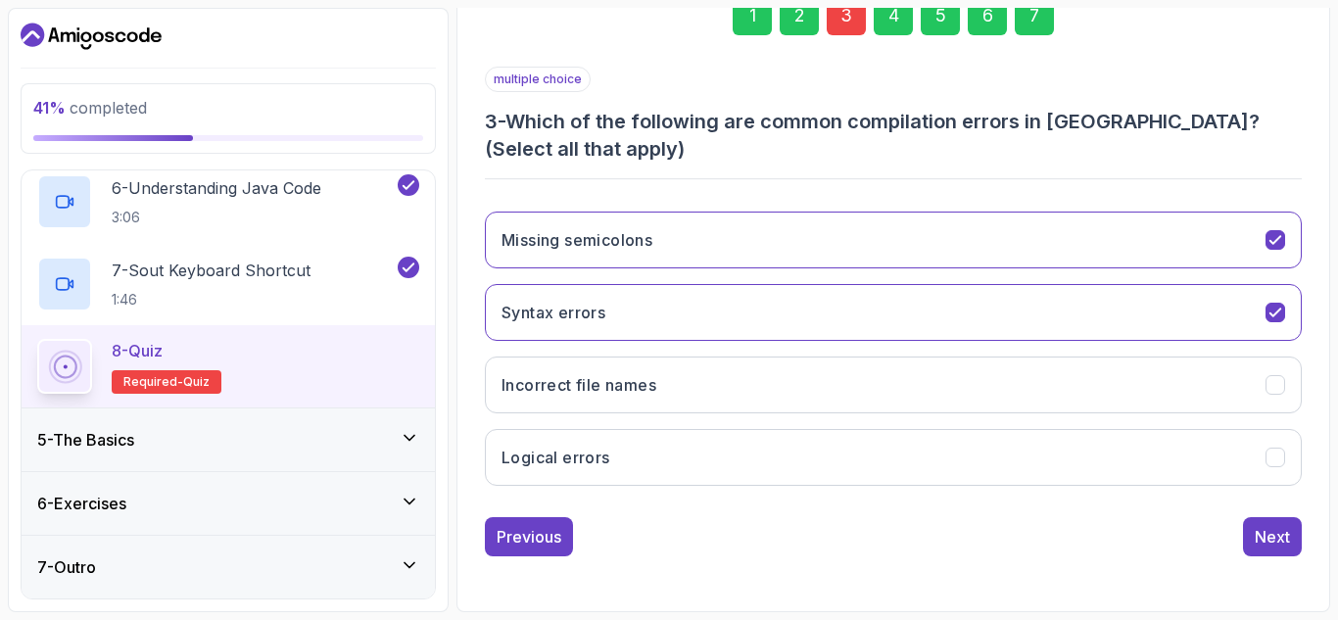
click at [715, 118] on h3 "3 - Which of the following are common compilation errors in Java? (Select all t…" at bounding box center [893, 135] width 817 height 55
copy p "multiple choice"
click at [722, 77] on div "multiple choice 3 - Which of the following are common compilation errors in Jav…" at bounding box center [893, 115] width 817 height 96
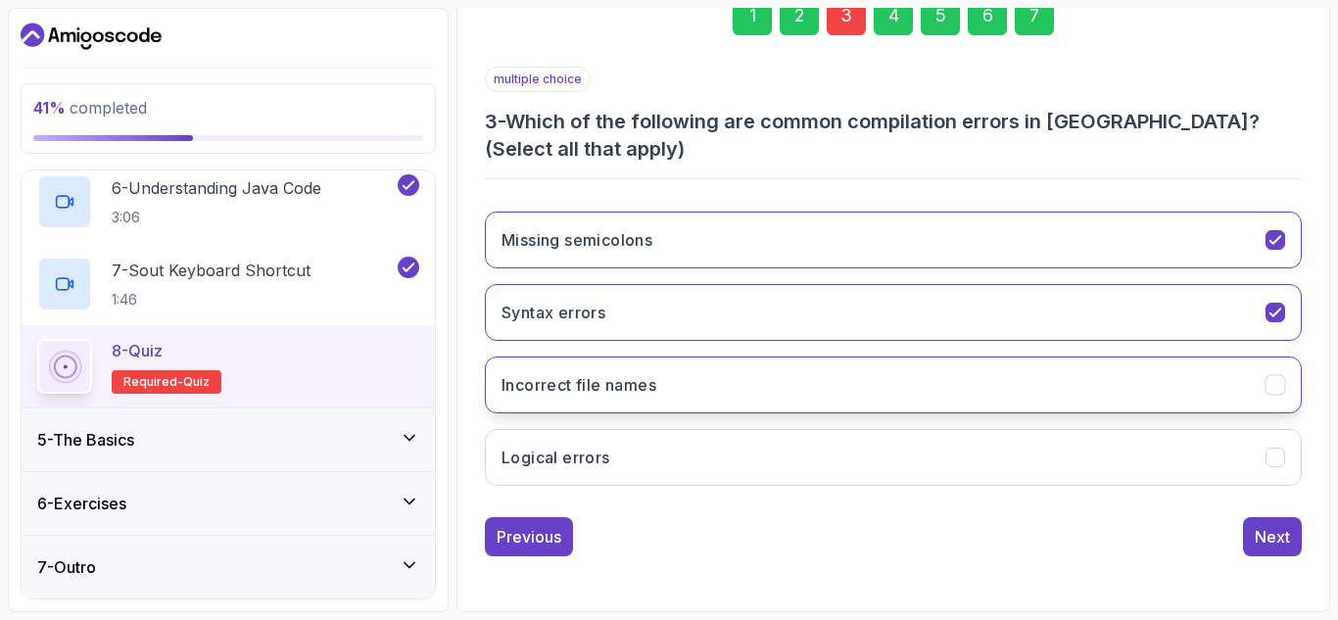
click at [1267, 386] on icon "Incorrect file names" at bounding box center [1275, 385] width 19 height 19
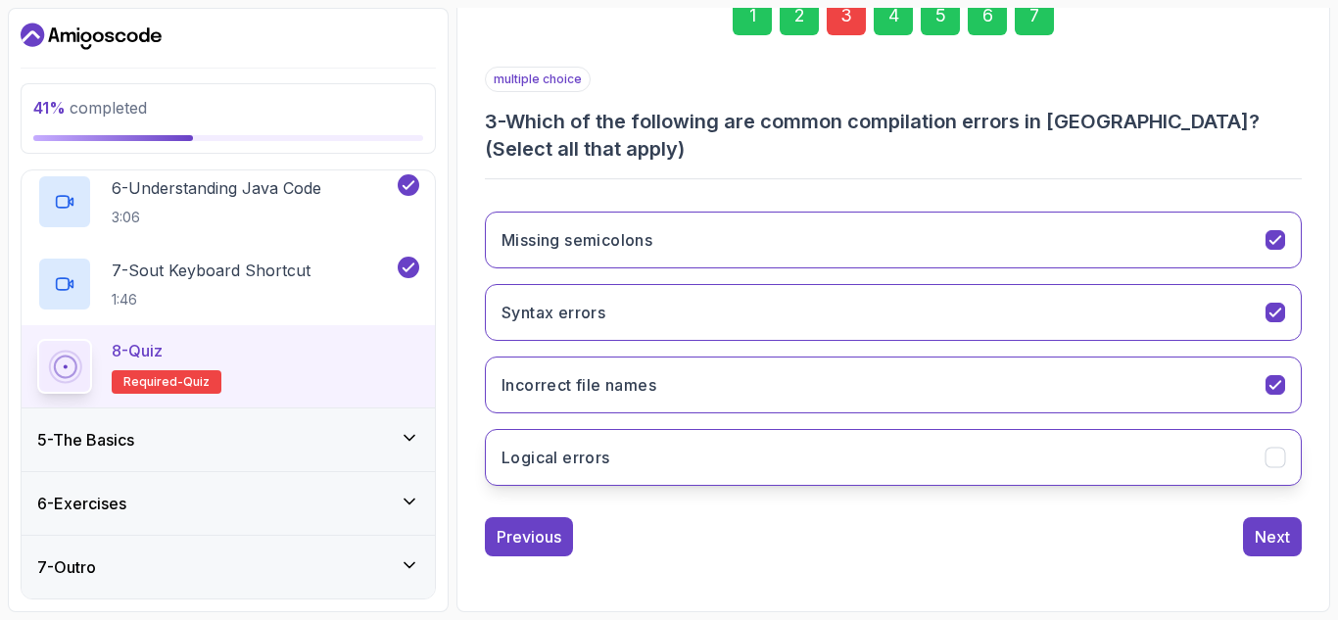
click at [1271, 446] on button "Logical errors" at bounding box center [893, 457] width 817 height 57
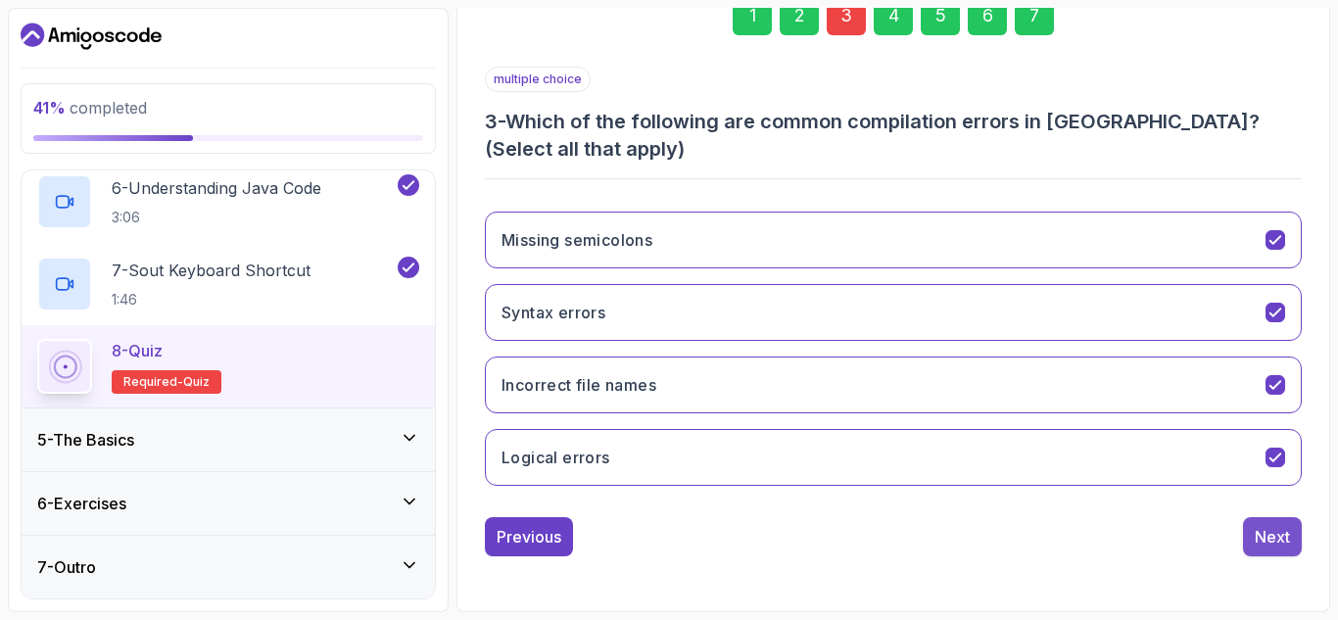
click at [1276, 535] on div "Next" at bounding box center [1272, 537] width 35 height 24
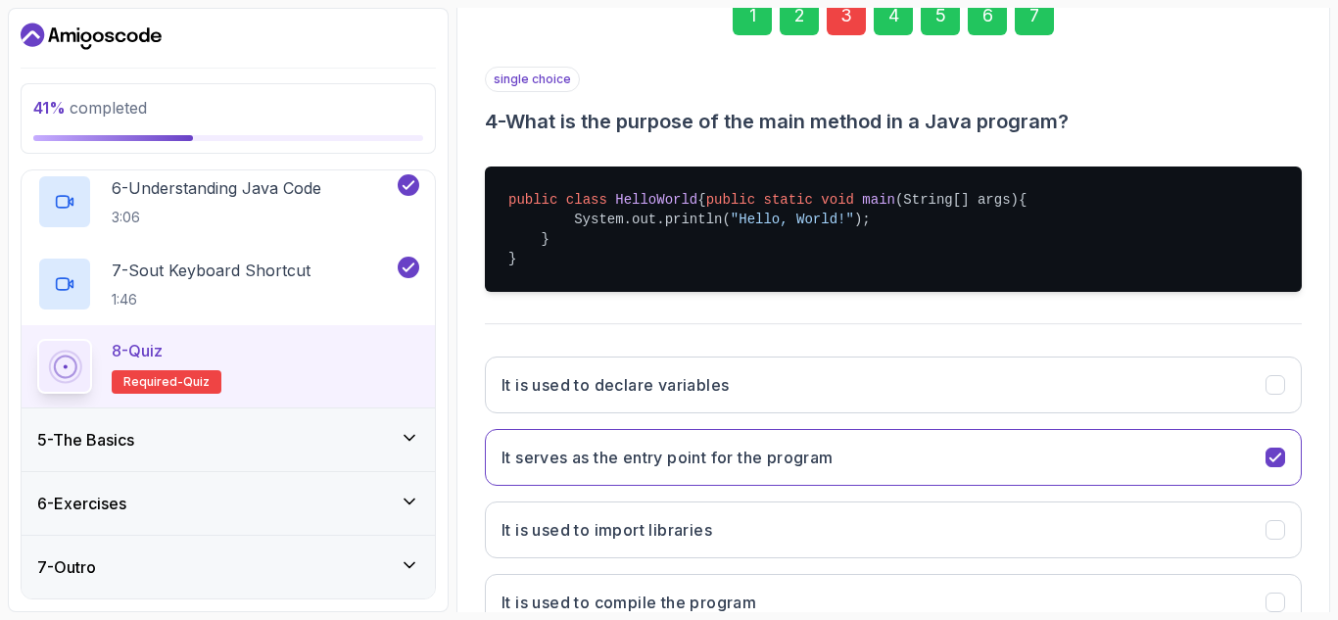
scroll to position [478, 0]
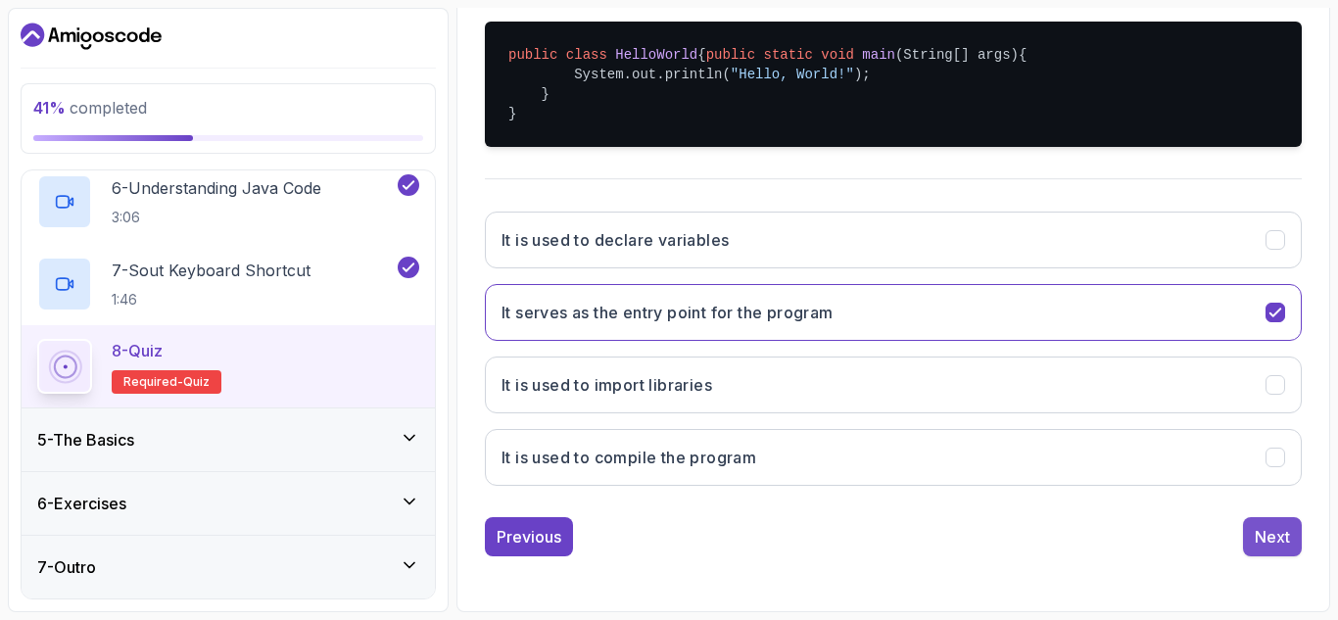
click at [1282, 549] on button "Next" at bounding box center [1272, 536] width 59 height 39
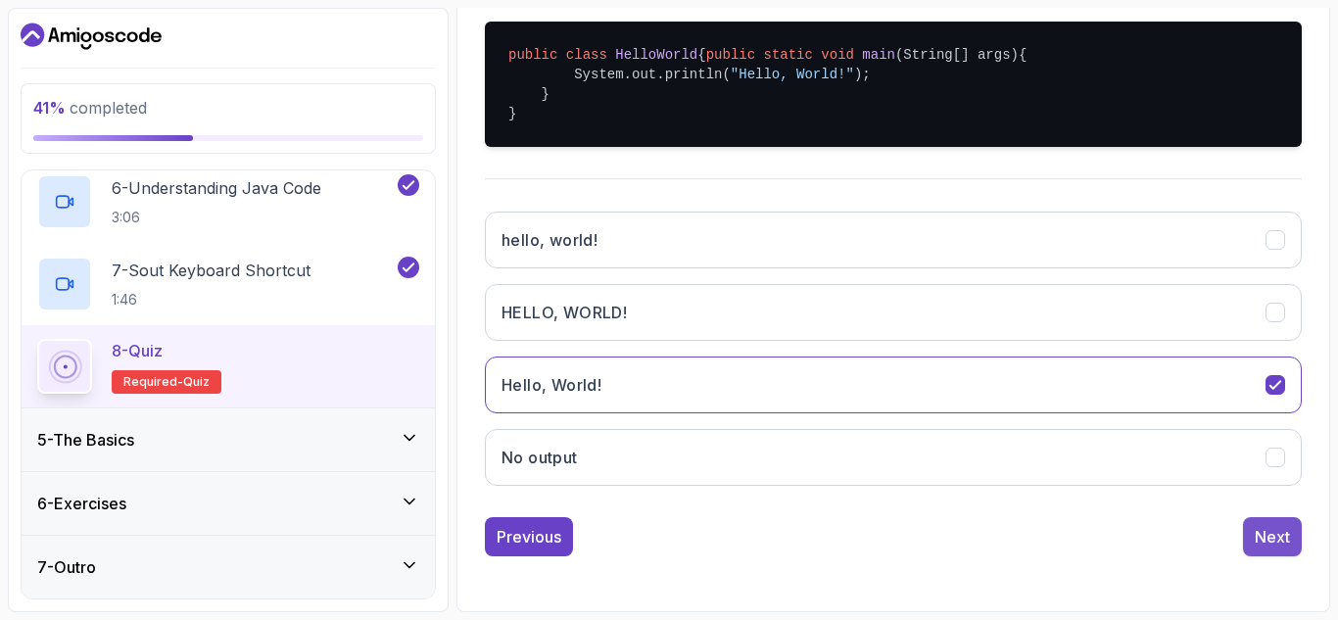
click at [1268, 537] on div "Next" at bounding box center [1272, 537] width 35 height 24
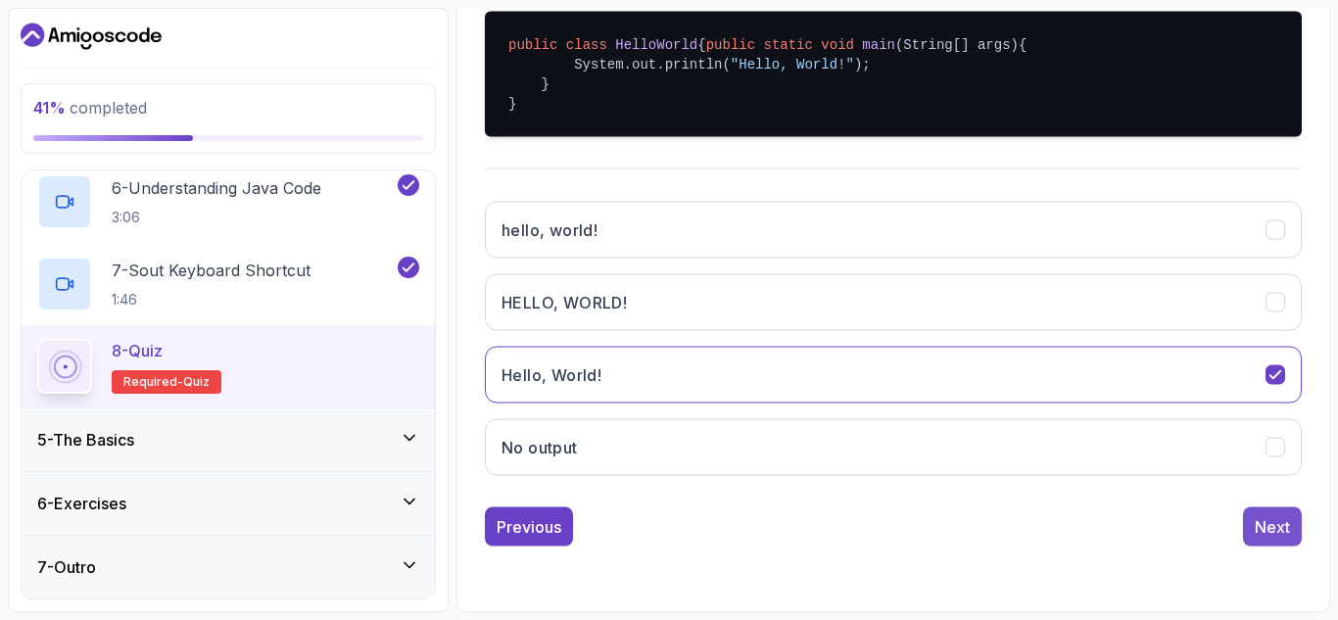
scroll to position [286, 0]
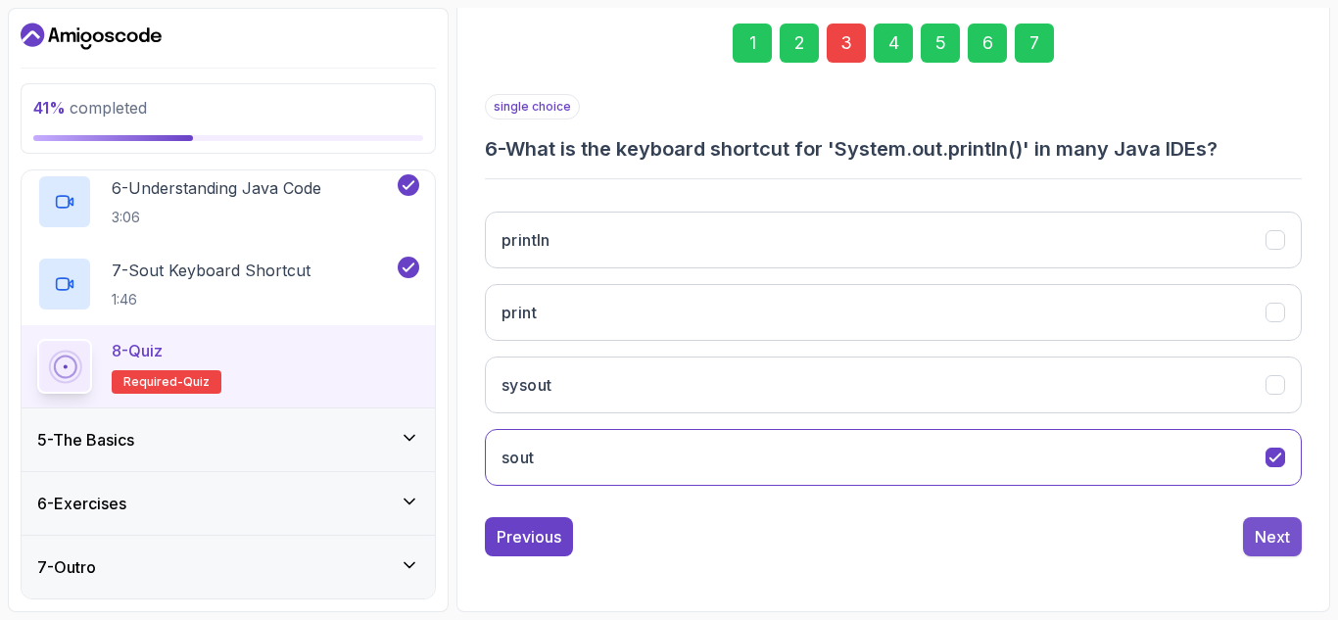
click at [1274, 546] on div "Next" at bounding box center [1272, 537] width 35 height 24
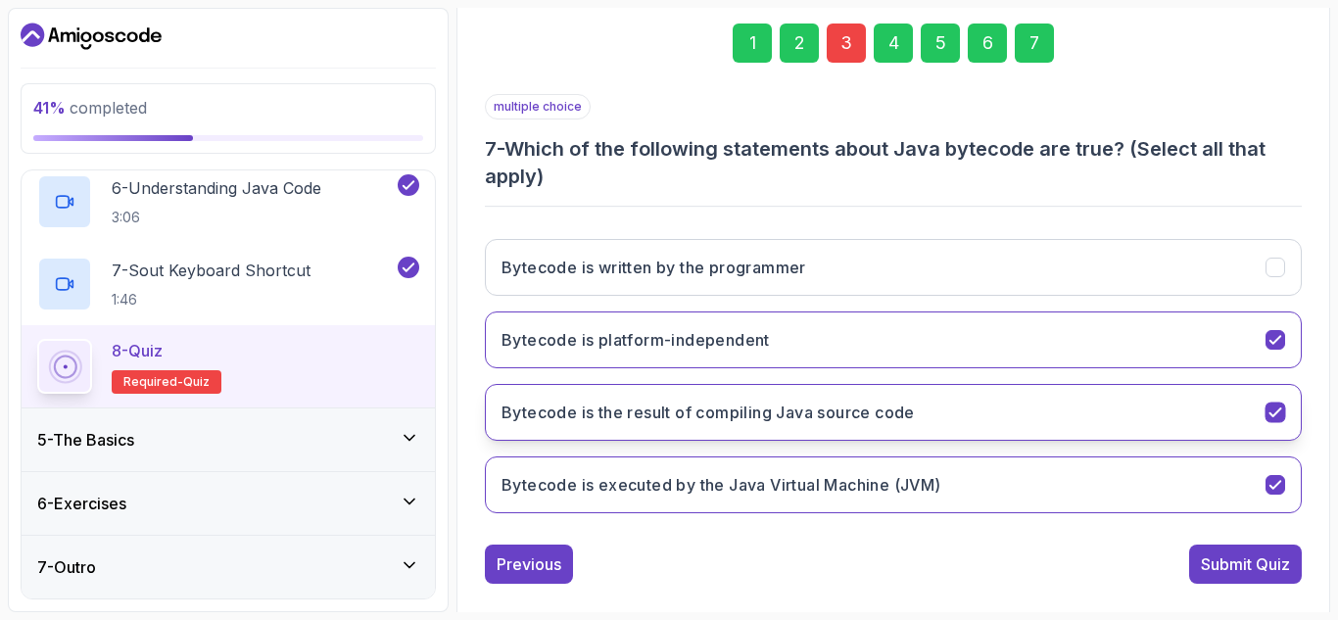
scroll to position [313, 0]
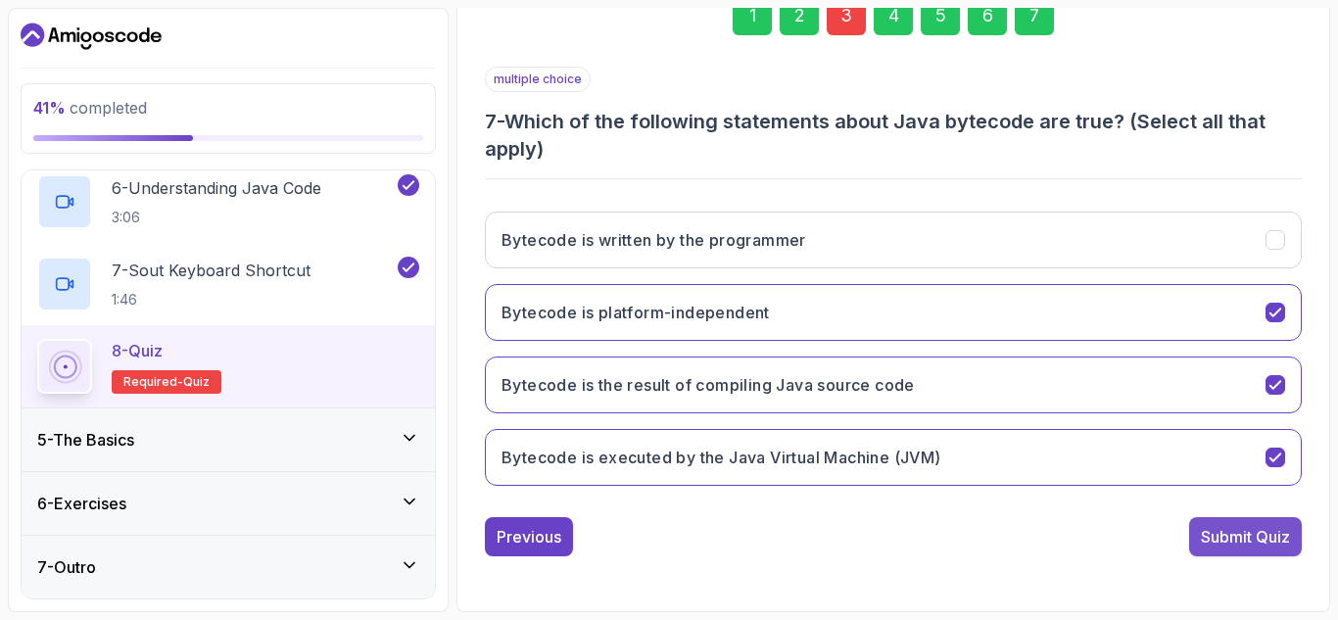
click at [1230, 532] on div "Submit Quiz" at bounding box center [1245, 537] width 89 height 24
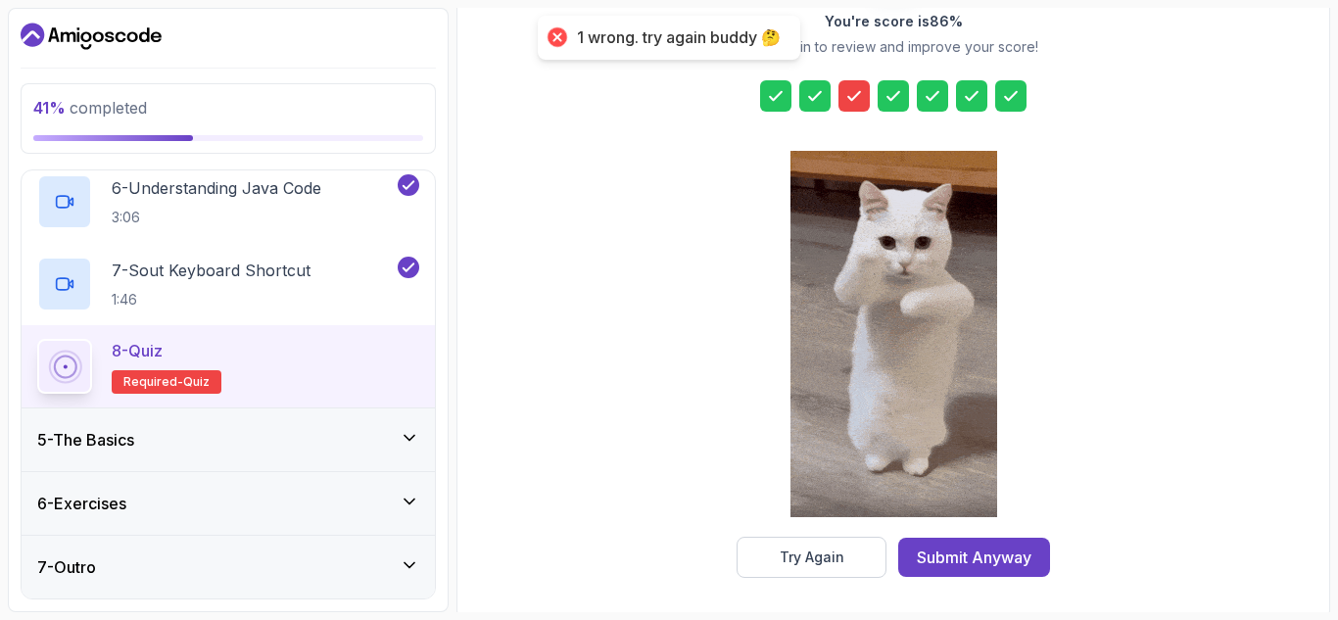
drag, startPoint x: 826, startPoint y: 524, endPoint x: 820, endPoint y: 536, distance: 13.1
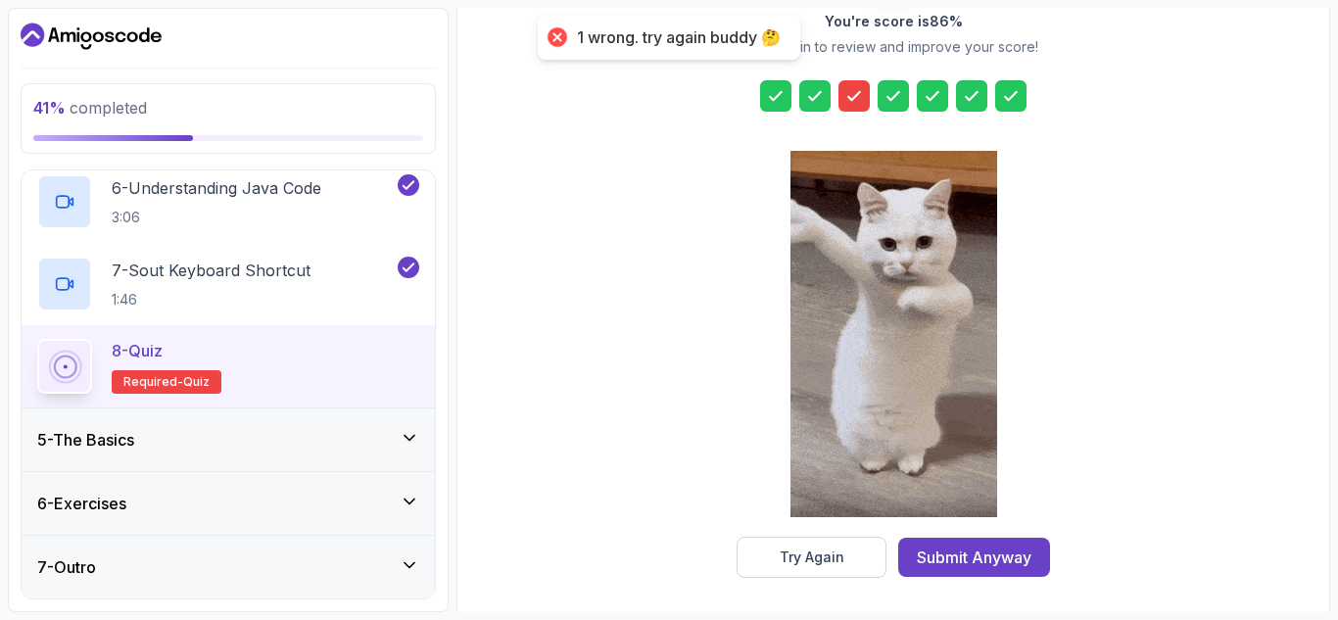
click at [820, 536] on div at bounding box center [893, 336] width 207 height 402
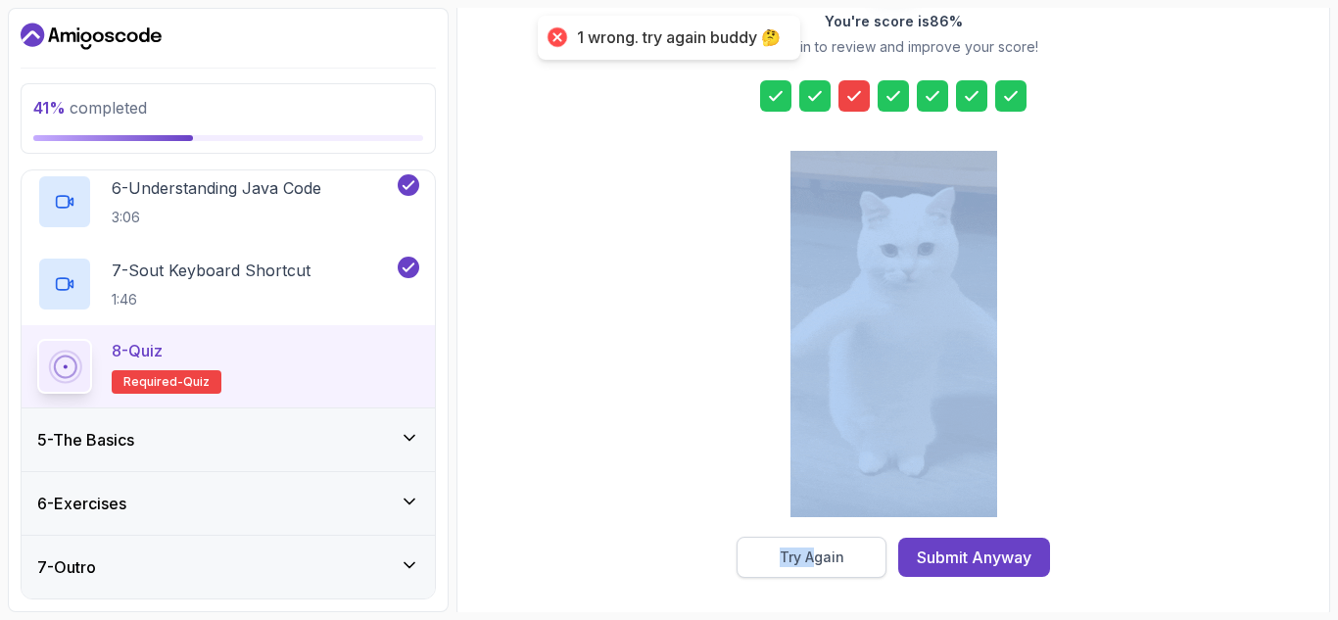
drag, startPoint x: 820, startPoint y: 536, endPoint x: 819, endPoint y: 557, distance: 21.6
click at [819, 557] on div "You're score is 86 % Try Again to review and improve your score! Try Again Subm…" at bounding box center [893, 263] width 376 height 629
click at [819, 557] on div "Try Again" at bounding box center [812, 557] width 65 height 20
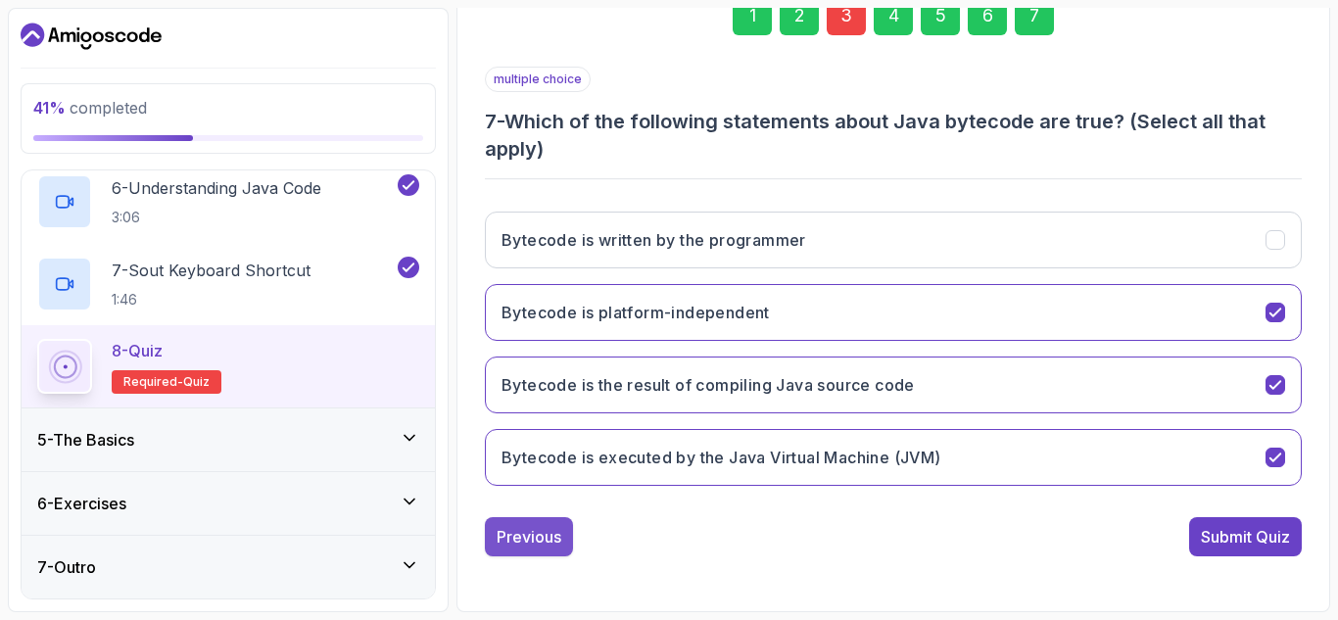
click at [526, 529] on div "Previous" at bounding box center [529, 537] width 65 height 24
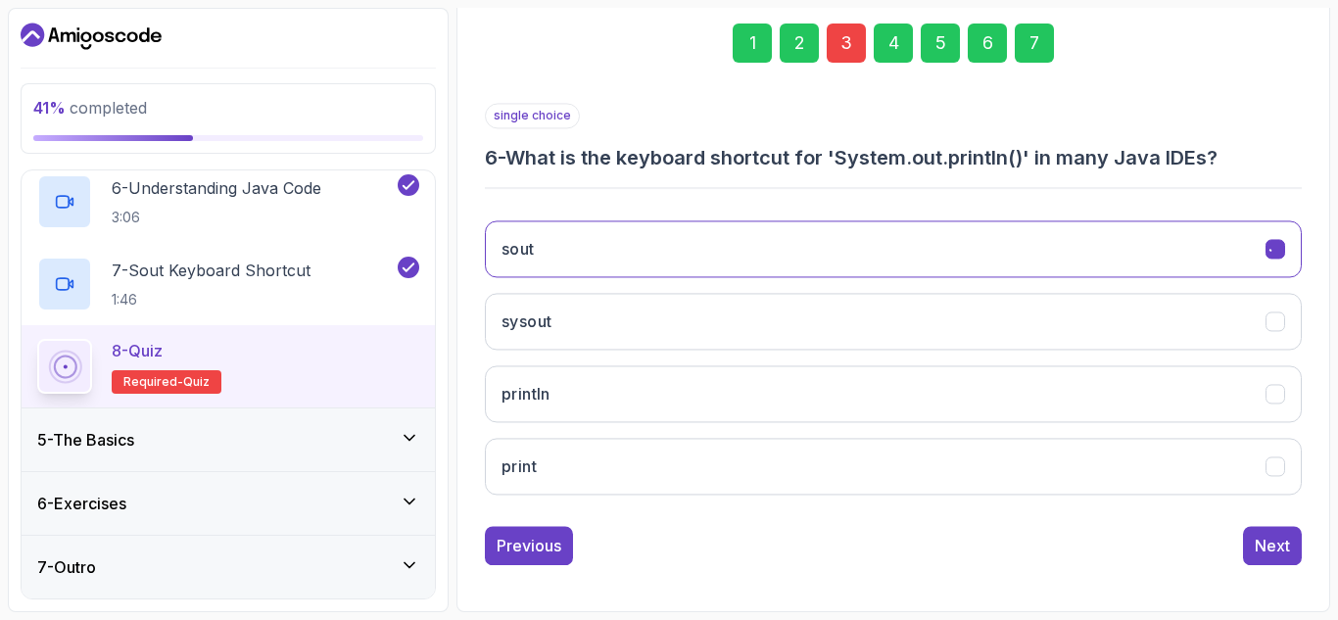
scroll to position [286, 0]
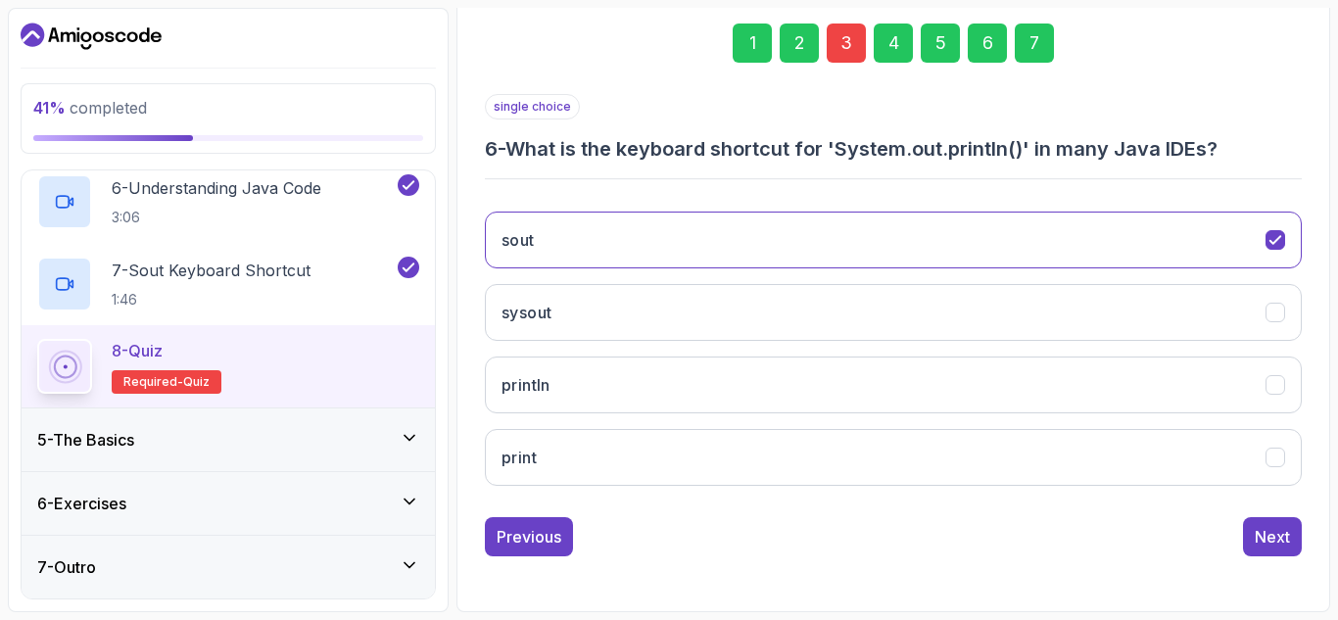
click at [526, 529] on div "Previous" at bounding box center [529, 537] width 65 height 24
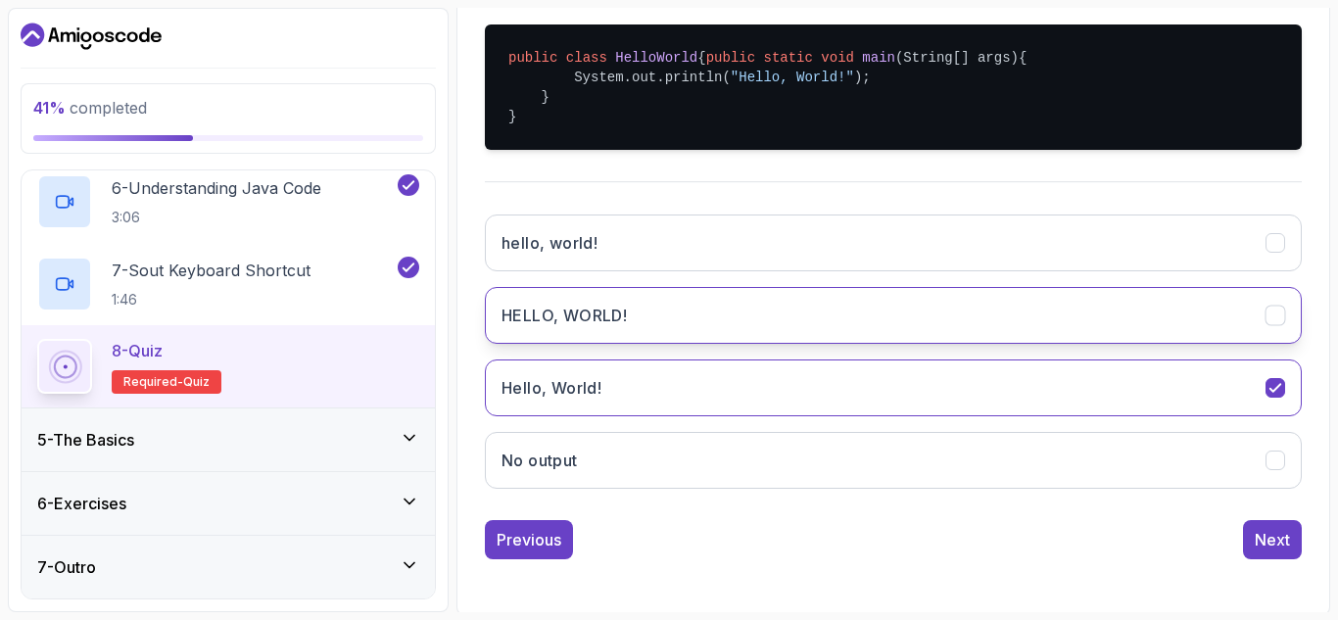
scroll to position [478, 0]
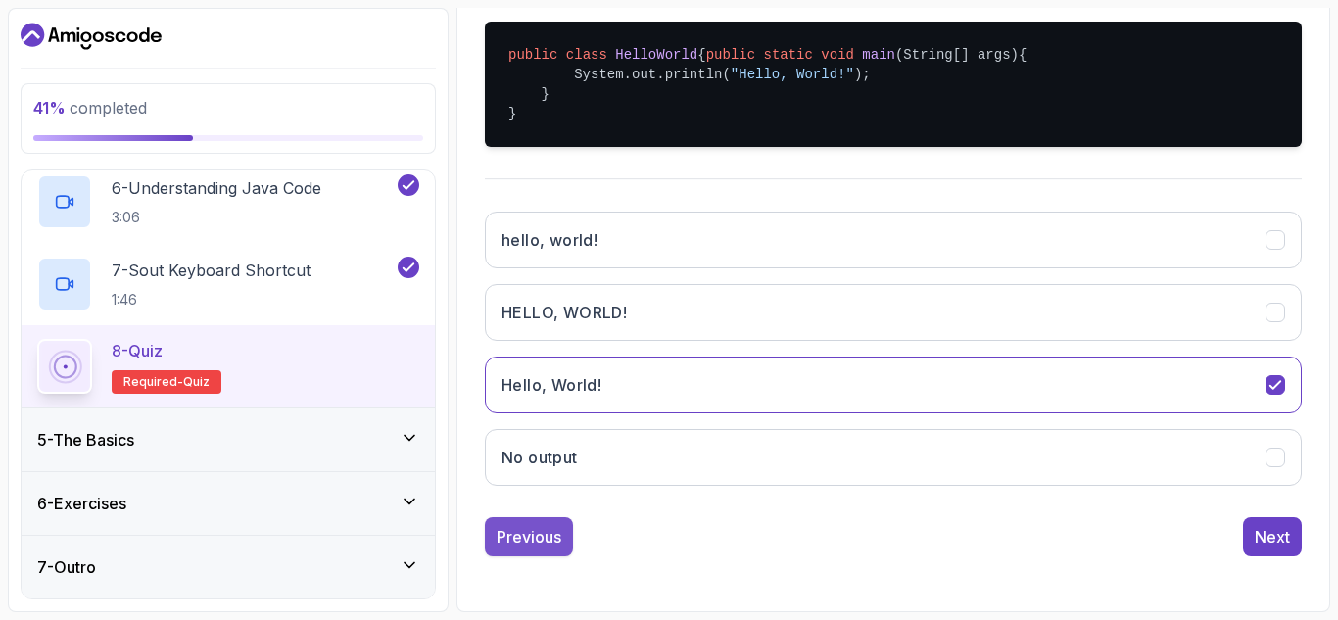
click at [552, 527] on div "Previous" at bounding box center [529, 537] width 65 height 24
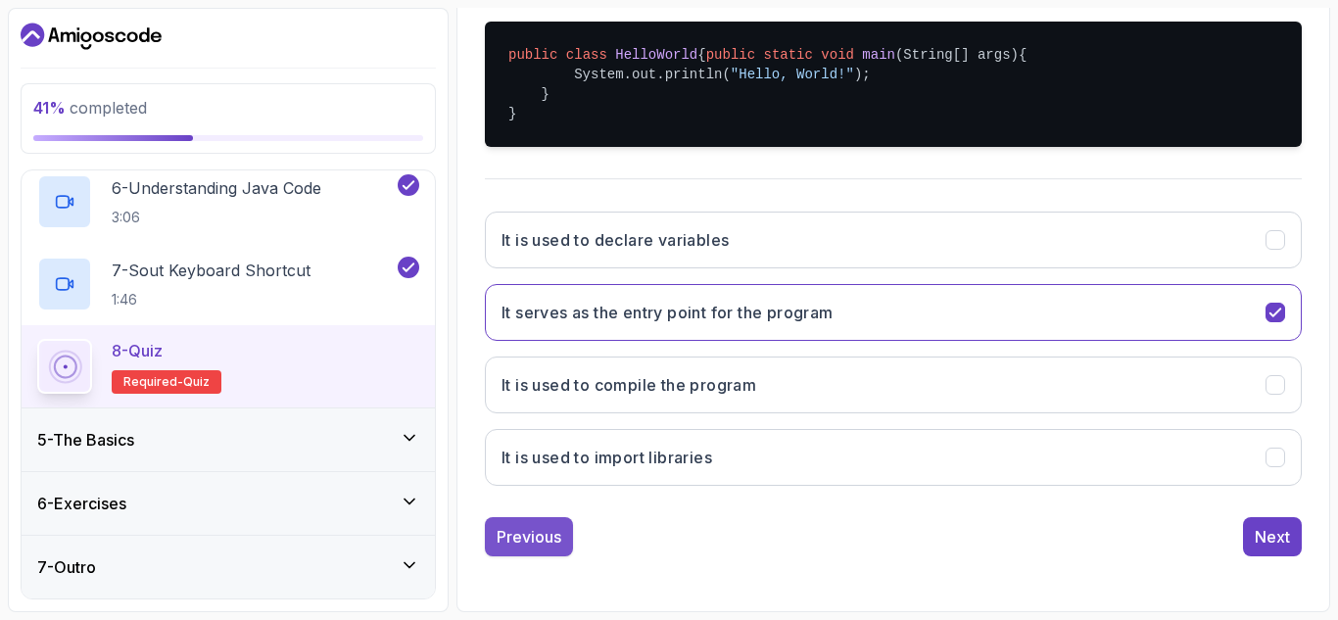
click at [534, 531] on div "Previous" at bounding box center [529, 537] width 65 height 24
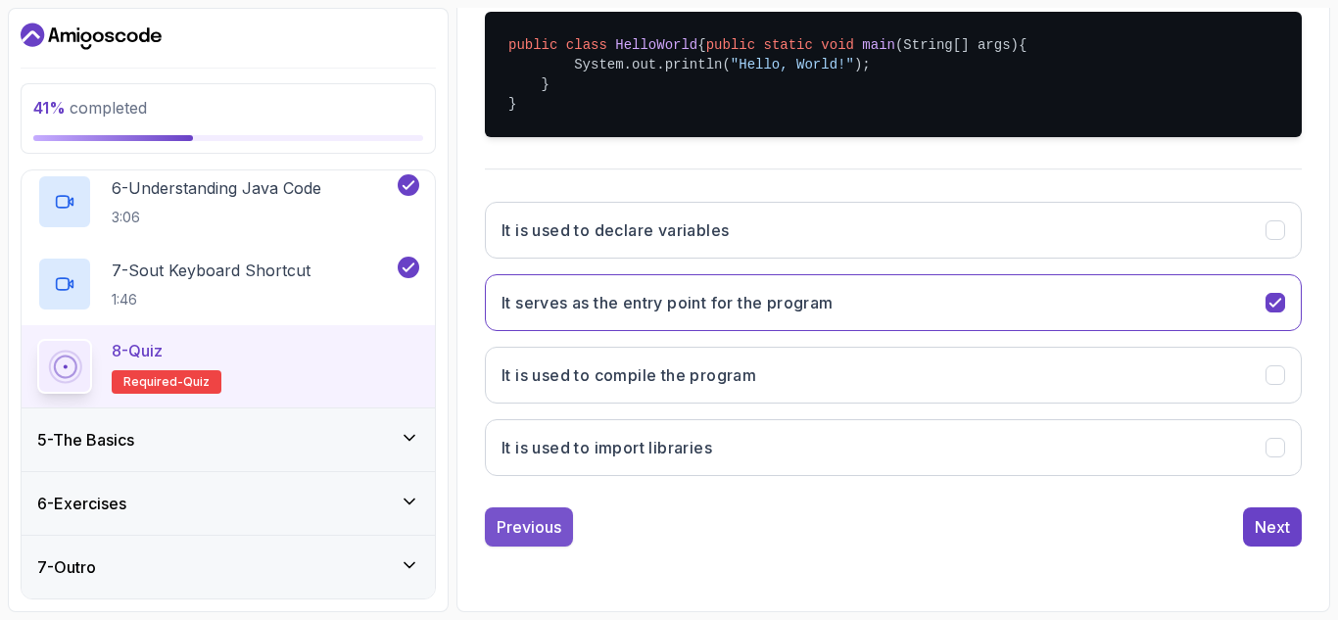
scroll to position [313, 0]
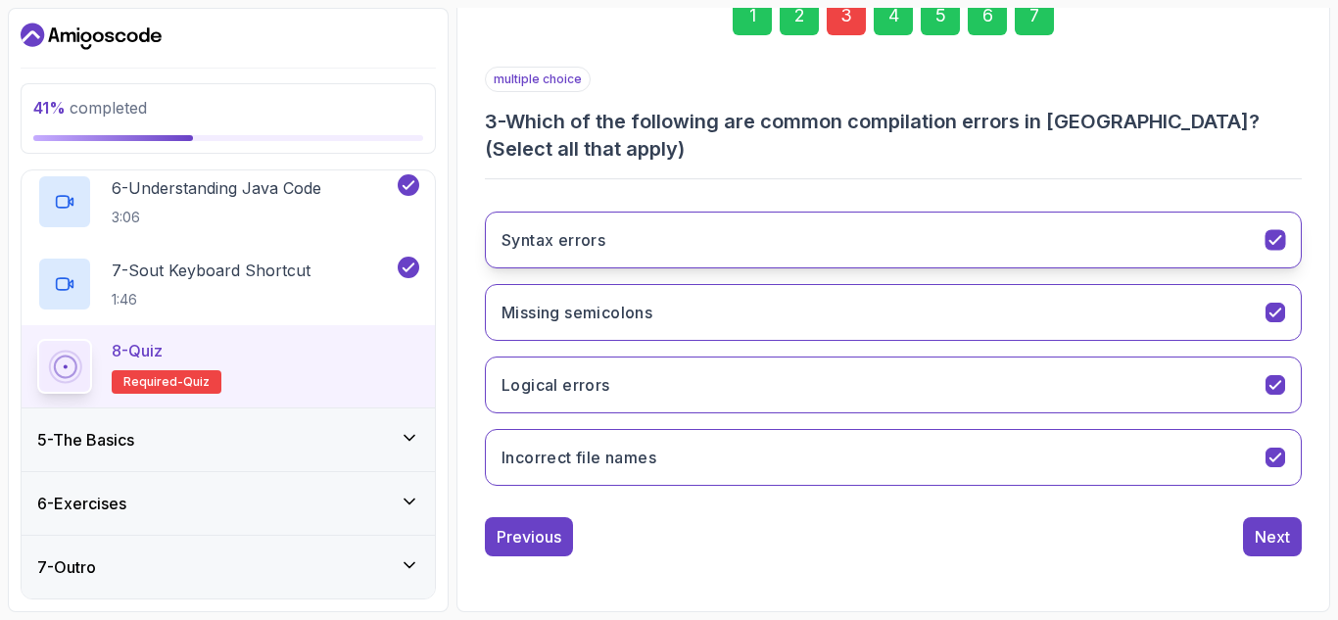
click at [1278, 241] on icon "Syntax errors" at bounding box center [1275, 240] width 19 height 19
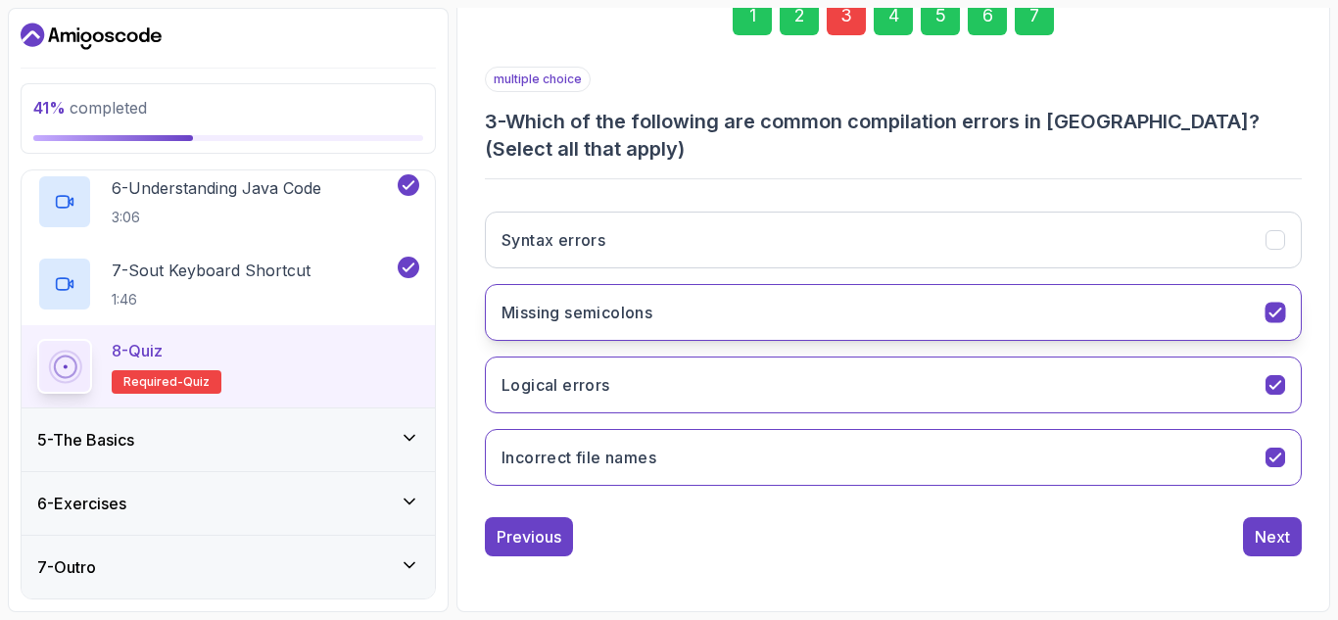
click at [1276, 311] on icon "Missing semicolons" at bounding box center [1275, 313] width 19 height 19
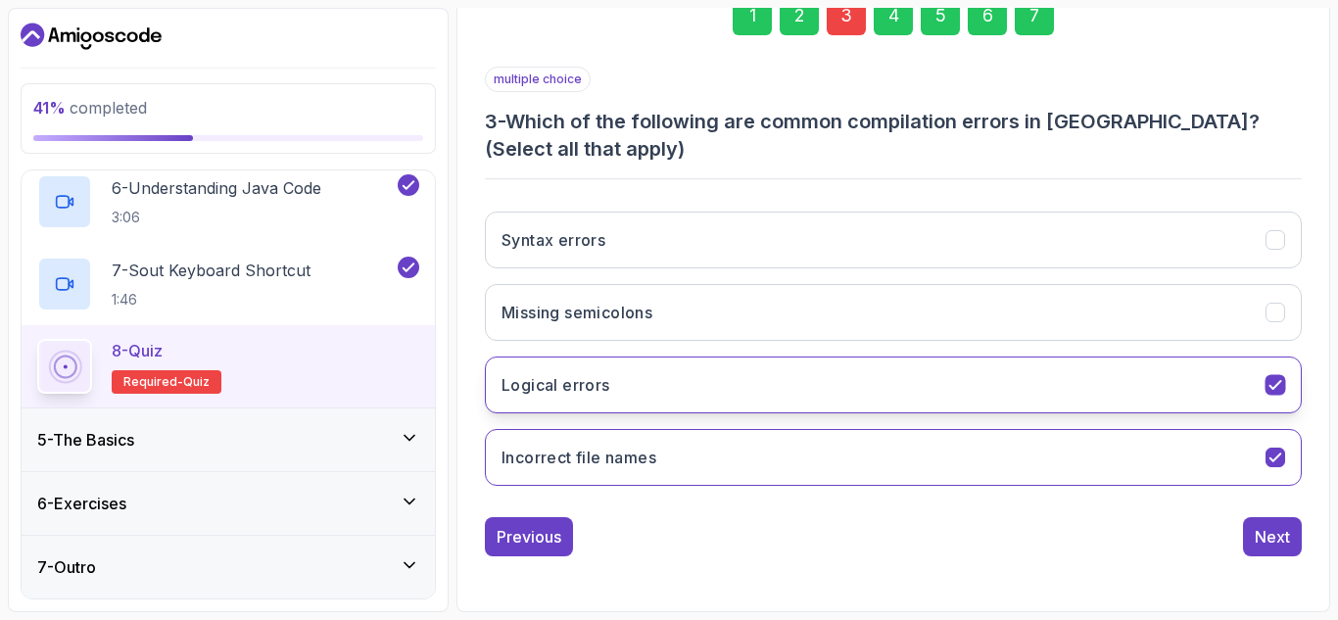
click at [1288, 375] on button "Logical errors" at bounding box center [893, 385] width 817 height 57
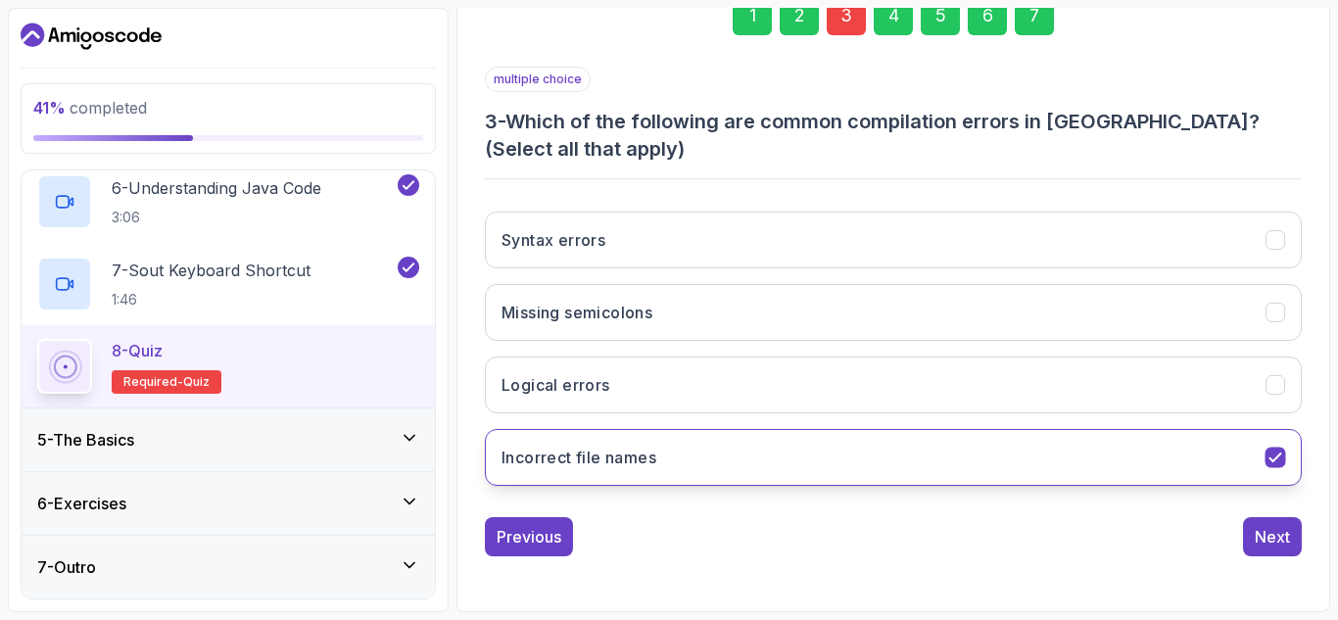
click at [1287, 467] on button "Incorrect file names" at bounding box center [893, 457] width 817 height 57
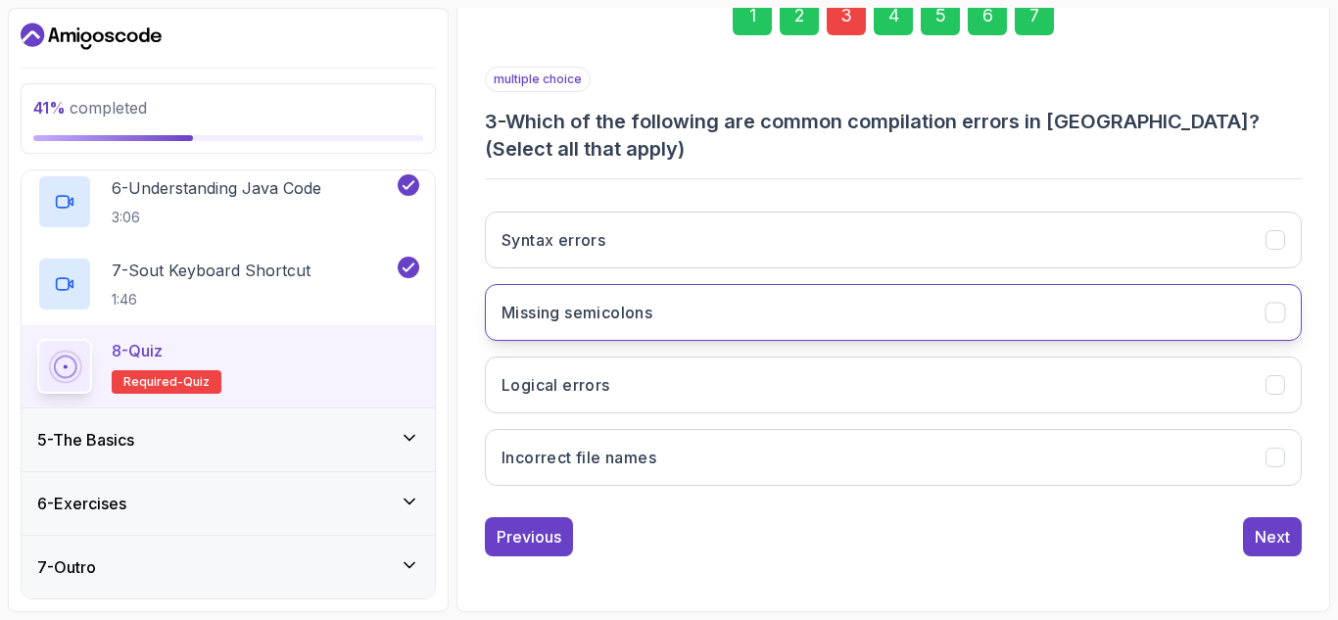
click at [1266, 313] on icon "Missing semicolons" at bounding box center [1275, 313] width 19 height 19
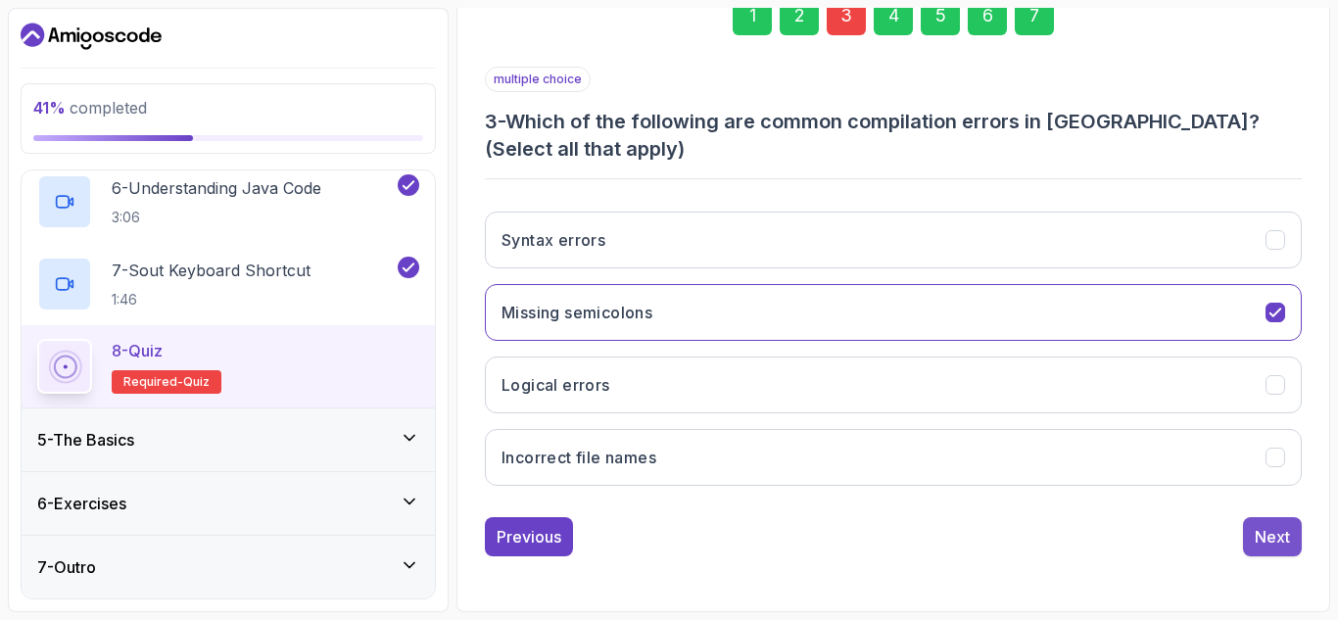
click at [1287, 549] on button "Next" at bounding box center [1272, 536] width 59 height 39
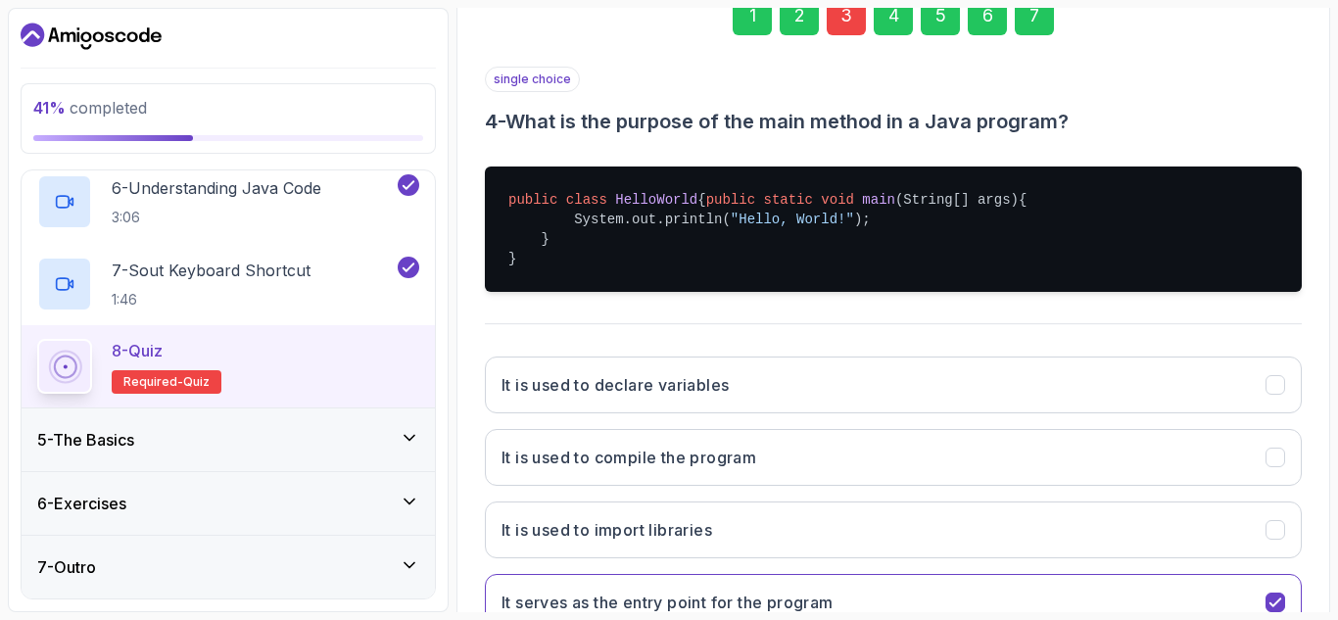
scroll to position [478, 0]
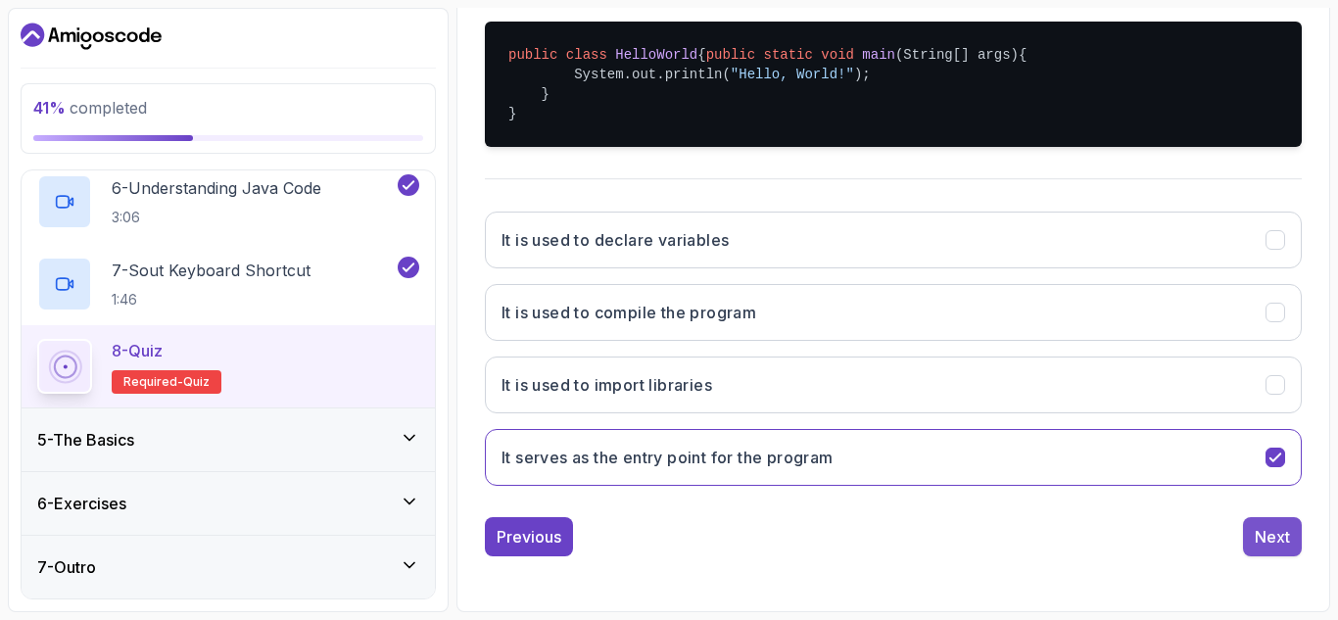
click at [1264, 547] on div "Next" at bounding box center [1272, 537] width 35 height 24
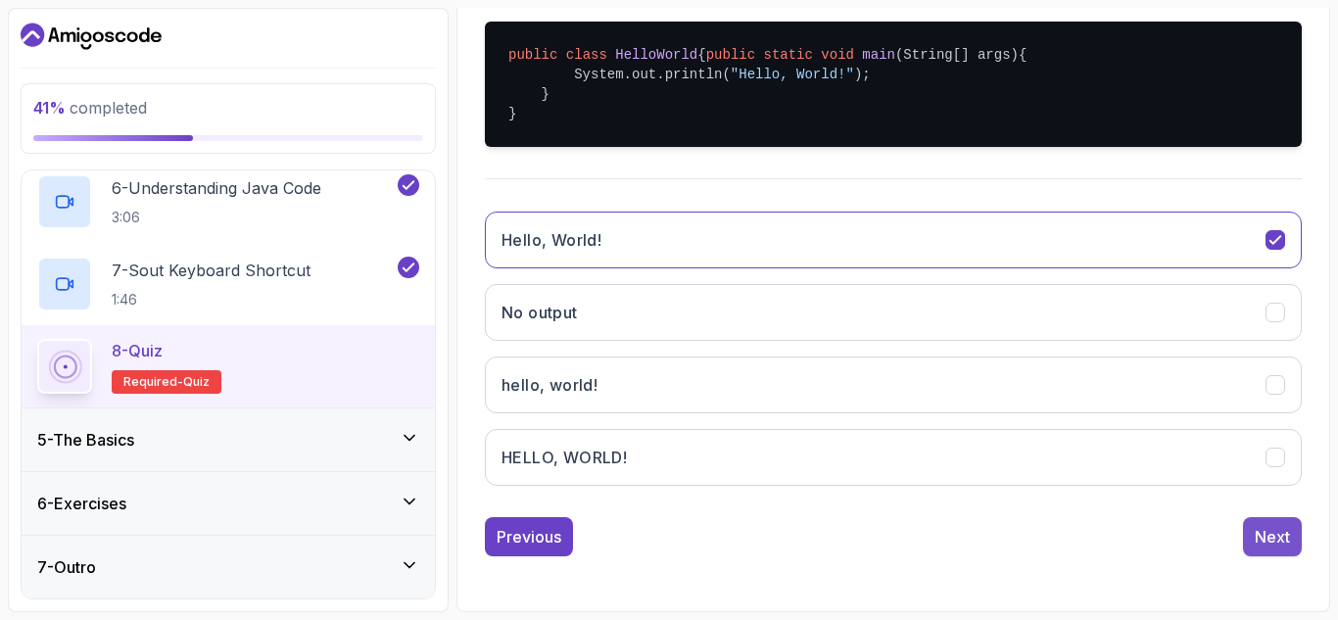
click at [1262, 523] on button "Next" at bounding box center [1272, 536] width 59 height 39
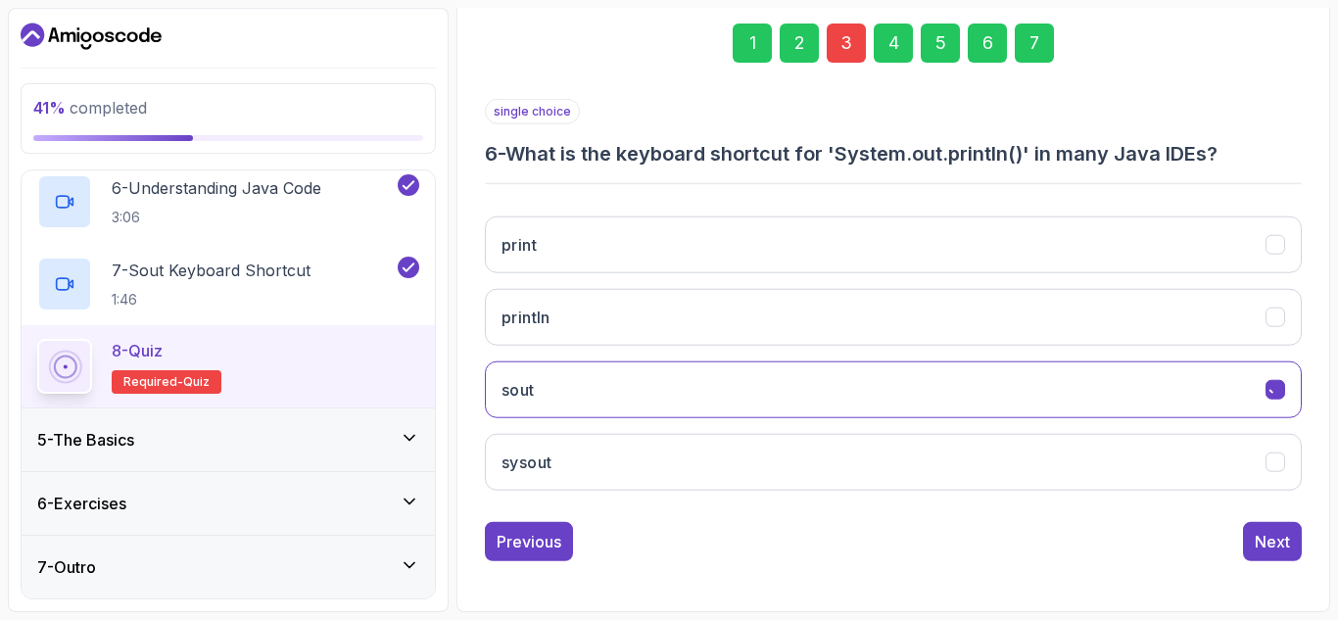
scroll to position [286, 0]
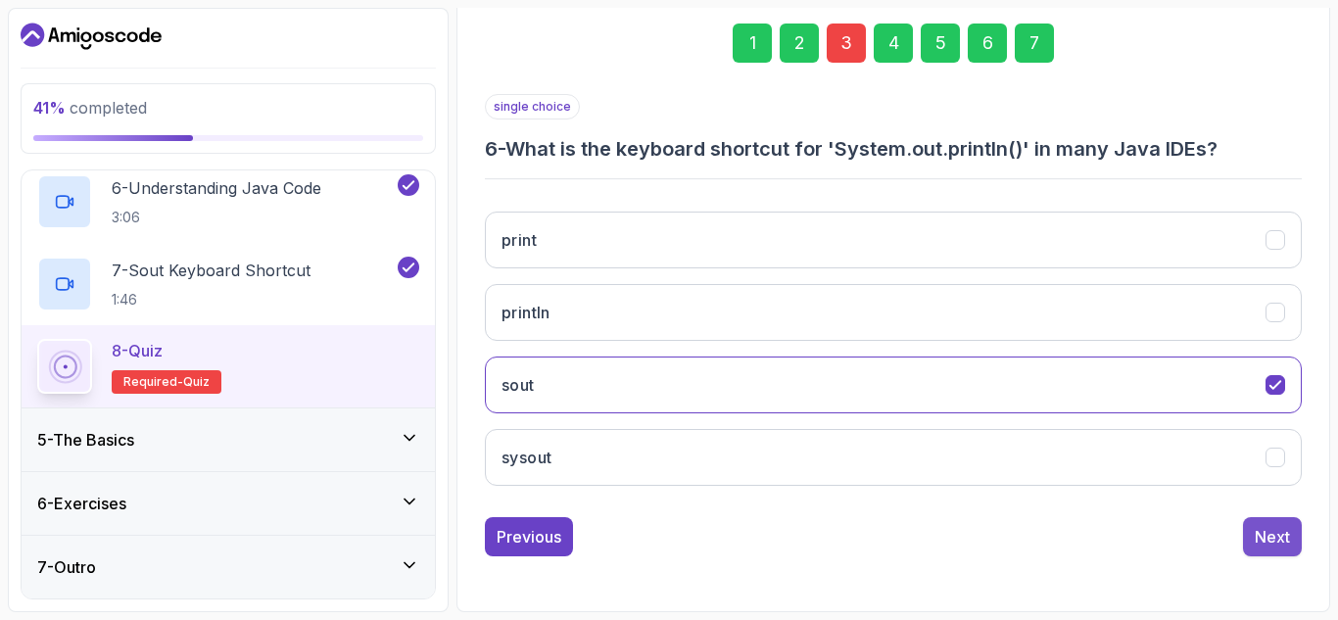
click at [1259, 545] on div "Next" at bounding box center [1272, 537] width 35 height 24
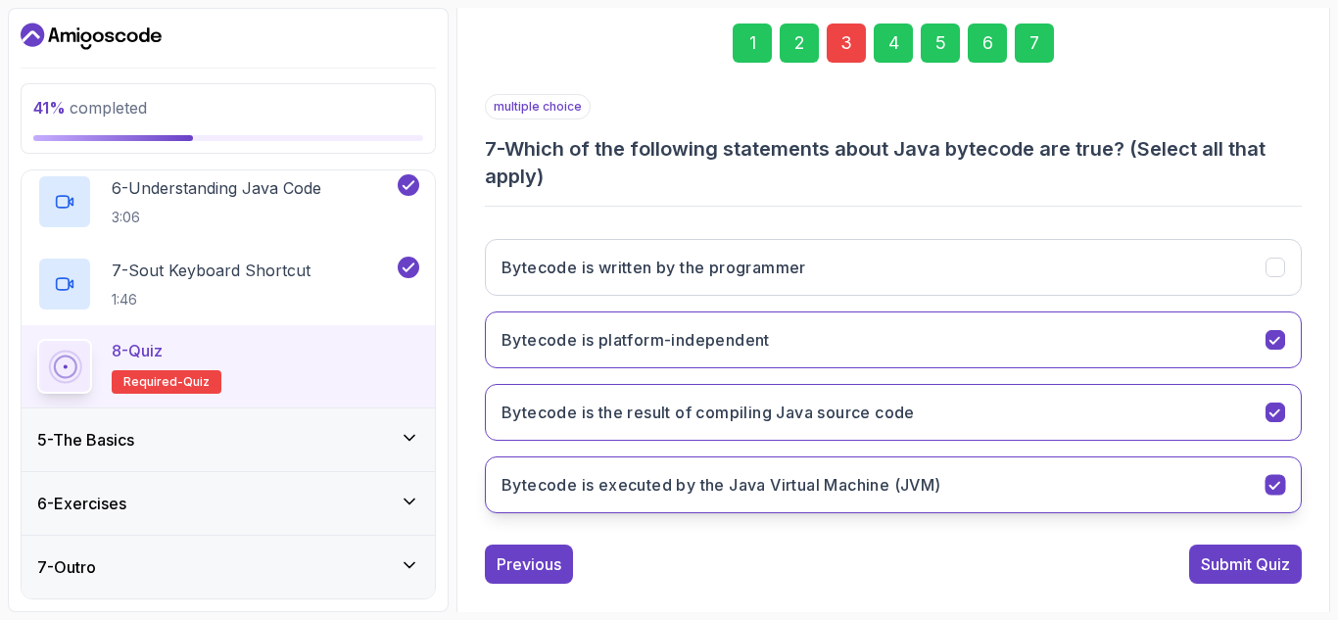
scroll to position [313, 0]
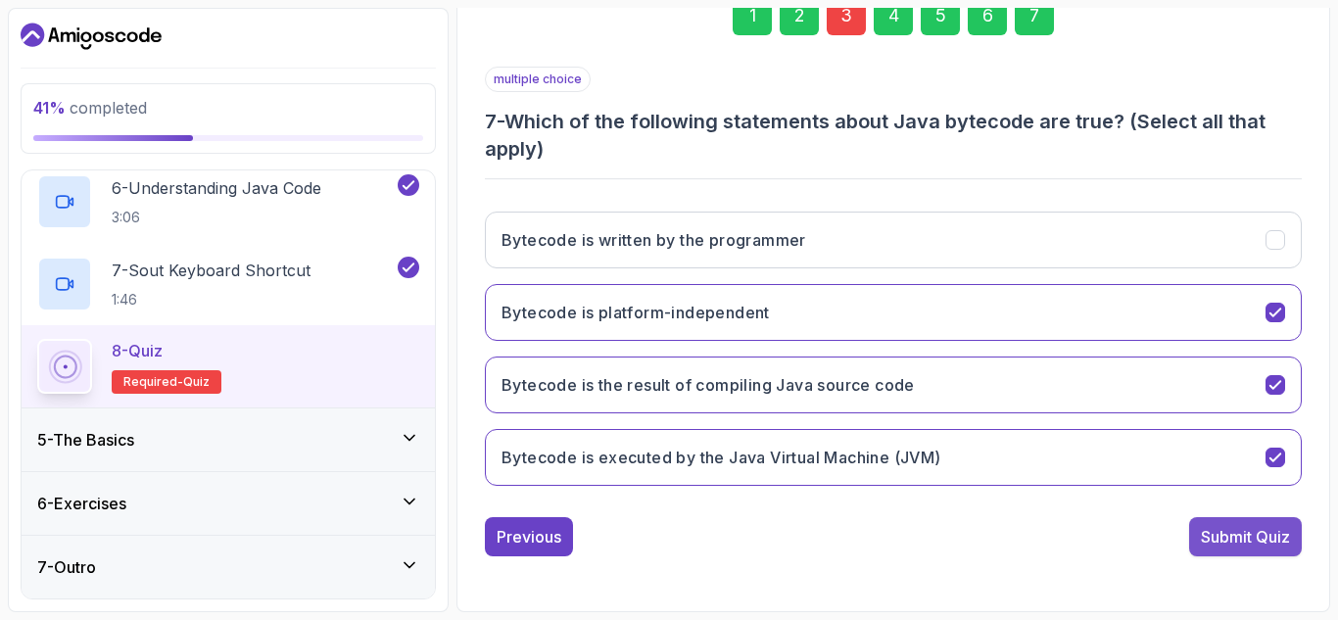
click at [1232, 525] on div "Submit Quiz" at bounding box center [1245, 537] width 89 height 24
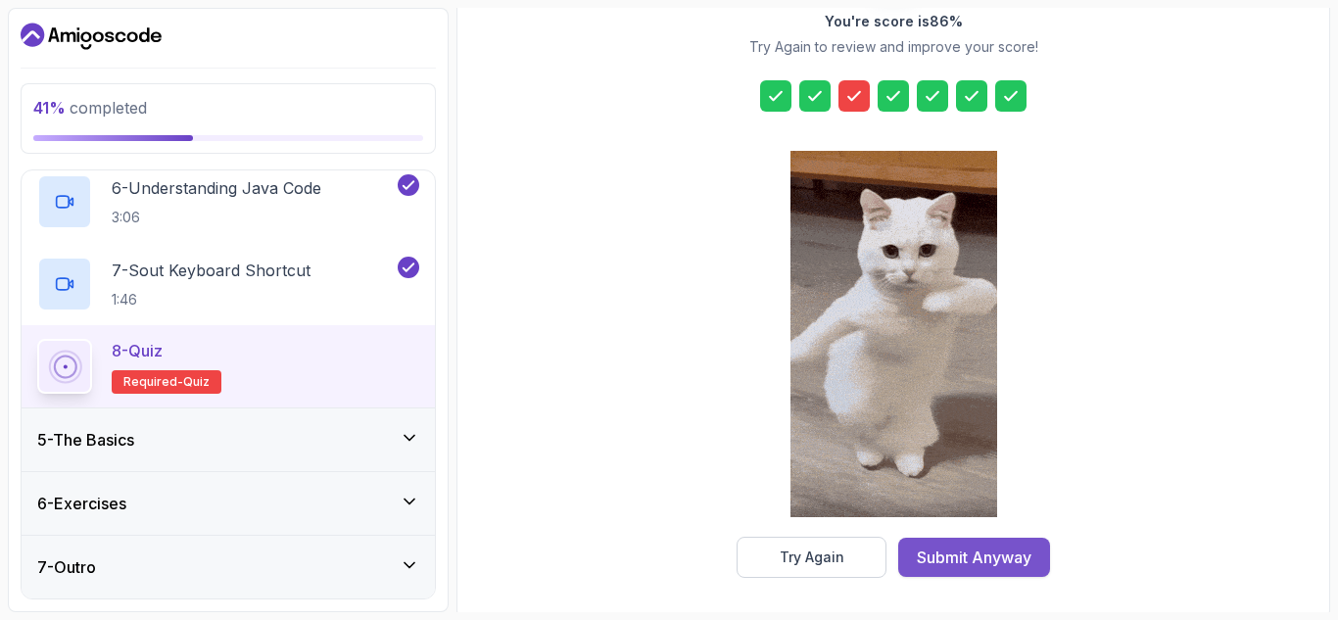
click at [969, 558] on div "Submit Anyway" at bounding box center [974, 558] width 115 height 24
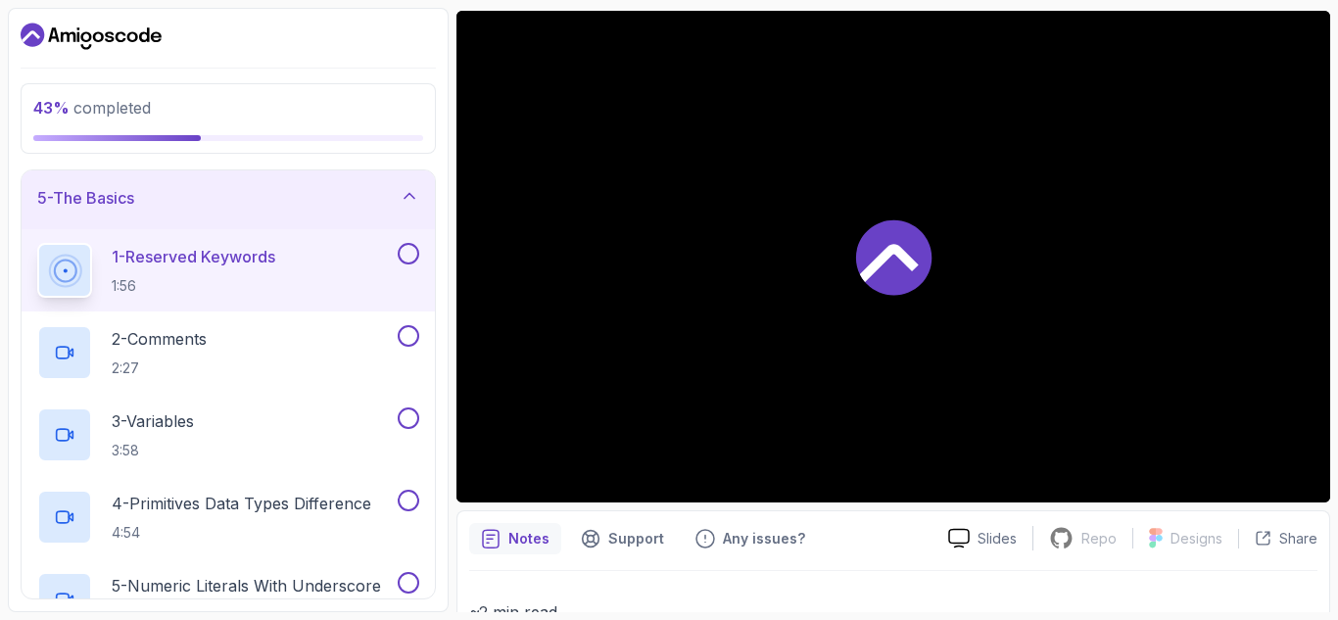
scroll to position [260, 0]
click at [354, 268] on div "1 - Reserved Keywords 1:56" at bounding box center [215, 269] width 357 height 55
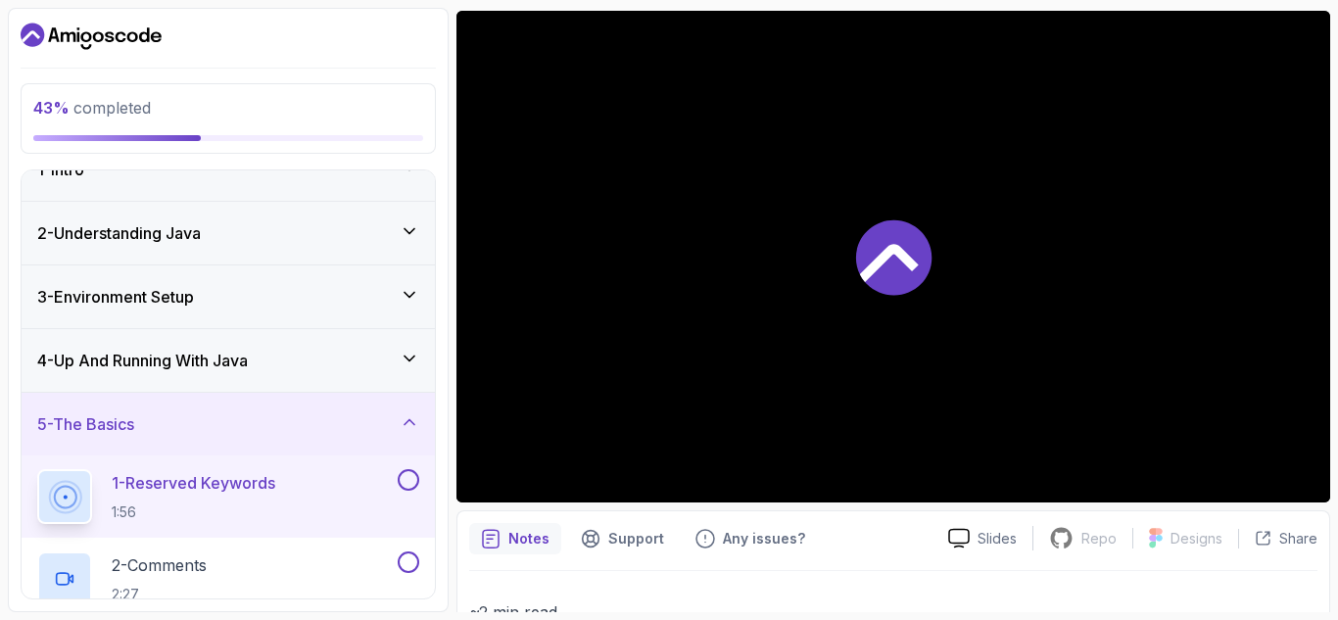
scroll to position [0, 0]
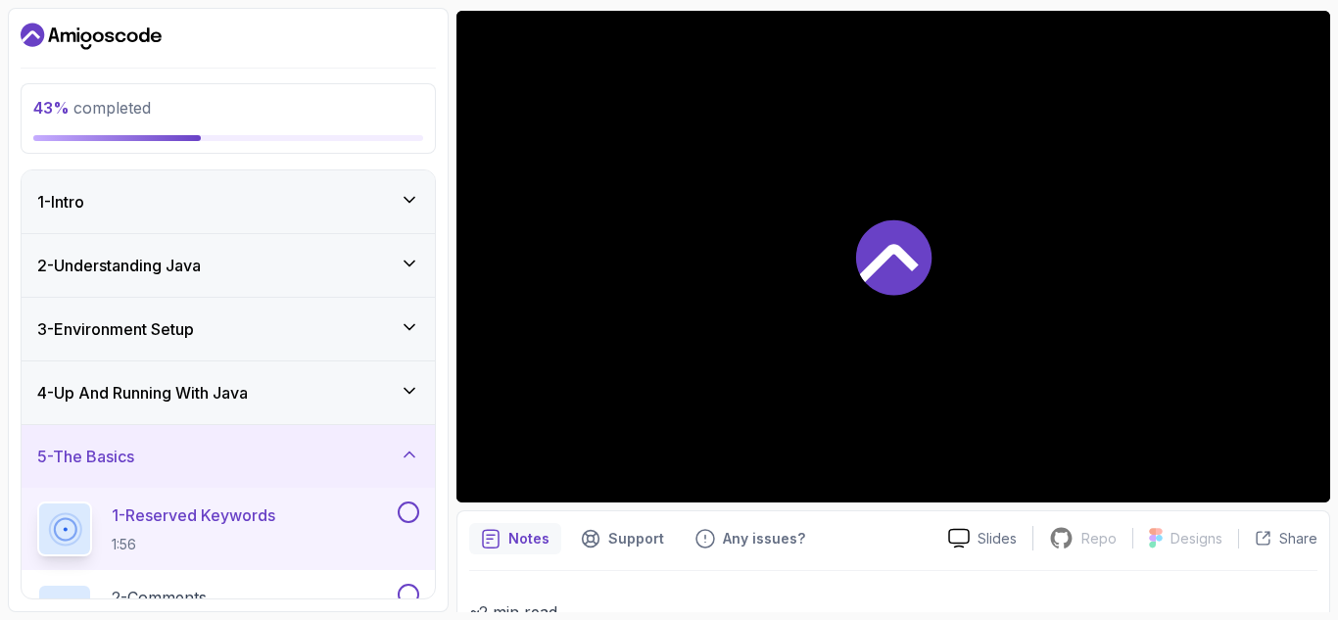
click at [248, 389] on h3 "4 - Up And Running With Java" at bounding box center [142, 393] width 211 height 24
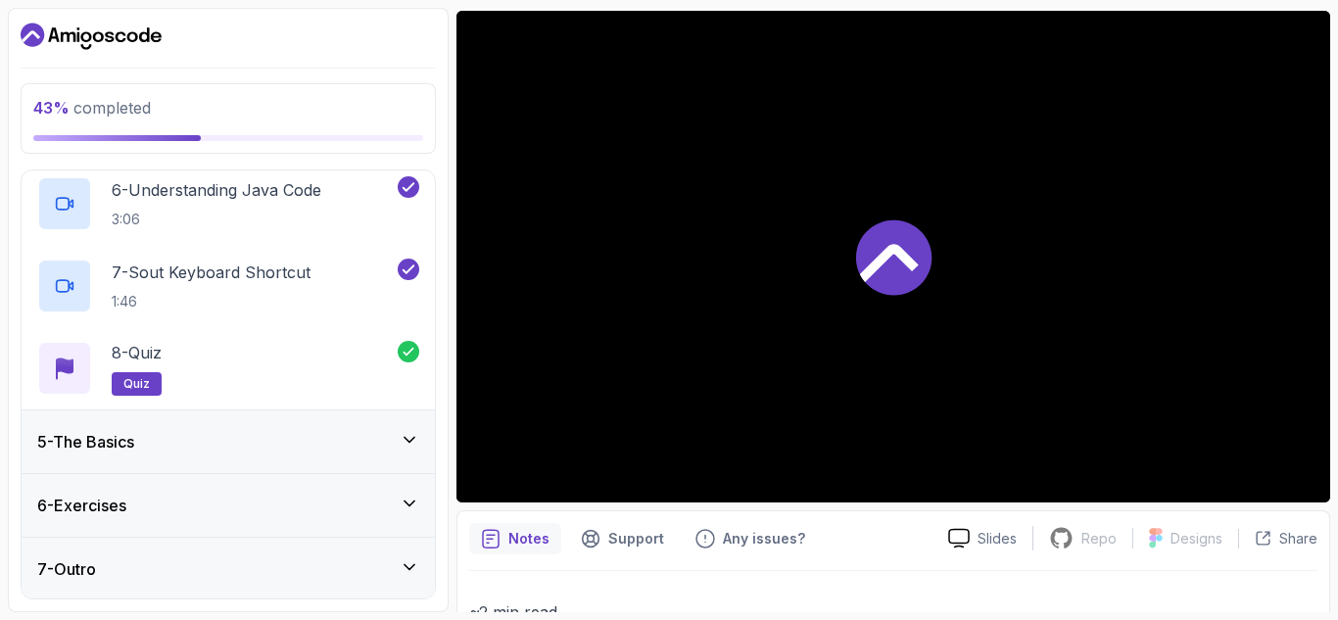
scroll to position [675, 0]
click at [337, 436] on div "5 - The Basics" at bounding box center [228, 440] width 382 height 24
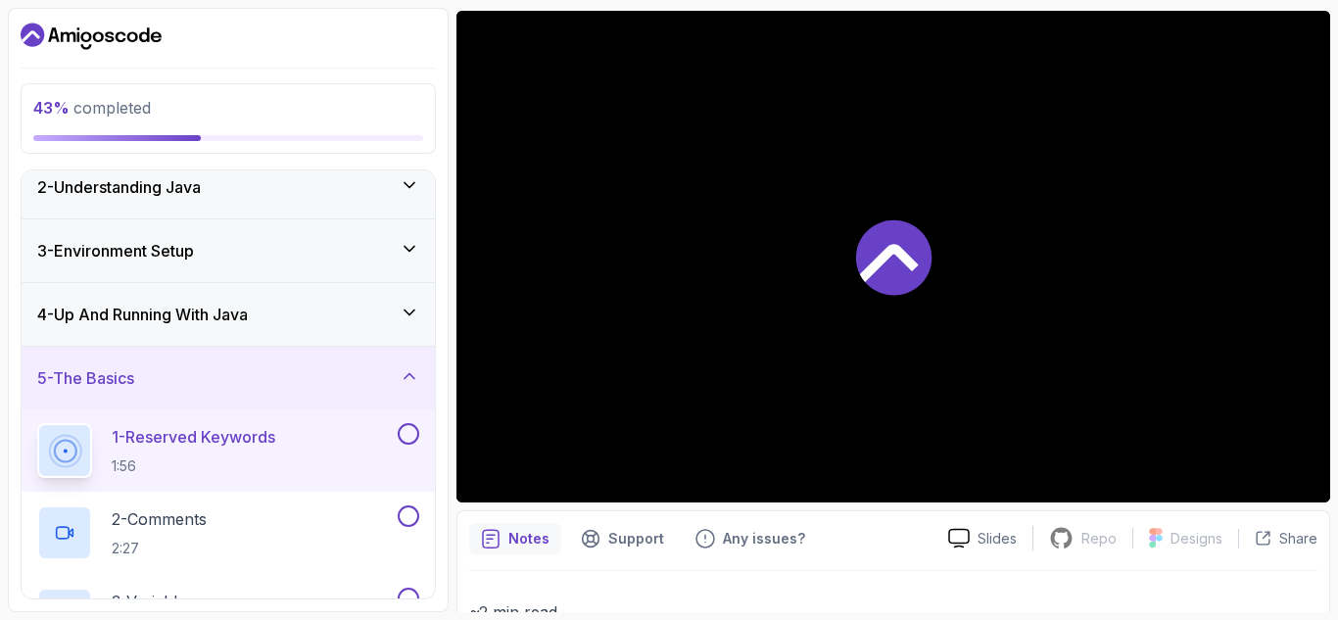
scroll to position [79, 0]
click at [214, 191] on div "2 - Understanding Java" at bounding box center [228, 186] width 382 height 24
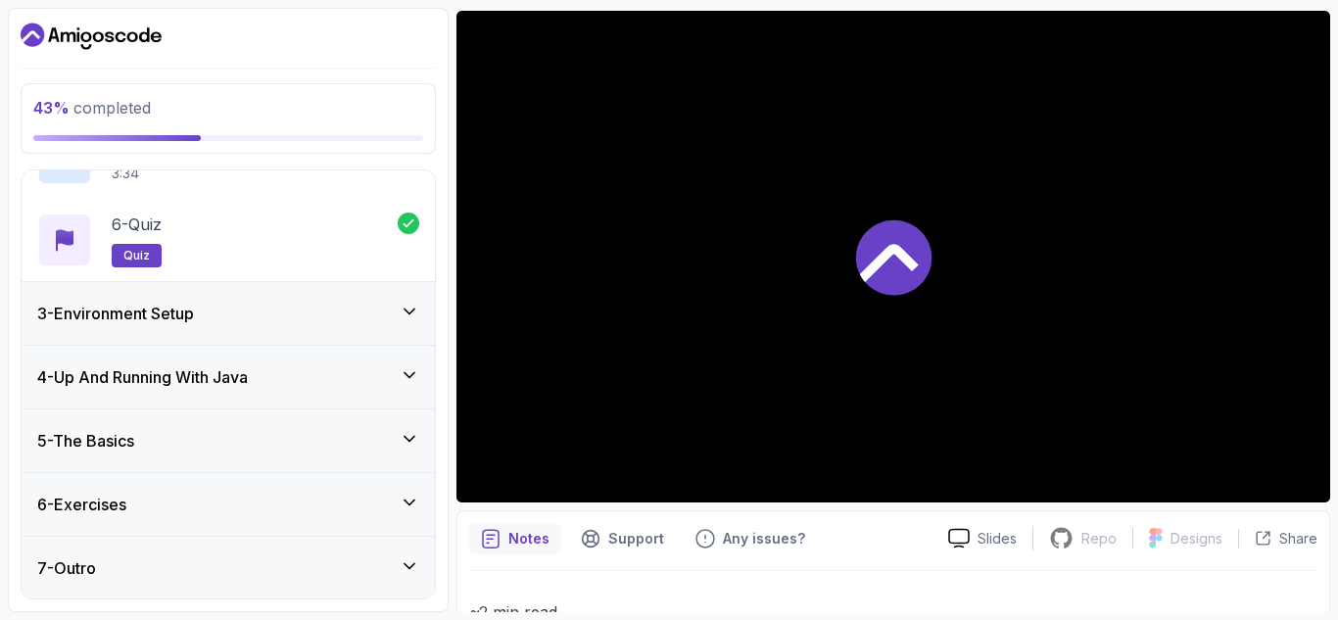
scroll to position [510, 0]
click at [279, 295] on div "3 - Environment Setup" at bounding box center [228, 312] width 413 height 63
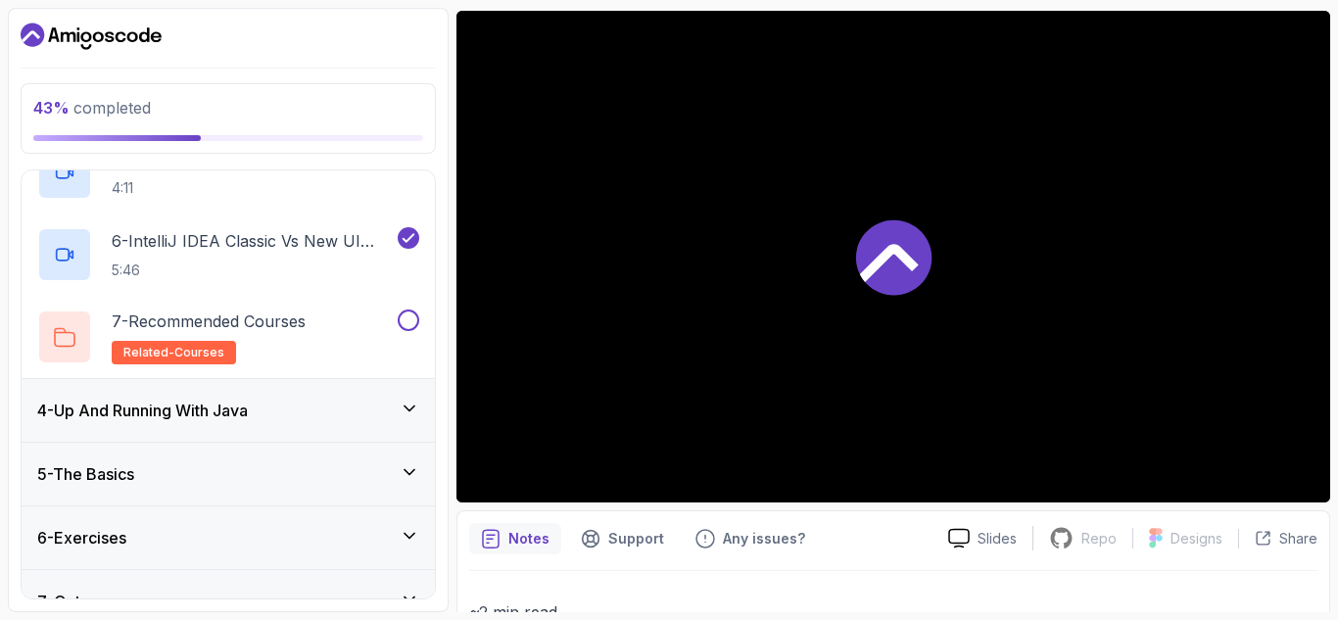
scroll to position [593, 0]
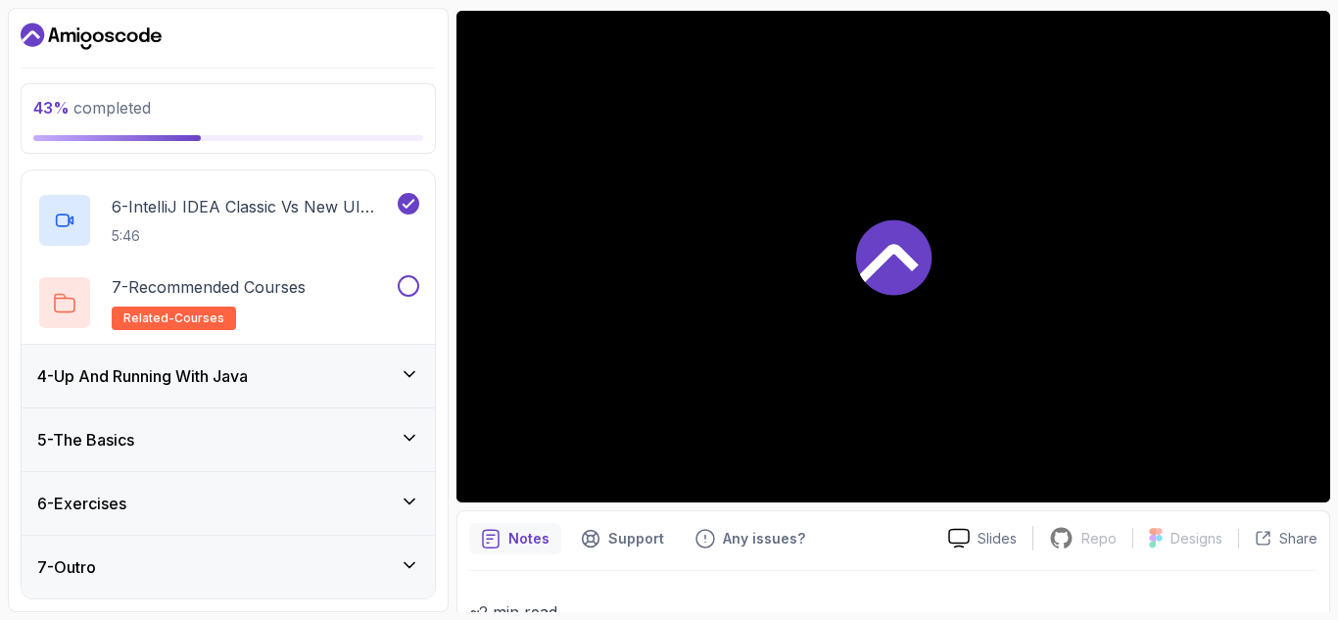
click at [351, 383] on div "4 - Up And Running With Java" at bounding box center [228, 376] width 382 height 24
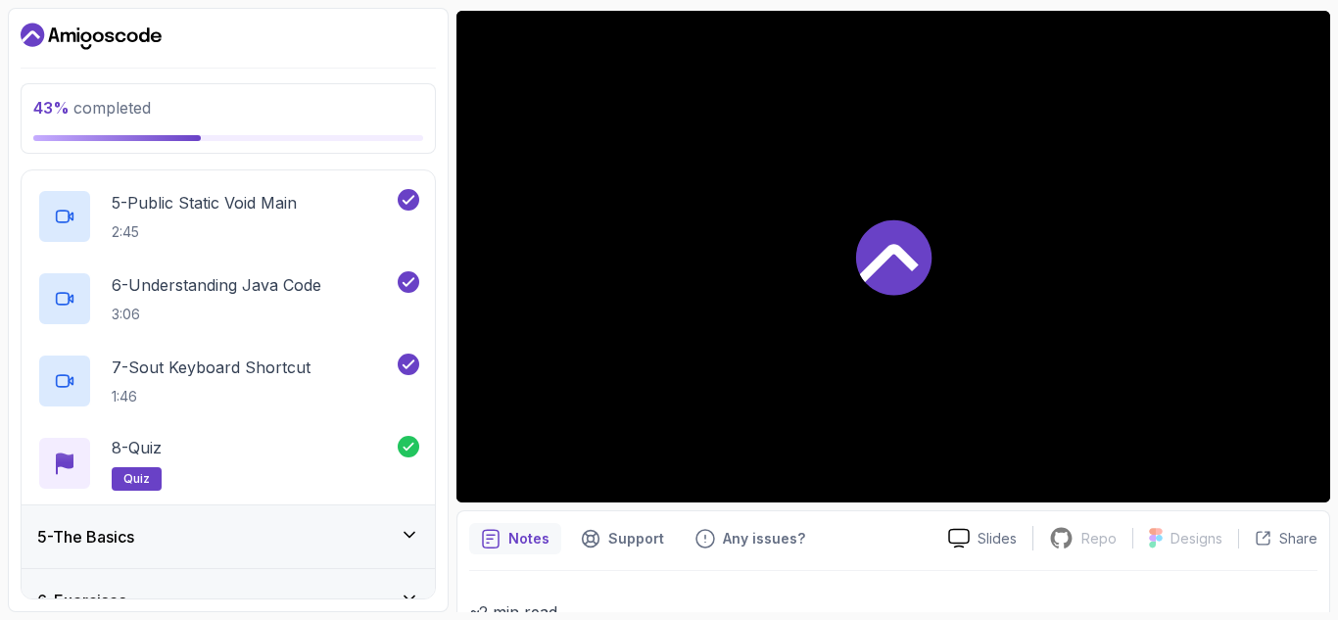
scroll to position [675, 0]
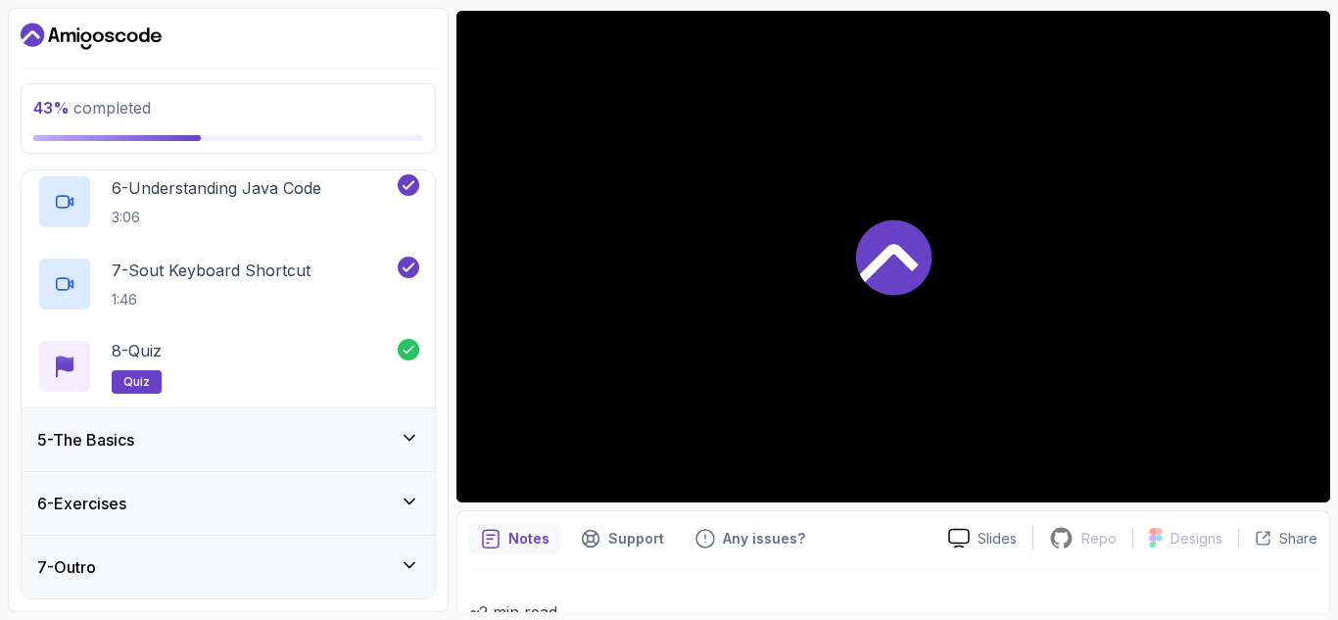
click at [327, 450] on div "5 - The Basics" at bounding box center [228, 440] width 382 height 24
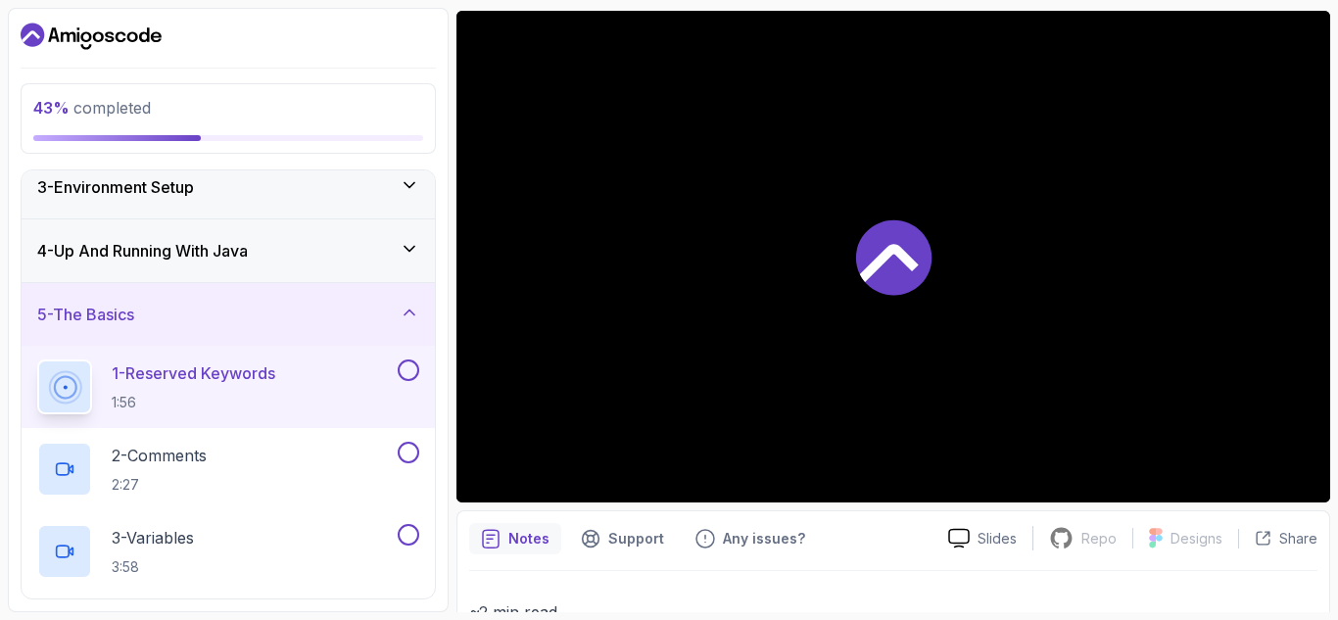
scroll to position [143, 0]
click at [328, 395] on div "1 - Reserved Keywords 1:56" at bounding box center [215, 385] width 357 height 55
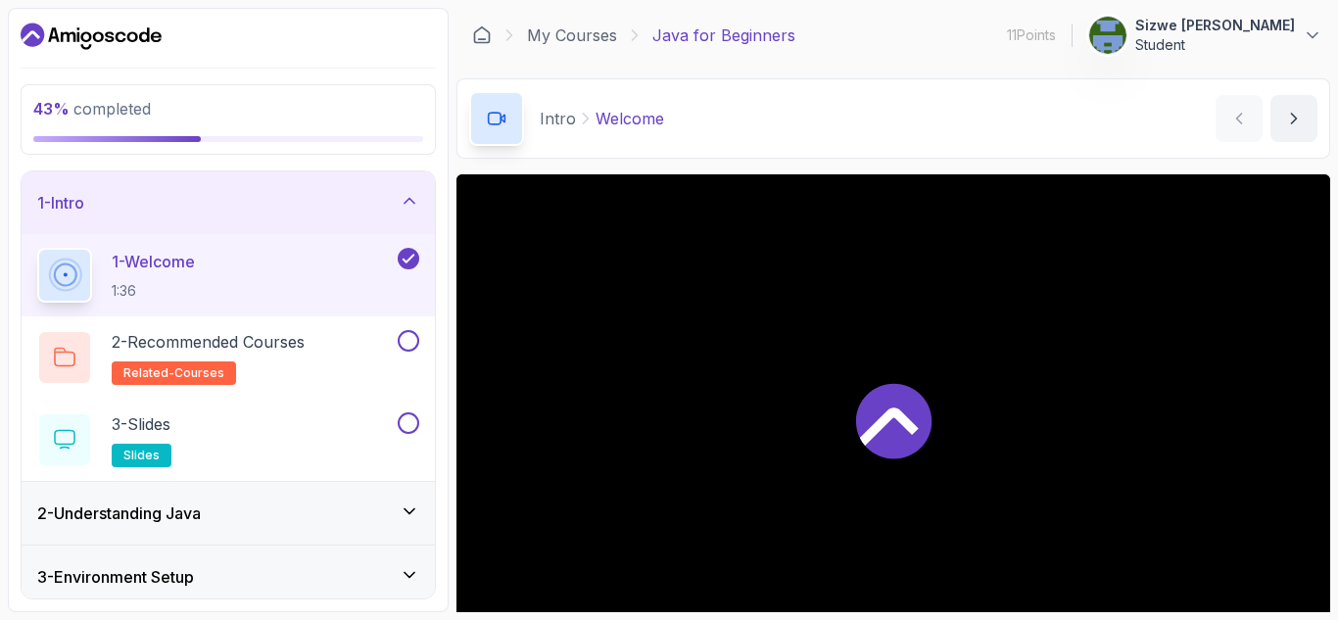
scroll to position [264, 0]
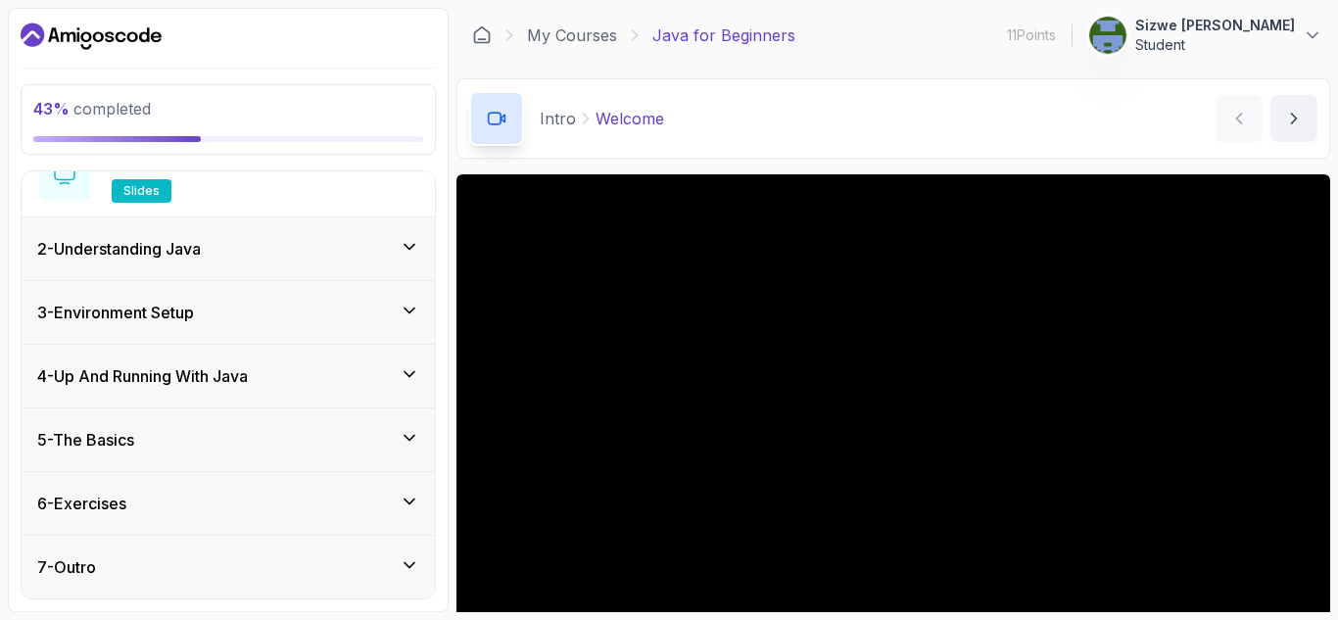
click at [325, 242] on div "2 - Understanding Java" at bounding box center [228, 249] width 382 height 24
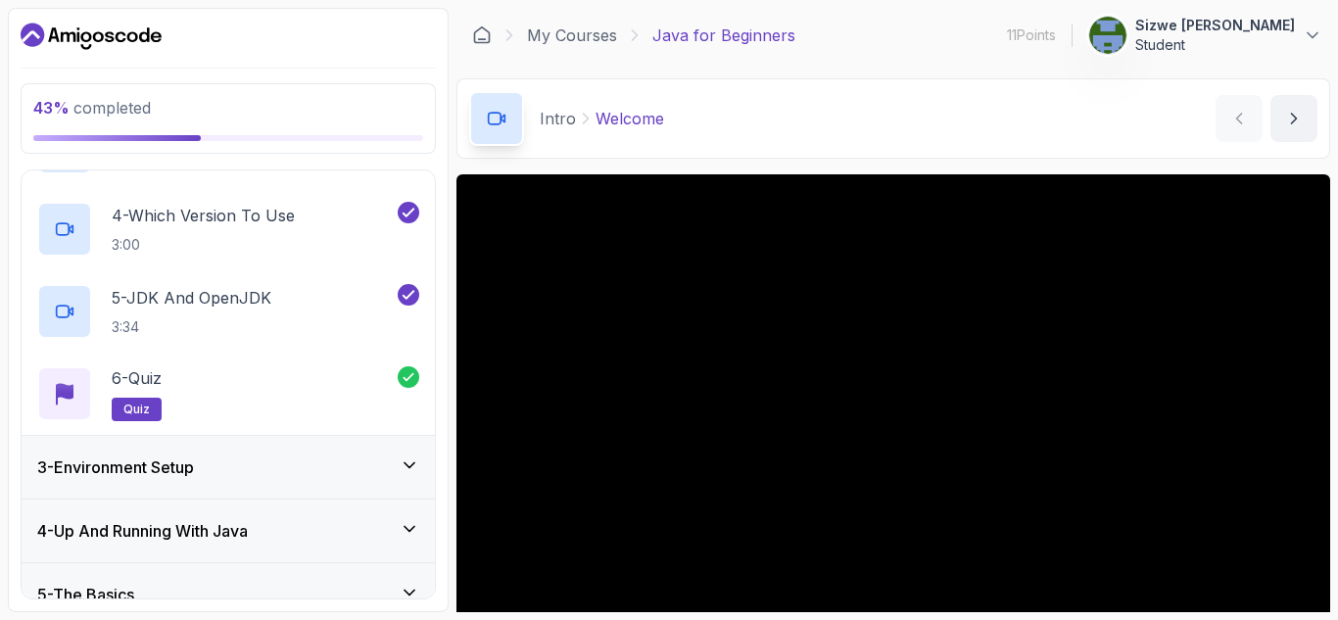
scroll to position [510, 0]
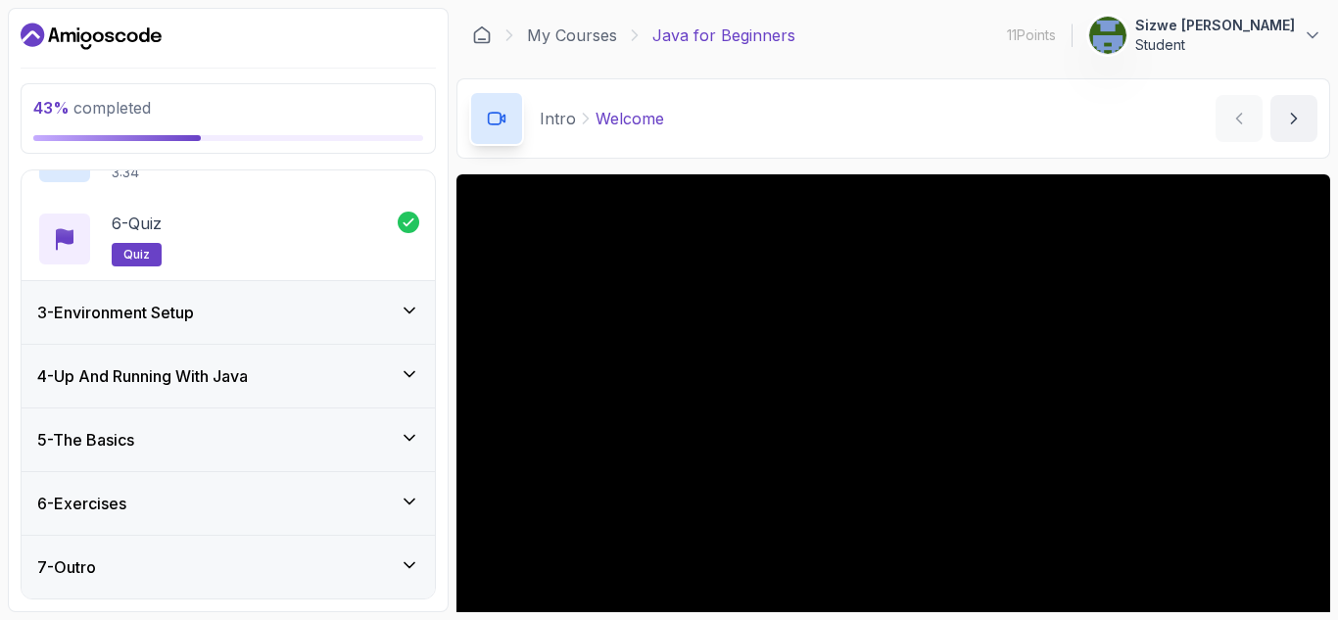
click at [291, 326] on div "3 - Environment Setup" at bounding box center [228, 312] width 413 height 63
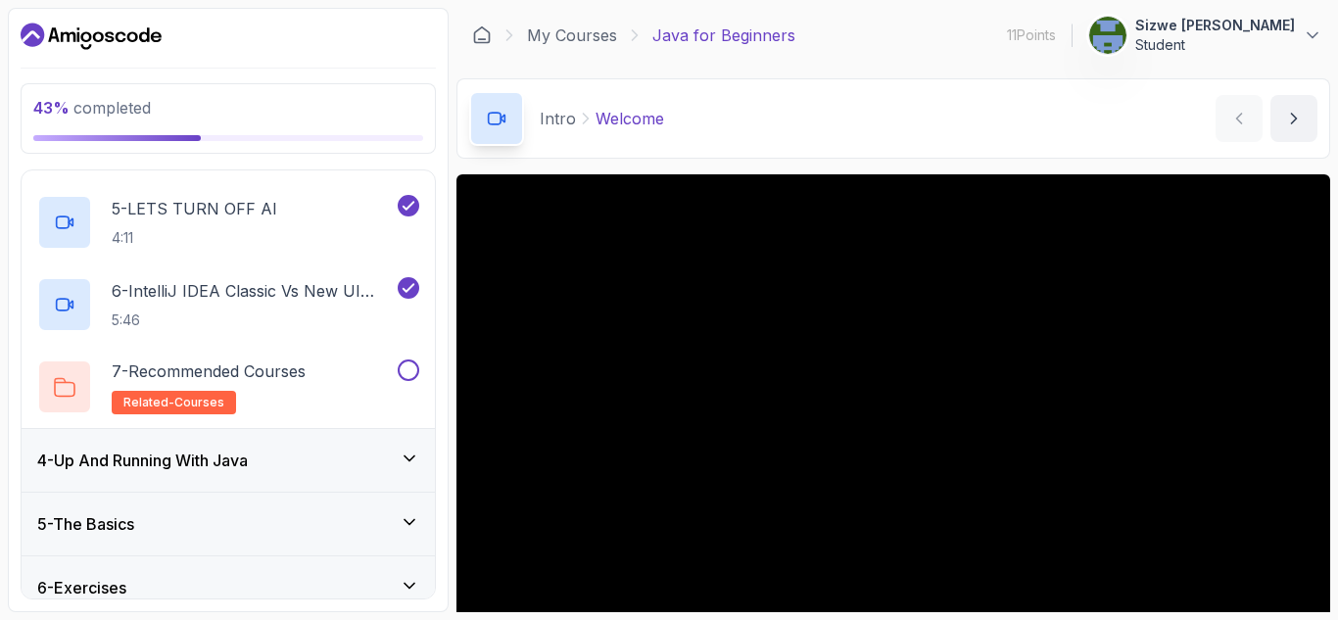
scroll to position [593, 0]
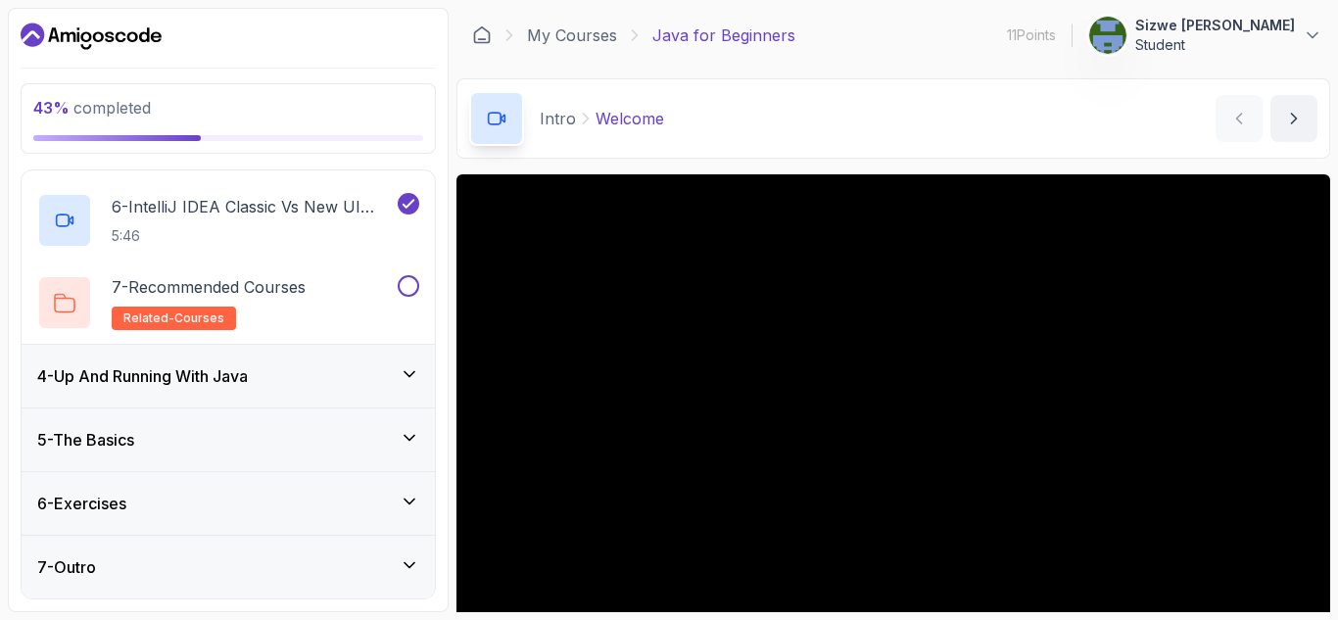
click at [331, 385] on div "4 - Up And Running With Java" at bounding box center [228, 376] width 382 height 24
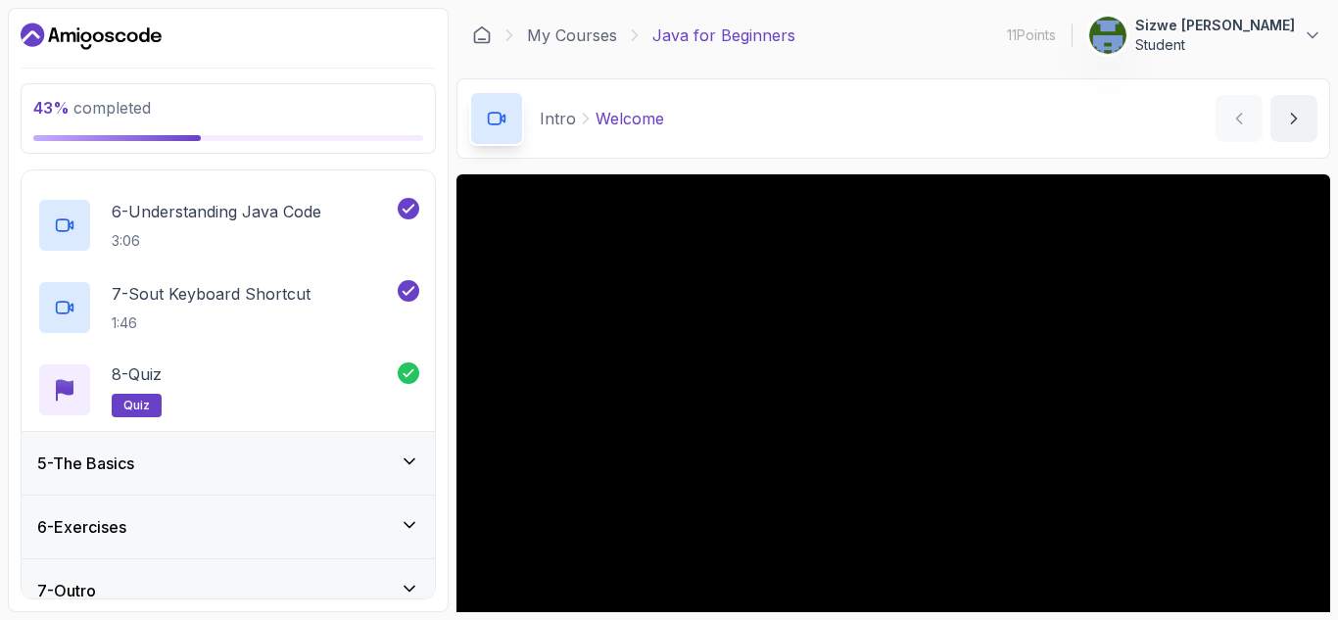
scroll to position [675, 0]
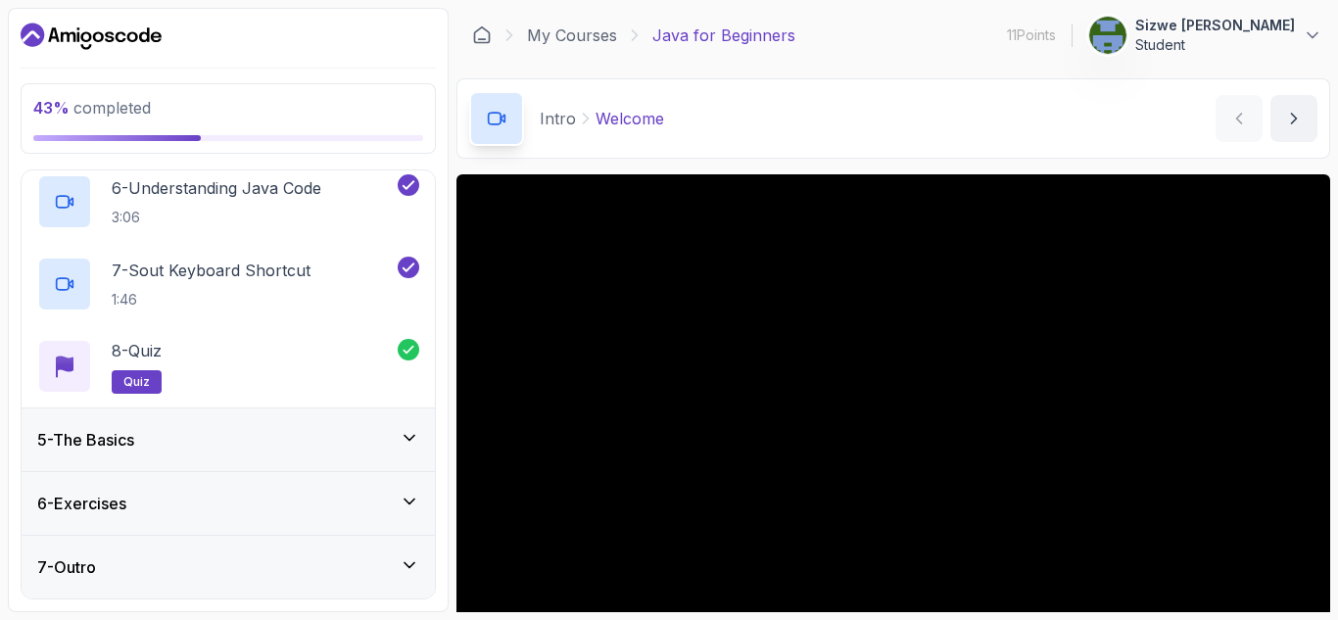
click at [321, 431] on div "5 - The Basics" at bounding box center [228, 440] width 382 height 24
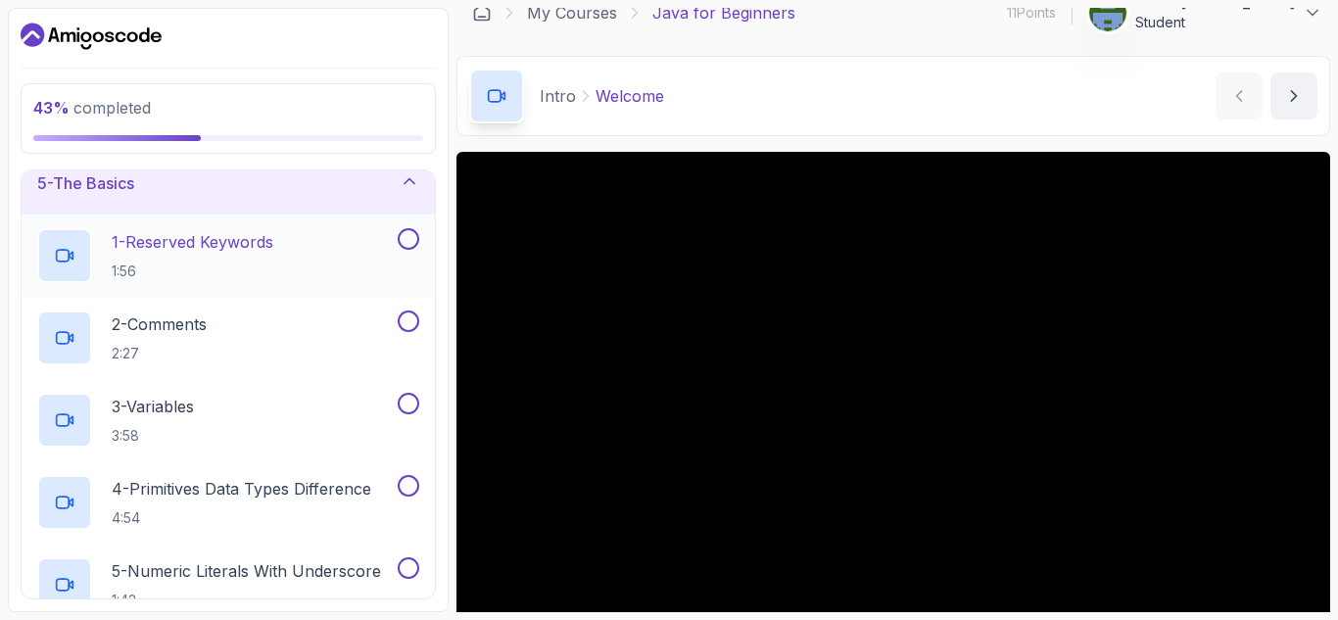
scroll to position [274, 0]
click at [233, 264] on p "1:56" at bounding box center [193, 271] width 162 height 20
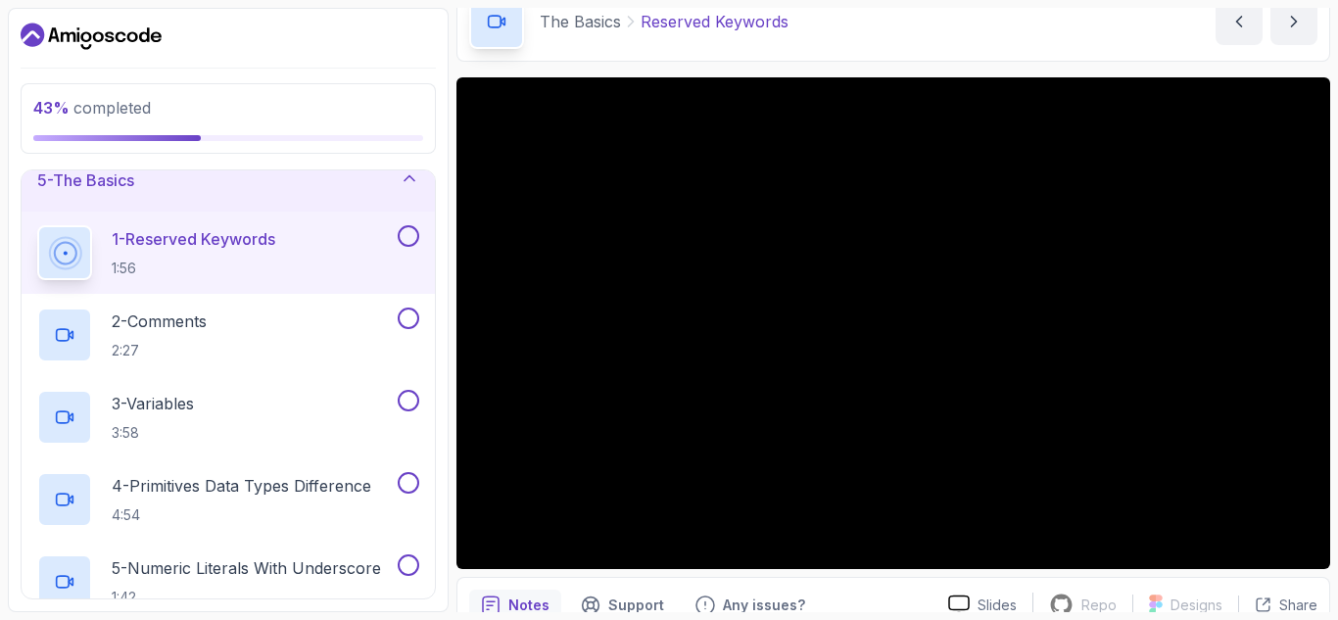
scroll to position [203, 0]
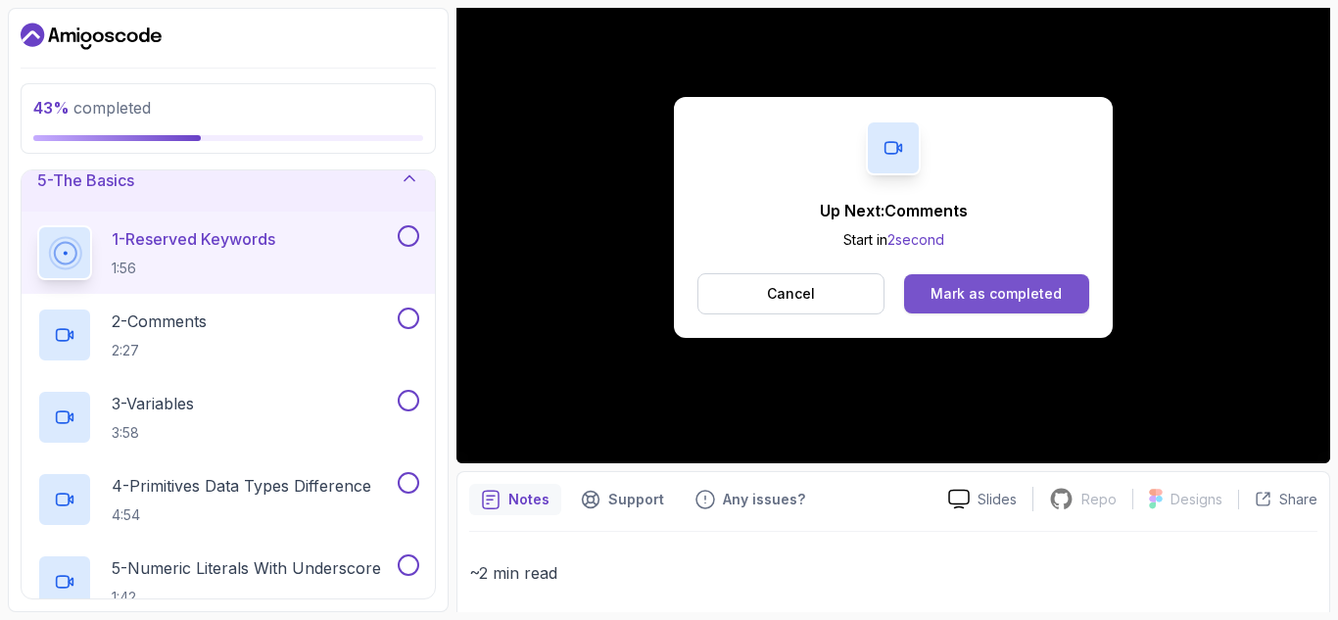
click at [1001, 294] on div "Mark as completed" at bounding box center [995, 294] width 131 height 20
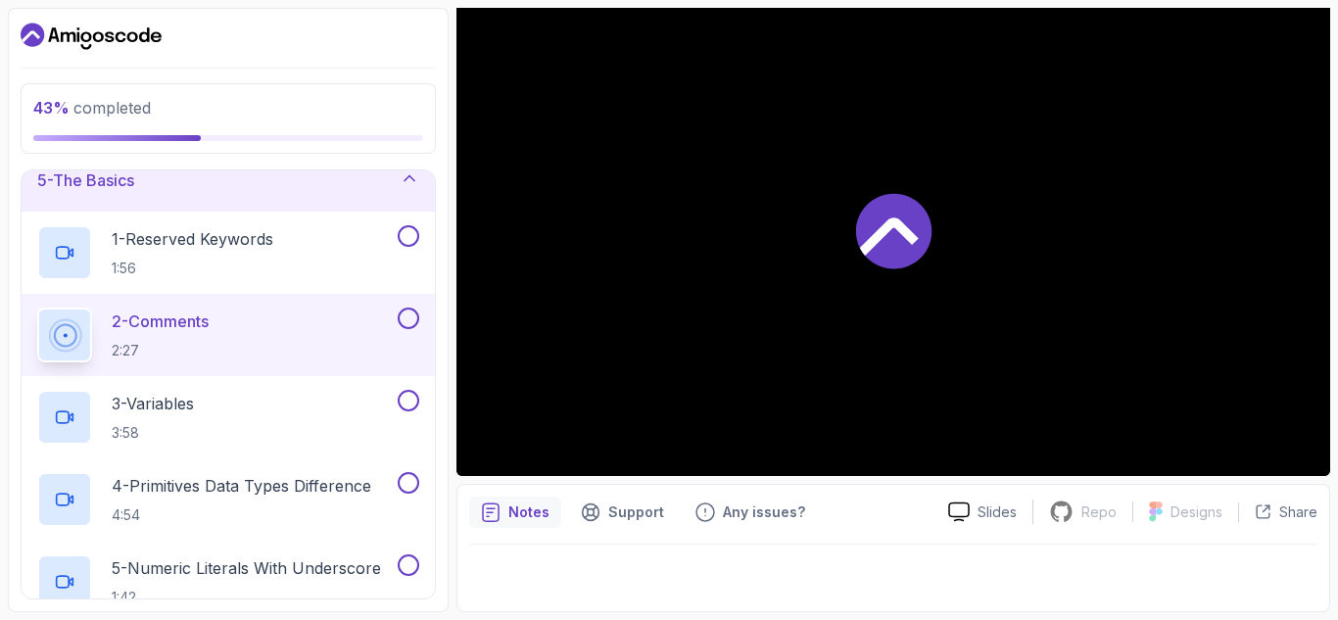
scroll to position [190, 0]
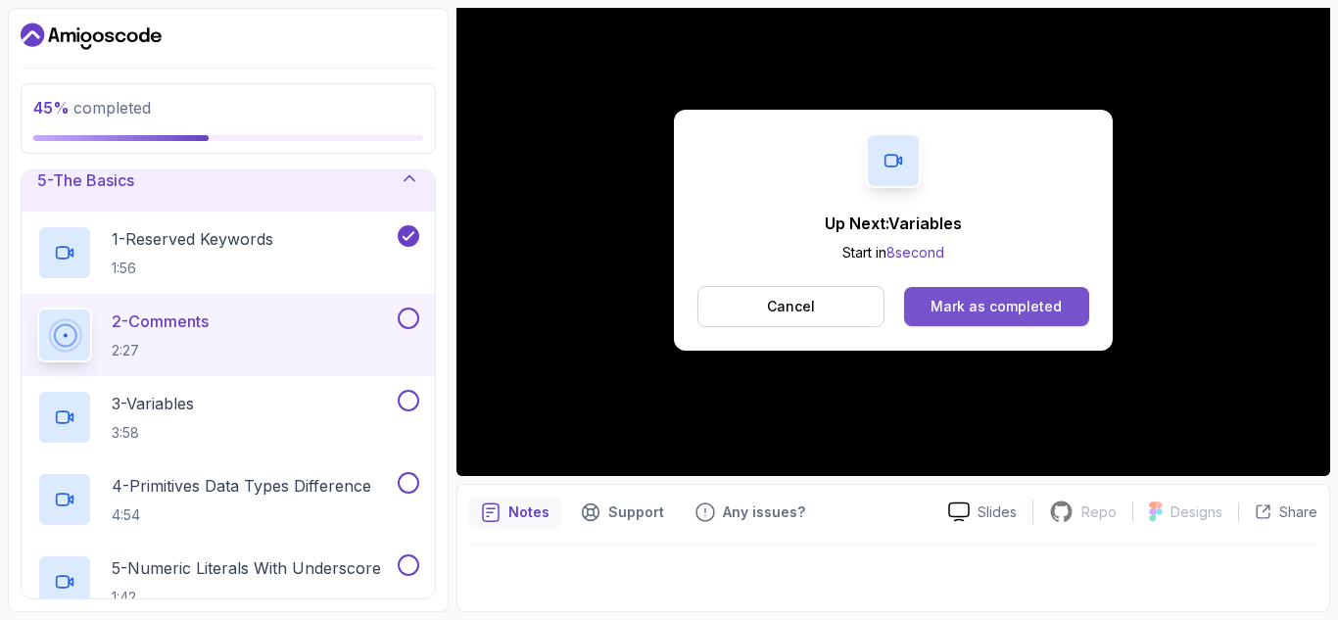
click at [978, 301] on div "Mark as completed" at bounding box center [995, 307] width 131 height 20
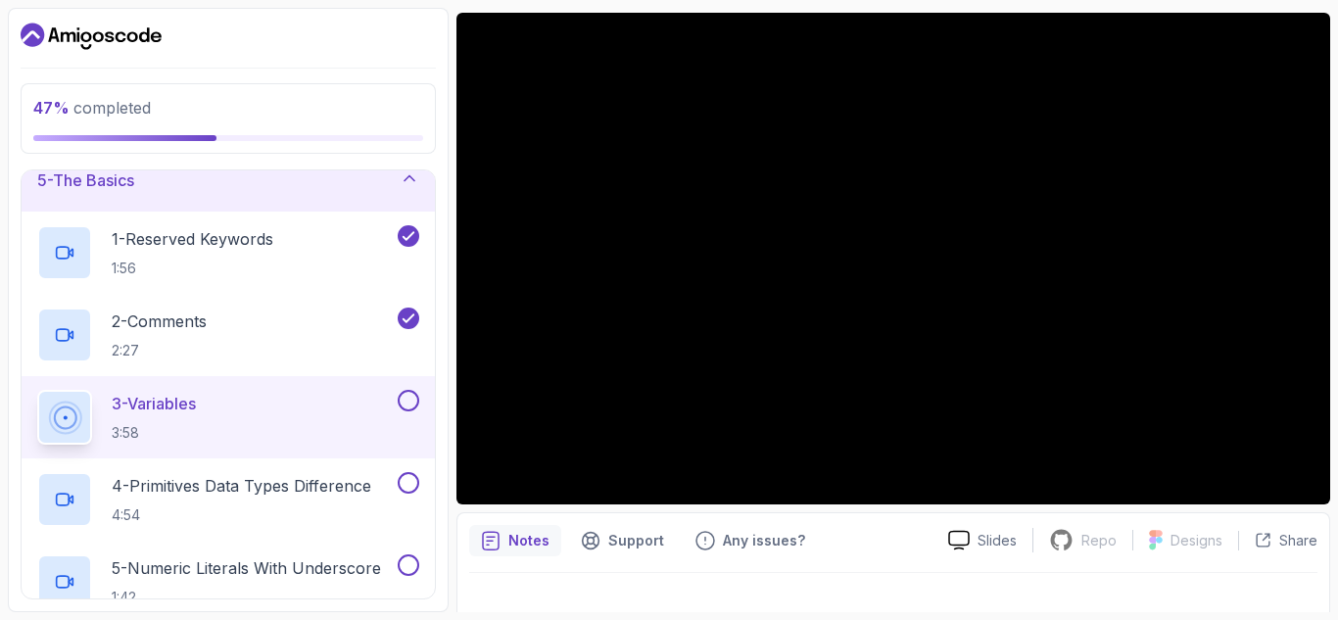
scroll to position [161, 0]
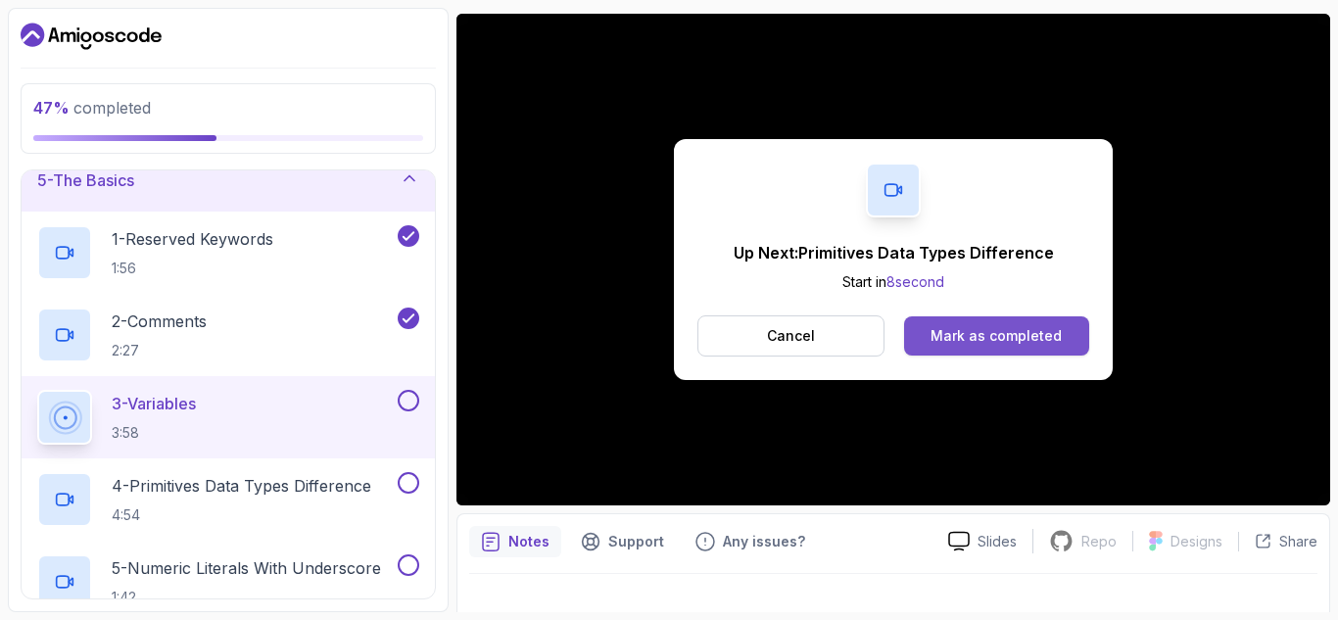
click at [956, 338] on div "Mark as completed" at bounding box center [995, 336] width 131 height 20
